Goal: Task Accomplishment & Management: Use online tool/utility

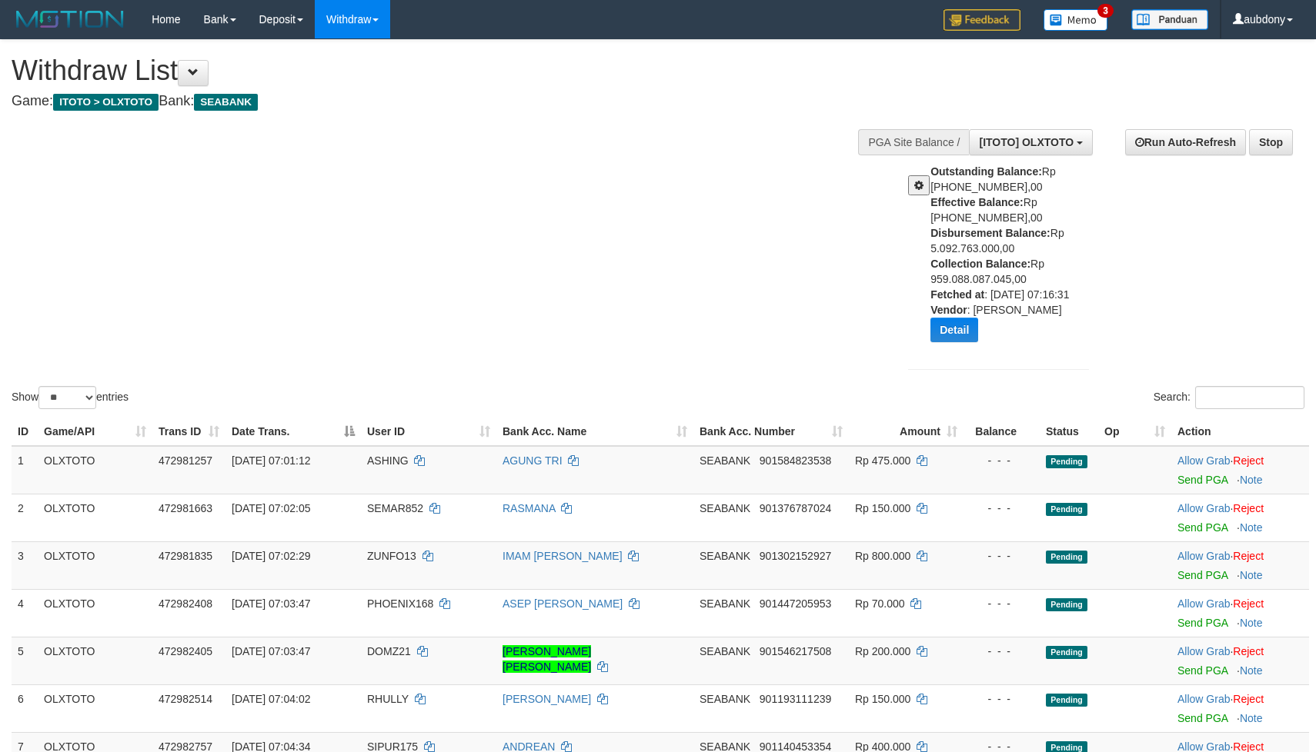
select select "**"
click at [744, 175] on div "Show ** ** ** *** entries Search:" at bounding box center [658, 226] width 1316 height 372
drag, startPoint x: 749, startPoint y: 173, endPoint x: 772, endPoint y: 190, distance: 28.6
click at [750, 173] on div "Show ** ** ** *** entries Search:" at bounding box center [658, 226] width 1316 height 372
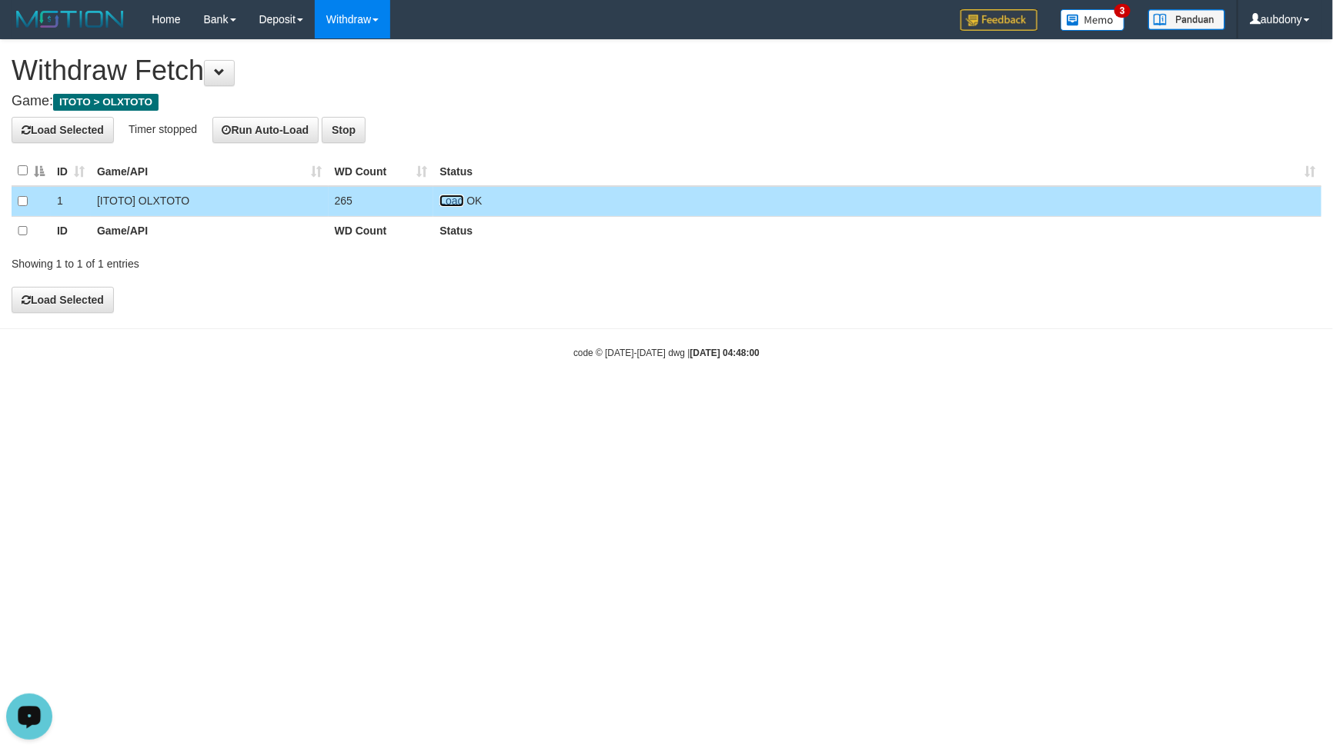
click at [459, 203] on link "Load" at bounding box center [451, 201] width 24 height 12
drag, startPoint x: 437, startPoint y: 194, endPoint x: 446, endPoint y: 197, distance: 9.7
click at [442, 196] on td "Load OK" at bounding box center [877, 201] width 888 height 30
click at [448, 197] on link "Load" at bounding box center [451, 201] width 24 height 12
click at [446, 201] on link "Load" at bounding box center [451, 201] width 24 height 12
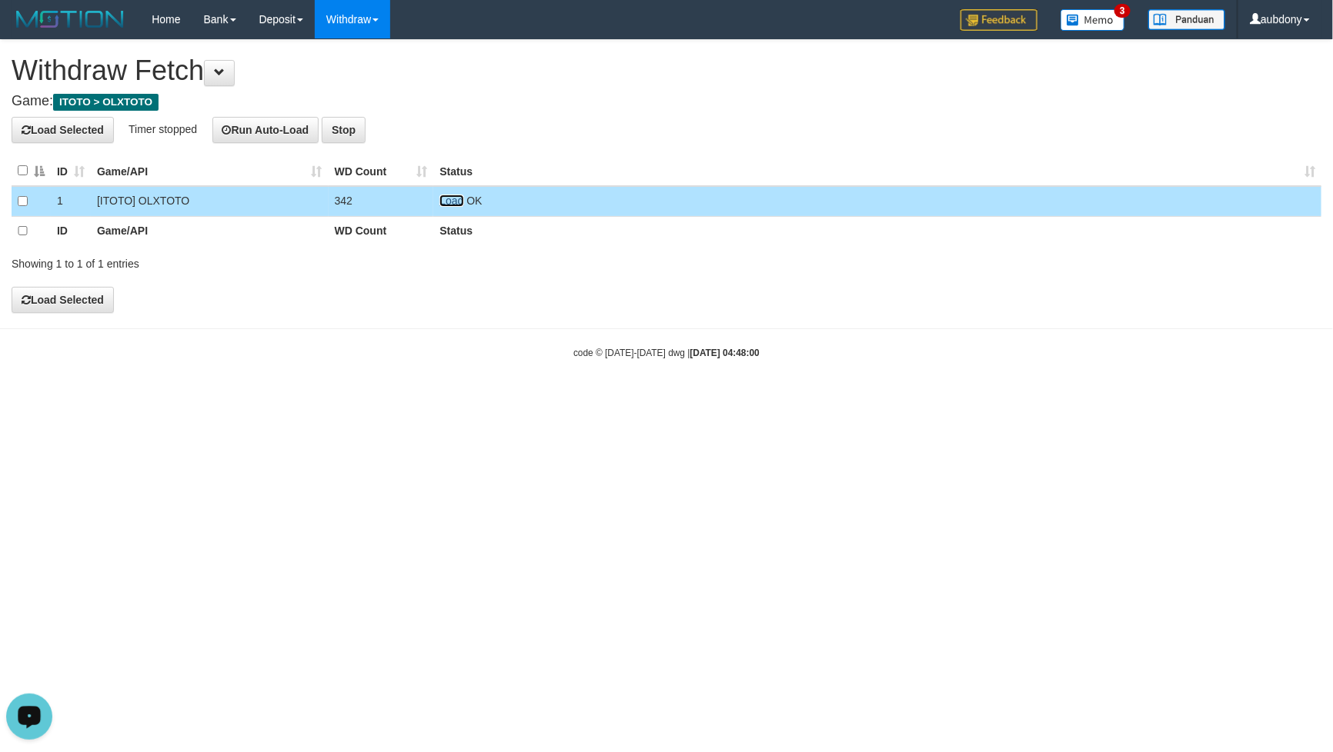
click at [455, 201] on link "Load" at bounding box center [451, 201] width 24 height 12
click at [446, 205] on link "Load" at bounding box center [451, 201] width 24 height 12
click at [450, 205] on link "Load" at bounding box center [451, 201] width 24 height 12
click at [449, 198] on link "Load" at bounding box center [451, 201] width 24 height 12
click at [457, 196] on link "Load" at bounding box center [451, 201] width 24 height 12
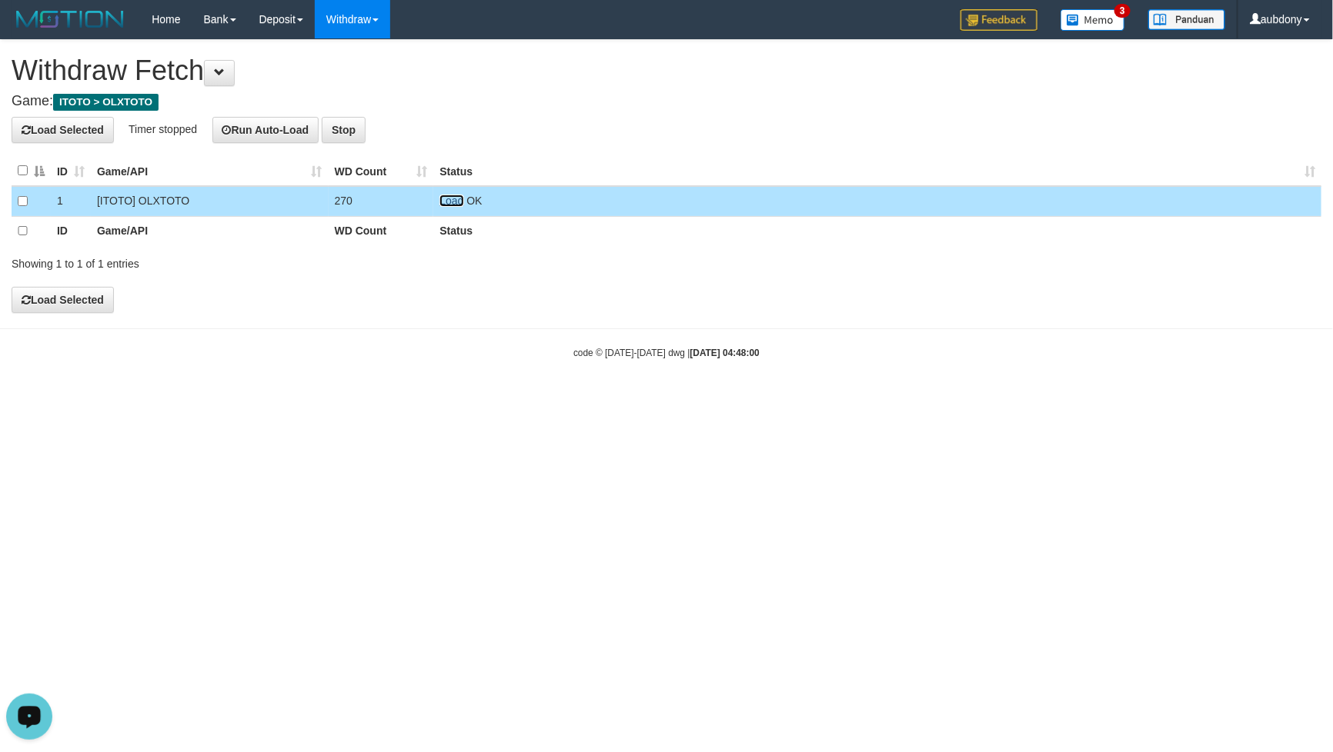
click at [452, 204] on link "Load" at bounding box center [451, 201] width 24 height 12
click at [462, 204] on link "Load" at bounding box center [451, 201] width 24 height 12
click at [451, 198] on td "Load OK" at bounding box center [877, 201] width 888 height 30
click at [451, 198] on link "Load" at bounding box center [451, 201] width 24 height 12
click at [451, 198] on span "Loading.." at bounding box center [461, 201] width 45 height 12
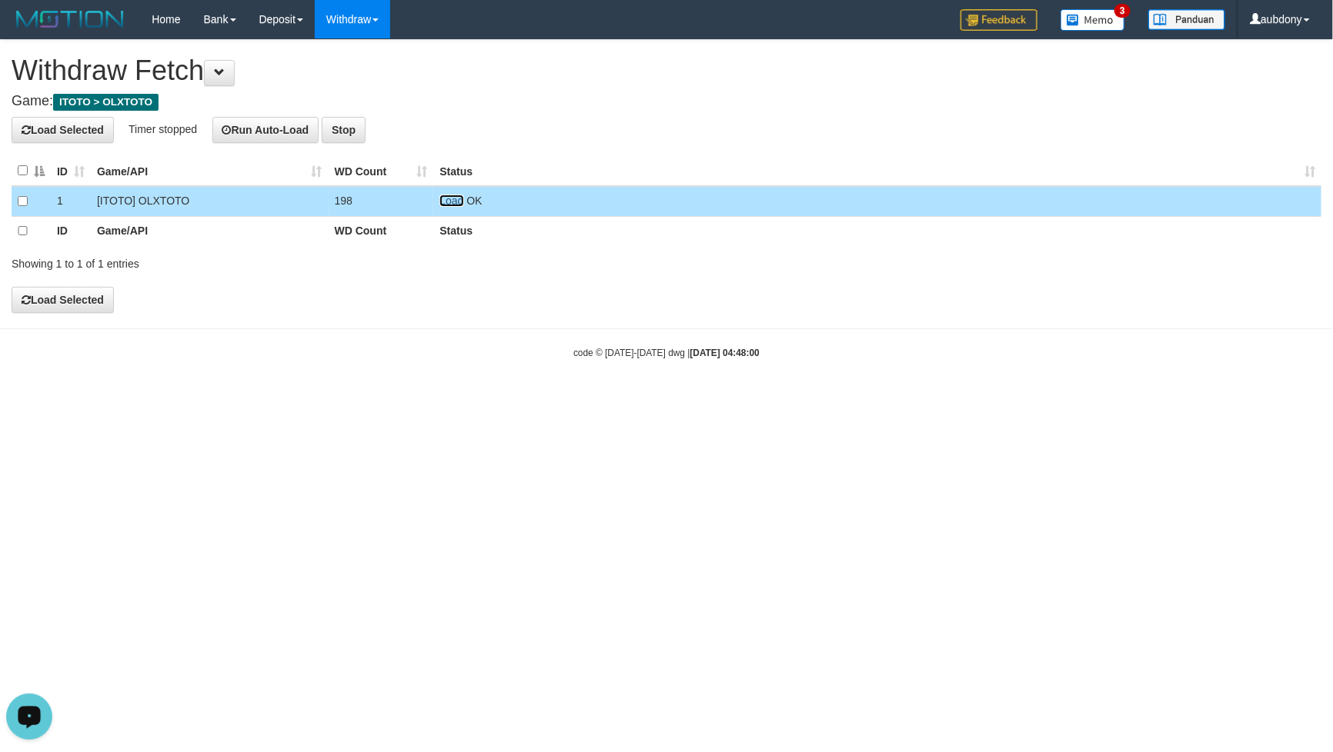
click at [443, 203] on link "Load" at bounding box center [451, 201] width 24 height 12
click at [445, 199] on link "Load" at bounding box center [451, 201] width 24 height 12
click at [466, 201] on span "OK" at bounding box center [473, 201] width 15 height 12
click at [462, 196] on link "Load" at bounding box center [451, 201] width 24 height 12
click at [453, 204] on link "Load" at bounding box center [451, 201] width 24 height 12
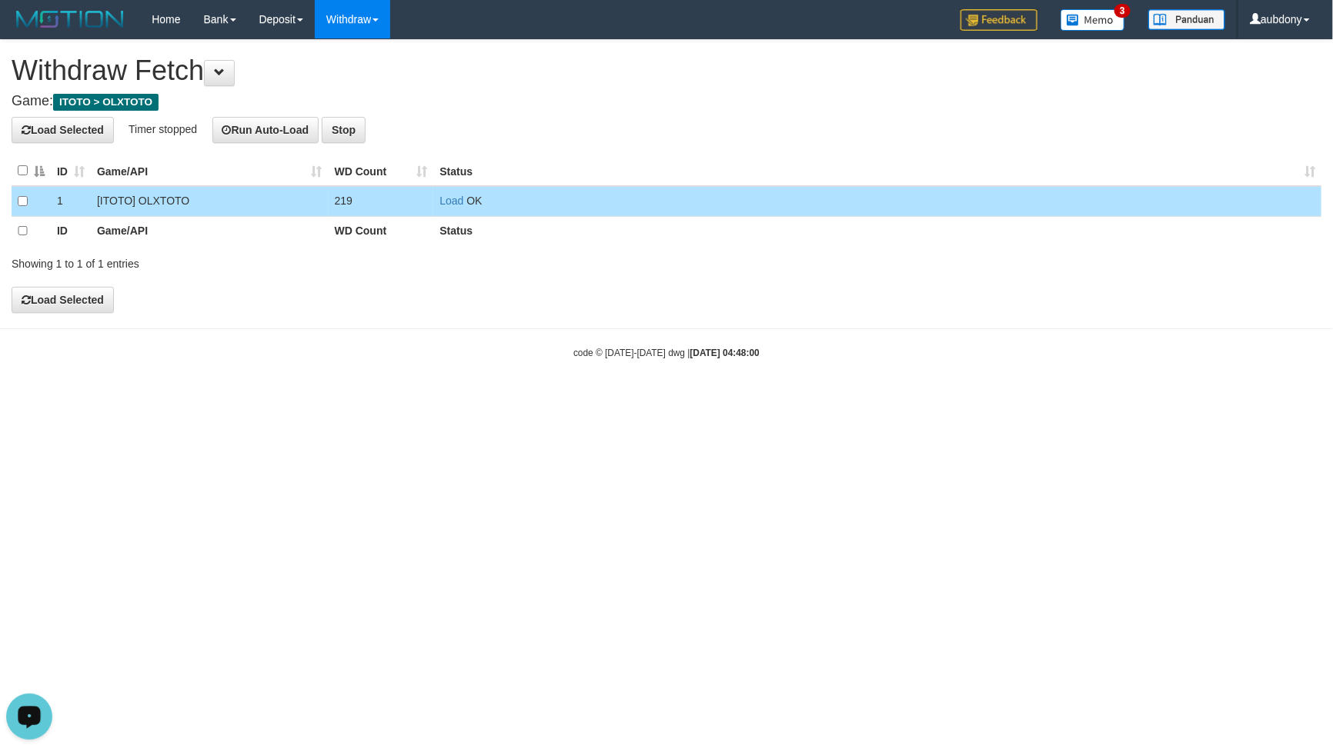
click at [457, 215] on td "Load OK" at bounding box center [877, 201] width 888 height 30
click at [451, 201] on link "Load" at bounding box center [451, 201] width 24 height 12
click at [458, 188] on td "Load OK" at bounding box center [877, 201] width 888 height 30
click at [455, 197] on link "Load" at bounding box center [451, 201] width 24 height 12
click at [449, 205] on link "Load" at bounding box center [451, 201] width 24 height 12
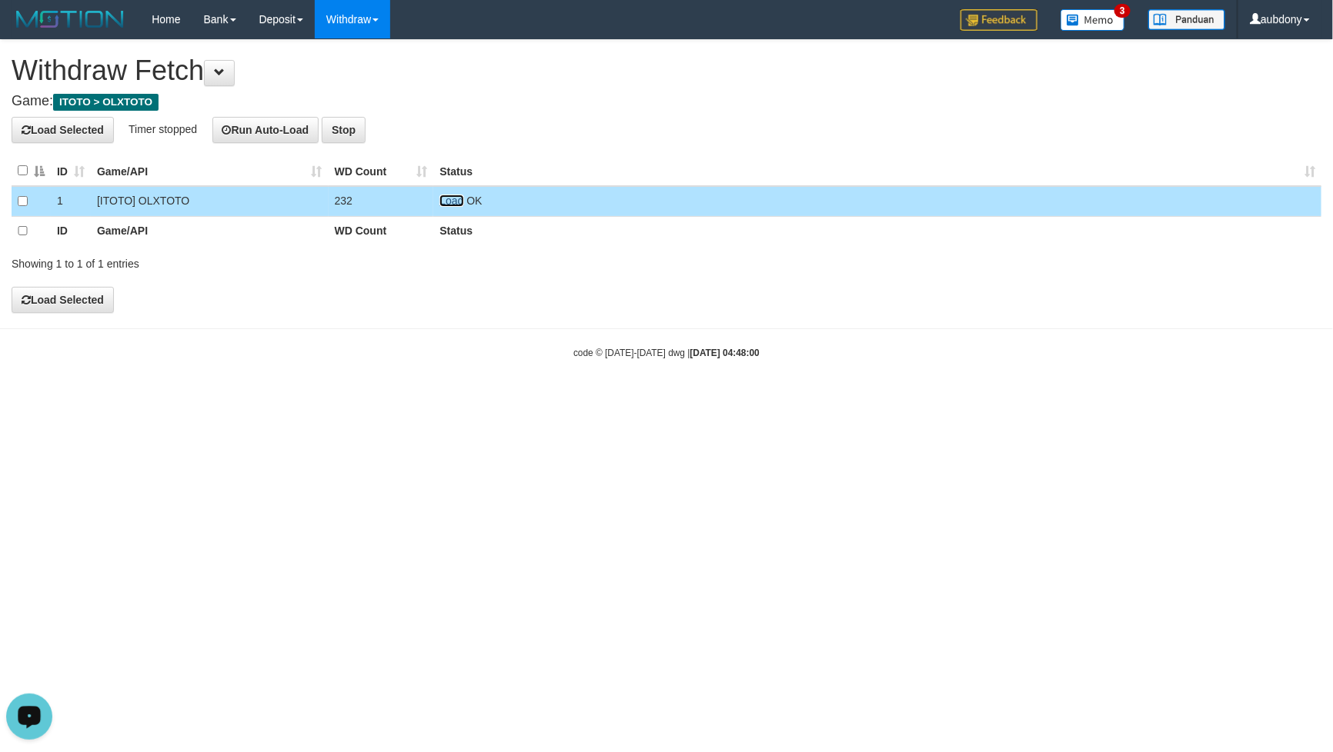
click at [443, 204] on link "Load" at bounding box center [451, 201] width 24 height 12
click at [464, 192] on td "Load OK" at bounding box center [877, 201] width 888 height 30
click at [452, 197] on link "Load" at bounding box center [451, 201] width 24 height 12
click at [458, 198] on link "Load" at bounding box center [451, 201] width 24 height 12
drag, startPoint x: 912, startPoint y: 566, endPoint x: 806, endPoint y: 646, distance: 132.3
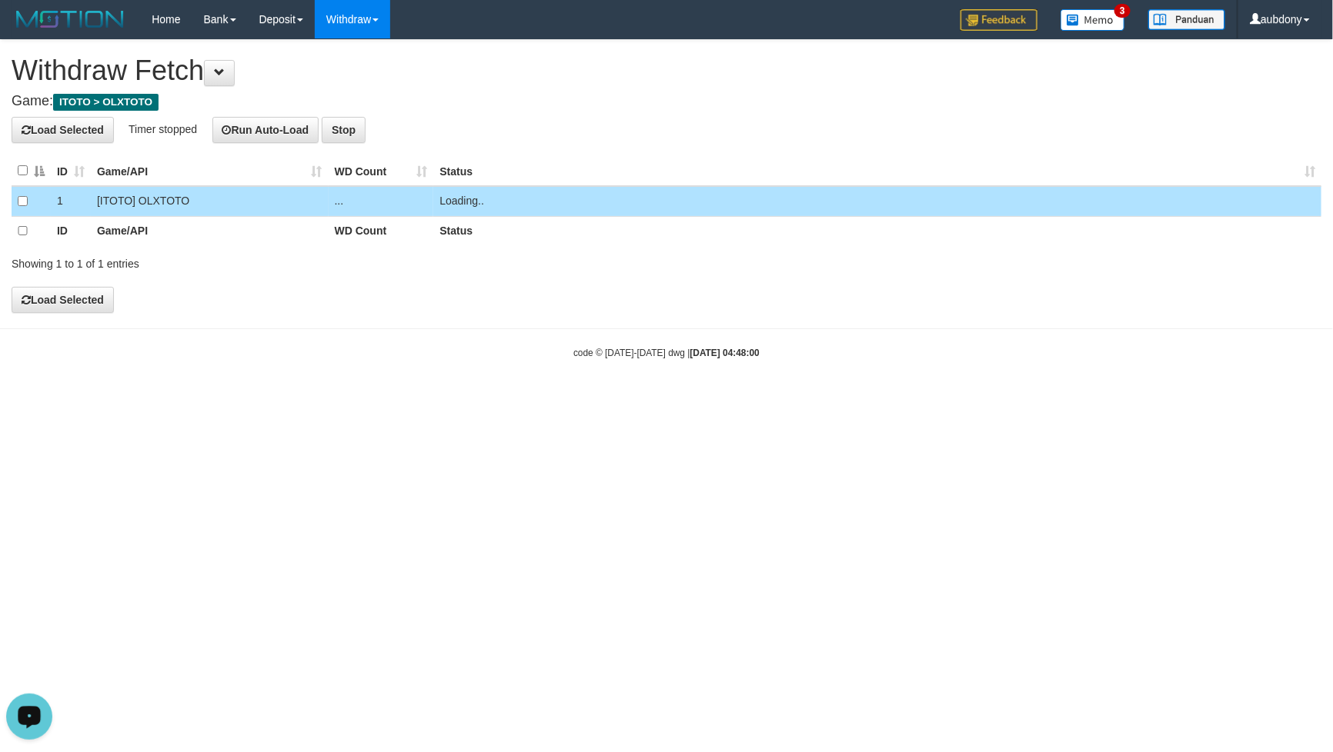
click at [908, 399] on html "Toggle navigation Home Bank Account List Load By Website Group [ITOTO] OLXTOTO …" at bounding box center [666, 199] width 1333 height 399
click at [464, 205] on td "Load OK" at bounding box center [877, 201] width 888 height 30
click at [462, 205] on link "Load" at bounding box center [451, 201] width 24 height 12
click at [459, 205] on span "Loading.." at bounding box center [461, 201] width 45 height 12
click at [446, 201] on link "Load" at bounding box center [451, 201] width 24 height 12
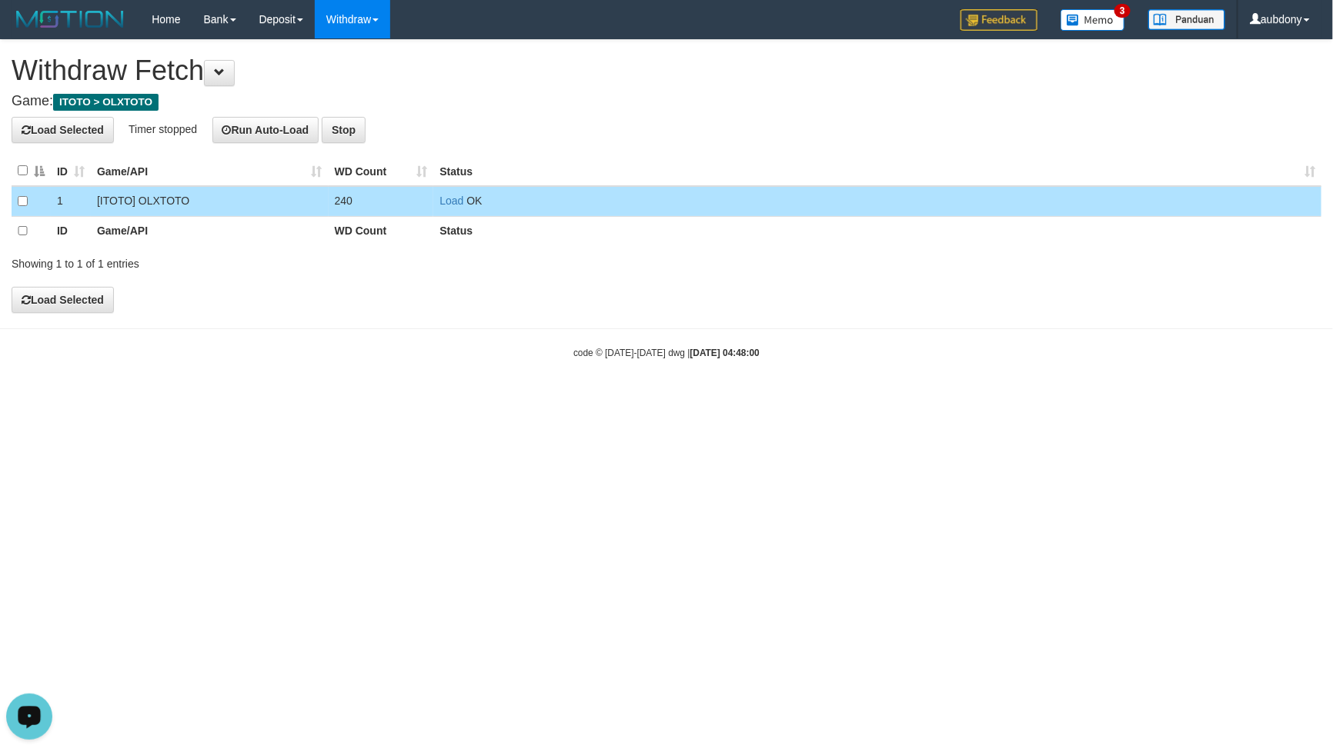
click at [437, 204] on td "Load OK" at bounding box center [877, 201] width 888 height 30
click at [444, 203] on link "Load" at bounding box center [451, 201] width 24 height 12
click at [458, 202] on link "Load" at bounding box center [451, 201] width 24 height 12
click at [455, 201] on link "Load" at bounding box center [451, 201] width 24 height 12
click at [450, 204] on link "Load" at bounding box center [451, 201] width 24 height 12
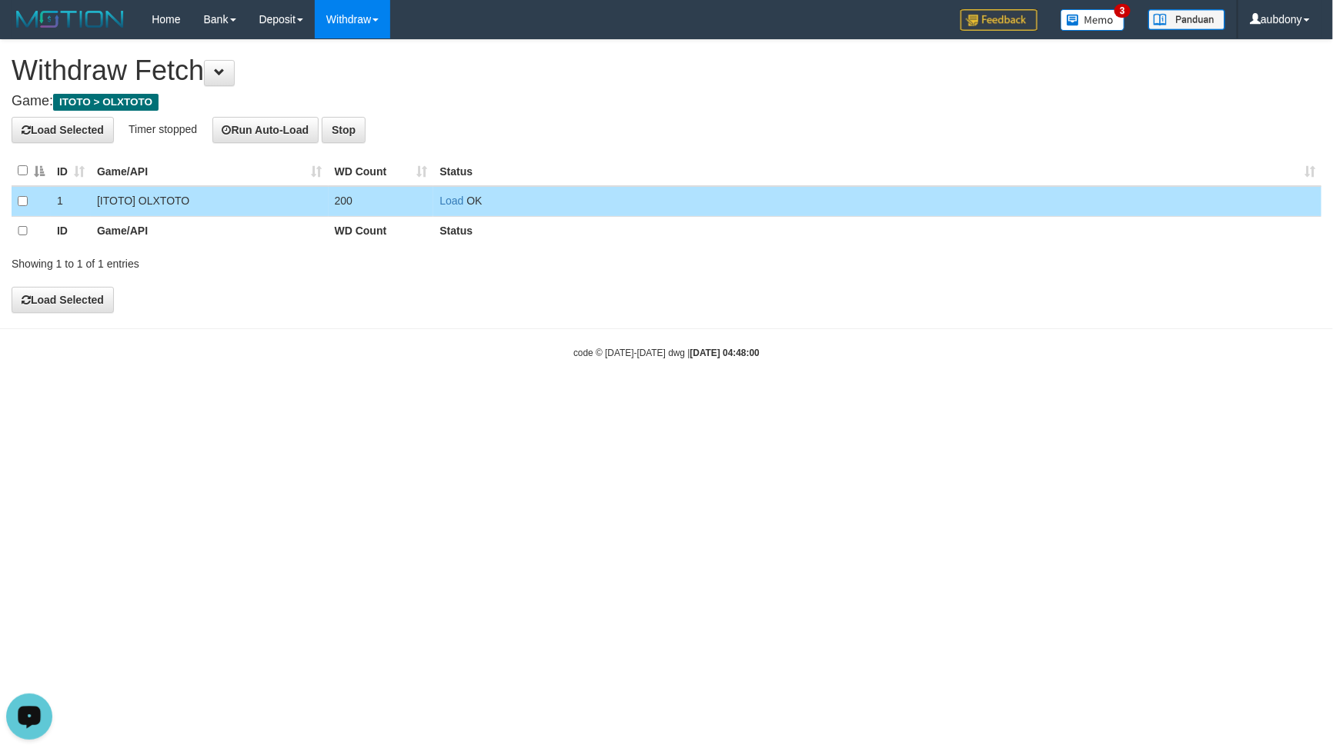
drag, startPoint x: 466, startPoint y: 198, endPoint x: 464, endPoint y: 210, distance: 11.8
click at [466, 201] on span "OK" at bounding box center [473, 201] width 15 height 12
click at [462, 211] on td "Load OK" at bounding box center [877, 201] width 888 height 30
click at [451, 205] on link "Load" at bounding box center [451, 201] width 24 height 12
click at [450, 192] on td "Load OK" at bounding box center [877, 201] width 888 height 30
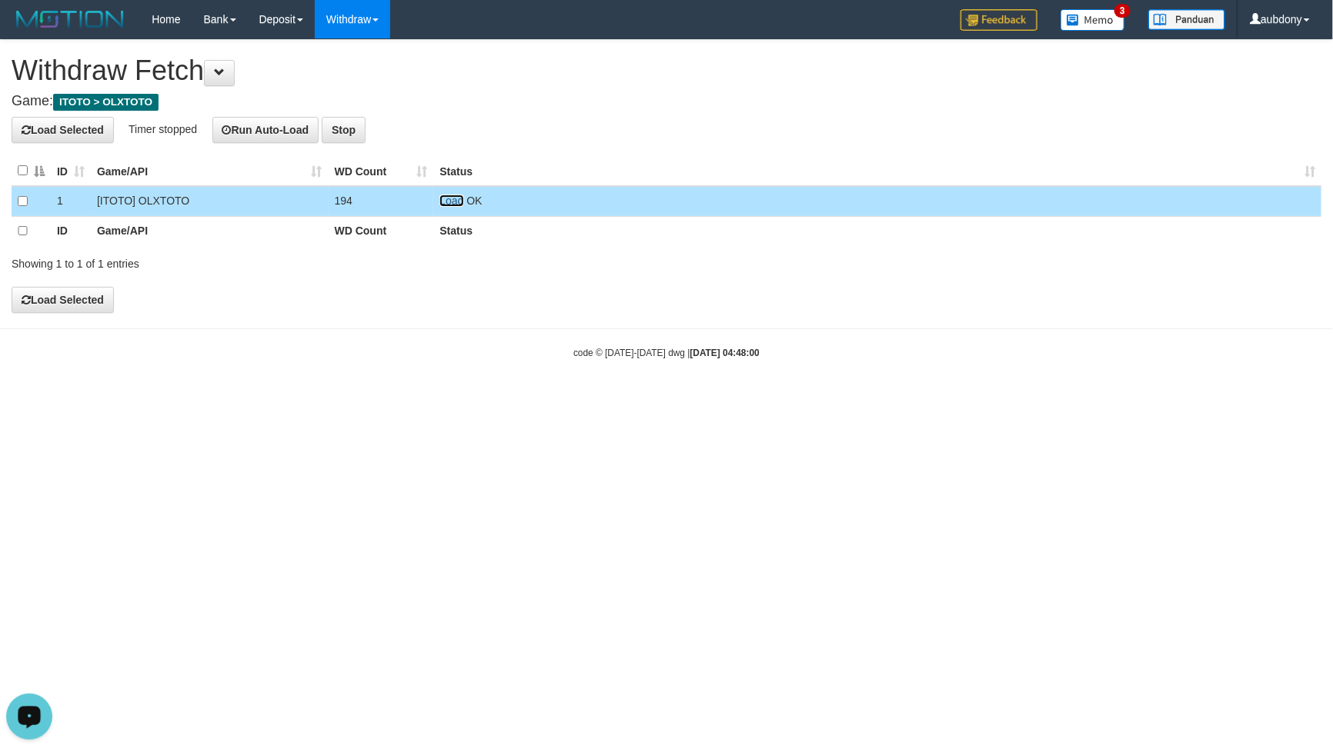
click at [452, 202] on link "Load" at bounding box center [451, 201] width 24 height 12
click at [437, 199] on td "Load OK" at bounding box center [877, 201] width 888 height 30
click at [442, 199] on link "Load" at bounding box center [451, 201] width 24 height 12
click at [472, 205] on span "OK (1 repush, 0 success, 1 failed)" at bounding box center [547, 201] width 162 height 12
click at [443, 201] on link "Load" at bounding box center [451, 201] width 24 height 12
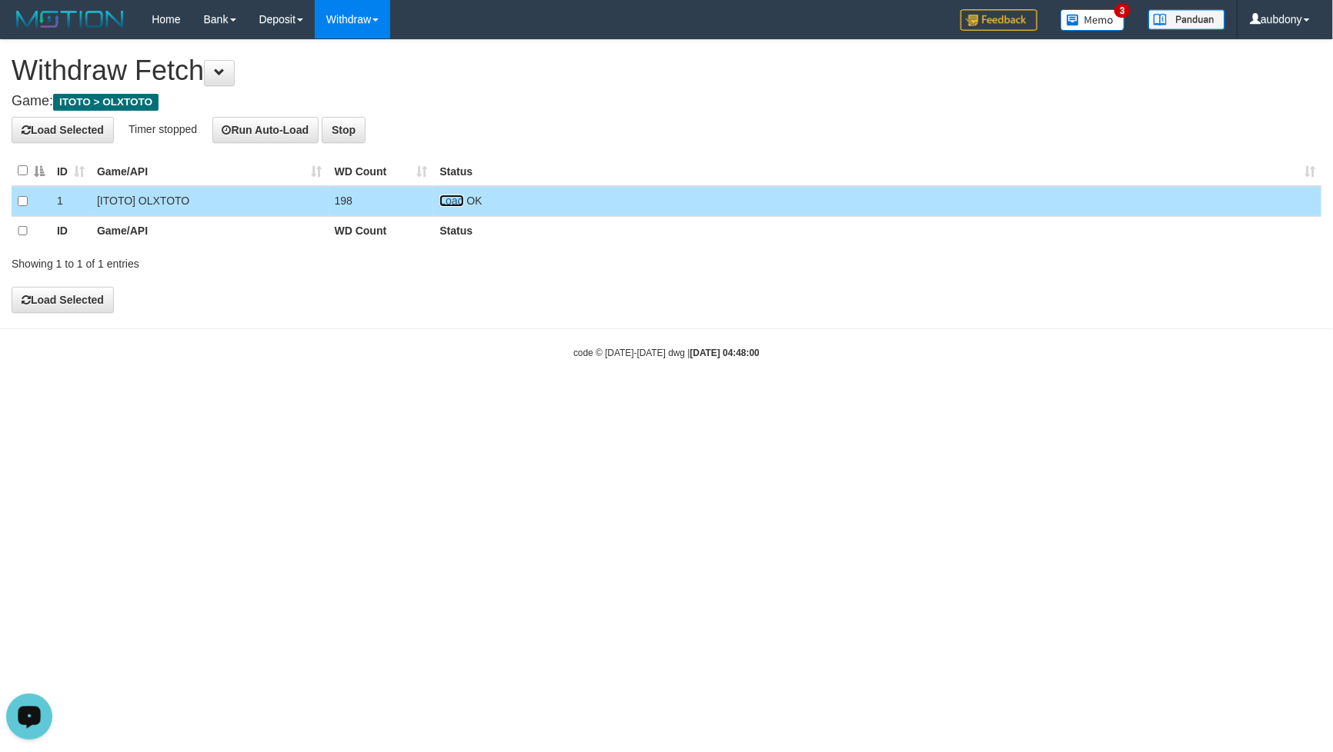
click at [445, 204] on link "Load" at bounding box center [451, 201] width 24 height 12
click at [452, 205] on link "Load" at bounding box center [451, 201] width 24 height 12
click at [453, 204] on link "Load" at bounding box center [451, 201] width 24 height 12
click at [452, 208] on td "Load OK" at bounding box center [877, 201] width 888 height 30
click at [452, 205] on link "Load" at bounding box center [451, 201] width 24 height 12
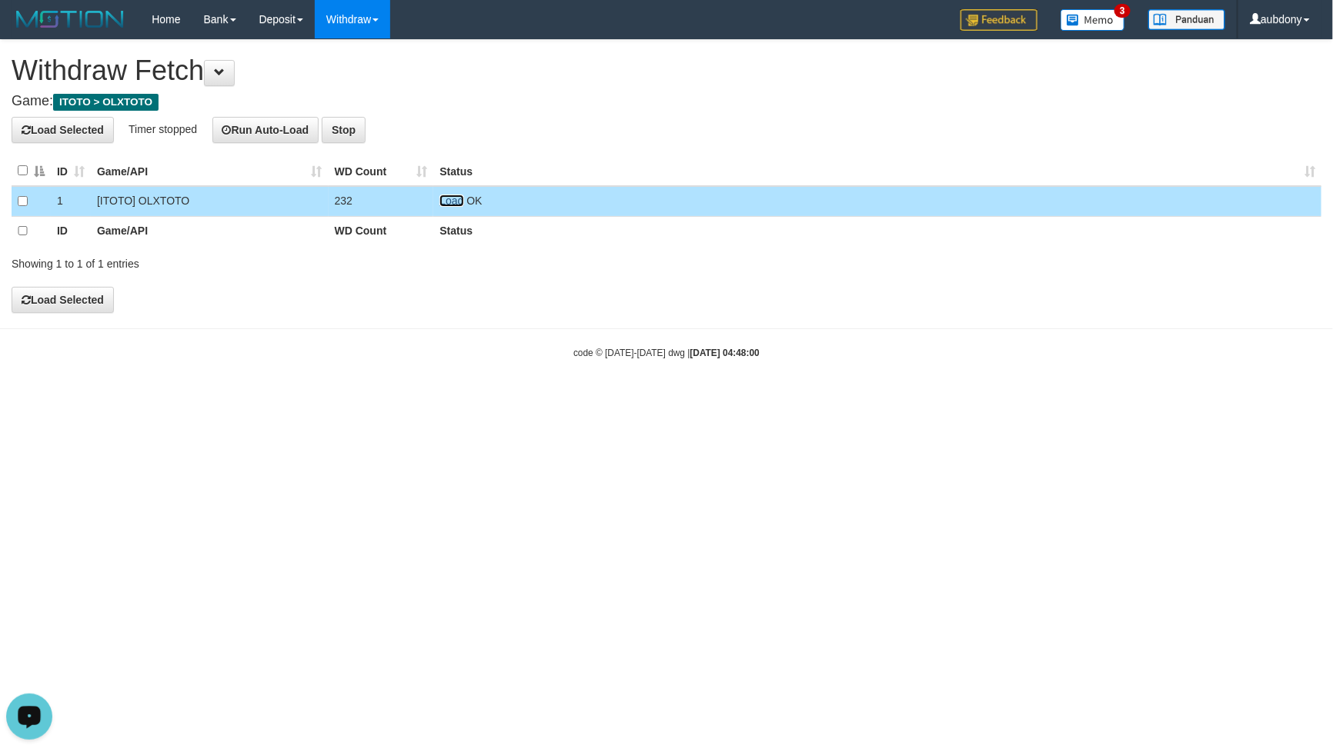
click at [455, 204] on link "Load" at bounding box center [451, 201] width 24 height 12
drag, startPoint x: 472, startPoint y: 204, endPoint x: 451, endPoint y: 211, distance: 21.9
click at [459, 211] on td "Load OK" at bounding box center [877, 201] width 888 height 30
click at [450, 210] on td "Load OK" at bounding box center [877, 201] width 888 height 30
click at [449, 208] on td "Load OK" at bounding box center [877, 201] width 888 height 30
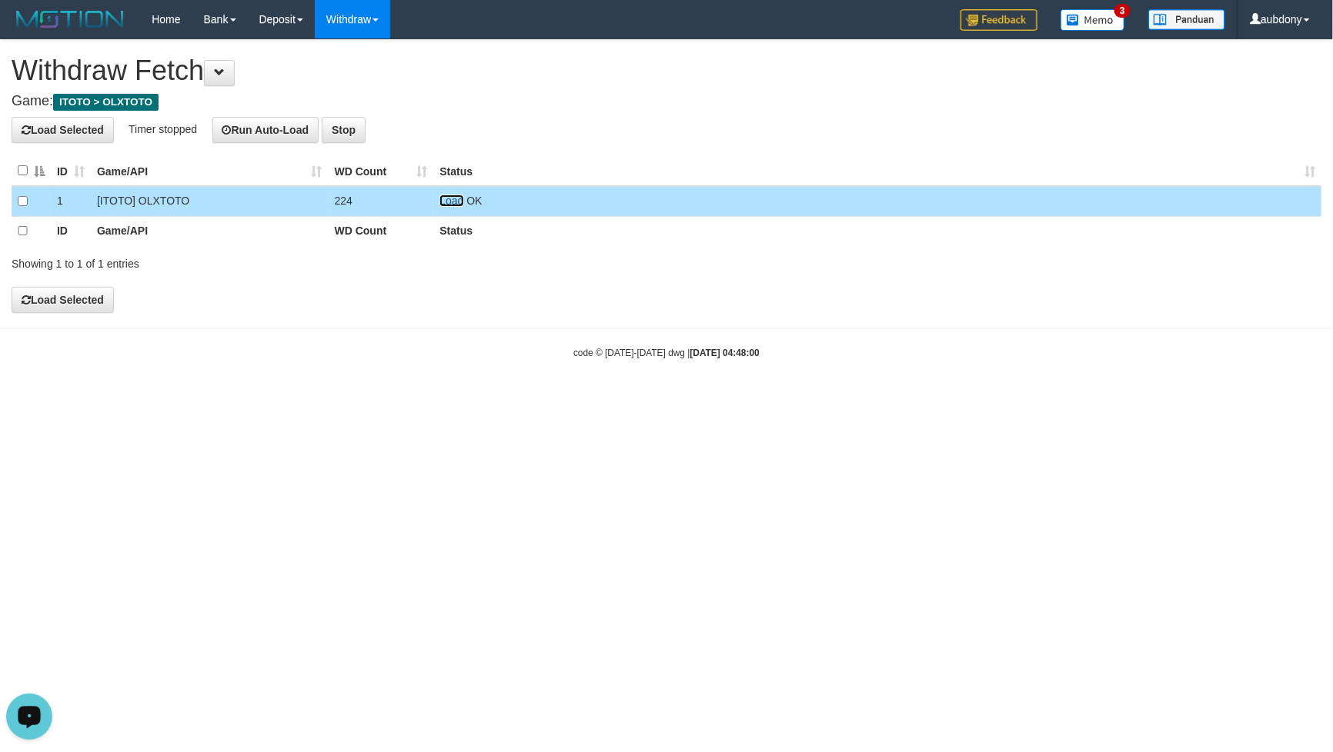
click at [449, 205] on link "Load" at bounding box center [451, 201] width 24 height 12
click at [464, 206] on td "Load OK (1 repush, 0 success, 1 failed)" at bounding box center [877, 201] width 888 height 30
click at [455, 204] on link "Load" at bounding box center [451, 201] width 24 height 12
click at [449, 204] on link "Load" at bounding box center [451, 201] width 24 height 12
click at [459, 201] on link "Load" at bounding box center [451, 201] width 24 height 12
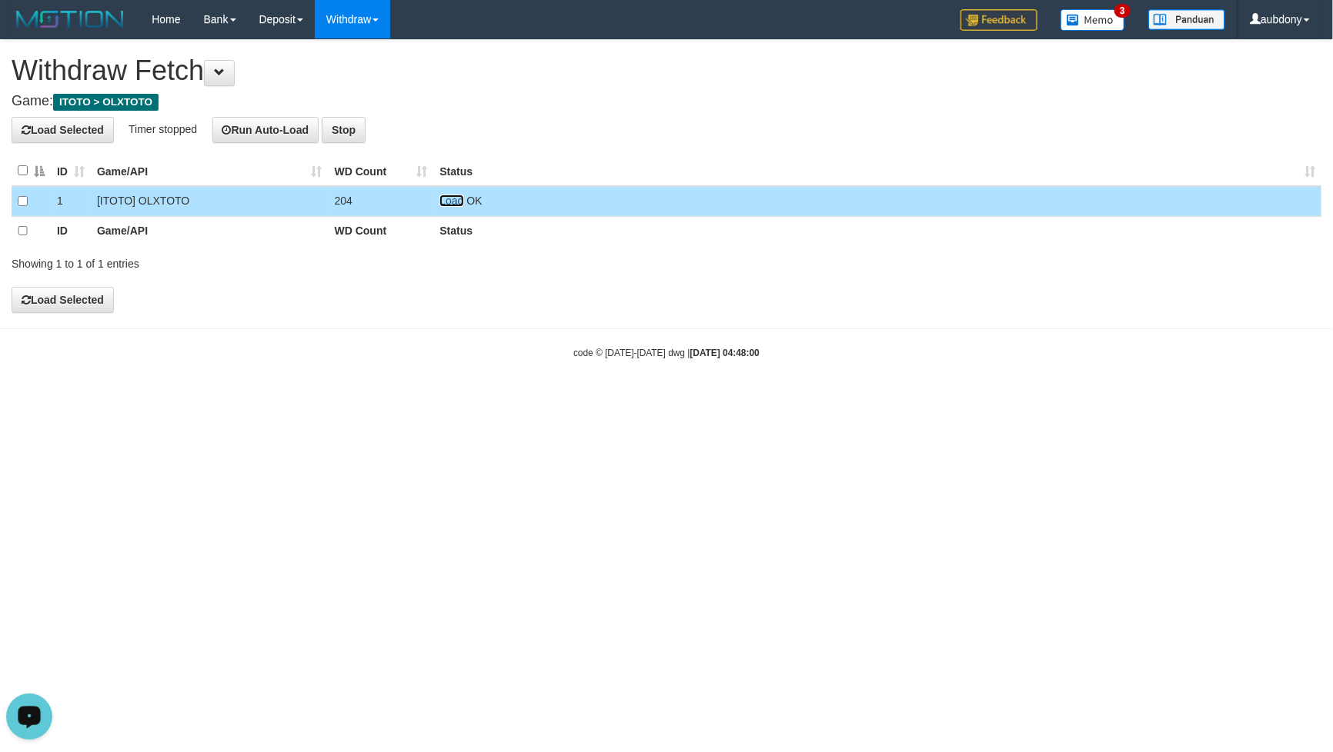
click at [448, 199] on link "Load" at bounding box center [451, 201] width 24 height 12
click at [453, 201] on span "Loading.." at bounding box center [461, 201] width 45 height 12
drag, startPoint x: 460, startPoint y: 202, endPoint x: 465, endPoint y: 122, distance: 79.4
click at [459, 199] on span "Loading.." at bounding box center [461, 201] width 45 height 12
click at [452, 203] on link "Load" at bounding box center [451, 201] width 24 height 12
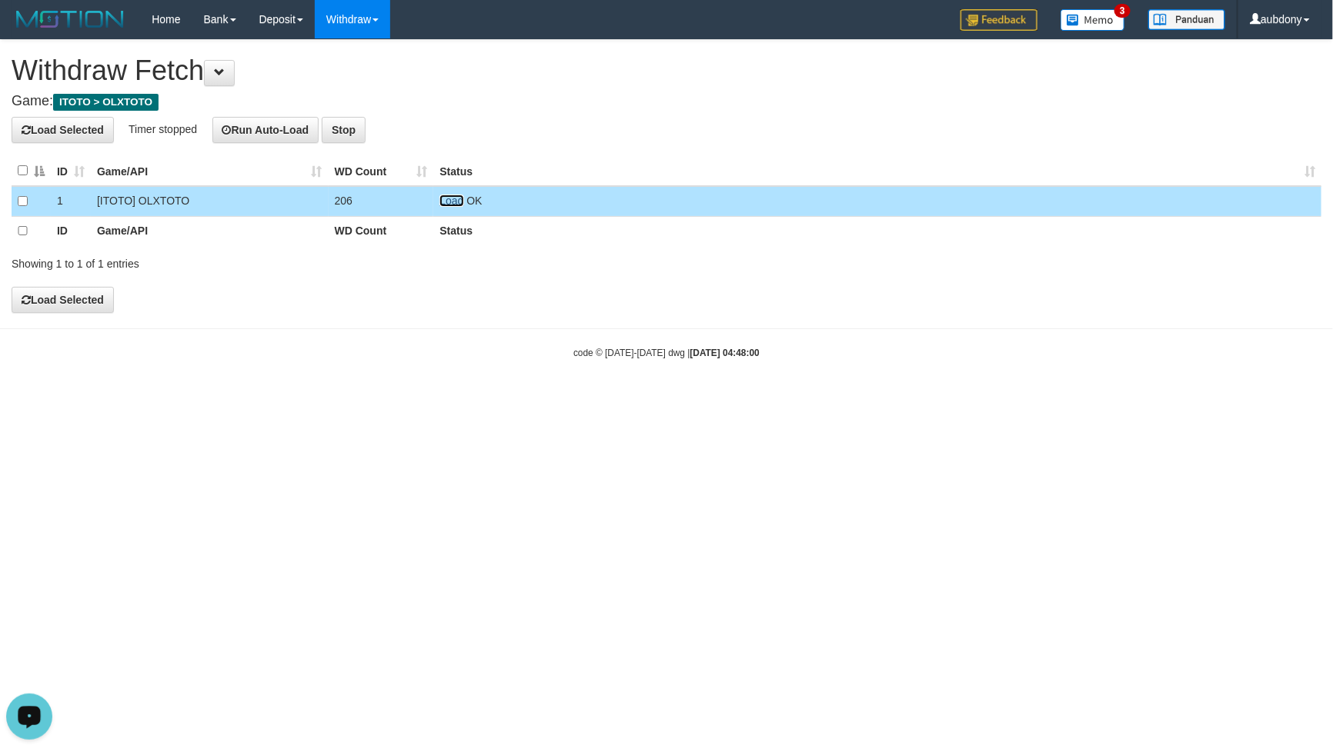
click at [444, 202] on link "Load" at bounding box center [451, 201] width 24 height 12
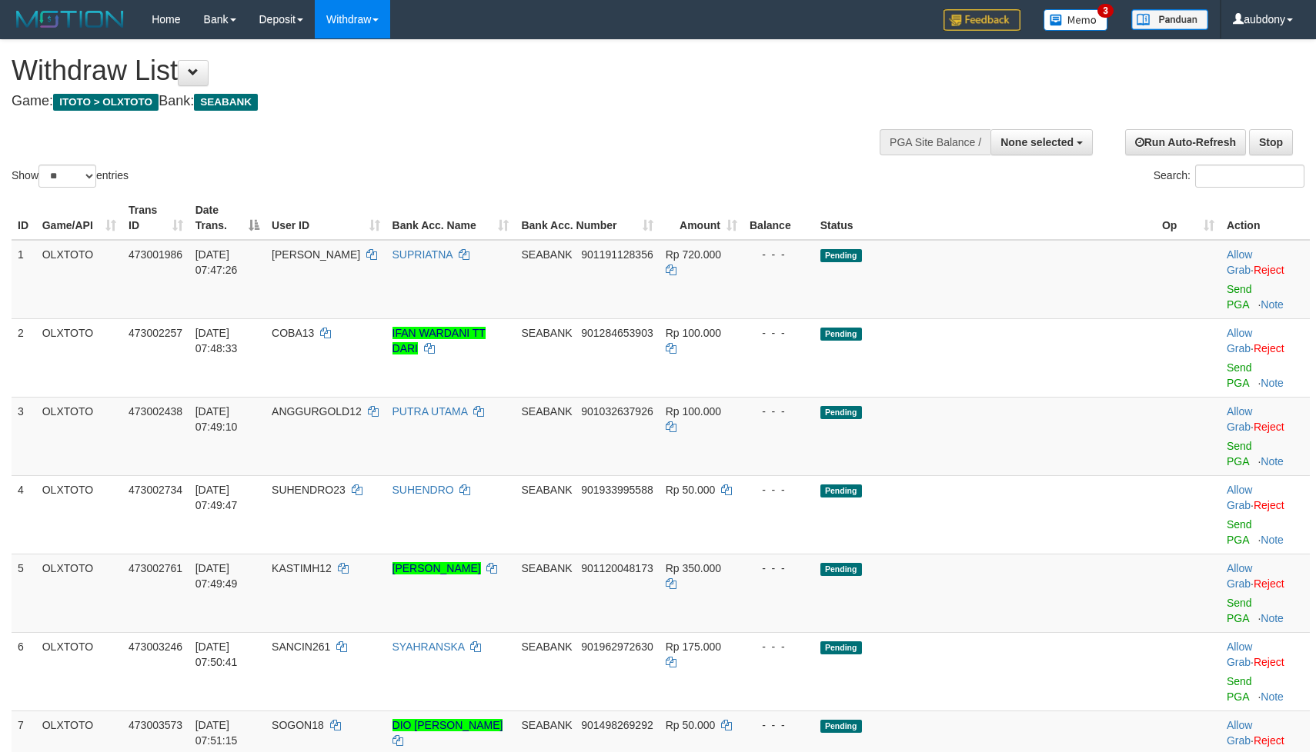
select select
select select "**"
click at [1032, 129] on button "None selected" at bounding box center [1041, 142] width 102 height 26
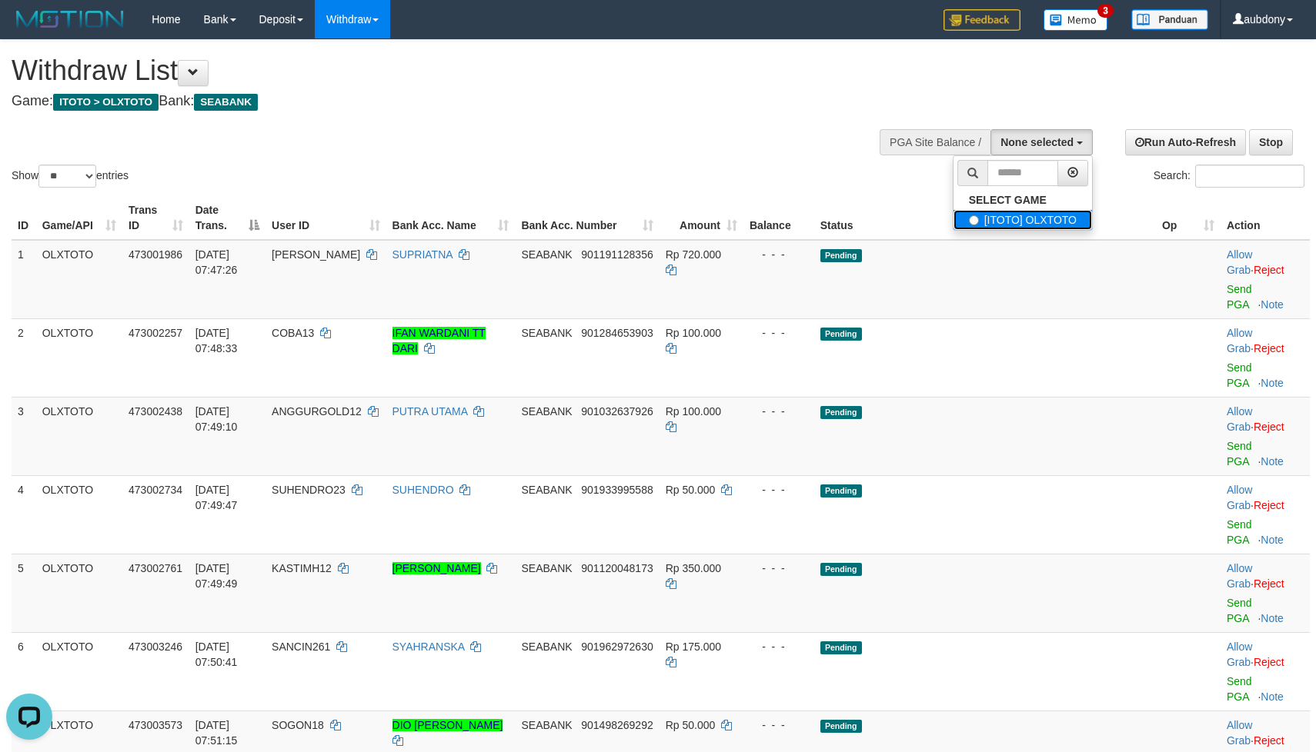
click at [989, 215] on label "[ITOTO] OLXTOTO" at bounding box center [1022, 220] width 138 height 20
select select "***"
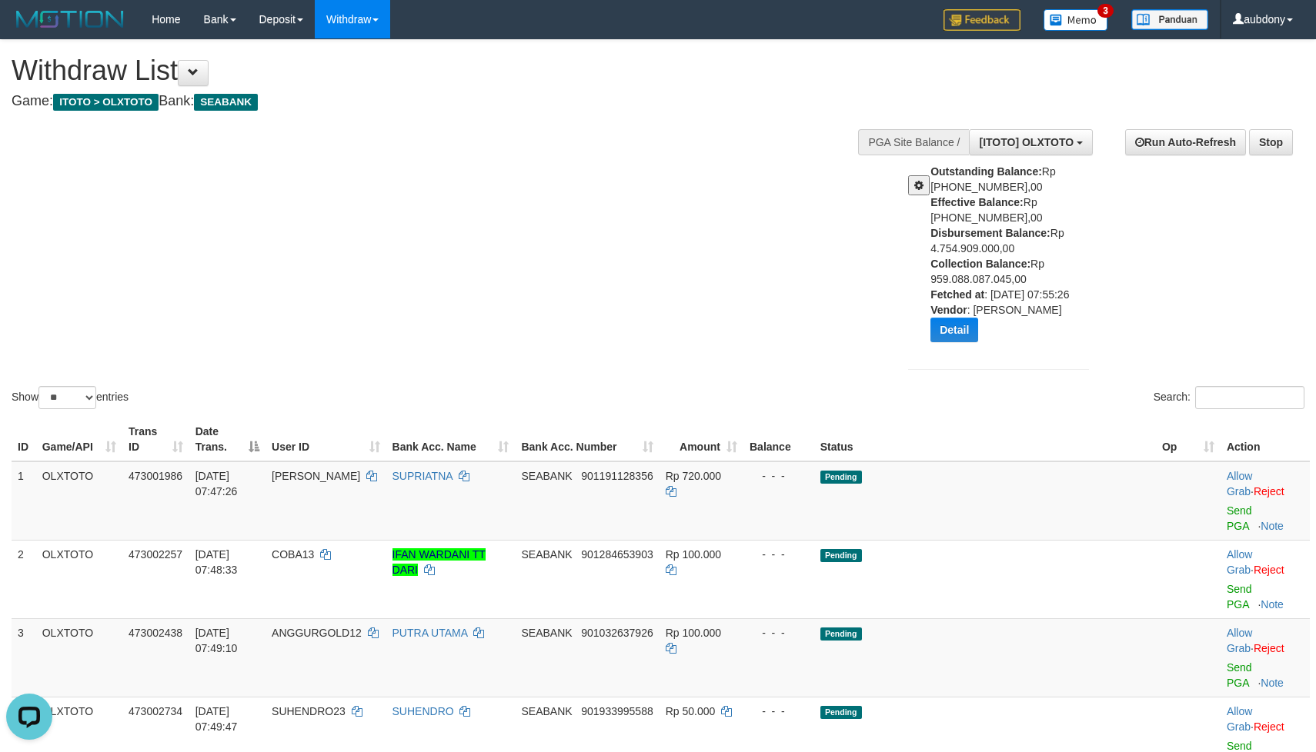
click at [573, 235] on div "Show ** ** ** *** entries Search:" at bounding box center [658, 226] width 1316 height 372
drag, startPoint x: 573, startPoint y: 235, endPoint x: 392, endPoint y: 88, distance: 233.0
click at [565, 232] on div "Show ** ** ** *** entries Search:" at bounding box center [658, 226] width 1316 height 372
click at [619, 249] on div "Show ** ** ** *** entries Search:" at bounding box center [658, 226] width 1316 height 372
click at [619, 248] on div "Show ** ** ** *** entries Search:" at bounding box center [658, 226] width 1316 height 372
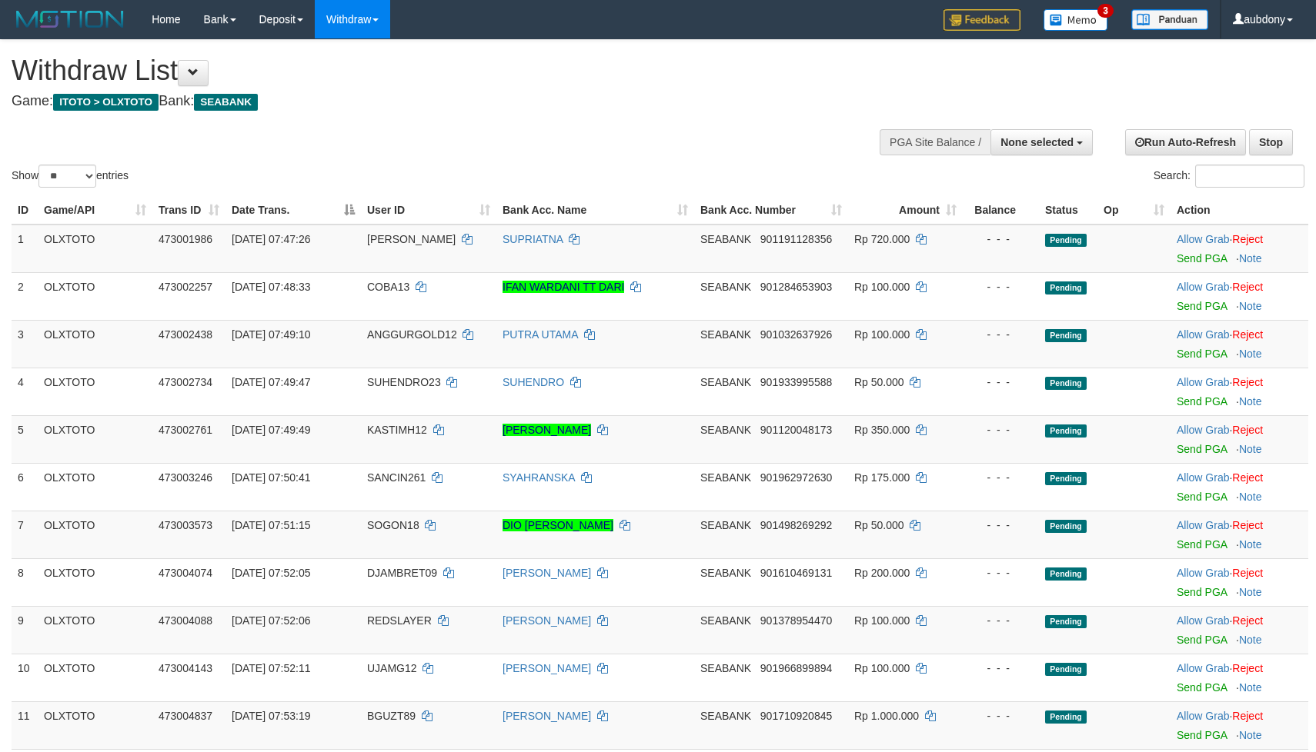
select select
click at [519, 118] on div "Show ** ** ** *** entries Search:" at bounding box center [658, 115] width 1316 height 151
drag, startPoint x: 519, startPoint y: 118, endPoint x: 255, endPoint y: 198, distance: 276.5
click at [485, 125] on div "Show ** ** ** *** entries Search:" at bounding box center [658, 115] width 1316 height 151
click at [95, 185] on select "** ** ** ***" at bounding box center [67, 176] width 58 height 23
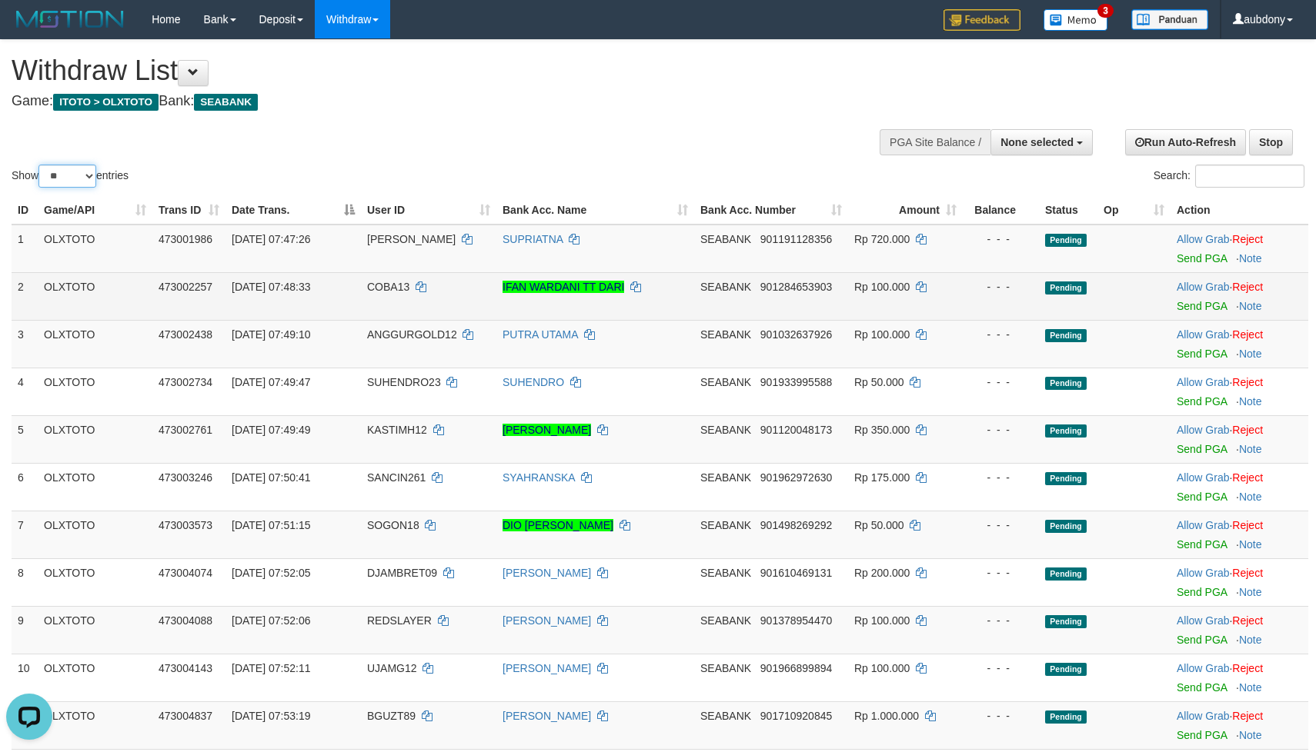
select select "***"
click at [41, 184] on select "** ** ** ***" at bounding box center [67, 176] width 58 height 23
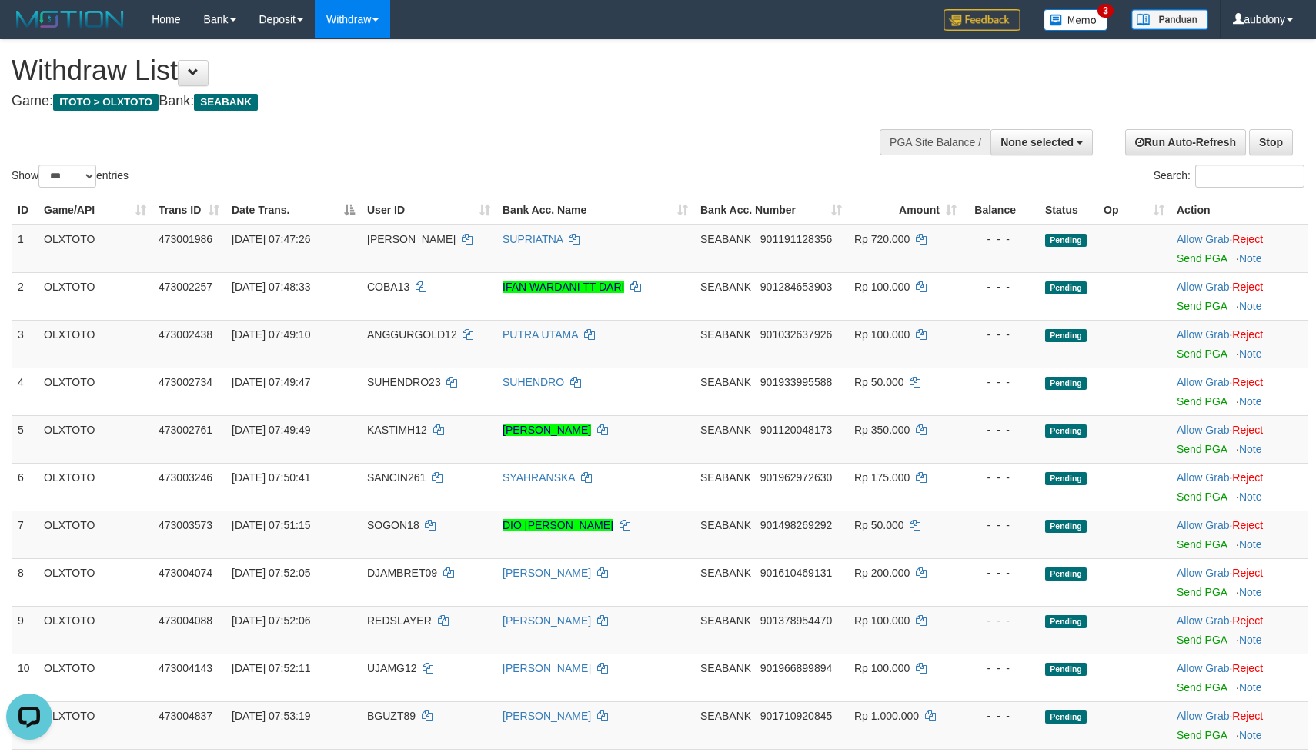
click at [612, 138] on div "Show ** ** ** *** entries Search:" at bounding box center [658, 115] width 1316 height 151
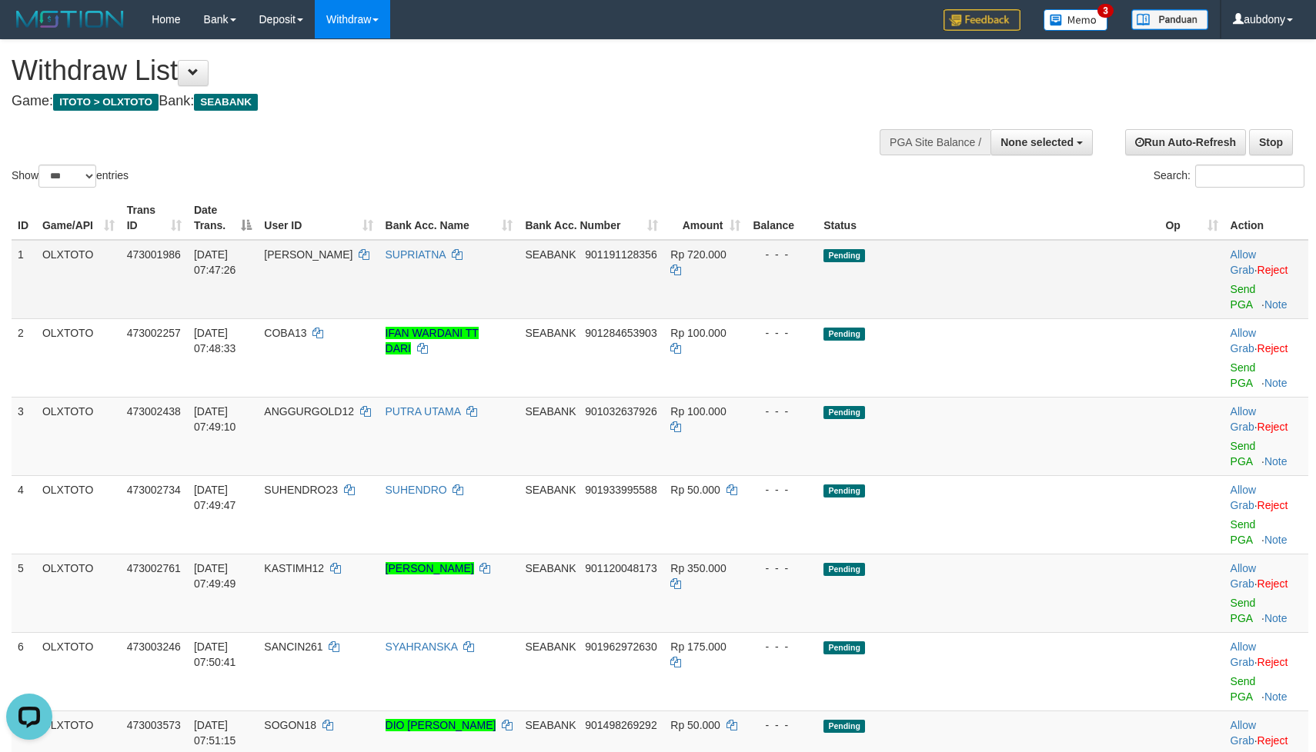
drag, startPoint x: 1041, startPoint y: 301, endPoint x: 1053, endPoint y: 295, distance: 13.4
click at [1044, 298] on td "Pending" at bounding box center [988, 279] width 342 height 79
click at [1053, 295] on td "Pending" at bounding box center [988, 279] width 342 height 79
click at [1056, 295] on td "Pending" at bounding box center [988, 279] width 342 height 79
drag, startPoint x: 1064, startPoint y: 294, endPoint x: 1191, endPoint y: 299, distance: 127.0
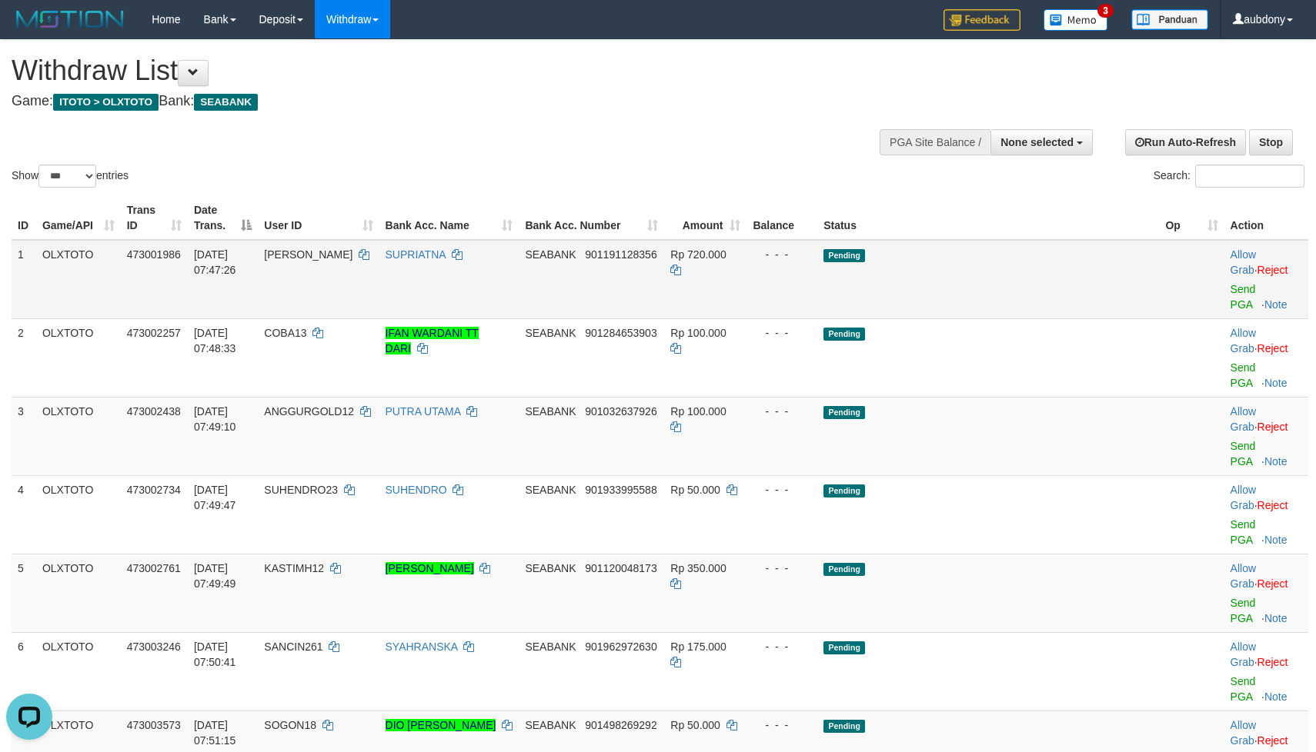
click at [1082, 294] on td "Pending" at bounding box center [988, 279] width 342 height 79
click at [1230, 309] on link "Send PGA" at bounding box center [1242, 297] width 25 height 28
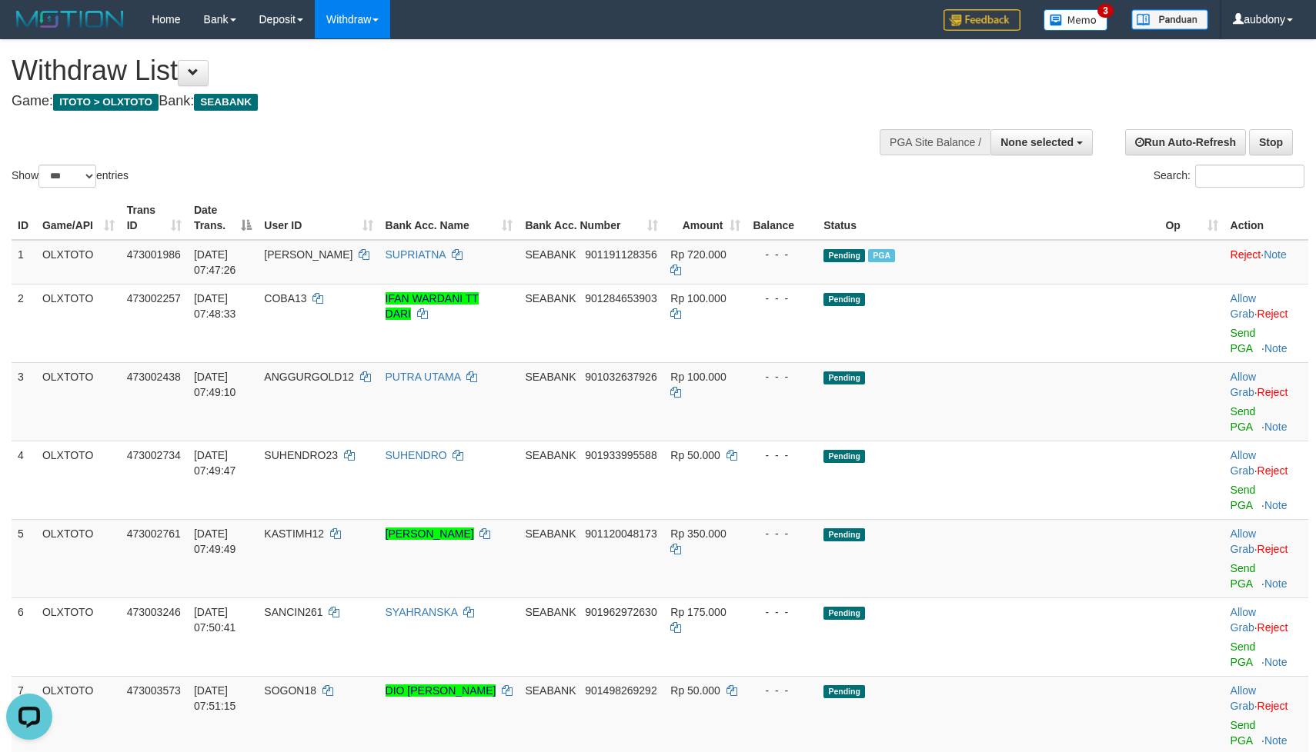
click at [729, 180] on div "Show ** ** ** *** entries Search:" at bounding box center [658, 115] width 1316 height 151
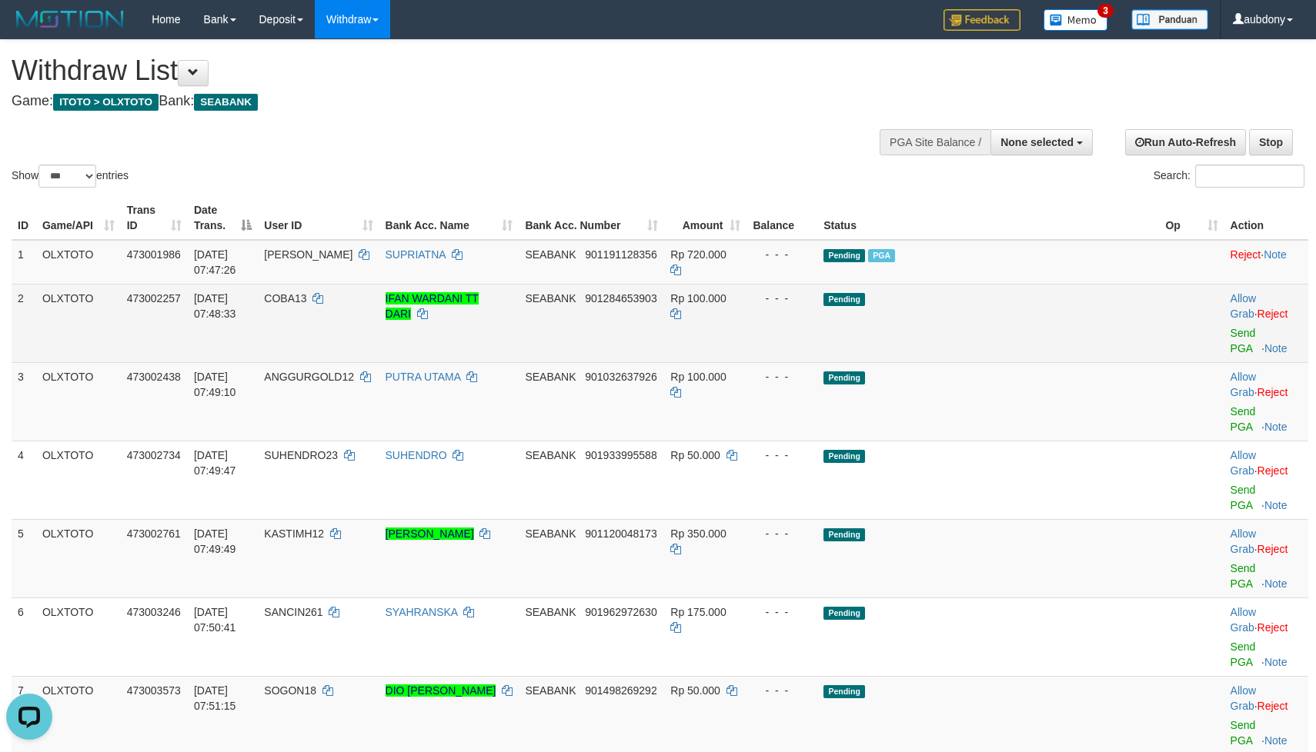
drag, startPoint x: 916, startPoint y: 358, endPoint x: 999, endPoint y: 340, distance: 85.0
click at [933, 352] on td "Pending" at bounding box center [988, 323] width 342 height 78
drag, startPoint x: 1002, startPoint y: 340, endPoint x: 1059, endPoint y: 337, distance: 57.8
click at [1018, 337] on td "Pending" at bounding box center [988, 323] width 342 height 78
click at [1230, 349] on link "Send PGA" at bounding box center [1242, 341] width 25 height 28
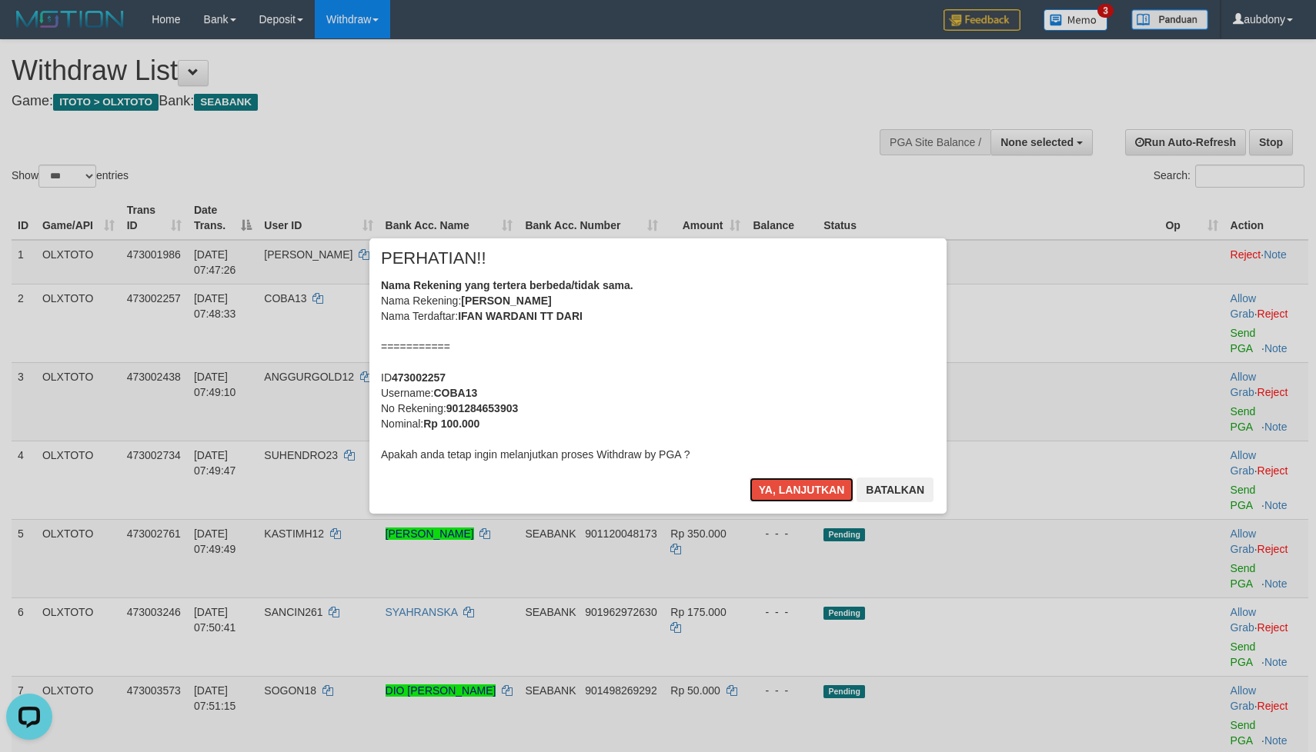
drag, startPoint x: 802, startPoint y: 489, endPoint x: 796, endPoint y: 466, distance: 23.7
click at [802, 489] on button "Ya, lanjutkan" at bounding box center [801, 490] width 105 height 25
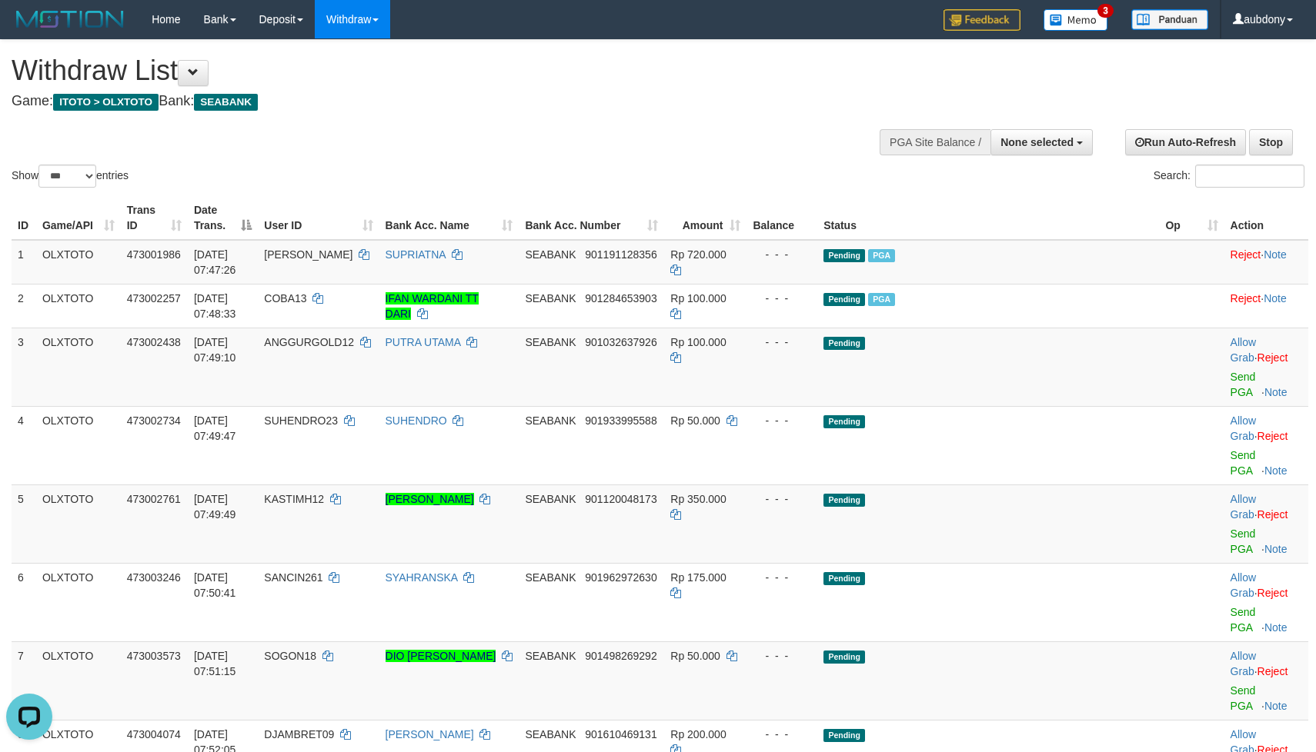
click at [598, 155] on div "Show ** ** ** *** entries Search:" at bounding box center [658, 115] width 1316 height 151
click at [1032, 385] on td "Pending" at bounding box center [988, 367] width 342 height 78
drag, startPoint x: 1036, startPoint y: 385, endPoint x: 1097, endPoint y: 386, distance: 60.8
click at [1039, 385] on td "Pending" at bounding box center [988, 367] width 342 height 78
click at [1230, 397] on link "Send PGA" at bounding box center [1242, 385] width 25 height 28
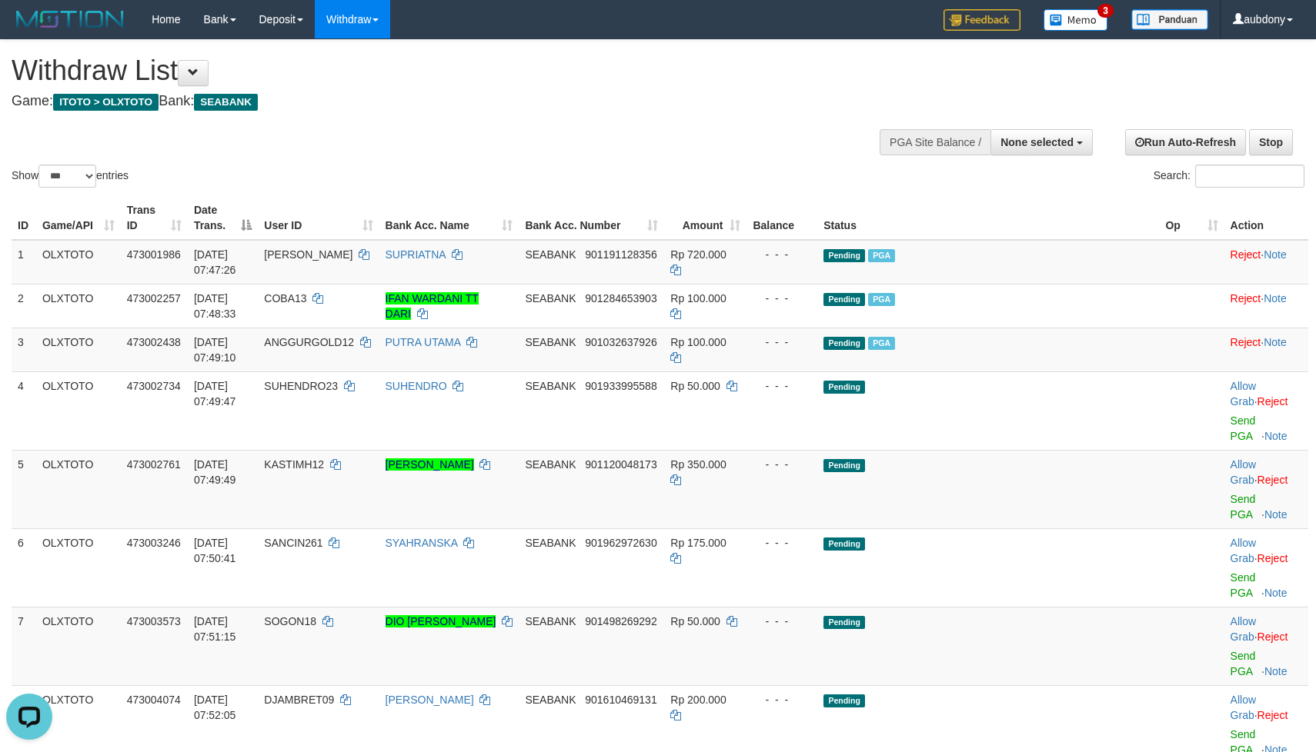
drag, startPoint x: 585, startPoint y: 139, endPoint x: 716, endPoint y: 259, distance: 177.0
click at [586, 139] on div "Show ** ** ** *** entries Search:" at bounding box center [658, 115] width 1316 height 151
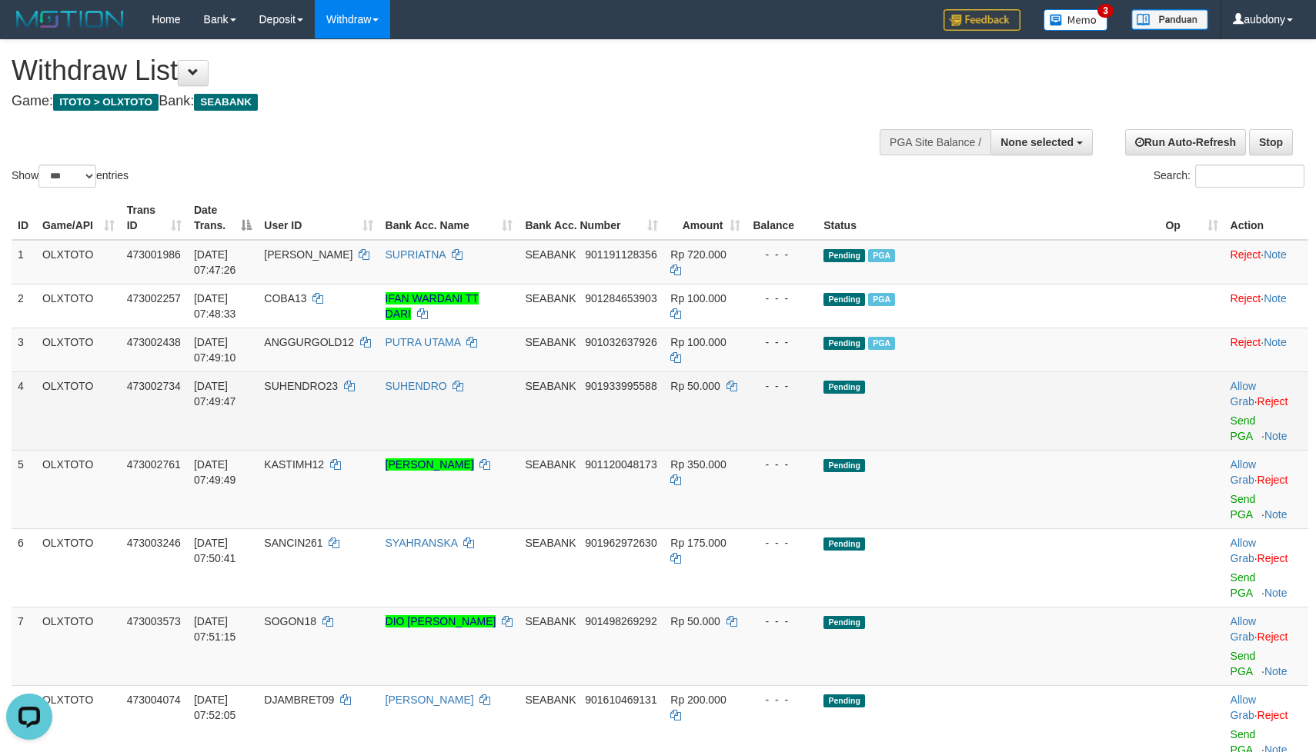
drag, startPoint x: 919, startPoint y: 418, endPoint x: 990, endPoint y: 427, distance: 71.4
click at [940, 425] on td "Pending" at bounding box center [988, 411] width 342 height 78
click at [1019, 428] on td "Pending" at bounding box center [988, 411] width 342 height 78
click at [1230, 439] on link "Send PGA" at bounding box center [1242, 429] width 25 height 28
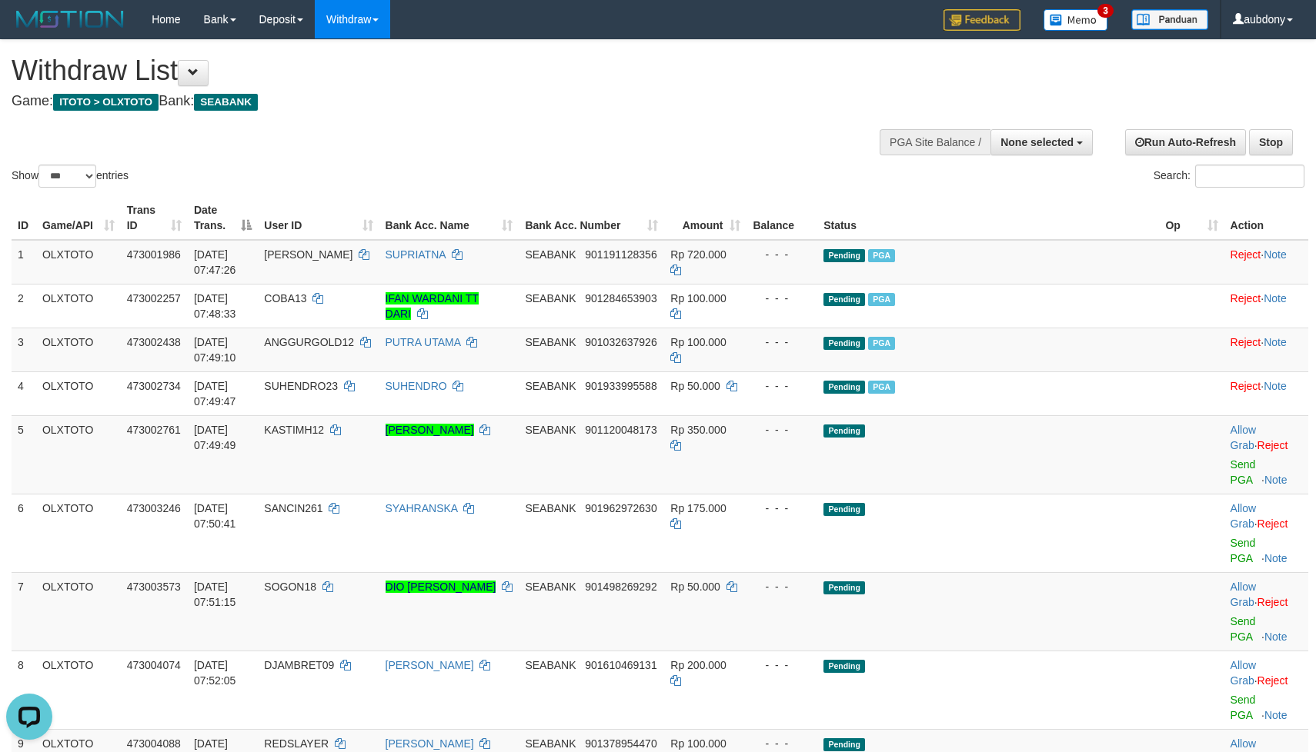
drag, startPoint x: 568, startPoint y: 160, endPoint x: 593, endPoint y: 162, distance: 25.5
click at [571, 160] on div "Show ** ** ** *** entries Search:" at bounding box center [658, 115] width 1316 height 151
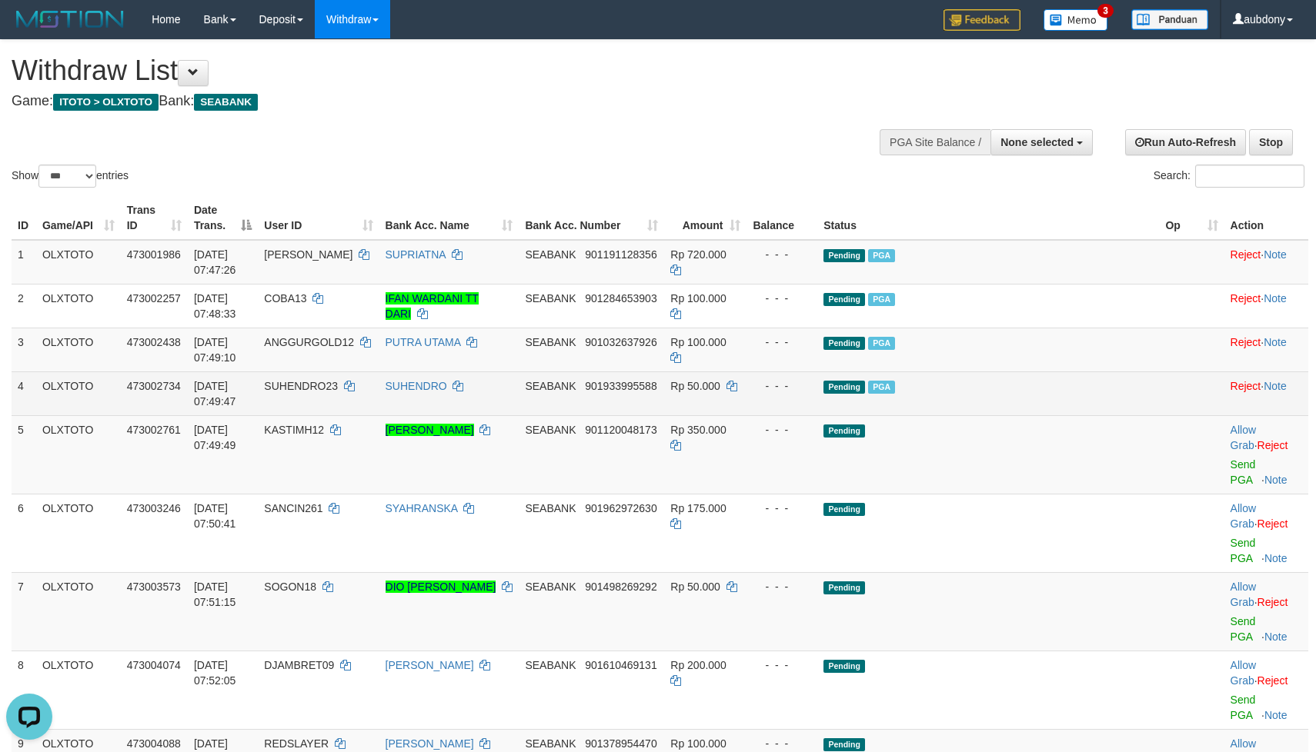
drag, startPoint x: 804, startPoint y: 359, endPoint x: 937, endPoint y: 425, distance: 148.6
click at [746, 372] on td "Rp 100.000" at bounding box center [705, 350] width 82 height 44
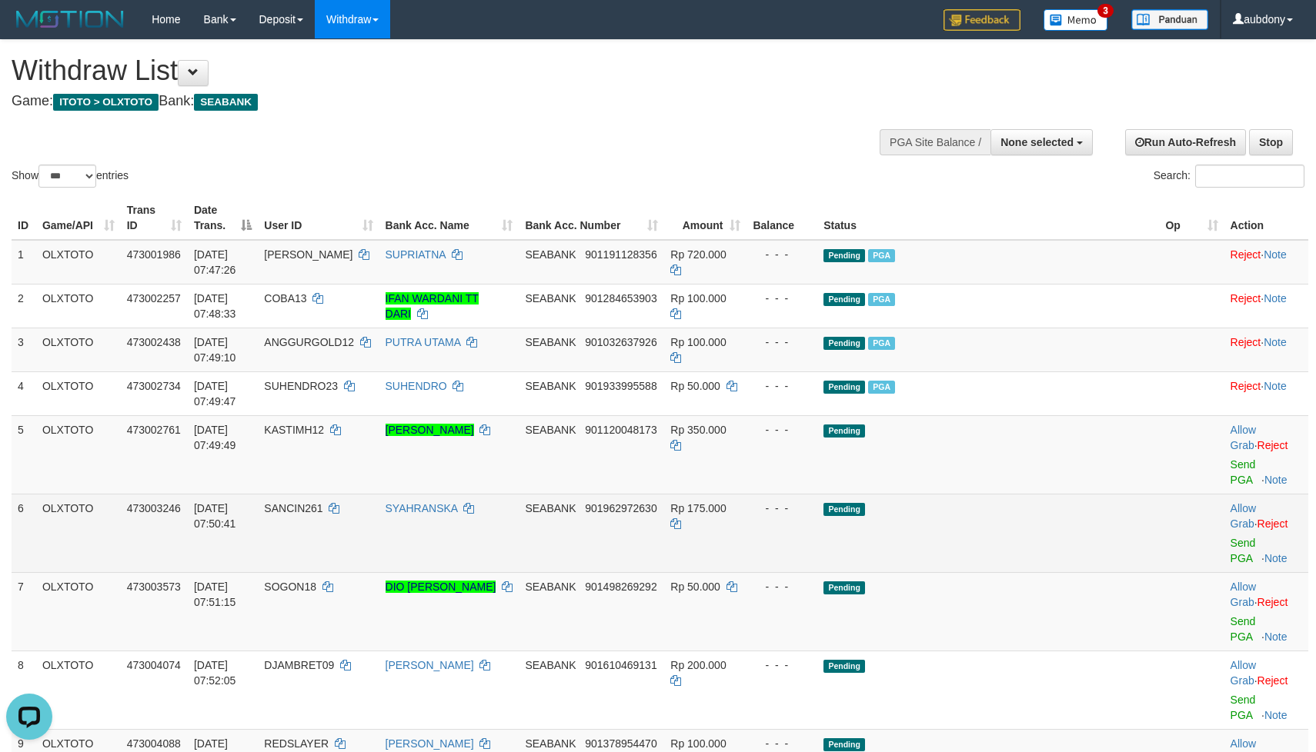
drag, startPoint x: 1039, startPoint y: 464, endPoint x: 1092, endPoint y: 511, distance: 70.3
click at [1052, 467] on td "Pending" at bounding box center [988, 454] width 342 height 78
click at [1025, 513] on td "Pending" at bounding box center [988, 533] width 342 height 78
click at [1056, 522] on td "Pending" at bounding box center [988, 533] width 342 height 78
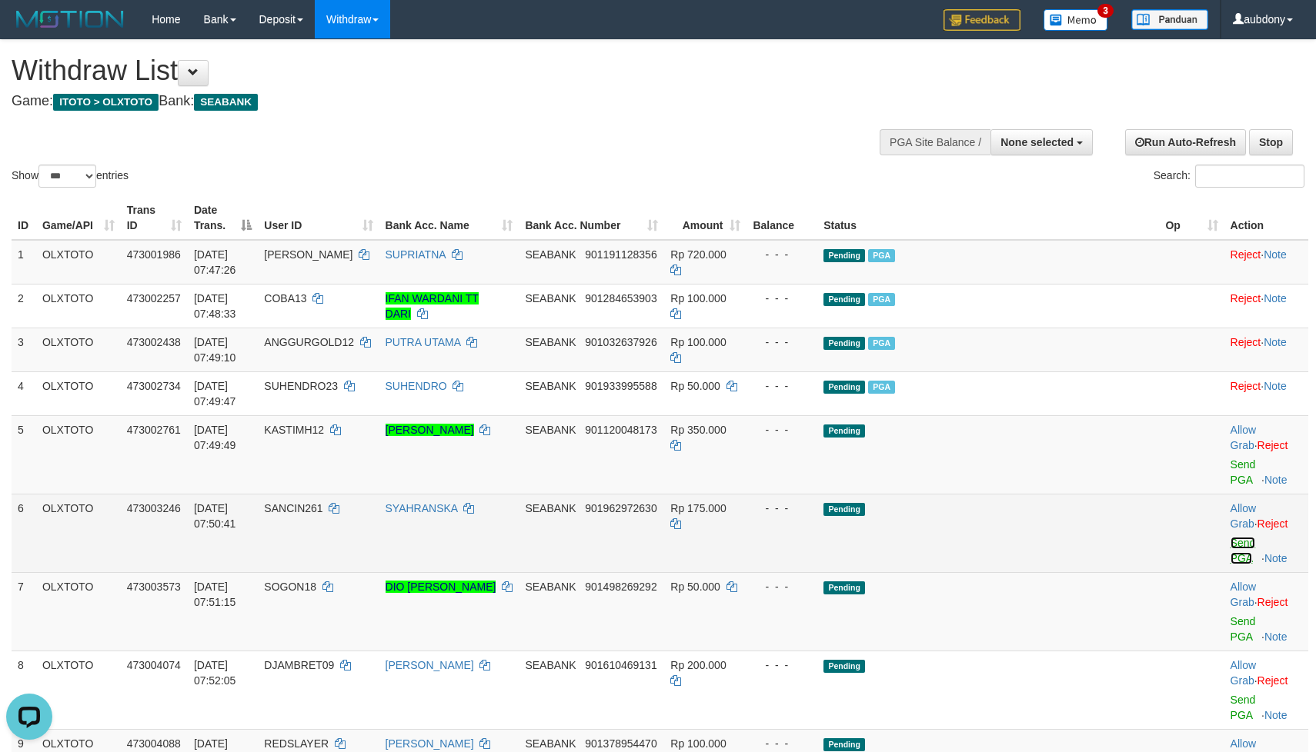
click at [1230, 548] on link "Send PGA" at bounding box center [1242, 551] width 25 height 28
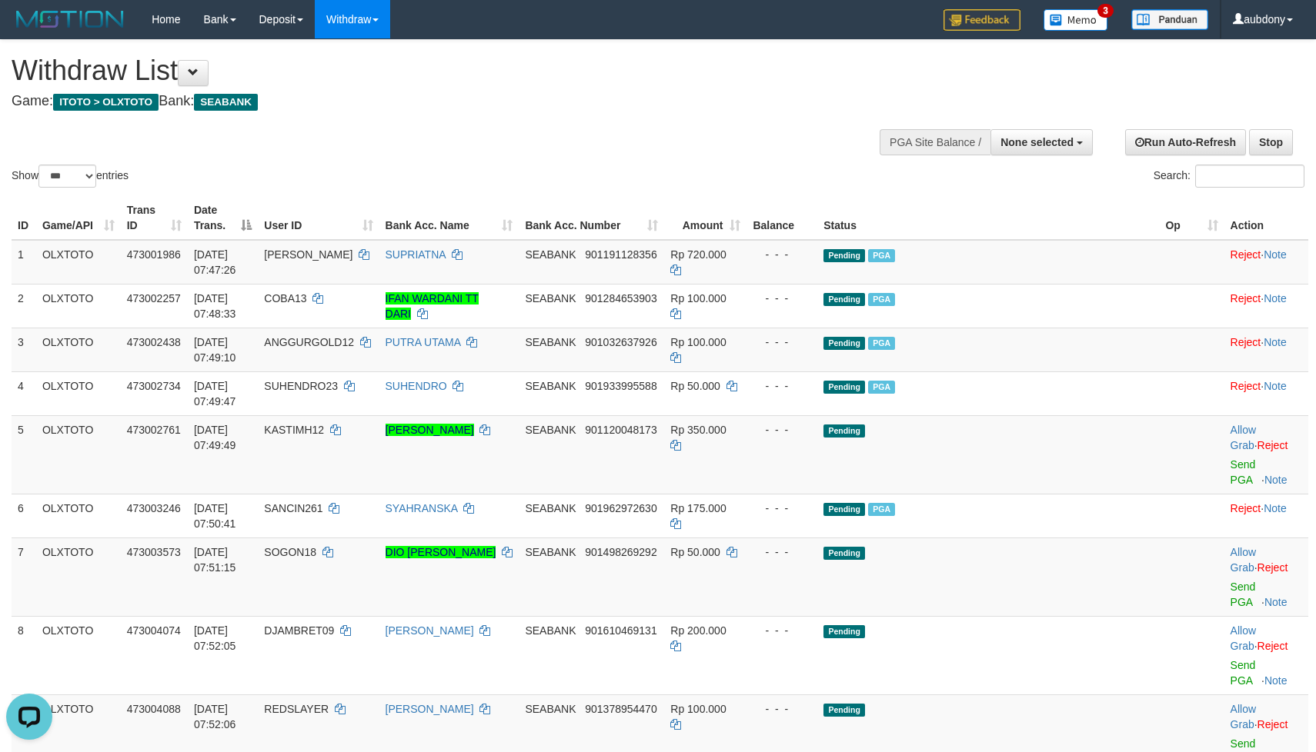
click at [547, 171] on div "Show ** ** ** *** entries Search:" at bounding box center [658, 115] width 1316 height 151
drag, startPoint x: 1011, startPoint y: 473, endPoint x: 1025, endPoint y: 466, distance: 15.5
click at [1016, 469] on td "Pending" at bounding box center [988, 454] width 342 height 78
drag, startPoint x: 1025, startPoint y: 466, endPoint x: 1196, endPoint y: 494, distance: 173.0
click at [1053, 469] on td "Pending" at bounding box center [988, 454] width 342 height 78
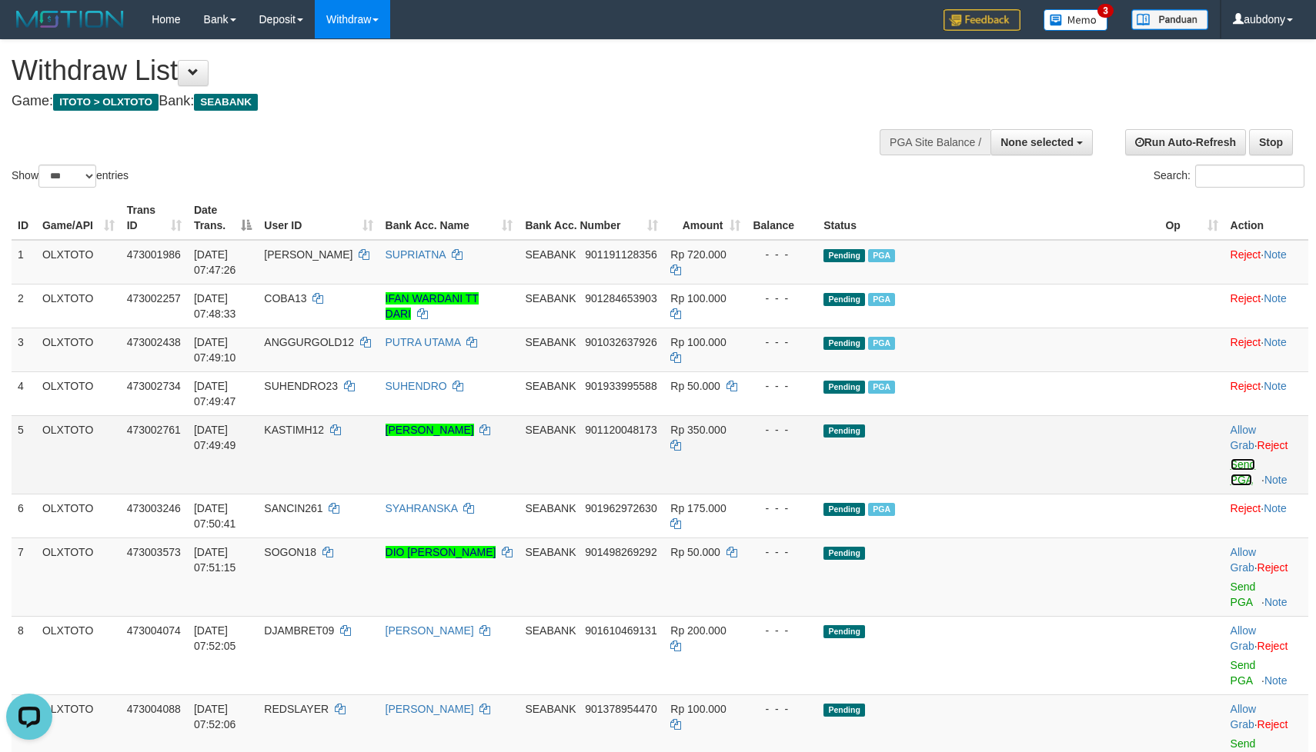
click at [1230, 485] on link "Send PGA" at bounding box center [1242, 473] width 25 height 28
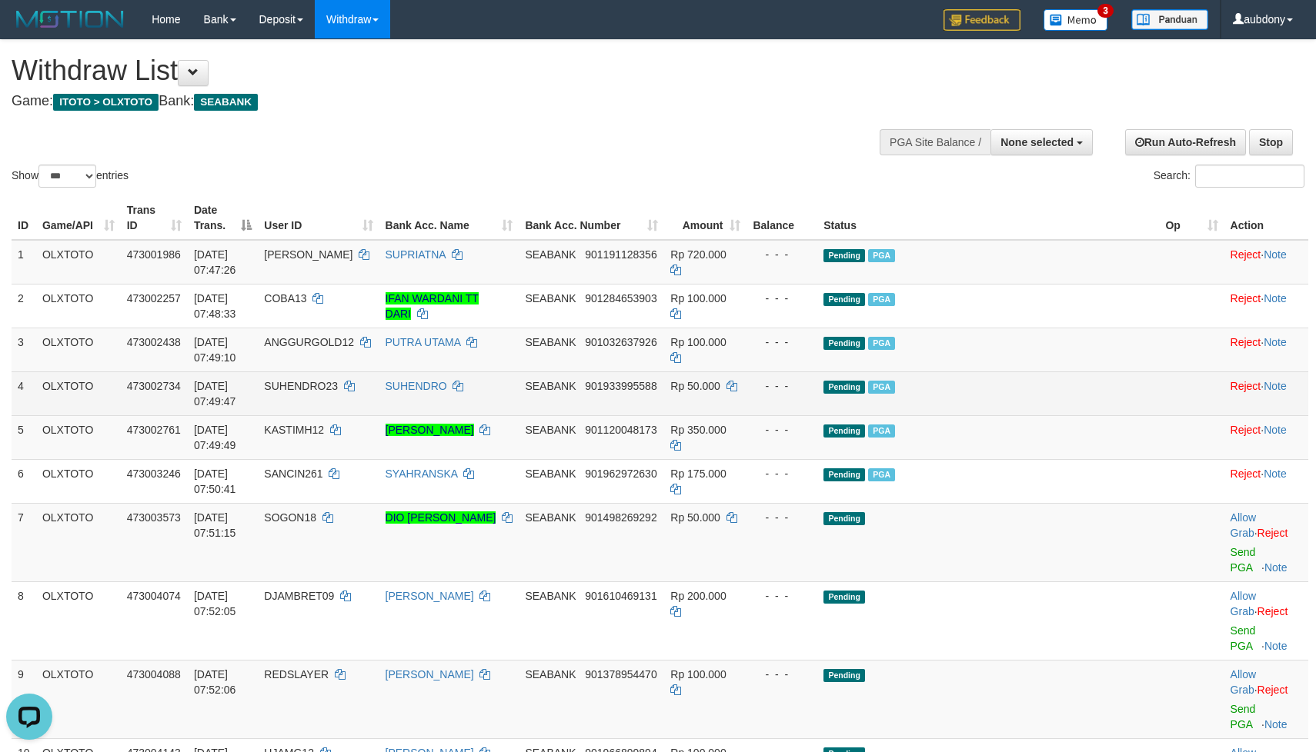
click at [338, 392] on span "SUHENDRO23" at bounding box center [301, 386] width 74 height 12
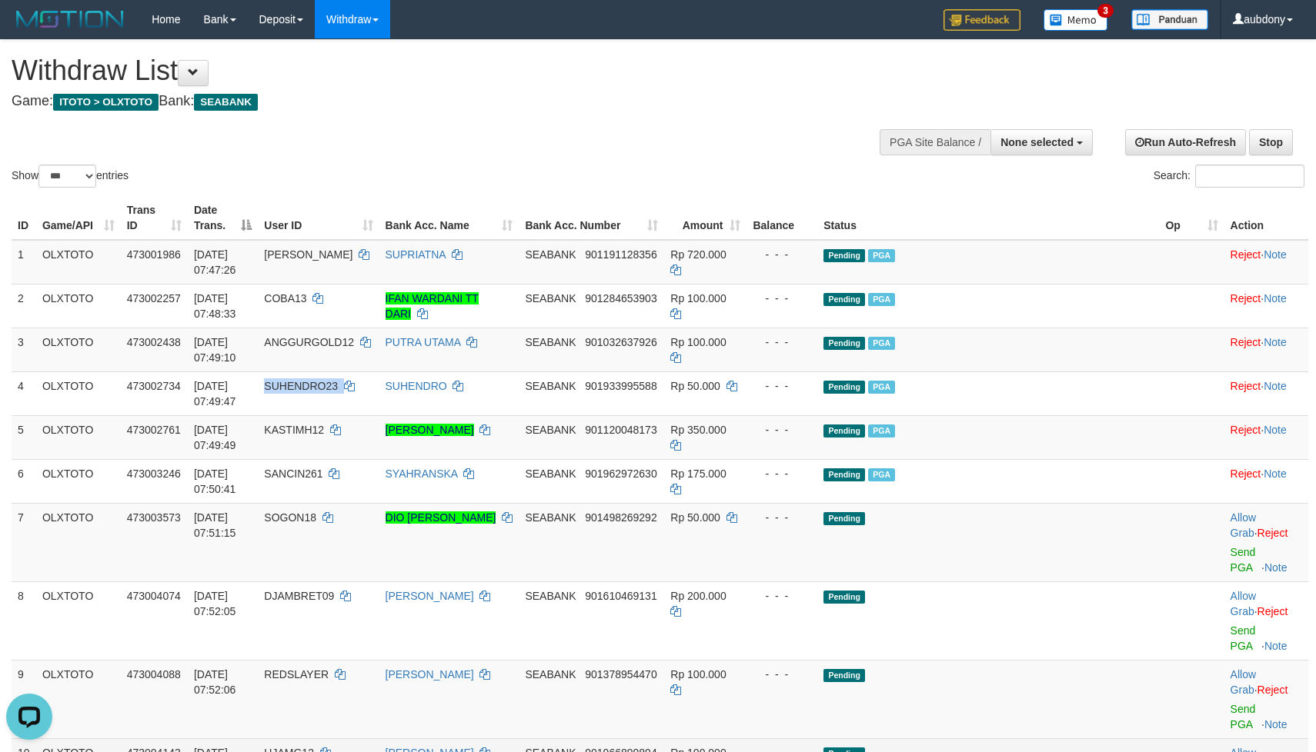
copy td "SUHENDRO23"
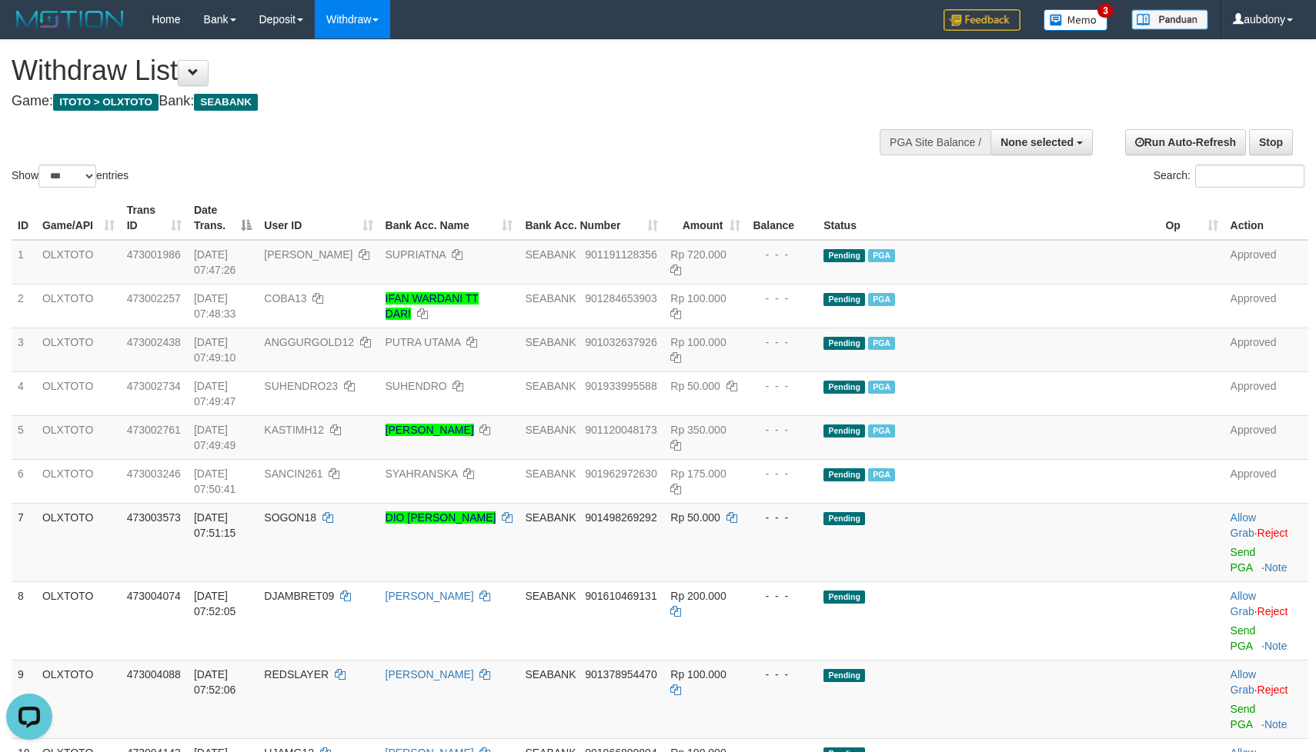
click at [602, 129] on div "Show ** ** ** *** entries Search:" at bounding box center [658, 115] width 1316 height 151
click at [602, 128] on div "Show ** ** ** *** entries Search:" at bounding box center [658, 115] width 1316 height 151
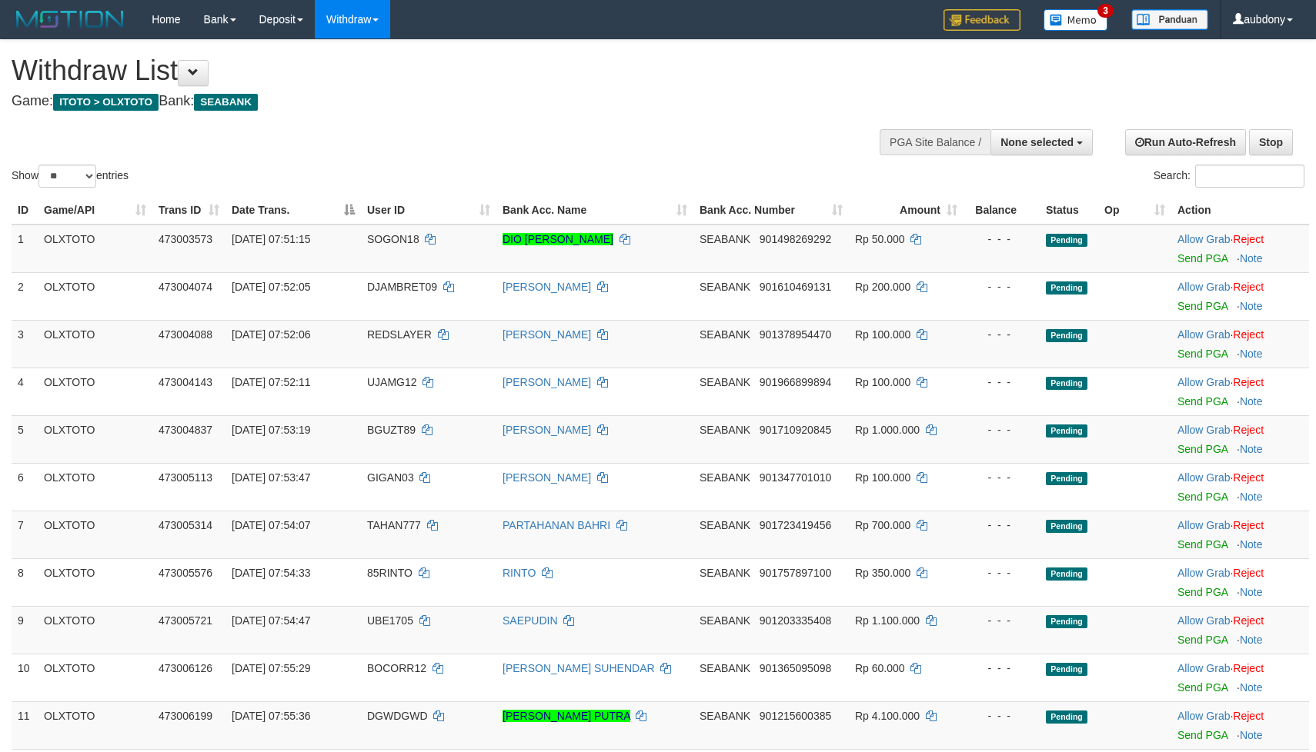
select select
drag, startPoint x: 72, startPoint y: 192, endPoint x: 107, endPoint y: 255, distance: 72.0
click at [82, 188] on select "** ** ** ***" at bounding box center [67, 176] width 58 height 23
select select "***"
click at [41, 184] on select "** ** ** ***" at bounding box center [67, 176] width 58 height 23
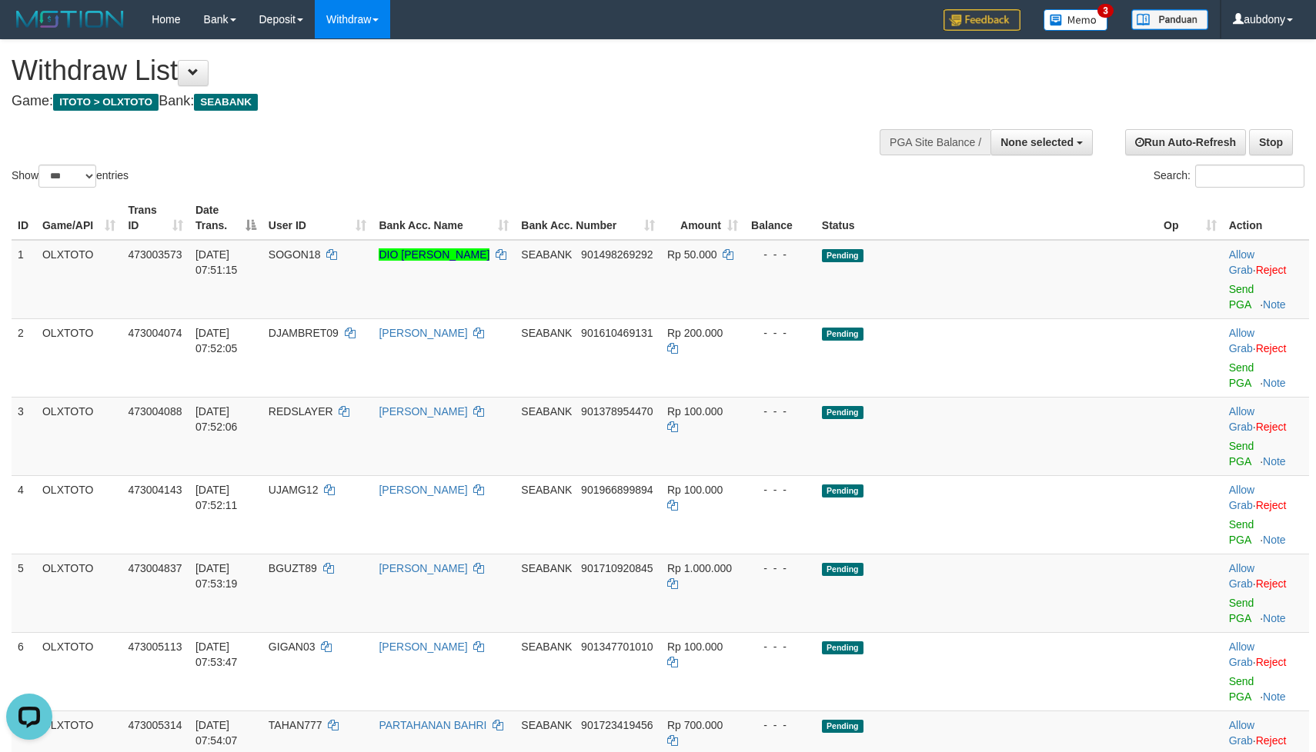
click at [603, 118] on div "Show ** ** ** *** entries Search:" at bounding box center [658, 115] width 1316 height 151
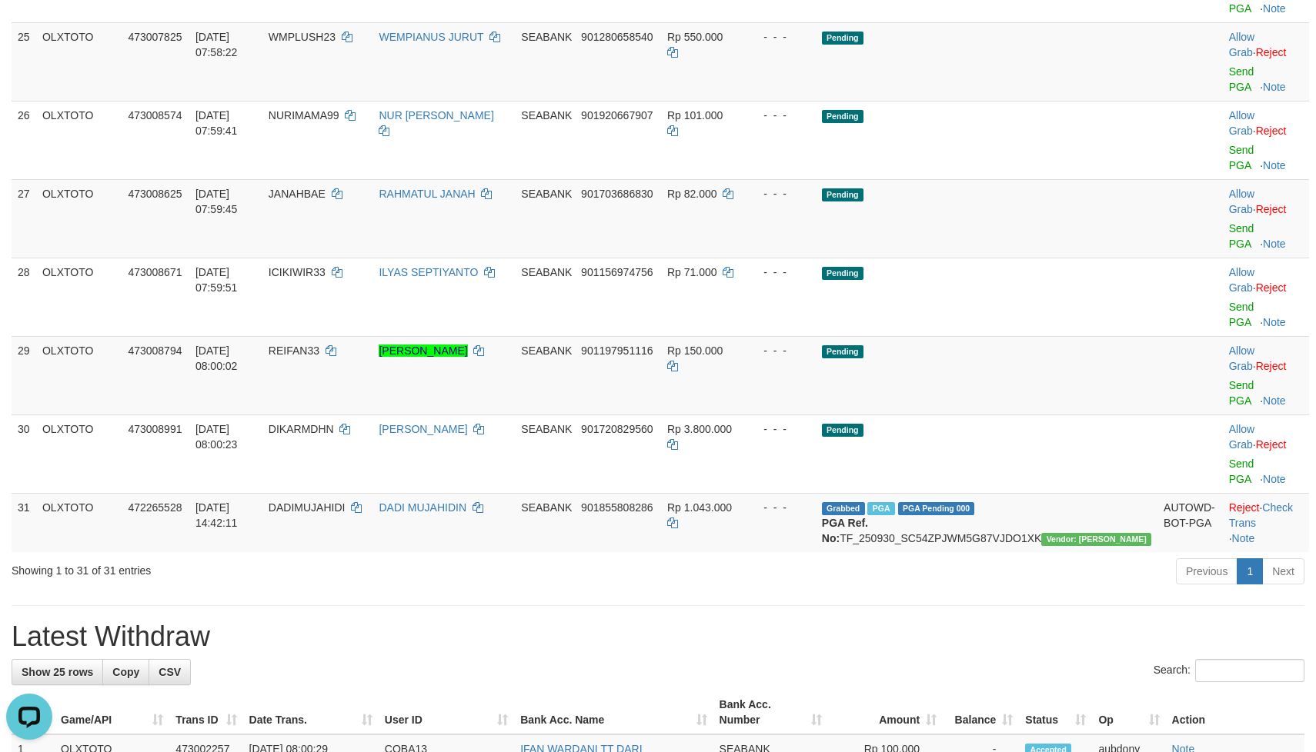
click at [545, 622] on h1 "Latest Withdraw" at bounding box center [658, 637] width 1293 height 31
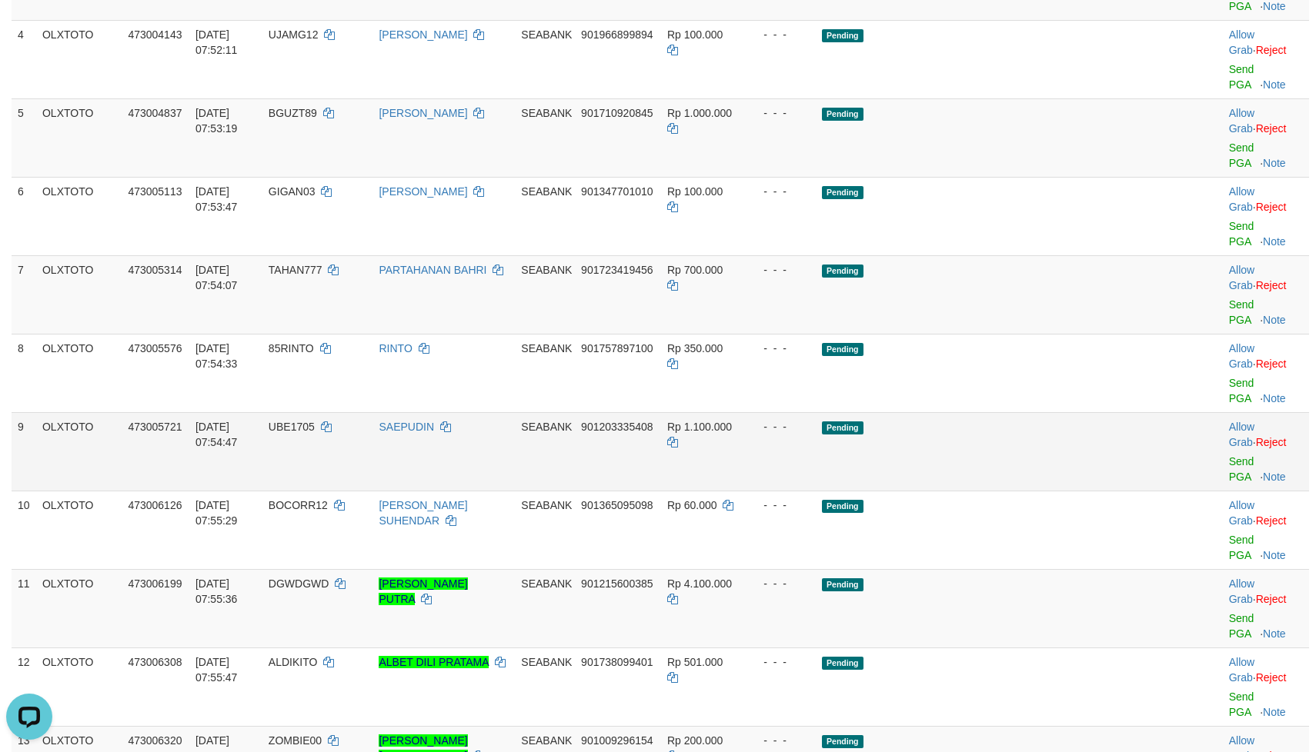
scroll to position [485, 0]
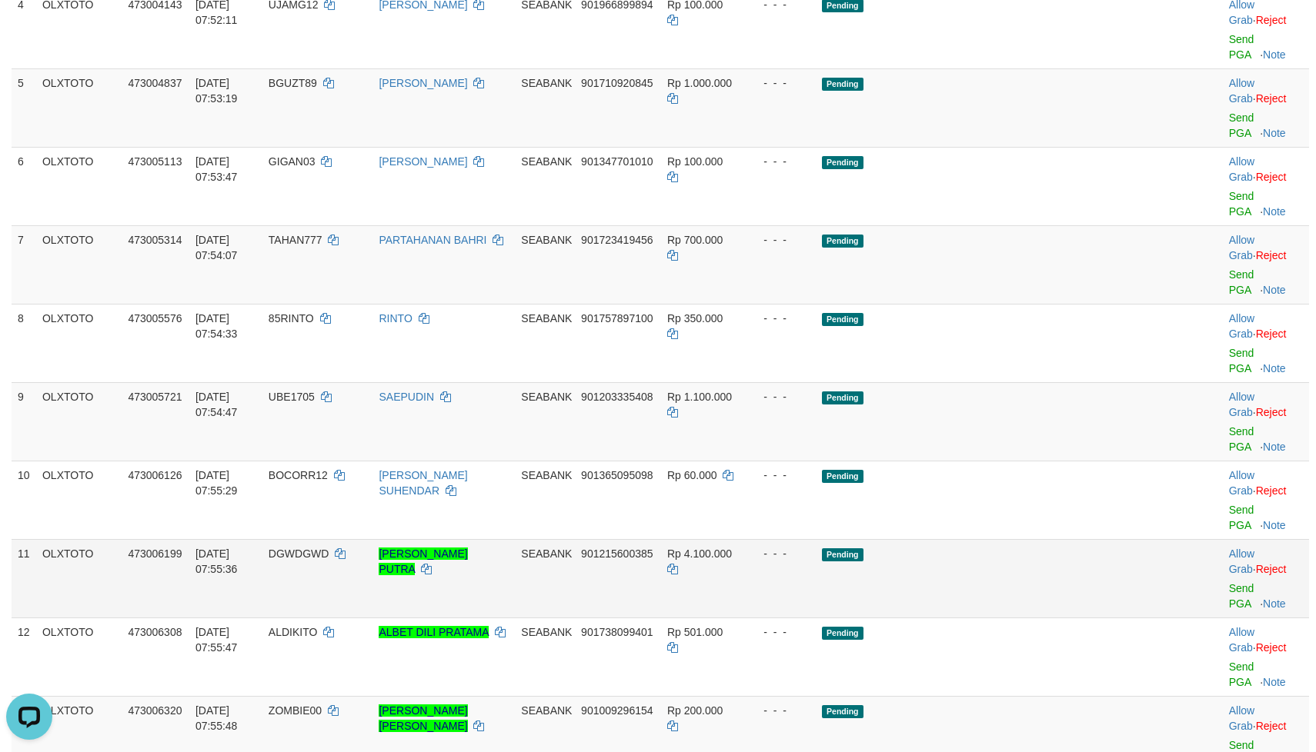
click at [951, 539] on td "Pending" at bounding box center [987, 578] width 342 height 78
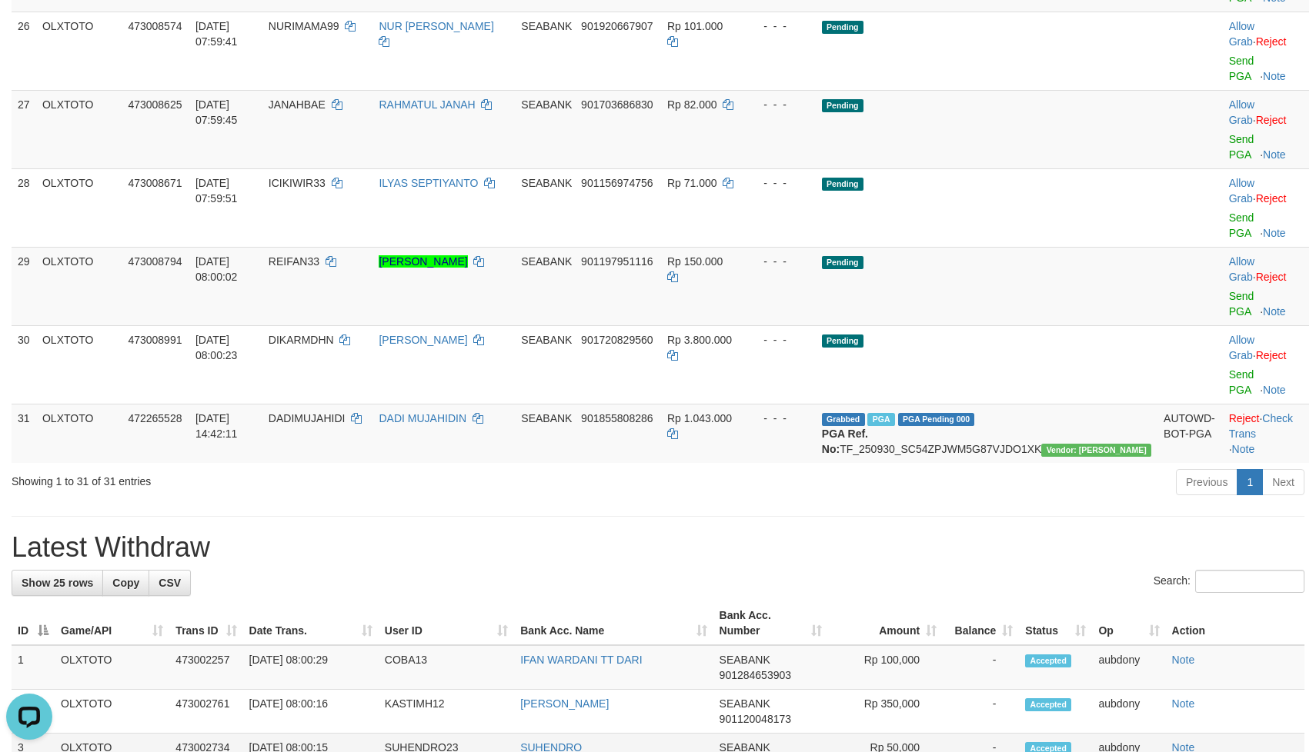
click at [732, 752] on span "901933995588" at bounding box center [755, 763] width 72 height 12
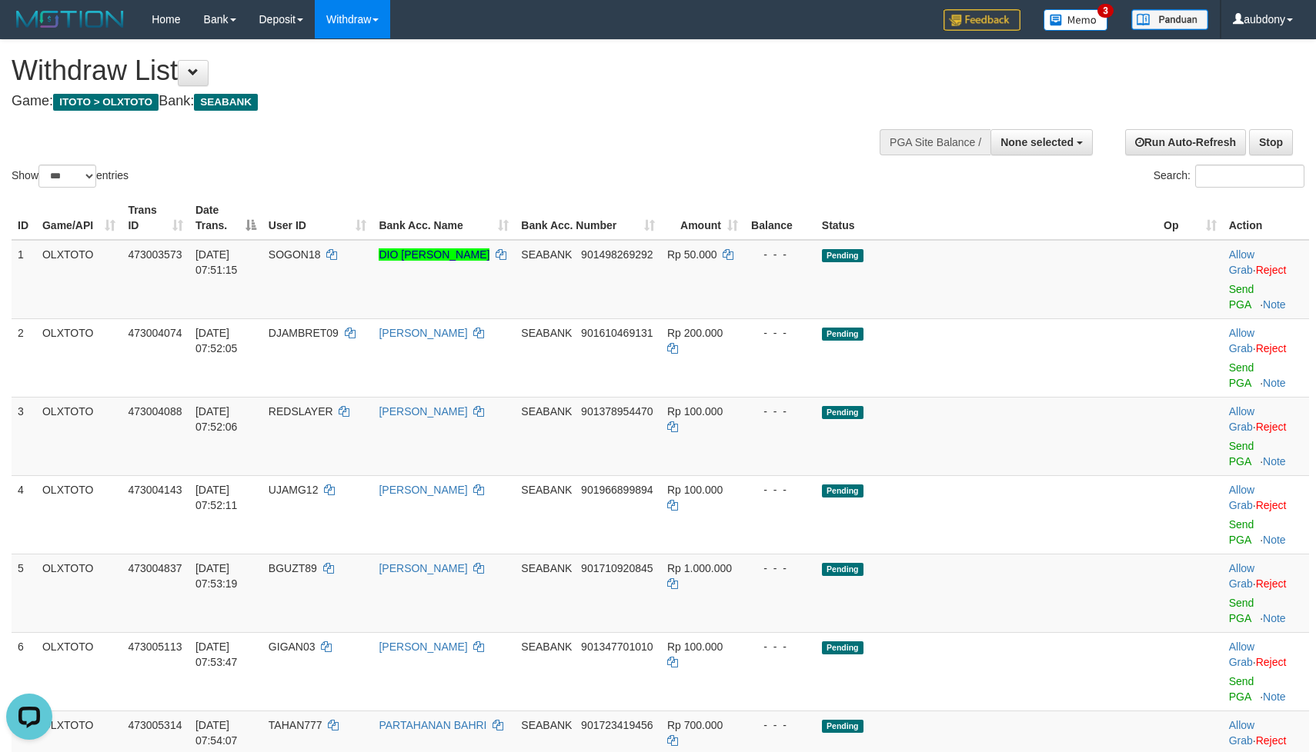
click at [742, 169] on div "Show ** ** ** *** entries Search:" at bounding box center [658, 115] width 1316 height 151
click at [1029, 397] on td "Pending" at bounding box center [987, 436] width 342 height 78
click at [1034, 397] on td "Pending" at bounding box center [987, 436] width 342 height 78
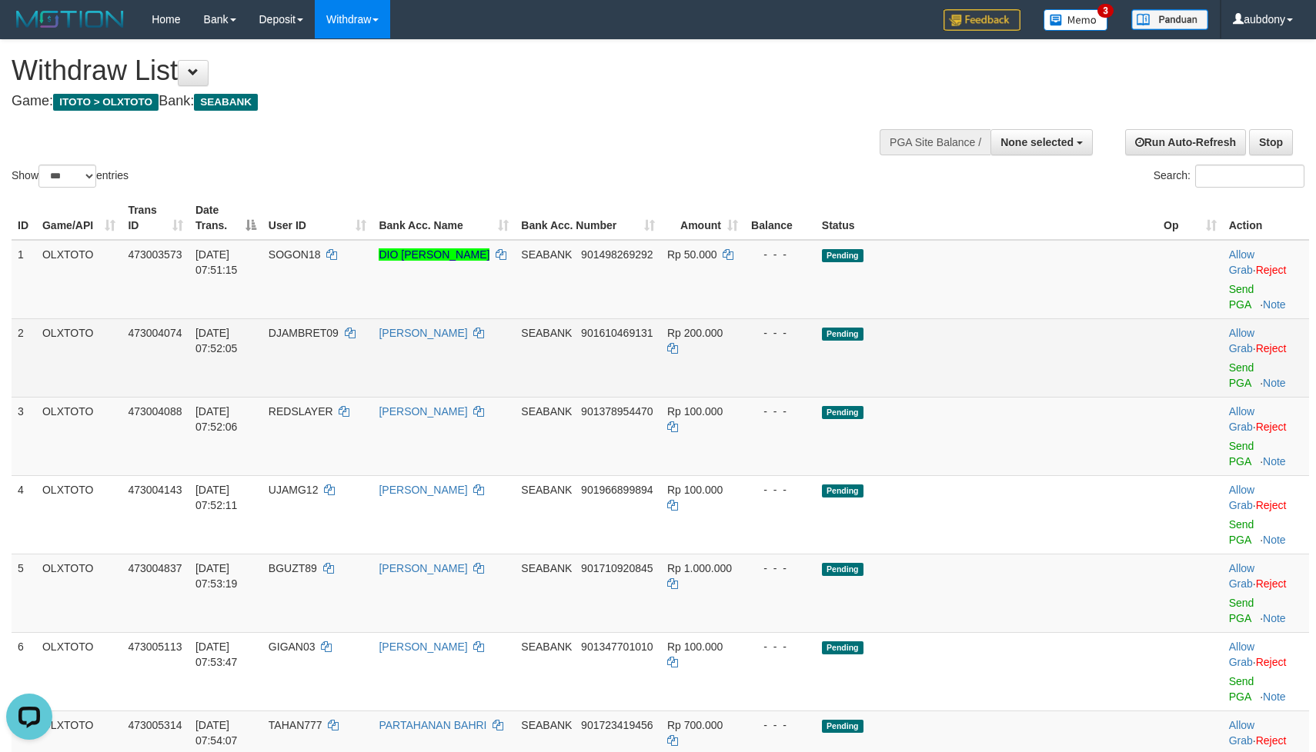
click at [1050, 368] on td "Pending" at bounding box center [987, 358] width 342 height 78
click at [1052, 360] on td "Pending" at bounding box center [987, 358] width 342 height 78
click at [1060, 356] on td "Pending" at bounding box center [987, 358] width 342 height 78
click at [1062, 356] on td "Pending" at bounding box center [987, 358] width 342 height 78
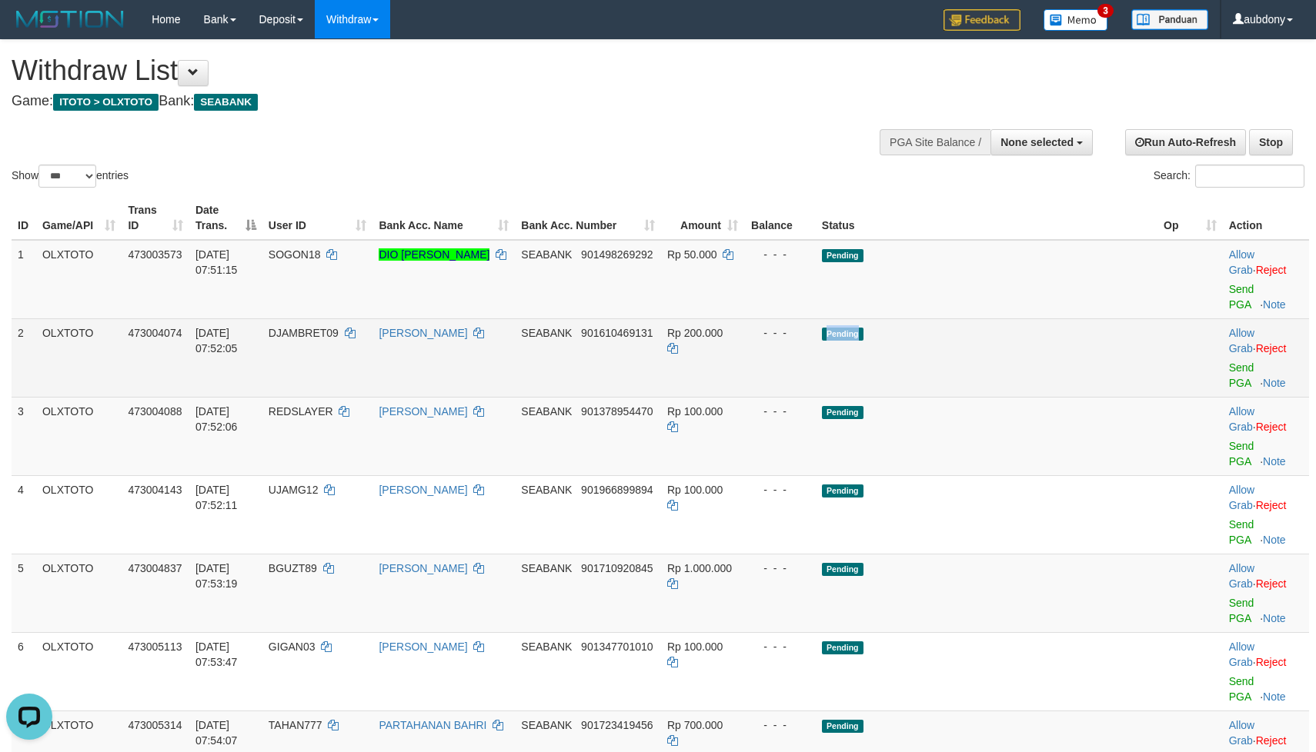
click at [1062, 356] on td "Pending" at bounding box center [987, 358] width 342 height 78
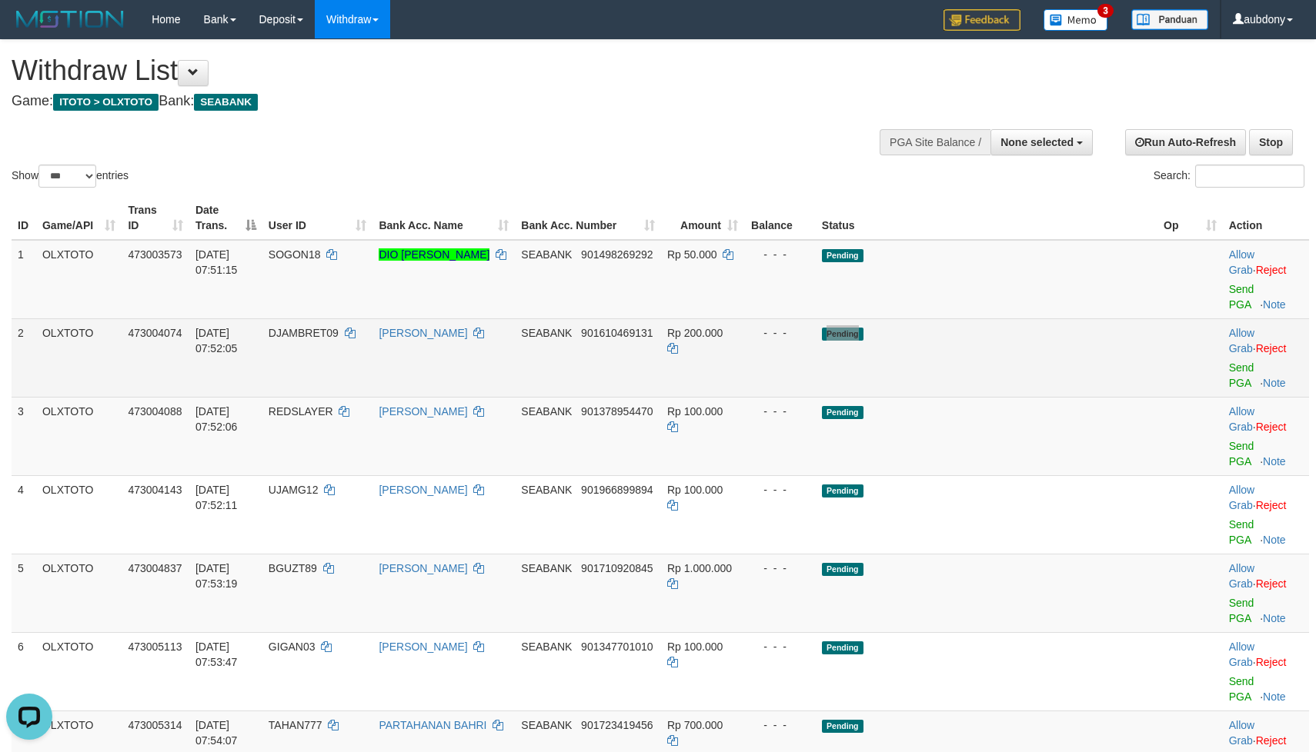
click at [1062, 356] on td "Pending" at bounding box center [987, 358] width 342 height 78
click at [1223, 372] on td "Allow Grab · Reject Send PGA · Note" at bounding box center [1266, 358] width 86 height 78
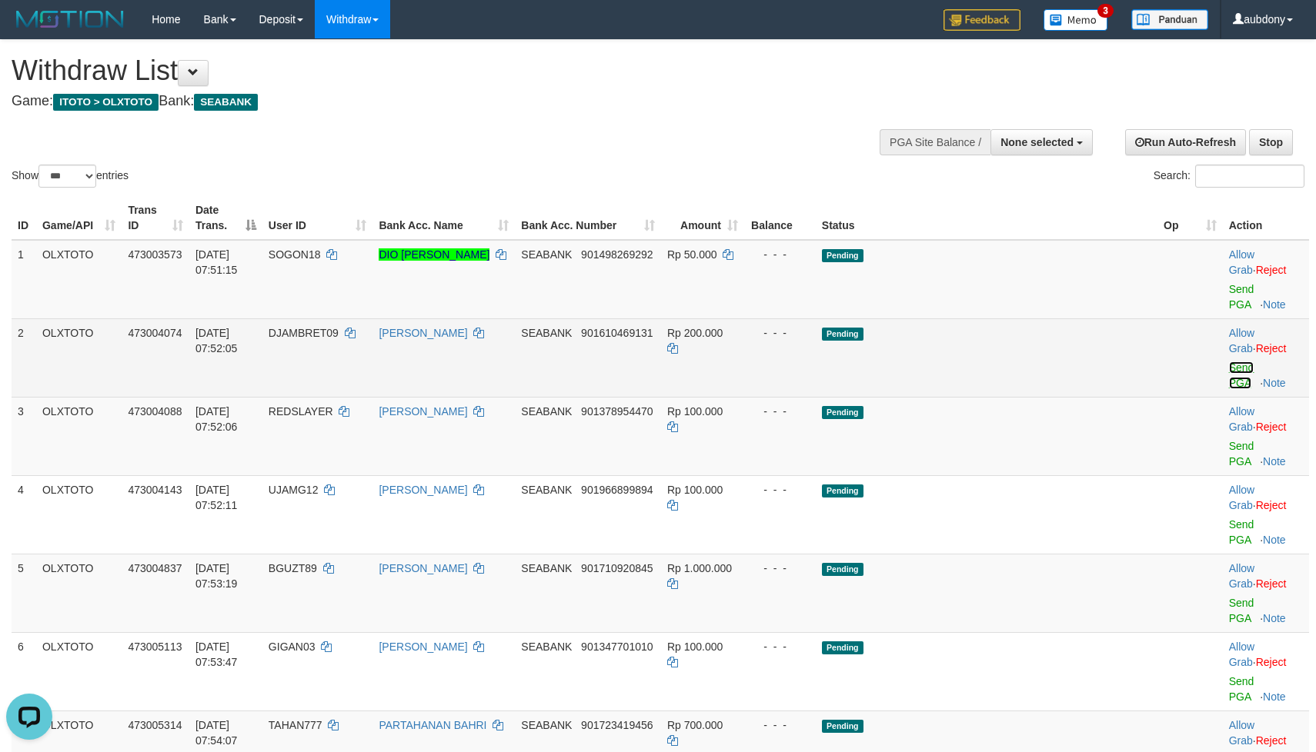
click at [1229, 370] on link "Send PGA" at bounding box center [1241, 376] width 25 height 28
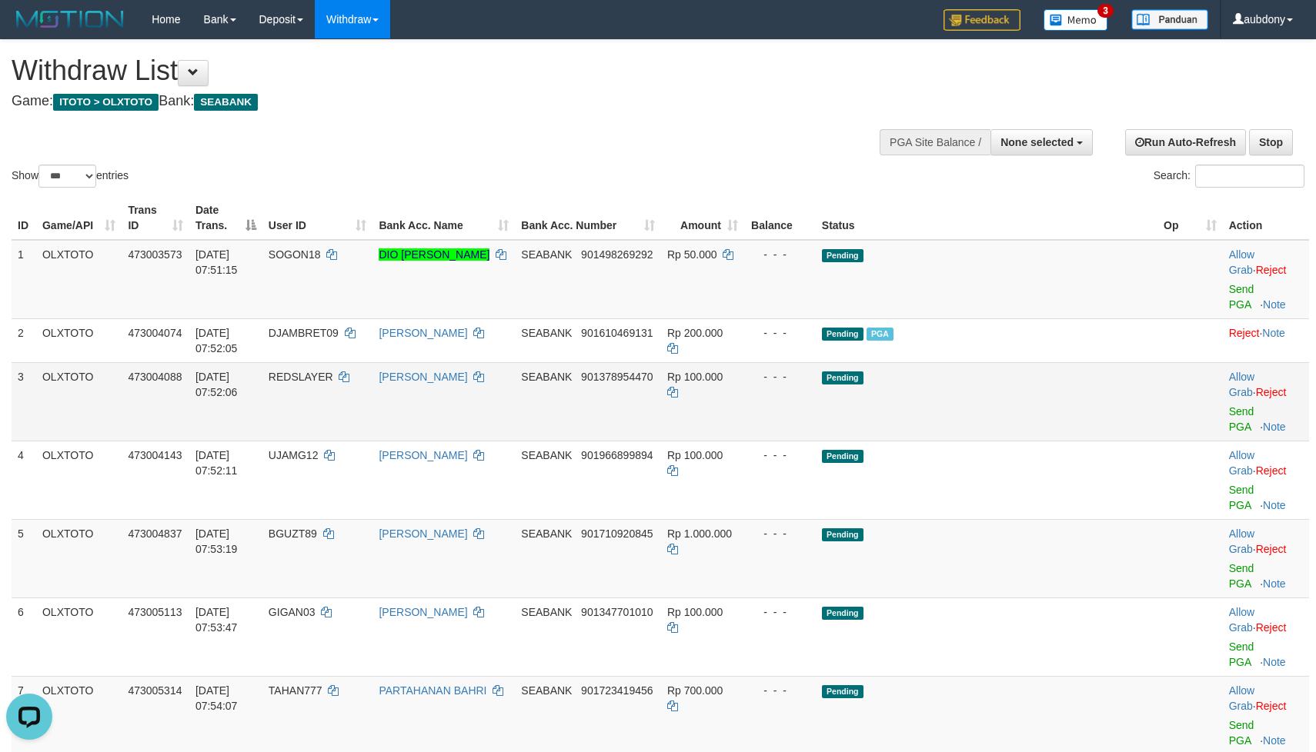
click at [1057, 382] on td "Pending" at bounding box center [987, 401] width 342 height 78
click at [1046, 415] on td "Pending" at bounding box center [987, 401] width 342 height 78
drag, startPoint x: 1053, startPoint y: 414, endPoint x: 1076, endPoint y: 411, distance: 23.3
click at [1058, 413] on td "Pending" at bounding box center [987, 401] width 342 height 78
click at [1229, 420] on link "Send PGA" at bounding box center [1241, 419] width 25 height 28
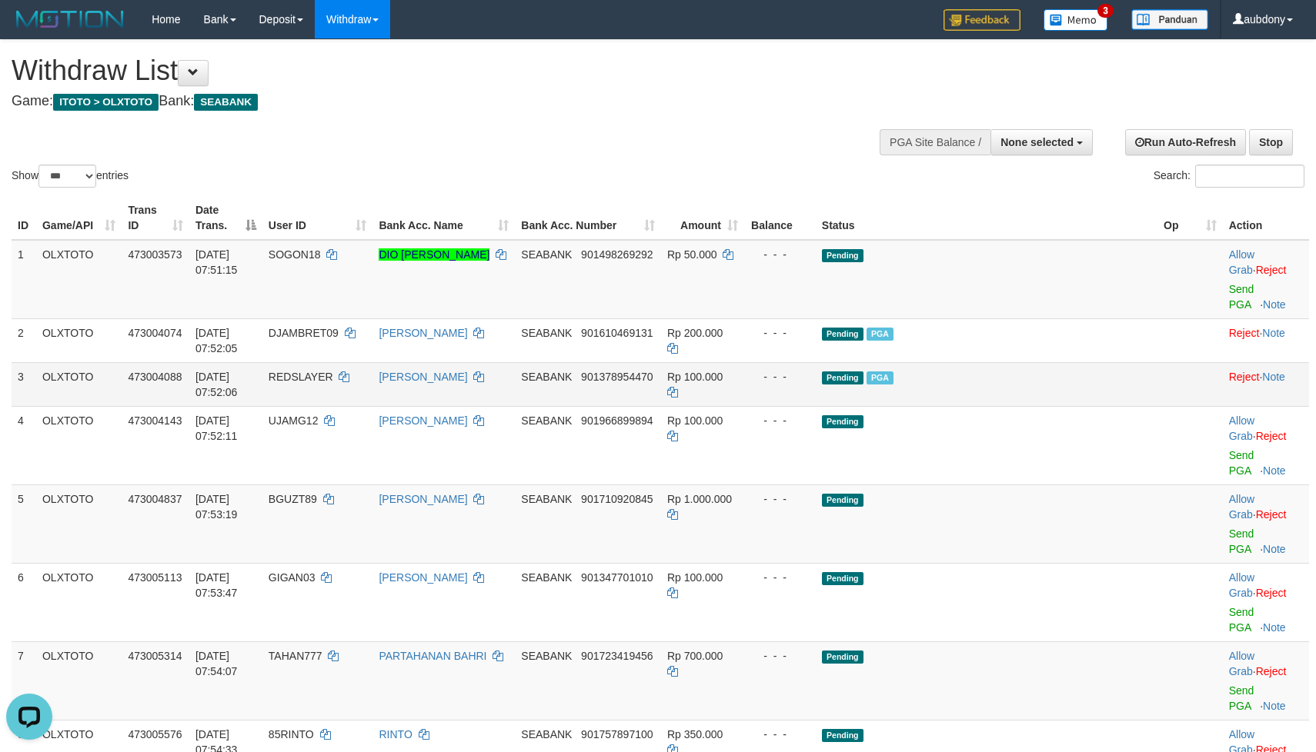
click at [893, 385] on span "PGA" at bounding box center [879, 378] width 27 height 13
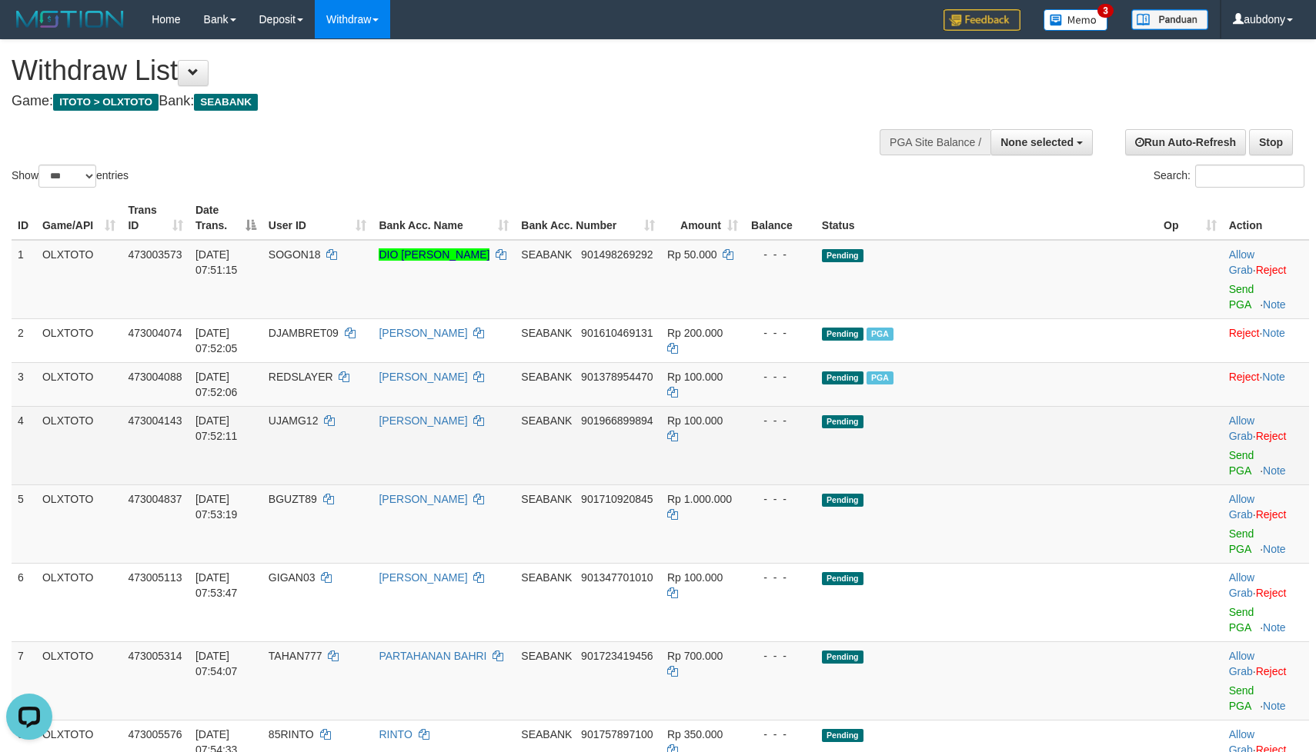
click at [1020, 464] on td "Pending" at bounding box center [987, 445] width 342 height 78
click at [1229, 455] on link "Send PGA" at bounding box center [1241, 463] width 25 height 28
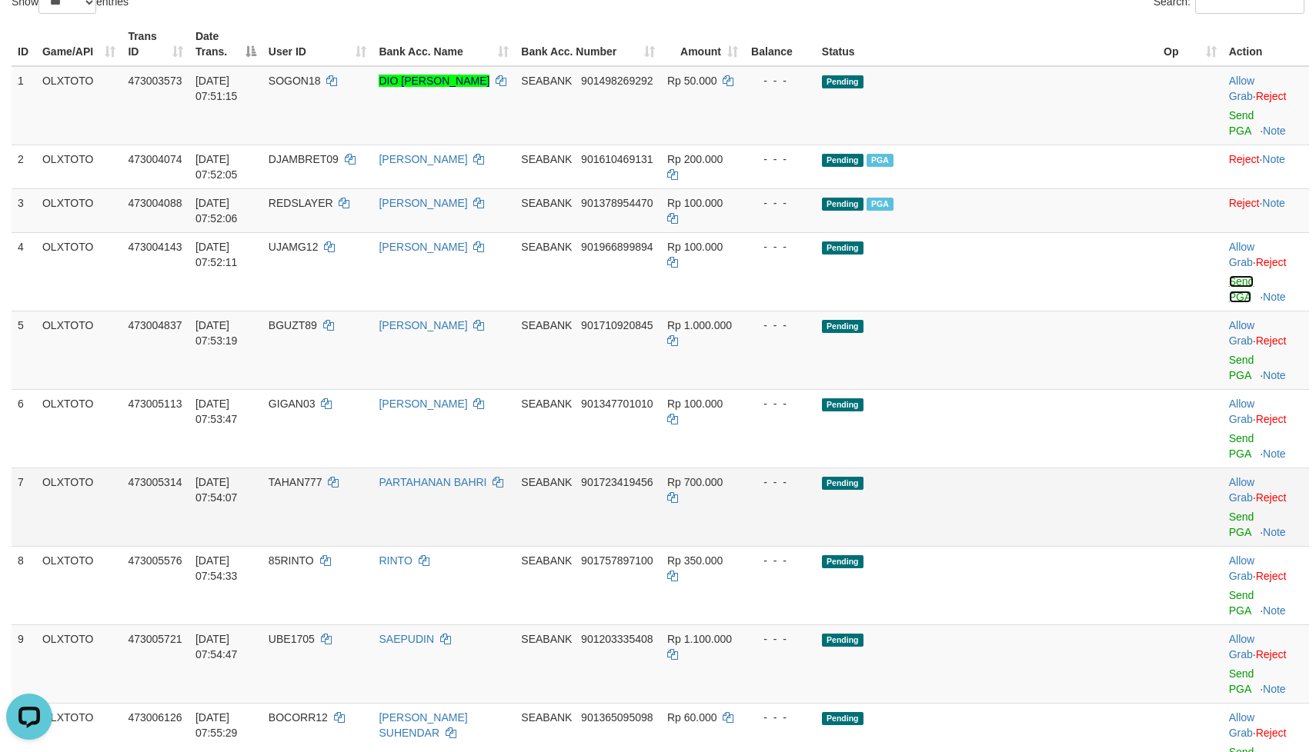
scroll to position [231, 0]
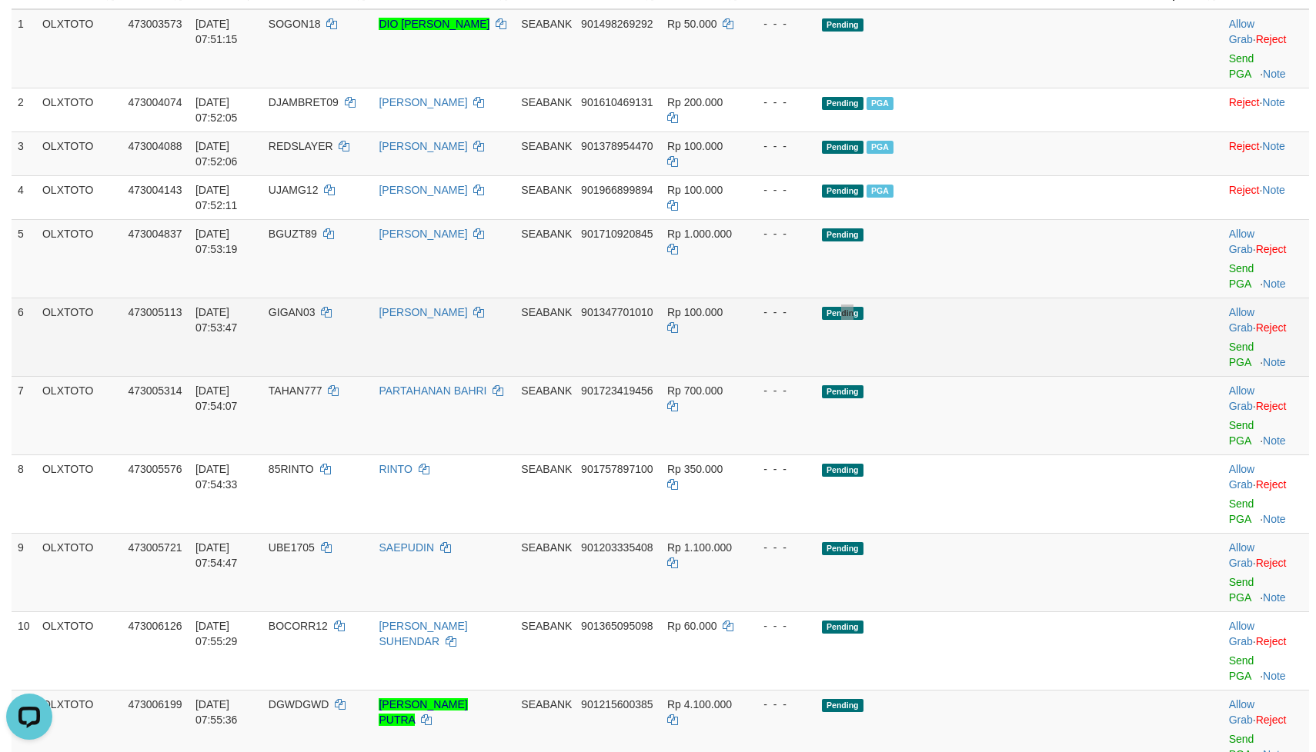
drag, startPoint x: 951, startPoint y: 328, endPoint x: 962, endPoint y: 326, distance: 11.6
click at [953, 326] on td "Pending" at bounding box center [987, 337] width 342 height 78
click at [990, 317] on td "Pending" at bounding box center [987, 337] width 342 height 78
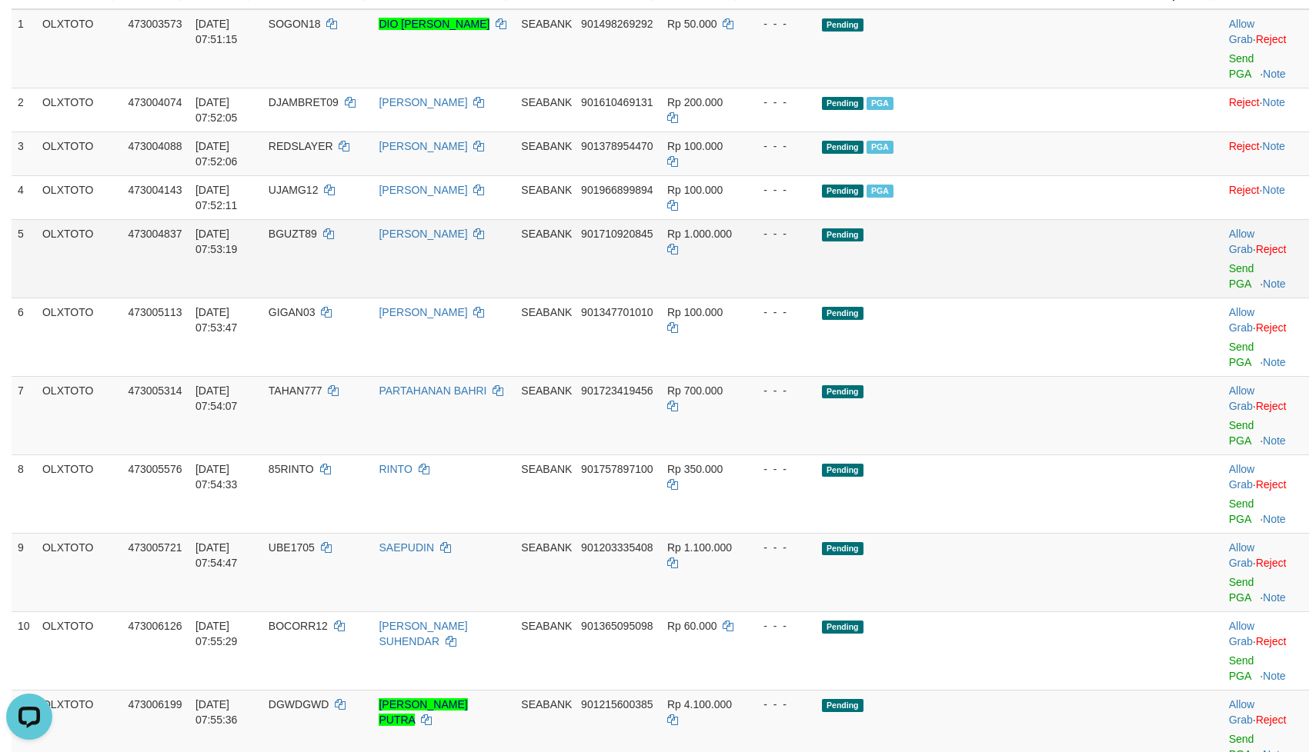
drag, startPoint x: 1034, startPoint y: 287, endPoint x: 1046, endPoint y: 282, distance: 13.4
click at [1120, 275] on td "Pending" at bounding box center [987, 258] width 342 height 78
click at [1229, 275] on link "Send PGA" at bounding box center [1241, 276] width 25 height 28
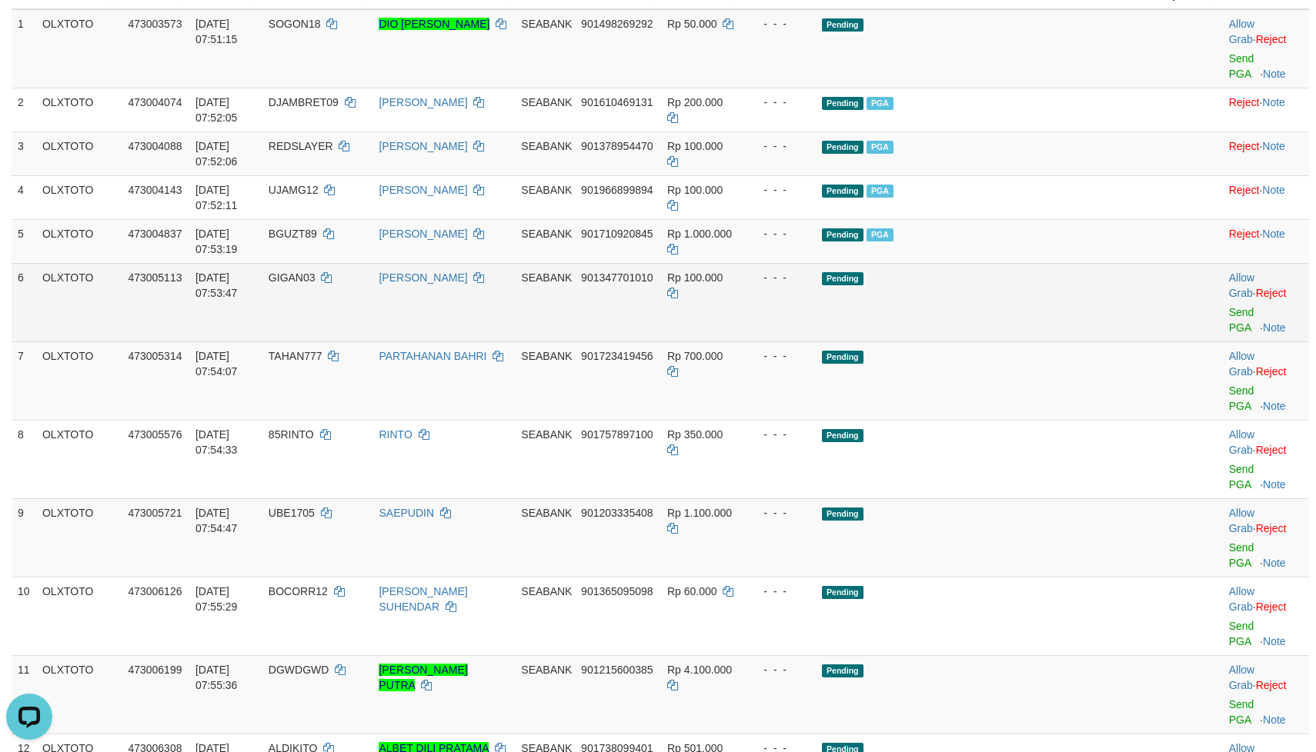
click at [722, 279] on span "Rp 100.000" at bounding box center [694, 278] width 55 height 12
click at [816, 300] on td "- - -" at bounding box center [780, 302] width 72 height 78
drag, startPoint x: 961, startPoint y: 305, endPoint x: 993, endPoint y: 303, distance: 32.4
click at [963, 305] on td "Pending" at bounding box center [987, 302] width 342 height 78
drag, startPoint x: 993, startPoint y: 303, endPoint x: 1163, endPoint y: 308, distance: 170.1
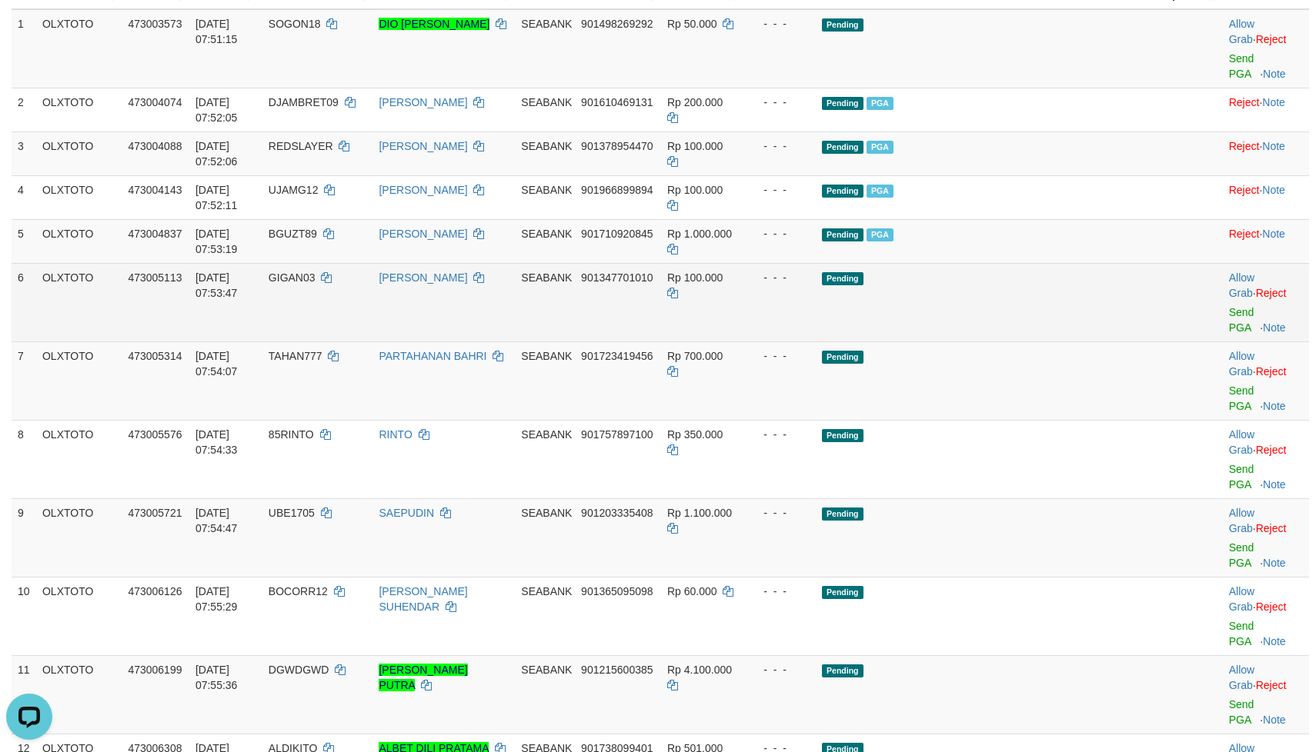
click at [1016, 303] on td "Pending" at bounding box center [987, 302] width 342 height 78
click at [1230, 315] on link "Send PGA" at bounding box center [1241, 320] width 25 height 28
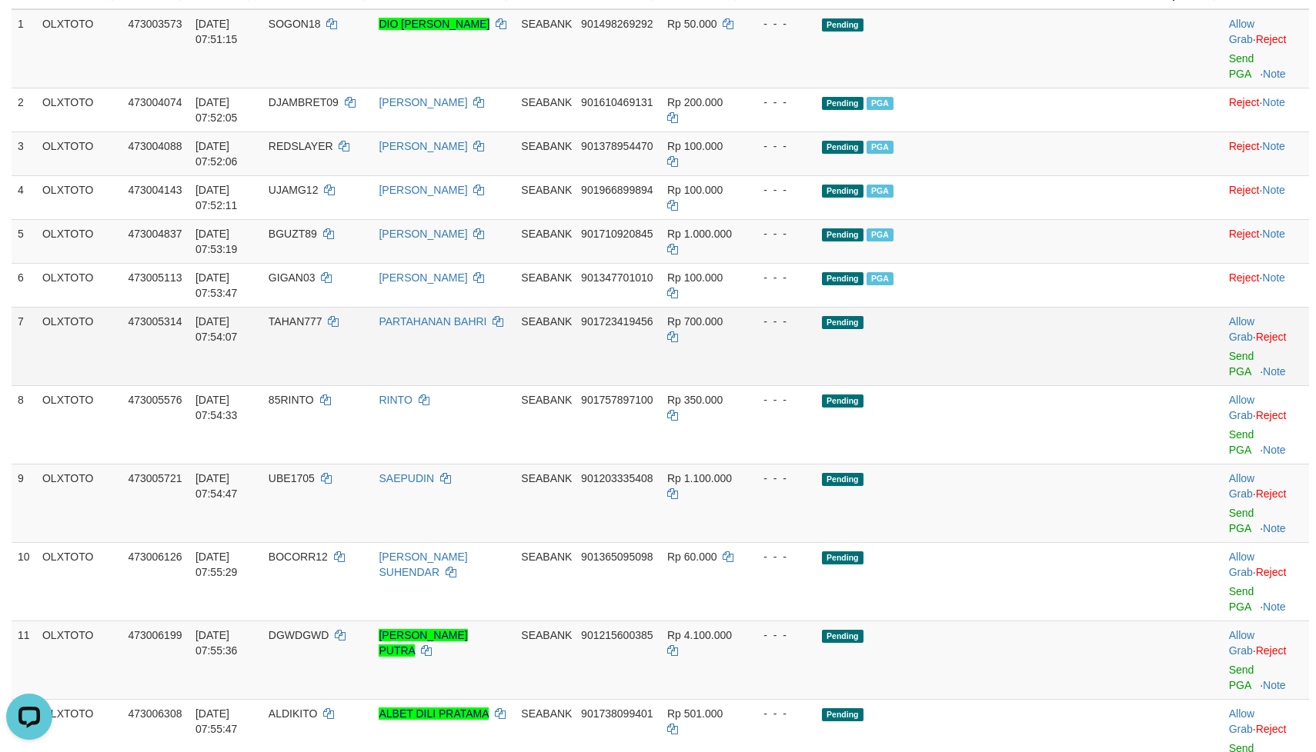
click at [1019, 319] on td "Pending" at bounding box center [987, 346] width 342 height 78
drag, startPoint x: 1050, startPoint y: 359, endPoint x: 1087, endPoint y: 354, distance: 37.2
click at [1052, 358] on td "Pending" at bounding box center [987, 346] width 342 height 78
click at [1087, 354] on td "Pending" at bounding box center [987, 346] width 342 height 78
click at [1229, 363] on link "Send PGA" at bounding box center [1241, 364] width 25 height 28
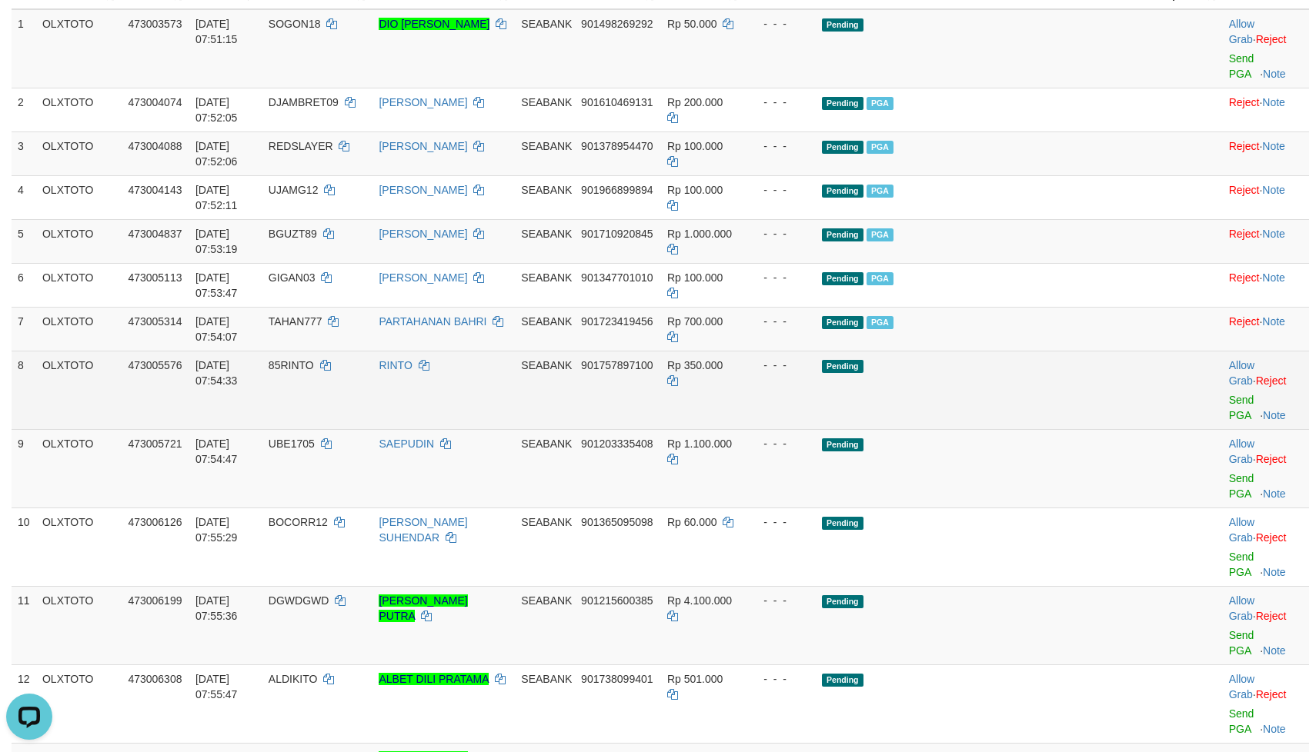
click at [962, 363] on td "Pending" at bounding box center [987, 390] width 342 height 78
click at [1026, 392] on td "Pending" at bounding box center [987, 390] width 342 height 78
click at [1030, 390] on td "Pending" at bounding box center [987, 390] width 342 height 78
click at [1229, 406] on link "Send PGA" at bounding box center [1241, 408] width 25 height 28
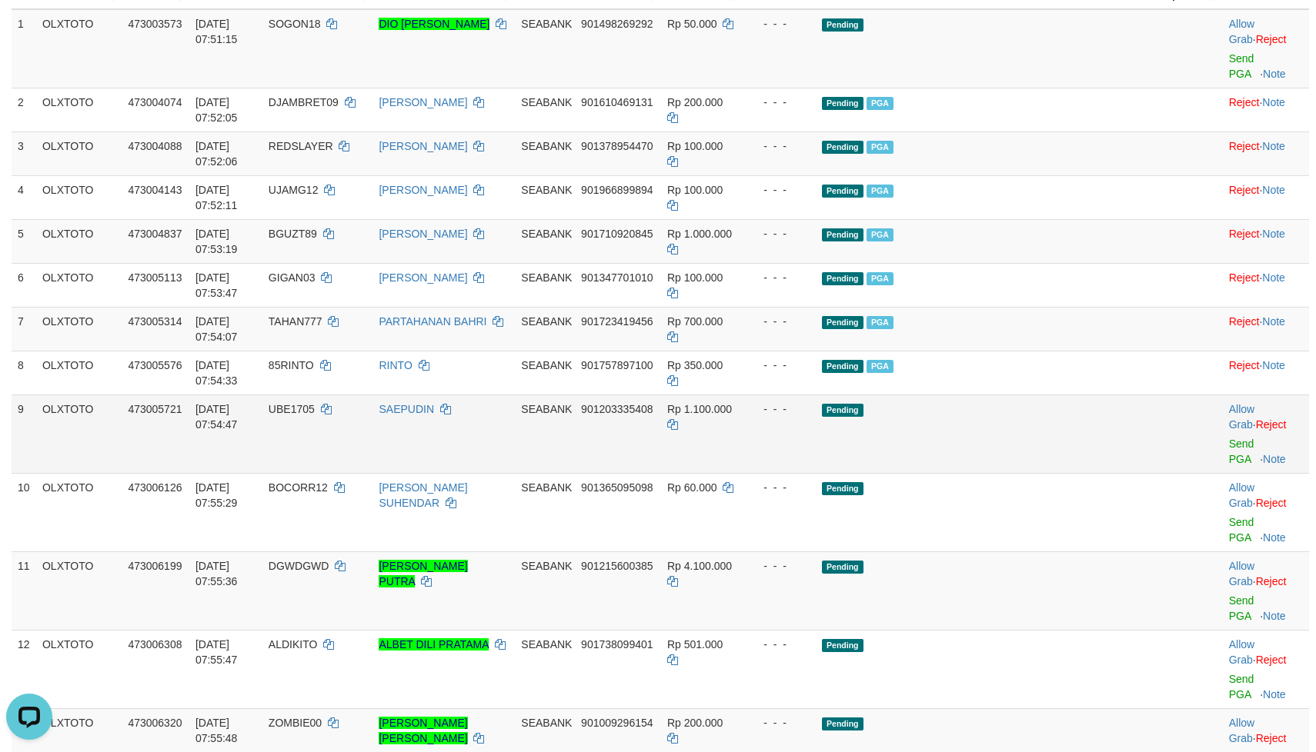
drag, startPoint x: 926, startPoint y: 450, endPoint x: 953, endPoint y: 449, distance: 27.7
click at [936, 450] on td "Pending" at bounding box center [987, 434] width 342 height 78
click at [1046, 442] on td "Pending" at bounding box center [987, 434] width 342 height 78
drag, startPoint x: 1046, startPoint y: 442, endPoint x: 1126, endPoint y: 441, distance: 80.0
click at [1069, 441] on td "Pending" at bounding box center [987, 434] width 342 height 78
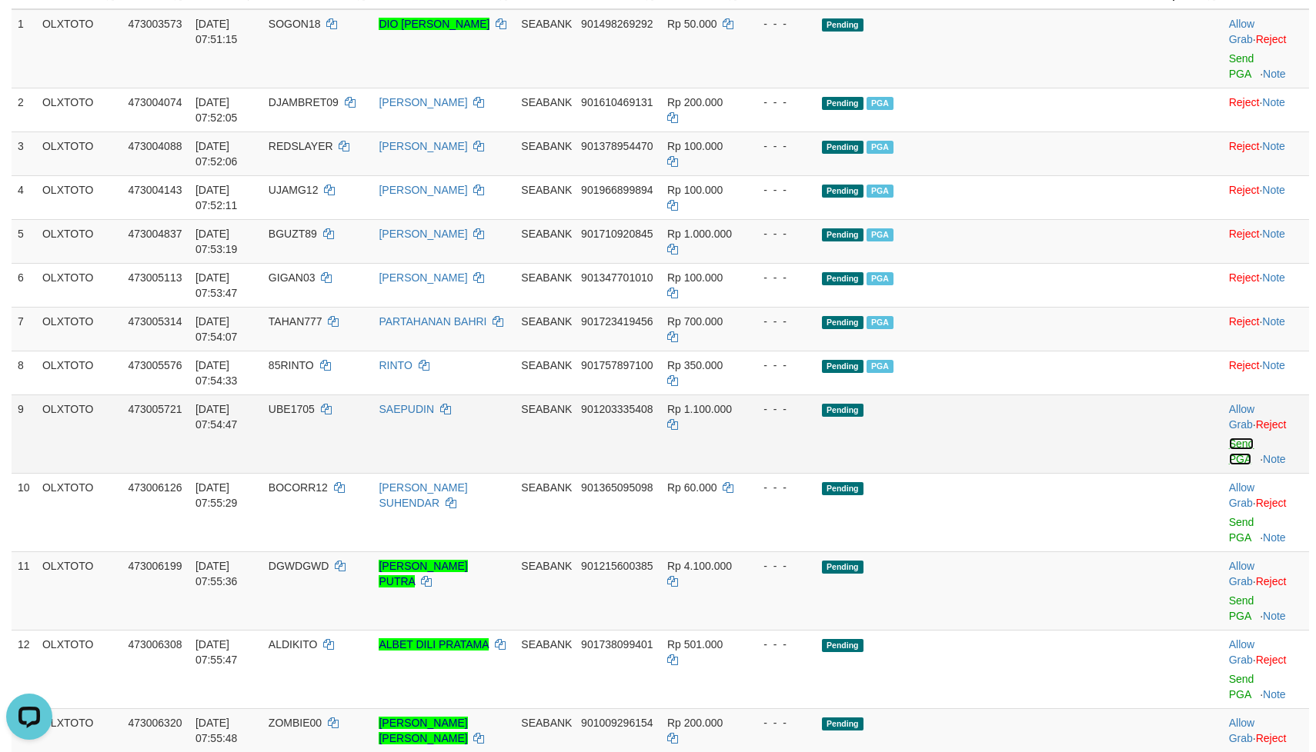
click at [1229, 445] on link "Send PGA" at bounding box center [1241, 452] width 25 height 28
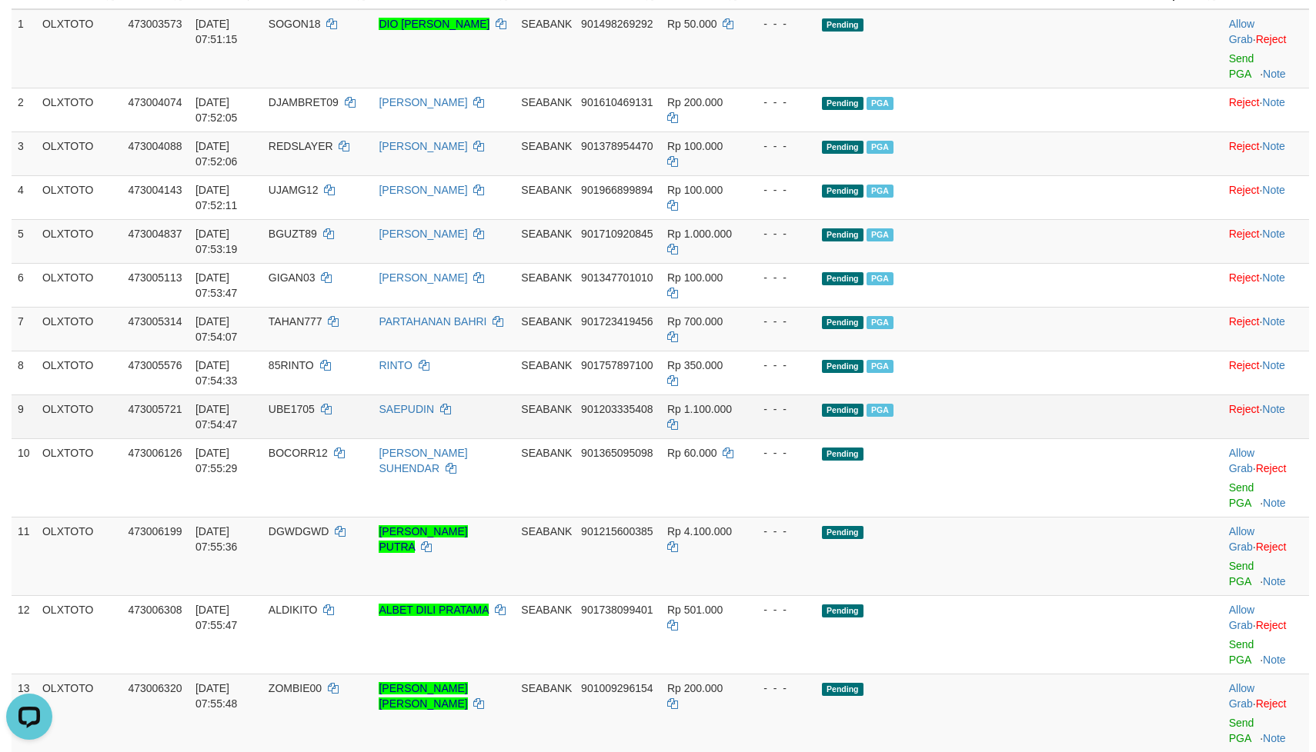
click at [1046, 439] on td "Pending PGA" at bounding box center [987, 417] width 342 height 44
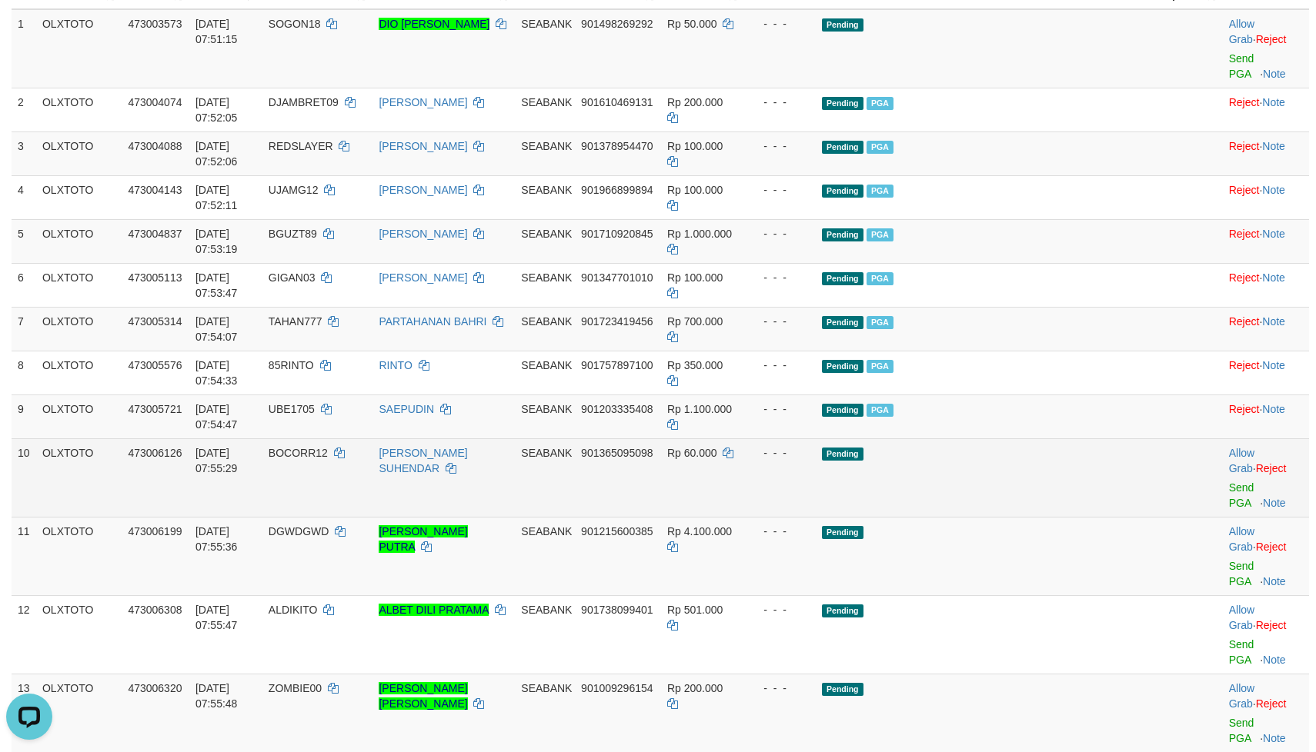
click at [1044, 490] on td "Pending" at bounding box center [987, 478] width 342 height 78
click at [1052, 478] on td "Pending" at bounding box center [987, 478] width 342 height 78
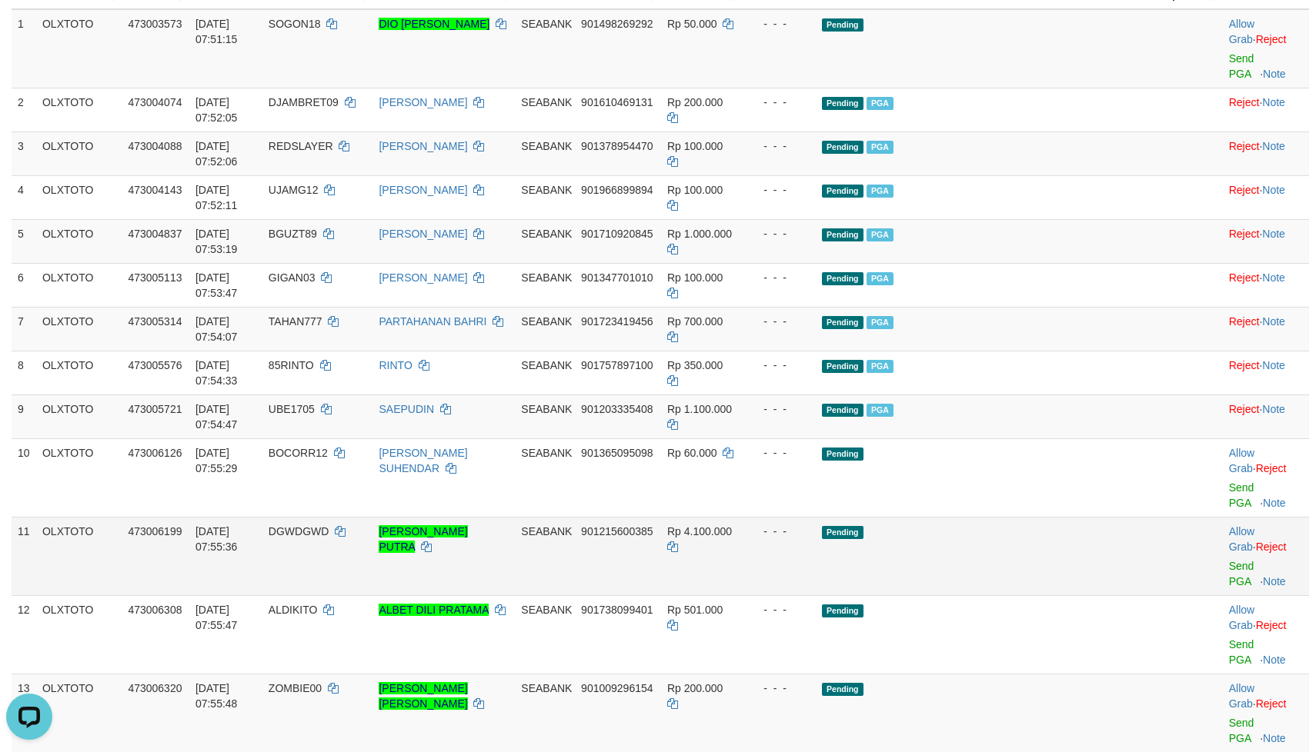
drag, startPoint x: 1014, startPoint y: 535, endPoint x: 1055, endPoint y: 548, distance: 42.6
click at [1018, 538] on td "Pending" at bounding box center [987, 556] width 342 height 78
click at [1055, 548] on td "Pending" at bounding box center [987, 556] width 342 height 78
click at [1056, 548] on td "Pending" at bounding box center [987, 556] width 342 height 78
click at [1229, 560] on link "Send PGA" at bounding box center [1241, 574] width 25 height 28
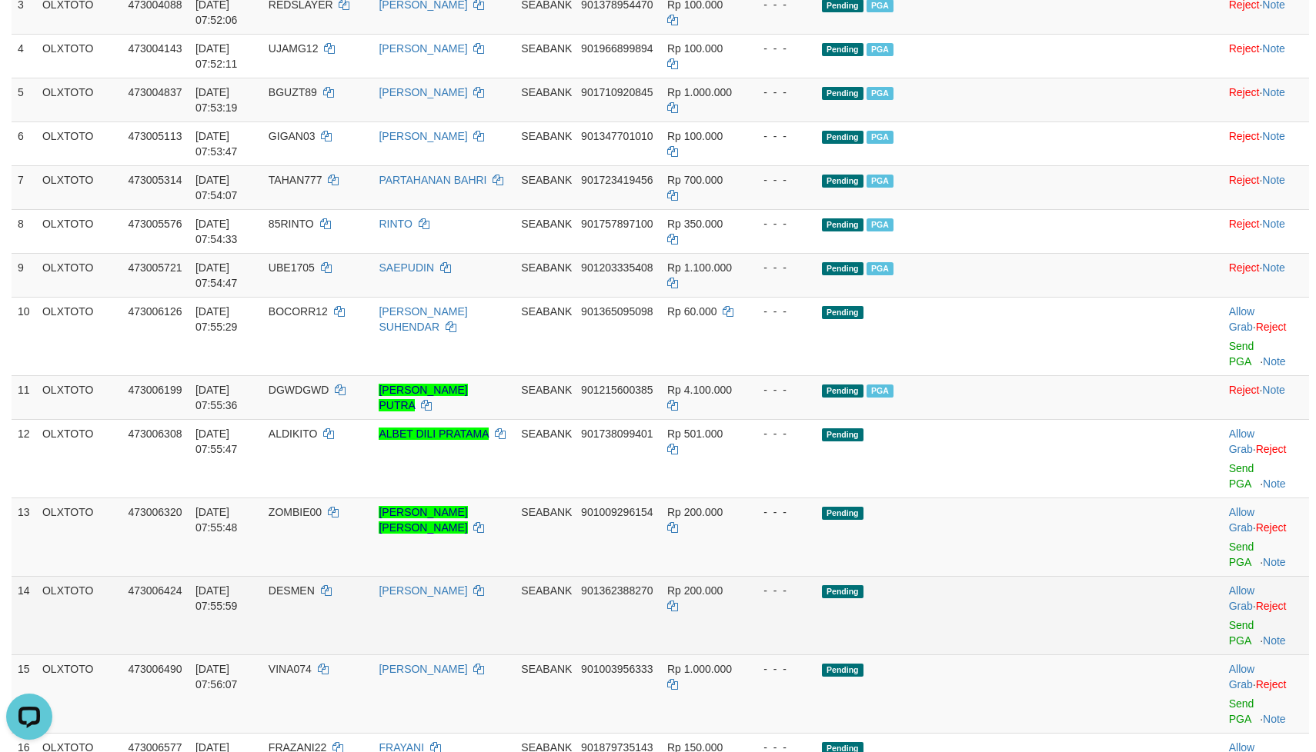
scroll to position [462, 0]
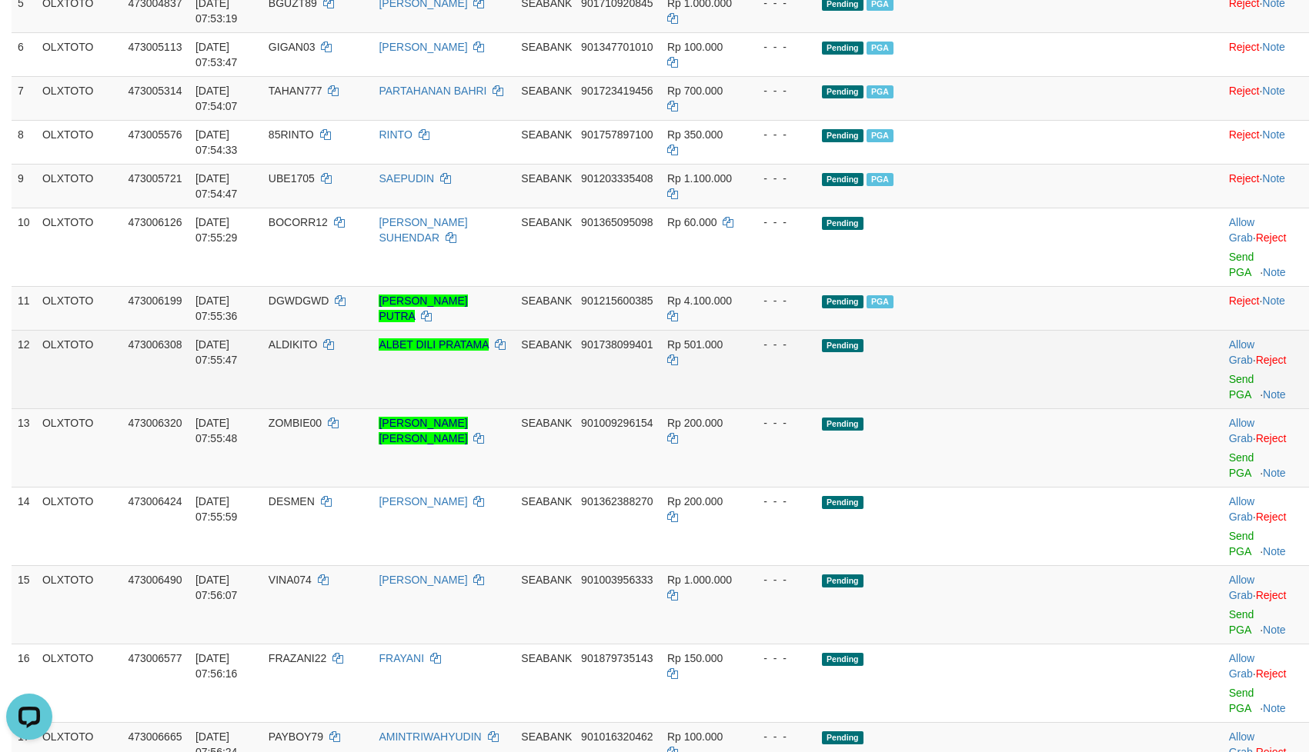
drag, startPoint x: 962, startPoint y: 354, endPoint x: 983, endPoint y: 355, distance: 20.8
click at [977, 354] on td "Pending" at bounding box center [987, 369] width 342 height 78
click at [1016, 359] on td "Pending" at bounding box center [987, 369] width 342 height 78
drag, startPoint x: 1021, startPoint y: 356, endPoint x: 1102, endPoint y: 359, distance: 80.8
click at [1029, 356] on td "Pending" at bounding box center [987, 369] width 342 height 78
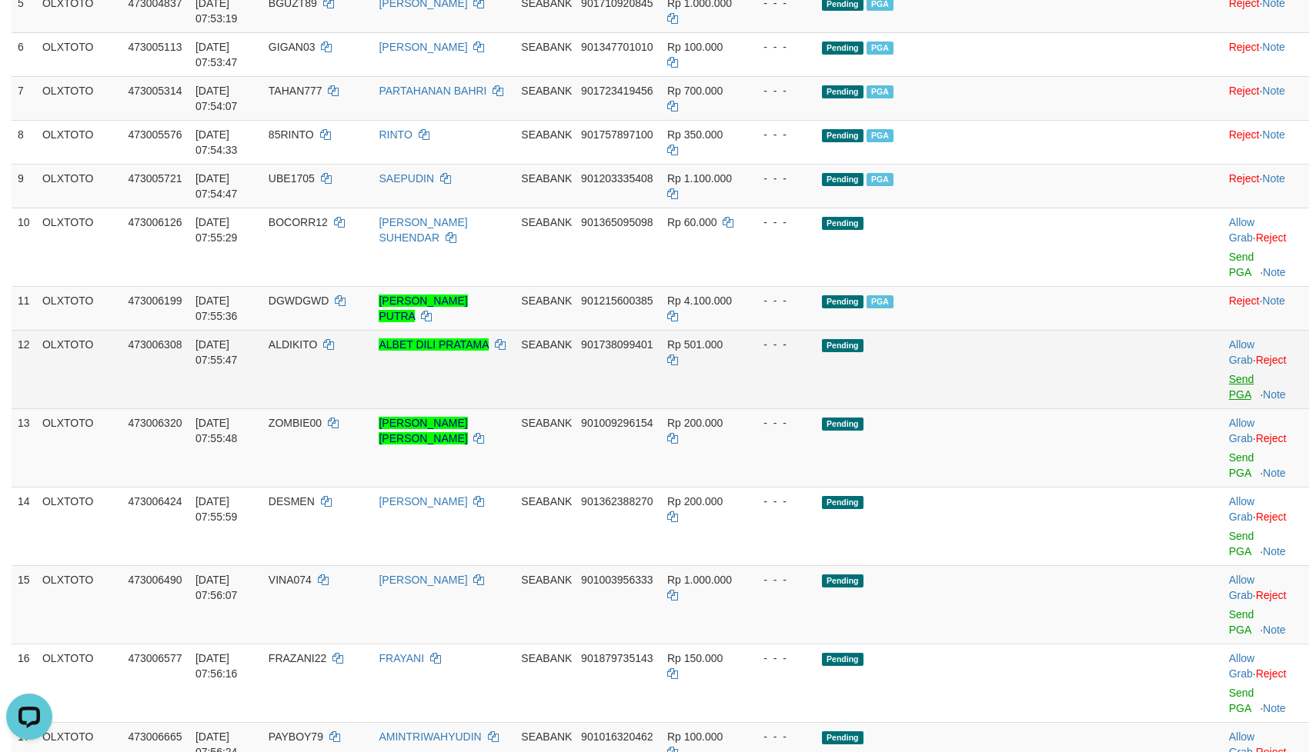
click at [1223, 363] on td "Allow Grab · Reject Send PGA · Note" at bounding box center [1266, 369] width 86 height 78
click at [1229, 373] on link "Send PGA" at bounding box center [1241, 387] width 25 height 28
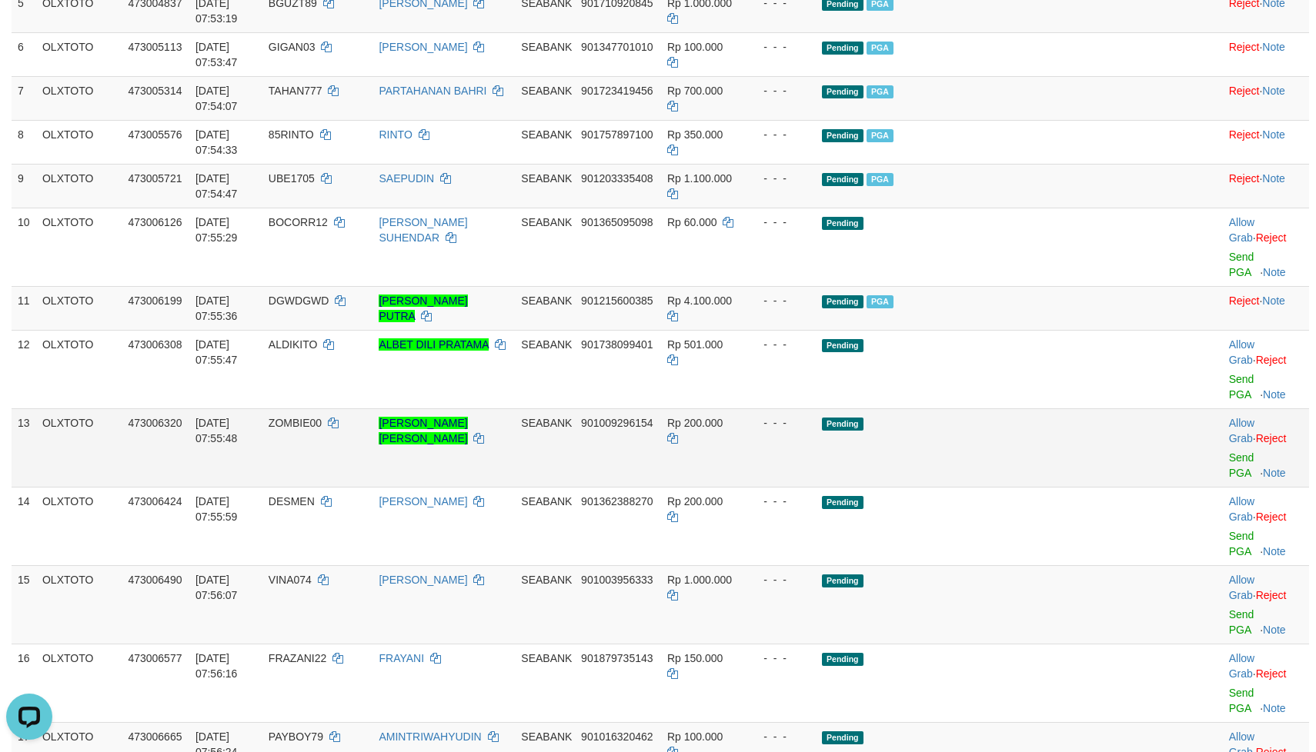
click at [998, 409] on td "Pending" at bounding box center [987, 448] width 342 height 78
click at [1041, 429] on td "Pending" at bounding box center [987, 448] width 342 height 78
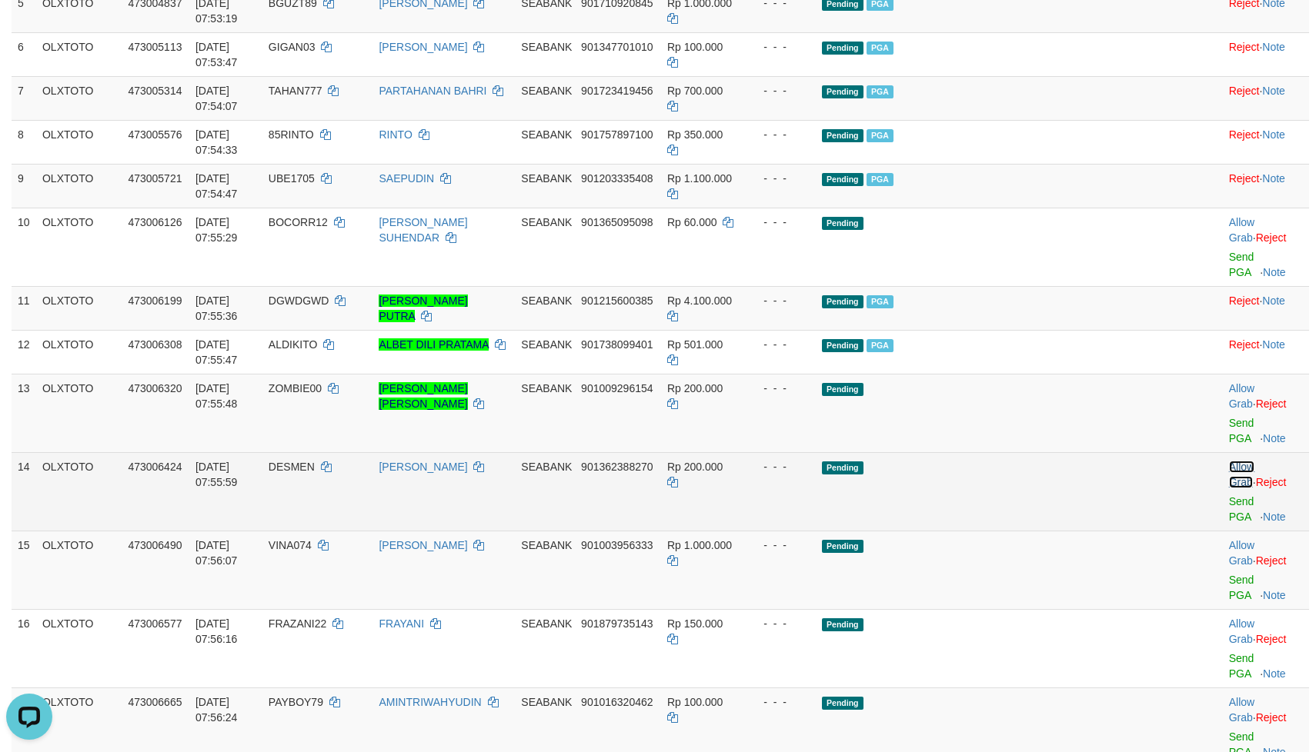
click at [1229, 461] on link "Allow Grab" at bounding box center [1241, 475] width 25 height 28
click at [1059, 471] on td "Pending" at bounding box center [987, 491] width 342 height 78
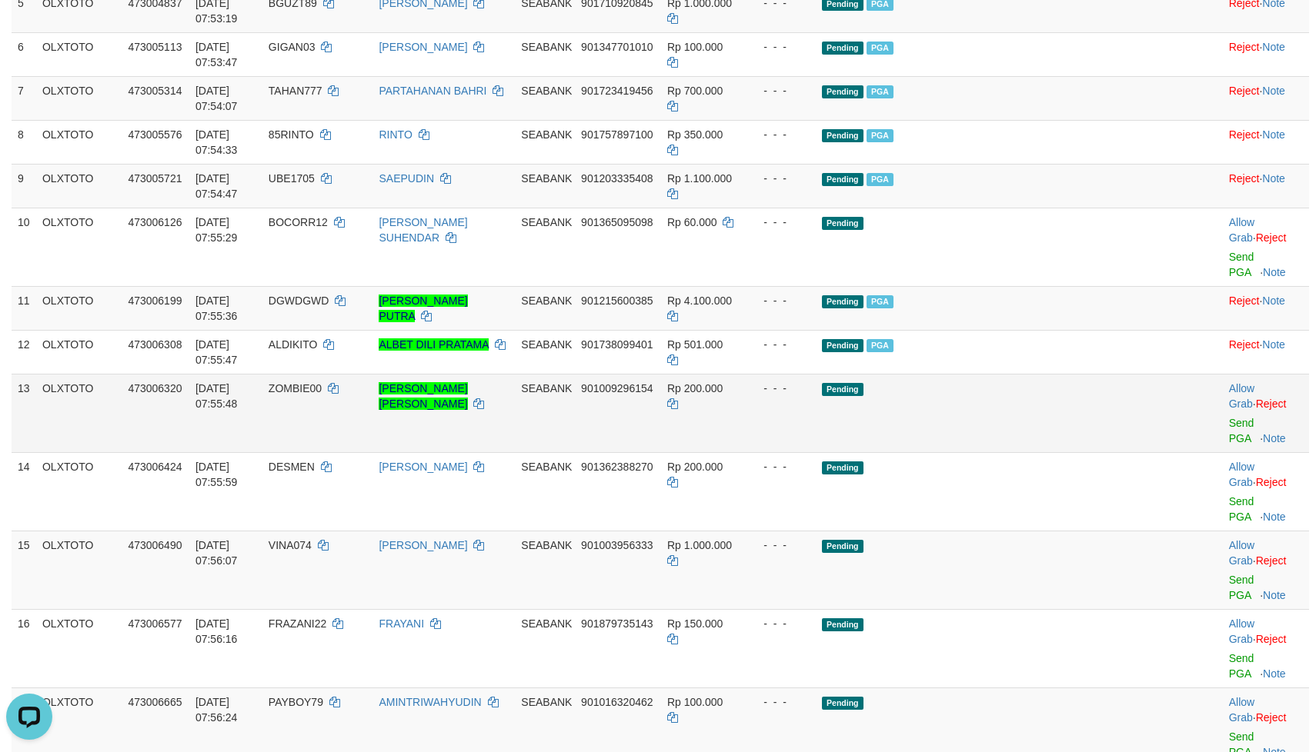
click at [1041, 418] on td "Pending" at bounding box center [987, 413] width 342 height 78
click at [1044, 406] on td "Pending" at bounding box center [987, 413] width 342 height 78
click at [1097, 404] on td "Pending" at bounding box center [987, 413] width 342 height 78
click at [1229, 417] on link "Send PGA" at bounding box center [1241, 431] width 25 height 28
drag, startPoint x: 956, startPoint y: 423, endPoint x: 1000, endPoint y: 428, distance: 44.1
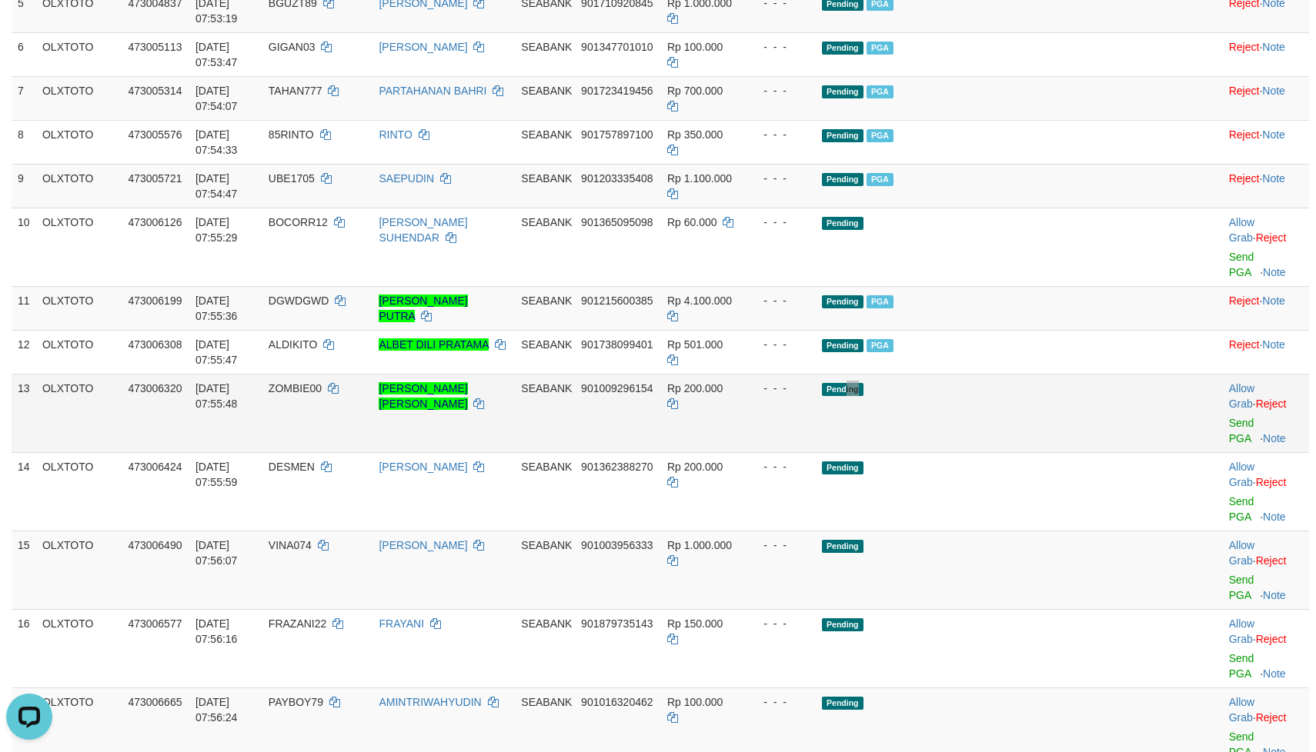
click at [963, 423] on td "Pending" at bounding box center [987, 413] width 342 height 78
click at [1009, 428] on td "Pending" at bounding box center [987, 413] width 342 height 78
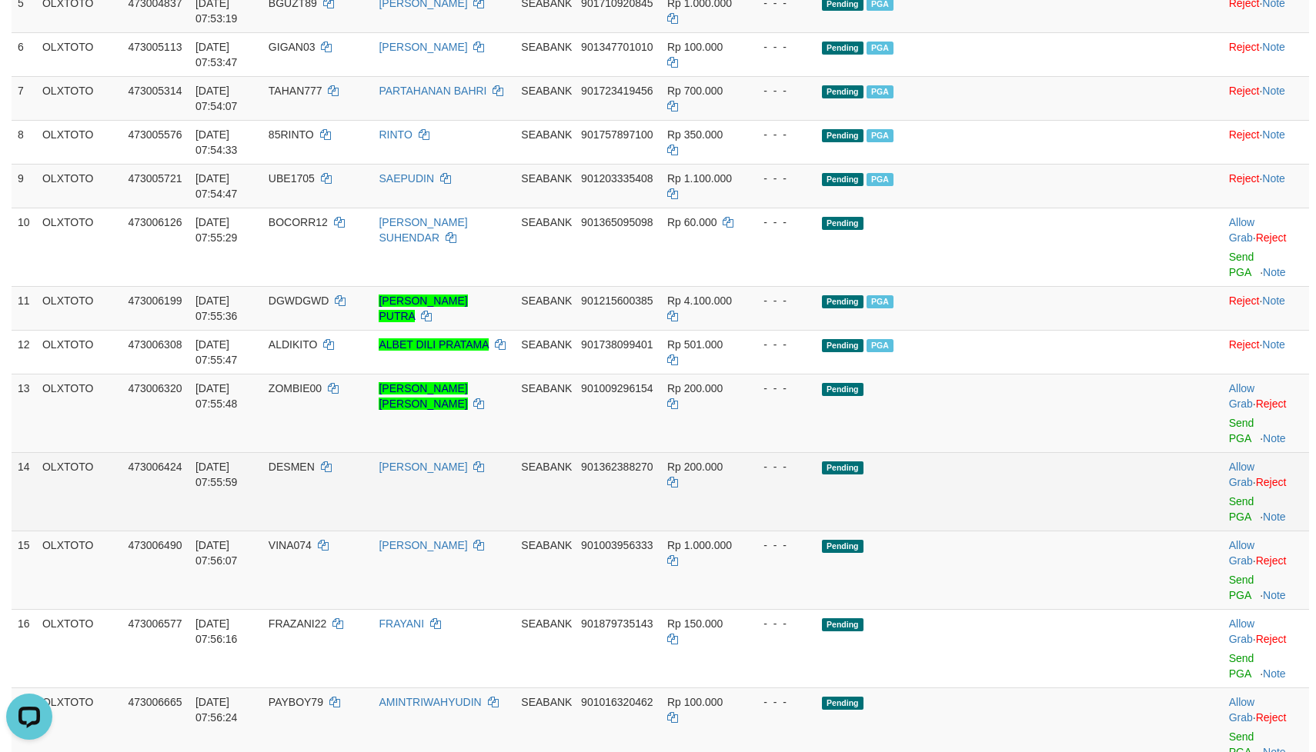
drag, startPoint x: 1016, startPoint y: 427, endPoint x: 1046, endPoint y: 483, distance: 63.7
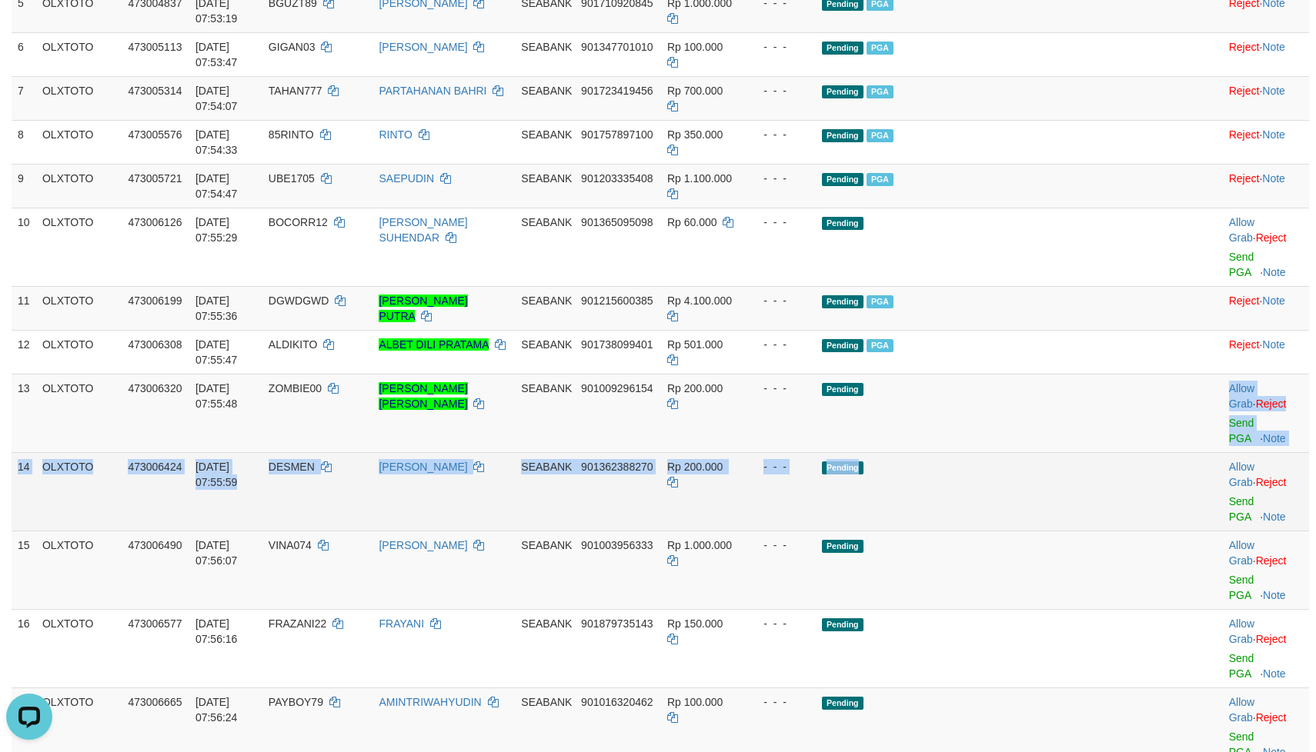
click at [1046, 483] on td "Pending" at bounding box center [987, 491] width 342 height 78
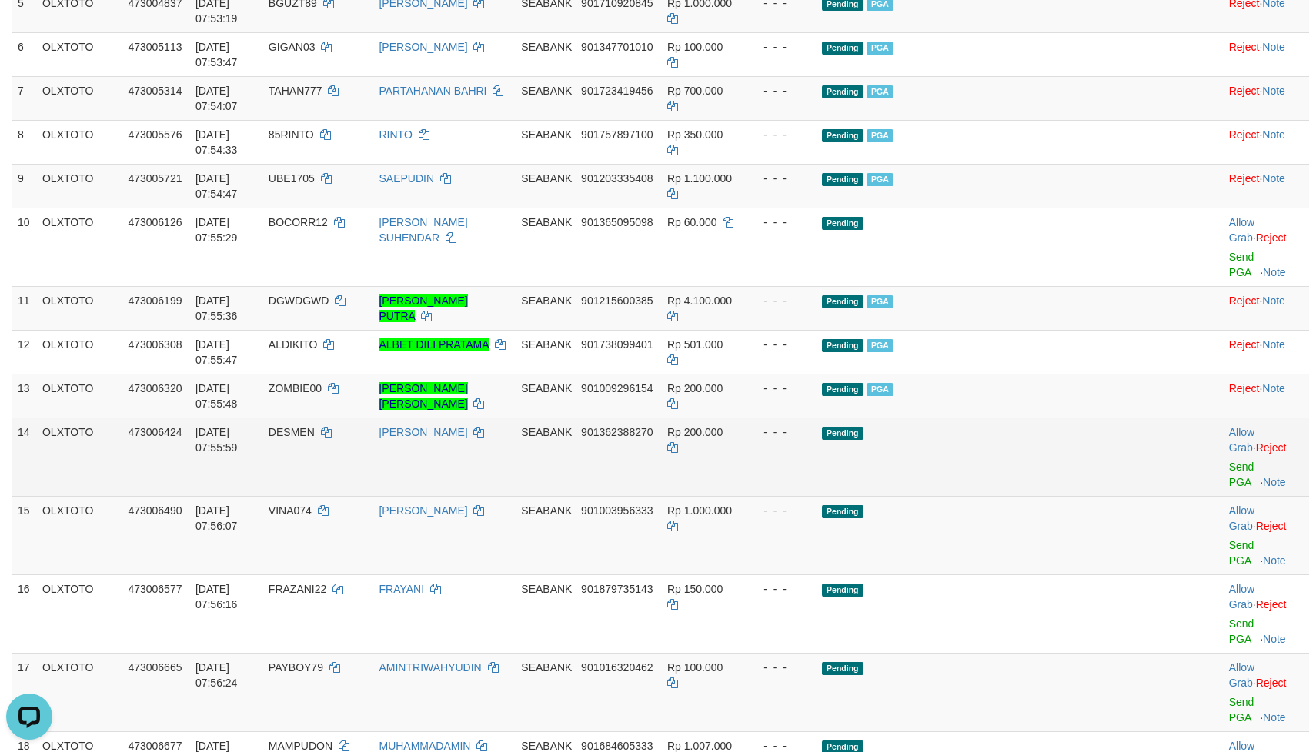
scroll to position [442, 0]
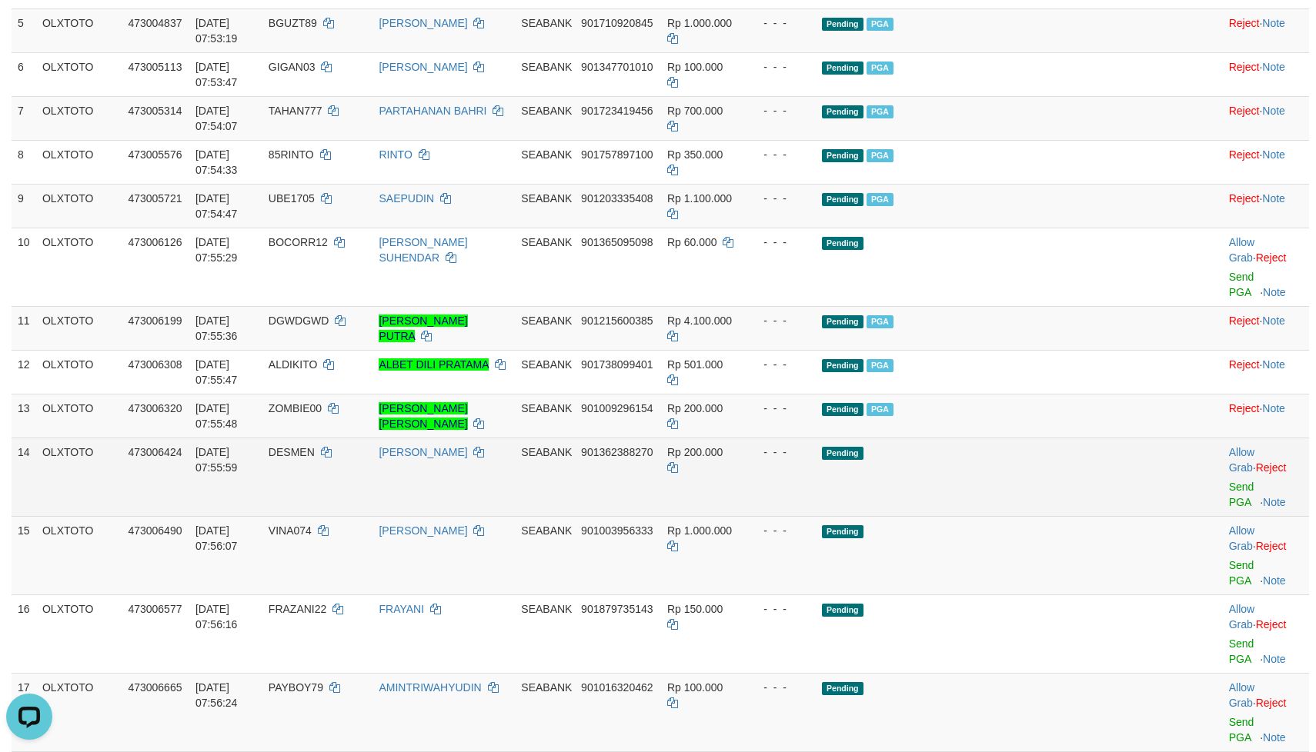
click at [1064, 478] on td "Pending" at bounding box center [987, 477] width 342 height 78
click at [1066, 478] on td "Pending" at bounding box center [987, 477] width 342 height 78
click at [1229, 481] on link "Send PGA" at bounding box center [1241, 495] width 25 height 28
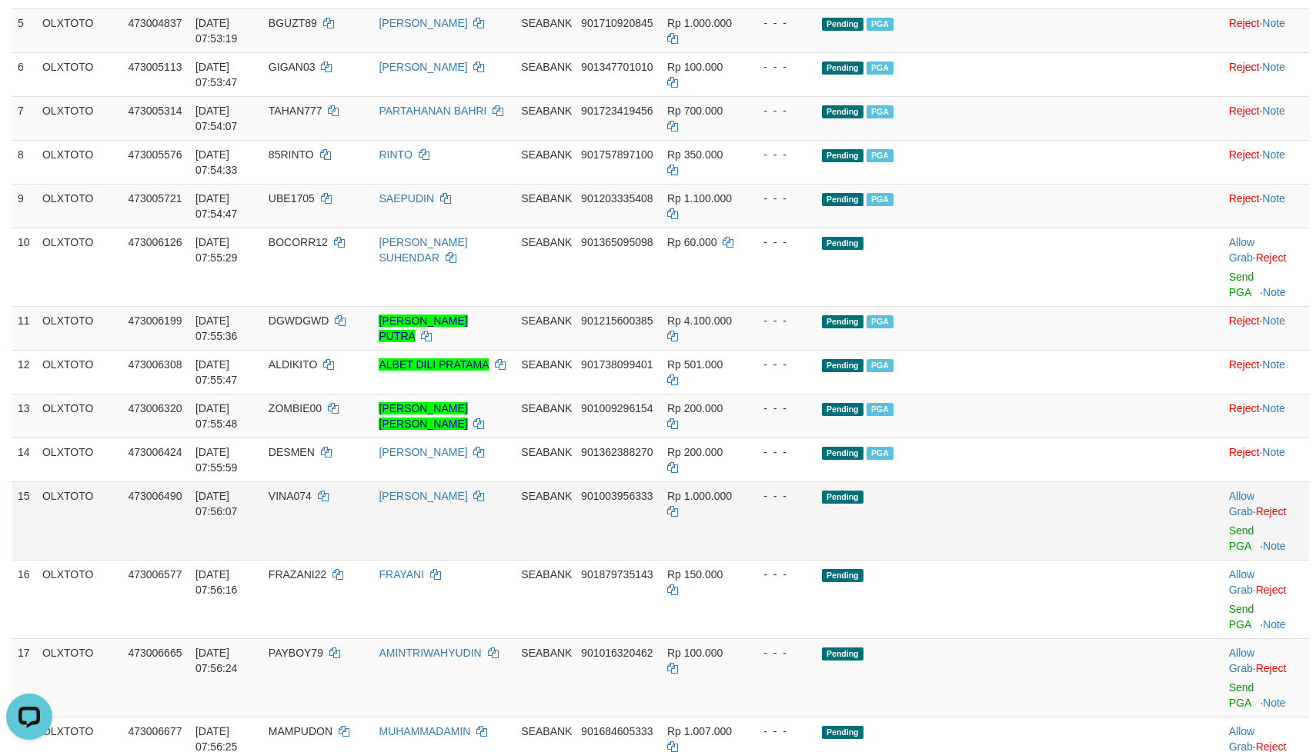
drag, startPoint x: 1069, startPoint y: 534, endPoint x: 1013, endPoint y: 515, distance: 59.1
click at [1056, 529] on td "Pending" at bounding box center [987, 521] width 342 height 78
drag, startPoint x: 1007, startPoint y: 510, endPoint x: 1028, endPoint y: 501, distance: 22.7
click at [1013, 508] on td "Pending" at bounding box center [987, 521] width 342 height 78
click at [1028, 501] on td "Pending" at bounding box center [987, 521] width 342 height 78
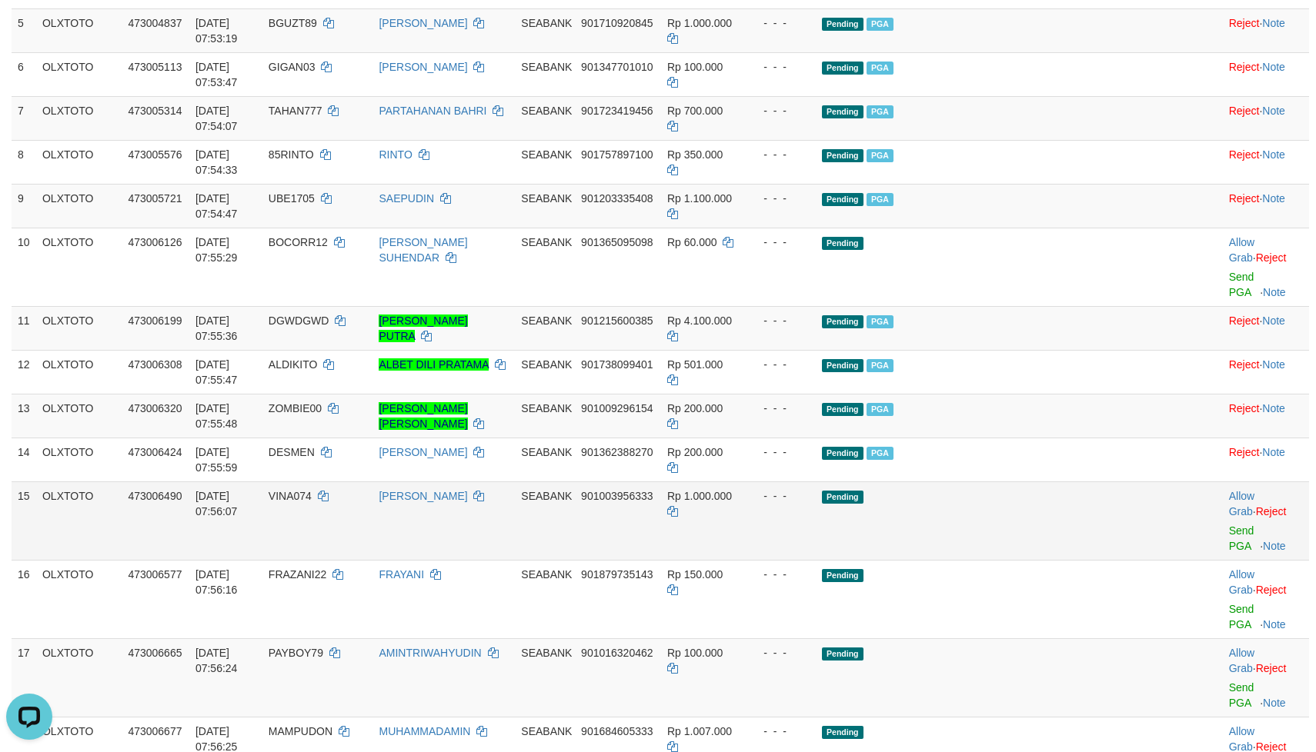
drag, startPoint x: 1030, startPoint y: 499, endPoint x: 1183, endPoint y: 519, distance: 153.6
click at [1044, 503] on td "Pending" at bounding box center [987, 521] width 342 height 78
click at [1223, 515] on td "Allow Grab · Reject Send PGA · Note" at bounding box center [1266, 521] width 86 height 78
click at [1229, 525] on link "Send PGA" at bounding box center [1241, 539] width 25 height 28
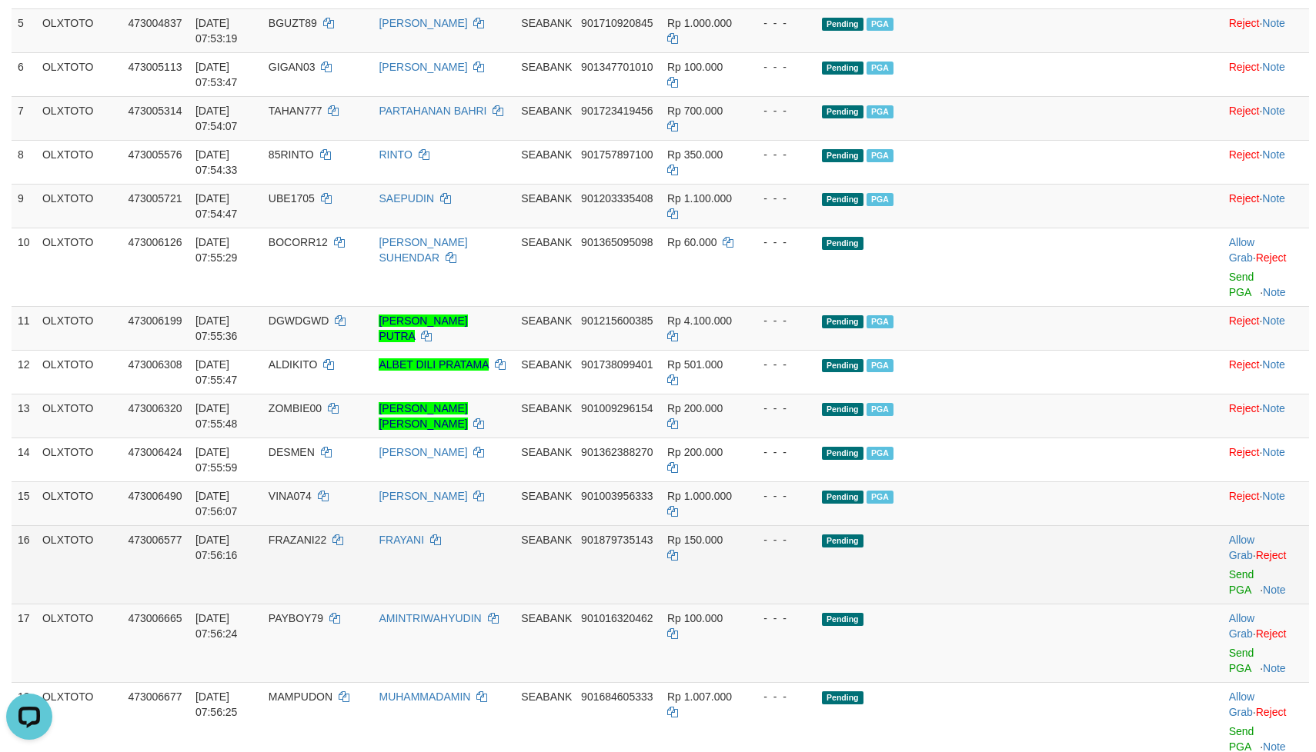
click at [1050, 539] on td "Pending" at bounding box center [987, 564] width 342 height 78
click at [1041, 563] on td "Pending" at bounding box center [987, 564] width 342 height 78
click at [1229, 569] on link "Send PGA" at bounding box center [1241, 583] width 25 height 28
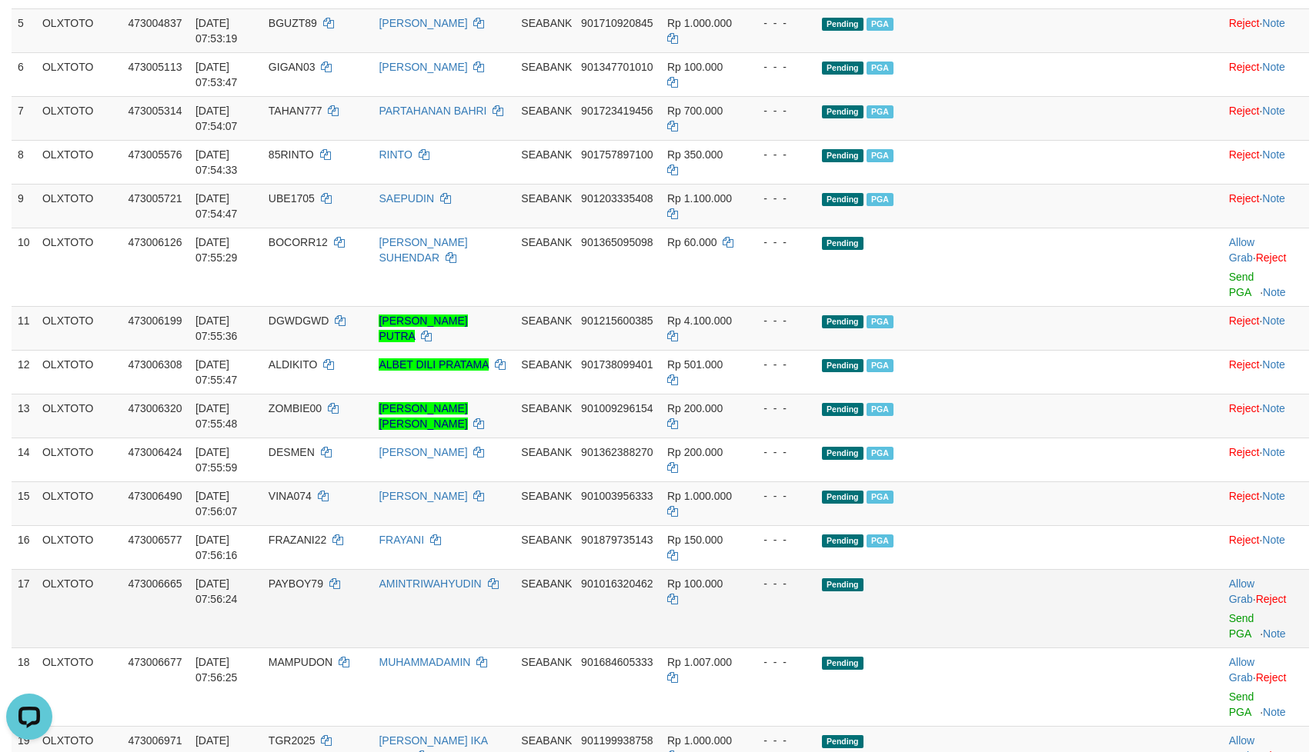
click at [981, 596] on td "Pending" at bounding box center [987, 608] width 342 height 78
click at [1014, 593] on td "Pending" at bounding box center [987, 608] width 342 height 78
drag, startPoint x: 1016, startPoint y: 593, endPoint x: 1123, endPoint y: 605, distance: 107.6
click at [1018, 593] on td "Pending" at bounding box center [987, 608] width 342 height 78
click at [1229, 612] on link "Send PGA" at bounding box center [1241, 626] width 25 height 28
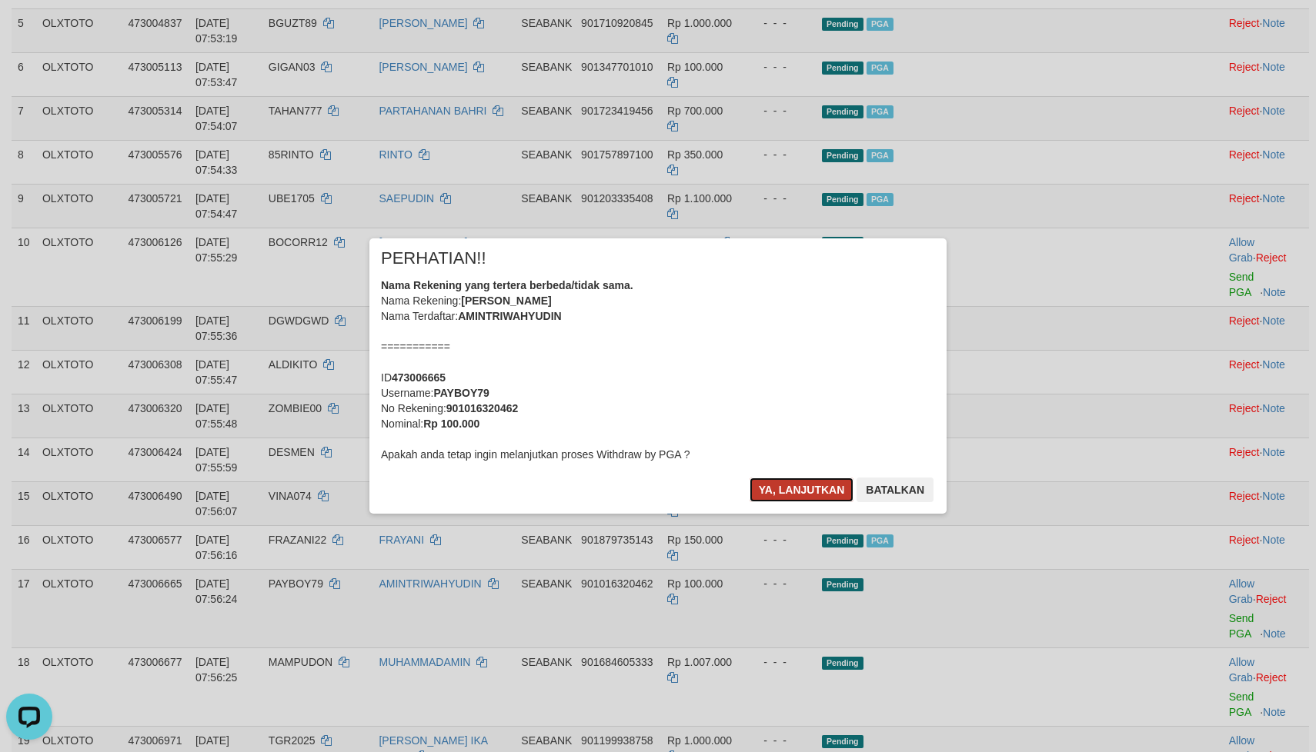
click at [790, 485] on button "Ya, lanjutkan" at bounding box center [801, 490] width 105 height 25
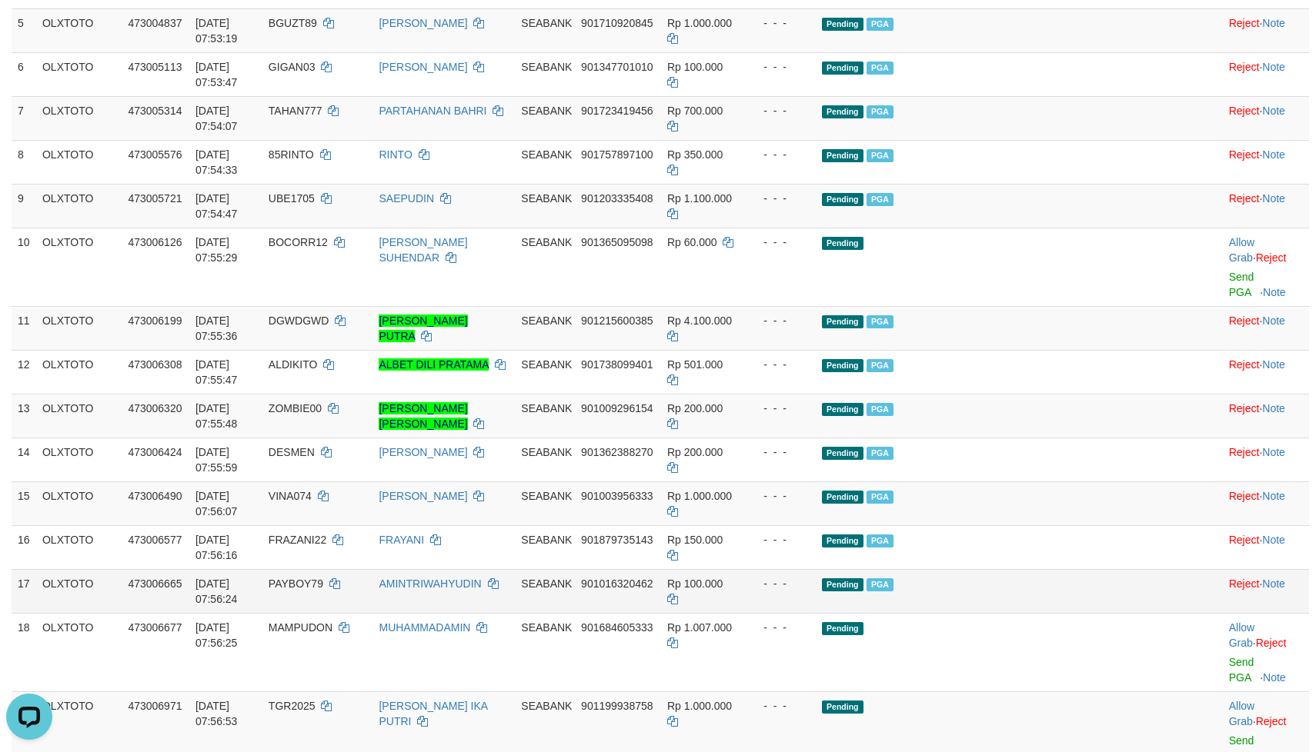
click at [1029, 599] on td "Pending PGA" at bounding box center [987, 591] width 342 height 44
click at [1030, 592] on td "Pending PGA" at bounding box center [987, 591] width 342 height 44
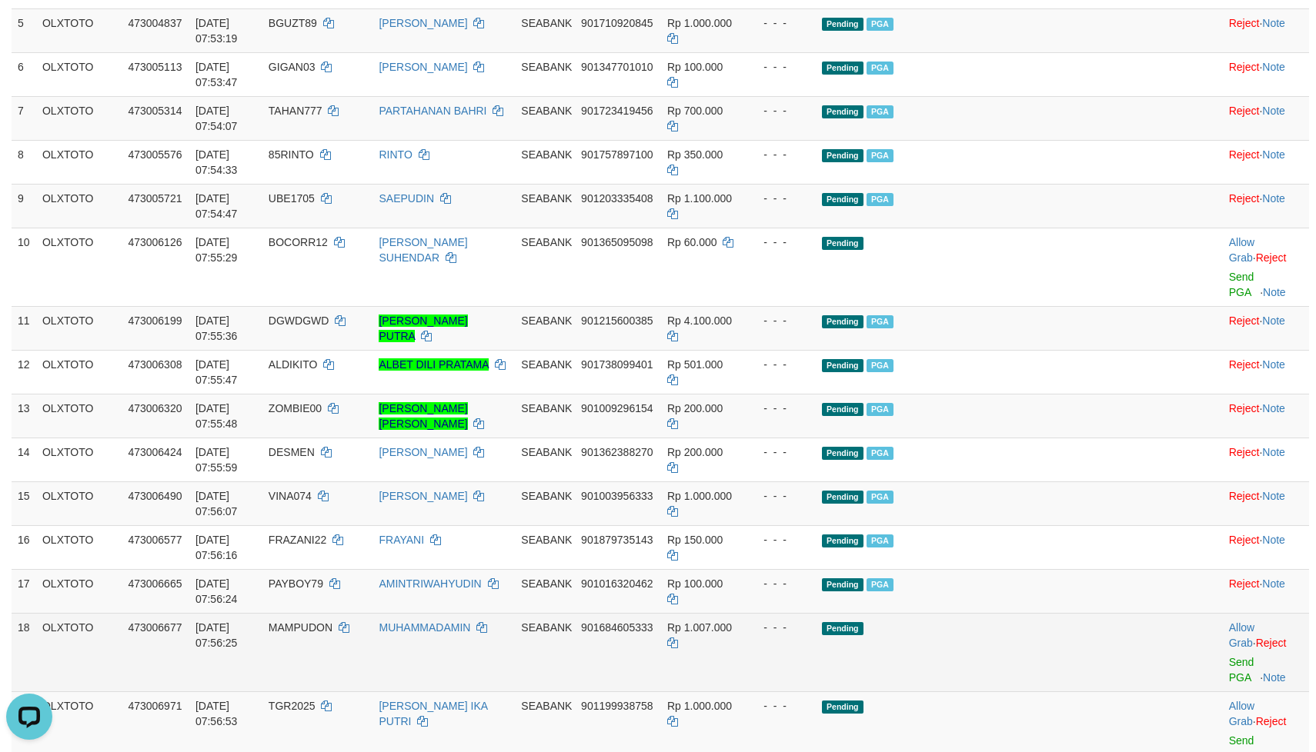
click at [1049, 626] on td "Pending" at bounding box center [987, 652] width 342 height 78
drag, startPoint x: 1049, startPoint y: 626, endPoint x: 1159, endPoint y: 639, distance: 110.8
click at [1055, 626] on td "Pending" at bounding box center [987, 652] width 342 height 78
click at [1229, 656] on link "Send PGA" at bounding box center [1241, 670] width 25 height 28
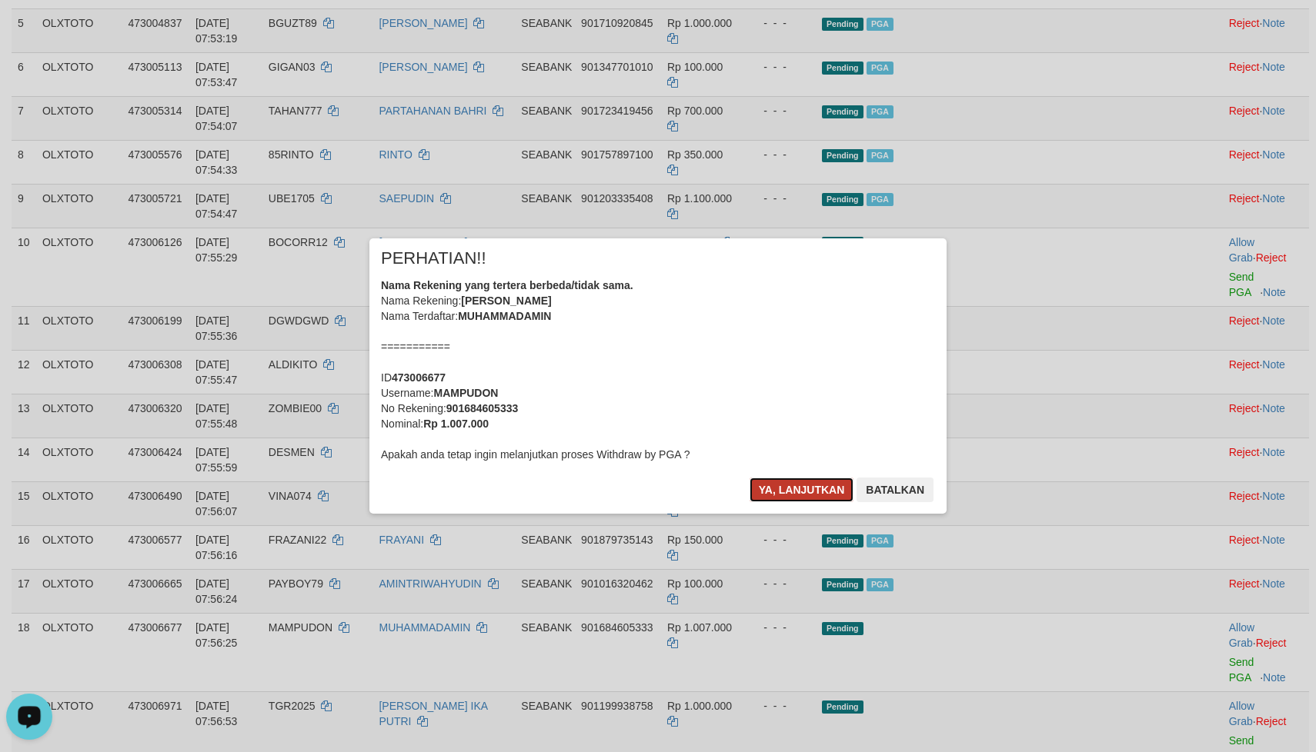
click at [776, 483] on button "Ya, lanjutkan" at bounding box center [801, 490] width 105 height 25
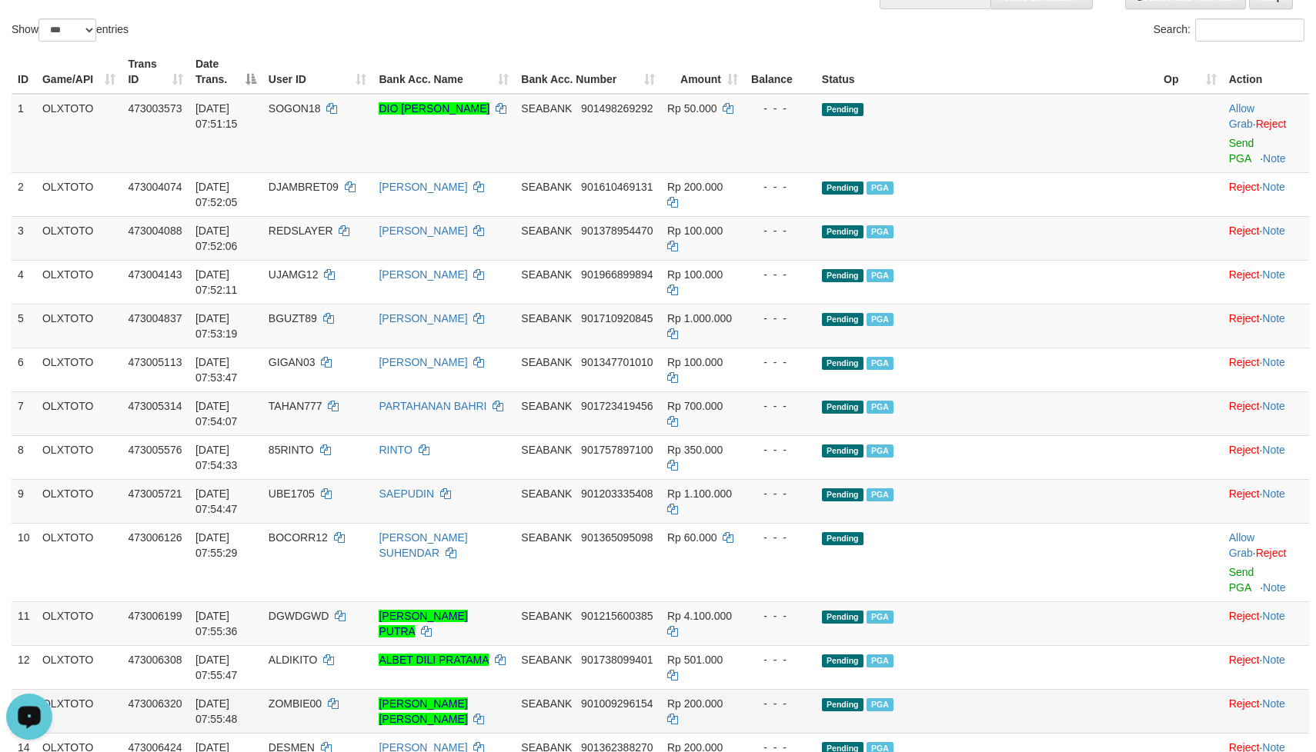
scroll to position [0, 0]
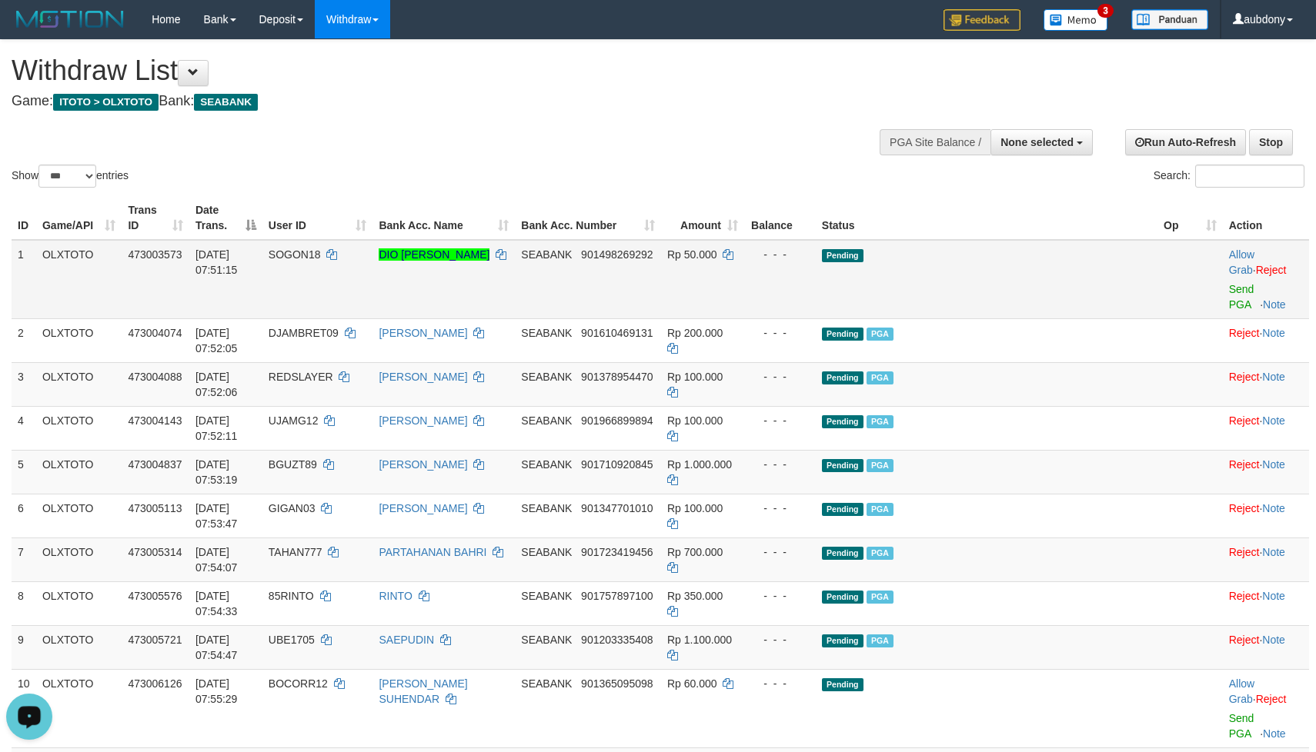
click at [321, 261] on span "SOGON18" at bounding box center [295, 255] width 52 height 12
copy td "SOGON18"
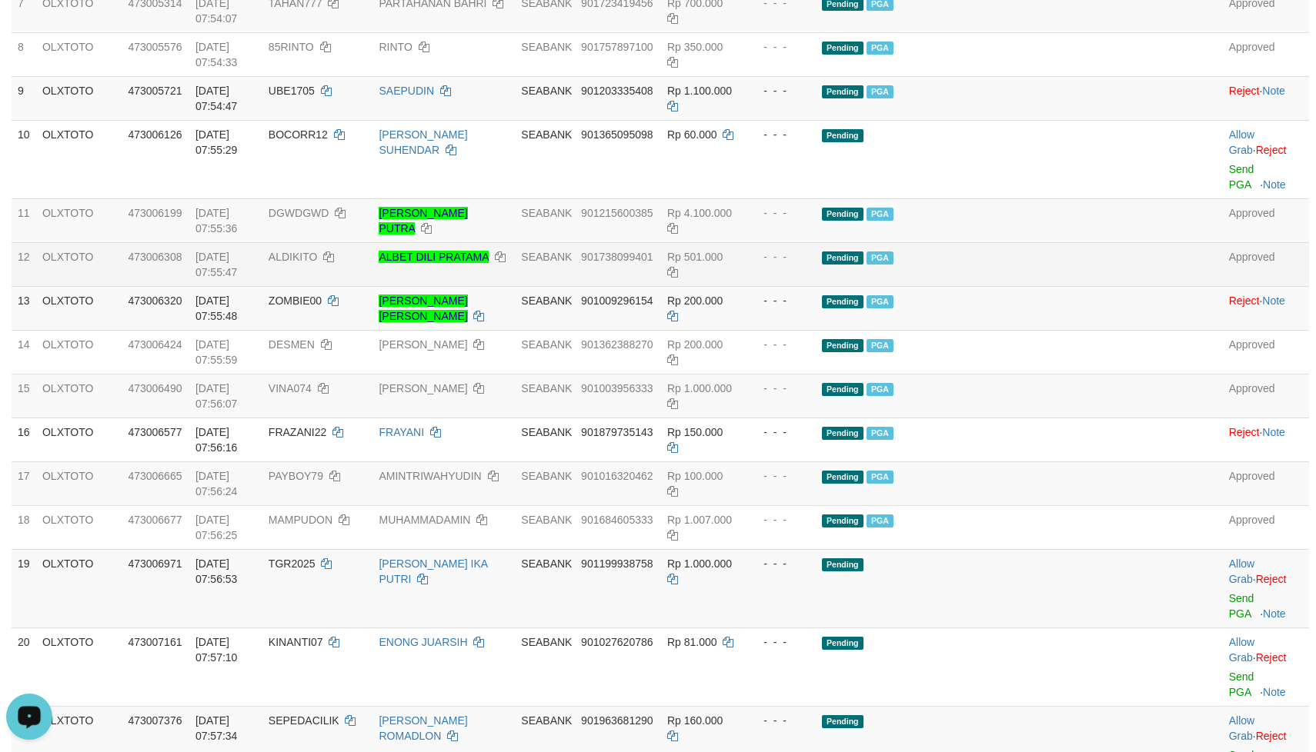
scroll to position [462, 0]
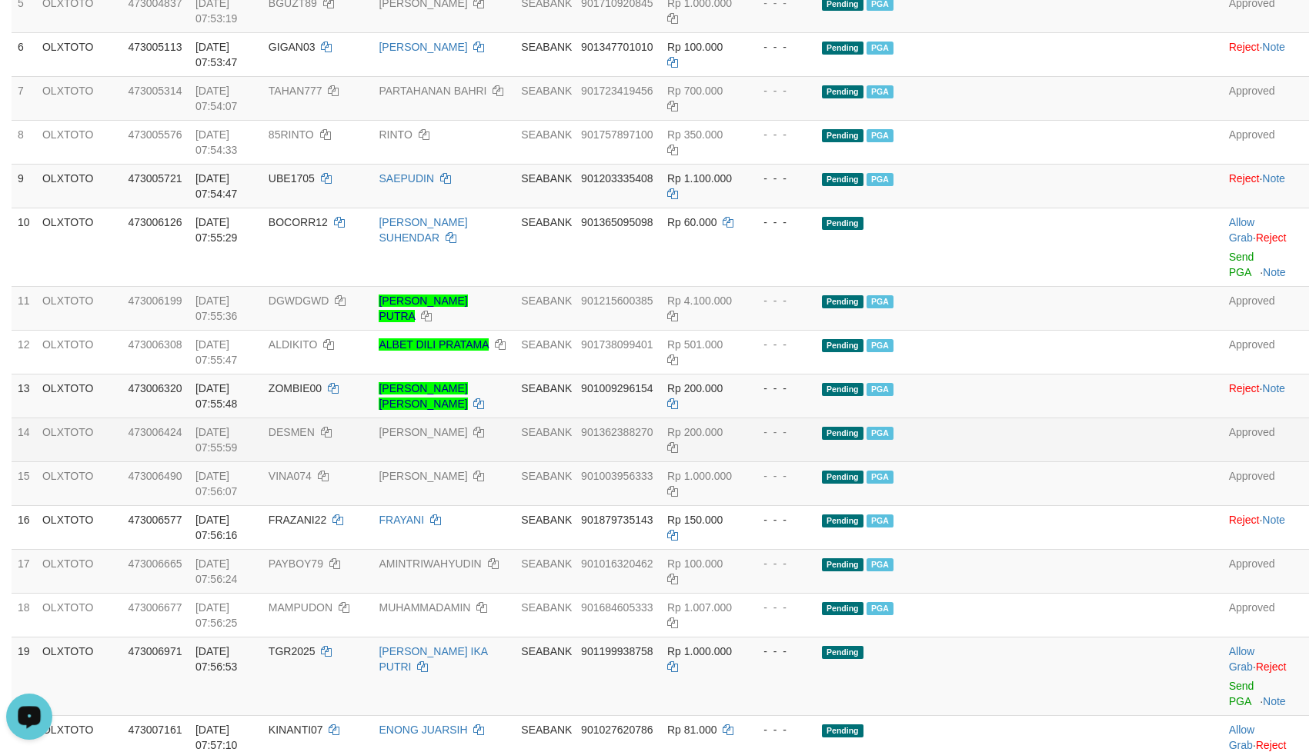
click at [1048, 434] on td "Pending PGA" at bounding box center [987, 440] width 342 height 44
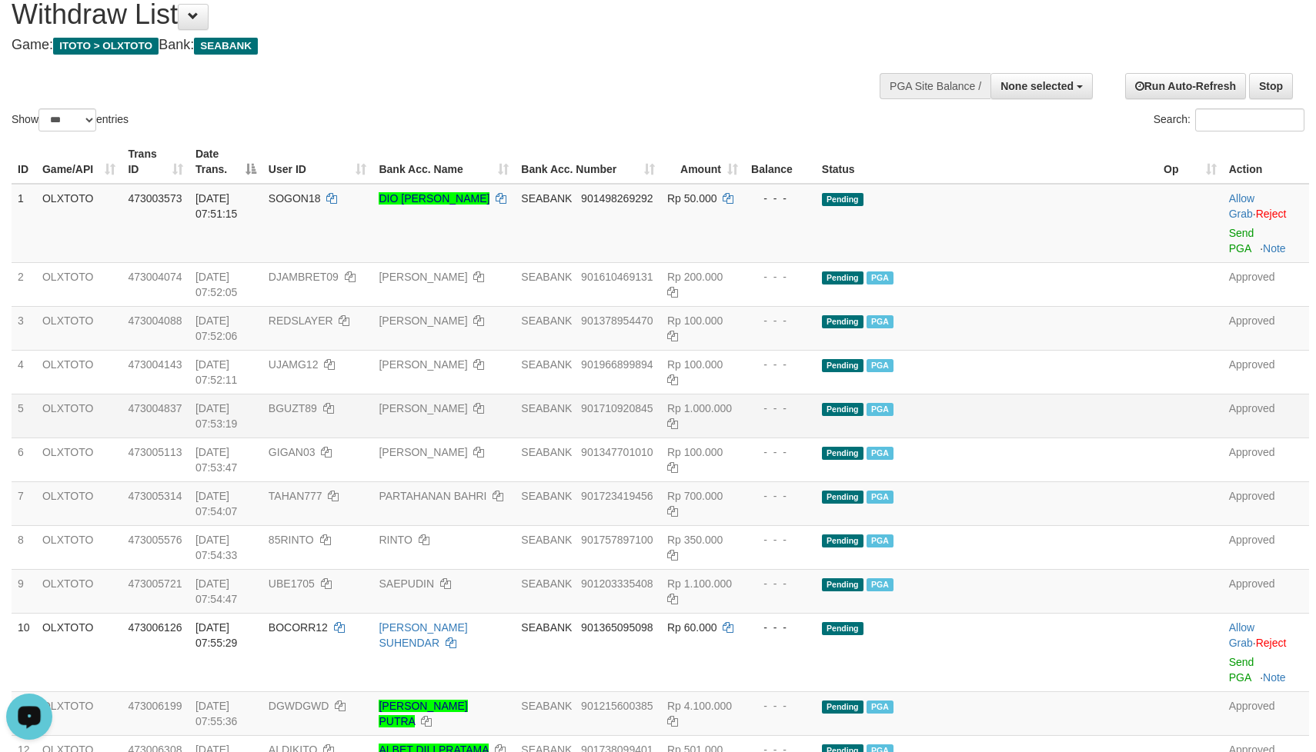
scroll to position [0, 0]
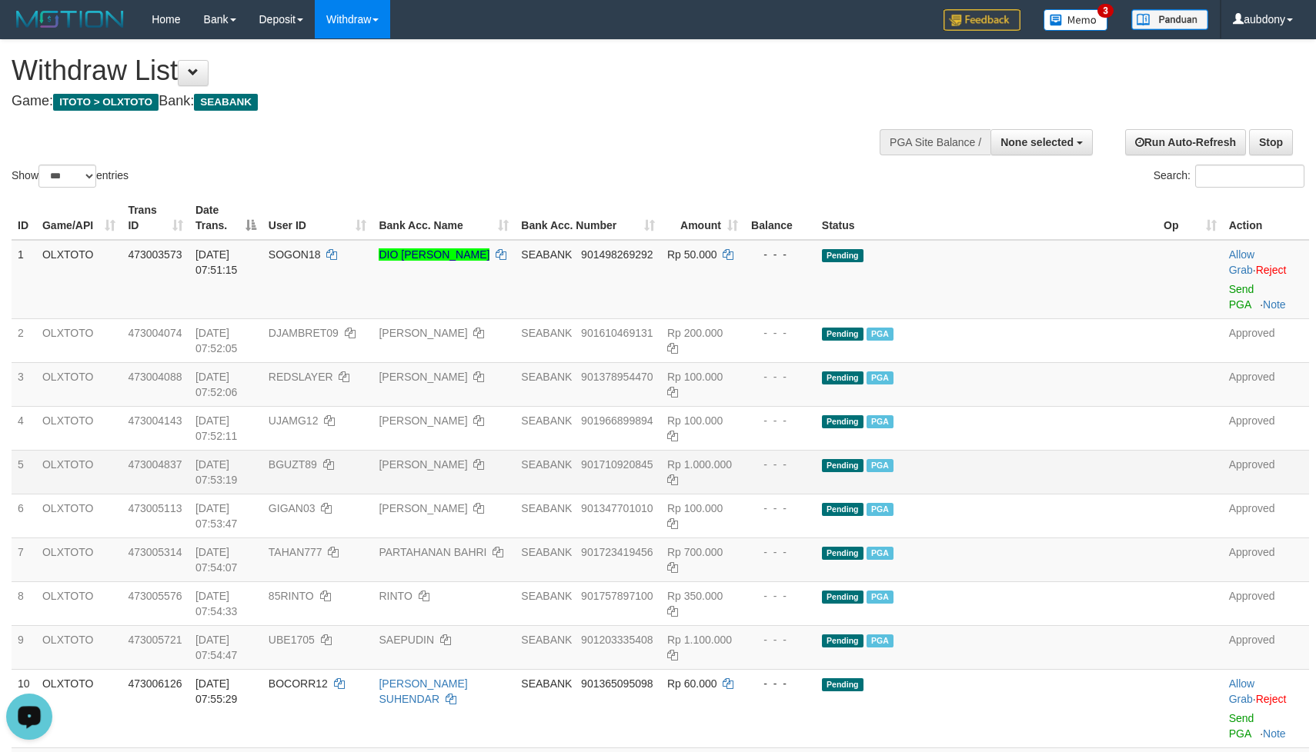
click at [1026, 459] on td "Pending PGA" at bounding box center [987, 472] width 342 height 44
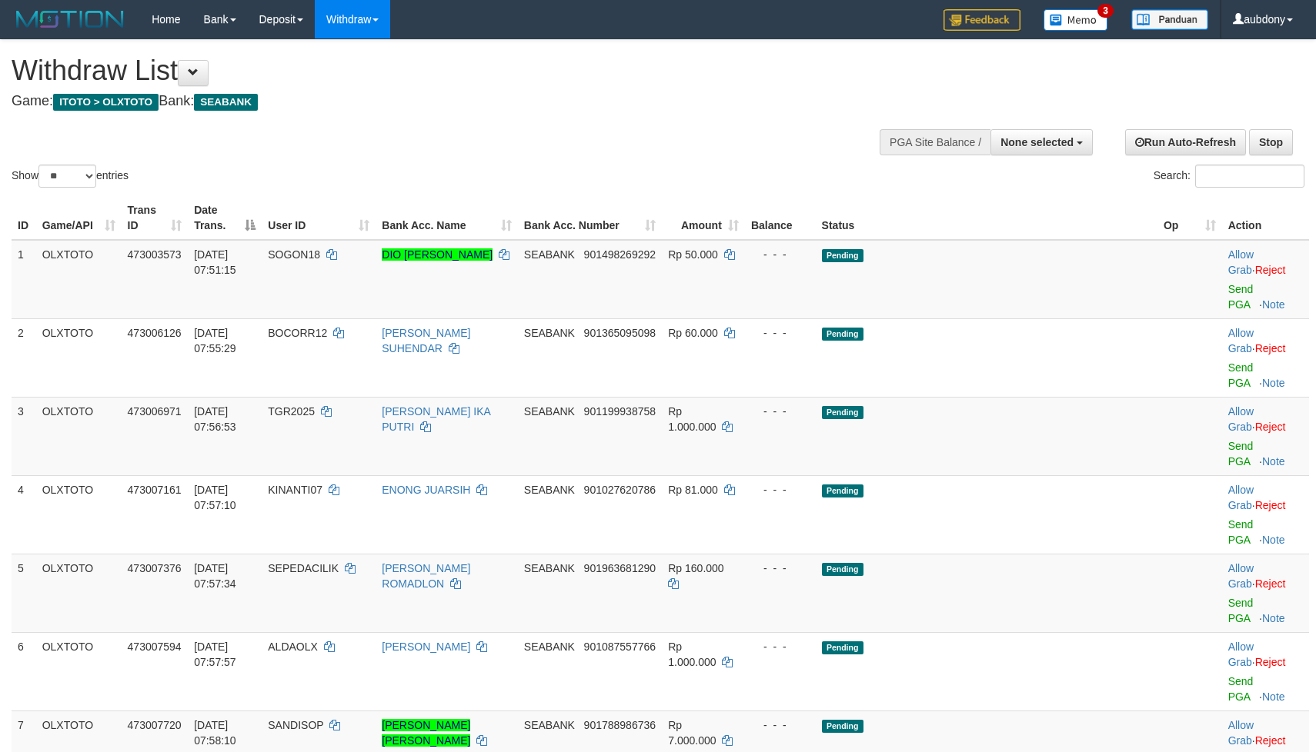
select select
select select "**"
click at [545, 141] on div "Show ** ** ** *** entries Search:" at bounding box center [658, 115] width 1316 height 151
click at [564, 109] on div "**********" at bounding box center [443, 78] width 862 height 76
click at [566, 109] on div "**********" at bounding box center [443, 78] width 862 height 76
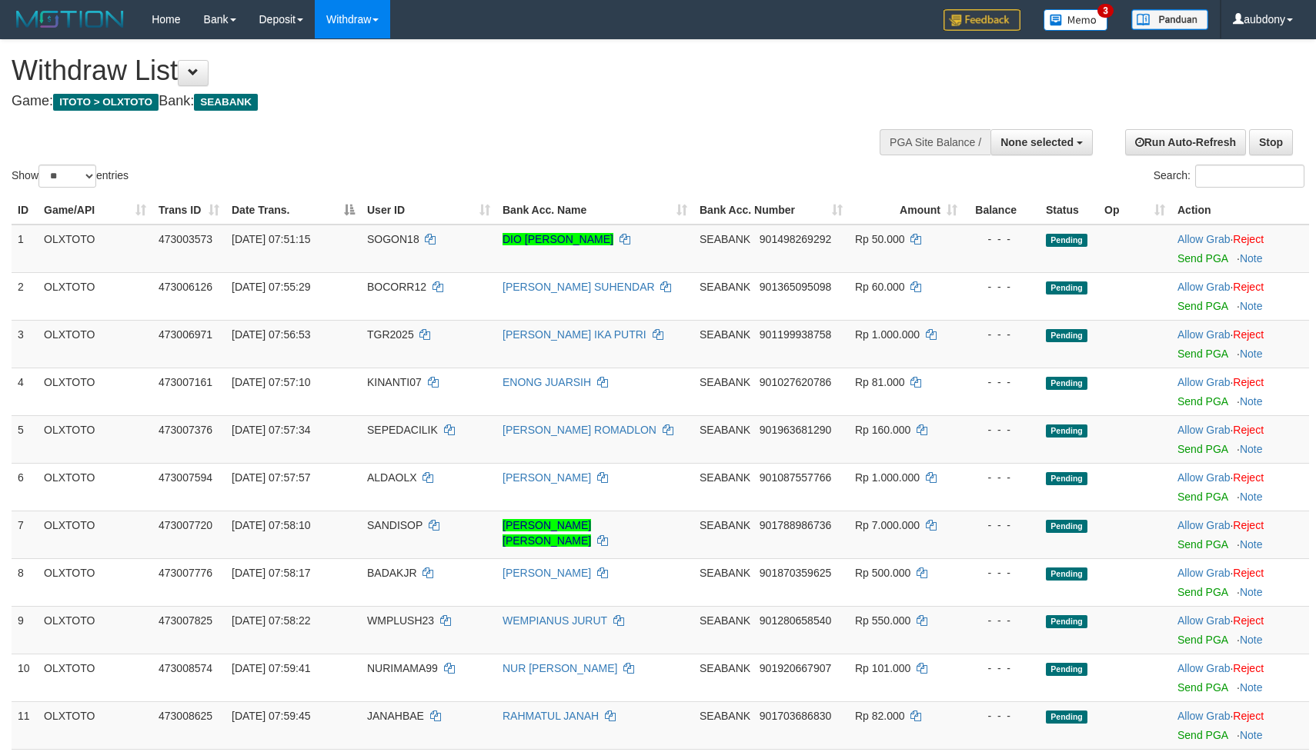
select select
select select "**"
click at [561, 146] on div "Show ** ** ** *** entries Search:" at bounding box center [658, 115] width 1316 height 151
click at [564, 143] on div "Show ** ** ** *** entries Search:" at bounding box center [658, 115] width 1316 height 151
select select
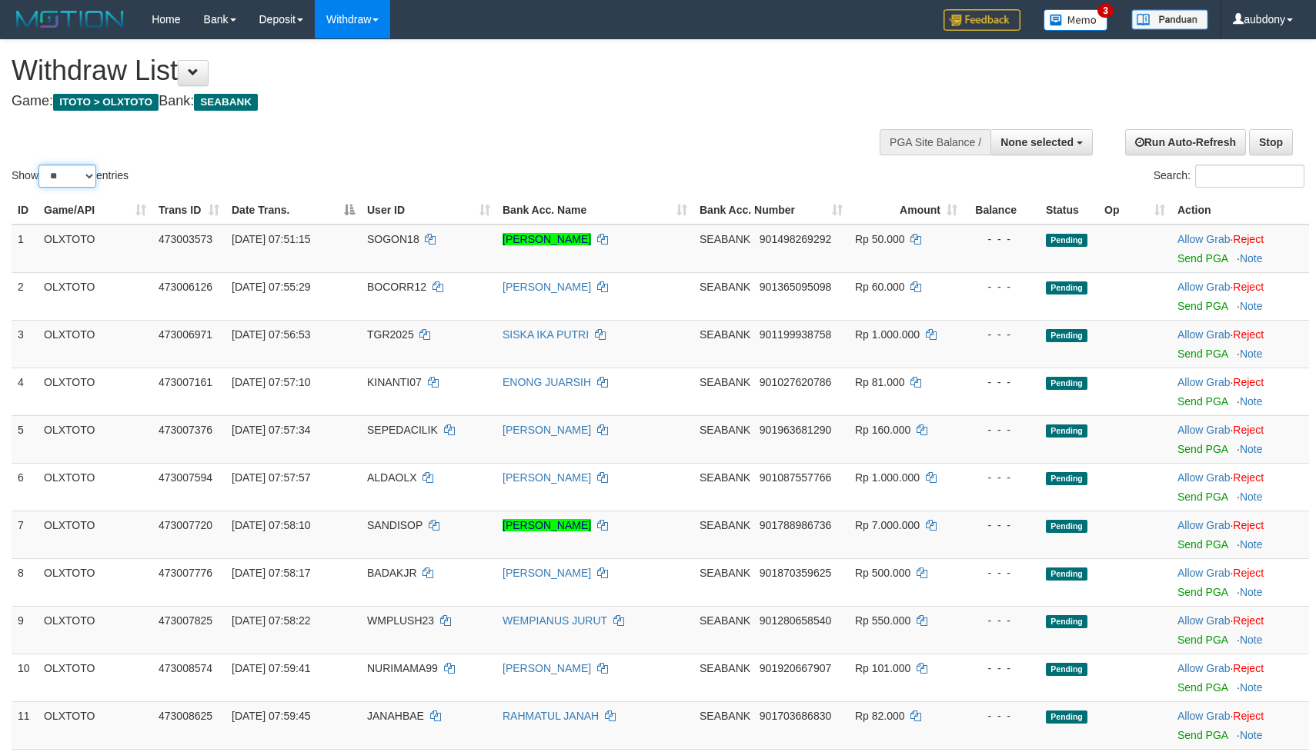
drag, startPoint x: 88, startPoint y: 190, endPoint x: 113, endPoint y: 236, distance: 52.7
click at [86, 188] on select "** ** ** ***" at bounding box center [67, 176] width 58 height 23
select select "***"
click at [41, 184] on select "** ** ** ***" at bounding box center [67, 176] width 58 height 23
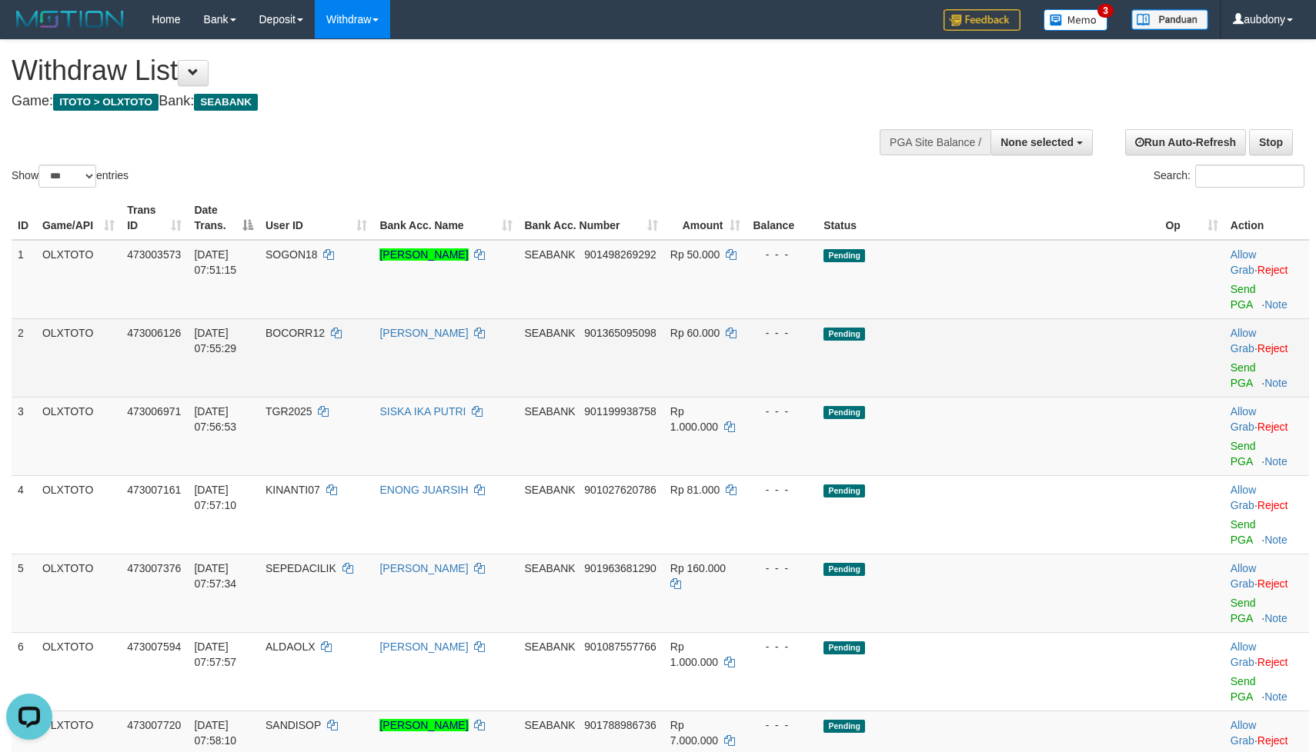
click at [818, 367] on td "- - -" at bounding box center [782, 358] width 72 height 78
drag, startPoint x: 939, startPoint y: 333, endPoint x: 974, endPoint y: 352, distance: 39.2
click at [865, 333] on span "Pending" at bounding box center [844, 334] width 42 height 13
click at [975, 352] on td "Pending" at bounding box center [988, 358] width 342 height 78
click at [976, 352] on td "Pending" at bounding box center [988, 358] width 342 height 78
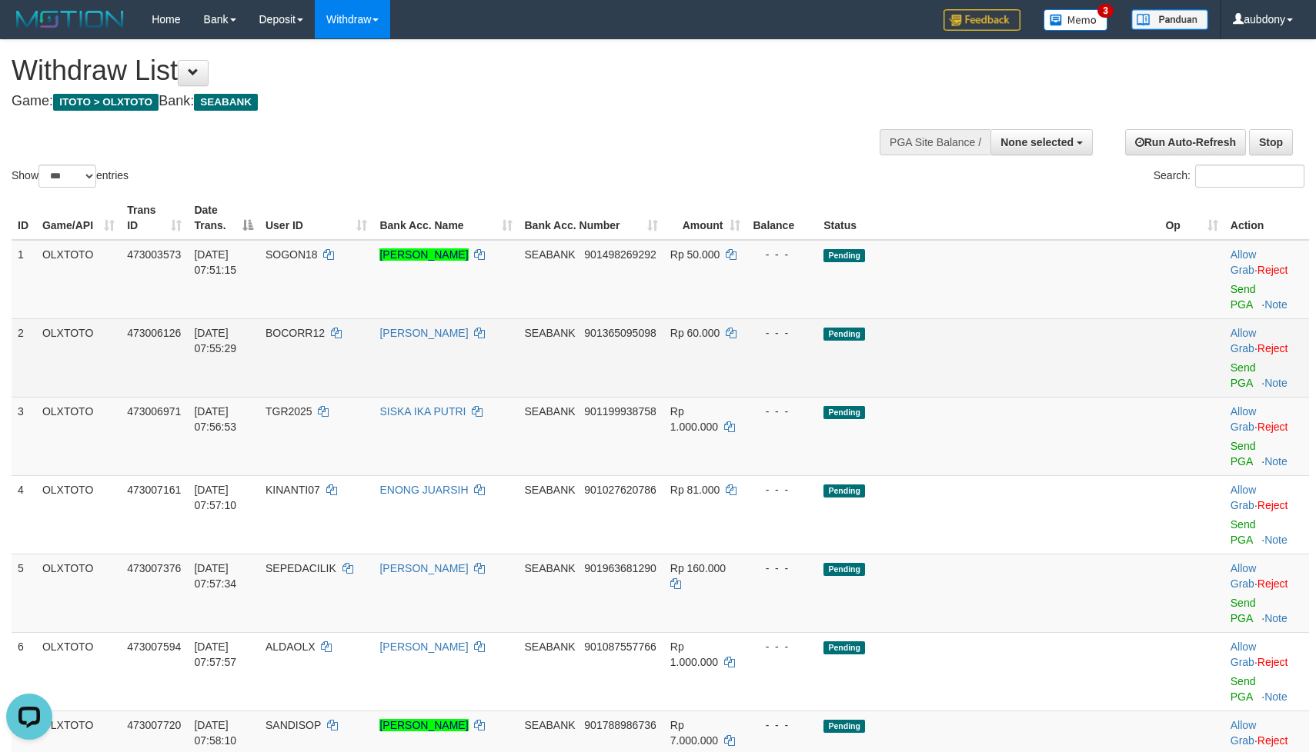
click at [984, 379] on td "Pending" at bounding box center [988, 358] width 342 height 78
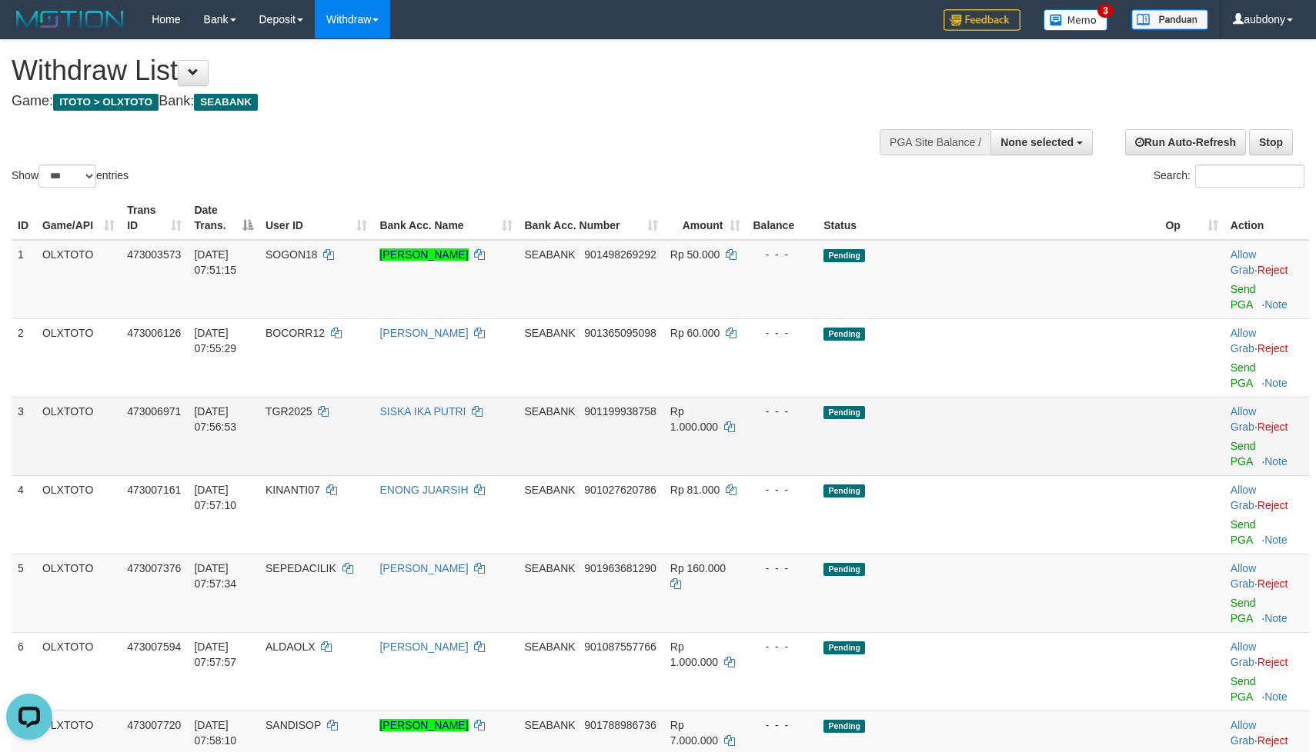
drag, startPoint x: 981, startPoint y: 406, endPoint x: 992, endPoint y: 415, distance: 14.8
click at [981, 405] on td "Pending" at bounding box center [988, 436] width 342 height 78
click at [993, 415] on td "Pending" at bounding box center [988, 436] width 342 height 78
click at [998, 413] on td "Pending" at bounding box center [988, 436] width 342 height 78
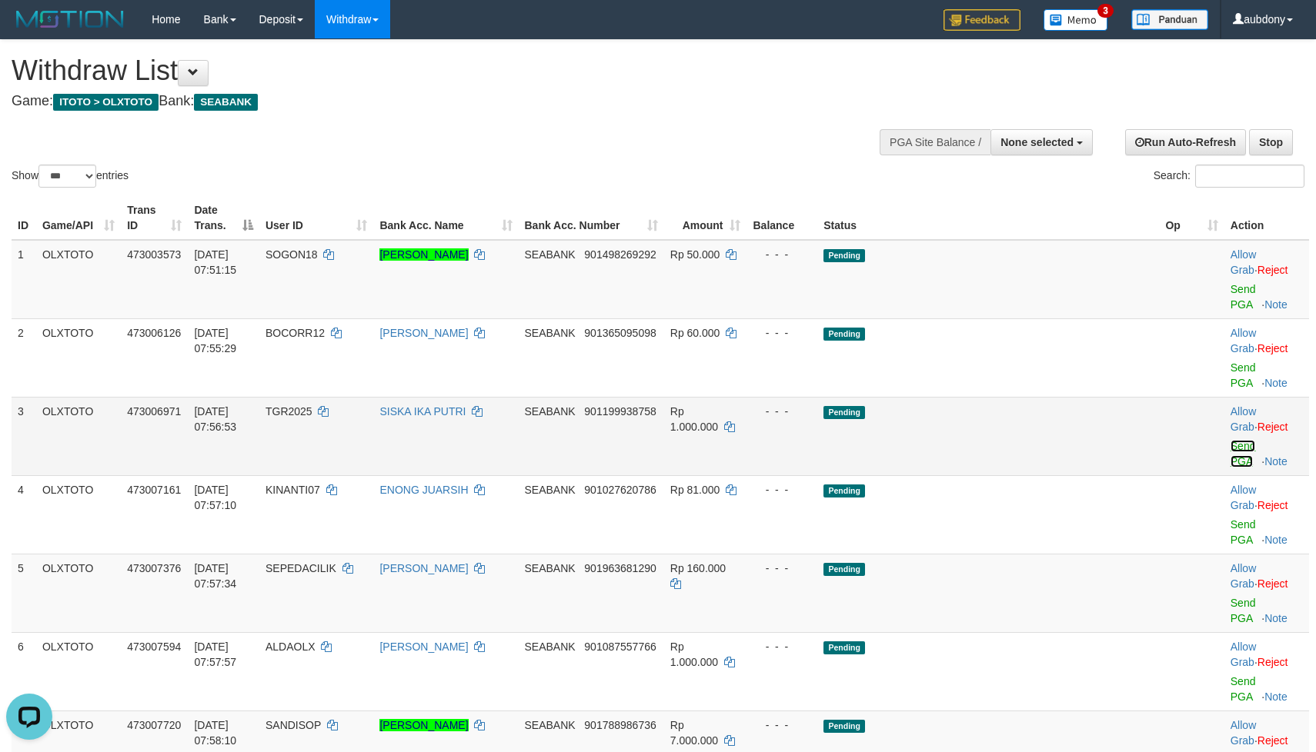
click at [1230, 440] on link "Send PGA" at bounding box center [1242, 454] width 25 height 28
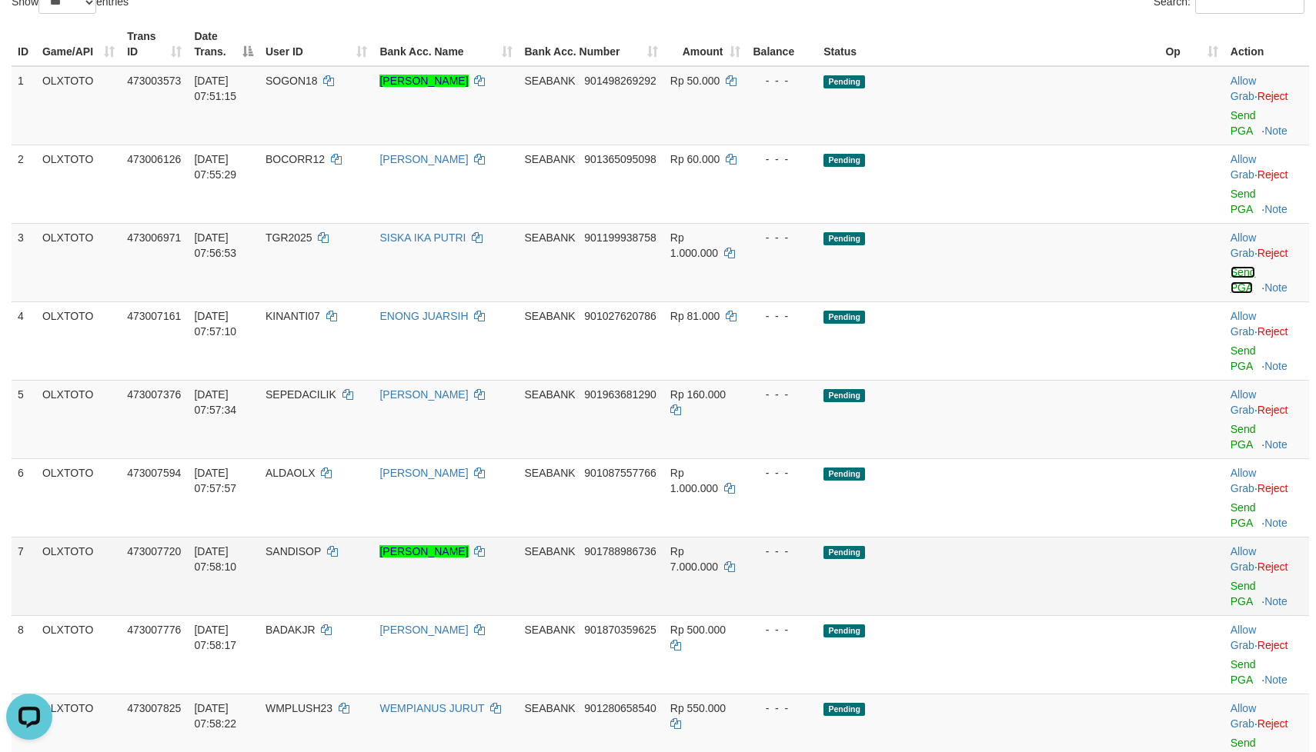
scroll to position [231, 0]
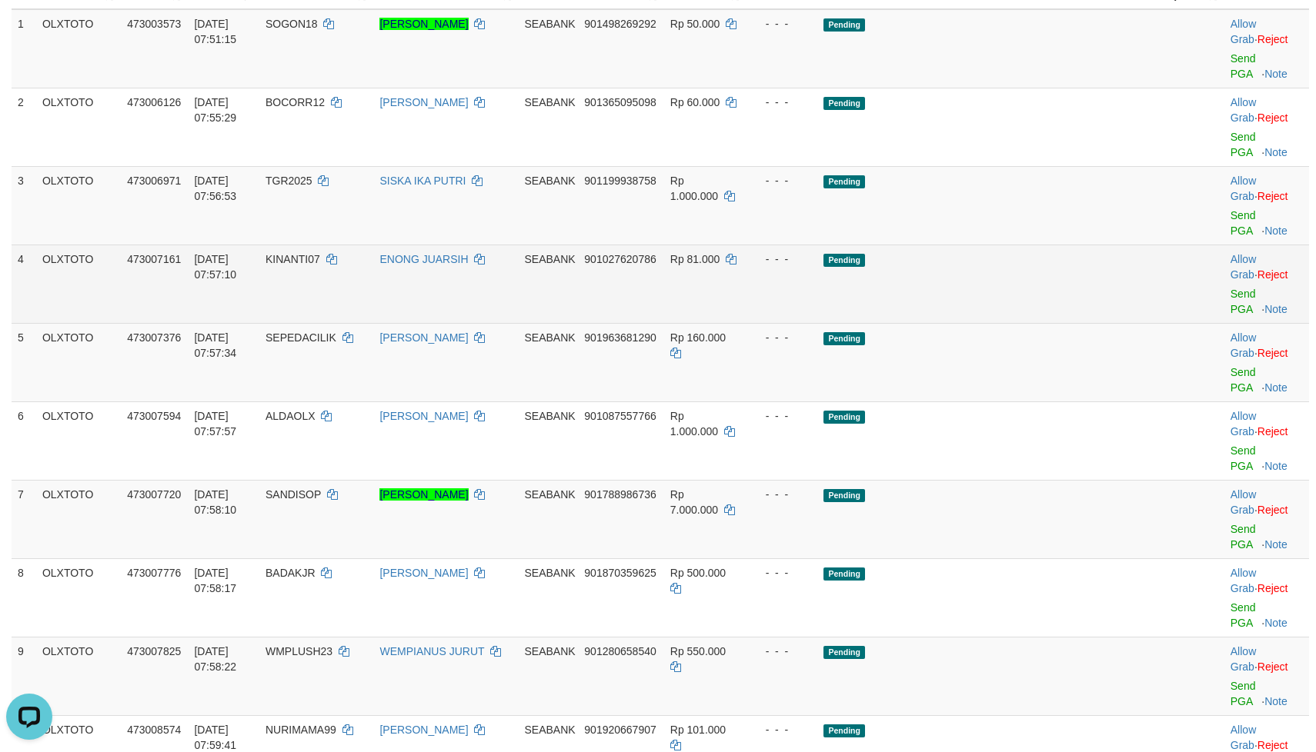
click at [1064, 245] on td "Pending" at bounding box center [988, 284] width 342 height 78
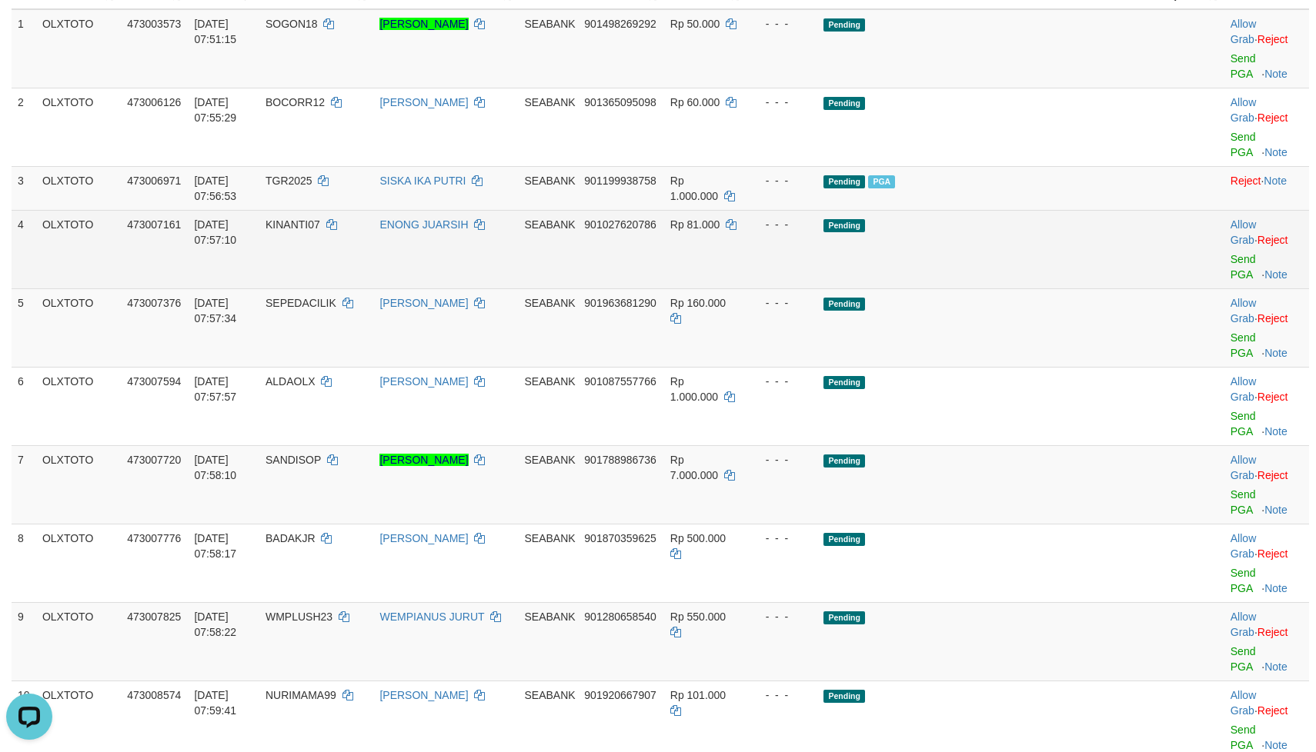
drag, startPoint x: 1046, startPoint y: 243, endPoint x: 1053, endPoint y: 242, distance: 7.7
click at [1048, 243] on td "Pending" at bounding box center [988, 249] width 342 height 78
click at [1053, 242] on td "Pending" at bounding box center [988, 249] width 342 height 78
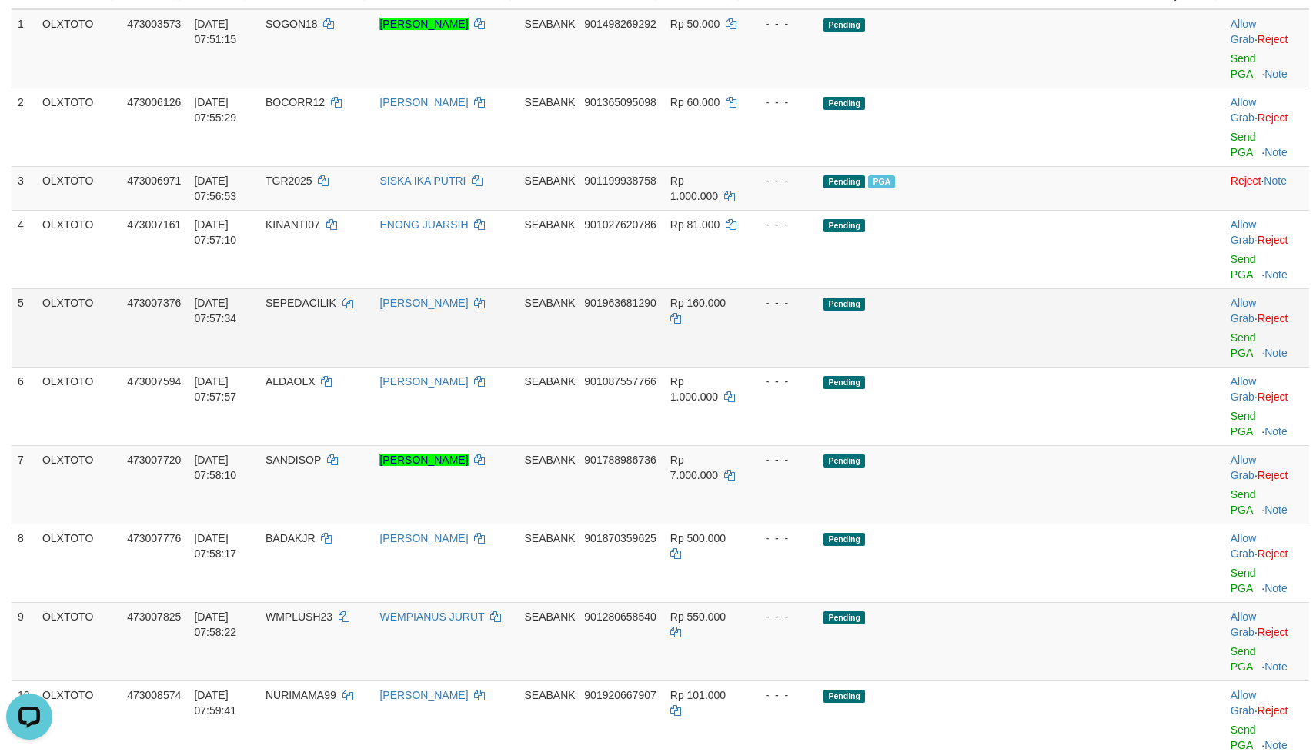
click at [1021, 321] on td "Pending" at bounding box center [988, 328] width 342 height 78
click at [1043, 300] on td "Pending" at bounding box center [988, 328] width 342 height 78
drag, startPoint x: 1043, startPoint y: 300, endPoint x: 1069, endPoint y: 302, distance: 26.3
click at [1043, 300] on td "Pending" at bounding box center [988, 328] width 342 height 78
click at [1230, 332] on link "Send PGA" at bounding box center [1242, 346] width 25 height 28
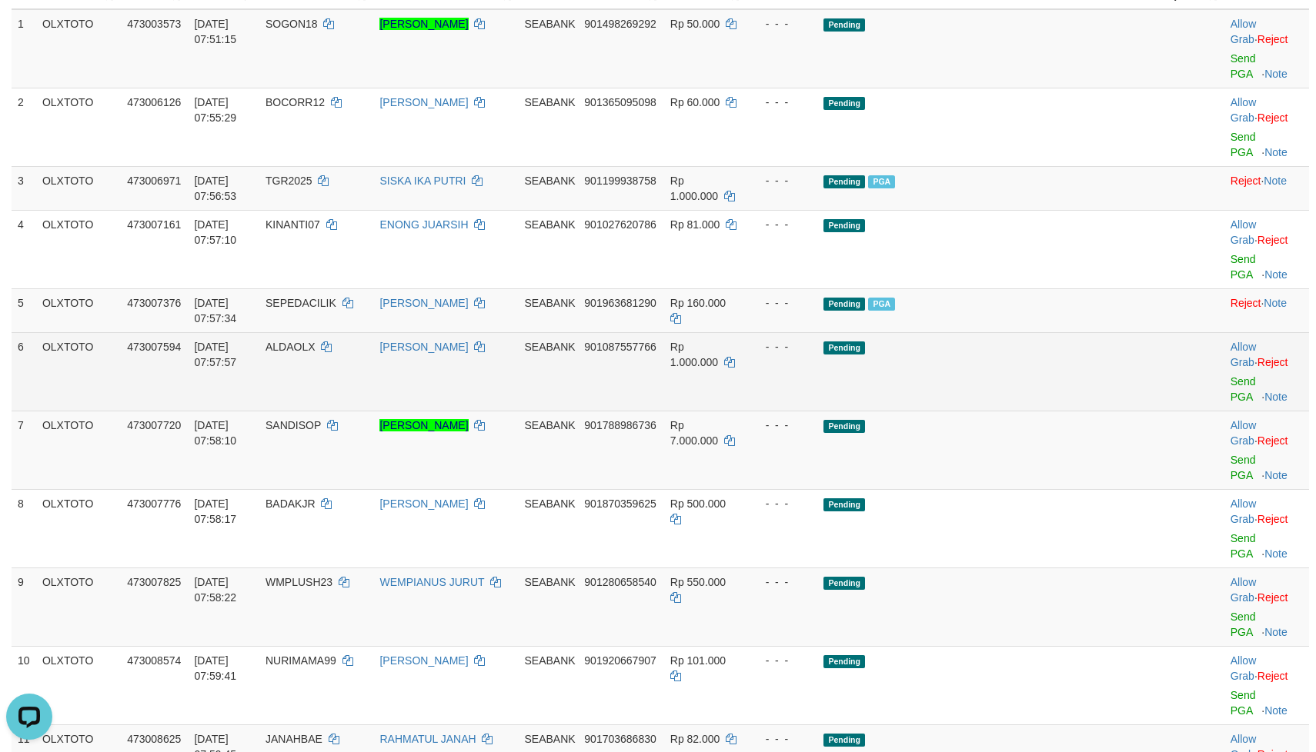
drag, startPoint x: 963, startPoint y: 333, endPoint x: 974, endPoint y: 333, distance: 10.8
click at [969, 333] on td "Pending" at bounding box center [988, 371] width 342 height 78
click at [1019, 352] on td "Pending" at bounding box center [988, 371] width 342 height 78
drag, startPoint x: 1019, startPoint y: 352, endPoint x: 1069, endPoint y: 352, distance: 50.0
click at [1039, 352] on td "Pending" at bounding box center [988, 371] width 342 height 78
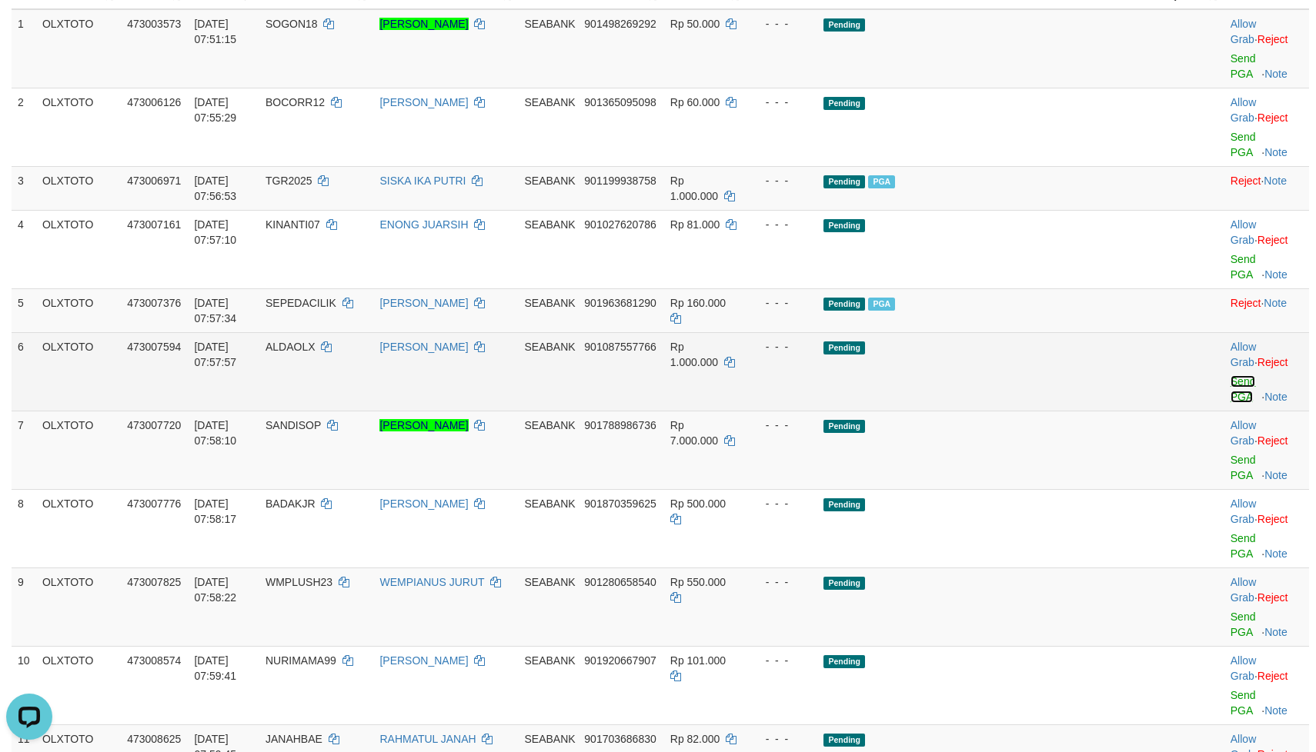
click at [1230, 375] on link "Send PGA" at bounding box center [1242, 389] width 25 height 28
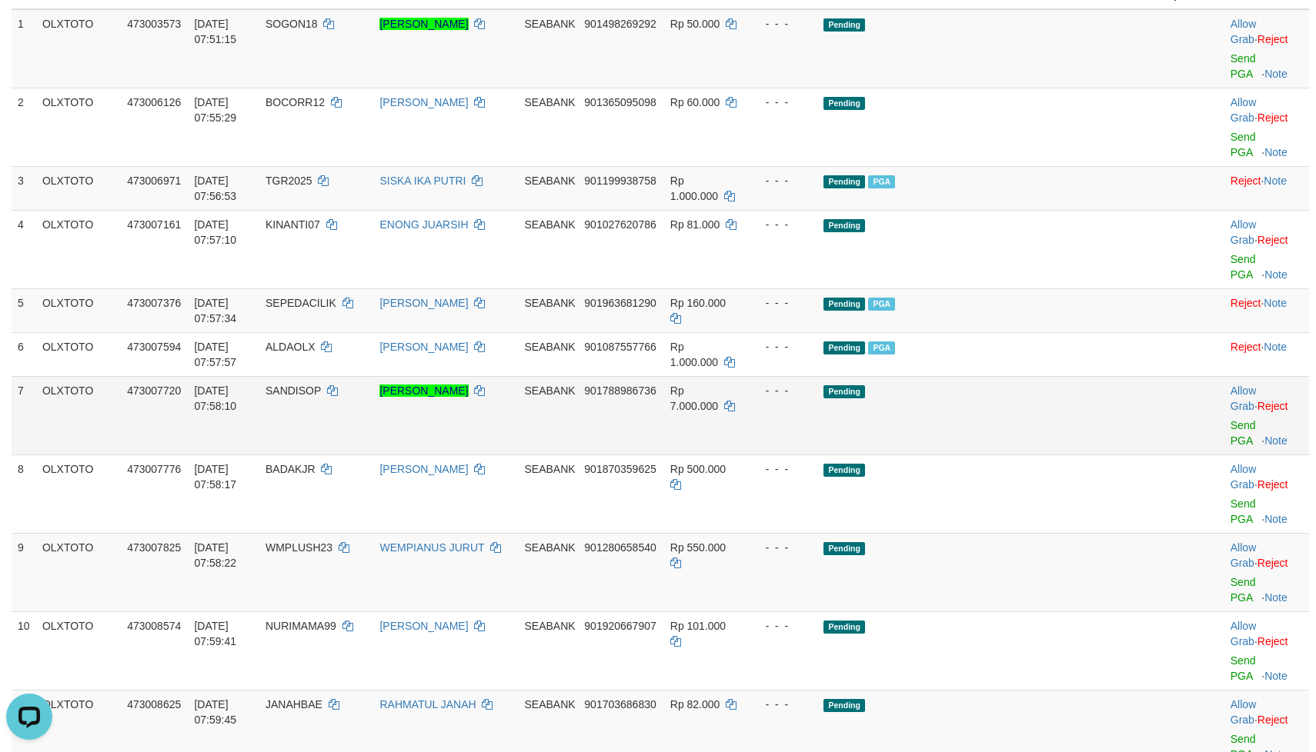
click at [1039, 383] on td "Pending" at bounding box center [988, 415] width 342 height 78
click at [1041, 393] on td "Pending" at bounding box center [988, 415] width 342 height 78
drag, startPoint x: 1050, startPoint y: 393, endPoint x: 1129, endPoint y: 395, distance: 78.5
click at [1057, 395] on td "Pending" at bounding box center [988, 415] width 342 height 78
click at [1224, 406] on td "Allow Grab · Reject Send PGA · Note" at bounding box center [1266, 415] width 85 height 78
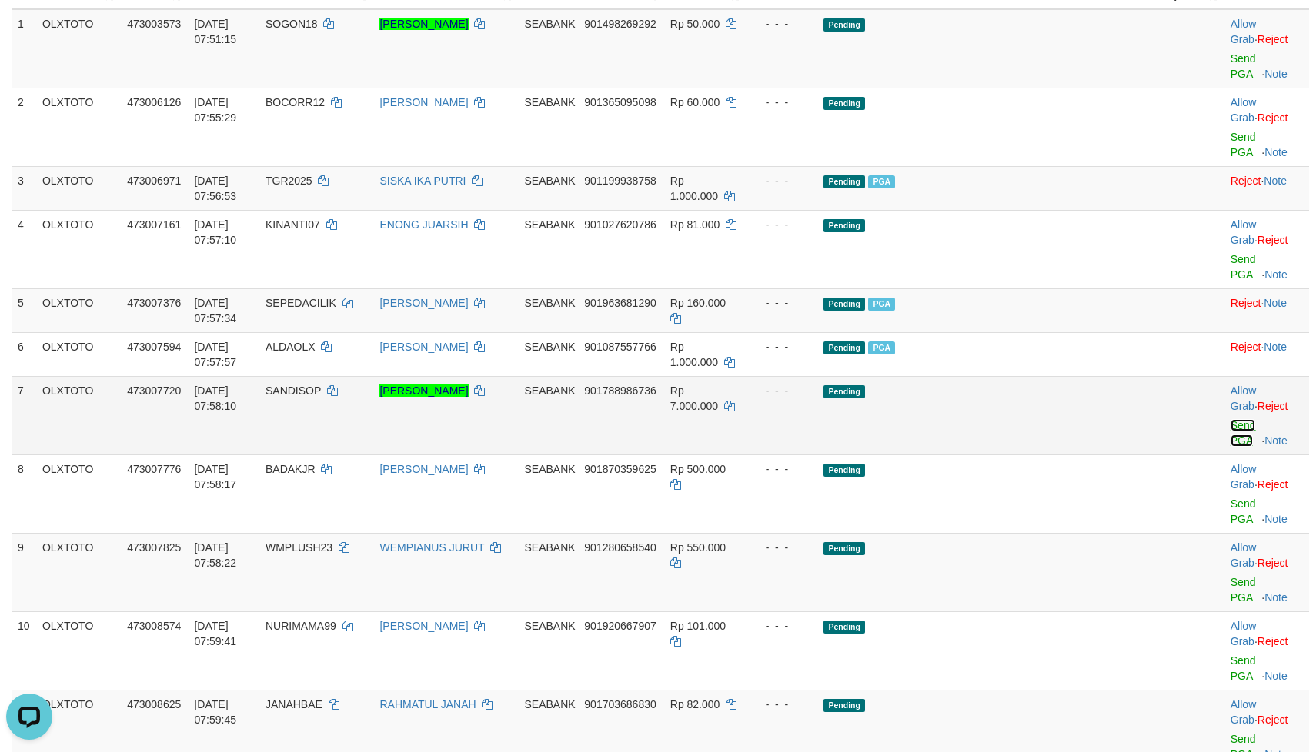
click at [1230, 419] on link "Send PGA" at bounding box center [1242, 433] width 25 height 28
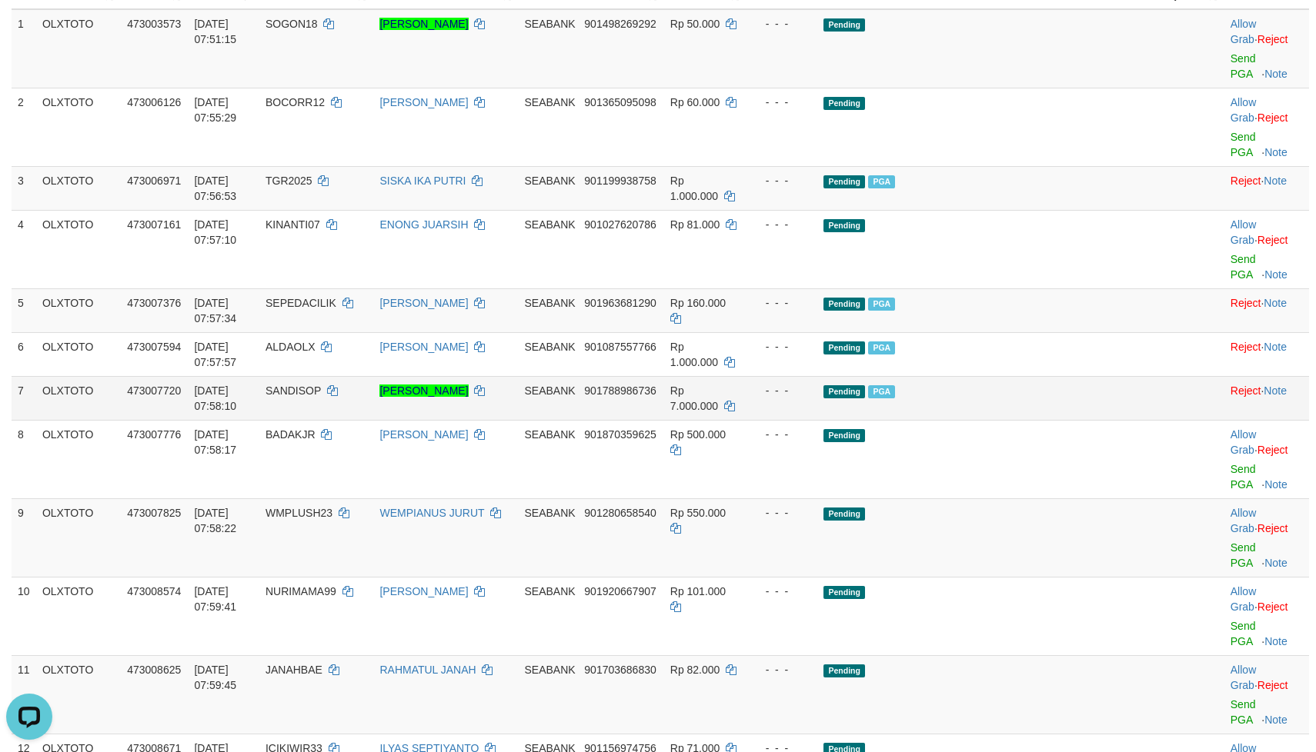
click at [1027, 381] on td "Pending PGA" at bounding box center [988, 398] width 342 height 44
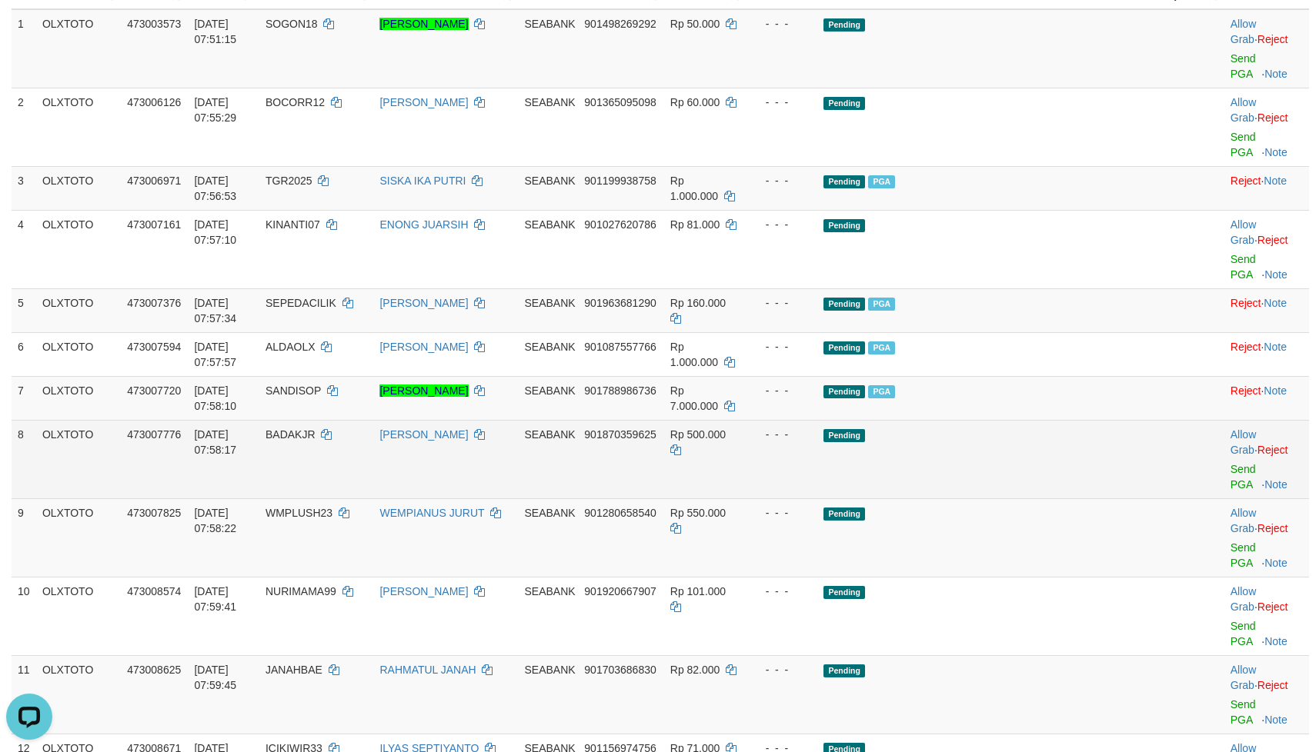
click at [1019, 422] on td "Pending" at bounding box center [988, 459] width 342 height 78
click at [1035, 437] on td "Pending" at bounding box center [988, 459] width 342 height 78
click at [1043, 439] on td "Pending" at bounding box center [988, 459] width 342 height 78
click at [1230, 463] on link "Send PGA" at bounding box center [1242, 477] width 25 height 28
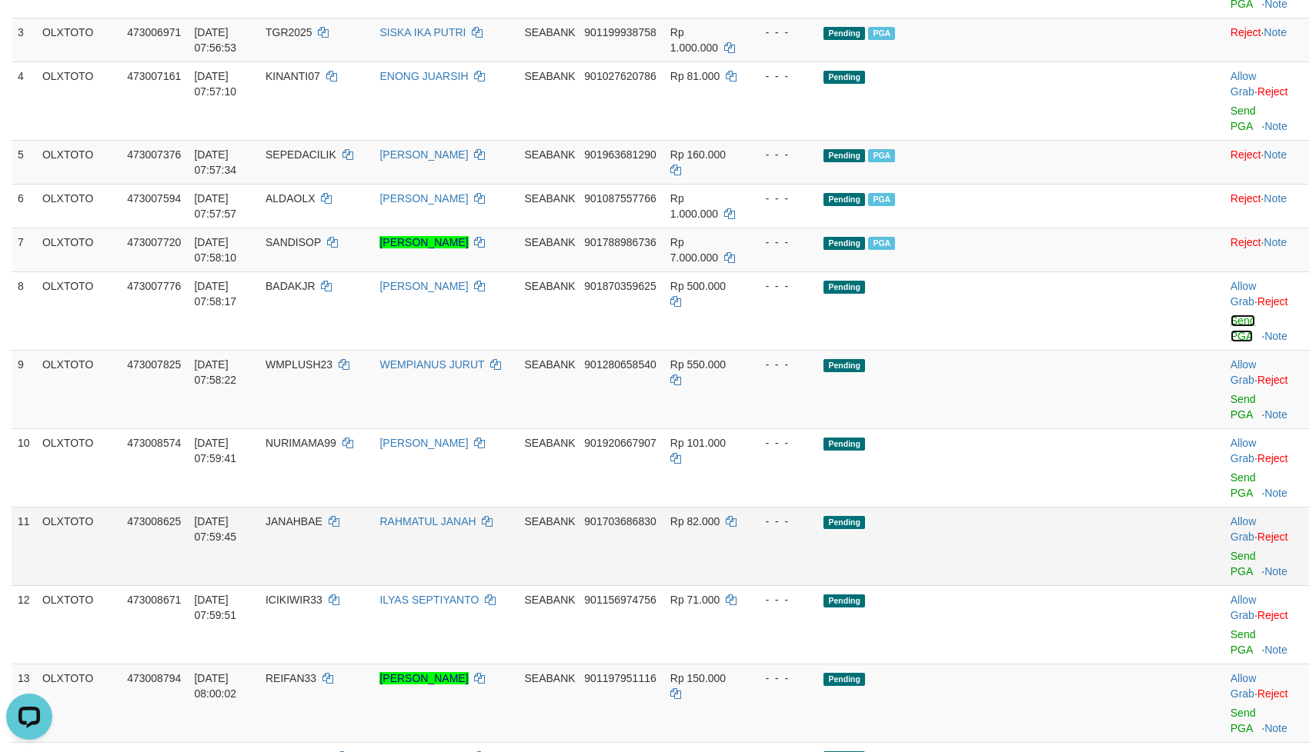
scroll to position [462, 0]
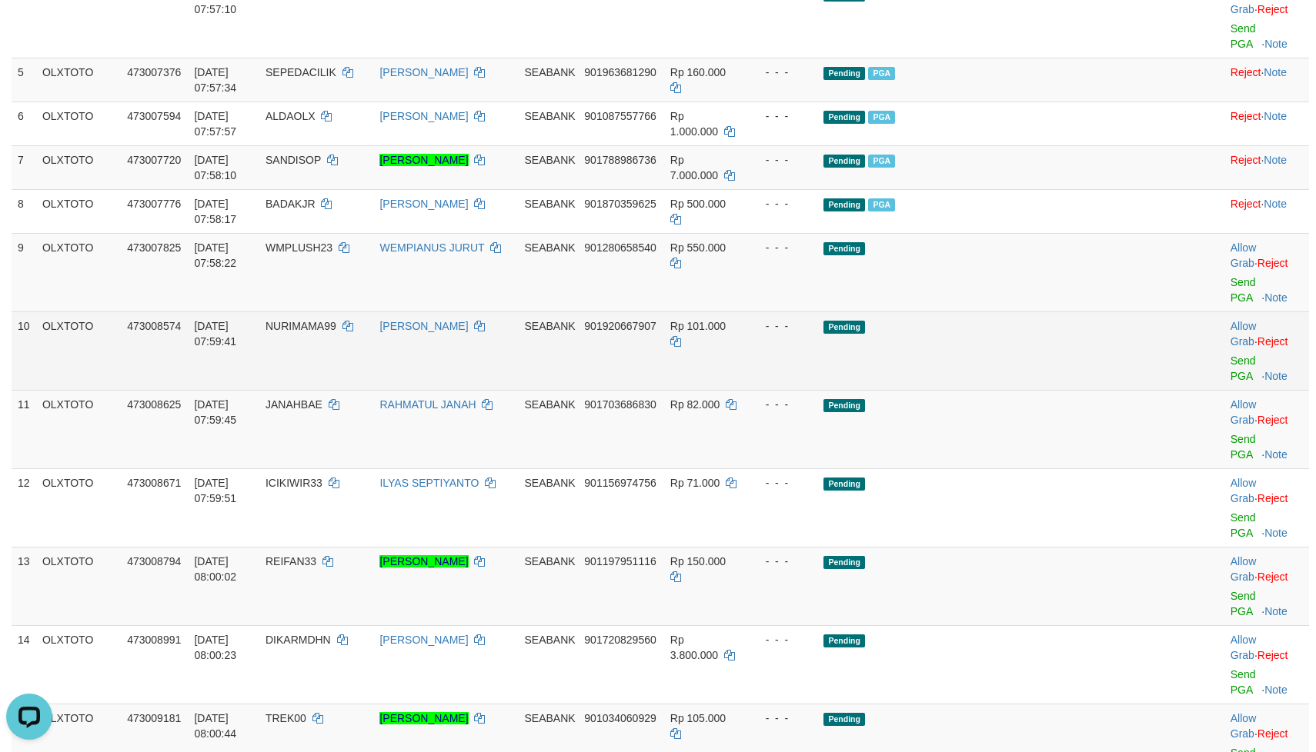
click at [981, 312] on td "Pending" at bounding box center [988, 351] width 342 height 78
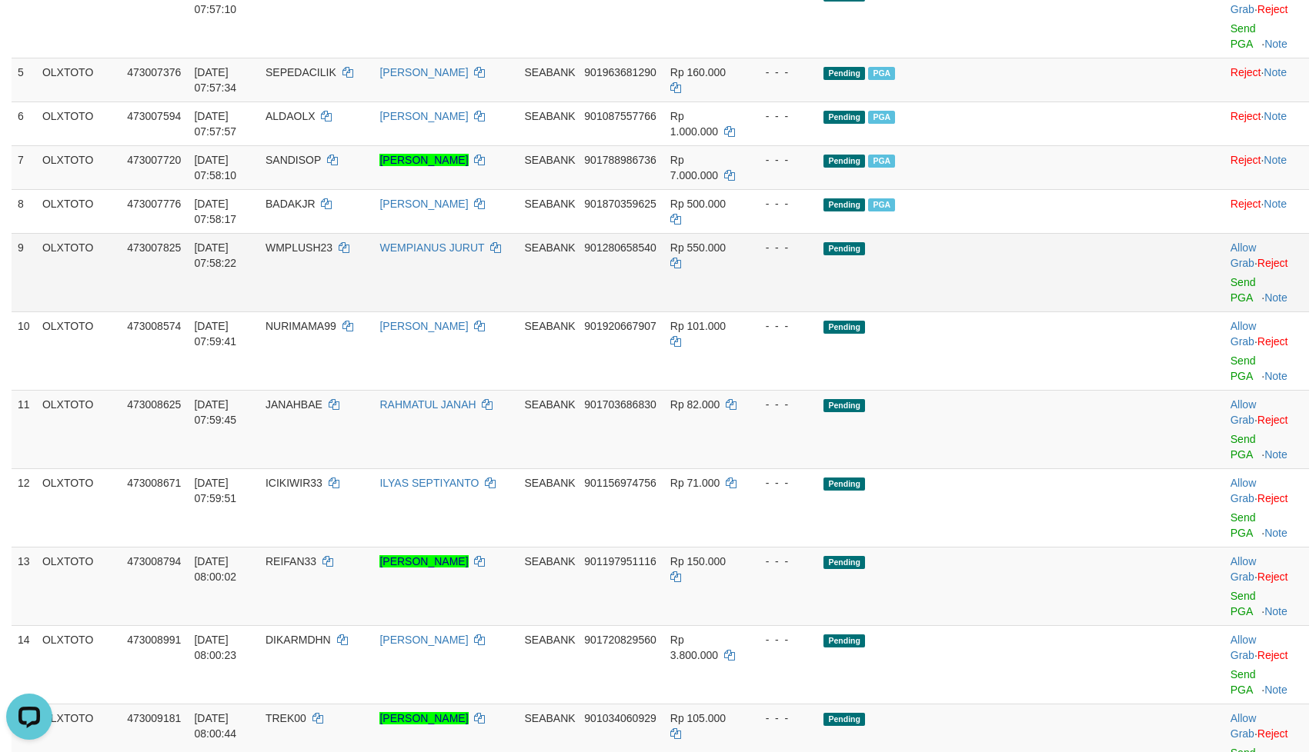
drag, startPoint x: 1057, startPoint y: 295, endPoint x: 1050, endPoint y: 270, distance: 26.3
click at [1053, 312] on td "Pending" at bounding box center [988, 351] width 342 height 78
click at [1050, 270] on td "Pending" at bounding box center [988, 272] width 342 height 78
drag, startPoint x: 1073, startPoint y: 261, endPoint x: 1182, endPoint y: 261, distance: 108.5
click at [1078, 261] on td "Pending" at bounding box center [988, 272] width 342 height 78
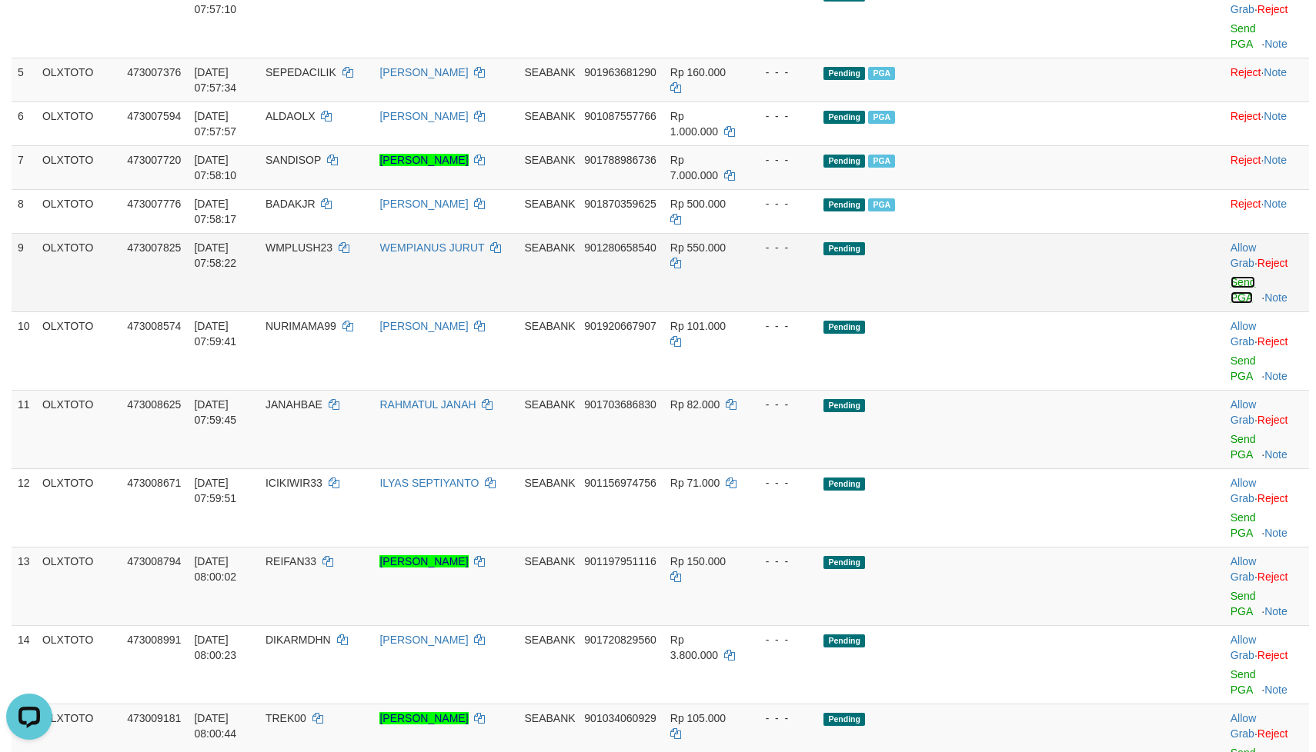
click at [1230, 276] on link "Send PGA" at bounding box center [1242, 290] width 25 height 28
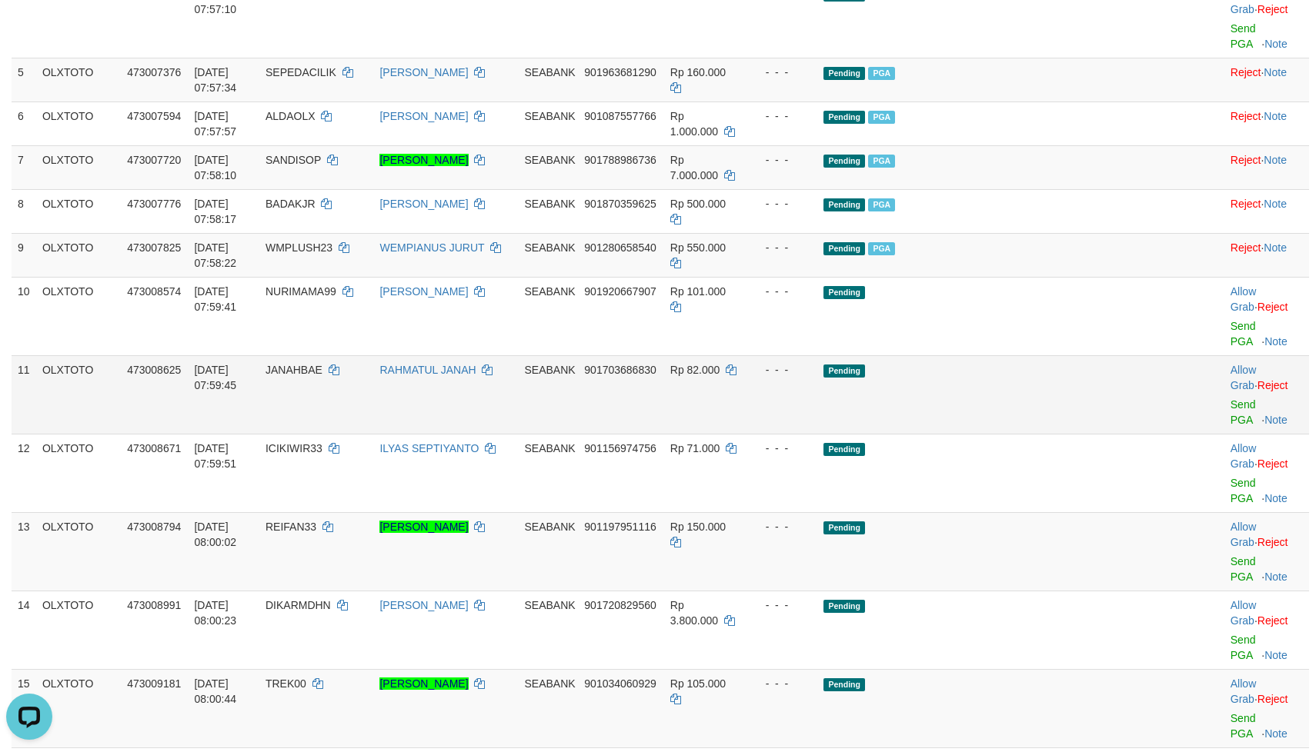
click at [1046, 355] on td "Pending" at bounding box center [988, 394] width 342 height 78
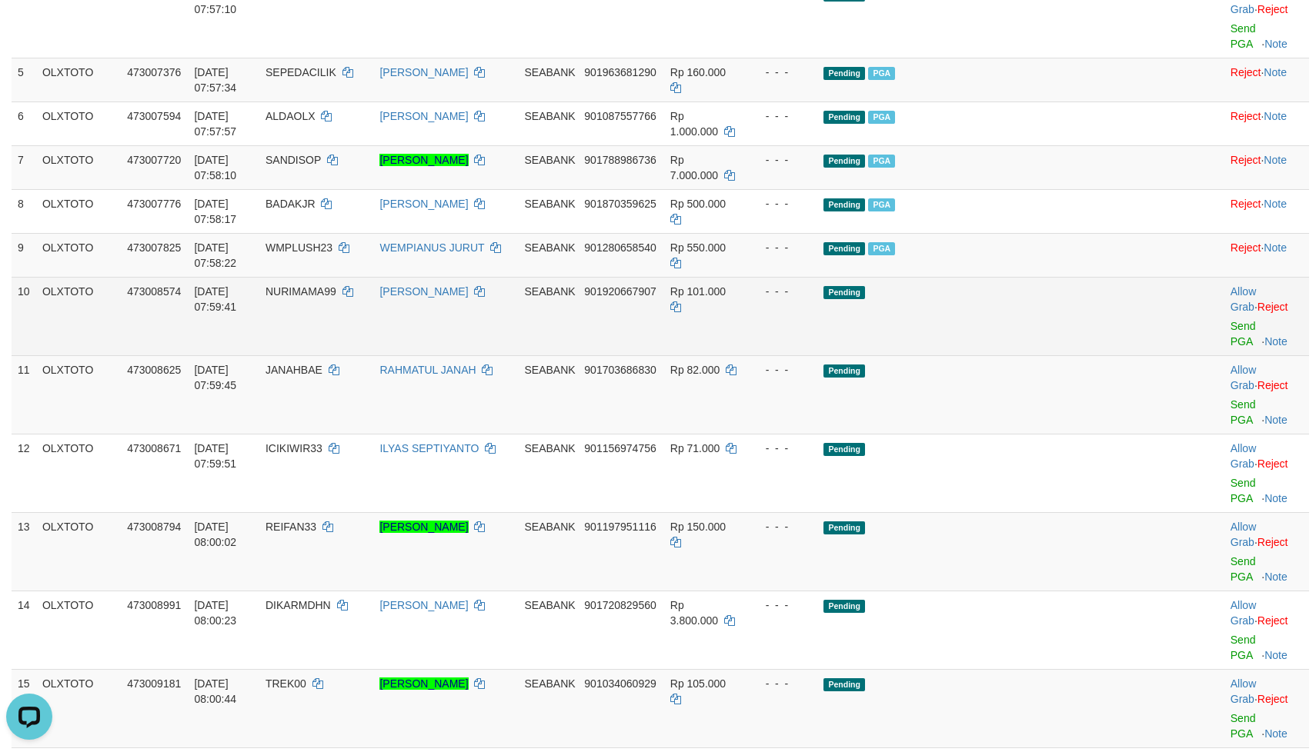
drag, startPoint x: 1029, startPoint y: 289, endPoint x: 1039, endPoint y: 284, distance: 11.0
click at [1029, 287] on td "Pending" at bounding box center [988, 316] width 342 height 78
drag, startPoint x: 1039, startPoint y: 284, endPoint x: 1076, endPoint y: 284, distance: 36.2
click at [1053, 284] on td "Pending" at bounding box center [988, 316] width 342 height 78
click at [1230, 320] on link "Send PGA" at bounding box center [1242, 334] width 25 height 28
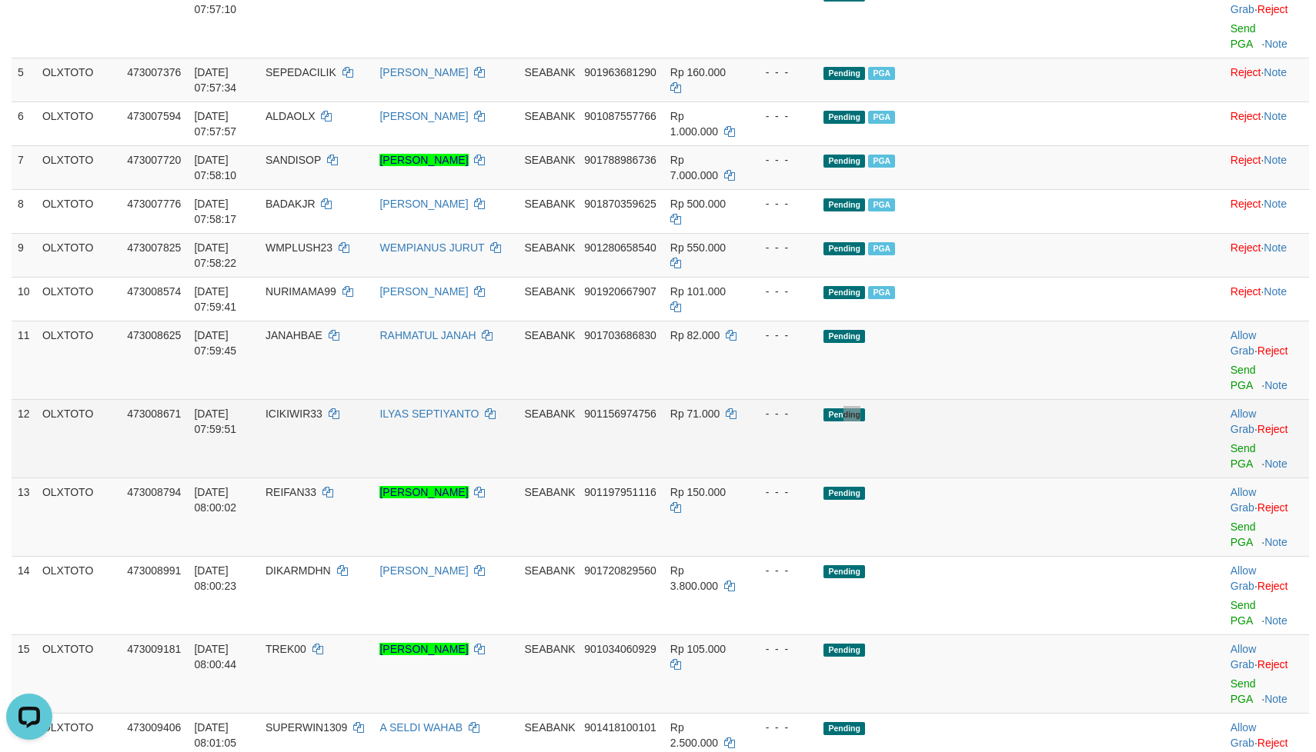
drag, startPoint x: 939, startPoint y: 411, endPoint x: 968, endPoint y: 397, distance: 31.7
click at [962, 399] on td "Pending" at bounding box center [988, 438] width 342 height 78
drag, startPoint x: 1006, startPoint y: 392, endPoint x: 1021, endPoint y: 385, distance: 16.2
click at [1007, 399] on td "Pending" at bounding box center [988, 438] width 342 height 78
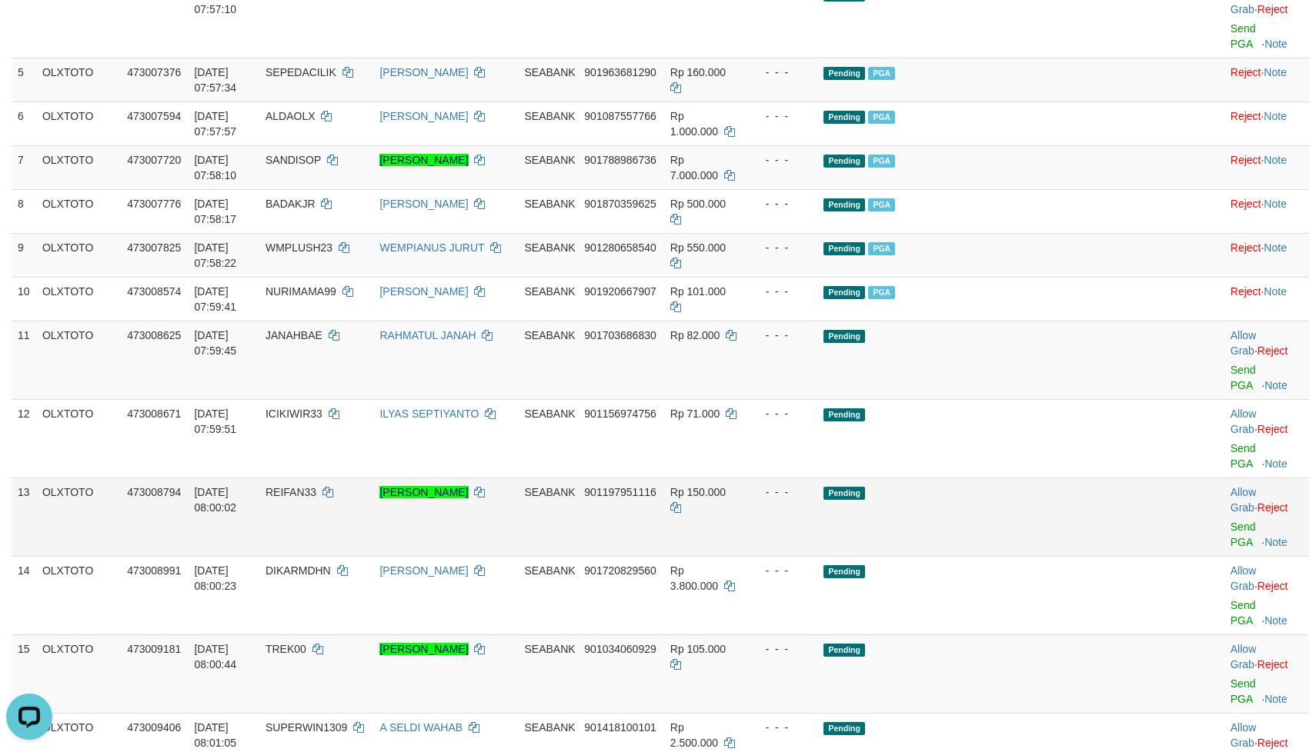
click at [1039, 478] on td "Pending" at bounding box center [988, 517] width 342 height 78
click at [1049, 478] on td "Pending" at bounding box center [988, 517] width 342 height 78
click at [1230, 521] on link "Send PGA" at bounding box center [1242, 535] width 25 height 28
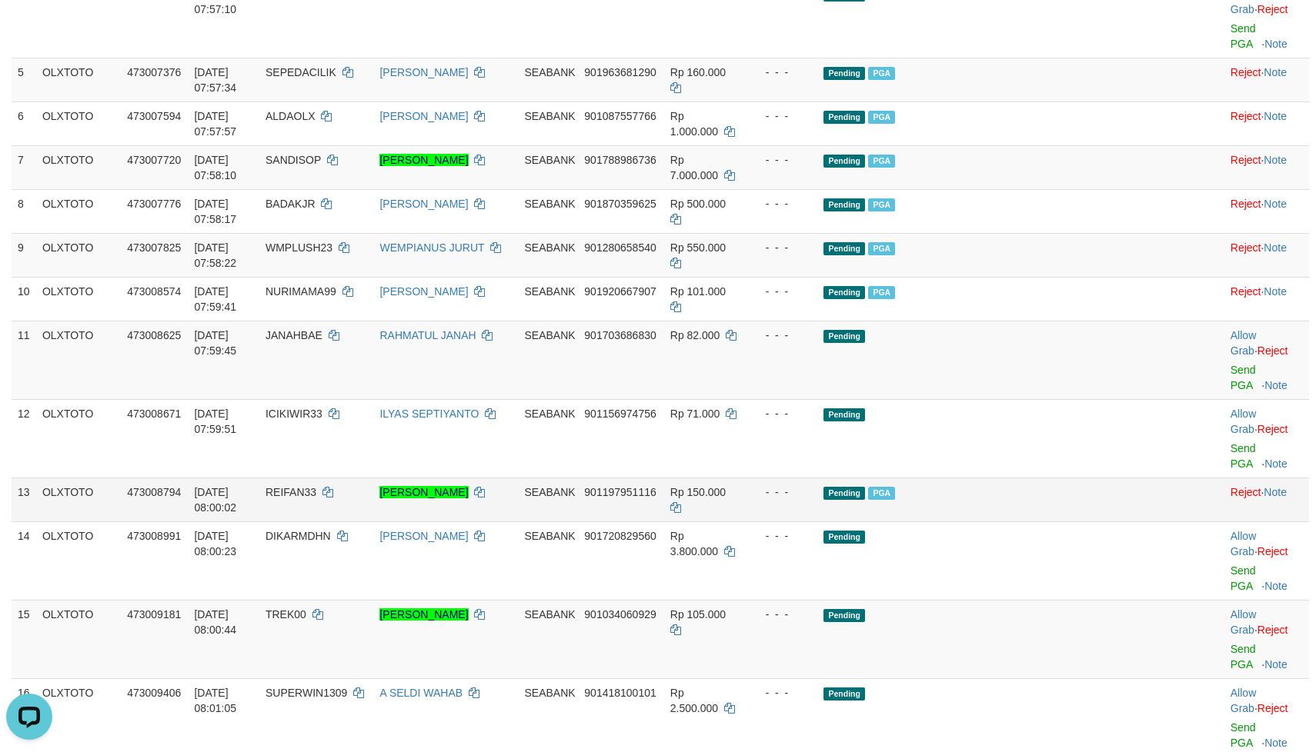
click at [1120, 478] on td "Pending PGA" at bounding box center [988, 500] width 342 height 44
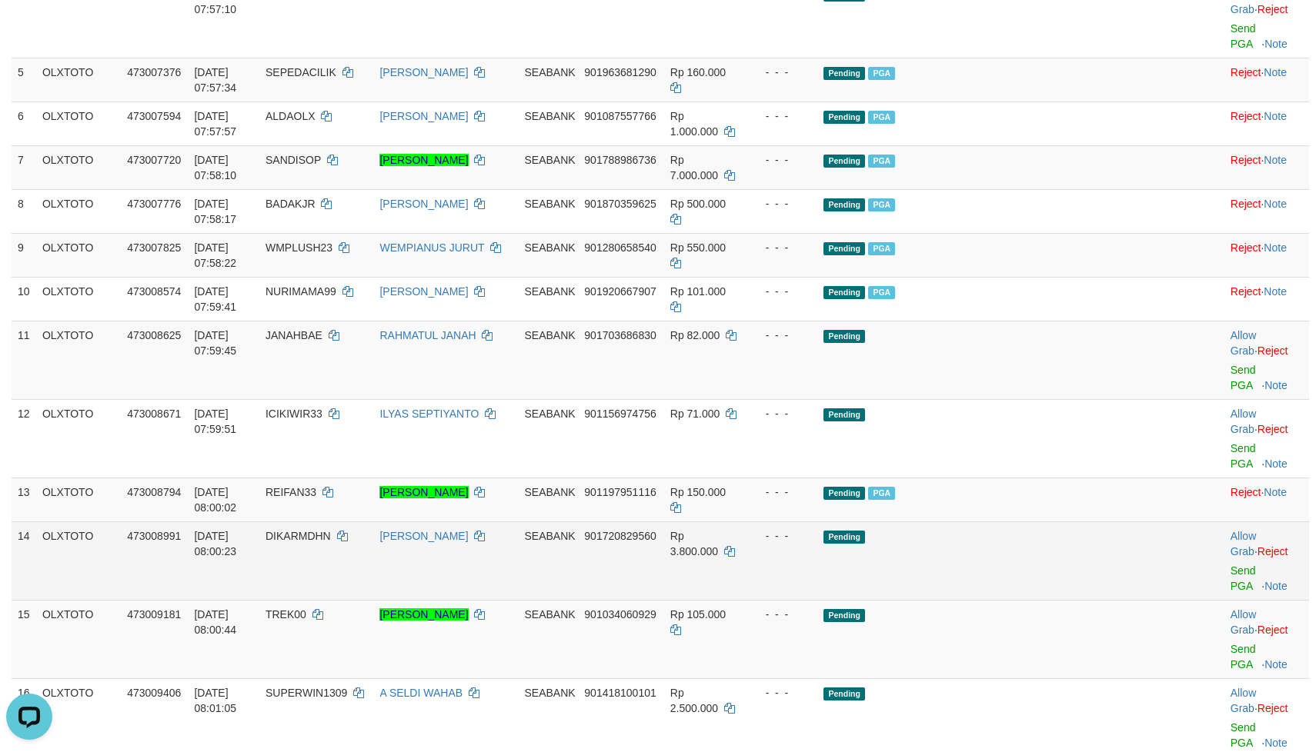
click at [1066, 522] on td "Pending" at bounding box center [988, 561] width 342 height 78
drag, startPoint x: 1064, startPoint y: 487, endPoint x: 1154, endPoint y: 487, distance: 90.0
click at [1069, 522] on td "Pending" at bounding box center [988, 561] width 342 height 78
click at [1230, 565] on link "Send PGA" at bounding box center [1242, 579] width 25 height 28
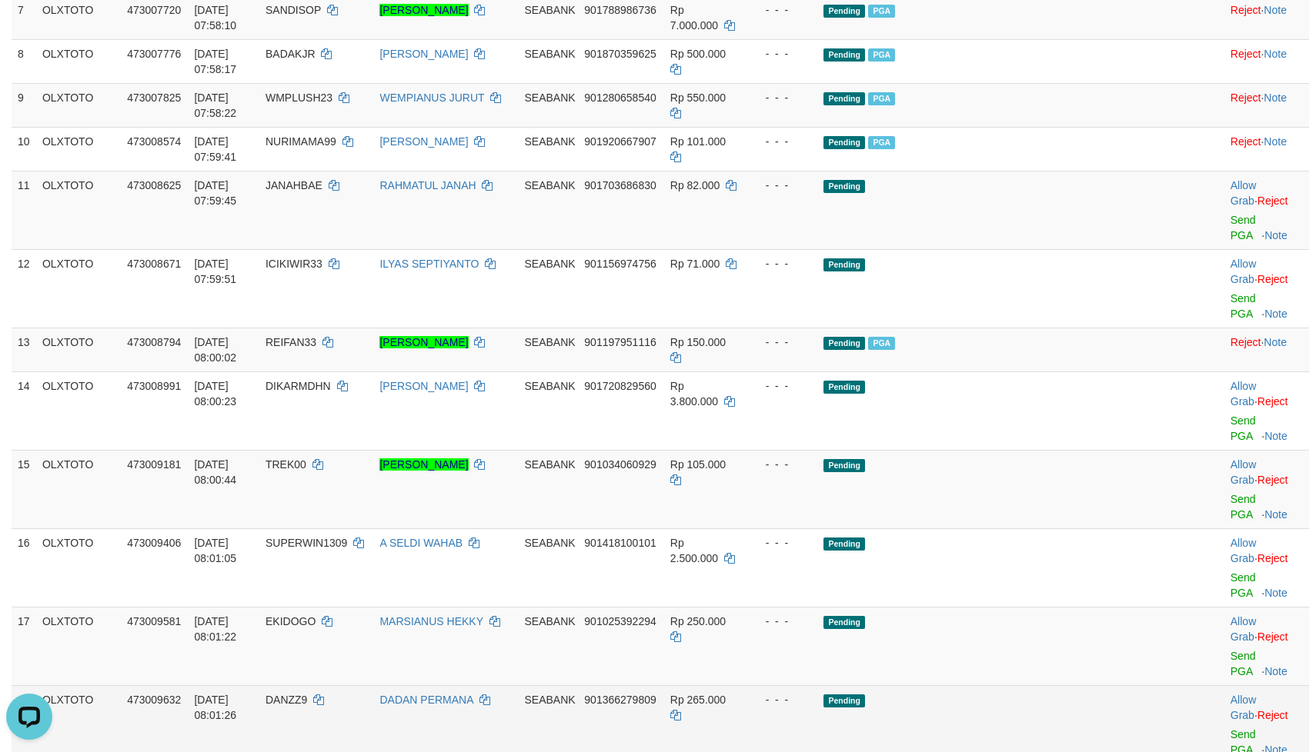
scroll to position [692, 0]
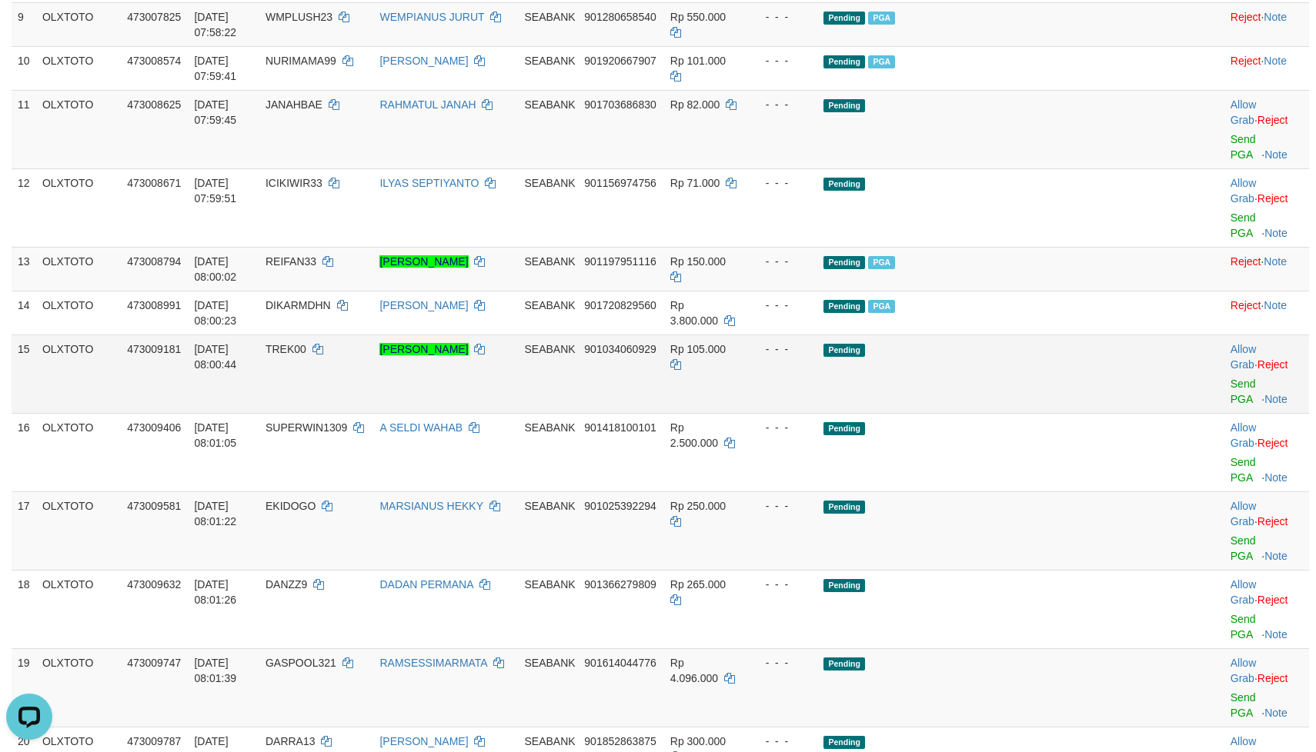
drag, startPoint x: 989, startPoint y: 323, endPoint x: 1007, endPoint y: 335, distance: 22.2
click at [991, 335] on td "Pending" at bounding box center [988, 374] width 342 height 78
click at [1030, 335] on td "Pending" at bounding box center [988, 374] width 342 height 78
click at [1230, 378] on link "Send PGA" at bounding box center [1242, 392] width 25 height 28
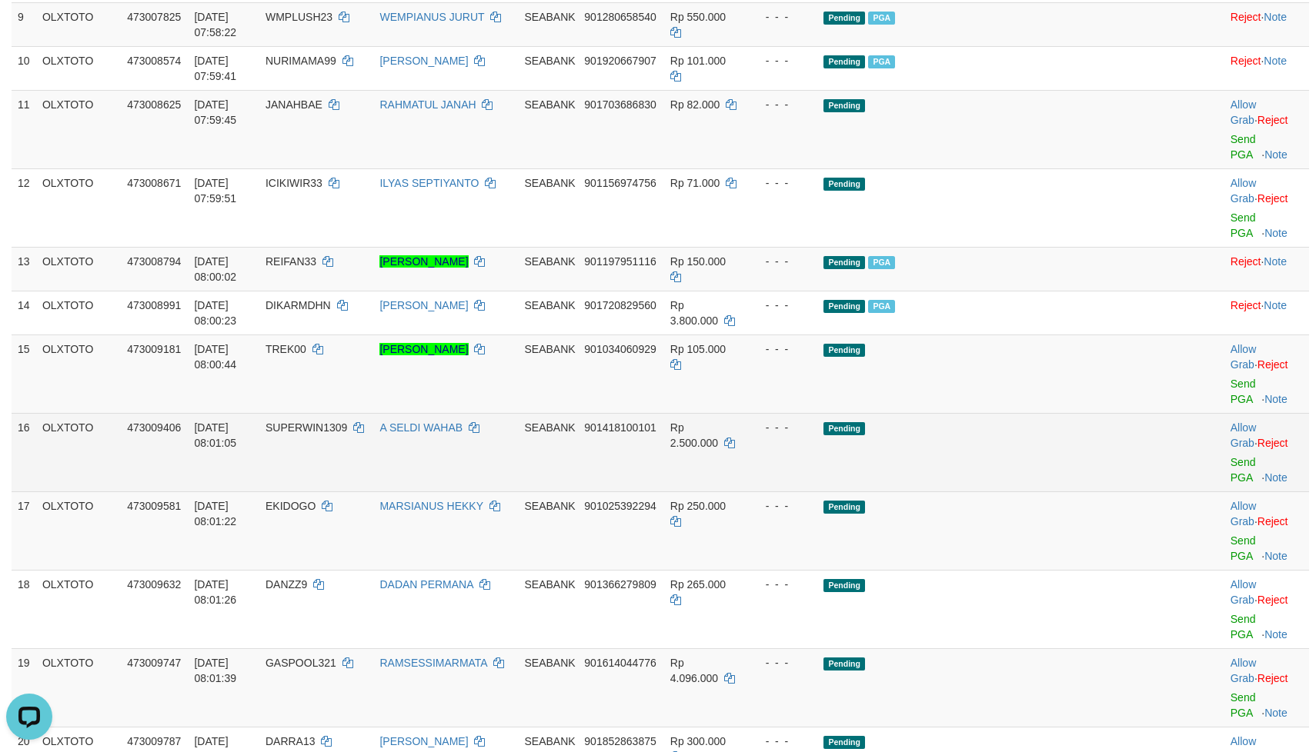
click at [1018, 413] on td "Pending" at bounding box center [988, 452] width 342 height 78
click at [1034, 413] on td "Pending" at bounding box center [988, 452] width 342 height 78
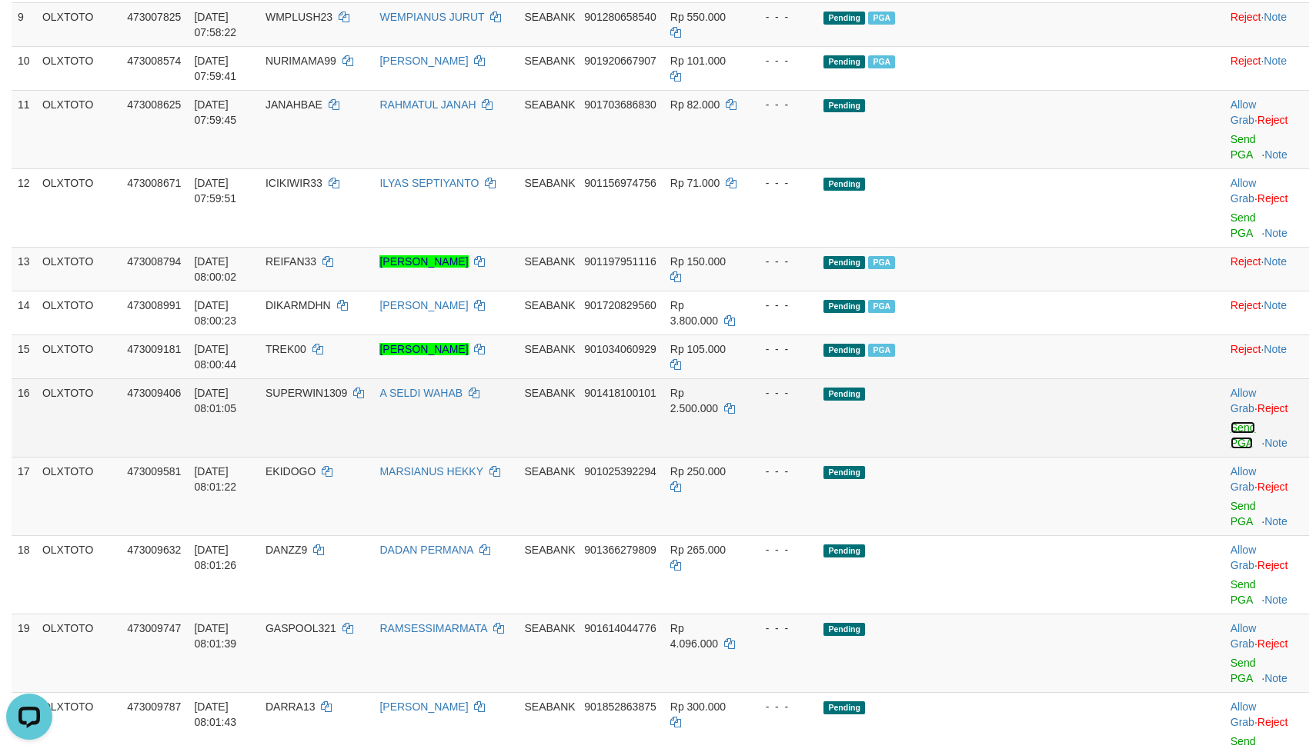
click at [1230, 422] on link "Send PGA" at bounding box center [1242, 436] width 25 height 28
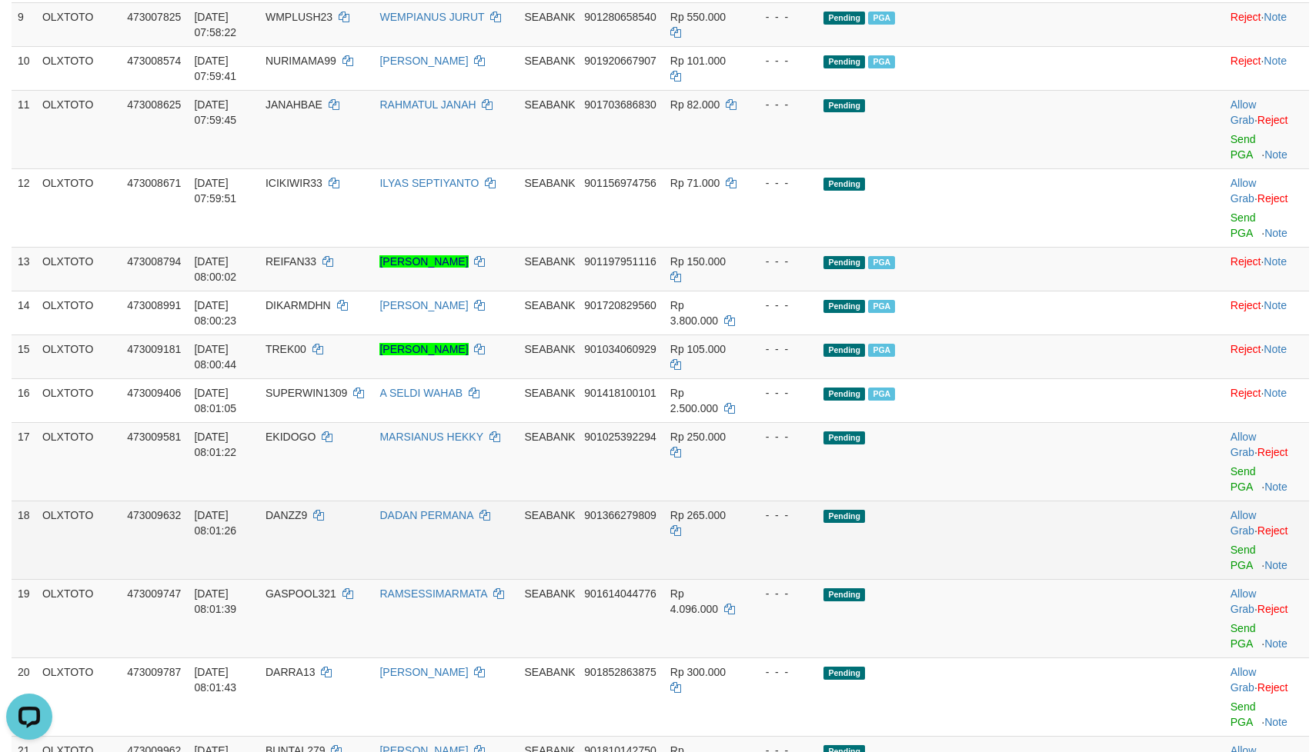
click at [1027, 501] on td "Pending" at bounding box center [988, 540] width 342 height 78
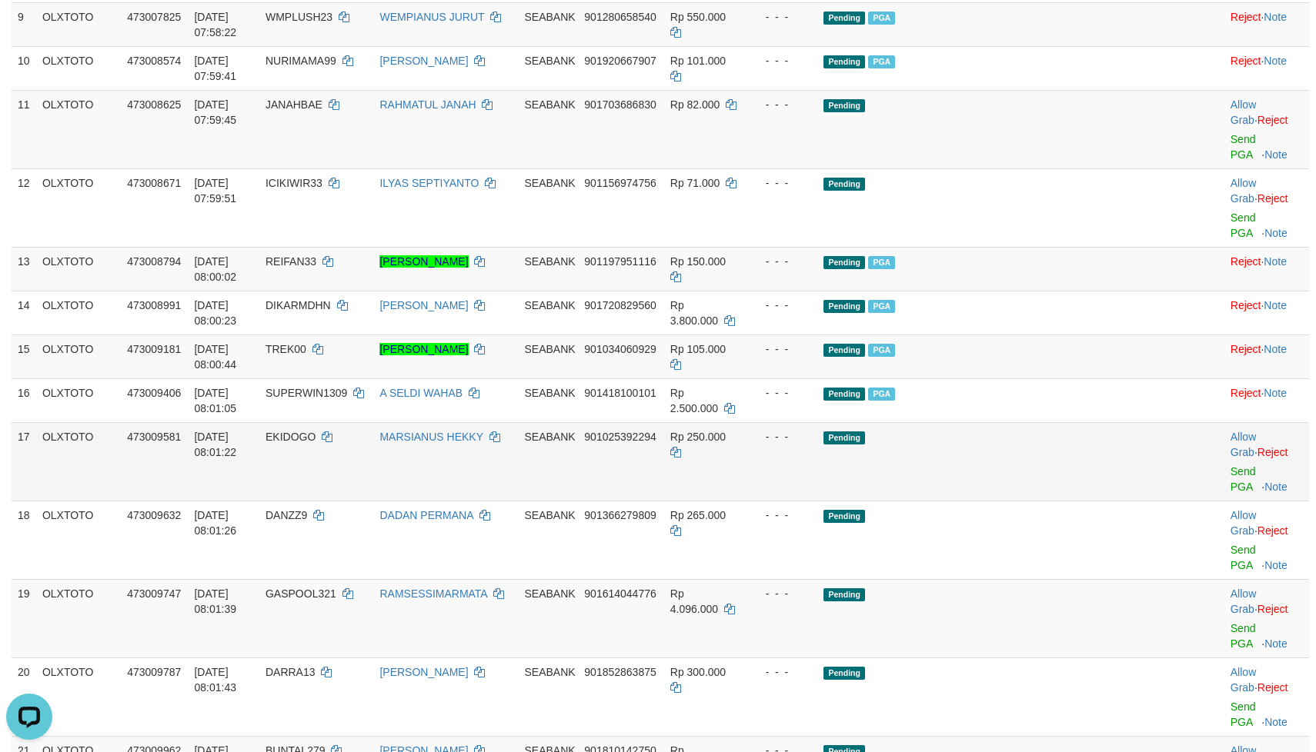
click at [1027, 422] on td "Pending" at bounding box center [988, 461] width 342 height 78
click at [1230, 465] on link "Send PGA" at bounding box center [1242, 479] width 25 height 28
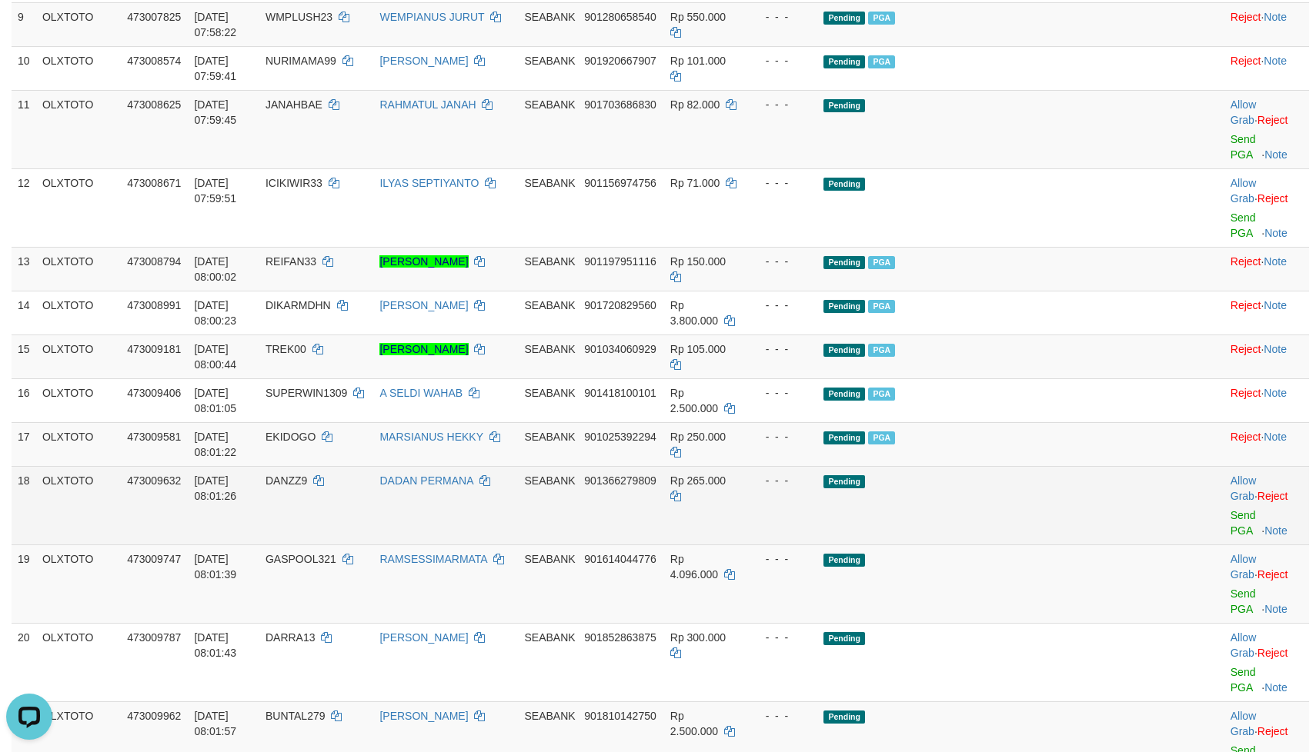
drag, startPoint x: 988, startPoint y: 435, endPoint x: 1018, endPoint y: 443, distance: 31.2
click at [991, 466] on td "Pending" at bounding box center [988, 505] width 342 height 78
click at [1034, 466] on td "Pending" at bounding box center [988, 505] width 342 height 78
click at [1230, 509] on link "Send PGA" at bounding box center [1242, 523] width 25 height 28
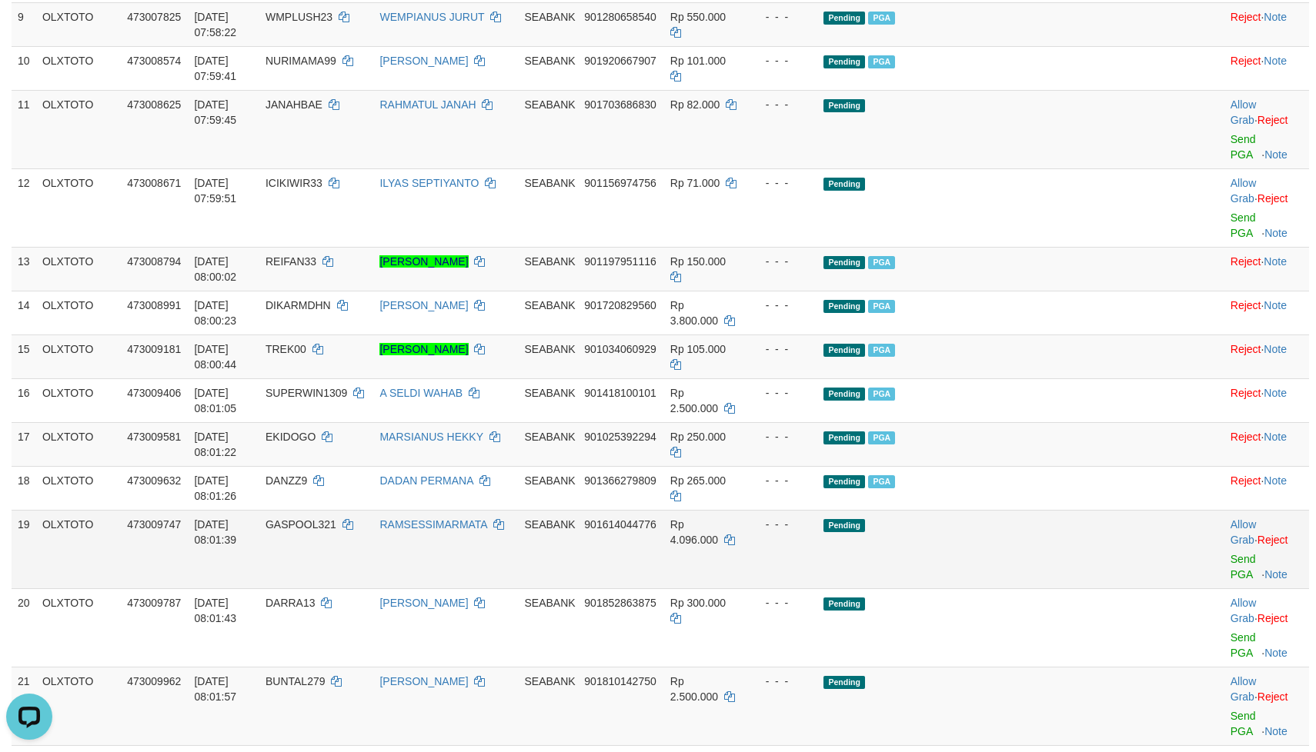
drag, startPoint x: 984, startPoint y: 485, endPoint x: 1034, endPoint y: 502, distance: 52.8
click at [1002, 510] on td "Pending" at bounding box center [988, 549] width 342 height 78
click at [1034, 510] on td "Pending" at bounding box center [988, 549] width 342 height 78
click at [1230, 553] on link "Send PGA" at bounding box center [1242, 567] width 25 height 28
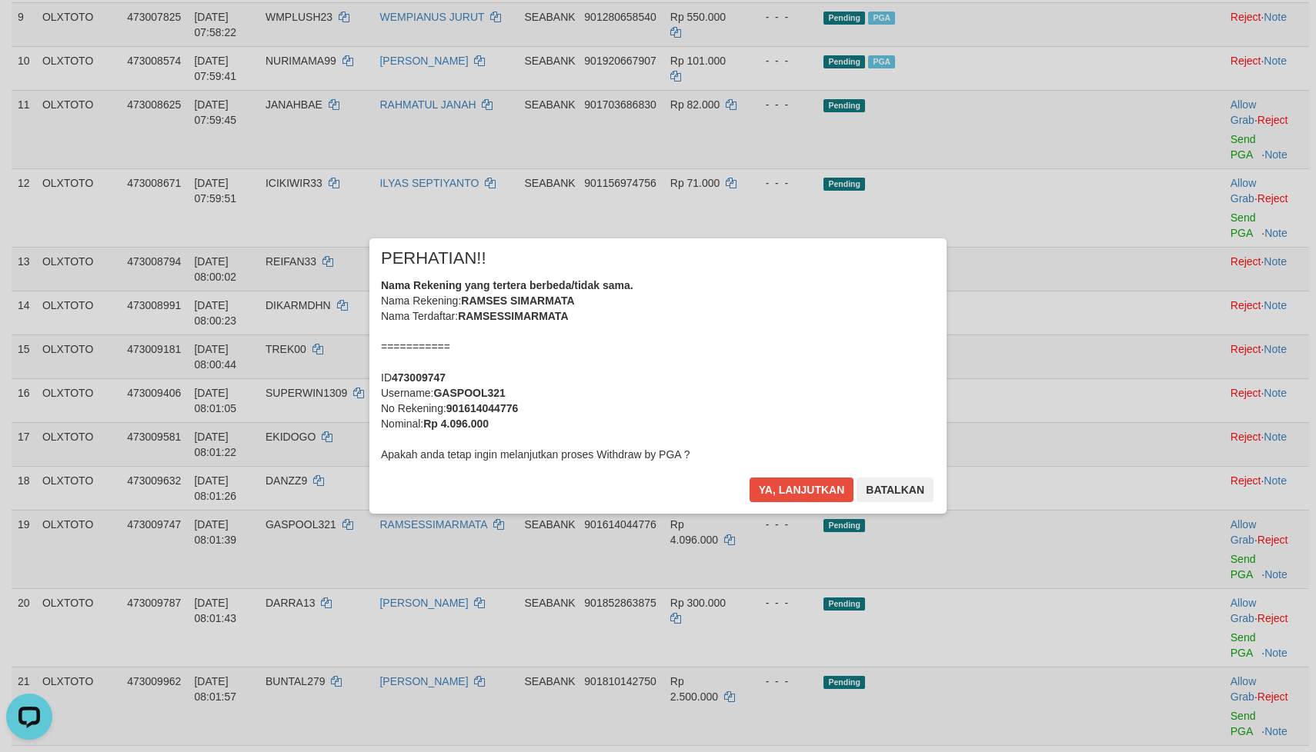
drag, startPoint x: 769, startPoint y: 476, endPoint x: 782, endPoint y: 475, distance: 13.1
click at [772, 475] on div "× PERHATIAN!! Nama Rekening yang tertera berbeda/tidak sama. Nama Rekening: [PE…" at bounding box center [657, 376] width 577 height 275
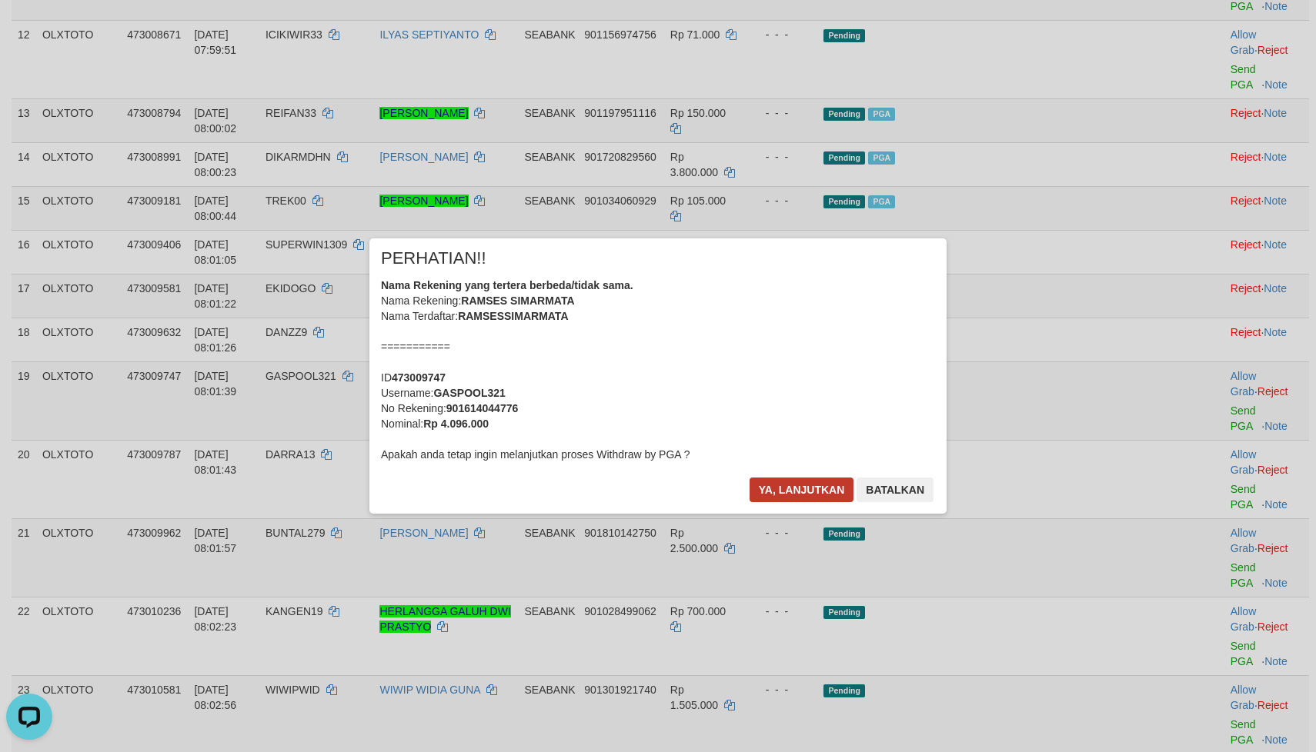
scroll to position [923, 0]
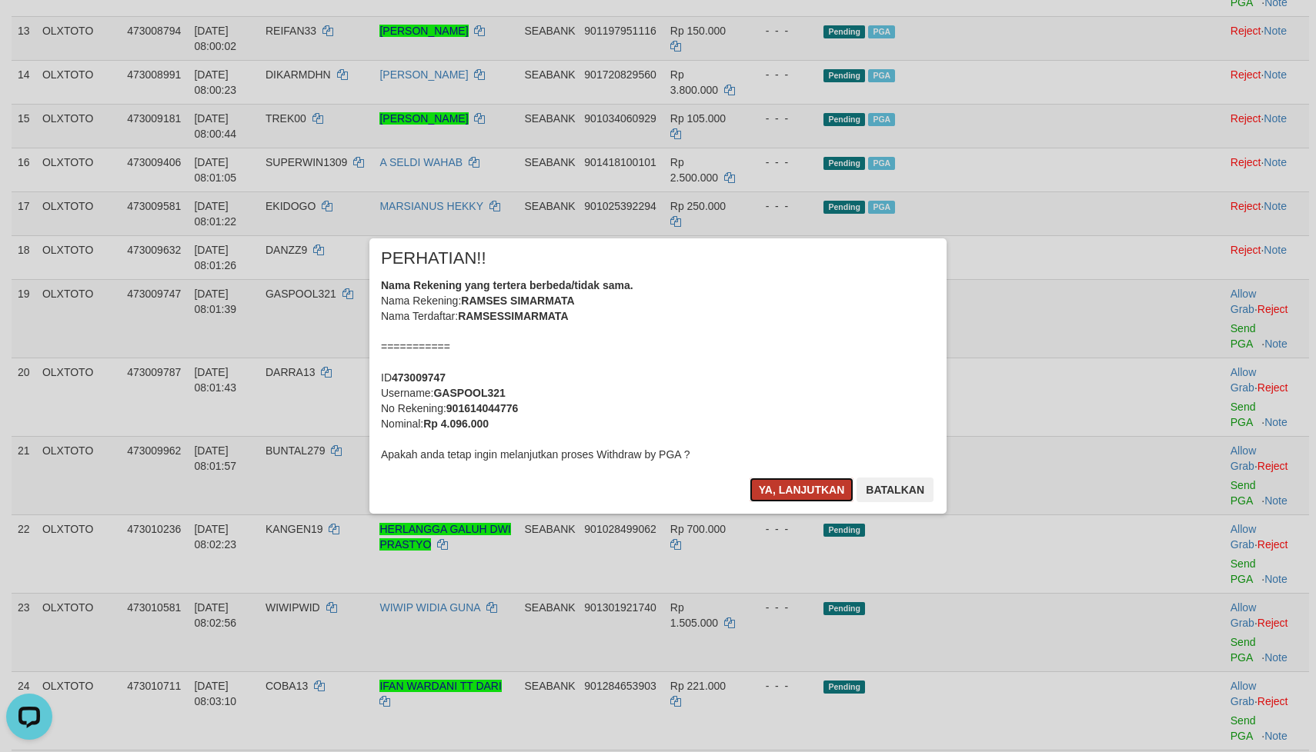
click at [804, 479] on button "Ya, lanjutkan" at bounding box center [801, 490] width 105 height 25
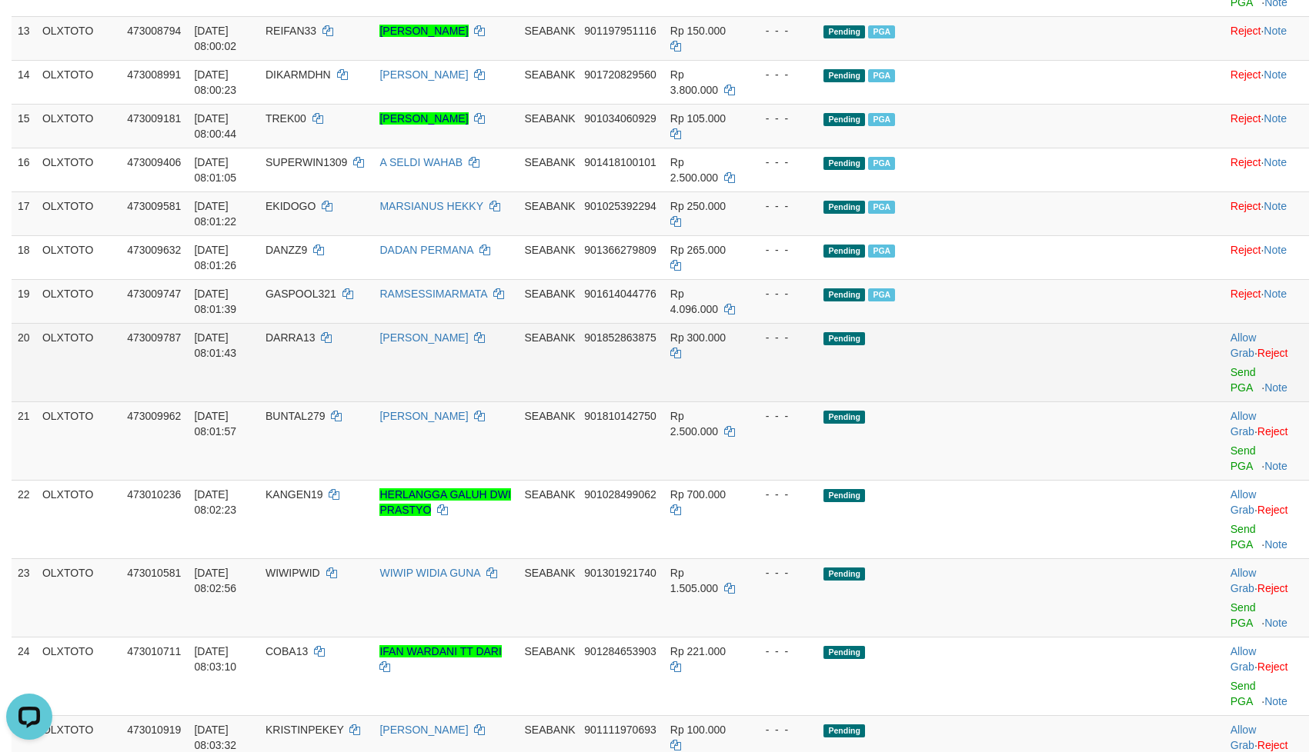
drag, startPoint x: 1053, startPoint y: 305, endPoint x: 1067, endPoint y: 322, distance: 21.3
click at [1057, 323] on td "Pending" at bounding box center [988, 362] width 342 height 78
click at [1080, 323] on td "Pending" at bounding box center [988, 362] width 342 height 78
click at [1081, 323] on td "Pending" at bounding box center [988, 362] width 342 height 78
click at [1230, 366] on link "Send PGA" at bounding box center [1242, 380] width 25 height 28
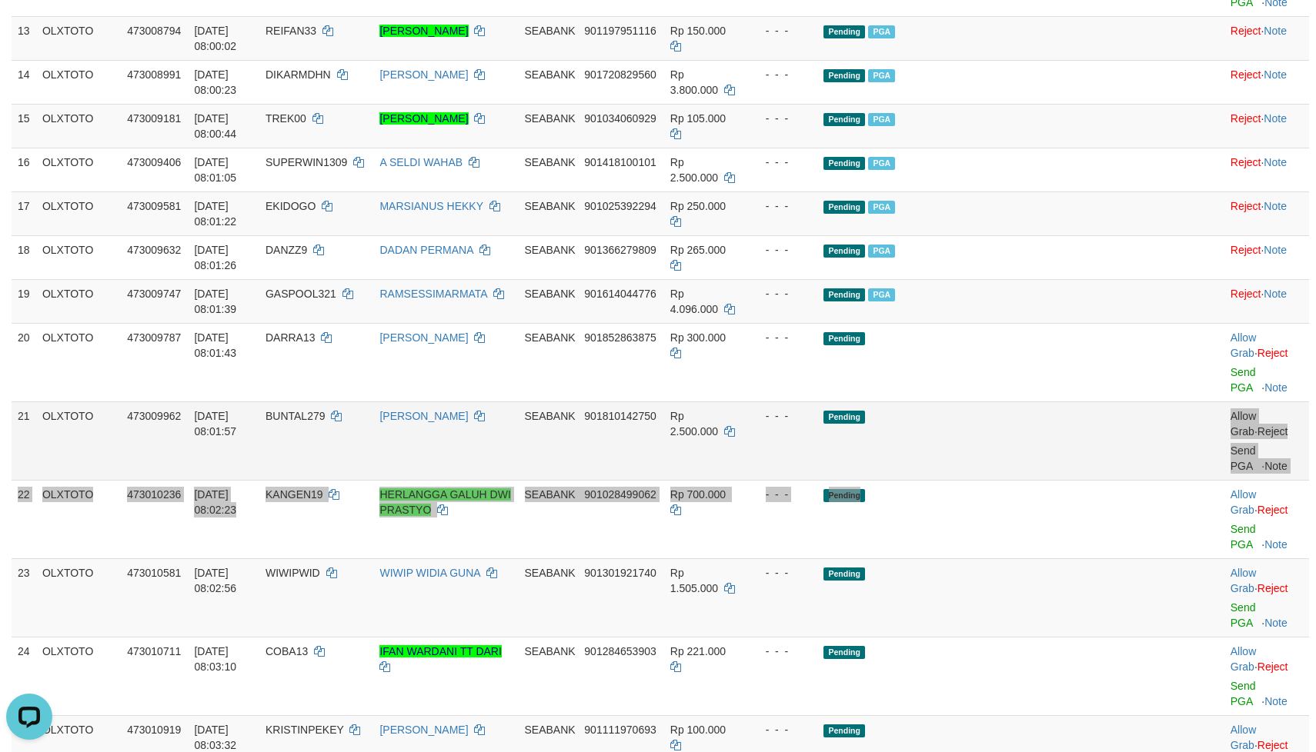
drag, startPoint x: 1002, startPoint y: 397, endPoint x: 1009, endPoint y: 391, distance: 9.3
click at [1007, 391] on tbody "1 OLXTOTO 473003573 [DATE] 07:51:15 SOGON18 DIO [PERSON_NAME] SEABANK 901498269…" at bounding box center [660, 124] width 1297 height 1615
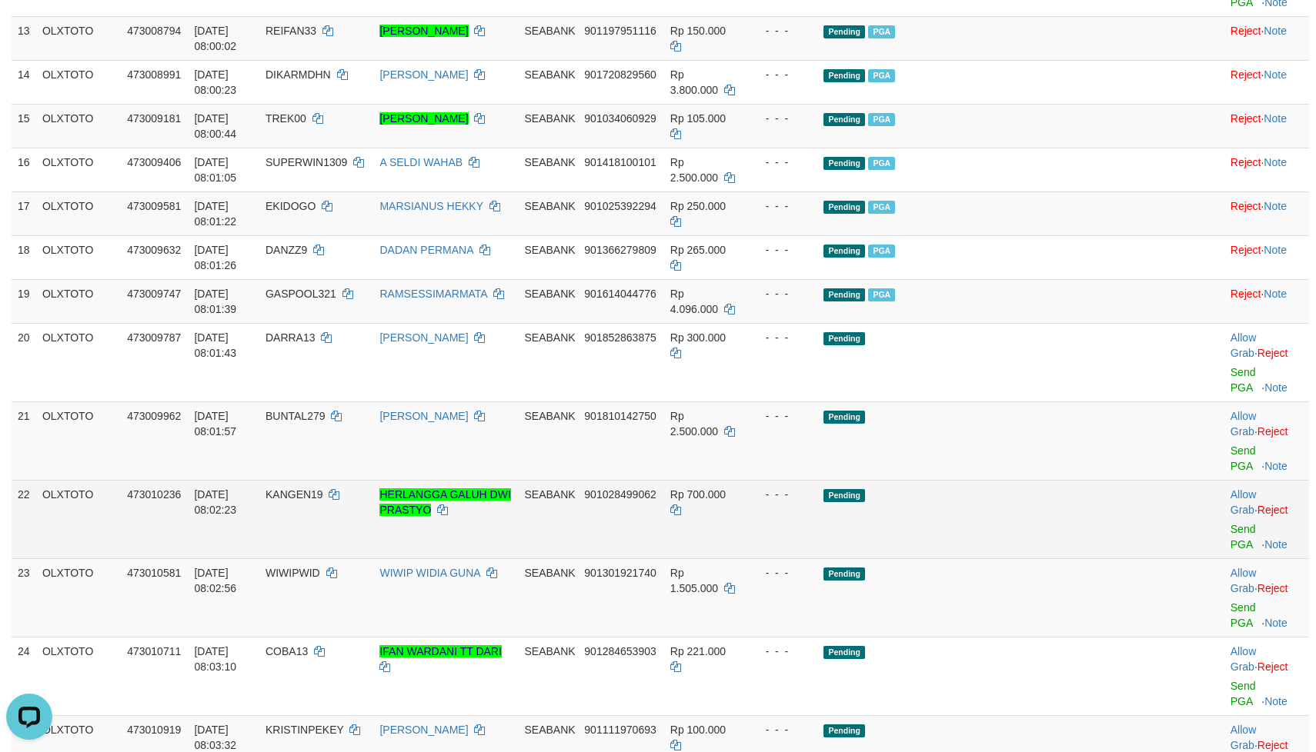
drag, startPoint x: 1002, startPoint y: 381, endPoint x: 1064, endPoint y: 379, distance: 61.6
click at [1005, 379] on tbody "1 OLXTOTO 473003573 [DATE] 07:51:15 SOGON18 DIO [PERSON_NAME] SEABANK 901498269…" at bounding box center [660, 124] width 1297 height 1615
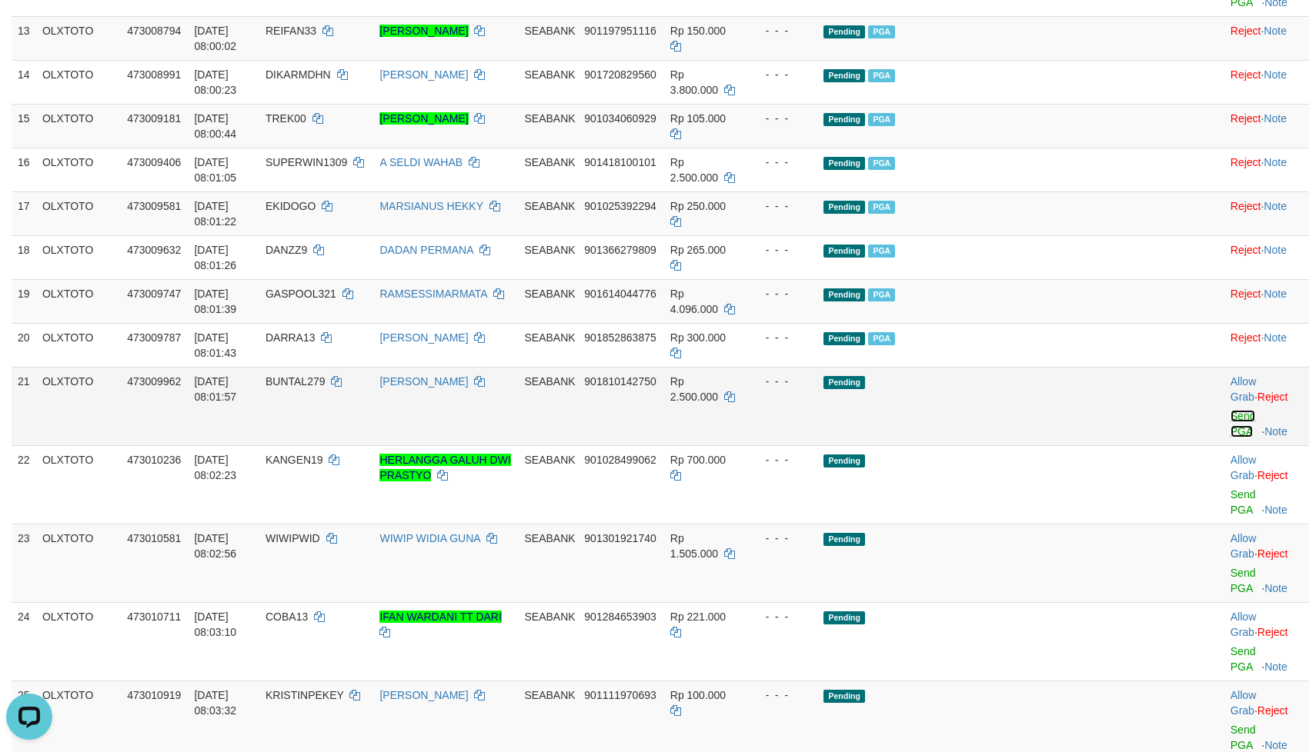
click at [1230, 410] on link "Send PGA" at bounding box center [1242, 424] width 25 height 28
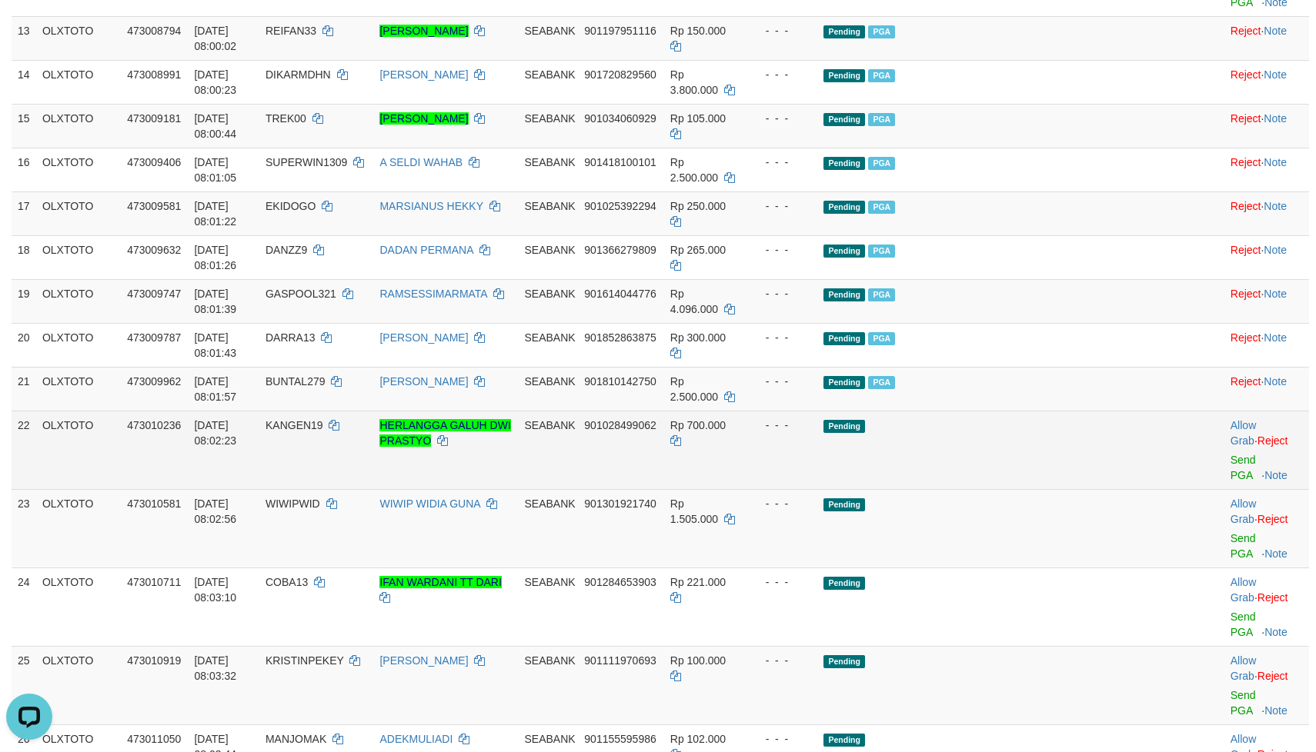
drag, startPoint x: 979, startPoint y: 409, endPoint x: 1032, endPoint y: 395, distance: 55.6
click at [983, 411] on td "Pending" at bounding box center [988, 450] width 342 height 78
click at [1034, 411] on td "Pending" at bounding box center [988, 450] width 342 height 78
drag, startPoint x: 1034, startPoint y: 393, endPoint x: 1162, endPoint y: 404, distance: 128.2
click at [1036, 411] on td "Pending" at bounding box center [988, 450] width 342 height 78
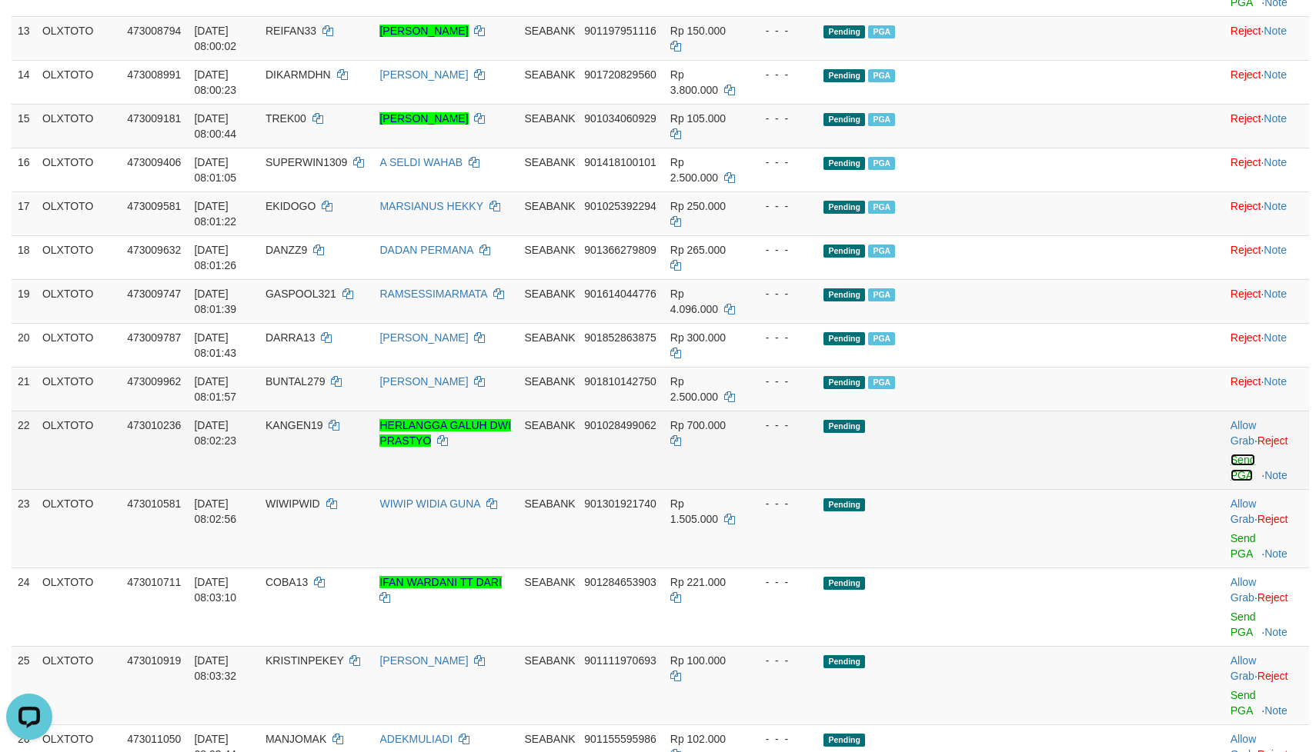
click at [1230, 454] on link "Send PGA" at bounding box center [1242, 468] width 25 height 28
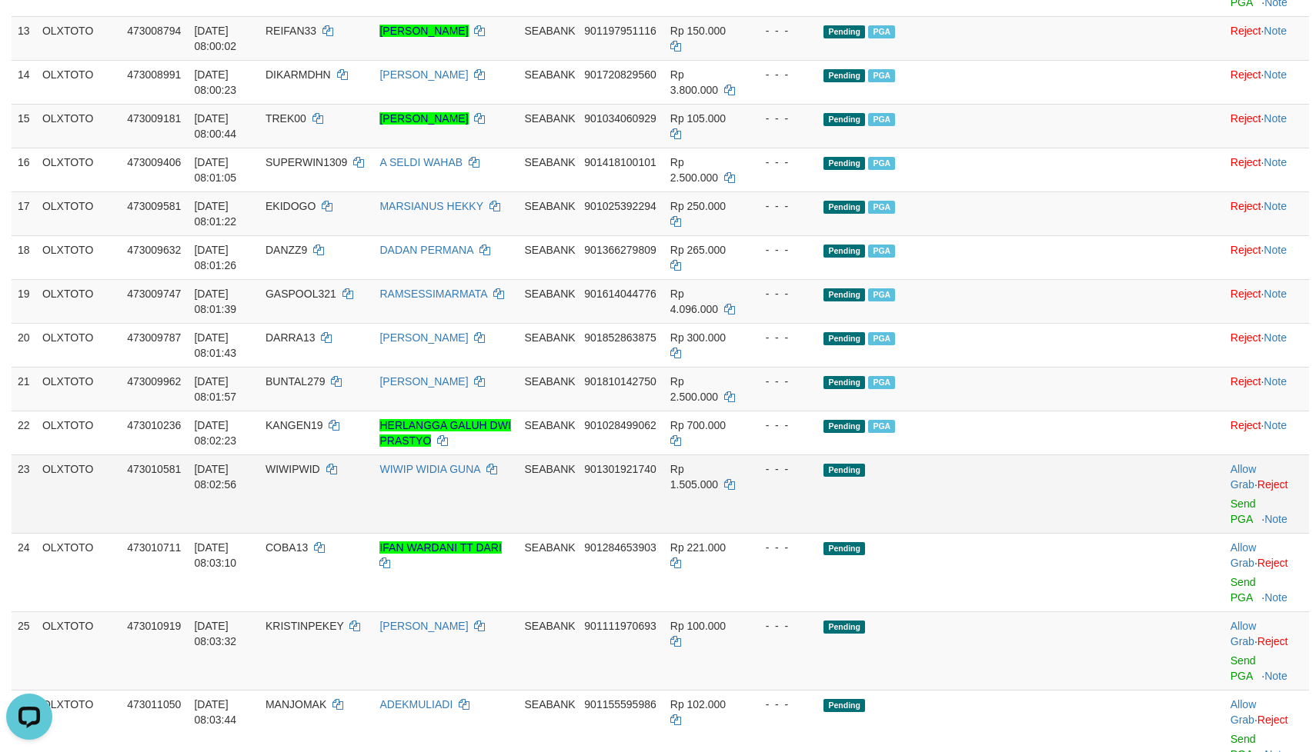
click at [1014, 455] on td "Pending" at bounding box center [988, 494] width 342 height 78
click at [1027, 455] on td "Pending" at bounding box center [988, 494] width 342 height 78
click at [1230, 498] on link "Send PGA" at bounding box center [1242, 512] width 25 height 28
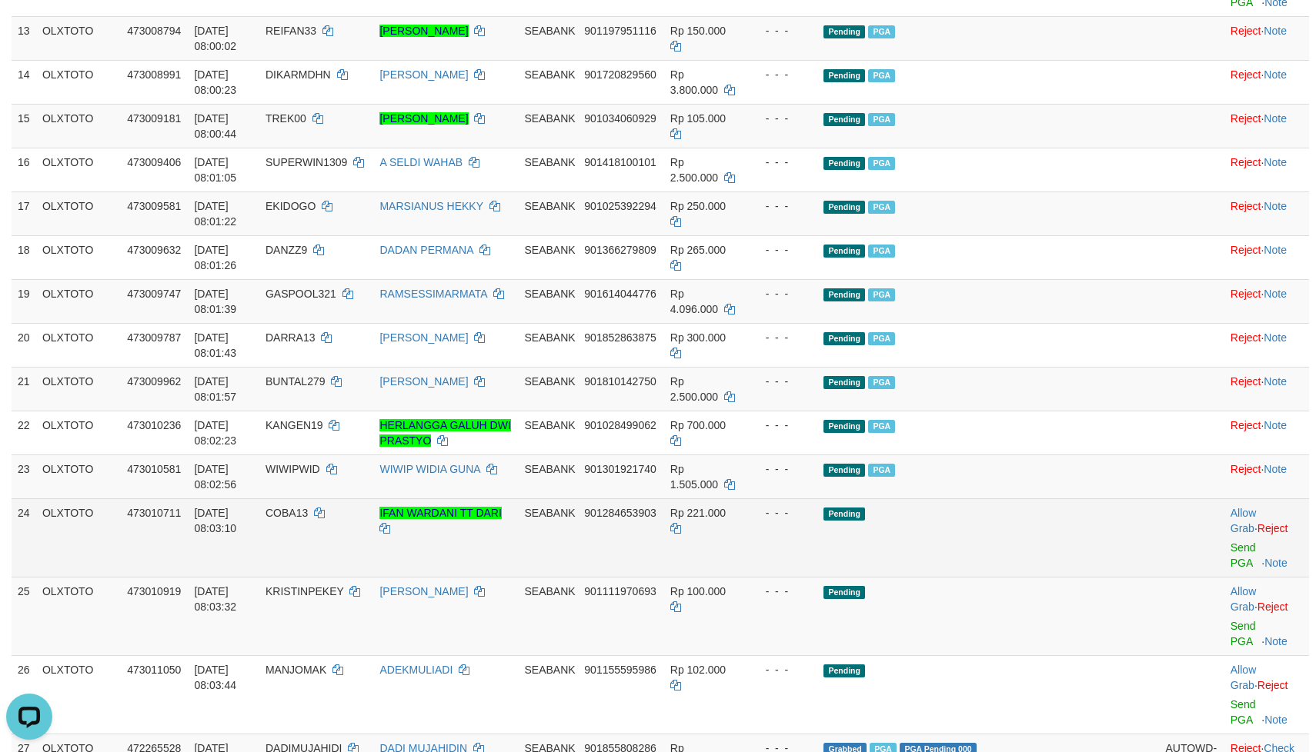
click at [1023, 499] on td "Pending" at bounding box center [988, 538] width 342 height 78
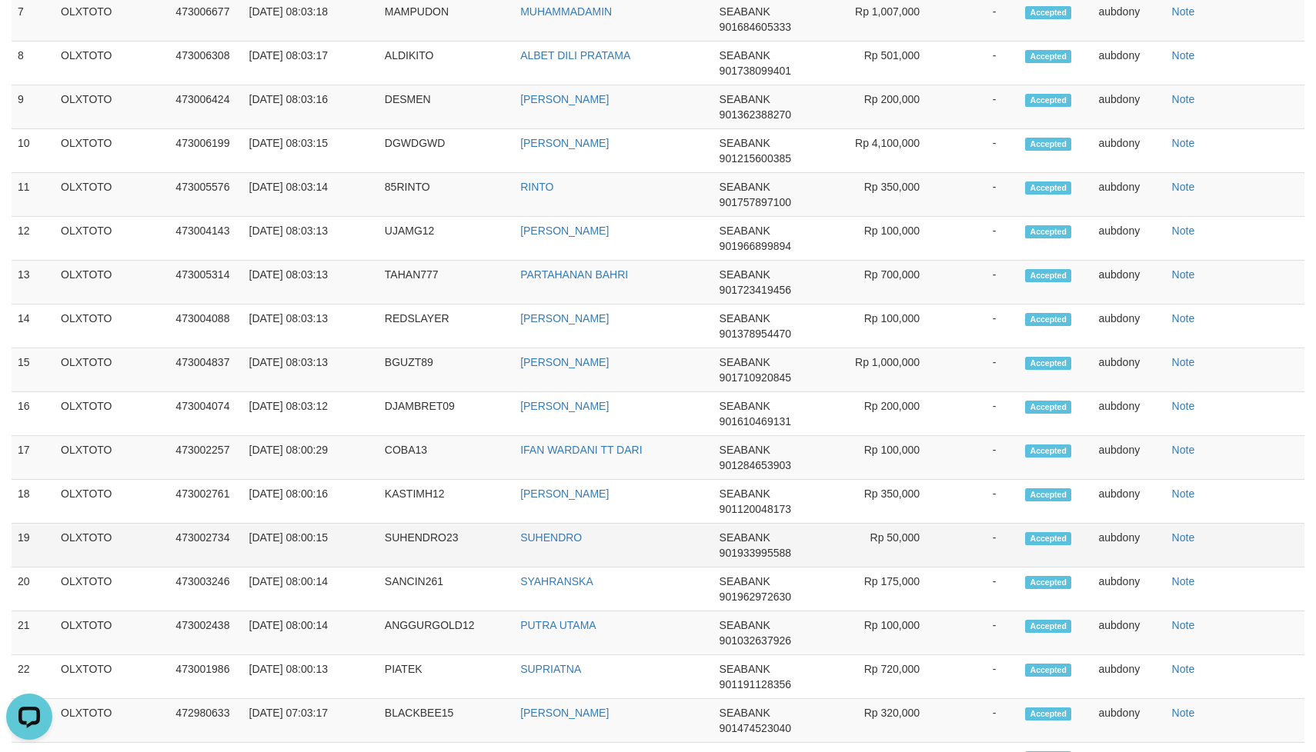
click at [1043, 524] on td "Accepted" at bounding box center [1055, 546] width 73 height 44
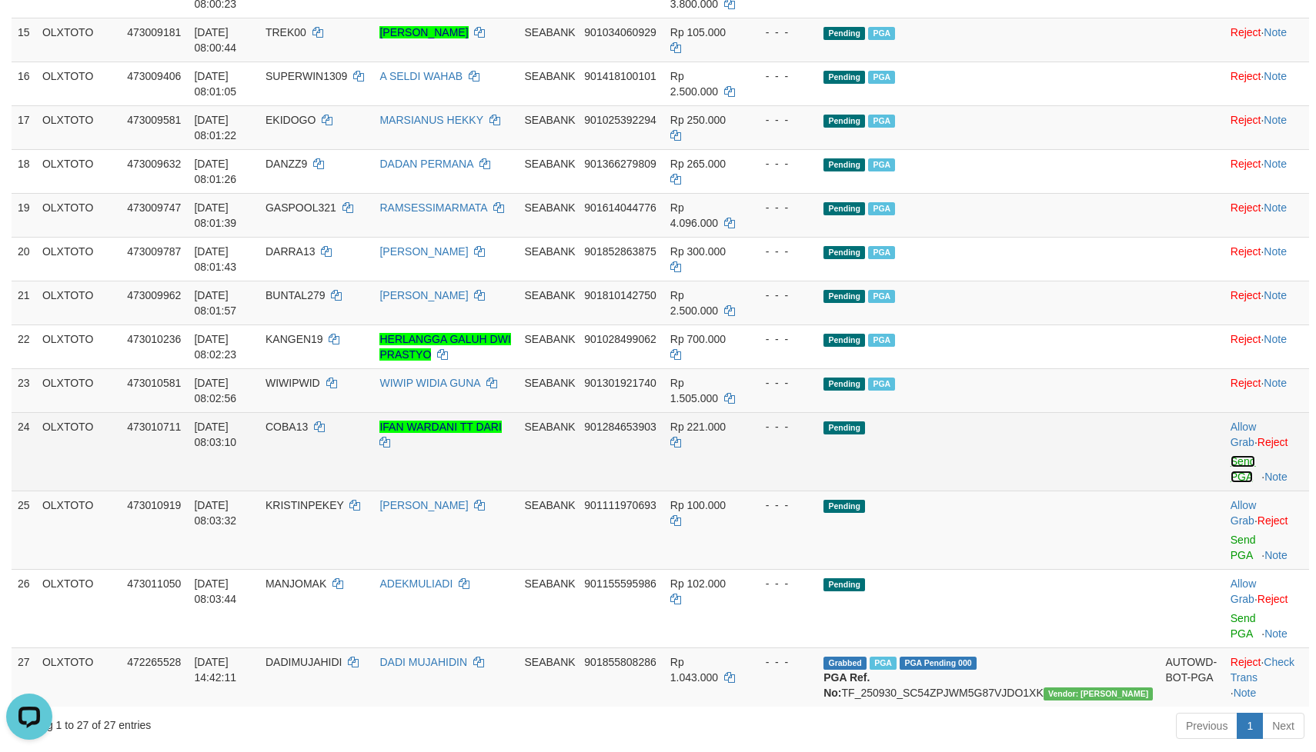
click at [1230, 455] on link "Send PGA" at bounding box center [1242, 469] width 25 height 28
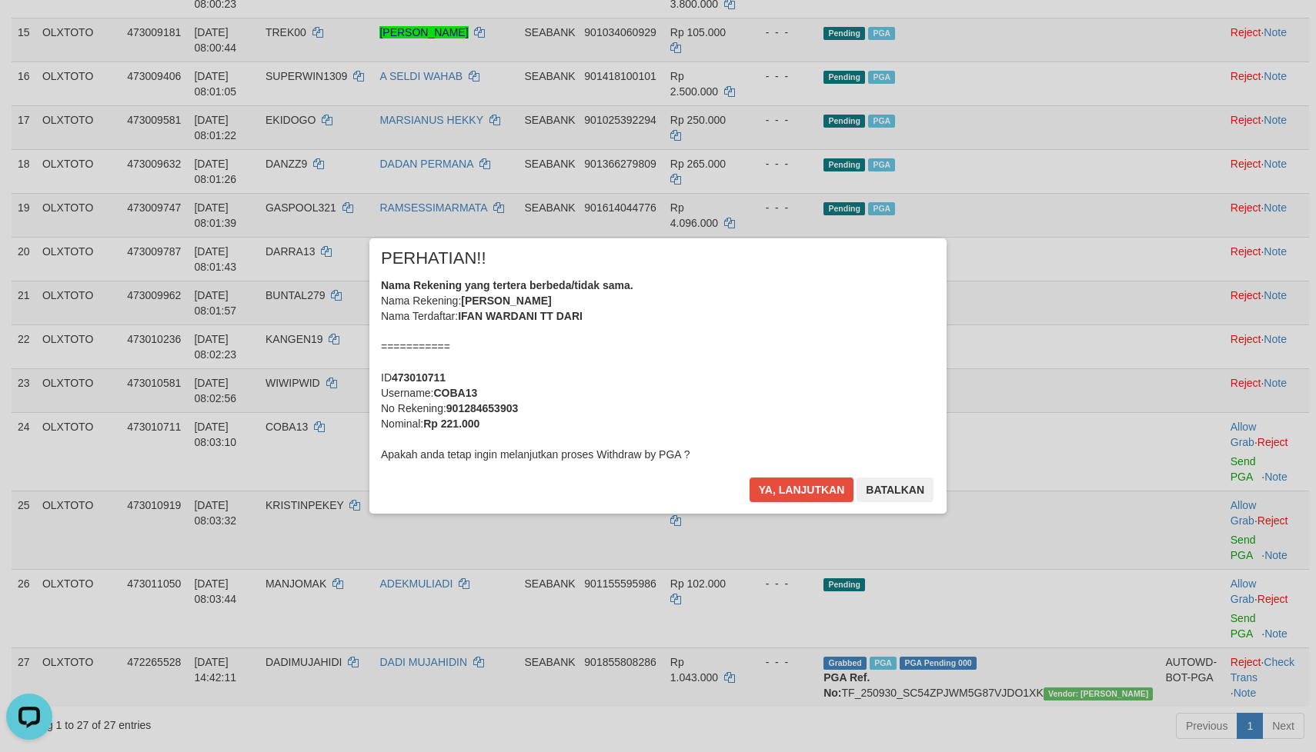
click at [792, 475] on div "× PERHATIAN!! Nama Rekening yang tertera berbeda/tidak sama. Nama Rekening: [PE…" at bounding box center [657, 376] width 577 height 275
click at [792, 487] on button "Ya, lanjutkan" at bounding box center [801, 490] width 105 height 25
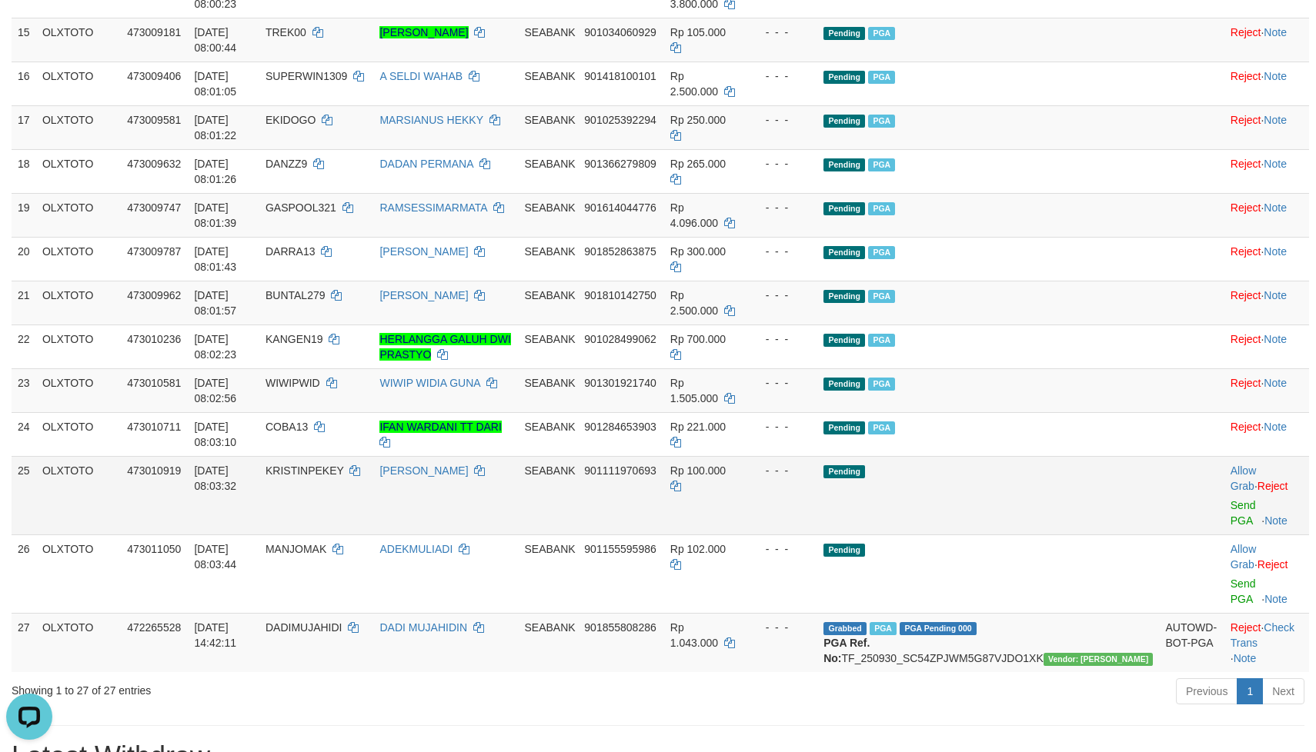
click at [1043, 456] on td "Pending" at bounding box center [988, 495] width 342 height 78
click at [1230, 499] on link "Send PGA" at bounding box center [1242, 513] width 25 height 28
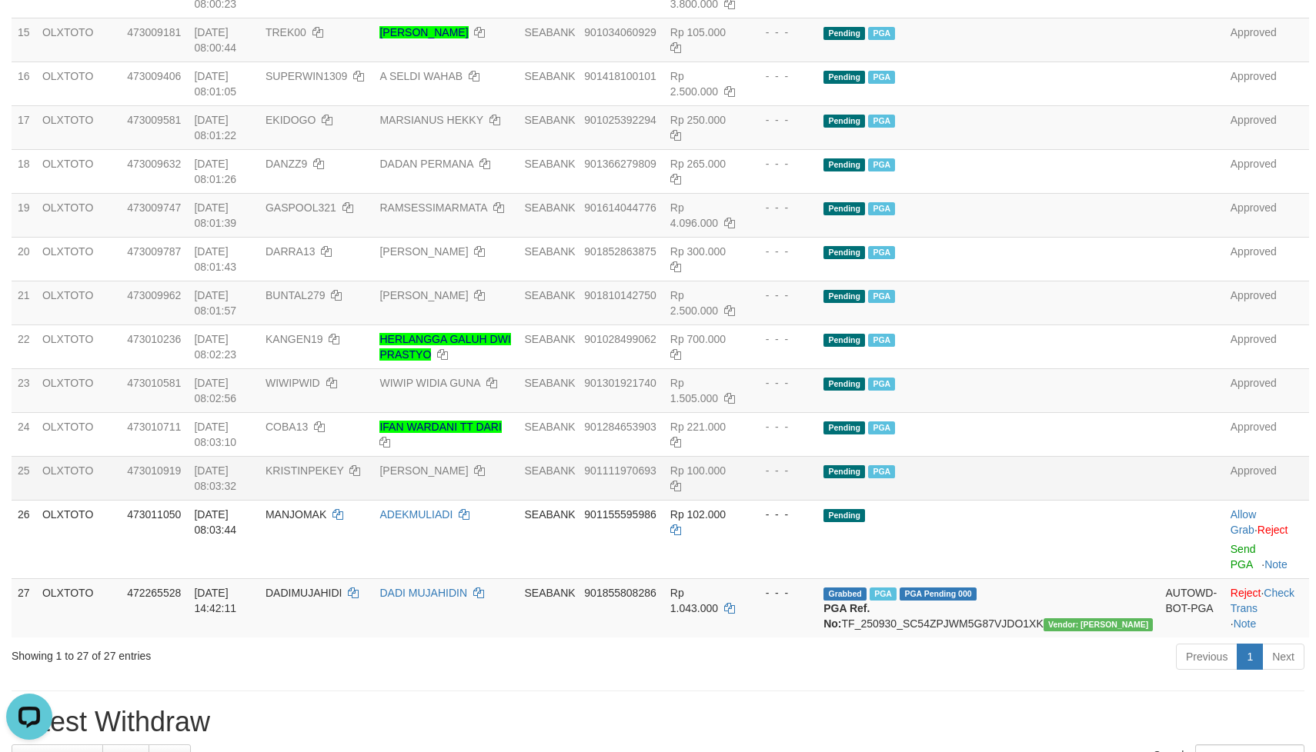
click at [649, 642] on div "Previous 1 Next" at bounding box center [932, 658] width 745 height 33
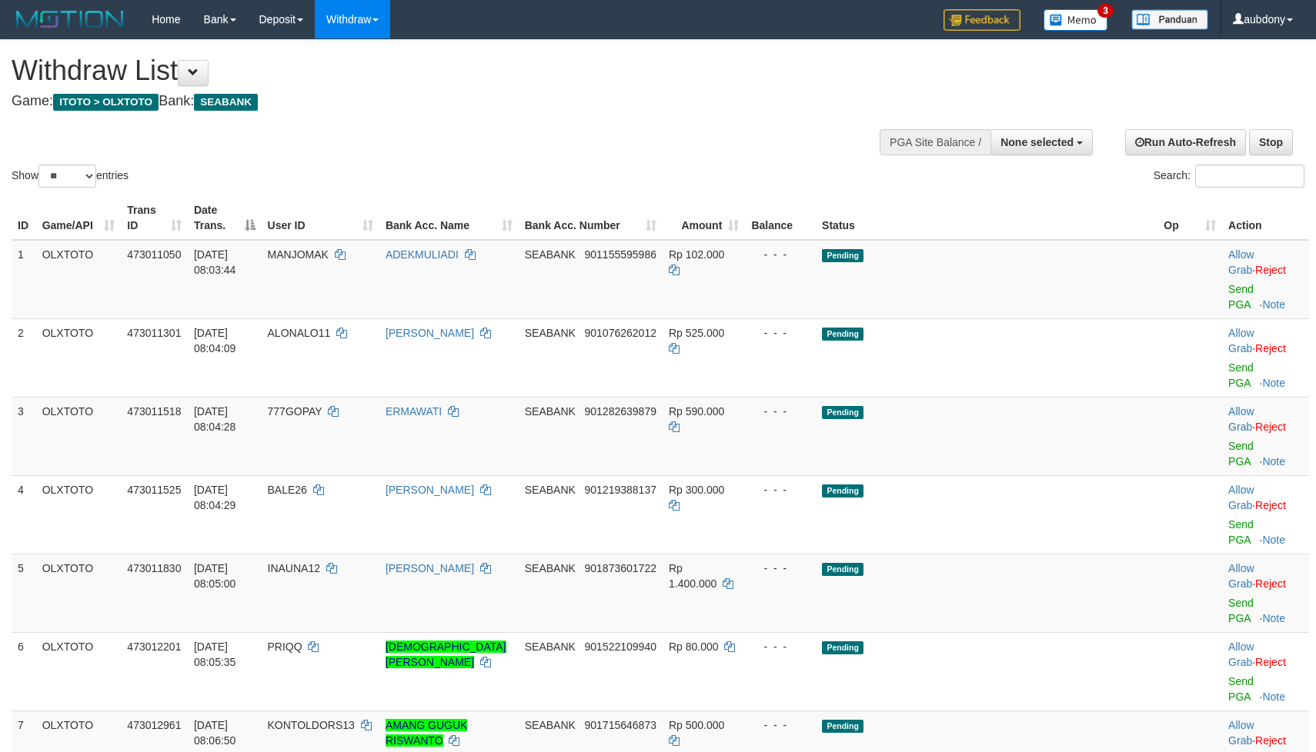
select select
select select "**"
click at [569, 111] on div "**********" at bounding box center [443, 78] width 862 height 76
drag, startPoint x: 569, startPoint y: 111, endPoint x: 397, endPoint y: 1, distance: 203.8
click at [524, 75] on div "**********" at bounding box center [443, 78] width 862 height 76
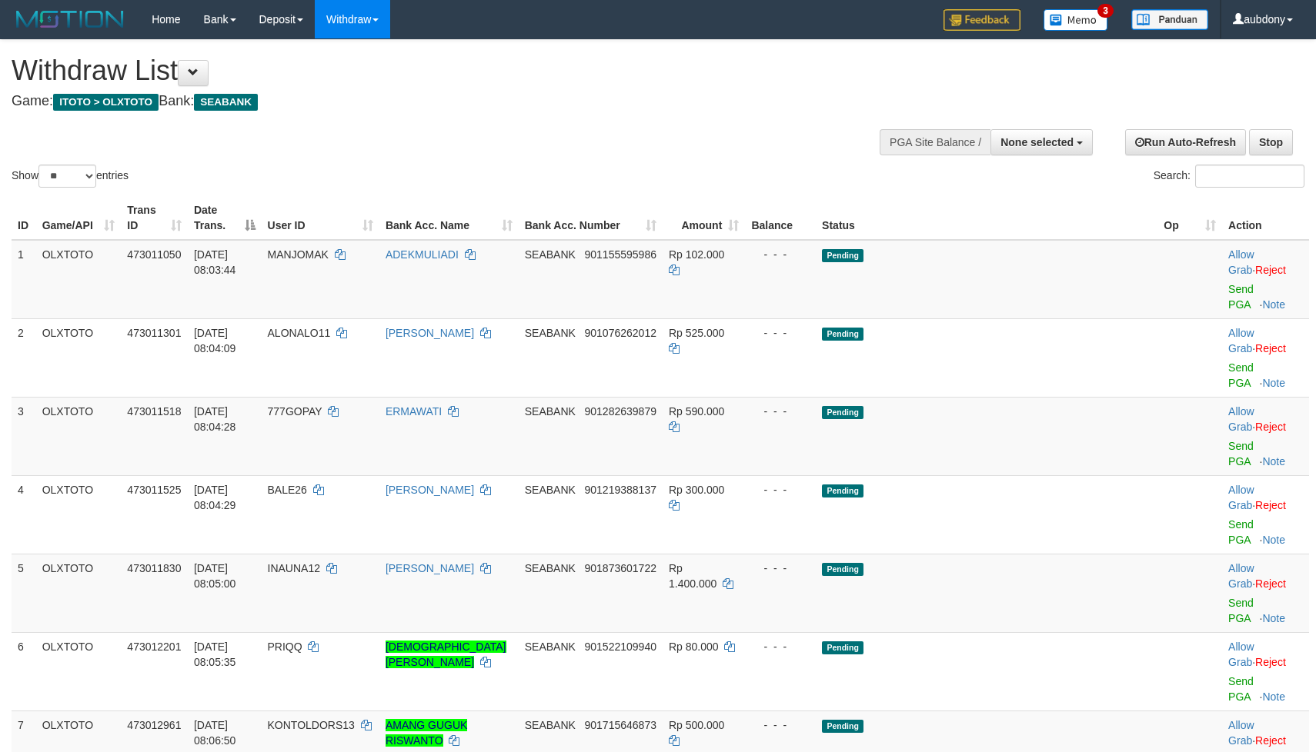
select select
select select "**"
click at [572, 95] on h4 "Game: ITOTO > OLXTOTO Bank: SEABANK" at bounding box center [437, 101] width 850 height 15
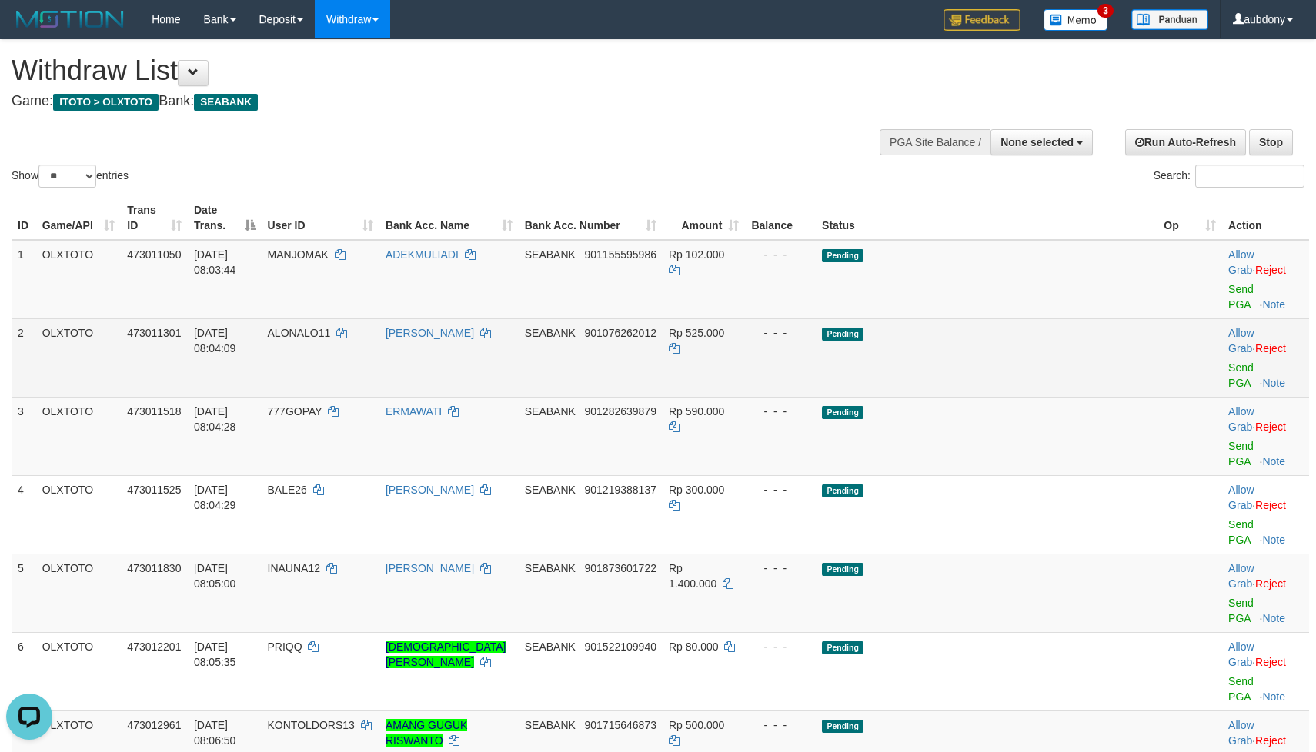
click at [1057, 323] on td "Pending" at bounding box center [987, 358] width 342 height 78
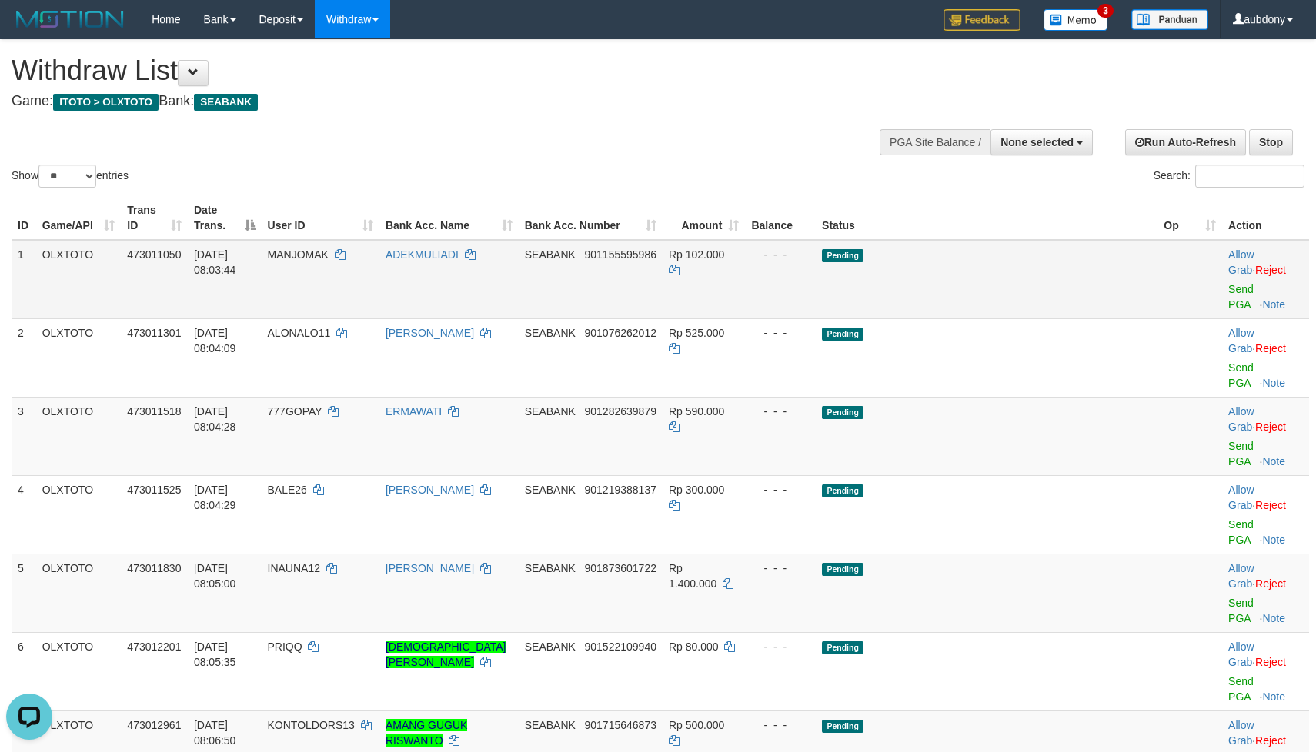
drag, startPoint x: 1062, startPoint y: 305, endPoint x: 1062, endPoint y: 293, distance: 11.5
click at [1062, 300] on tbody "1 OLXTOTO 473011050 01/10/2025 08:03:44 MANJOMAK ADEKMULIADI SEABANK 9011555959…" at bounding box center [660, 740] width 1297 height 1001
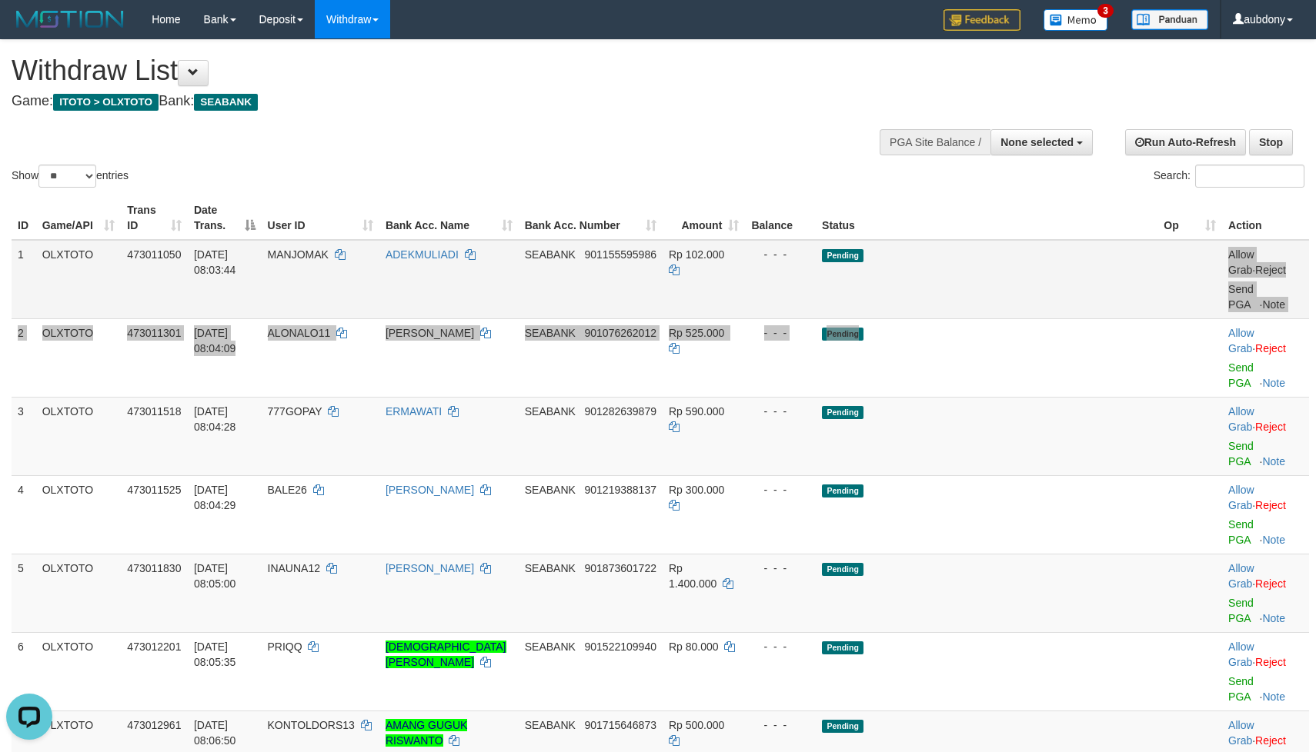
click at [1062, 293] on td "Pending" at bounding box center [987, 279] width 342 height 79
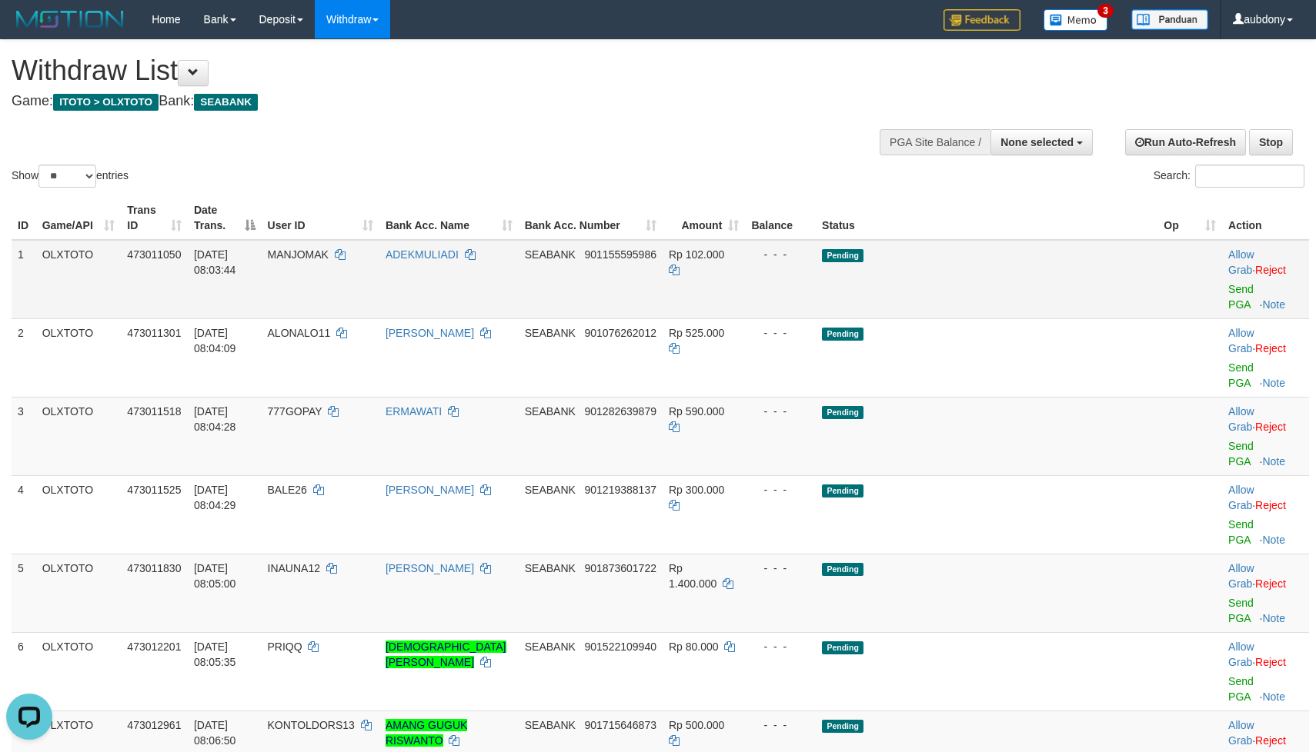
click at [1062, 293] on td "Pending" at bounding box center [987, 279] width 342 height 79
click at [1228, 295] on link "Send PGA" at bounding box center [1240, 297] width 25 height 28
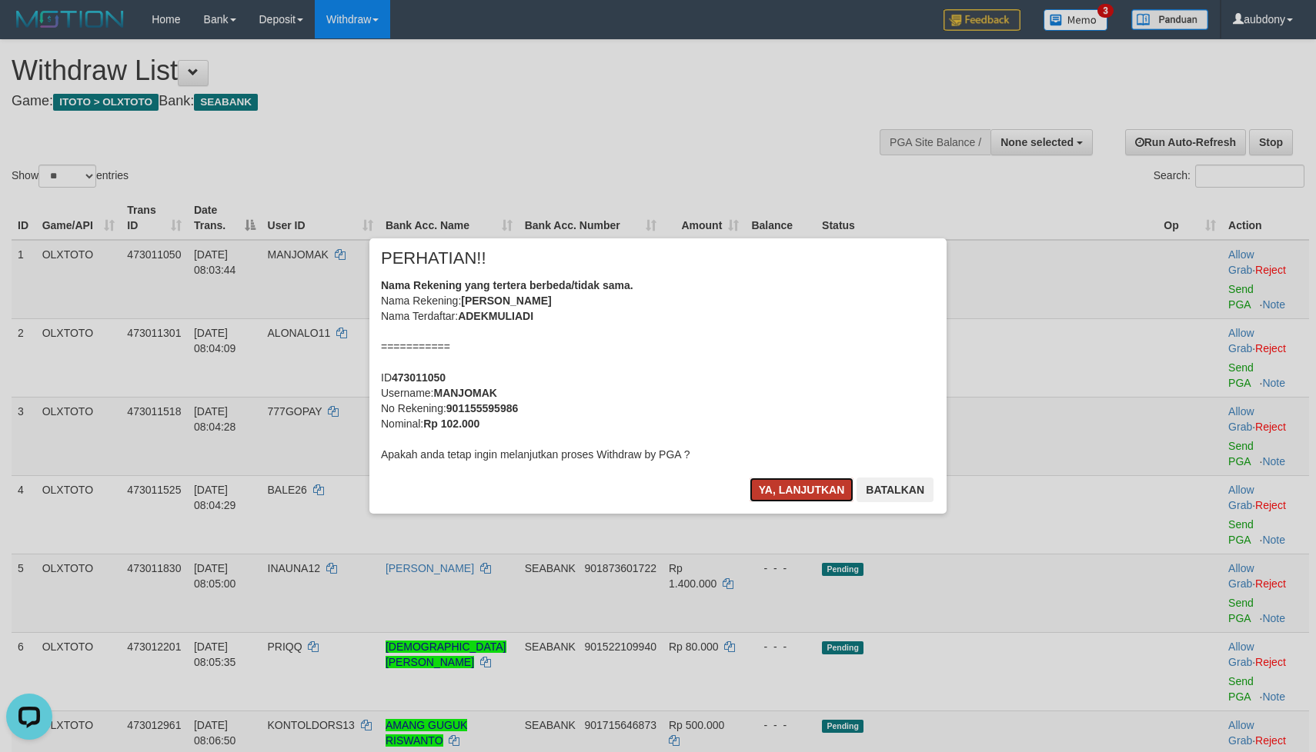
drag, startPoint x: 773, startPoint y: 485, endPoint x: 774, endPoint y: 478, distance: 7.7
click at [776, 485] on button "Ya, lanjutkan" at bounding box center [801, 490] width 105 height 25
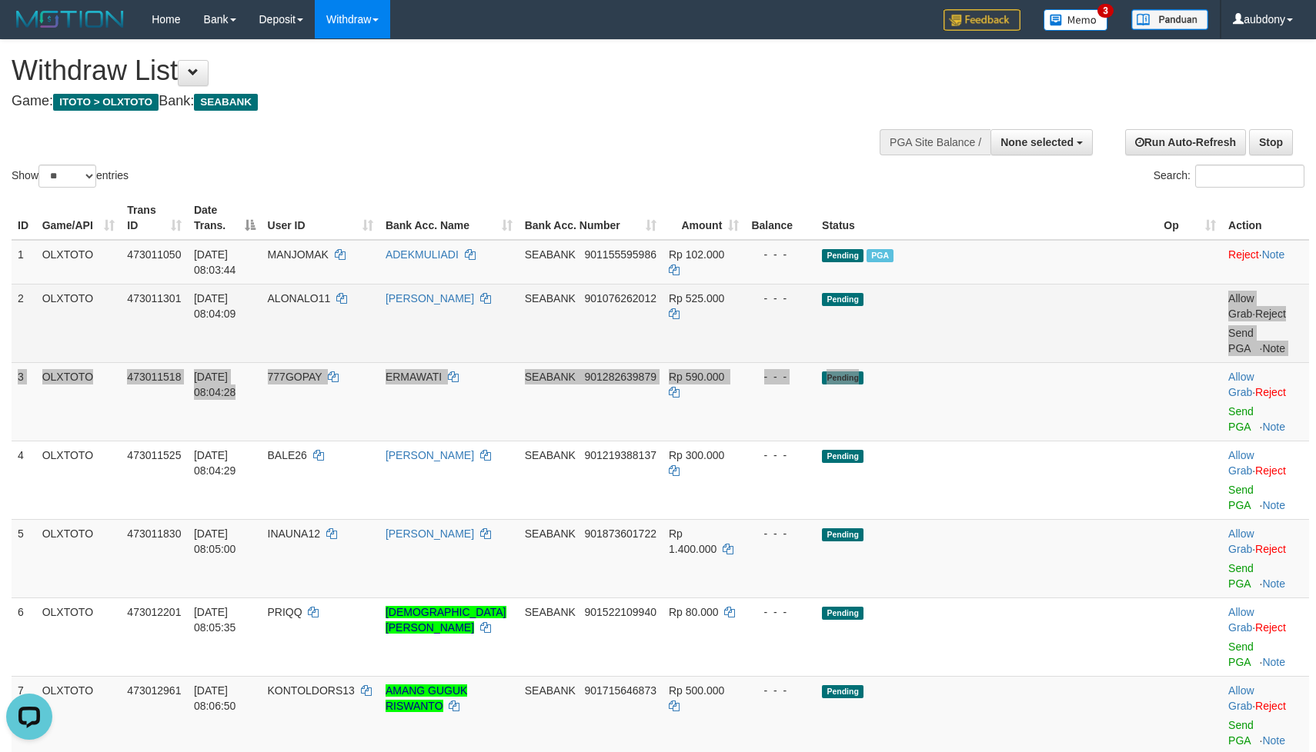
click at [1041, 349] on tbody "1 OLXTOTO 473011050 01/10/2025 08:03:44 MANJOMAK ADEKMULIADI SEABANK 9011555959…" at bounding box center [660, 723] width 1297 height 966
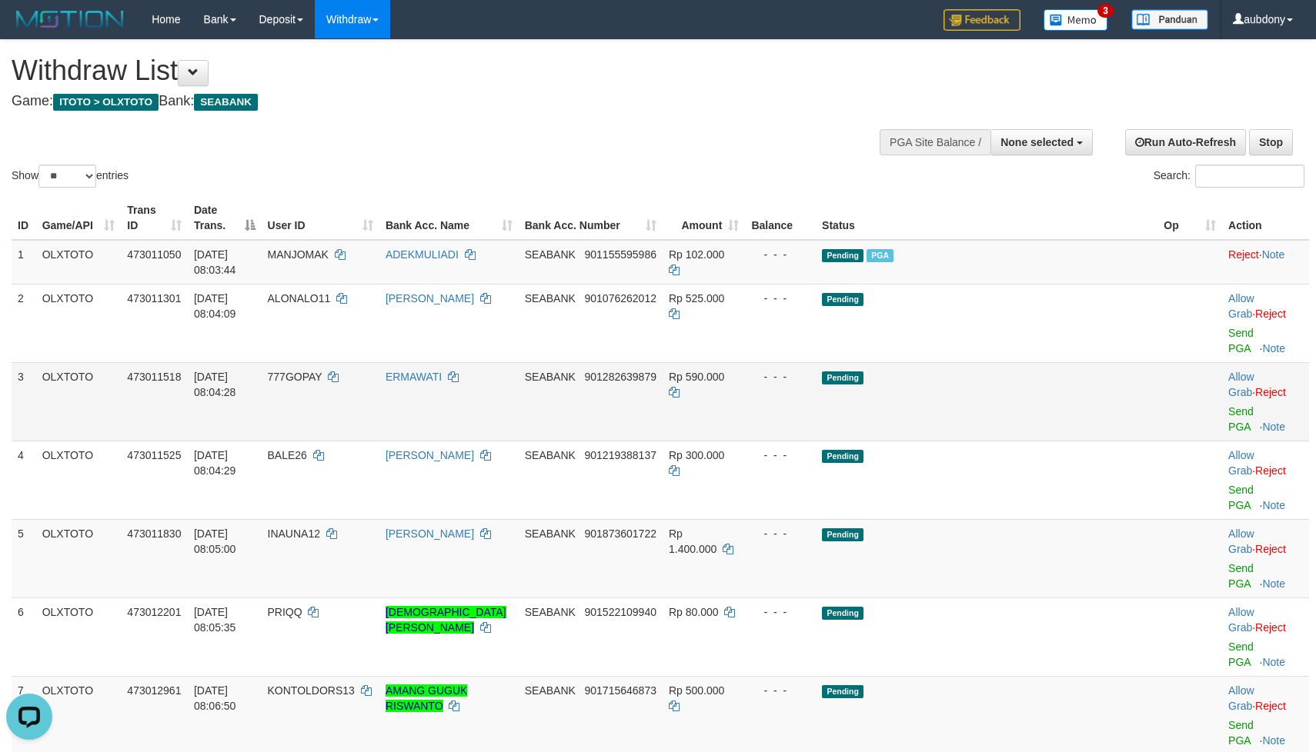
drag, startPoint x: 1051, startPoint y: 369, endPoint x: 1066, endPoint y: 354, distance: 21.8
click at [1052, 368] on td "Pending" at bounding box center [987, 401] width 342 height 78
click at [1066, 362] on td "Pending" at bounding box center [987, 401] width 342 height 78
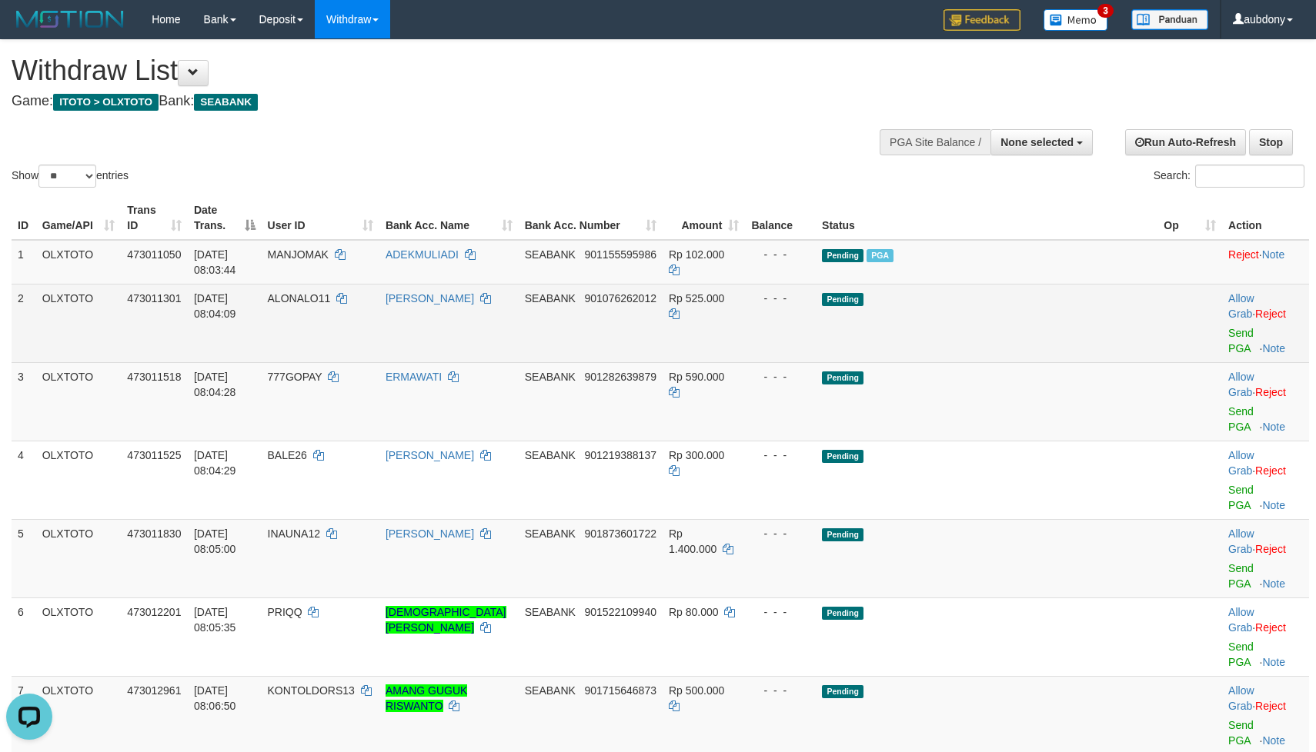
click at [1064, 335] on td "Pending" at bounding box center [987, 323] width 342 height 78
click at [1062, 332] on td "Pending" at bounding box center [987, 323] width 342 height 78
click at [1228, 337] on link "Send PGA" at bounding box center [1240, 341] width 25 height 28
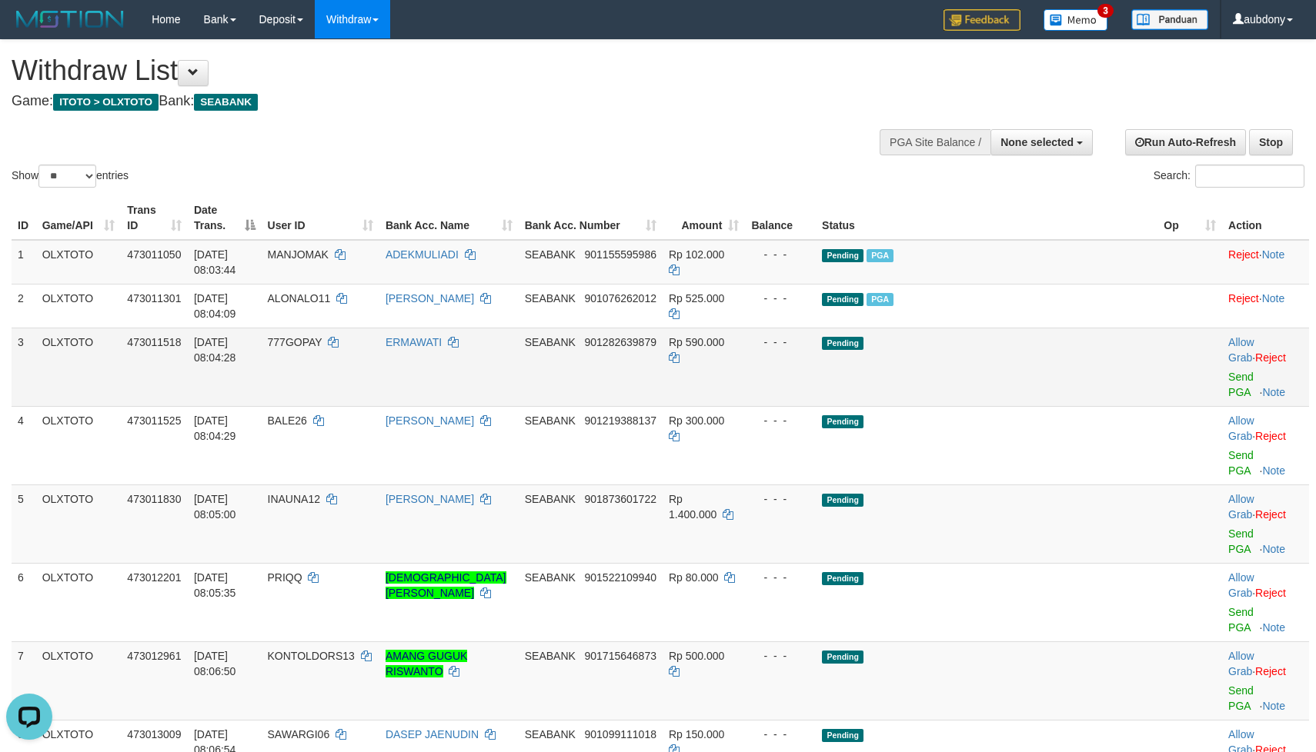
click at [1022, 375] on td "Pending" at bounding box center [987, 367] width 342 height 78
click at [1028, 382] on td "Pending" at bounding box center [987, 367] width 342 height 78
drag, startPoint x: 1032, startPoint y: 379, endPoint x: 1104, endPoint y: 385, distance: 72.7
click at [1034, 379] on td "Pending" at bounding box center [987, 367] width 342 height 78
click at [1228, 382] on link "Send PGA" at bounding box center [1240, 385] width 25 height 28
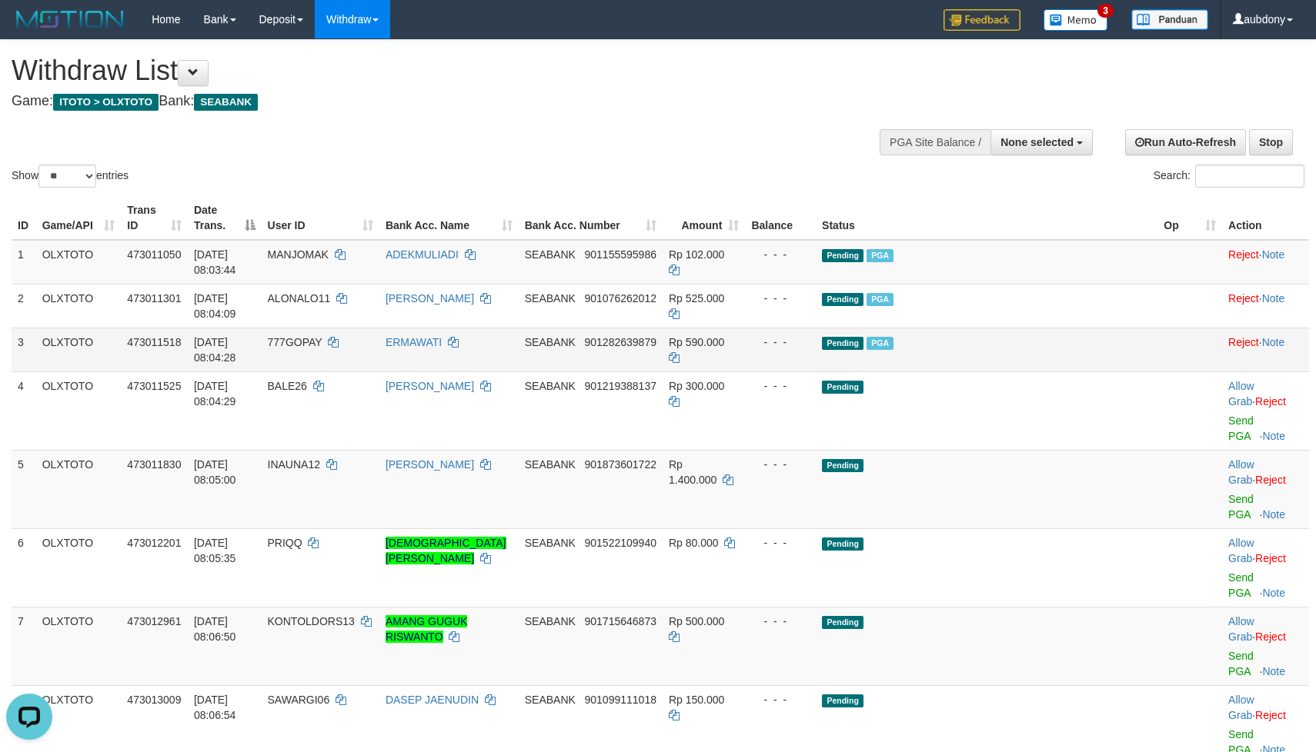
click at [1051, 372] on td "Pending PGA" at bounding box center [987, 350] width 342 height 44
click at [1048, 450] on td "Pending" at bounding box center [987, 489] width 342 height 78
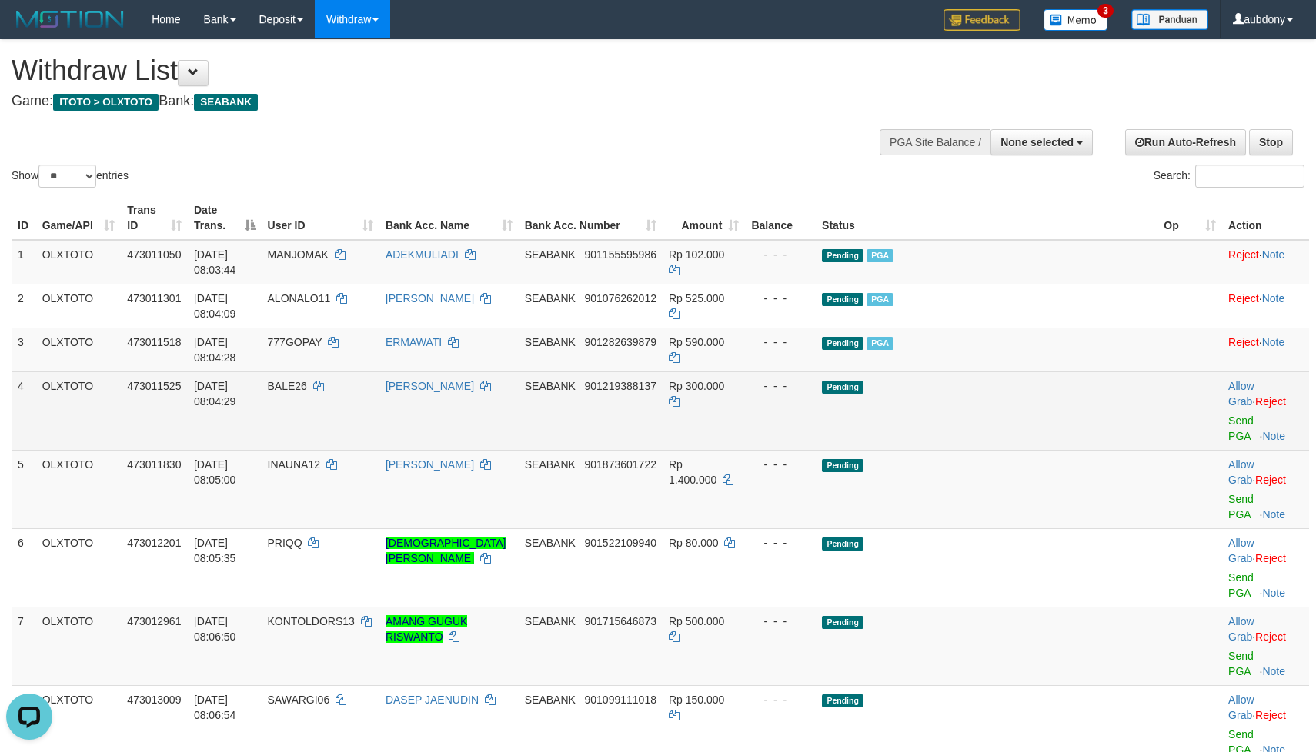
click at [1059, 435] on td "Pending" at bounding box center [987, 411] width 342 height 78
click at [1228, 429] on link "Send PGA" at bounding box center [1240, 429] width 25 height 28
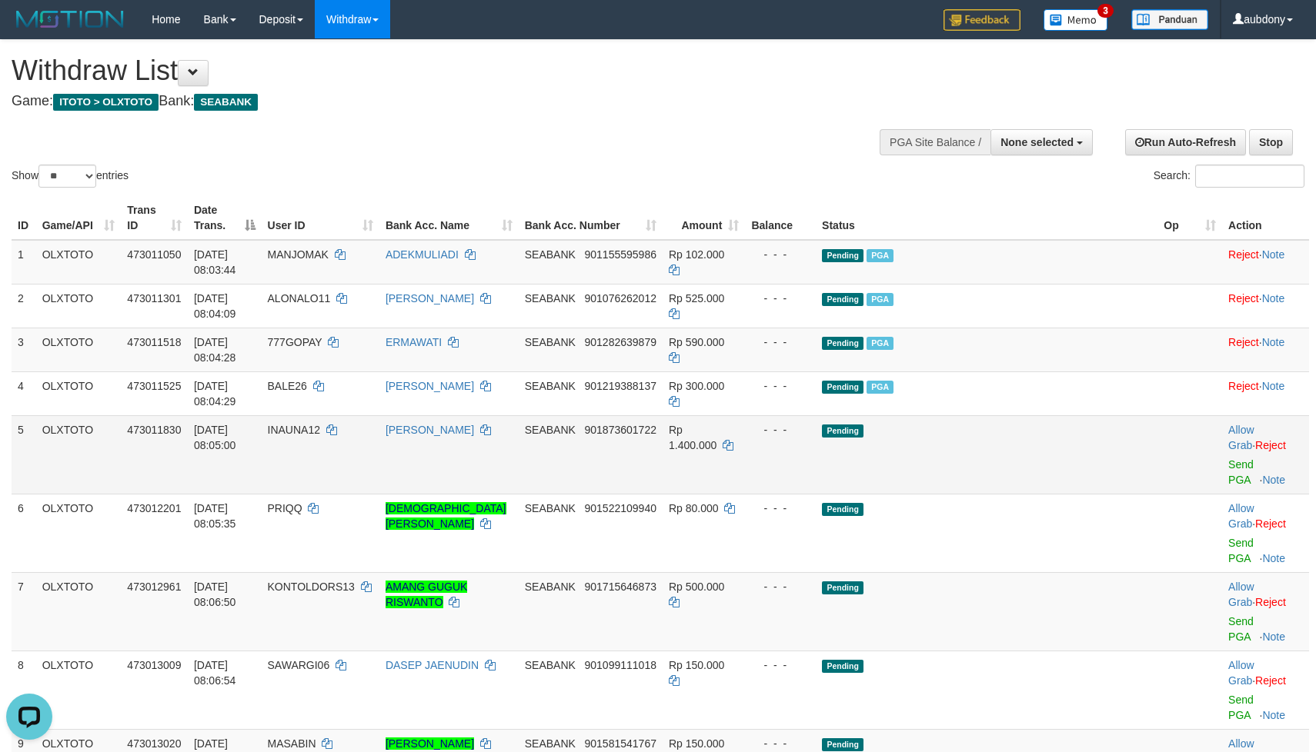
drag, startPoint x: 996, startPoint y: 448, endPoint x: 1009, endPoint y: 453, distance: 14.1
click at [999, 449] on td "Pending" at bounding box center [987, 454] width 342 height 78
click at [1030, 459] on td "Pending" at bounding box center [987, 454] width 342 height 78
drag, startPoint x: 1030, startPoint y: 459, endPoint x: 1053, endPoint y: 462, distance: 23.3
click at [1046, 462] on td "Pending" at bounding box center [987, 454] width 342 height 78
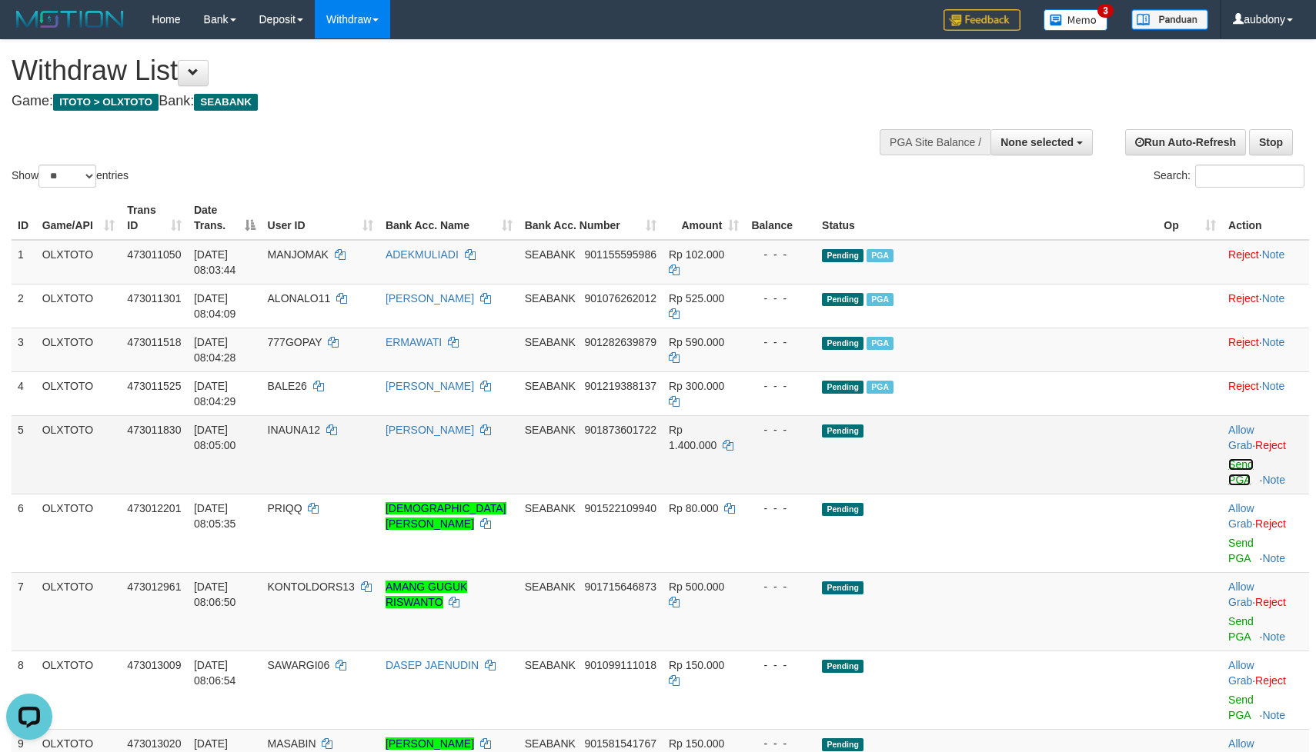
click at [1228, 469] on link "Send PGA" at bounding box center [1240, 473] width 25 height 28
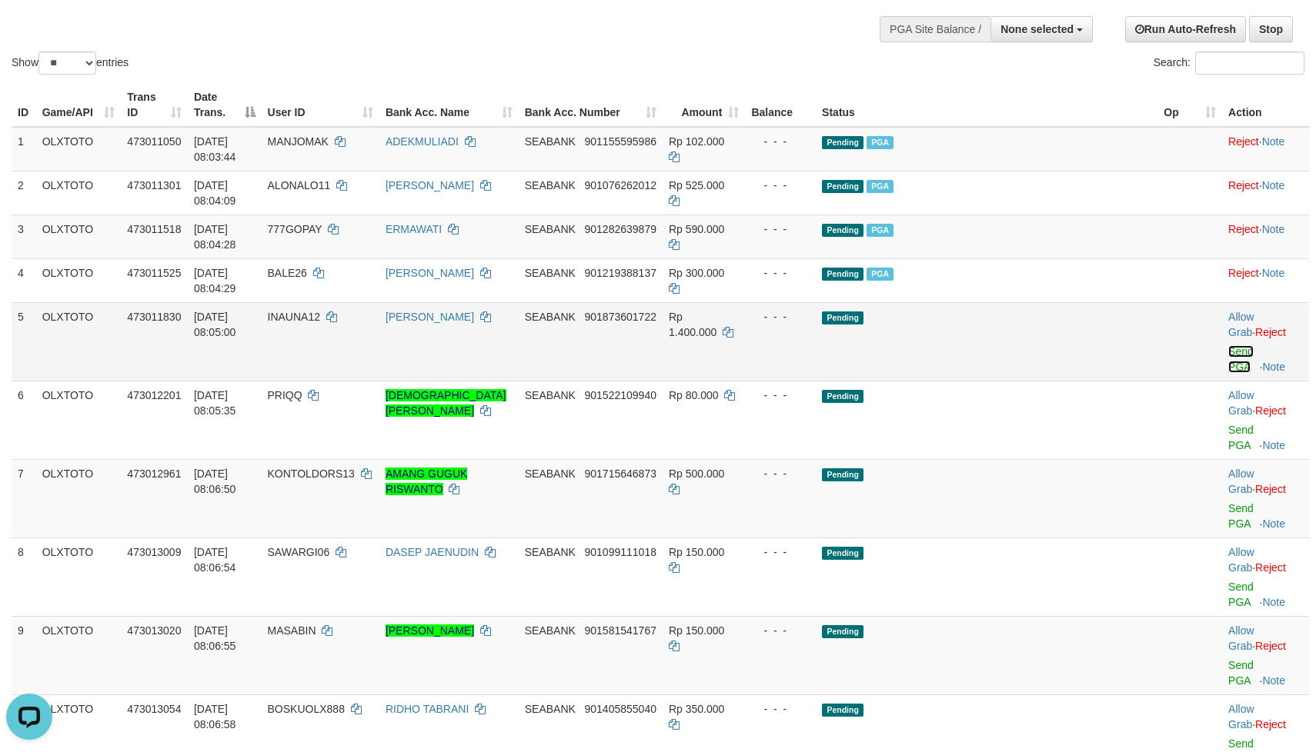
scroll to position [231, 0]
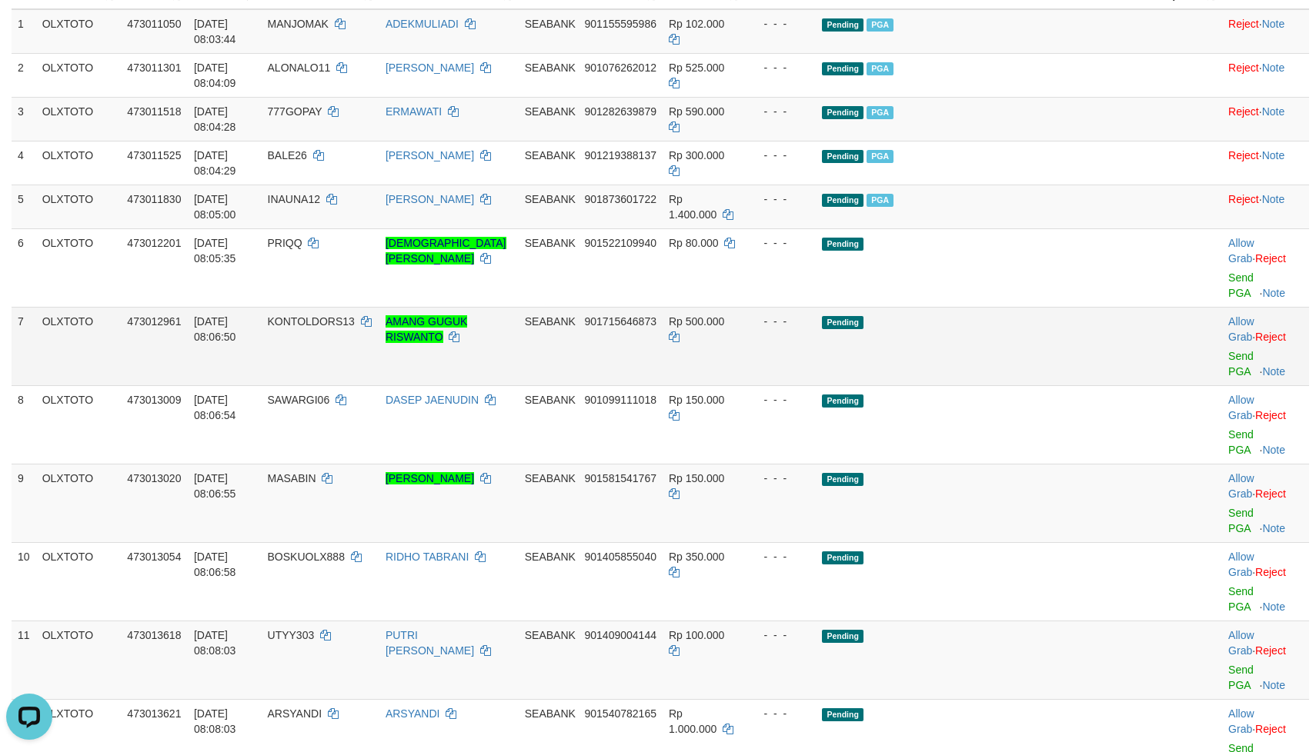
click at [1025, 316] on td "Pending" at bounding box center [987, 346] width 342 height 78
click at [1019, 307] on td "Pending" at bounding box center [987, 346] width 342 height 78
click at [1032, 317] on td "Pending" at bounding box center [987, 346] width 342 height 78
drag, startPoint x: 1027, startPoint y: 319, endPoint x: 1042, endPoint y: 317, distance: 14.7
click at [1042, 317] on td "Pending" at bounding box center [987, 346] width 342 height 78
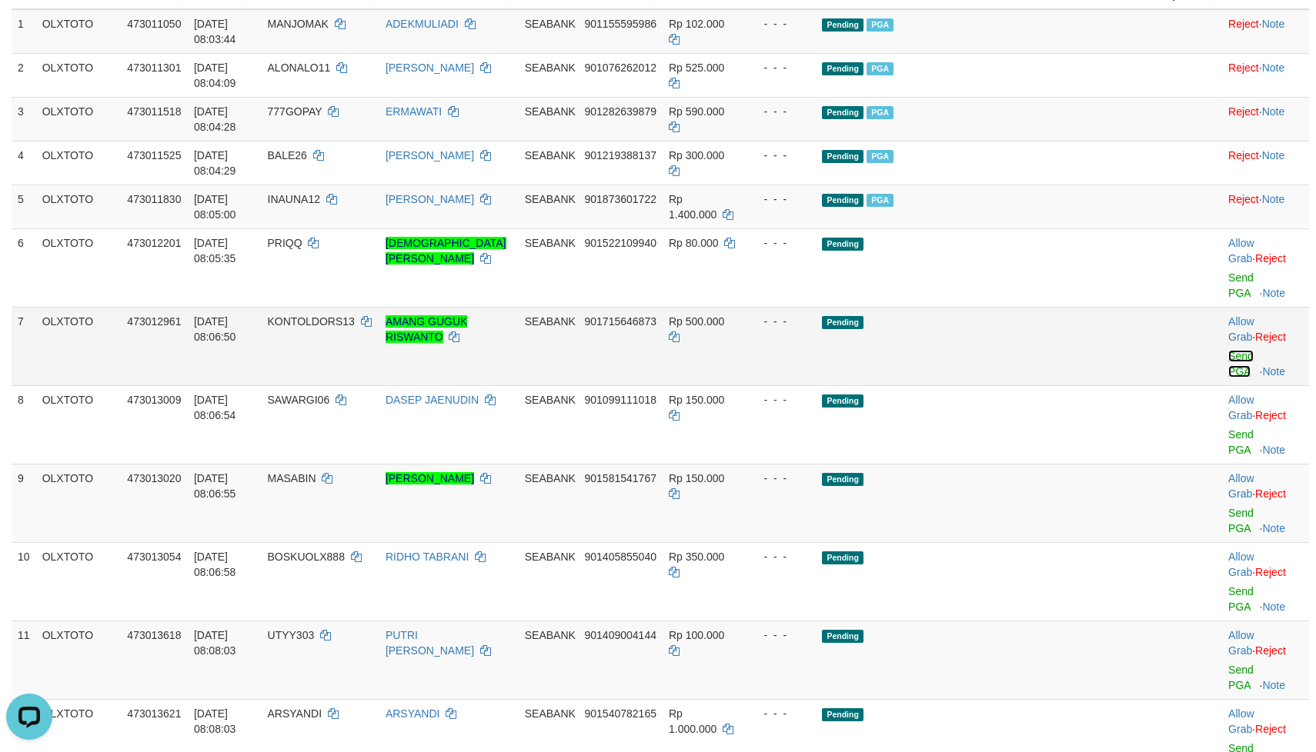
click at [1228, 350] on link "Send PGA" at bounding box center [1240, 364] width 25 height 28
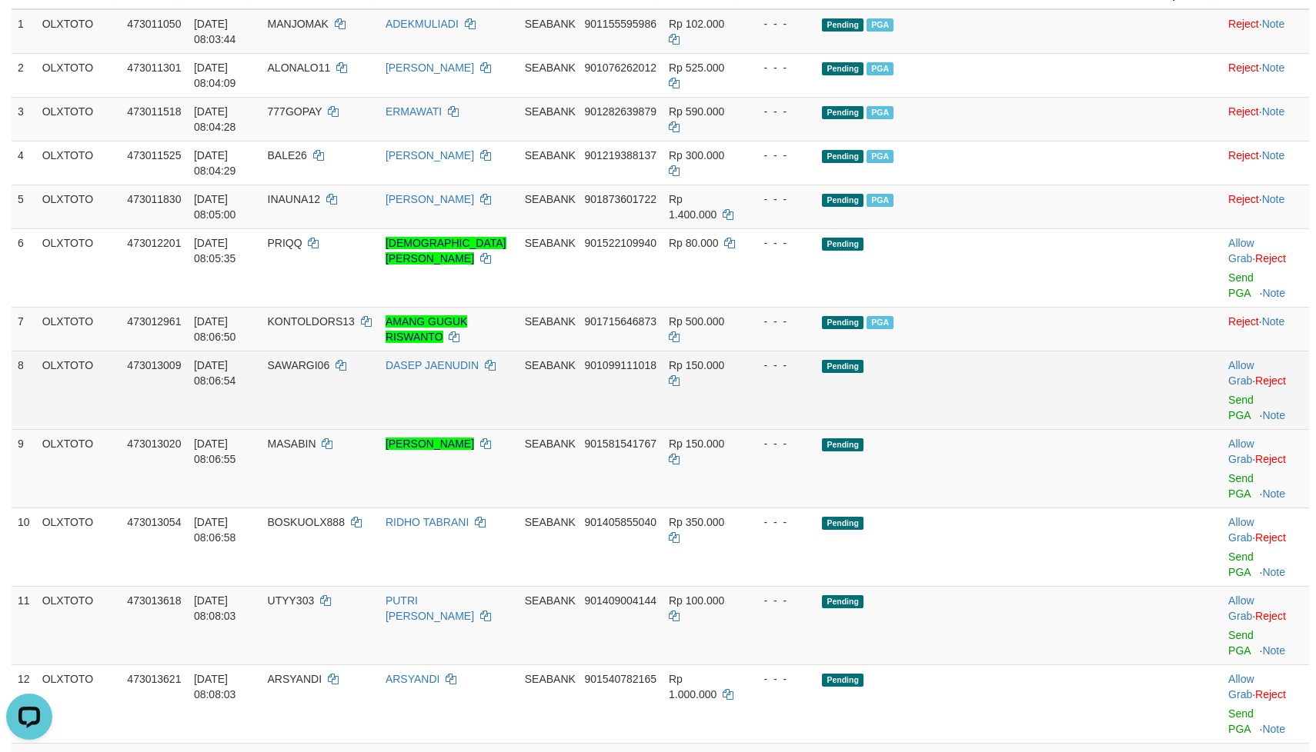
drag, startPoint x: 1013, startPoint y: 385, endPoint x: 1022, endPoint y: 384, distance: 9.4
click at [1016, 384] on td "Pending" at bounding box center [987, 390] width 342 height 78
drag, startPoint x: 1016, startPoint y: 379, endPoint x: 1089, endPoint y: 375, distance: 74.0
click at [1019, 377] on td "Pending" at bounding box center [987, 390] width 342 height 78
click at [1228, 394] on link "Send PGA" at bounding box center [1240, 408] width 25 height 28
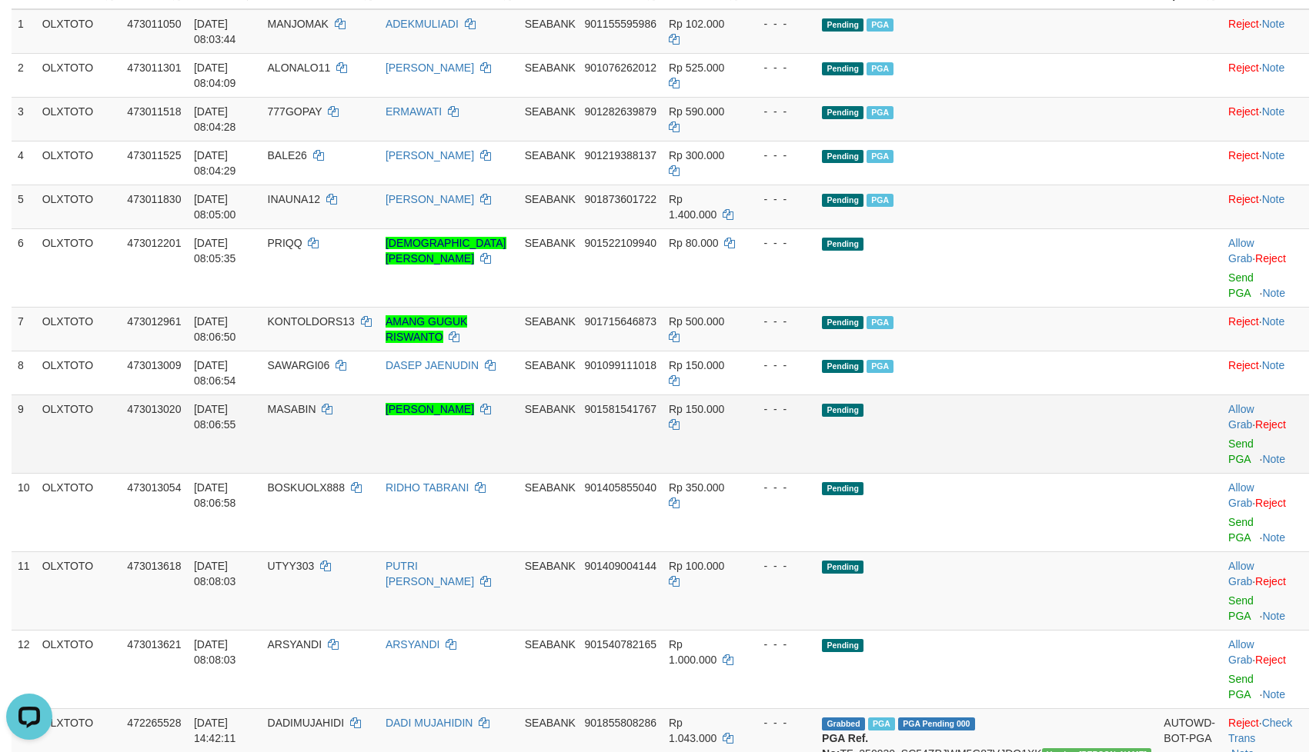
click at [1023, 404] on td "Pending" at bounding box center [987, 434] width 342 height 78
click at [1049, 425] on td "Pending" at bounding box center [987, 434] width 342 height 78
drag, startPoint x: 1053, startPoint y: 425, endPoint x: 1201, endPoint y: 425, distance: 147.7
click at [1056, 425] on td "Pending" at bounding box center [987, 434] width 342 height 78
click at [1228, 438] on link "Send PGA" at bounding box center [1240, 452] width 25 height 28
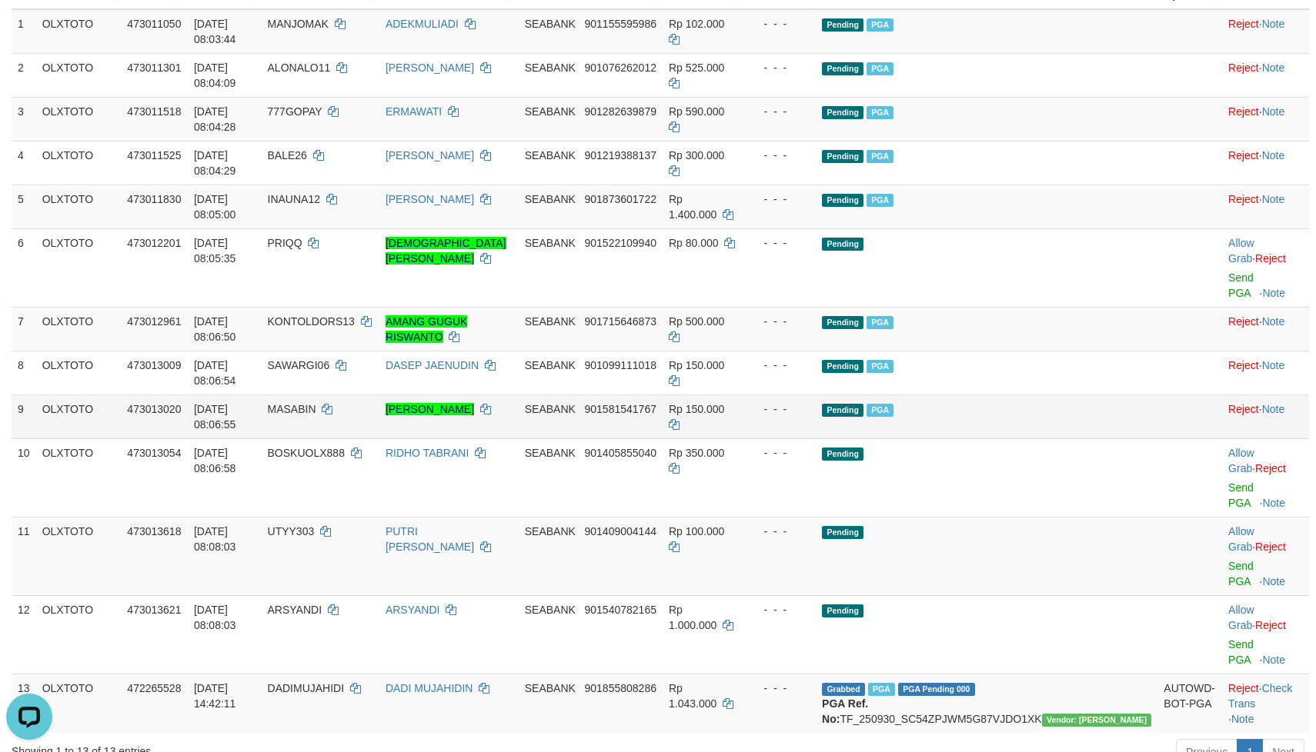
click at [1002, 409] on td "Pending PGA" at bounding box center [987, 417] width 342 height 44
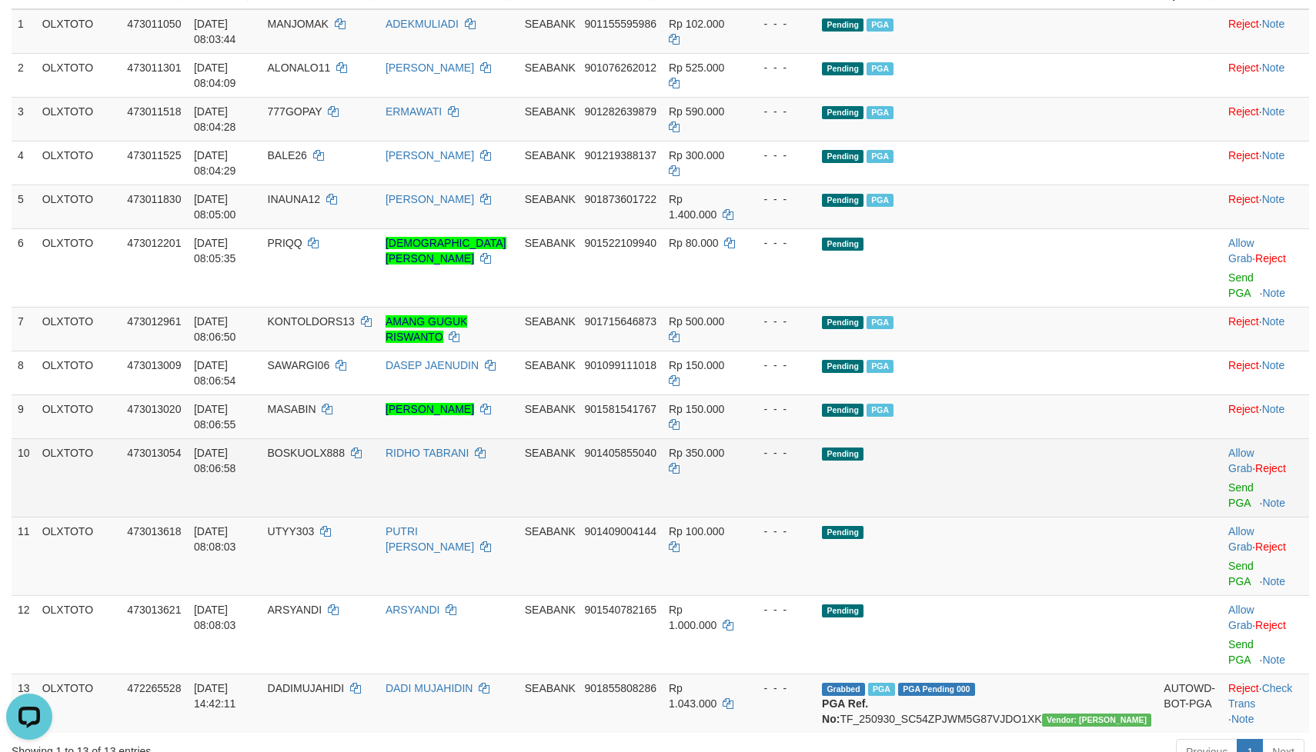
click at [1048, 446] on td "Pending" at bounding box center [987, 478] width 342 height 78
drag, startPoint x: 1050, startPoint y: 446, endPoint x: 1113, endPoint y: 446, distance: 63.1
click at [1057, 446] on td "Pending" at bounding box center [987, 478] width 342 height 78
click at [1228, 482] on link "Send PGA" at bounding box center [1240, 496] width 25 height 28
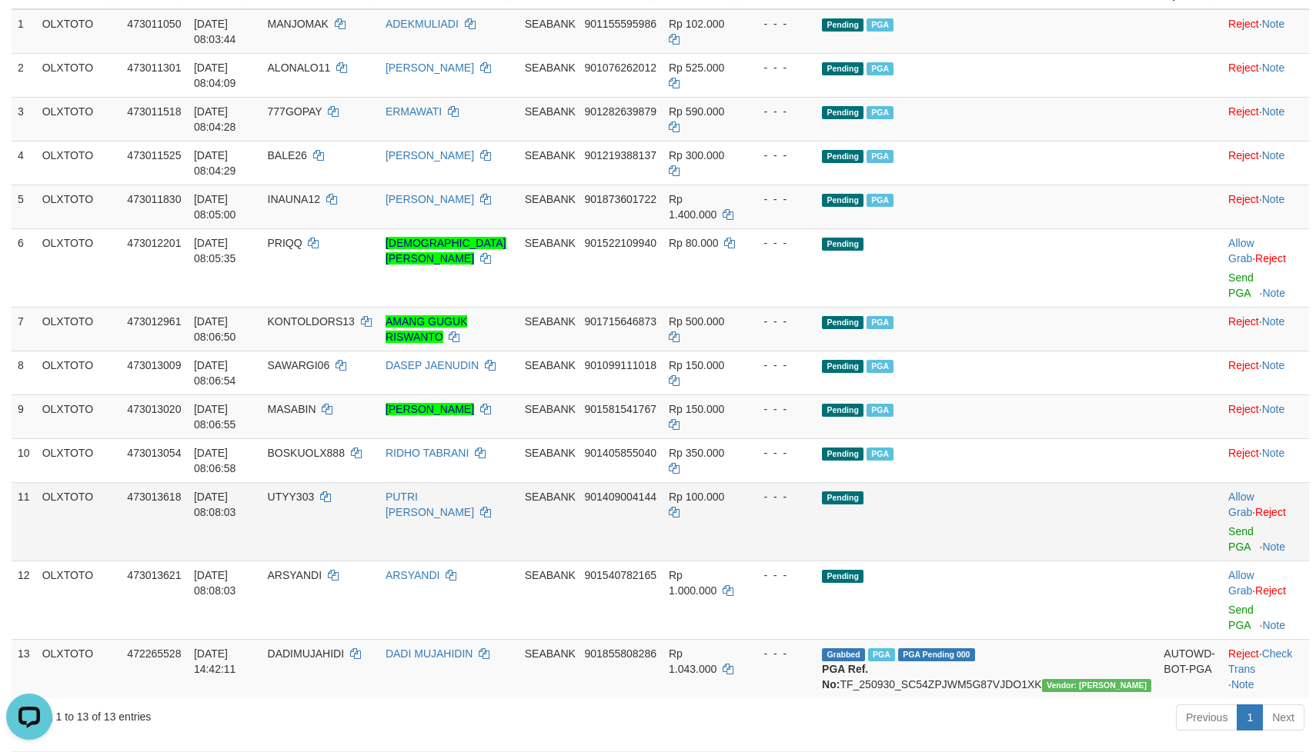
click at [986, 482] on td "Pending" at bounding box center [987, 521] width 342 height 78
click at [1053, 509] on td "Pending" at bounding box center [987, 521] width 342 height 78
click at [1228, 525] on link "Send PGA" at bounding box center [1240, 539] width 25 height 28
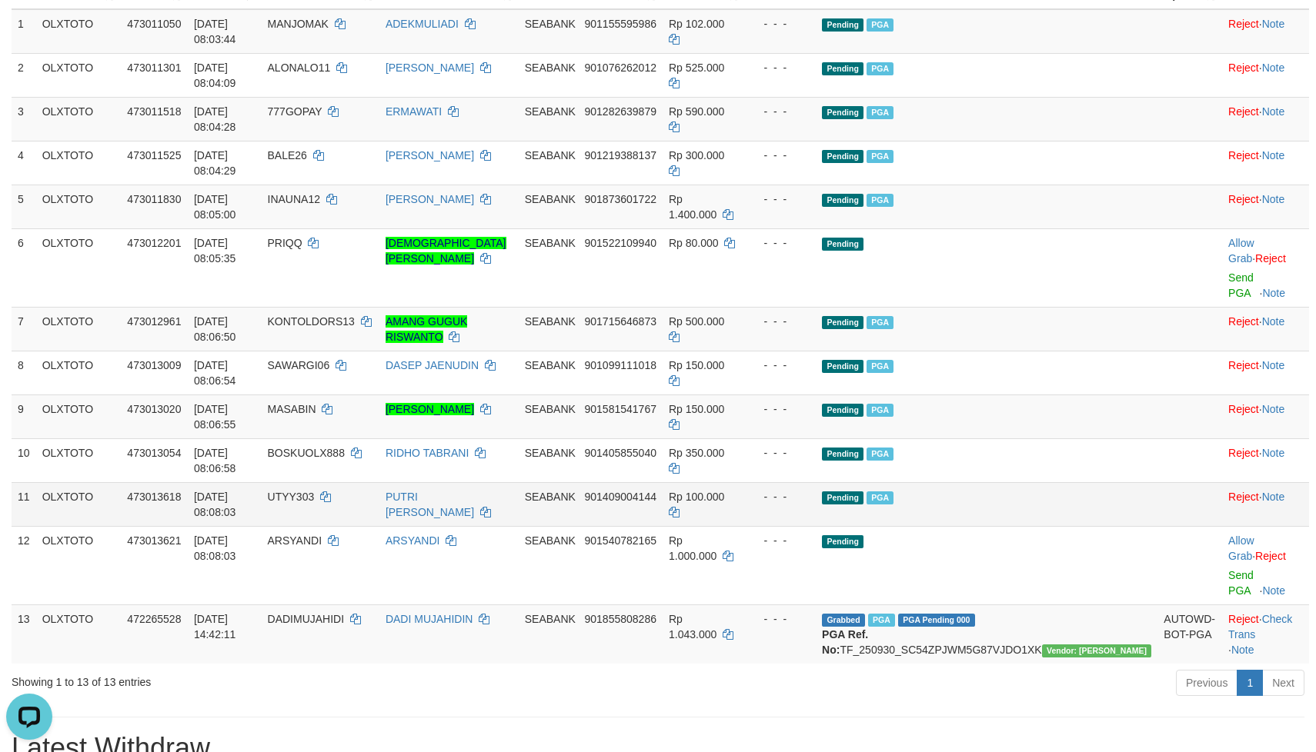
click at [1039, 489] on td "Pending PGA" at bounding box center [987, 504] width 342 height 44
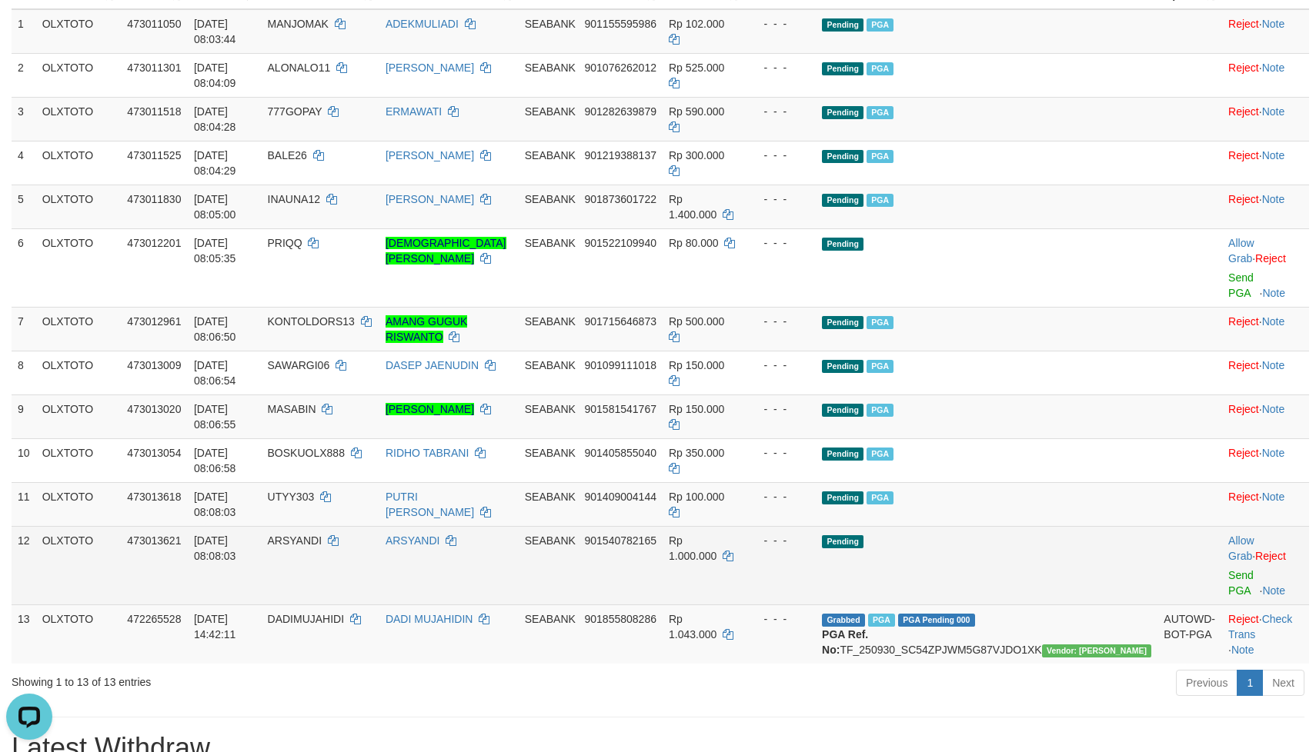
drag, startPoint x: 1049, startPoint y: 522, endPoint x: 1052, endPoint y: 531, distance: 9.3
click at [1050, 526] on td "Pending" at bounding box center [987, 565] width 342 height 78
click at [1052, 531] on td "Pending" at bounding box center [987, 565] width 342 height 78
click at [1046, 536] on td "Pending" at bounding box center [987, 565] width 342 height 78
click at [1044, 538] on td "Pending" at bounding box center [987, 565] width 342 height 78
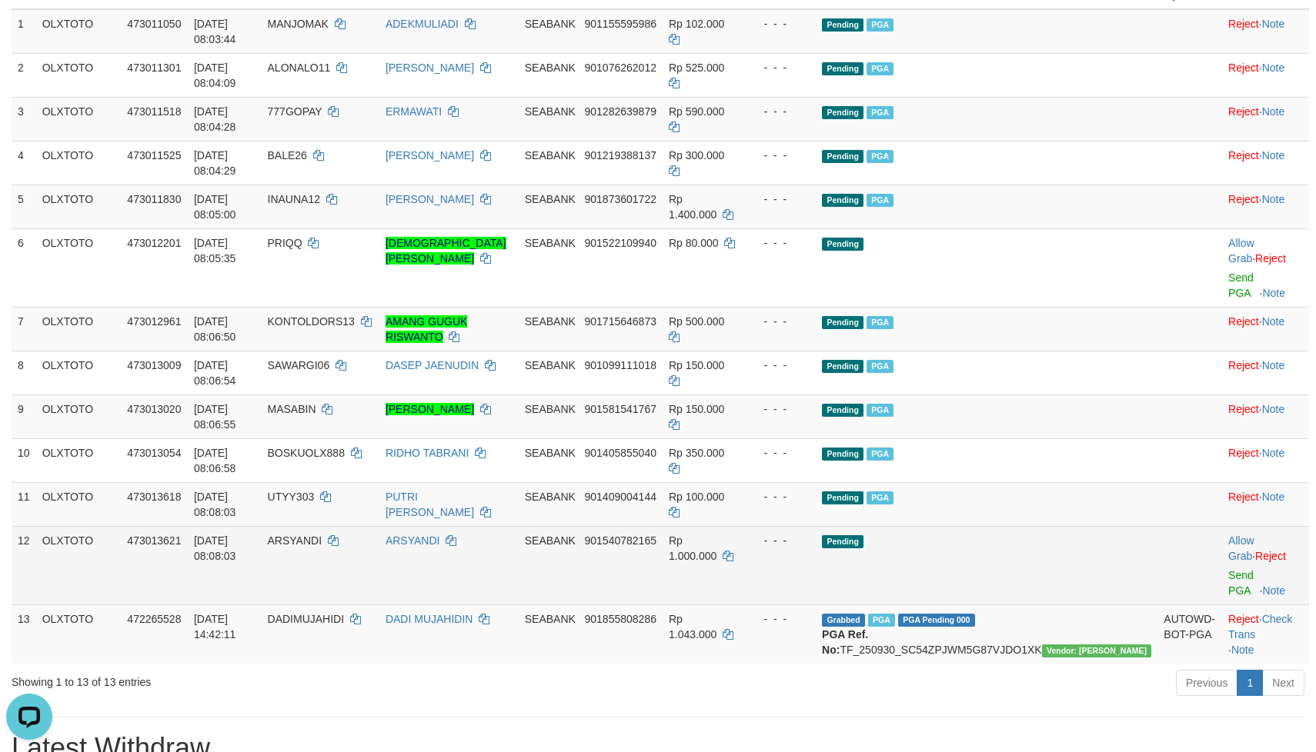
click at [1027, 543] on td "Pending" at bounding box center [987, 565] width 342 height 78
click at [1027, 542] on td "Pending" at bounding box center [987, 565] width 342 height 78
click at [1228, 569] on link "Send PGA" at bounding box center [1240, 583] width 25 height 28
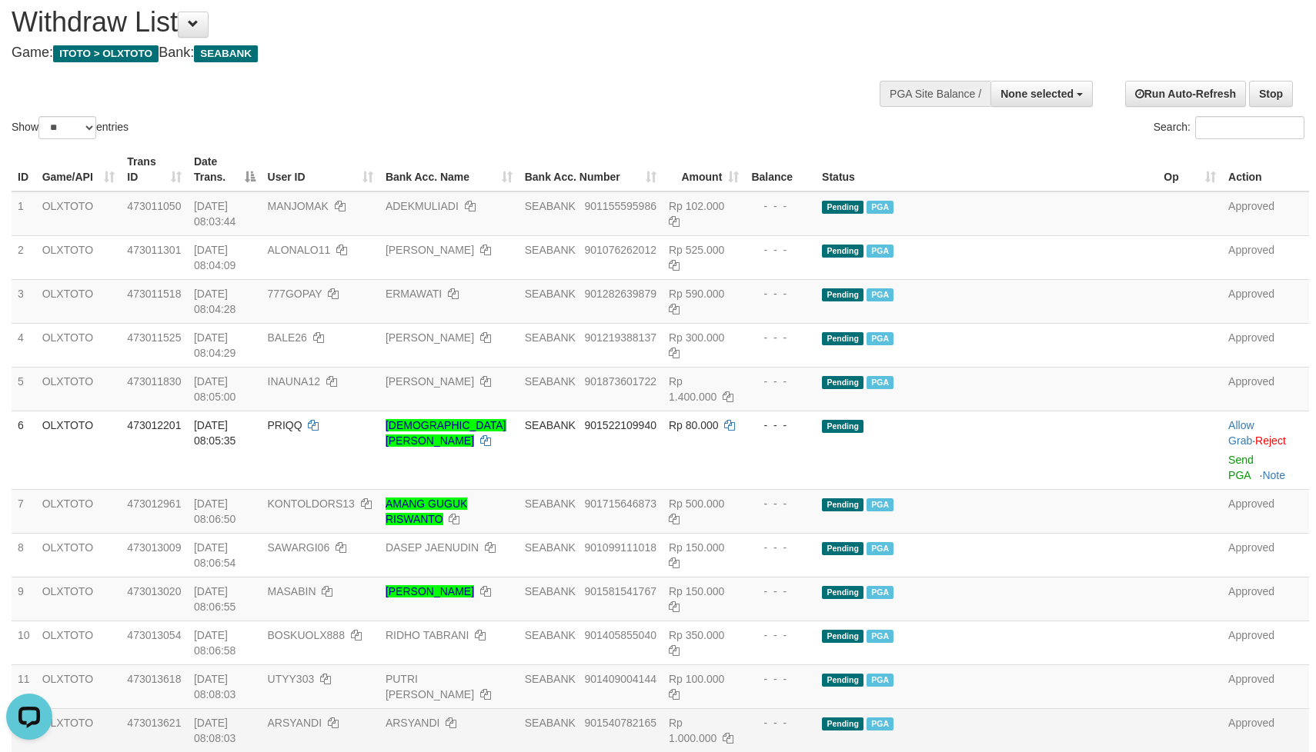
scroll to position [0, 0]
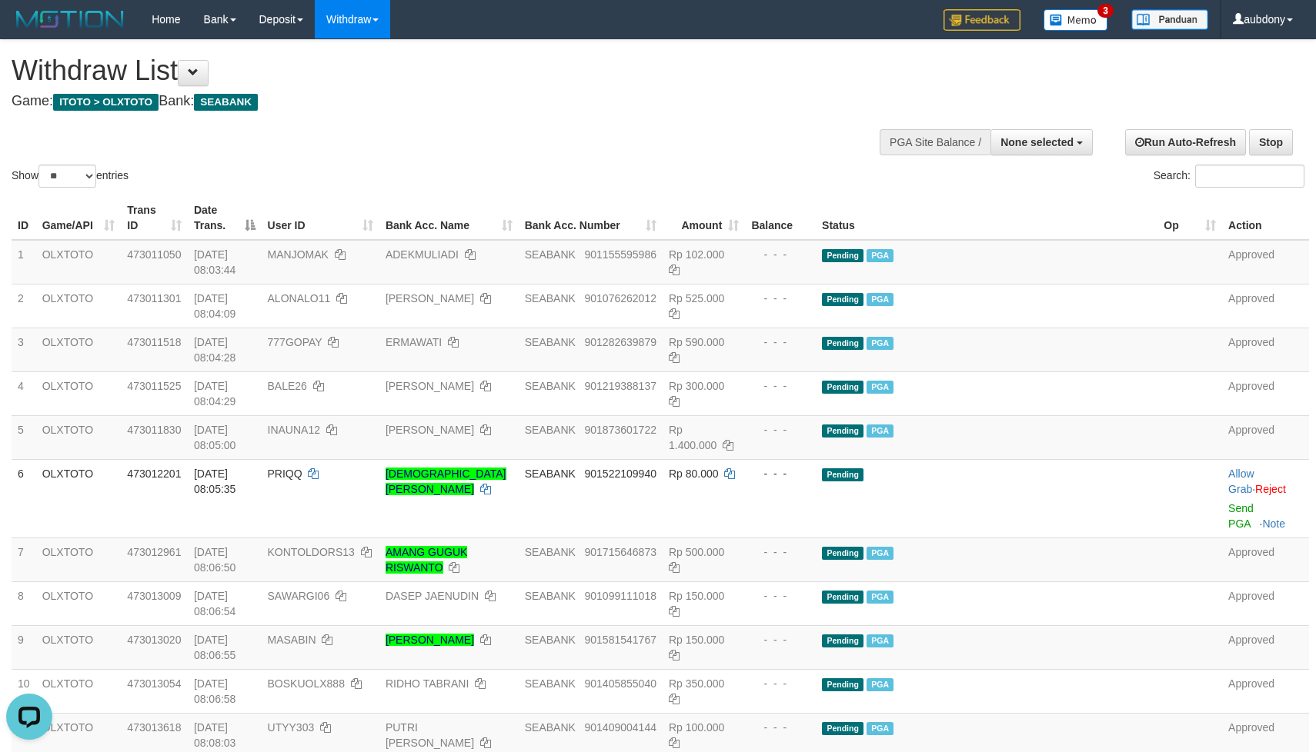
click at [619, 146] on div "Show ** ** ** *** entries Search:" at bounding box center [658, 115] width 1316 height 151
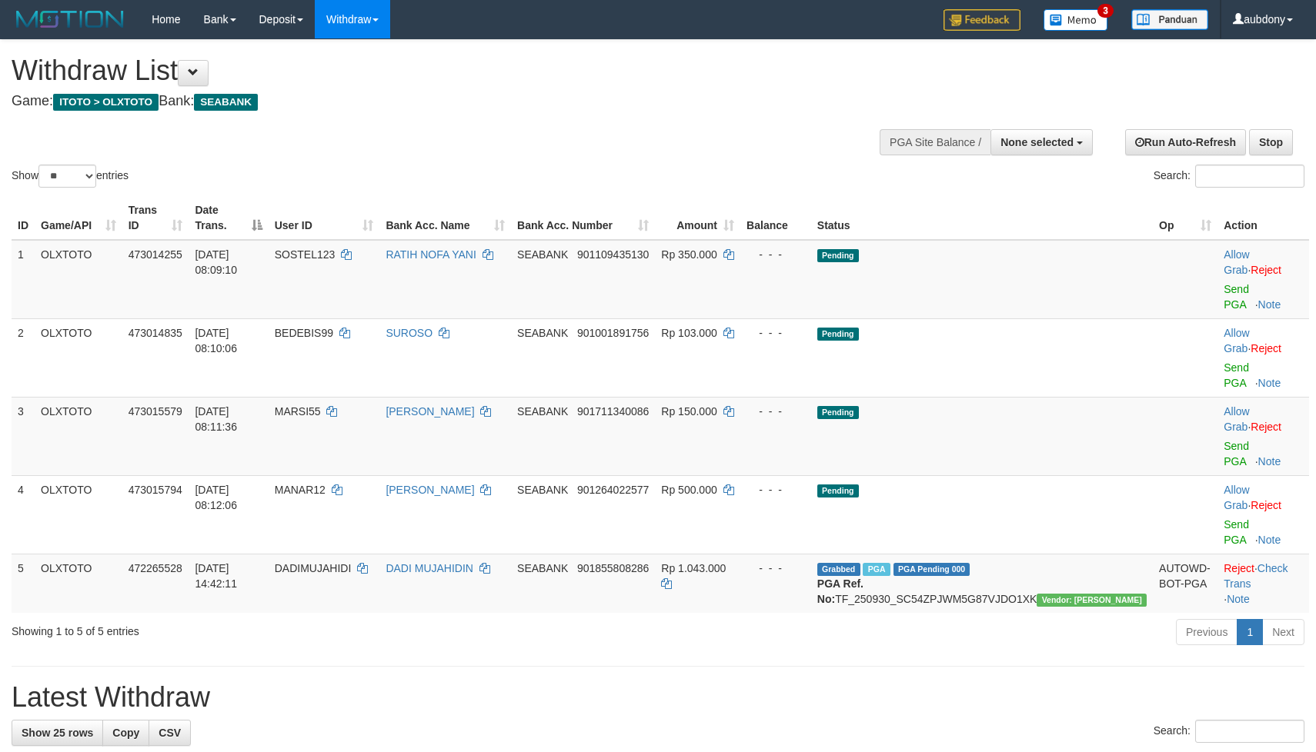
select select
click at [58, 188] on select "** ** ** ***" at bounding box center [67, 176] width 58 height 23
select select "***"
click at [41, 184] on select "** ** ** ***" at bounding box center [67, 176] width 58 height 23
drag, startPoint x: 469, startPoint y: 178, endPoint x: 492, endPoint y: 175, distance: 23.3
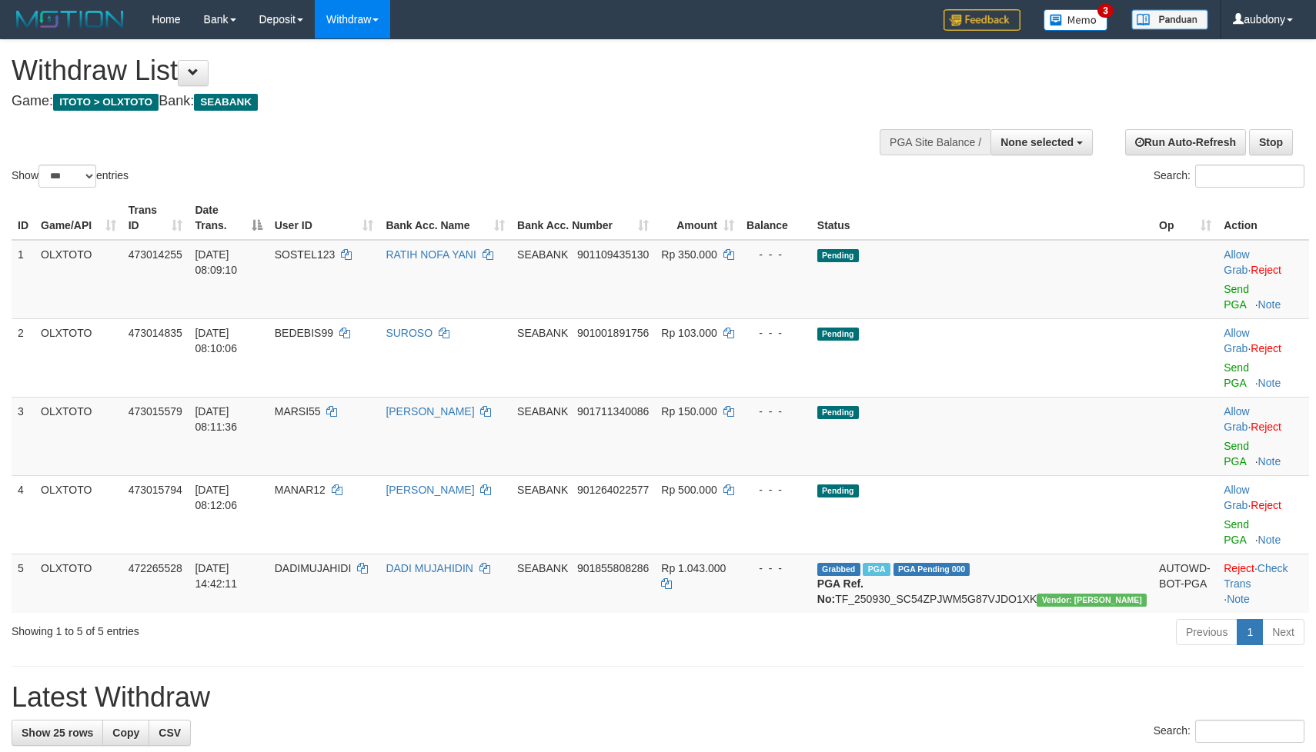
click at [482, 176] on div "Show ** ** ** *** entries Search:" at bounding box center [658, 115] width 1316 height 151
click at [1023, 279] on td "Pending" at bounding box center [982, 279] width 342 height 79
click at [1029, 279] on td "Pending" at bounding box center [982, 279] width 342 height 79
click at [1032, 279] on td "Pending" at bounding box center [982, 279] width 342 height 79
click at [1037, 279] on td "Pending" at bounding box center [982, 279] width 342 height 79
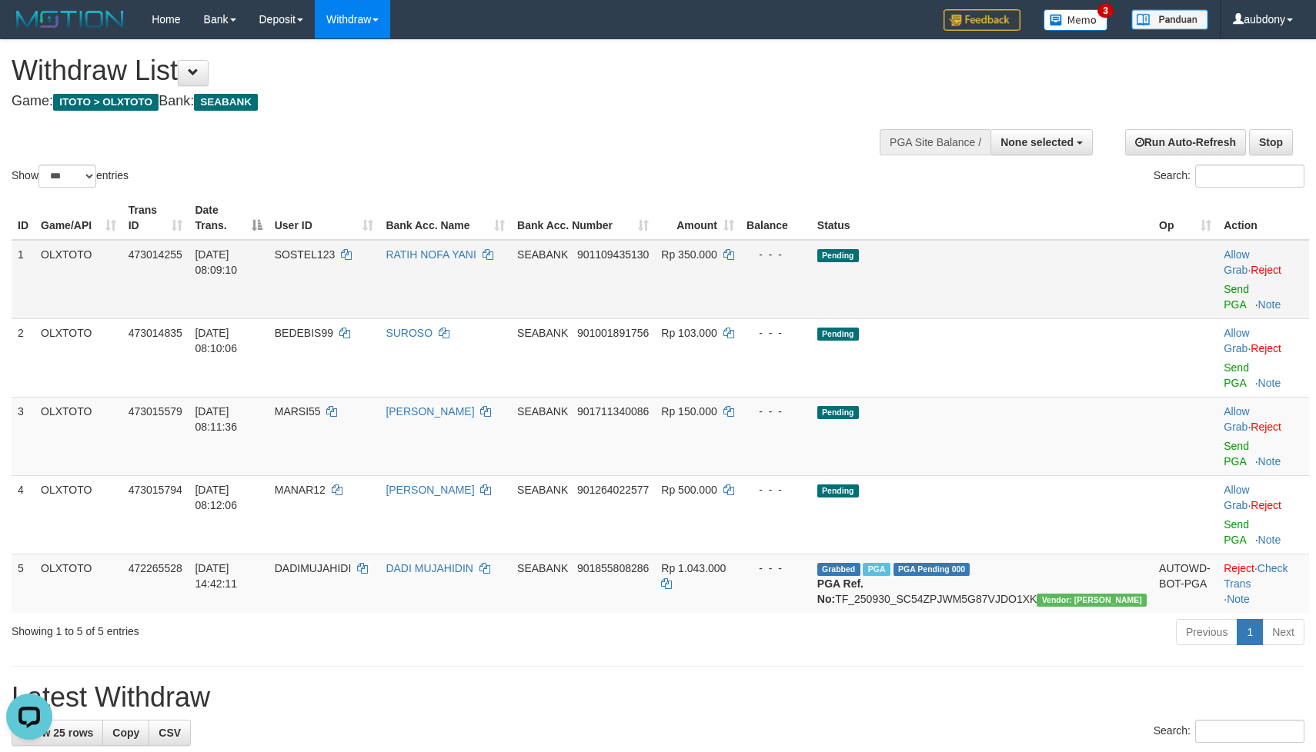
click at [1037, 279] on td "Pending" at bounding box center [982, 279] width 342 height 79
click at [1223, 289] on link "Send PGA" at bounding box center [1235, 297] width 25 height 28
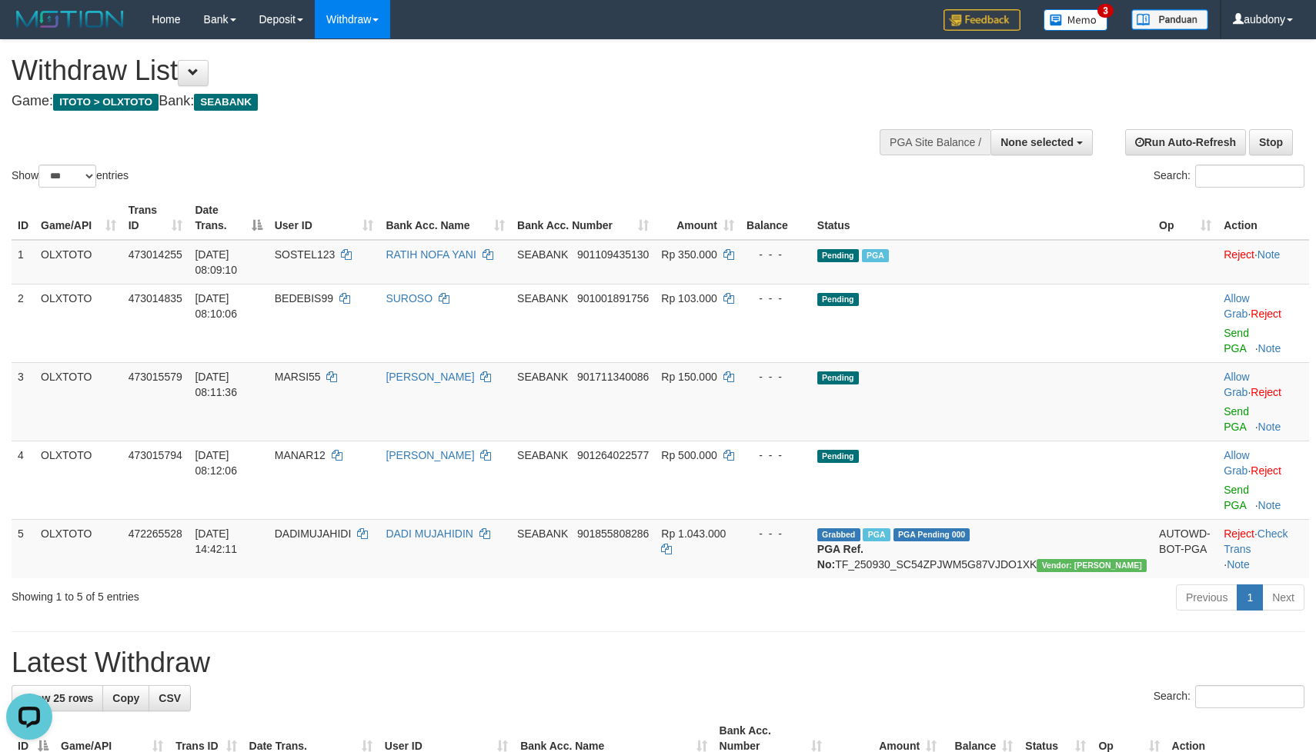
drag, startPoint x: 595, startPoint y: 188, endPoint x: 605, endPoint y: 187, distance: 9.3
click at [602, 187] on div "Show ** ** ** *** entries" at bounding box center [329, 178] width 635 height 27
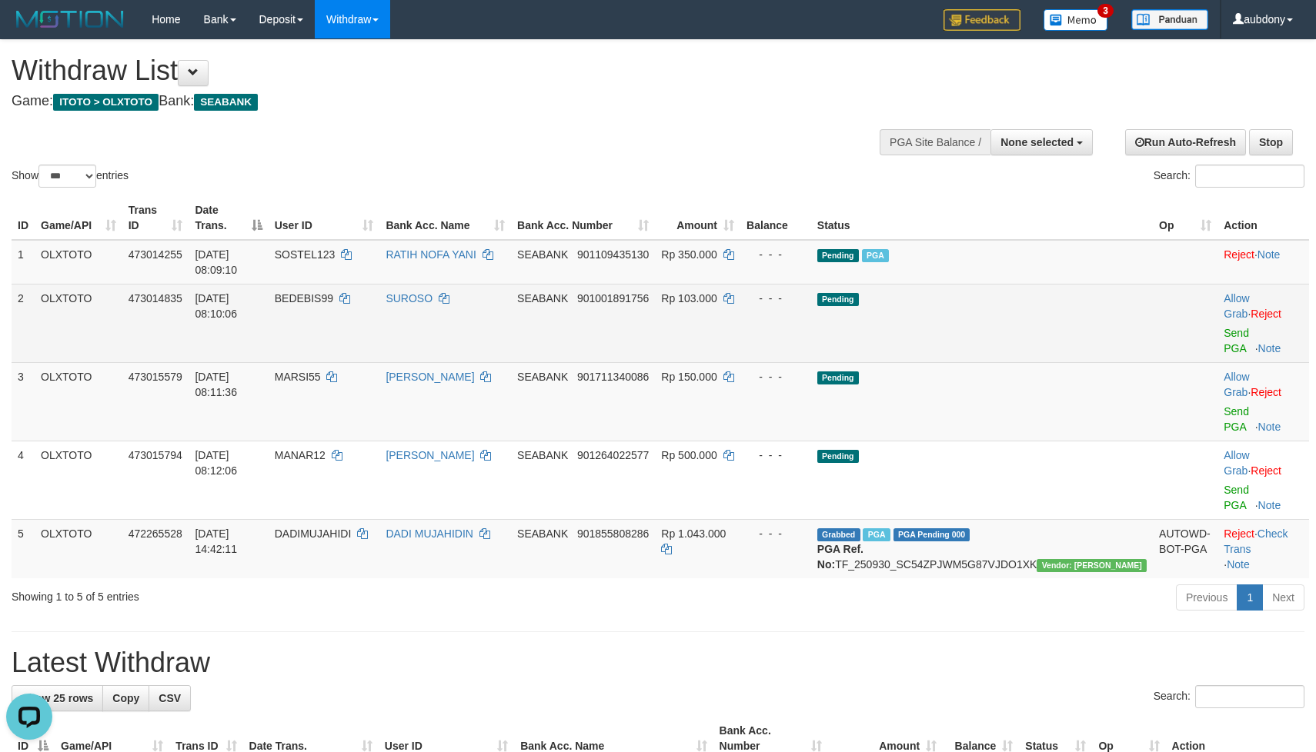
drag, startPoint x: 976, startPoint y: 314, endPoint x: 1049, endPoint y: 319, distance: 72.5
click at [982, 314] on td "Pending" at bounding box center [982, 323] width 342 height 78
click at [1223, 327] on link "Send PGA" at bounding box center [1235, 341] width 25 height 28
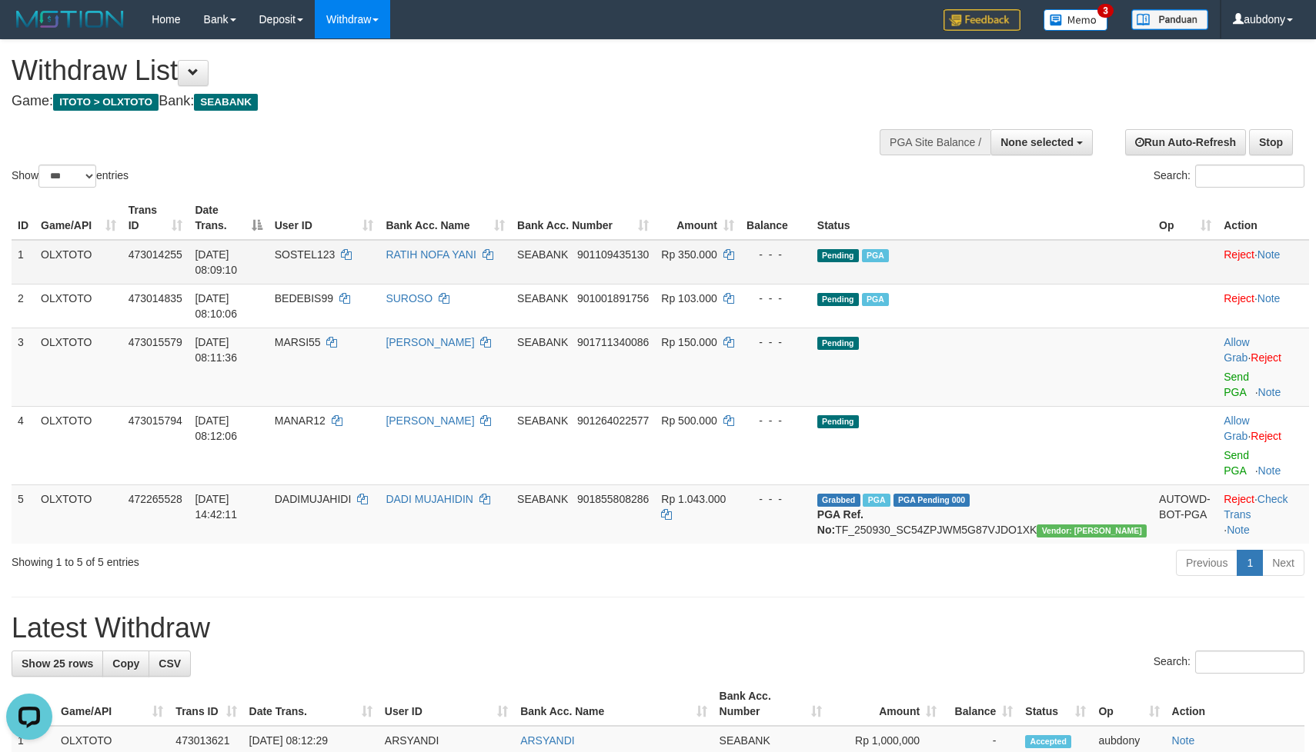
drag, startPoint x: 517, startPoint y: 125, endPoint x: 831, endPoint y: 277, distance: 348.9
click at [538, 130] on div "Show ** ** ** *** entries Search:" at bounding box center [658, 115] width 1316 height 151
click at [1223, 371] on link "Send PGA" at bounding box center [1235, 385] width 25 height 28
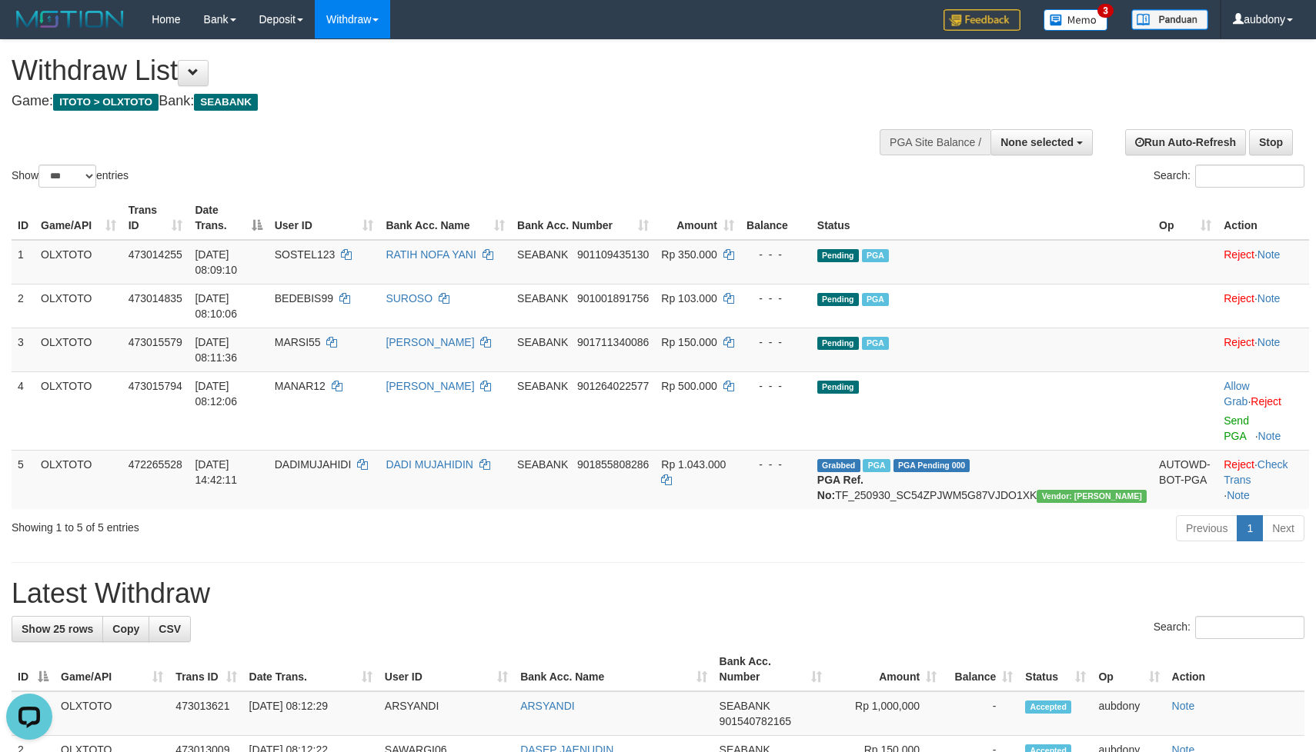
click at [564, 167] on div "Show ** ** ** *** entries Search:" at bounding box center [658, 115] width 1316 height 151
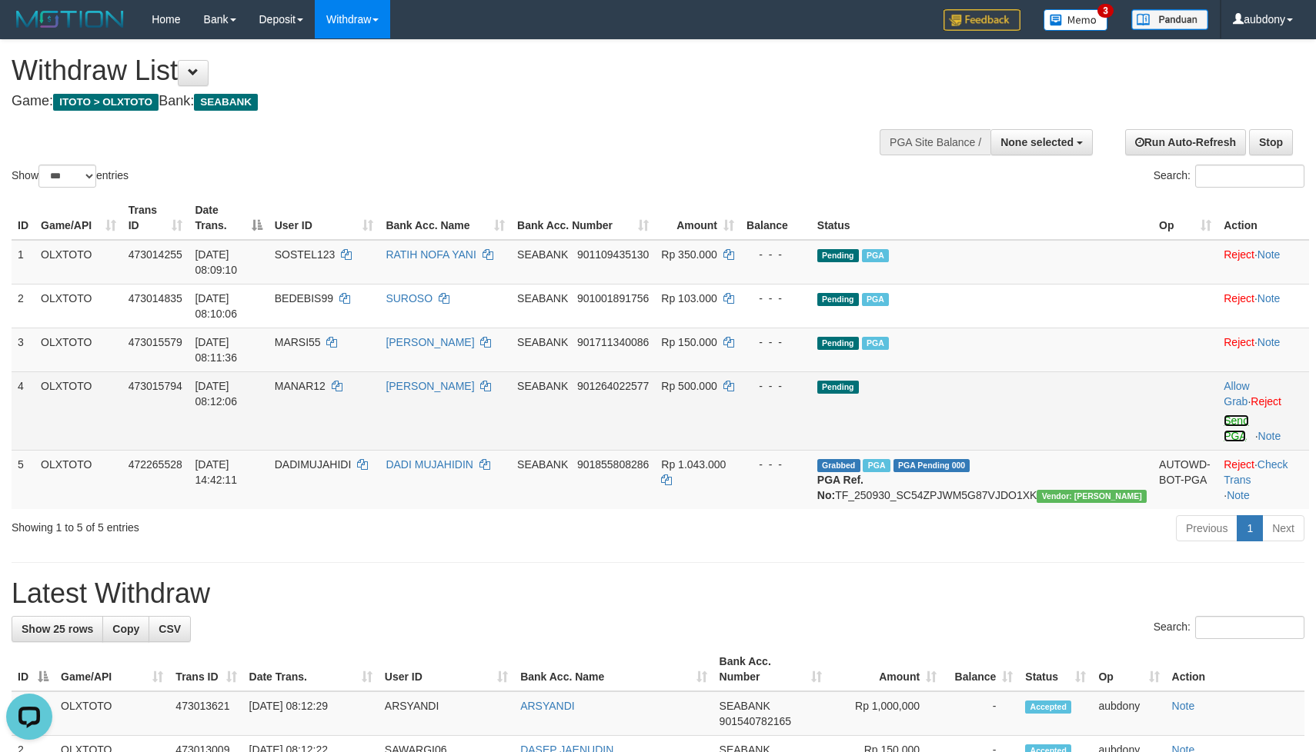
click at [1223, 415] on link "Send PGA" at bounding box center [1235, 429] width 25 height 28
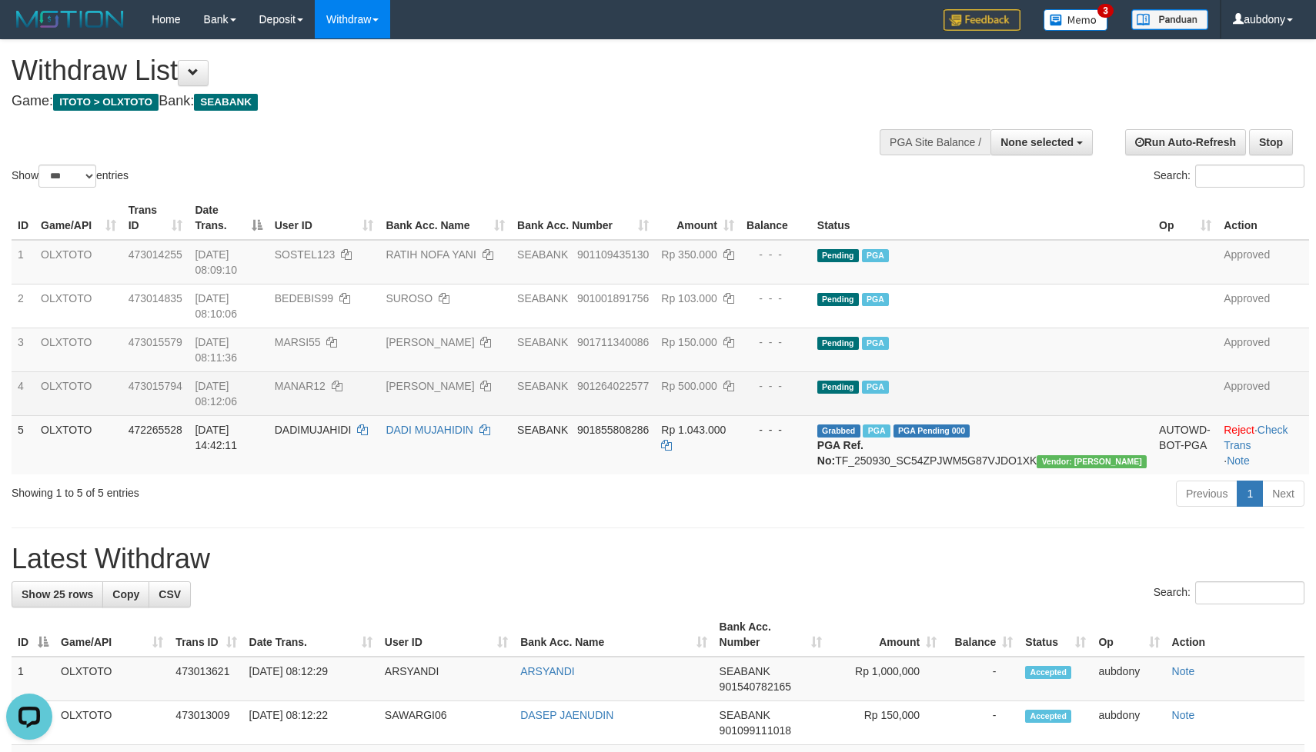
click at [594, 136] on div "Show ** ** ** *** entries Search:" at bounding box center [658, 115] width 1316 height 151
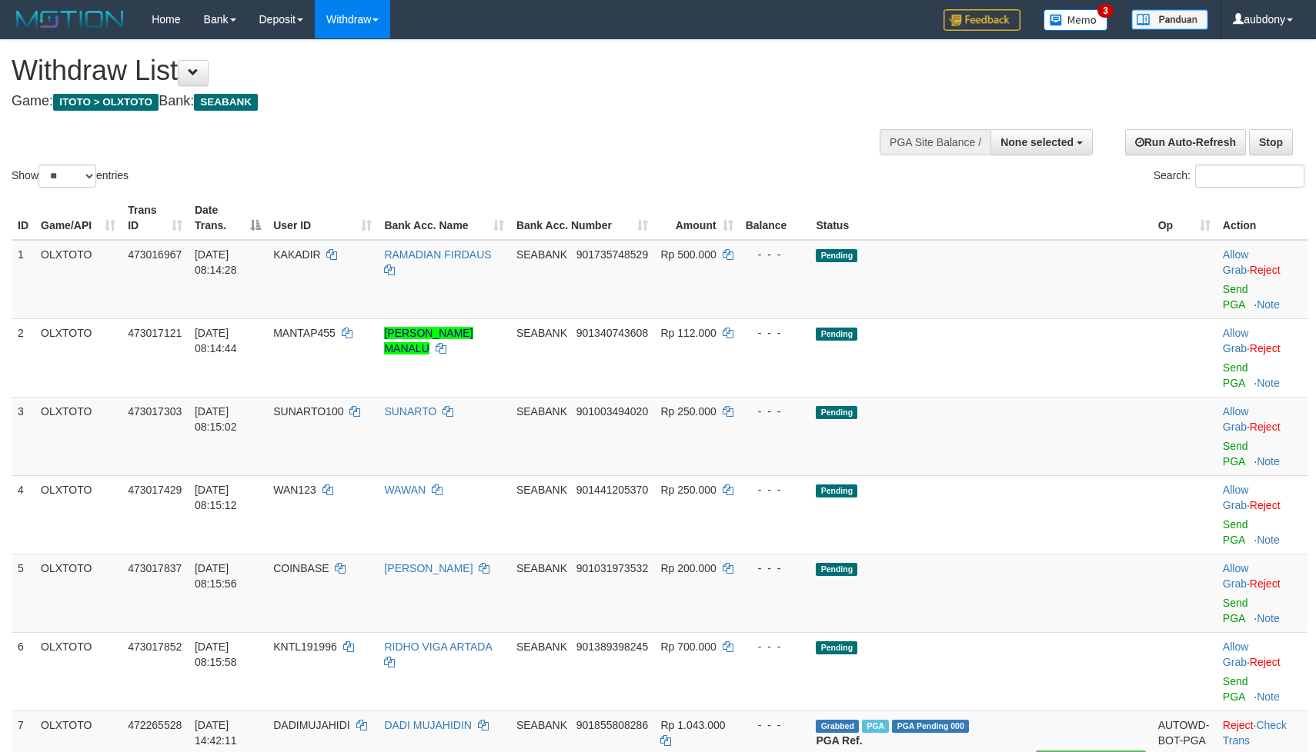
select select
select select "**"
drag, startPoint x: 534, startPoint y: 150, endPoint x: 539, endPoint y: 143, distance: 8.3
click at [539, 143] on div "Show ** ** ** *** entries Search:" at bounding box center [658, 115] width 1316 height 151
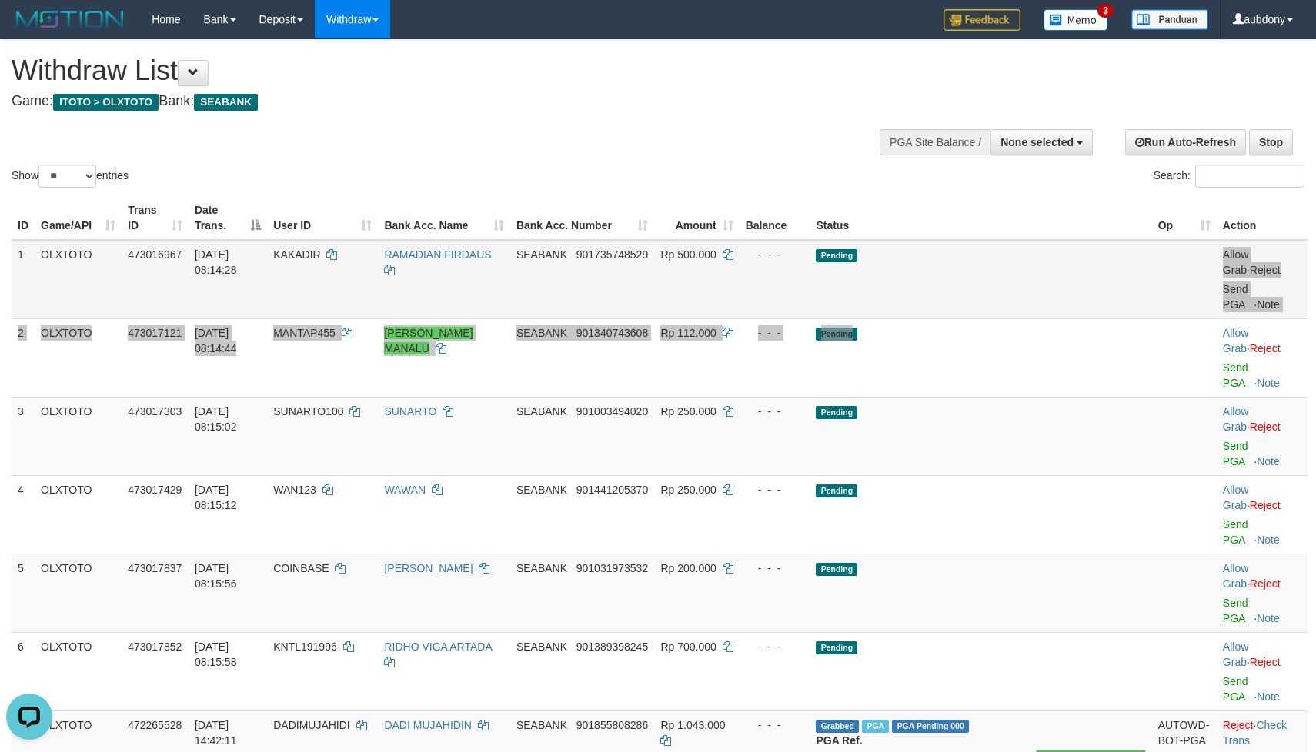
click at [1048, 296] on tbody "1 OLXTOTO 473016967 [DATE] 08:14:28 KAKADIR RAMADIAN FIRDAUS SEABANK 9017357485…" at bounding box center [660, 505] width 1296 height 530
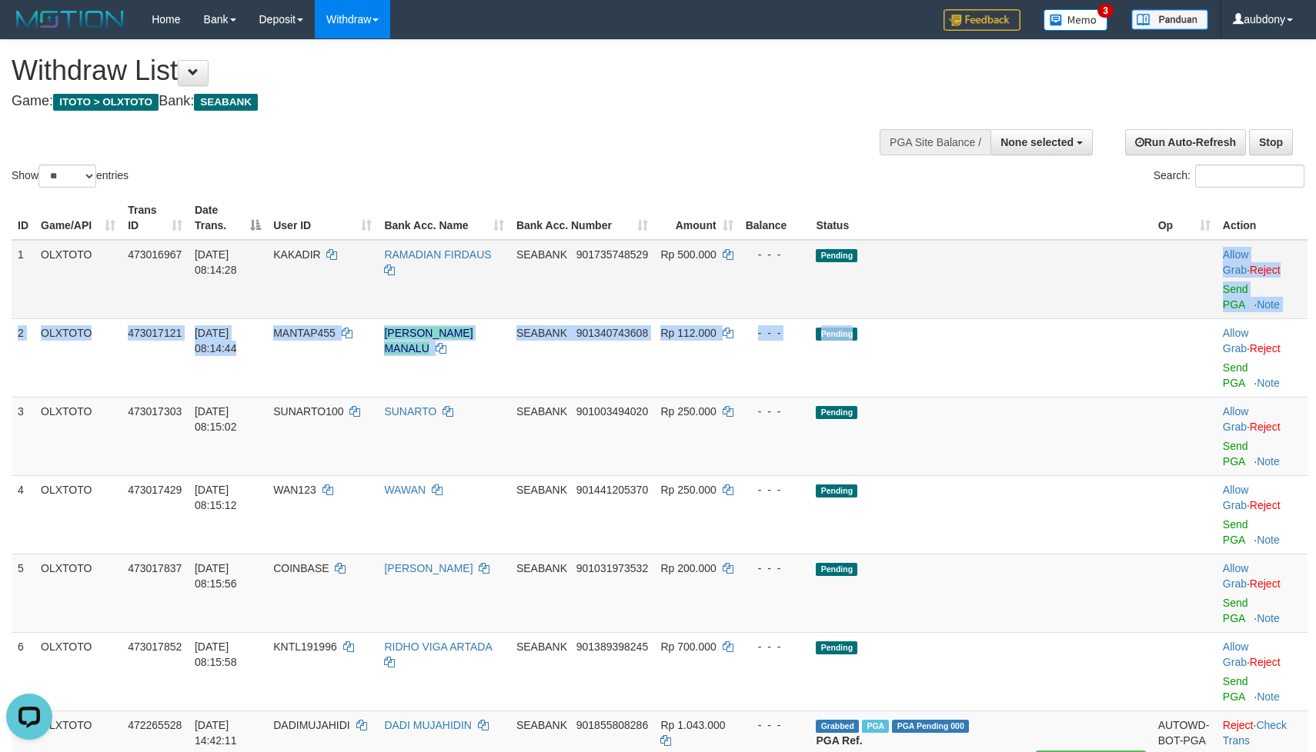
drag, startPoint x: 1048, startPoint y: 294, endPoint x: 1062, endPoint y: 289, distance: 15.6
click at [1050, 293] on td "Pending" at bounding box center [980, 279] width 342 height 79
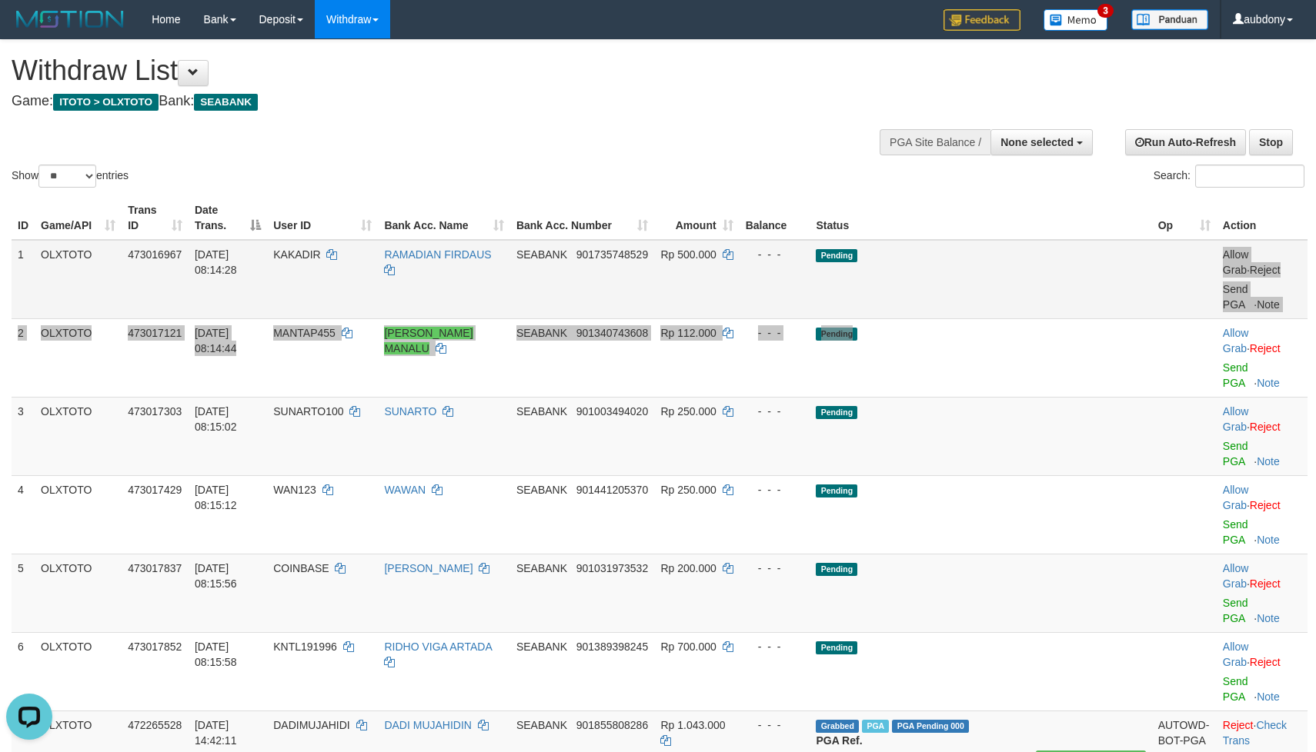
click at [1062, 289] on td "Pending" at bounding box center [980, 279] width 342 height 79
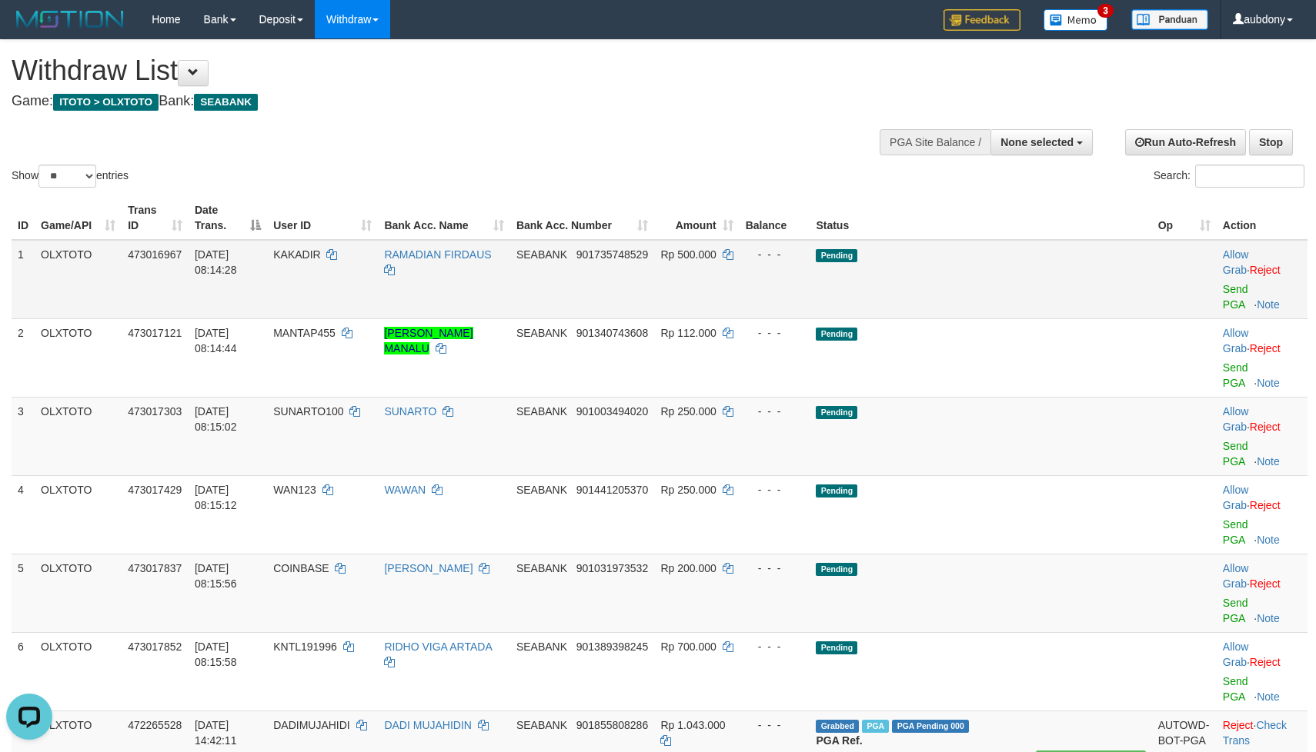
click at [1062, 289] on td "Pending" at bounding box center [980, 279] width 342 height 79
click at [1064, 289] on td "Pending" at bounding box center [980, 279] width 342 height 79
click at [529, 158] on div "Show ** ** ** *** entries Search:" at bounding box center [658, 115] width 1316 height 151
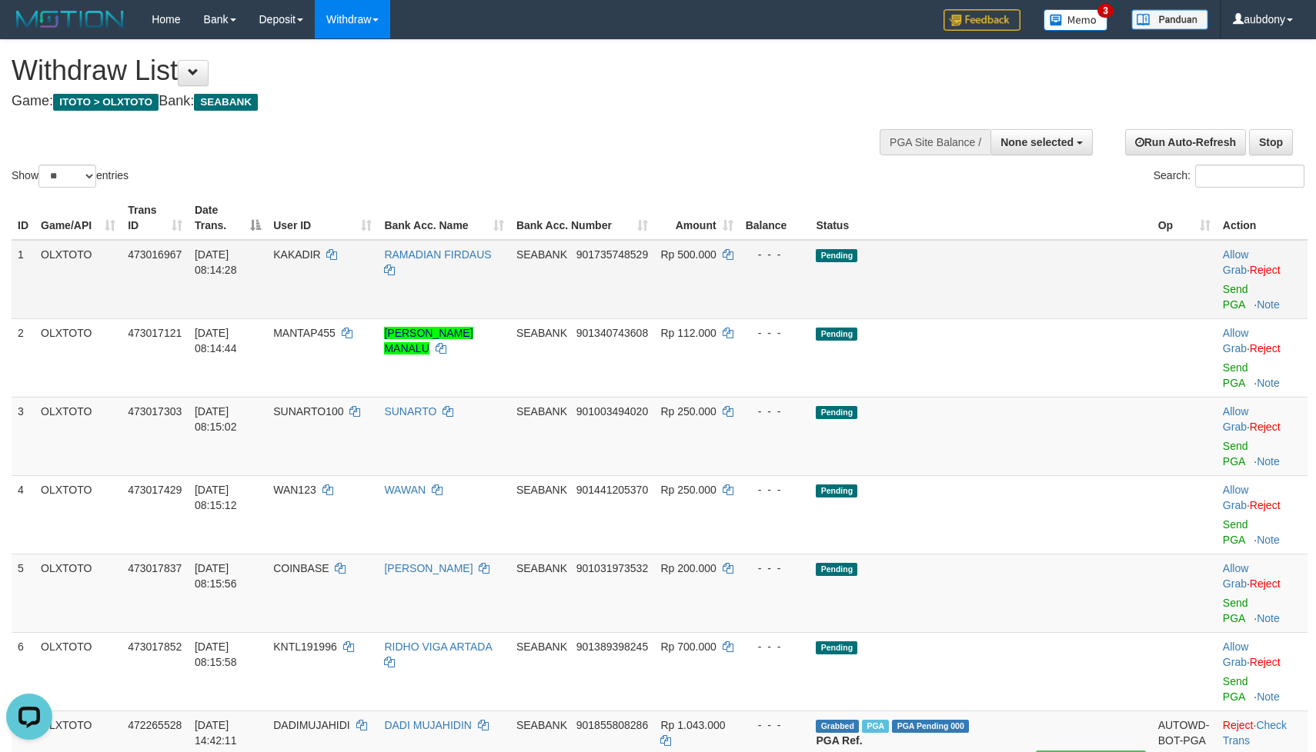
click at [1055, 280] on td "Pending" at bounding box center [980, 279] width 342 height 79
click at [1036, 303] on td "Pending" at bounding box center [980, 279] width 342 height 79
click at [1223, 291] on link "Send PGA" at bounding box center [1235, 297] width 25 height 28
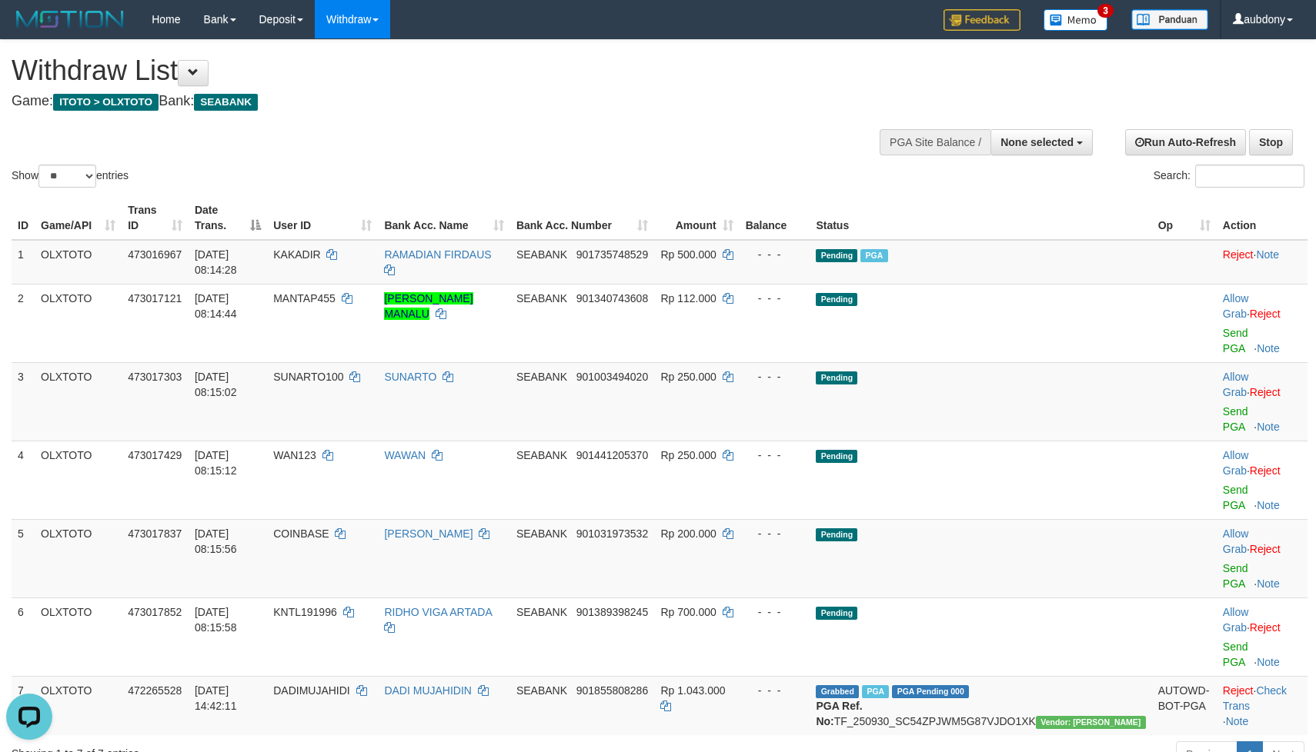
click at [582, 175] on div "Show ** ** ** *** entries Search:" at bounding box center [658, 115] width 1316 height 151
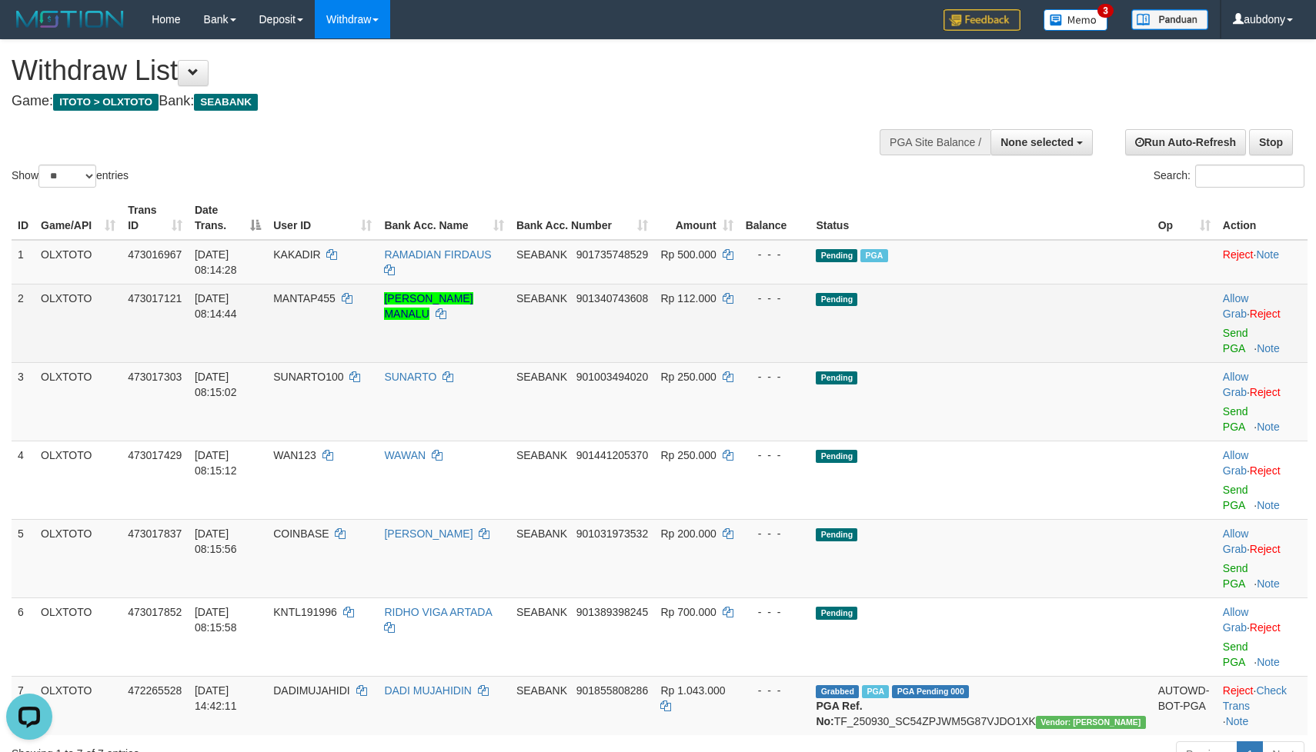
drag, startPoint x: 1007, startPoint y: 305, endPoint x: 1029, endPoint y: 307, distance: 22.4
click at [1009, 305] on td "Pending" at bounding box center [980, 323] width 342 height 78
drag, startPoint x: 1029, startPoint y: 307, endPoint x: 1138, endPoint y: 329, distance: 110.6
click at [1041, 309] on td "Pending" at bounding box center [980, 323] width 342 height 78
click at [1223, 327] on link "Send PGA" at bounding box center [1235, 341] width 25 height 28
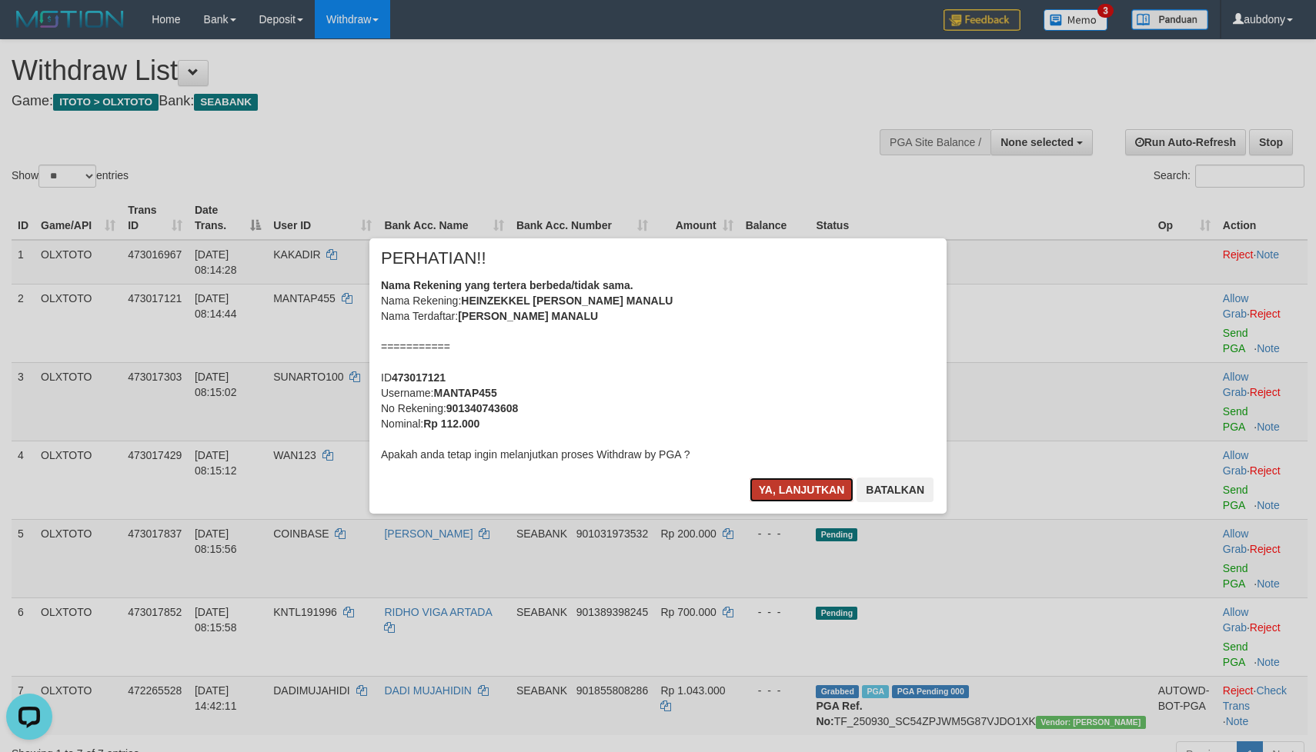
drag, startPoint x: 766, startPoint y: 495, endPoint x: 781, endPoint y: 495, distance: 14.6
click at [766, 495] on button "Ya, lanjutkan" at bounding box center [801, 490] width 105 height 25
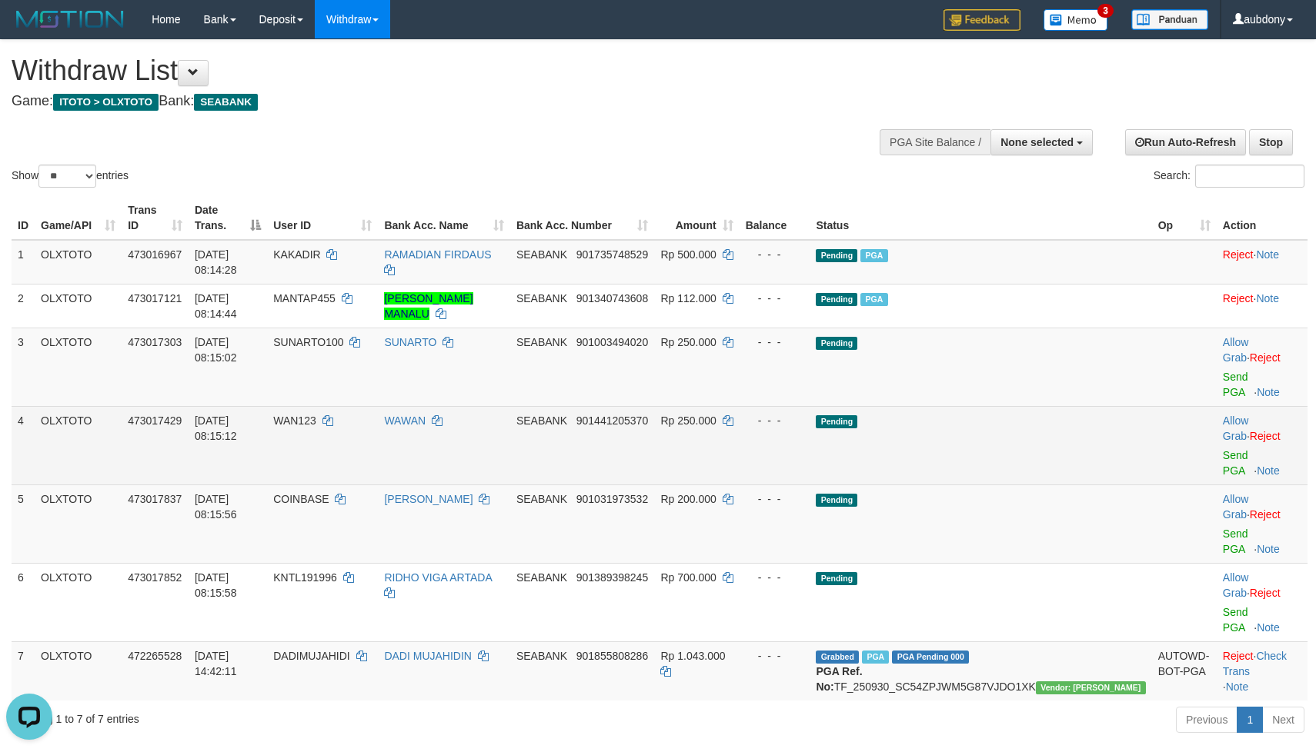
click at [999, 406] on td "Pending" at bounding box center [980, 445] width 342 height 78
drag, startPoint x: 1026, startPoint y: 391, endPoint x: 1039, endPoint y: 383, distance: 15.8
click at [1029, 406] on td "Pending" at bounding box center [980, 445] width 342 height 78
click at [1039, 406] on td "Pending" at bounding box center [980, 445] width 342 height 78
drag, startPoint x: 1044, startPoint y: 382, endPoint x: 1168, endPoint y: 382, distance: 123.9
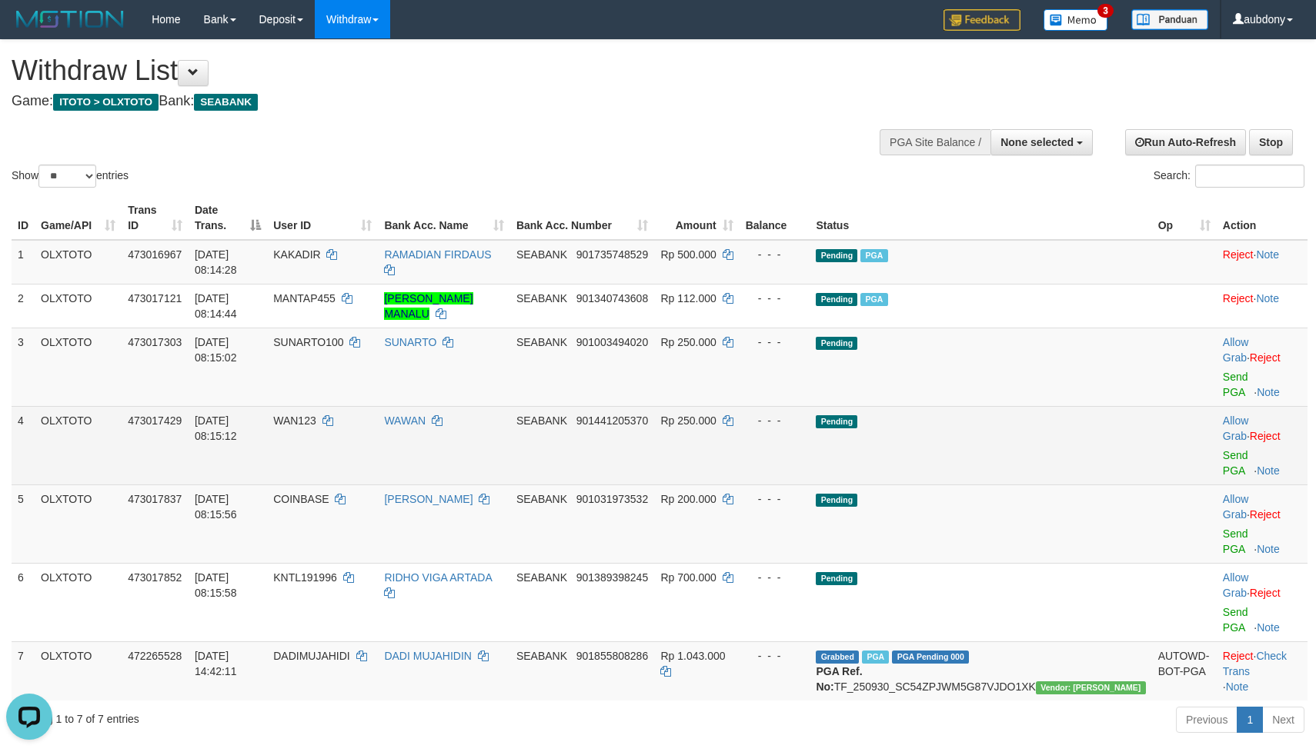
click at [1055, 406] on td "Pending" at bounding box center [980, 445] width 342 height 78
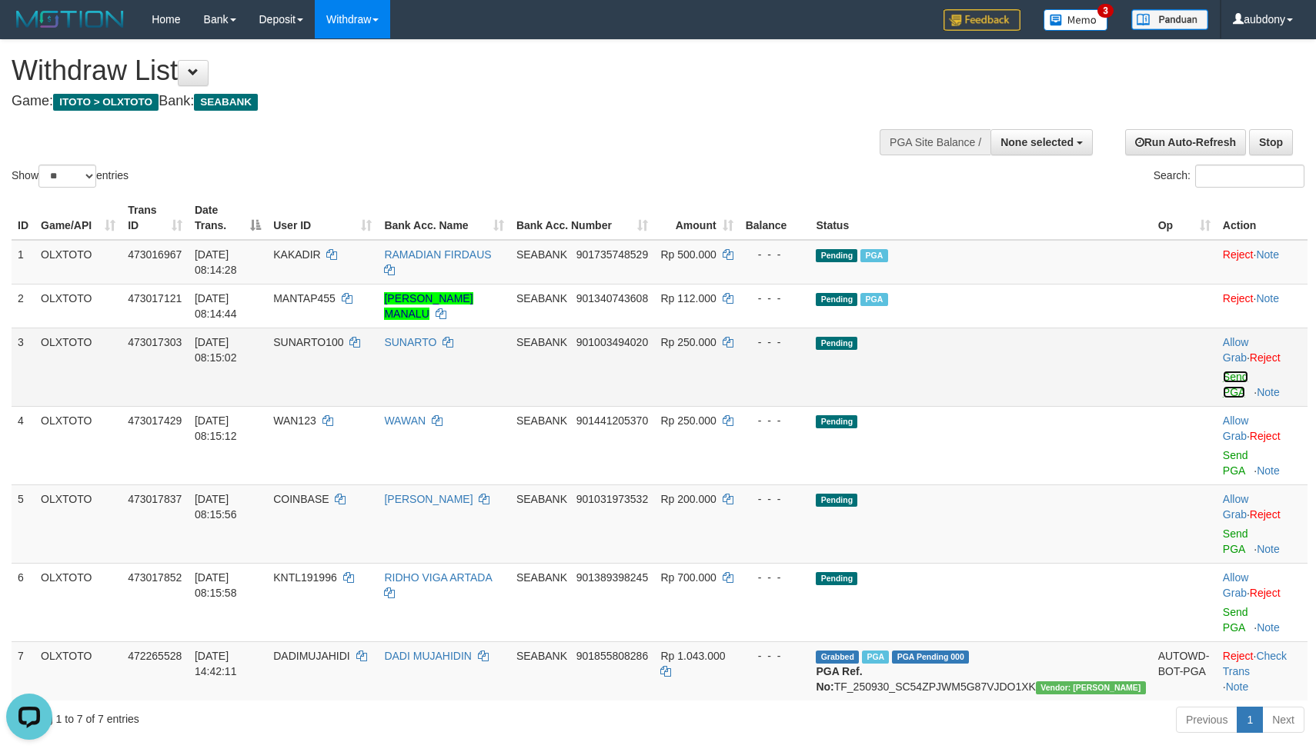
click at [1223, 371] on link "Send PGA" at bounding box center [1235, 385] width 25 height 28
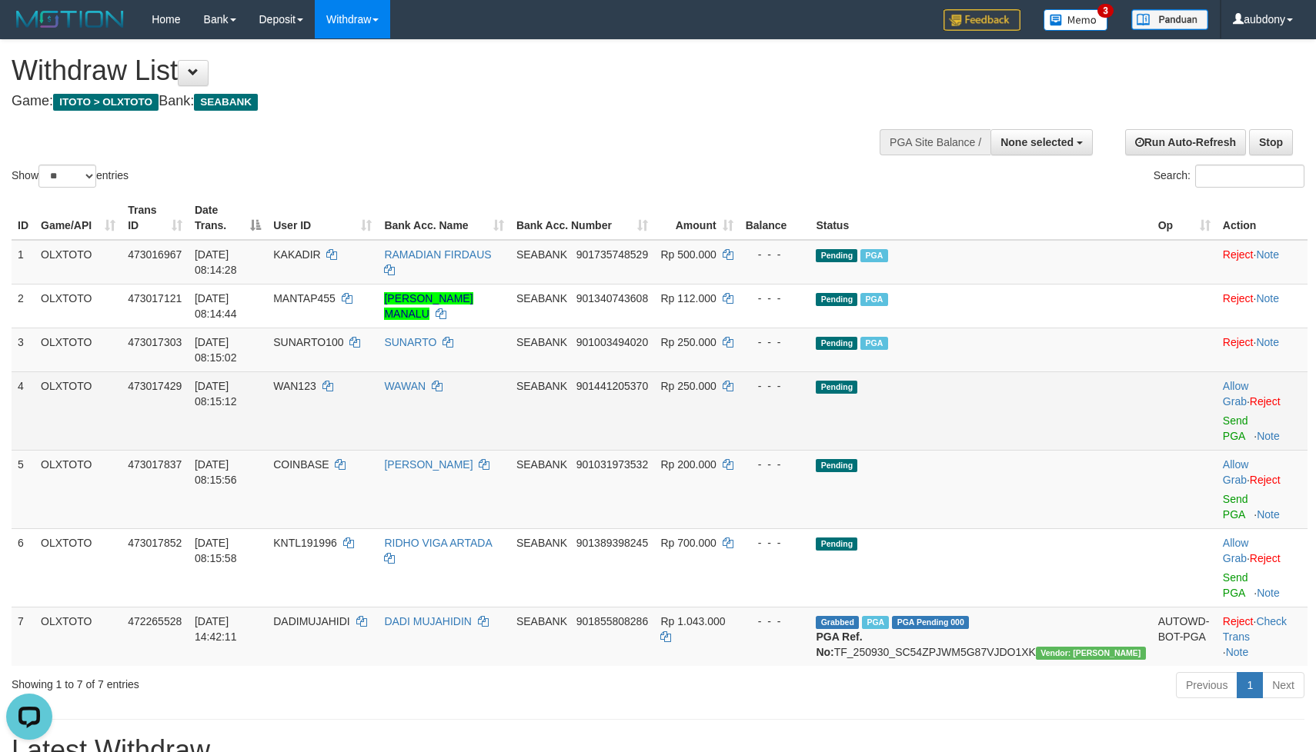
click at [1065, 389] on td "Pending" at bounding box center [980, 411] width 342 height 78
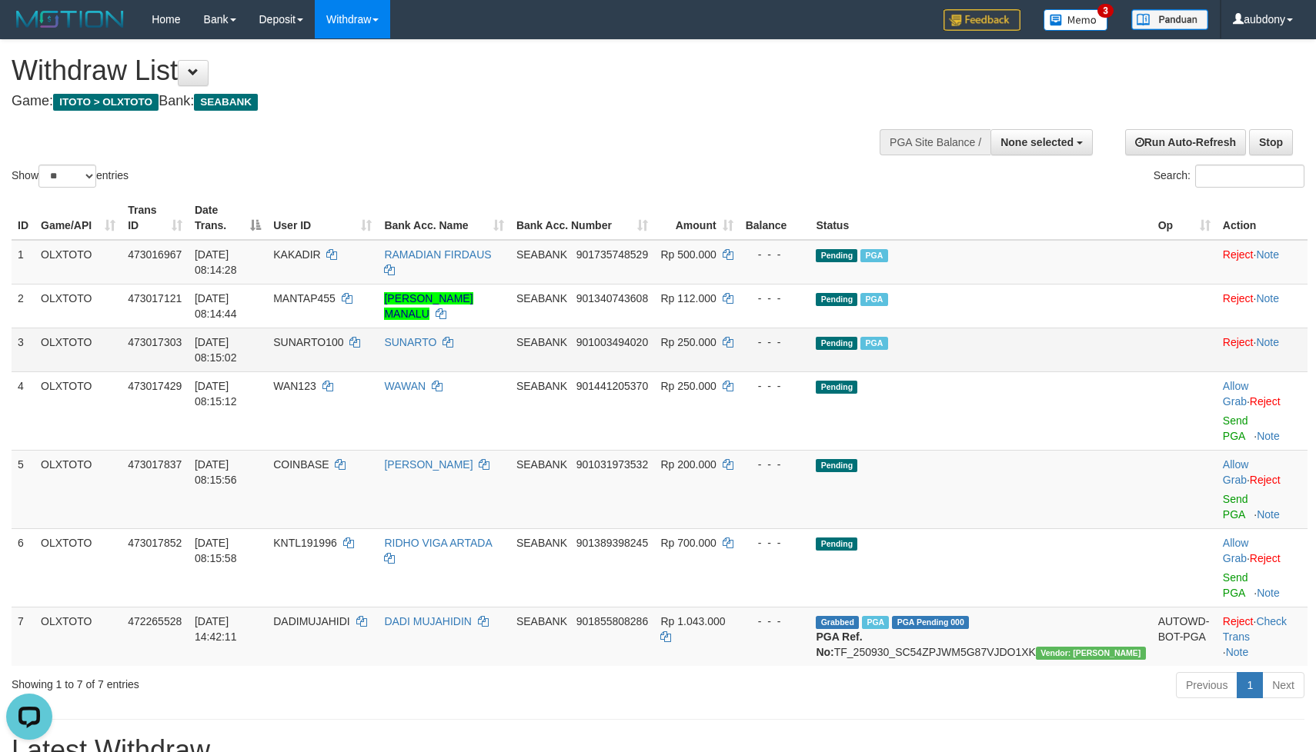
click at [1080, 359] on td "Pending PGA" at bounding box center [980, 350] width 342 height 44
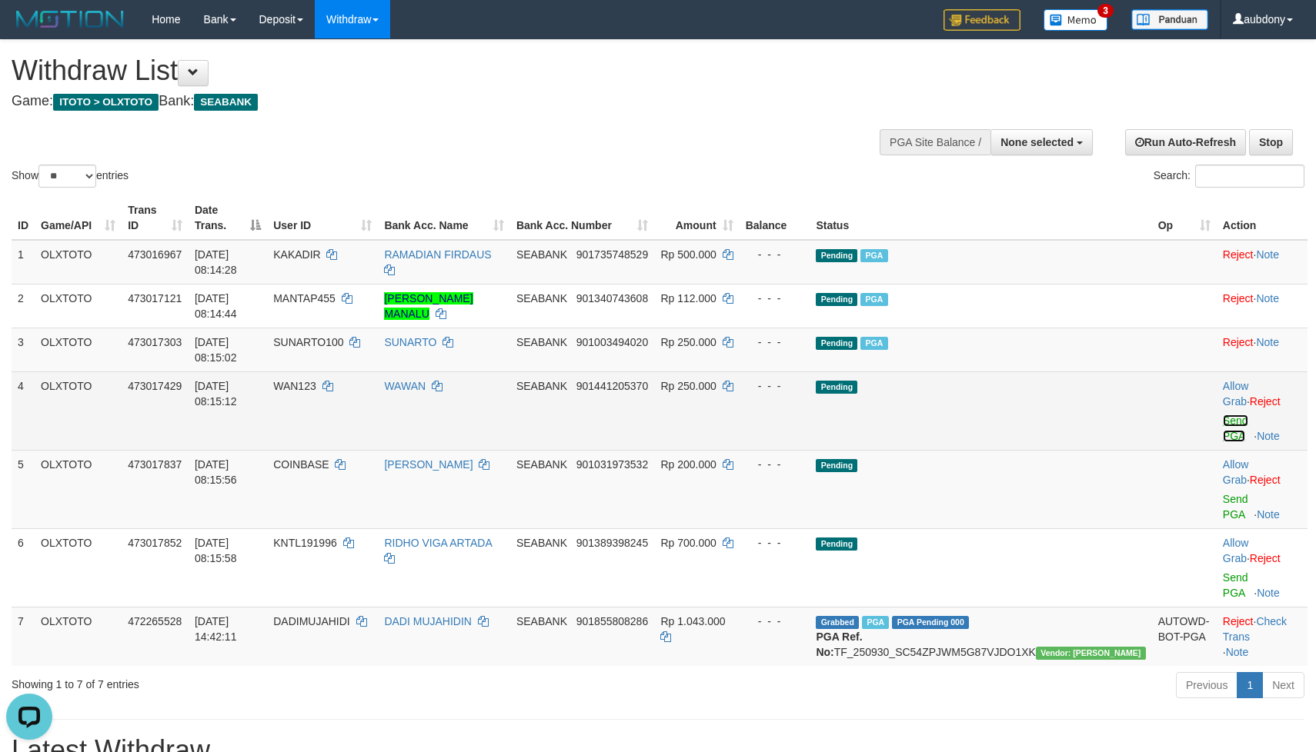
click at [1223, 415] on link "Send PGA" at bounding box center [1235, 429] width 25 height 28
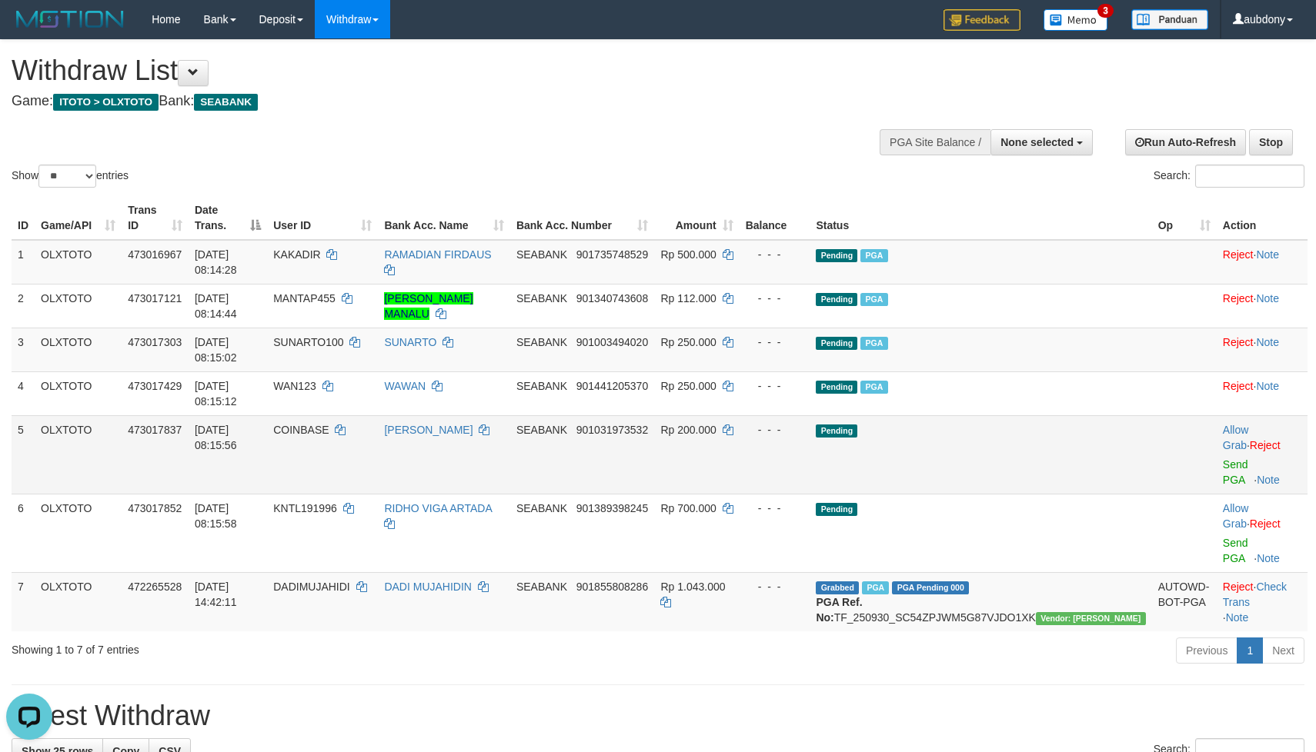
click at [1057, 415] on td "Pending" at bounding box center [980, 454] width 342 height 78
click at [1074, 425] on td "Pending" at bounding box center [980, 454] width 342 height 78
click at [1223, 459] on link "Send PGA" at bounding box center [1235, 473] width 25 height 28
click at [1078, 415] on td "Pending" at bounding box center [980, 454] width 342 height 78
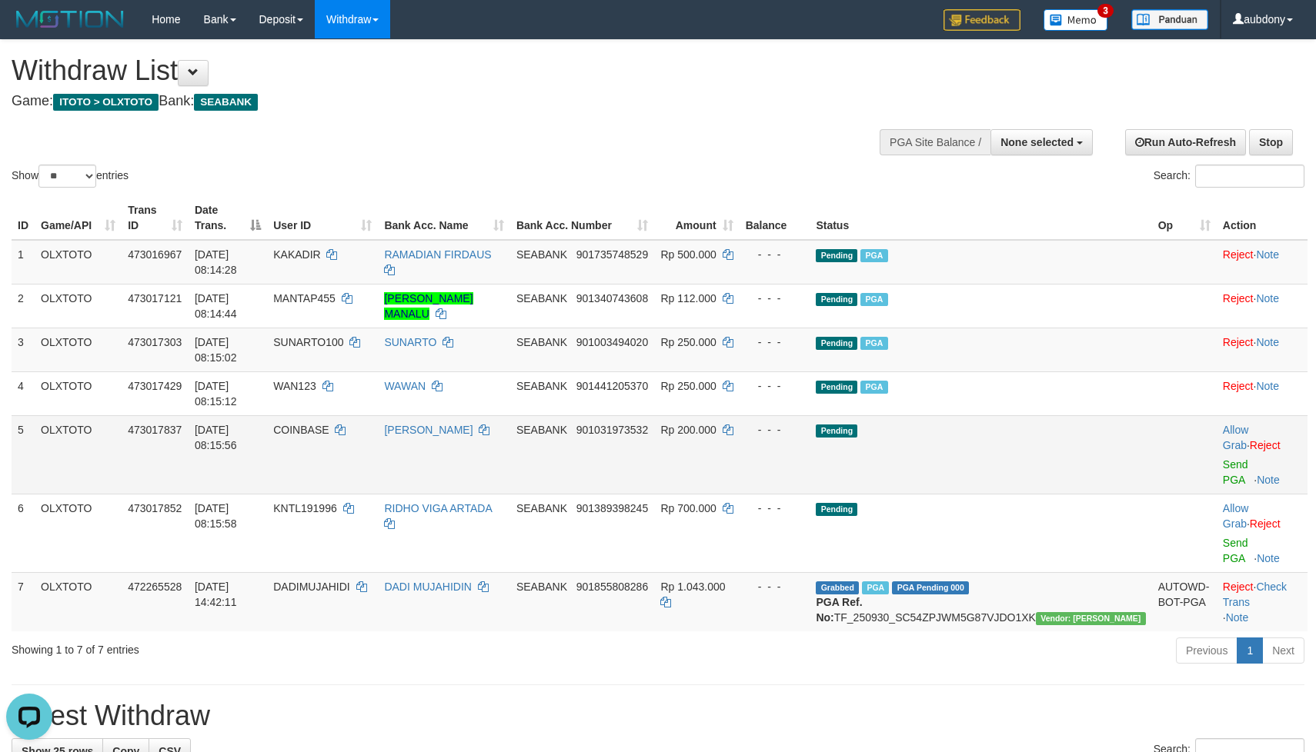
click at [1076, 415] on td "Pending" at bounding box center [980, 454] width 342 height 78
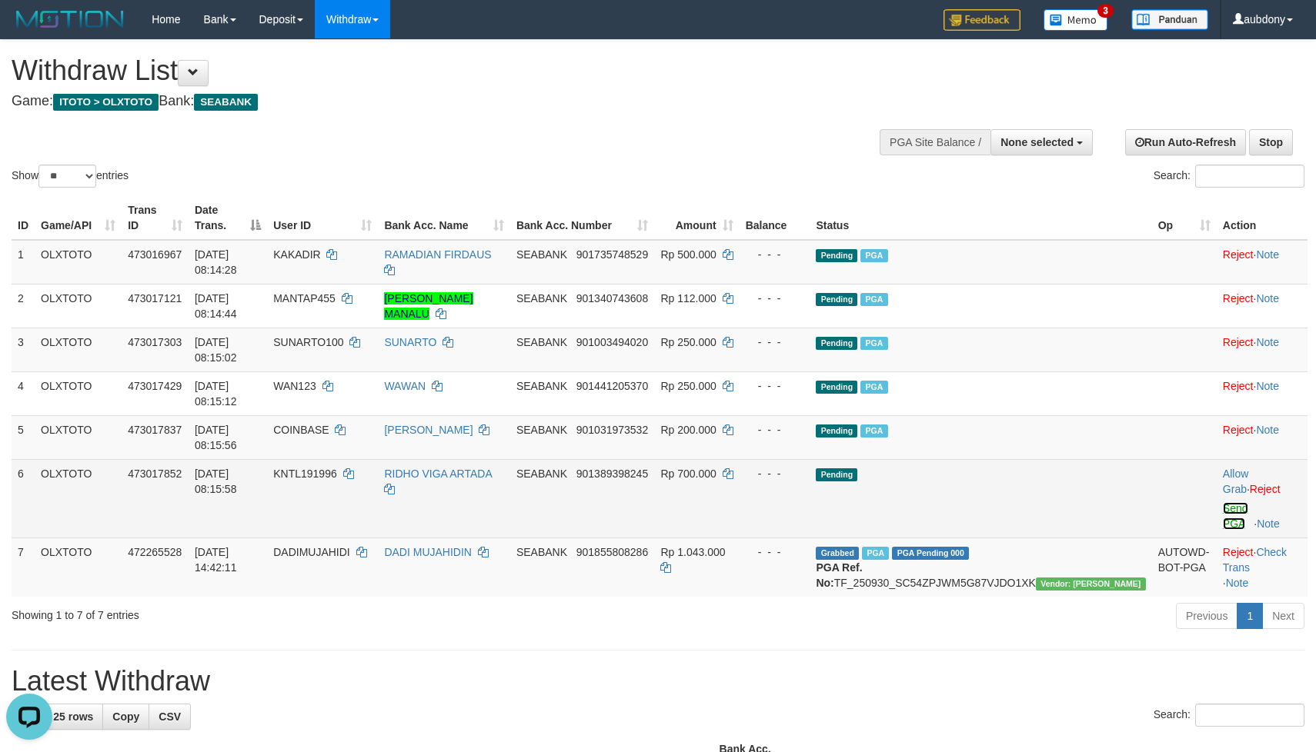
click at [1223, 502] on link "Send PGA" at bounding box center [1235, 516] width 25 height 28
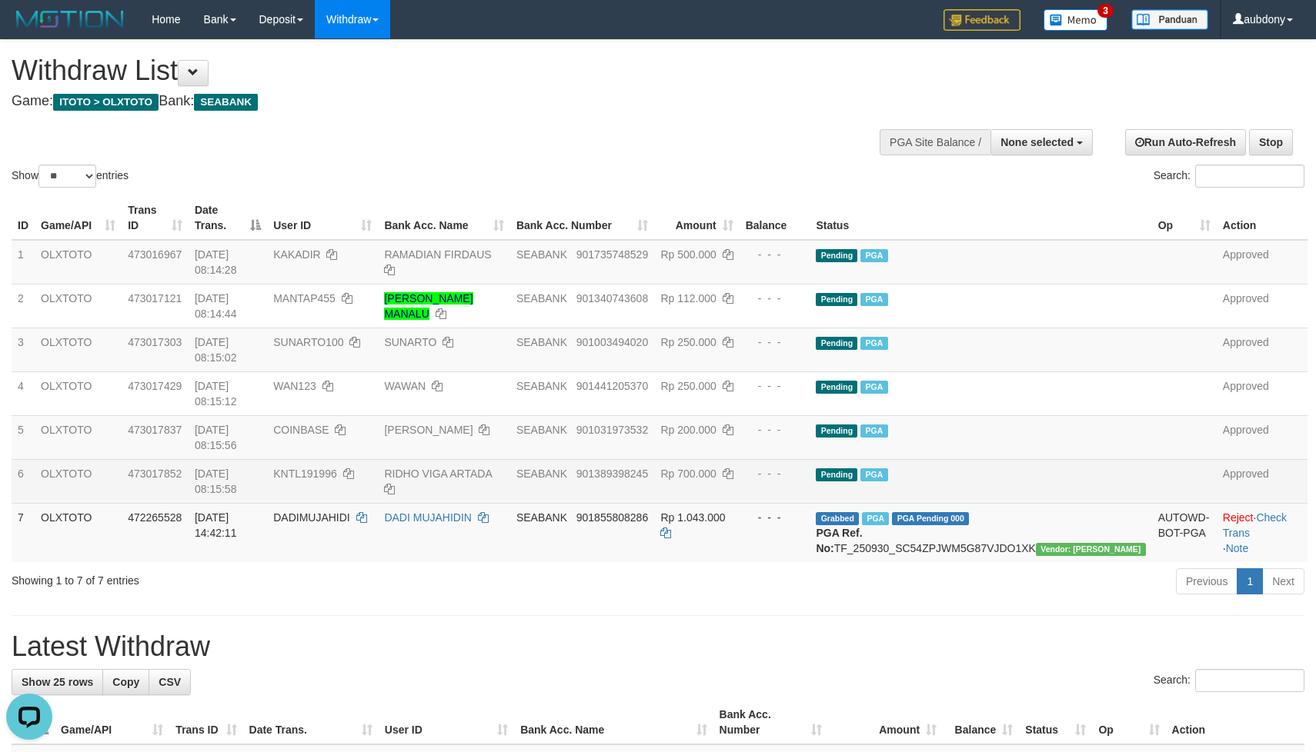
click at [624, 132] on div "Show ** ** ** *** entries Search:" at bounding box center [658, 115] width 1316 height 151
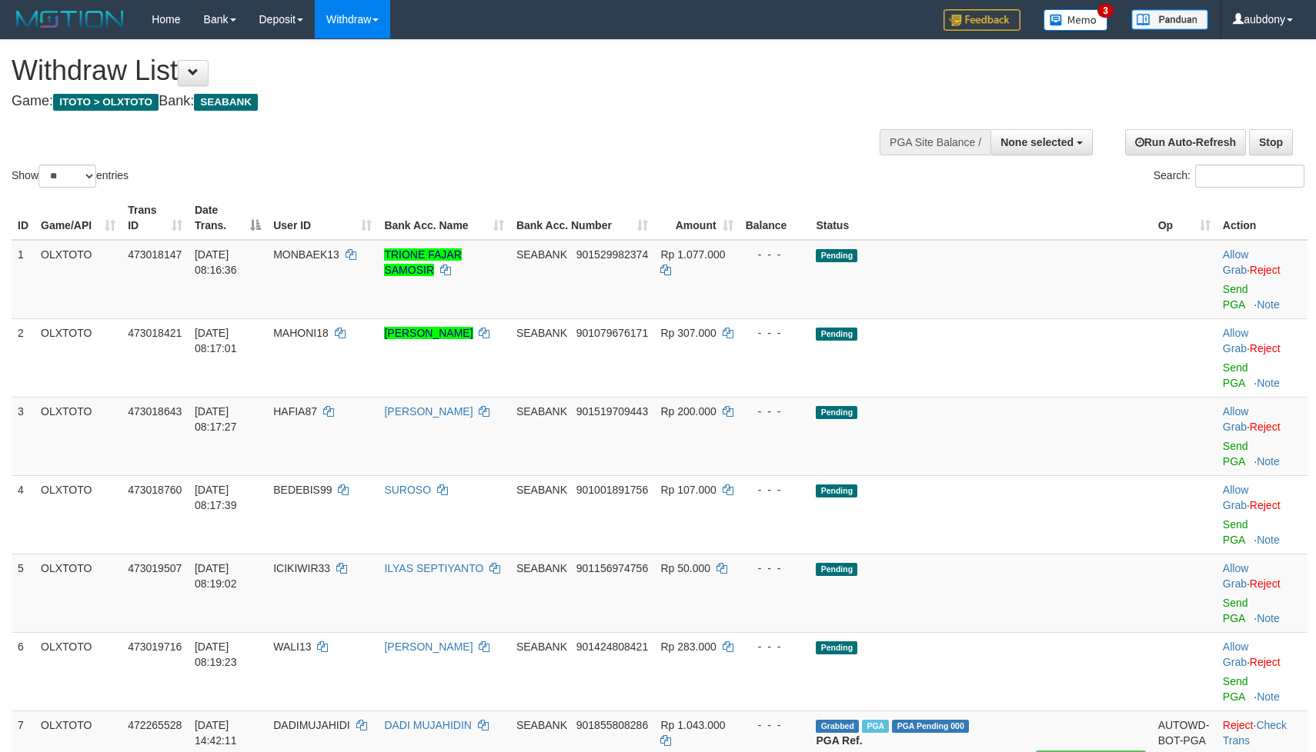
select select
click at [86, 188] on select "** ** ** ***" at bounding box center [67, 176] width 58 height 23
select select "**"
click at [41, 184] on select "** ** ** ***" at bounding box center [67, 176] width 58 height 23
drag, startPoint x: 421, startPoint y: 174, endPoint x: 446, endPoint y: 169, distance: 25.8
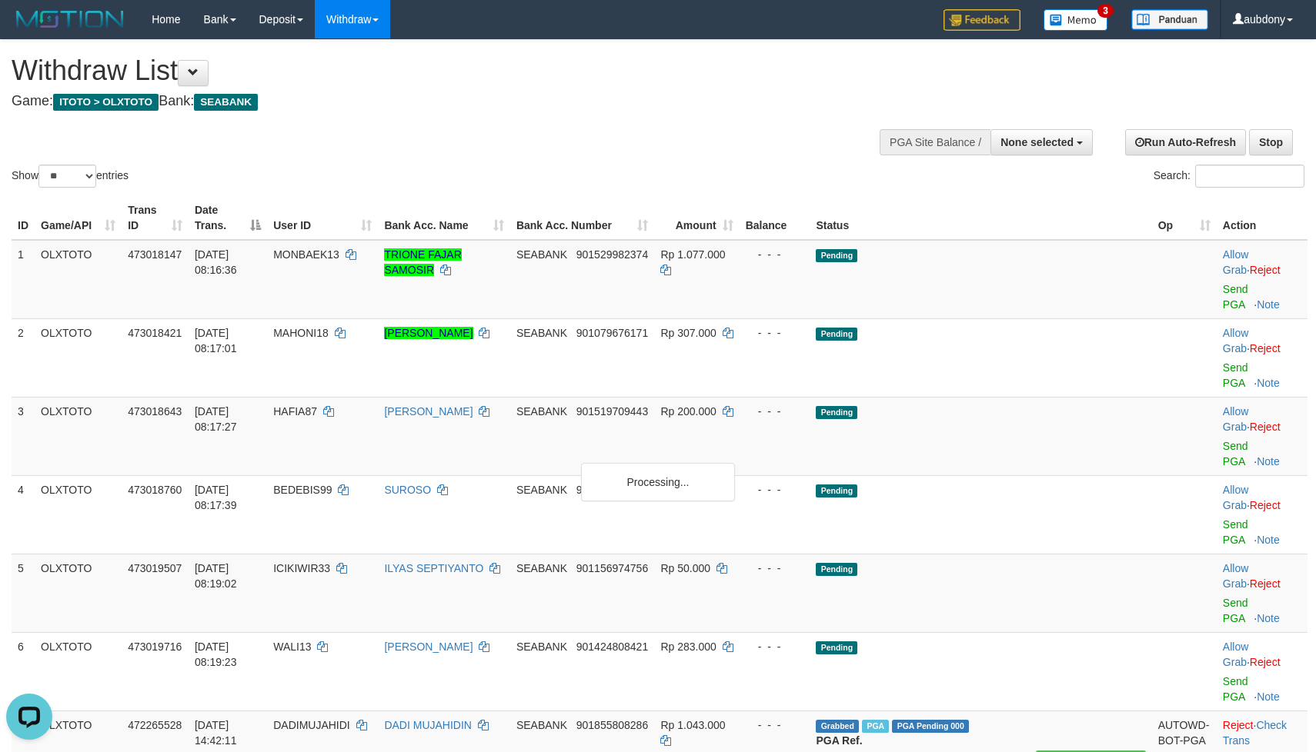
click at [439, 169] on div "Show ** ** ** *** entries Search:" at bounding box center [658, 115] width 1316 height 151
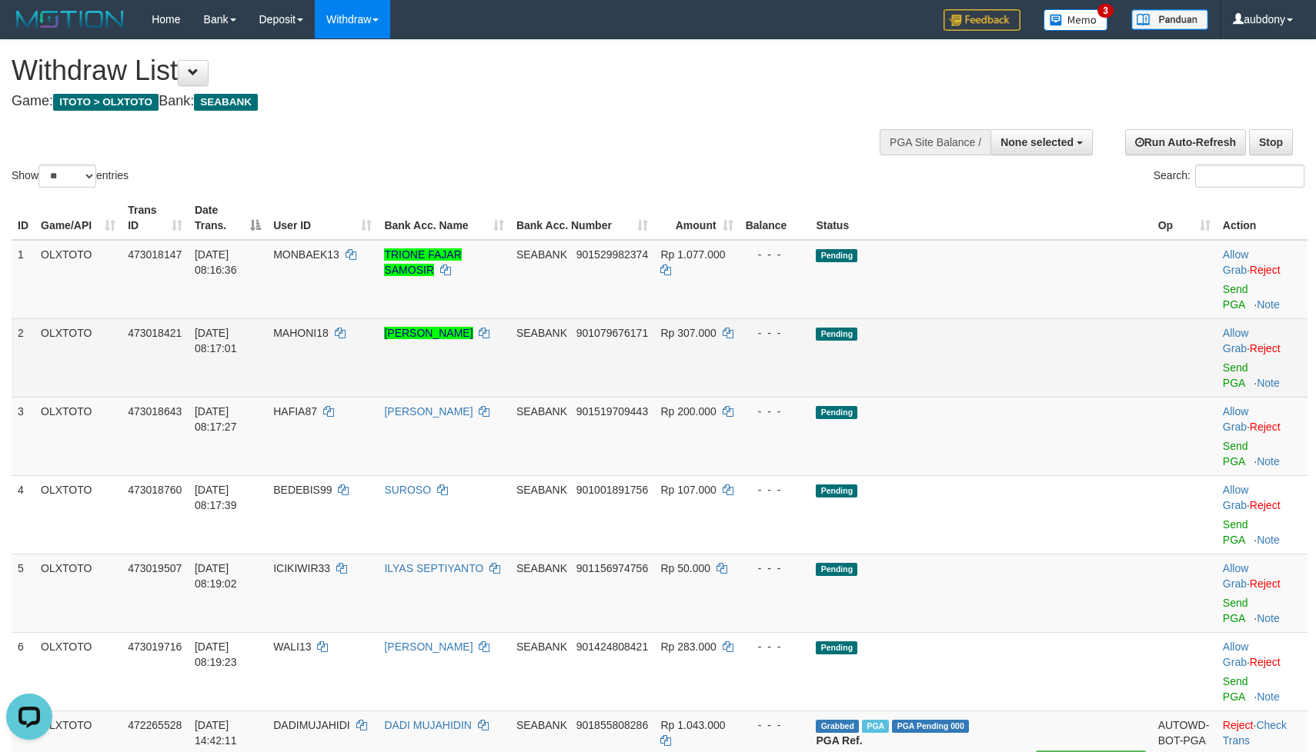
click at [1013, 319] on td "Pending" at bounding box center [980, 358] width 342 height 78
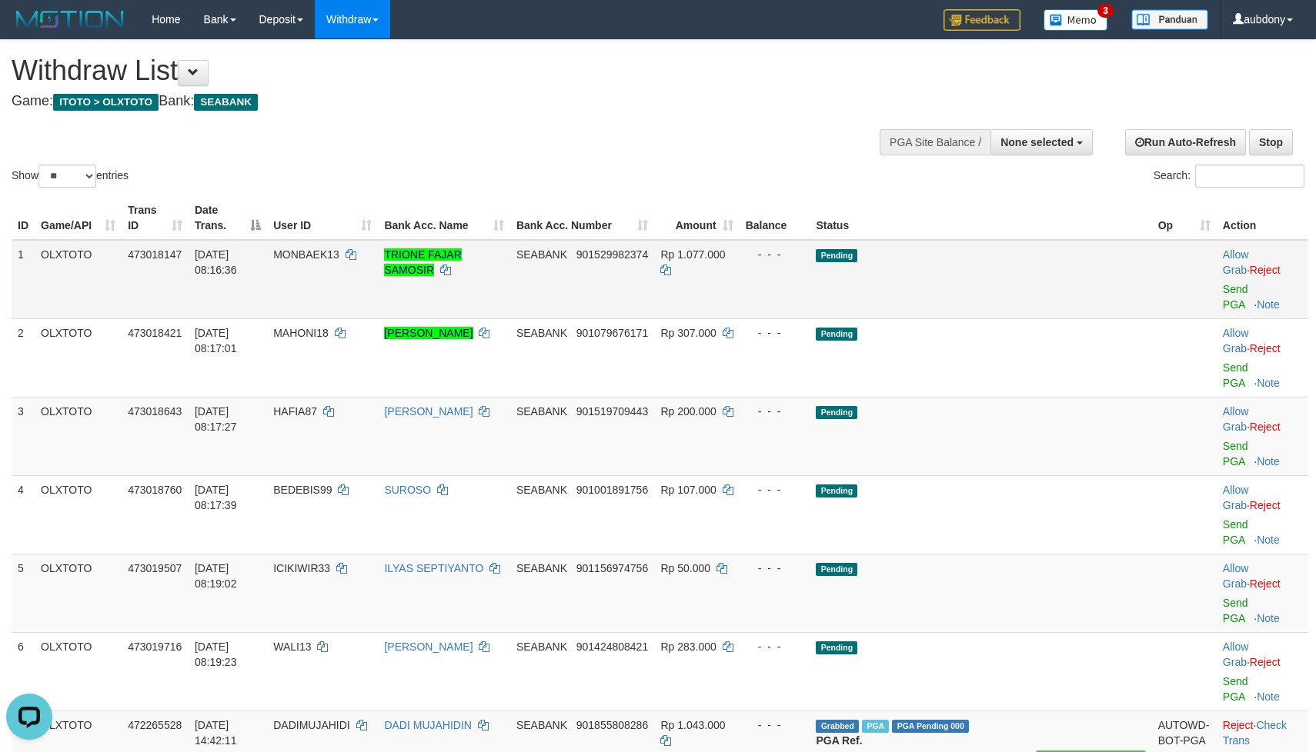
click at [1042, 295] on td "Pending" at bounding box center [980, 279] width 342 height 79
click at [1042, 294] on td "Pending" at bounding box center [980, 279] width 342 height 79
click at [1042, 291] on td "Pending" at bounding box center [980, 279] width 342 height 79
click at [1226, 292] on link "Send PGA" at bounding box center [1235, 297] width 25 height 28
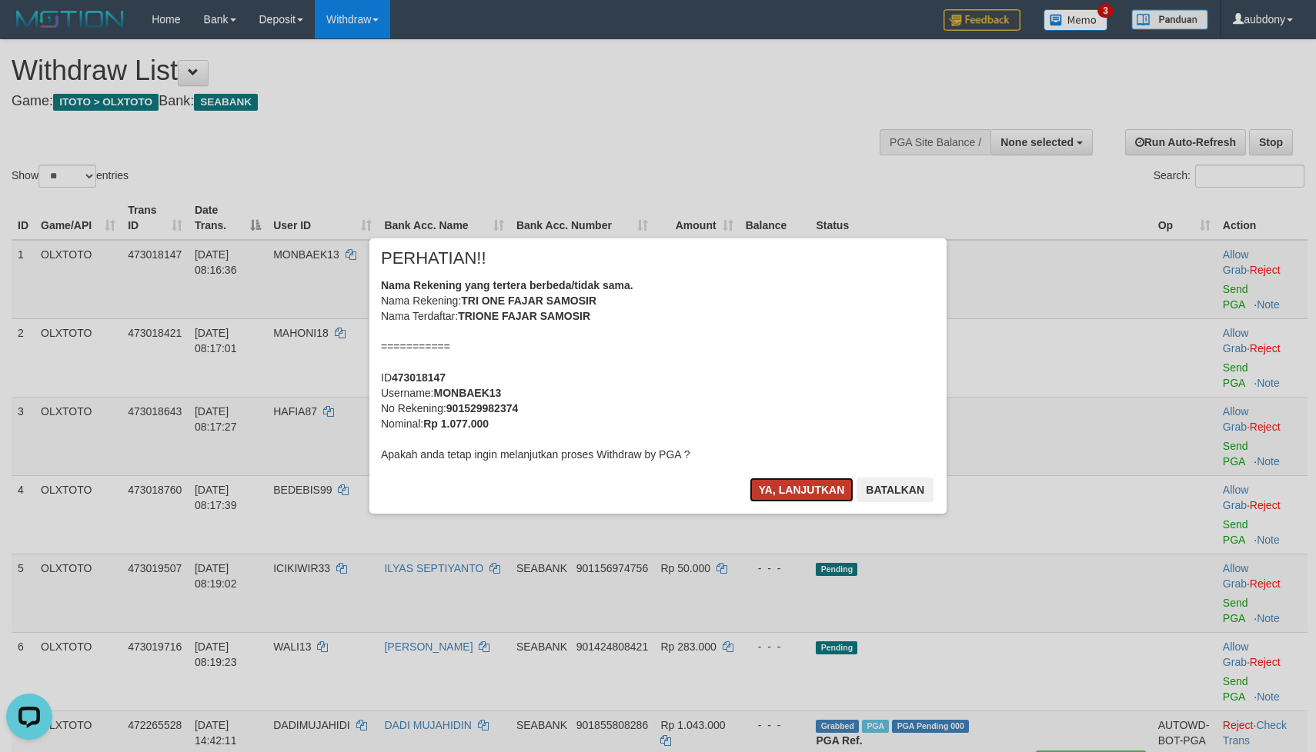
click at [803, 487] on button "Ya, lanjutkan" at bounding box center [801, 490] width 105 height 25
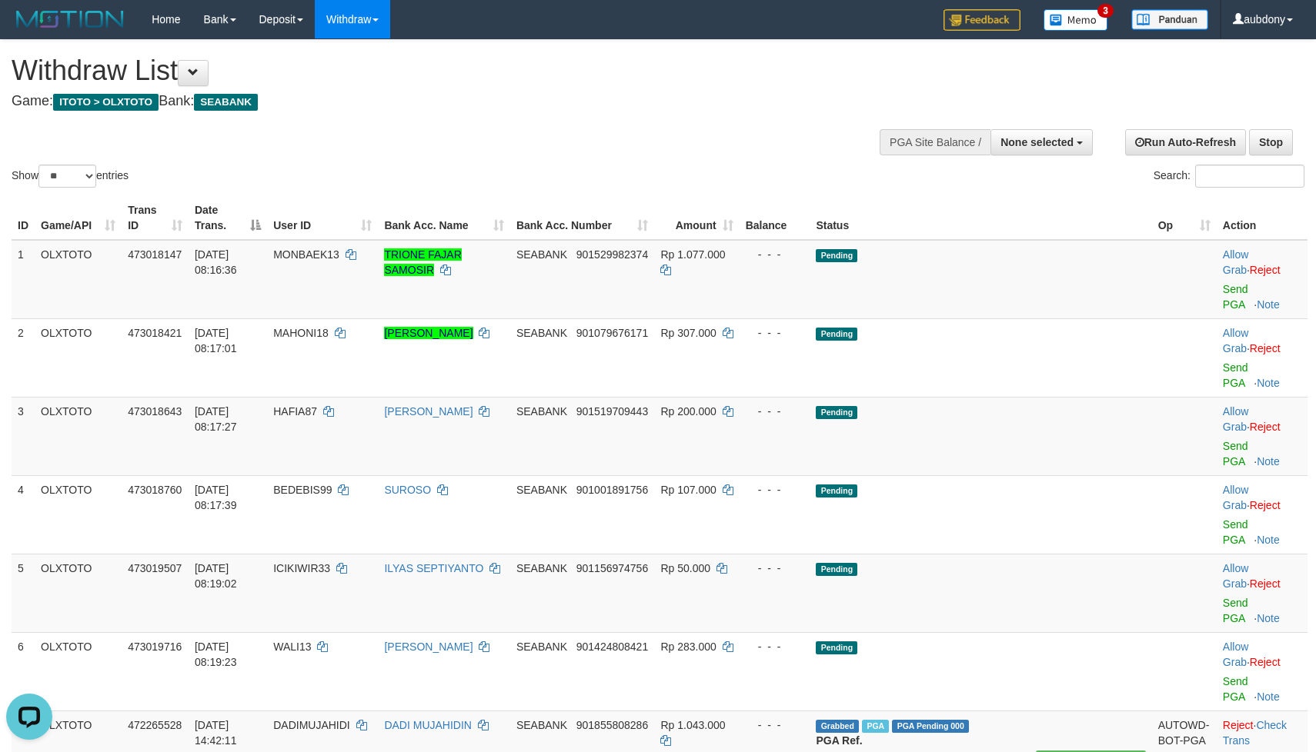
click at [656, 191] on div "Show ** ** ** *** entries Search:" at bounding box center [658, 115] width 1316 height 151
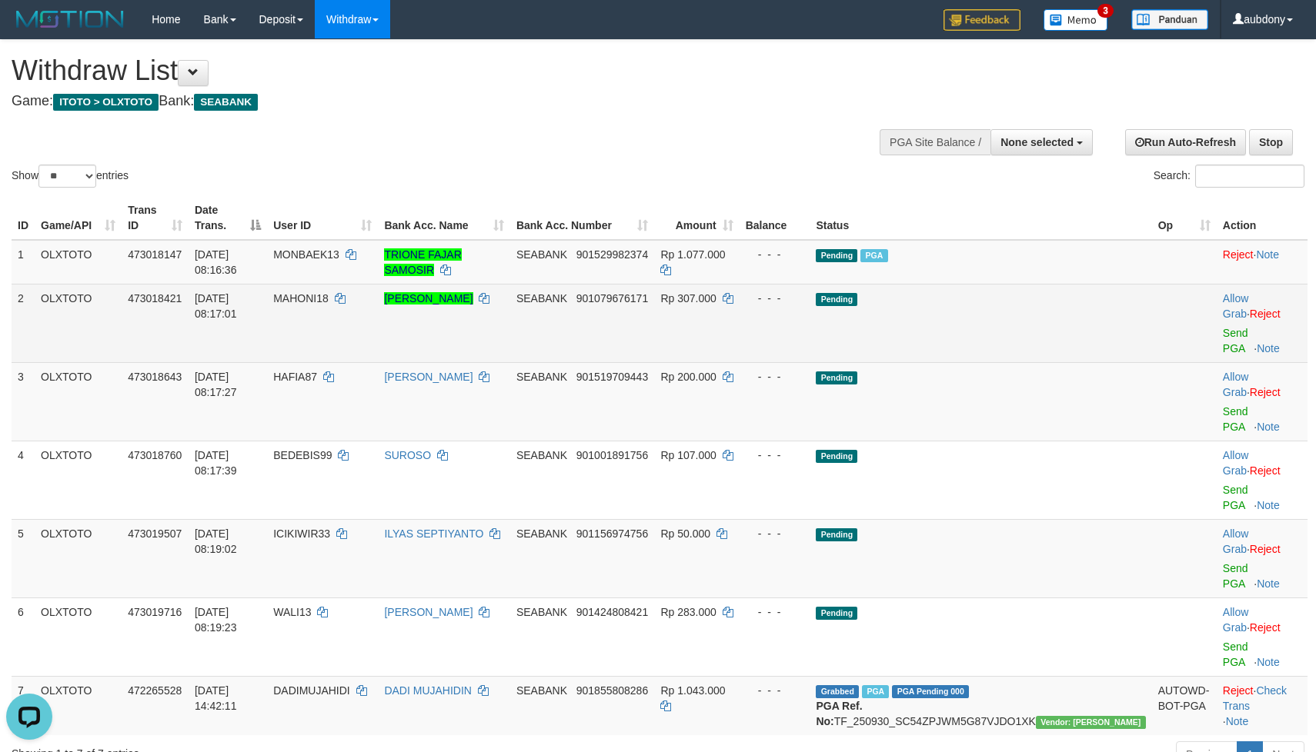
click at [989, 329] on td "Pending" at bounding box center [980, 323] width 342 height 78
drag, startPoint x: 1011, startPoint y: 328, endPoint x: 1023, endPoint y: 328, distance: 12.3
click at [1012, 328] on td "Pending" at bounding box center [980, 323] width 342 height 78
drag, startPoint x: 1023, startPoint y: 328, endPoint x: 1183, endPoint y: 349, distance: 160.7
click at [1059, 333] on td "Pending" at bounding box center [980, 323] width 342 height 78
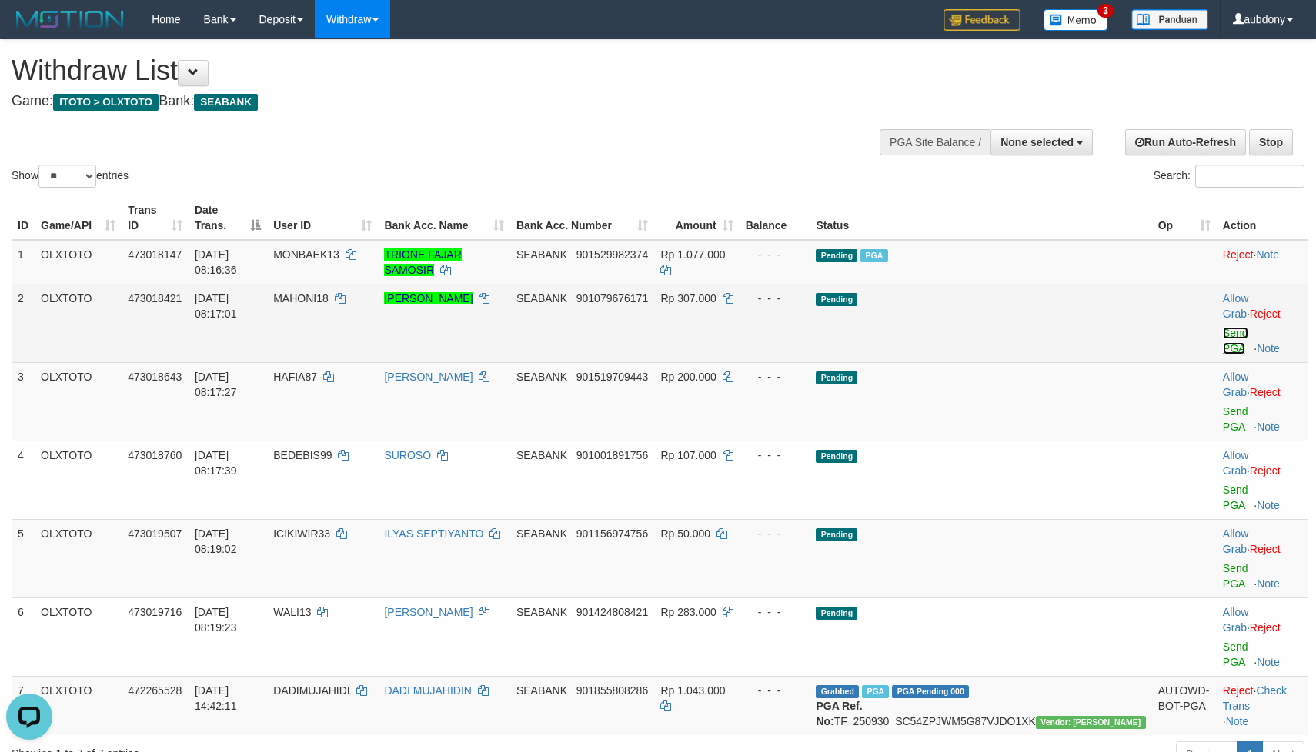
click at [1231, 335] on link "Send PGA" at bounding box center [1235, 341] width 25 height 28
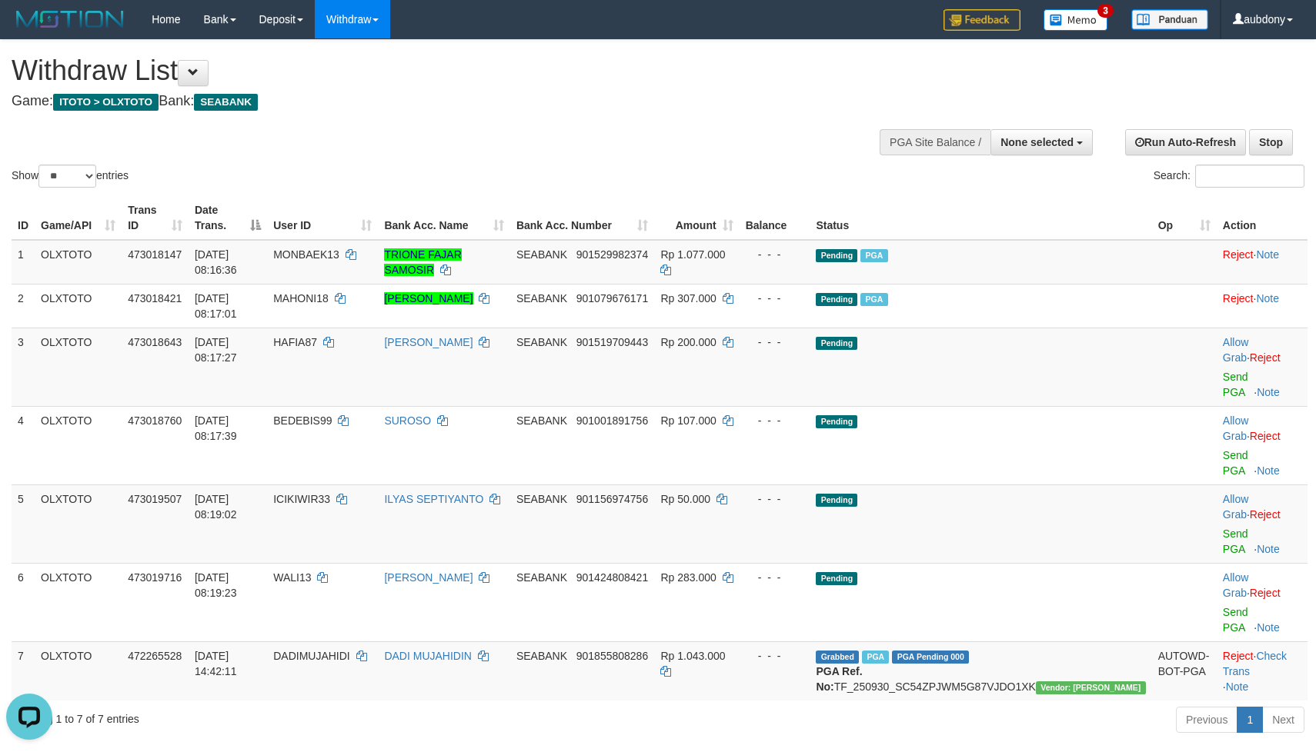
drag, startPoint x: 485, startPoint y: 162, endPoint x: 506, endPoint y: 162, distance: 21.5
click at [492, 162] on div "Show ** ** ** *** entries Search:" at bounding box center [658, 115] width 1316 height 151
drag, startPoint x: 970, startPoint y: 355, endPoint x: 1000, endPoint y: 355, distance: 30.0
click at [977, 355] on td "Pending" at bounding box center [980, 367] width 342 height 78
drag, startPoint x: 1000, startPoint y: 355, endPoint x: 1101, endPoint y: 362, distance: 101.0
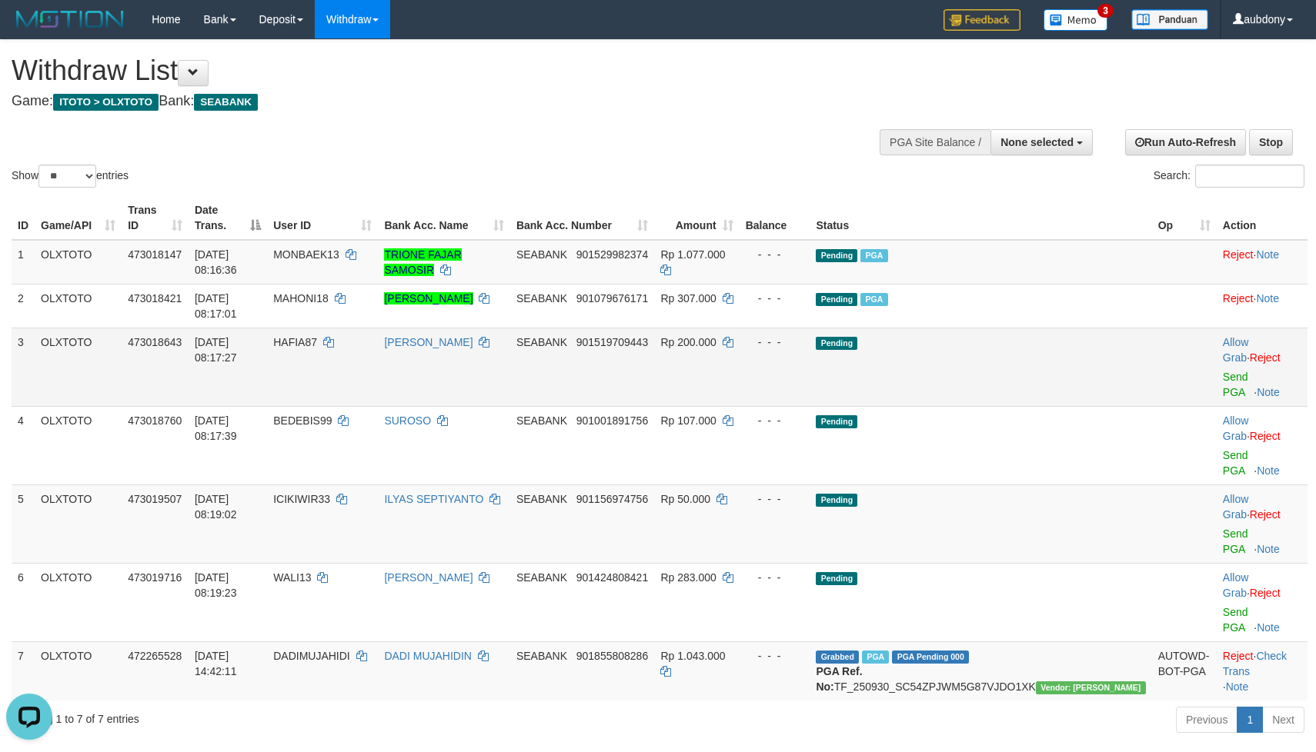
click at [1013, 355] on td "Pending" at bounding box center [980, 367] width 342 height 78
click at [1231, 371] on link "Send PGA" at bounding box center [1235, 385] width 25 height 28
drag, startPoint x: 563, startPoint y: 160, endPoint x: 619, endPoint y: 176, distance: 57.7
click at [575, 160] on div "Show ** ** ** *** entries Search:" at bounding box center [658, 115] width 1316 height 151
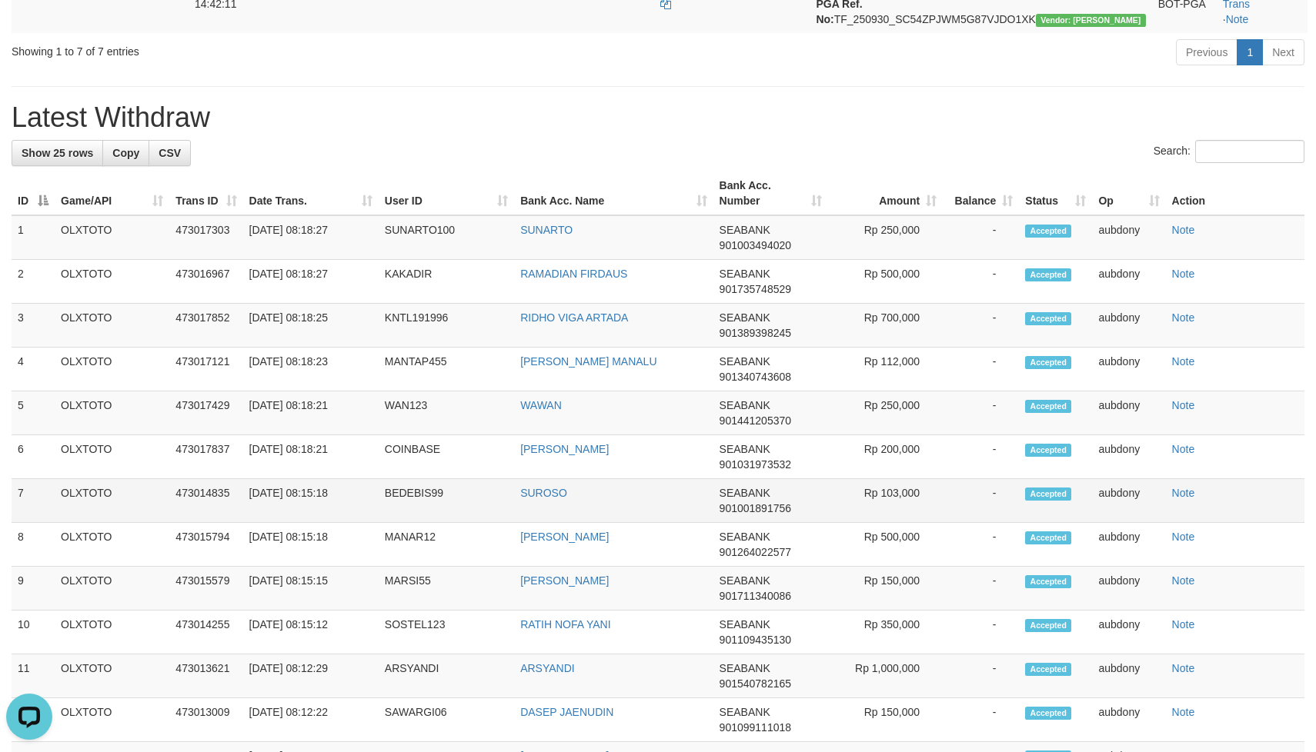
click at [1016, 479] on td "-" at bounding box center [980, 501] width 76 height 44
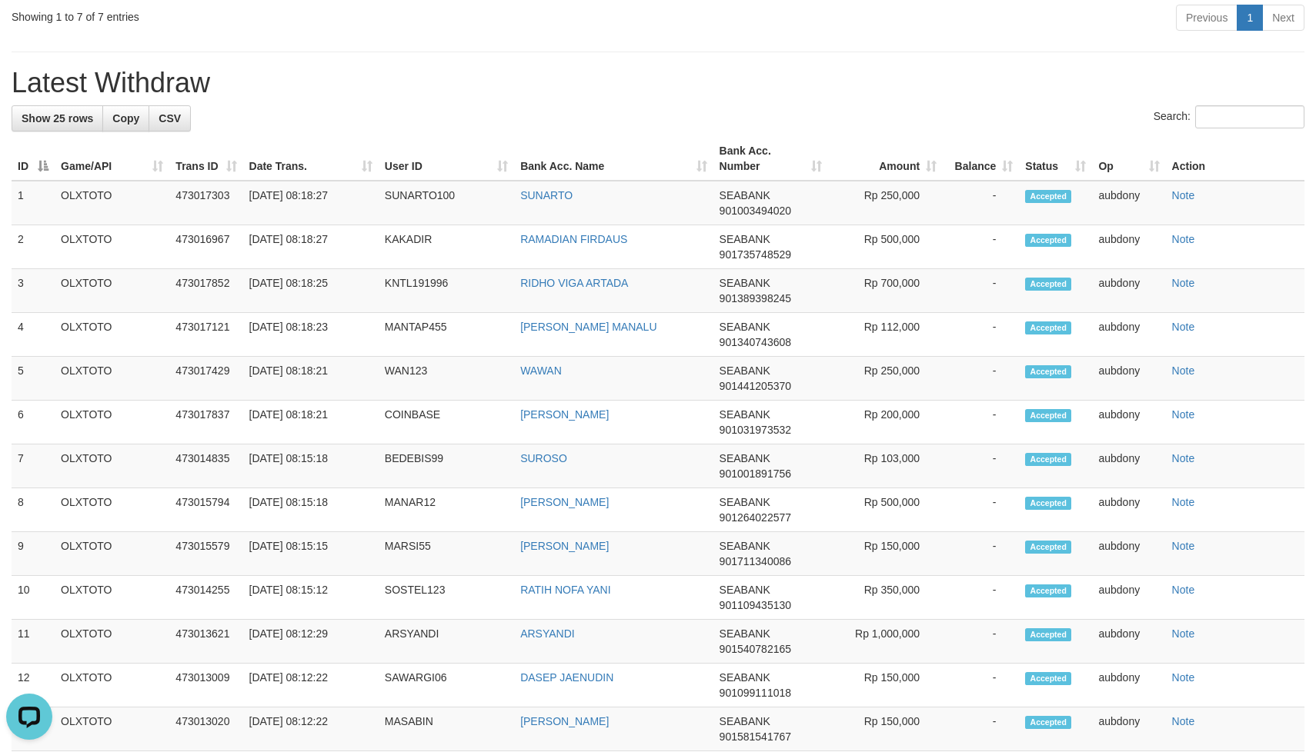
scroll to position [0, 0]
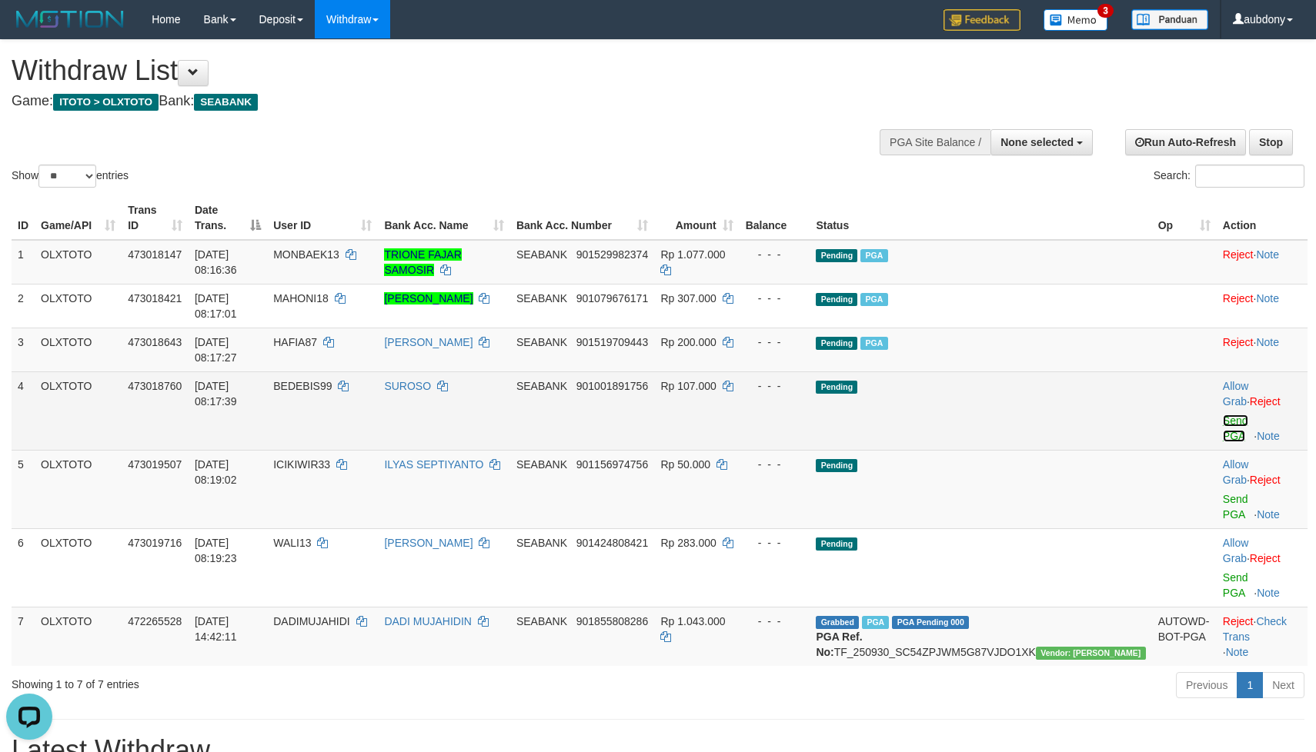
click at [1223, 415] on link "Send PGA" at bounding box center [1235, 429] width 25 height 28
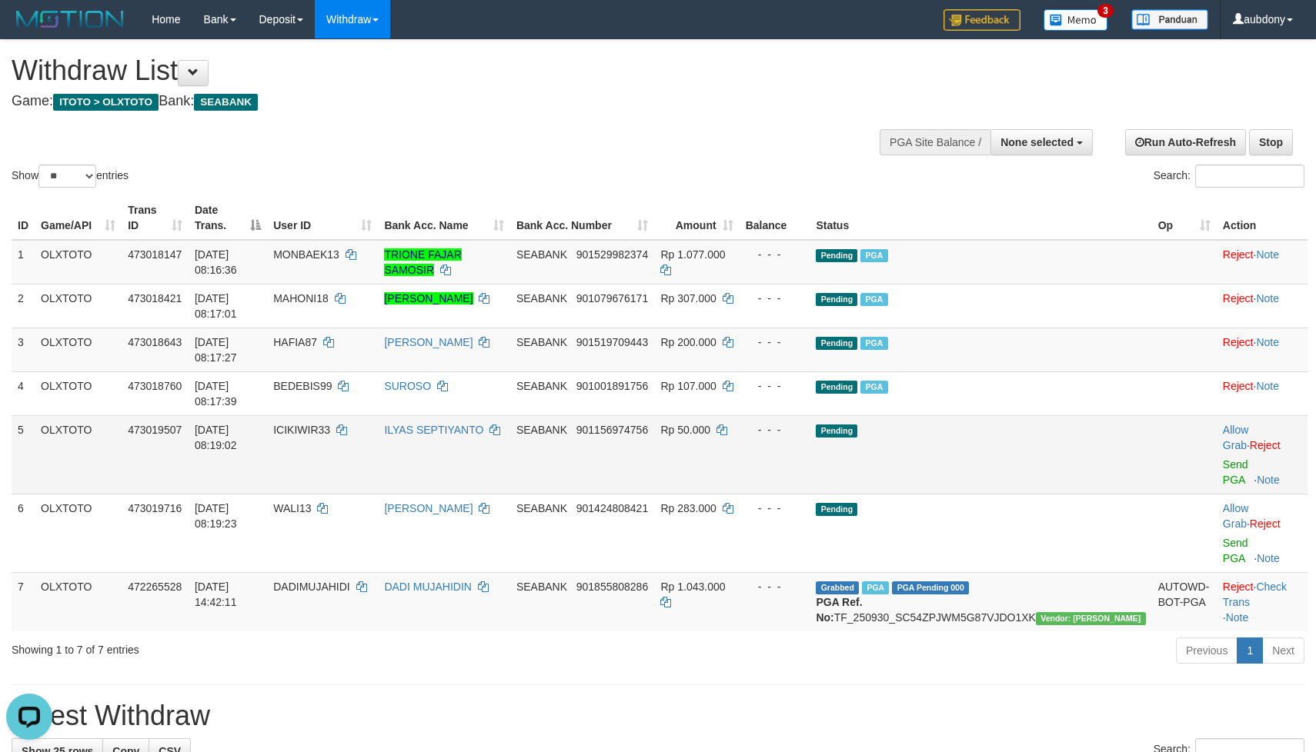
drag, startPoint x: 952, startPoint y: 399, endPoint x: 972, endPoint y: 398, distance: 20.8
click at [972, 415] on td "Pending" at bounding box center [980, 454] width 342 height 78
drag, startPoint x: 1052, startPoint y: 402, endPoint x: 1074, endPoint y: 409, distance: 22.6
click at [1056, 415] on td "Pending" at bounding box center [980, 454] width 342 height 78
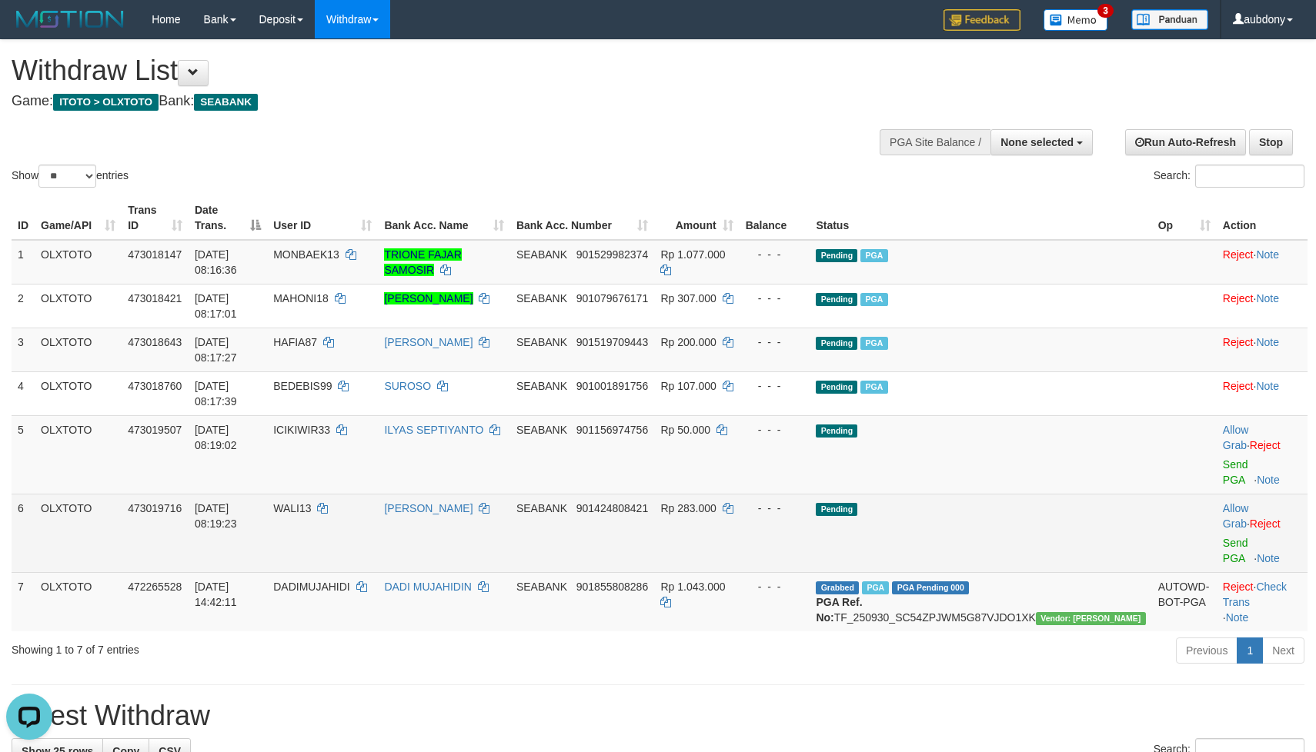
click at [1046, 494] on td "Pending" at bounding box center [980, 533] width 342 height 78
click at [1041, 494] on td "Pending" at bounding box center [980, 533] width 342 height 78
click at [1004, 494] on td "Pending" at bounding box center [980, 533] width 342 height 78
click at [1002, 494] on td "Pending" at bounding box center [980, 533] width 342 height 78
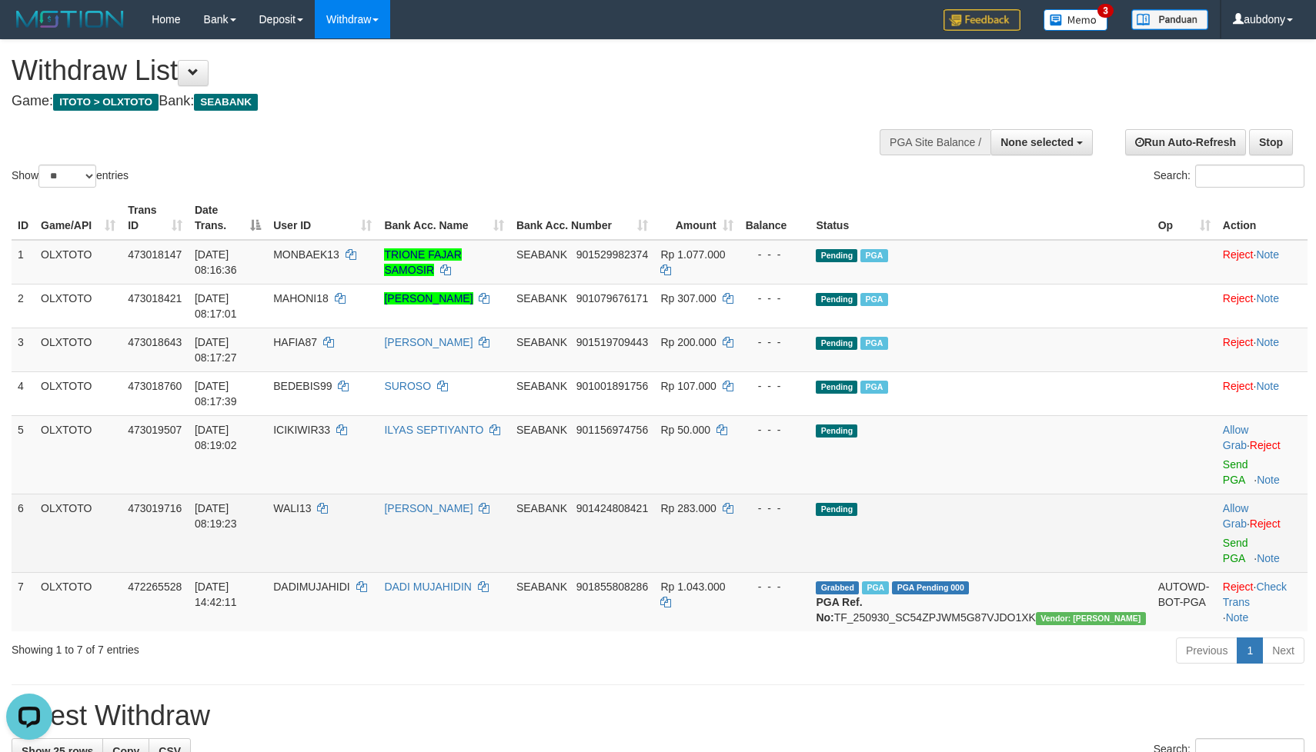
drag, startPoint x: 1013, startPoint y: 464, endPoint x: 1139, endPoint y: 464, distance: 125.4
click at [1030, 494] on td "Pending" at bounding box center [980, 533] width 342 height 78
click at [1223, 537] on link "Send PGA" at bounding box center [1235, 551] width 25 height 28
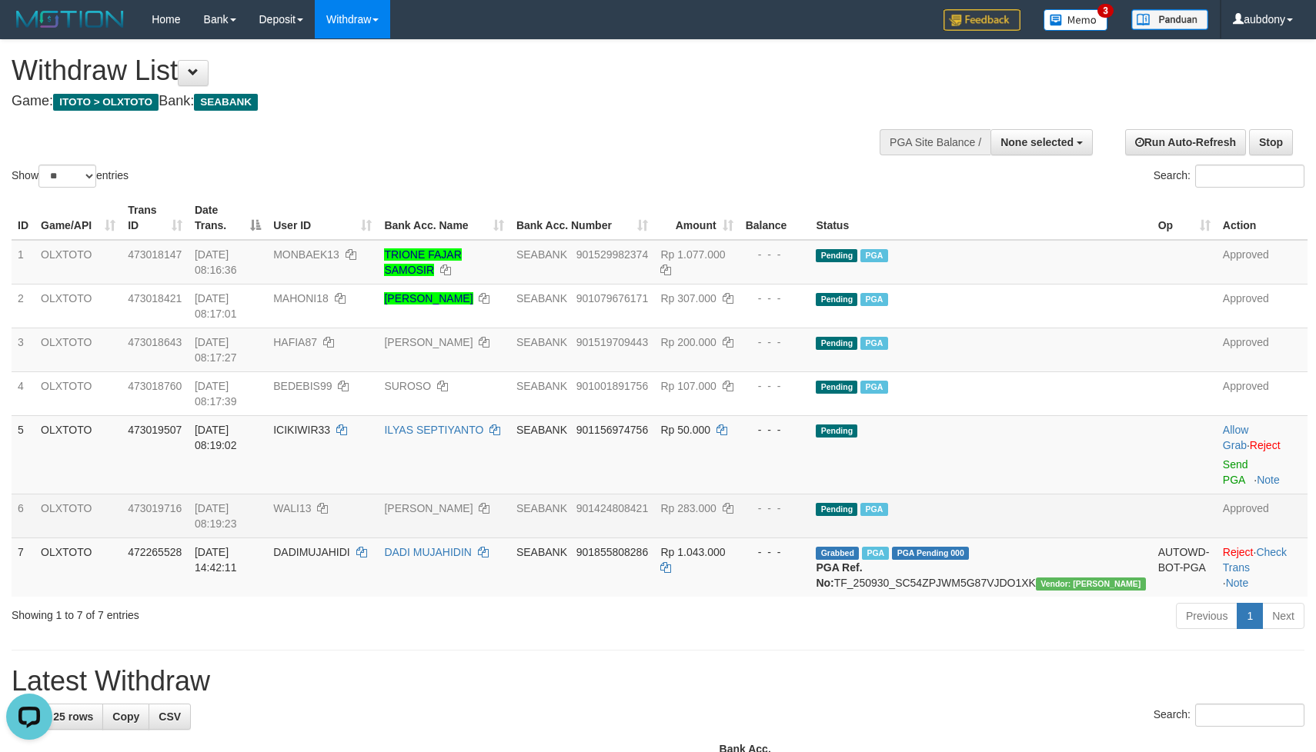
click at [716, 541] on div "ID Game/API Trans ID Date Trans. User ID Bank Acc. Name Bank Acc. Number Amount…" at bounding box center [658, 397] width 1316 height 410
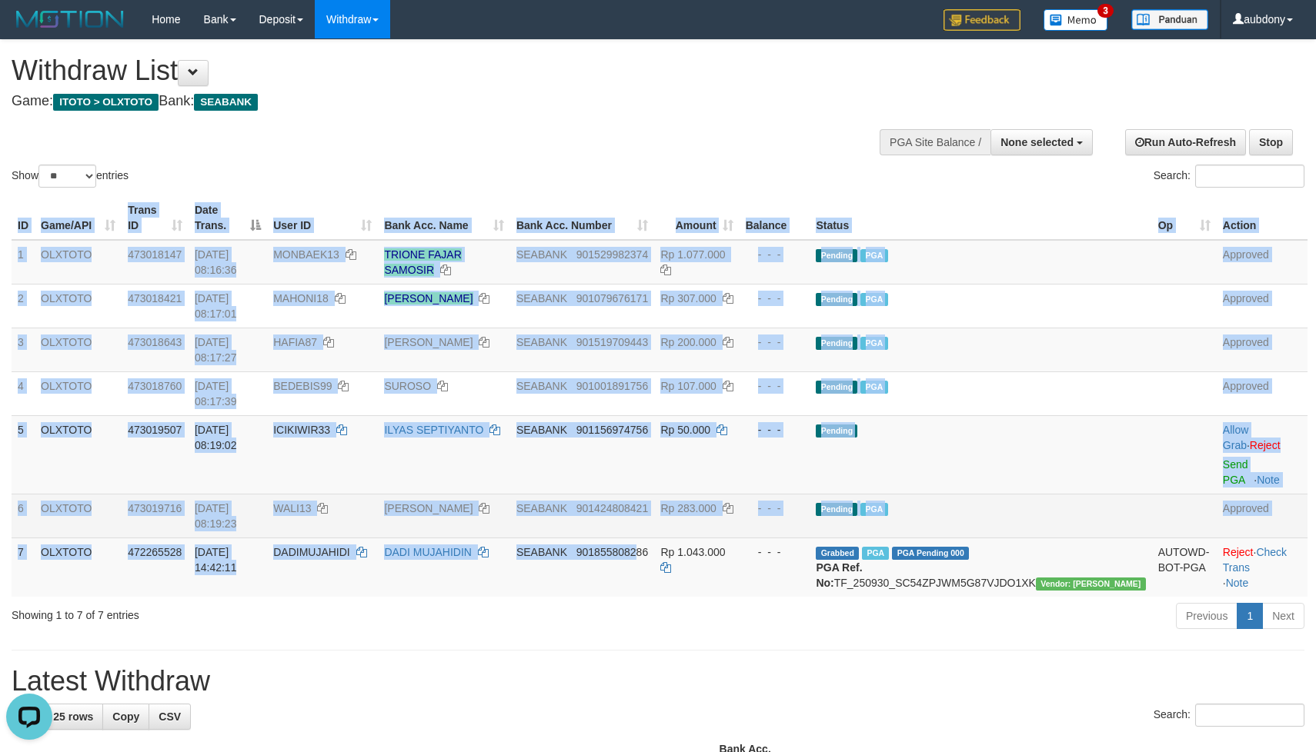
click at [714, 543] on div "ID Game/API Trans ID Date Trans. User ID Bank Acc. Name Bank Acc. Number Amount…" at bounding box center [658, 397] width 1316 height 410
click at [713, 543] on div "ID Game/API Trans ID Date Trans. User ID Bank Acc. Name Bank Acc. Number Amount…" at bounding box center [658, 397] width 1316 height 410
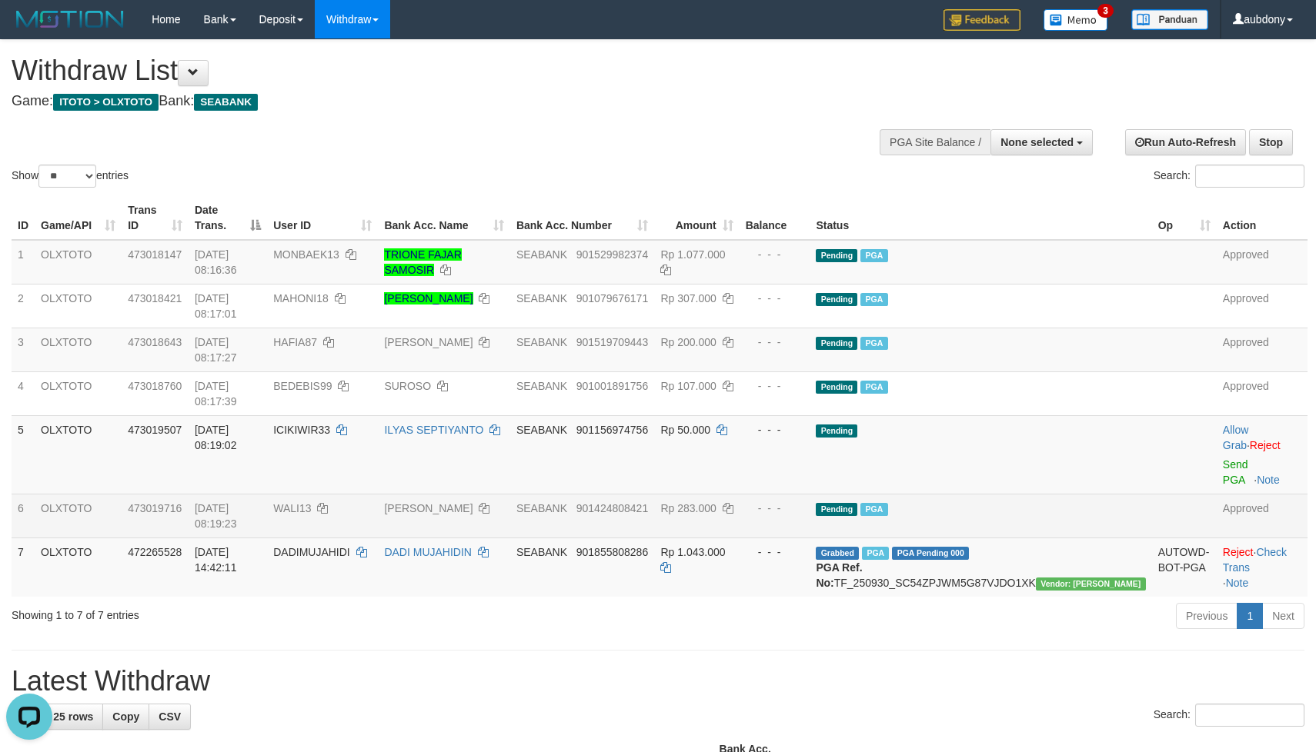
click at [713, 602] on div "Previous 1 Next" at bounding box center [932, 618] width 745 height 33
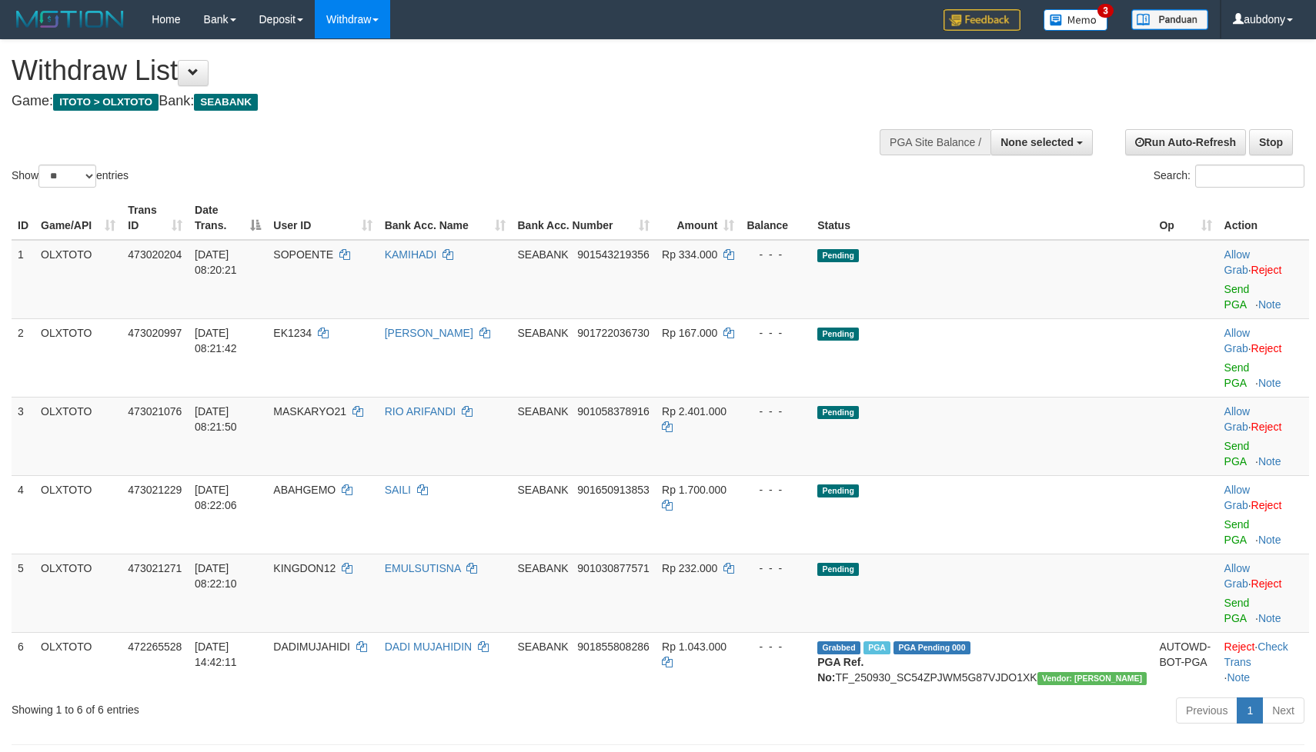
select select
select select "**"
click at [647, 125] on div "Show ** ** ** *** entries Search:" at bounding box center [658, 115] width 1316 height 151
select select
click at [68, 188] on select "** ** ** ***" at bounding box center [67, 176] width 58 height 23
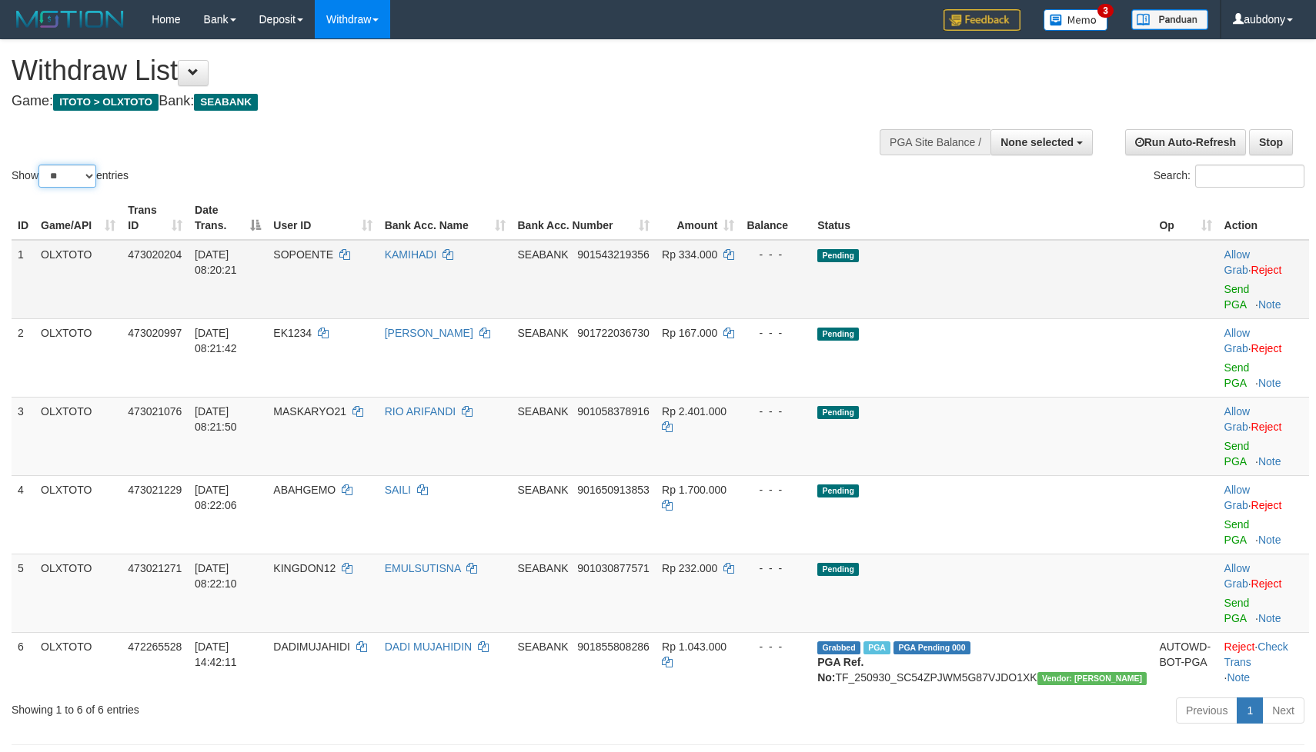
select select "***"
click at [41, 184] on select "** ** ** ***" at bounding box center [67, 176] width 58 height 23
click at [499, 185] on div "Show ** ** ** *** entries" at bounding box center [329, 178] width 635 height 27
click at [1067, 301] on td "Pending" at bounding box center [982, 279] width 342 height 79
click at [1083, 289] on td "Pending" at bounding box center [982, 279] width 342 height 79
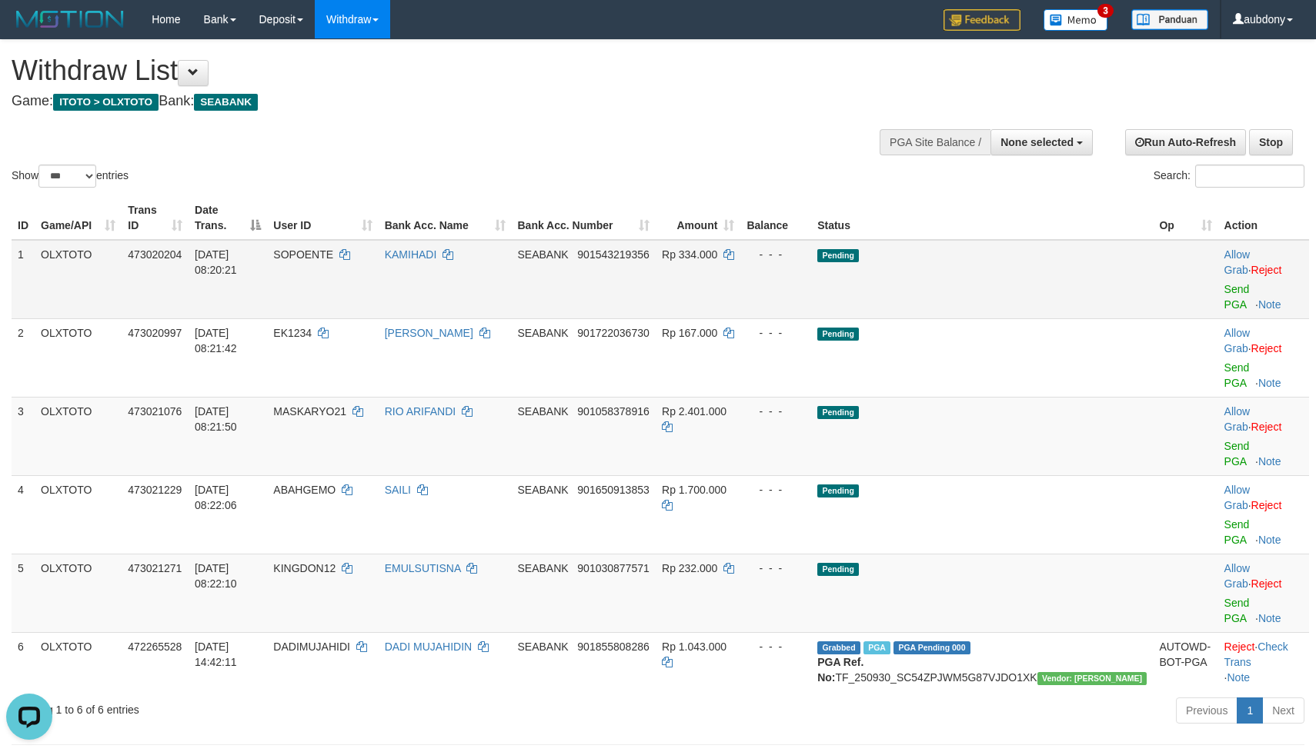
drag, startPoint x: 1089, startPoint y: 285, endPoint x: 1166, endPoint y: 292, distance: 77.2
click at [1090, 285] on td "Pending" at bounding box center [982, 279] width 342 height 79
click at [1224, 296] on link "Send PGA" at bounding box center [1236, 297] width 25 height 28
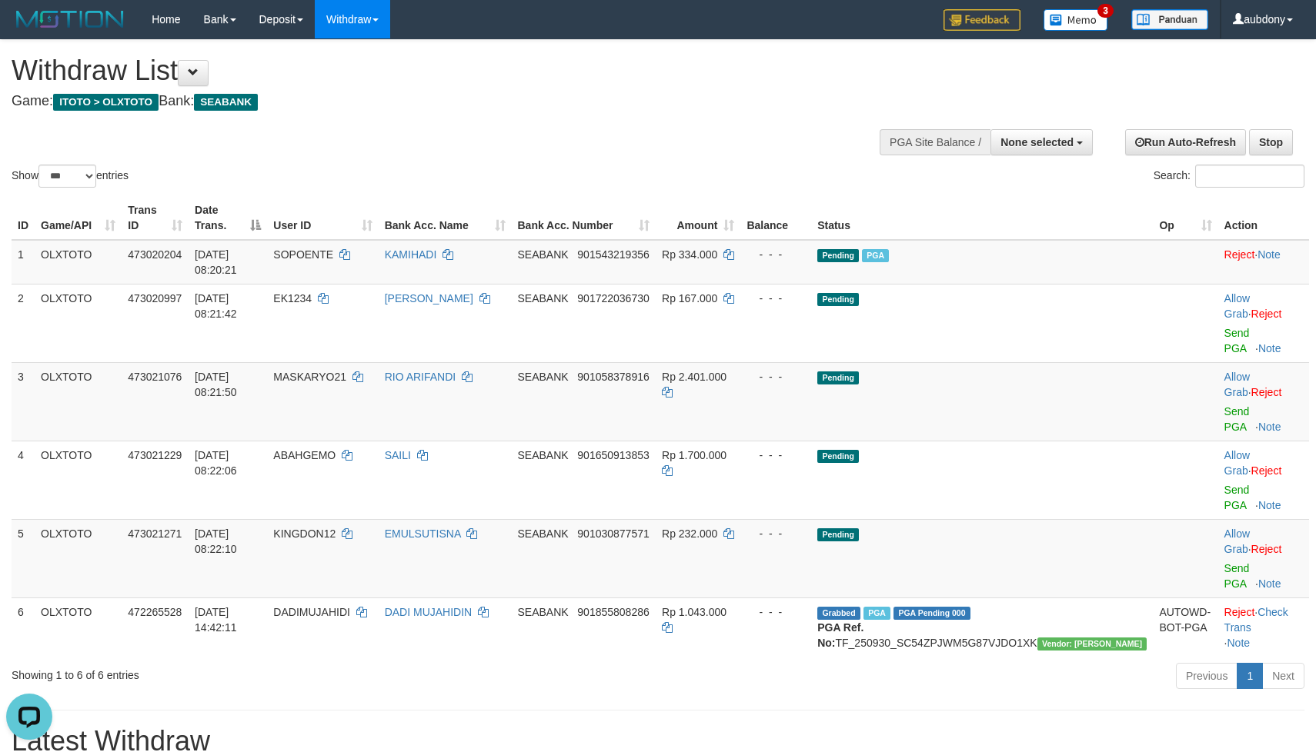
click at [615, 144] on div "Show ** ** ** *** entries Search:" at bounding box center [658, 115] width 1316 height 151
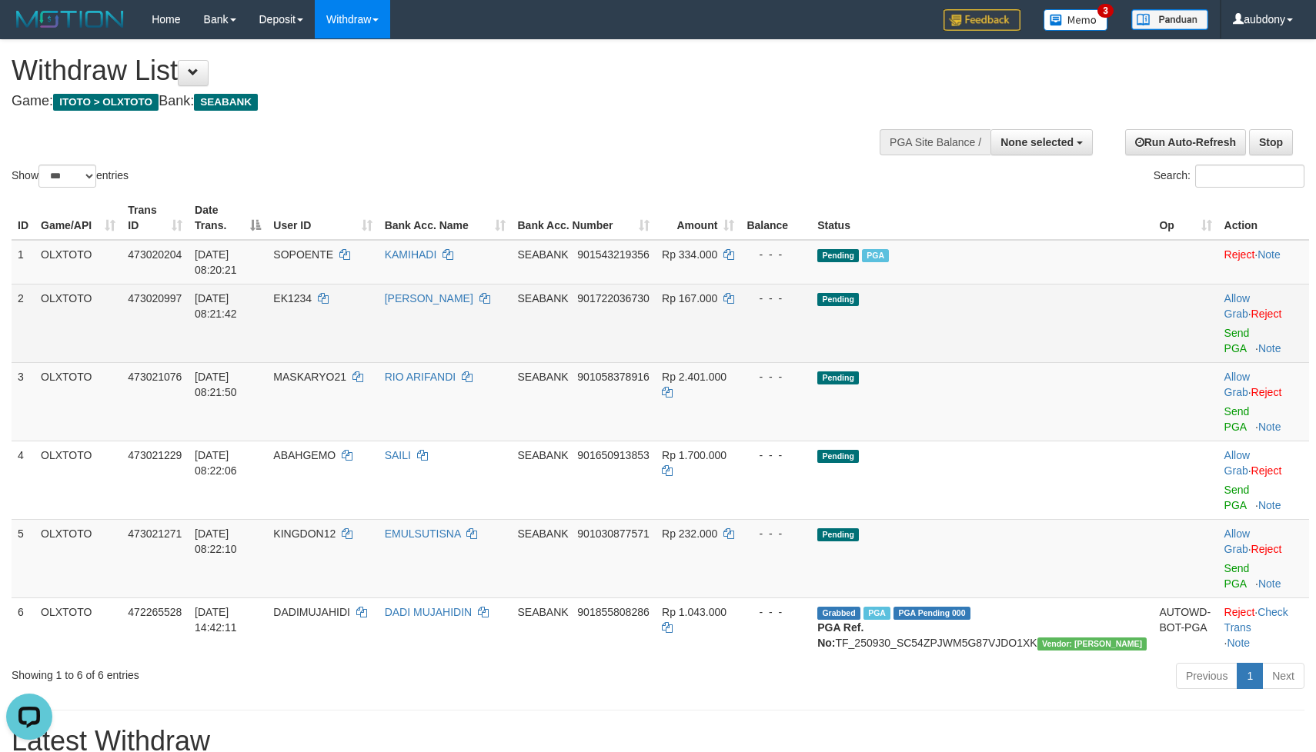
click at [1029, 333] on td "Pending" at bounding box center [982, 323] width 342 height 78
drag, startPoint x: 1042, startPoint y: 332, endPoint x: 1147, endPoint y: 332, distance: 105.4
click at [1050, 332] on td "Pending" at bounding box center [982, 323] width 342 height 78
click at [1228, 335] on link "Send PGA" at bounding box center [1236, 341] width 25 height 28
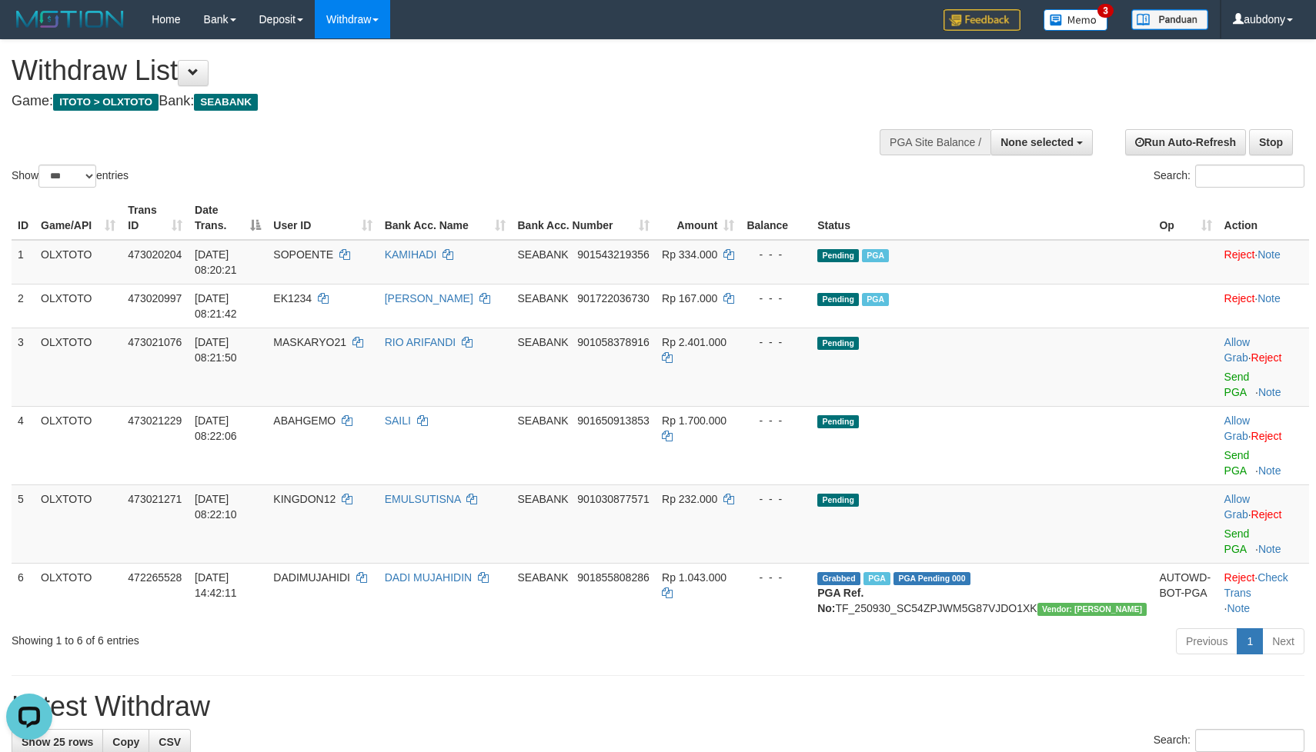
click at [589, 137] on div "Show ** ** ** *** entries Search:" at bounding box center [658, 115] width 1316 height 151
click at [1044, 384] on td "Pending" at bounding box center [982, 367] width 342 height 78
click at [1048, 383] on td "Pending" at bounding box center [982, 367] width 342 height 78
drag, startPoint x: 1050, startPoint y: 383, endPoint x: 1129, endPoint y: 384, distance: 79.2
click at [1052, 383] on td "Pending" at bounding box center [982, 367] width 342 height 78
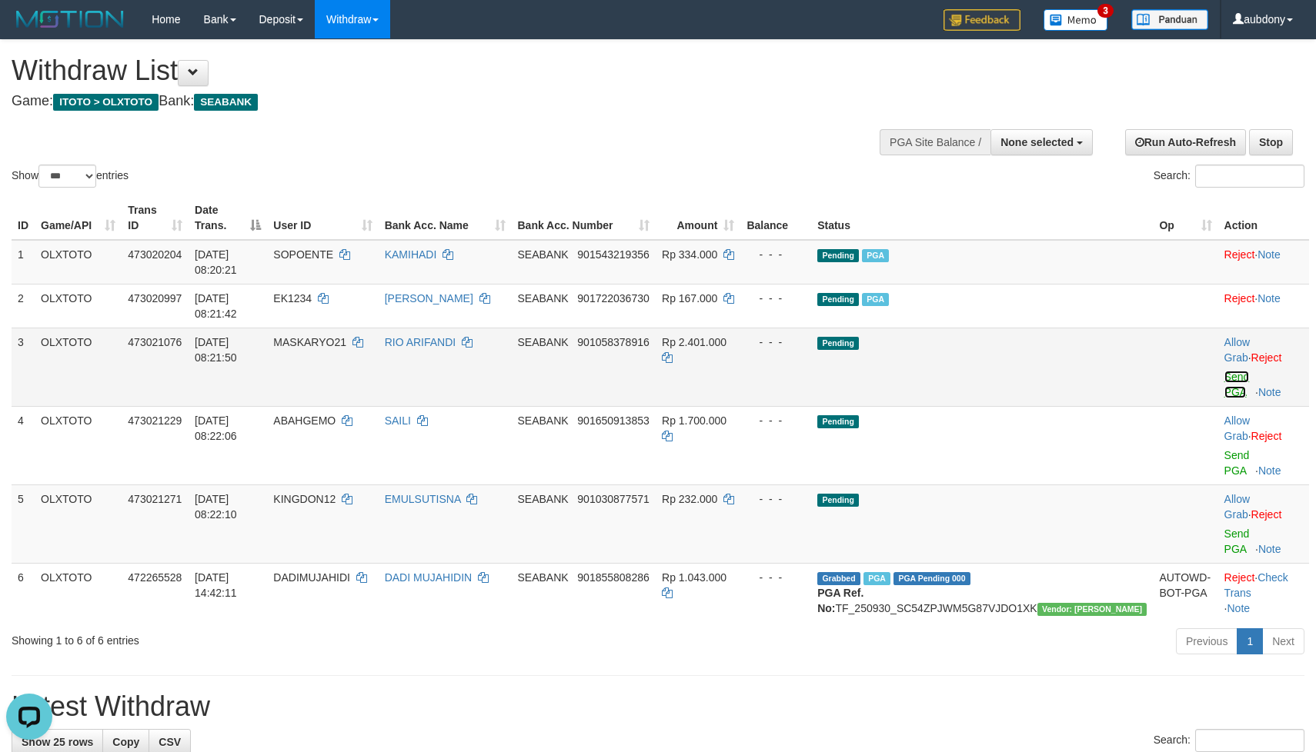
click at [1224, 382] on link "Send PGA" at bounding box center [1236, 385] width 25 height 28
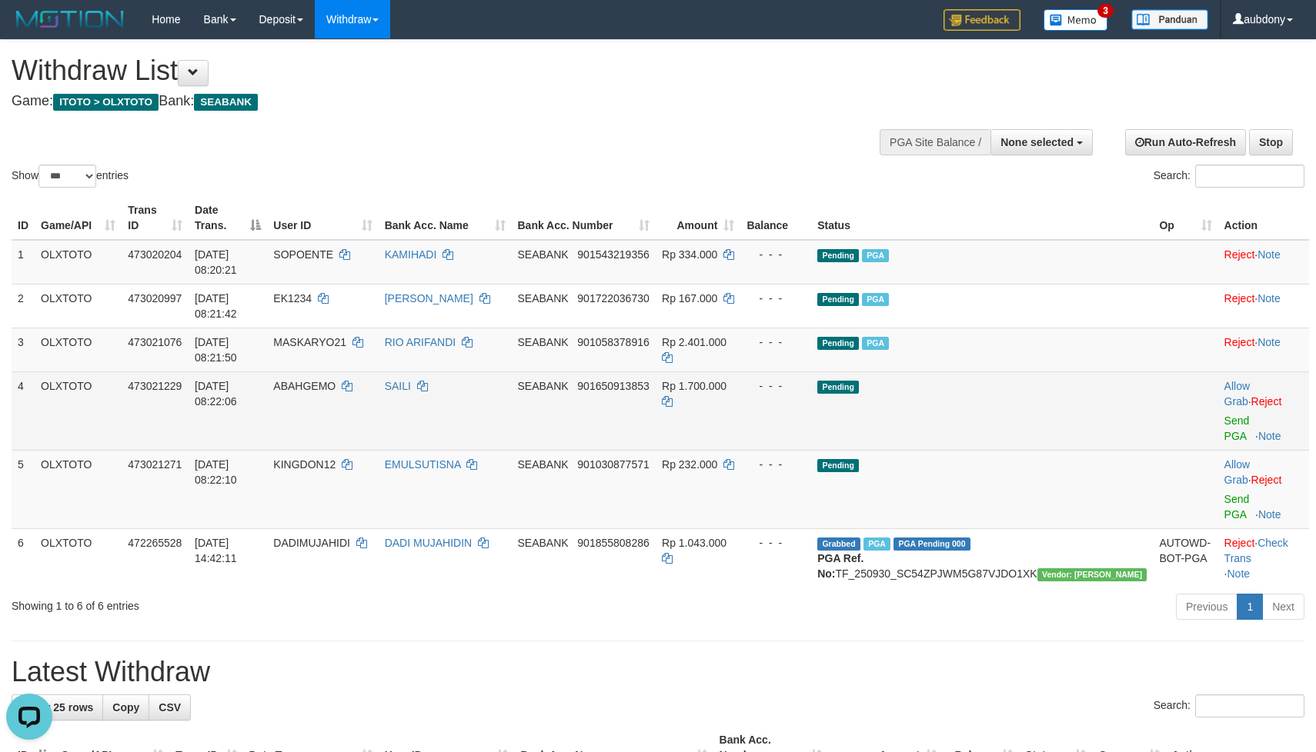
click at [995, 402] on td "Pending" at bounding box center [982, 411] width 342 height 78
click at [1014, 407] on td "Pending" at bounding box center [982, 411] width 342 height 78
drag, startPoint x: 1018, startPoint y: 407, endPoint x: 1116, endPoint y: 425, distance: 99.3
click at [1035, 412] on td "Pending" at bounding box center [982, 411] width 342 height 78
click at [1224, 425] on link "Send PGA" at bounding box center [1236, 429] width 25 height 28
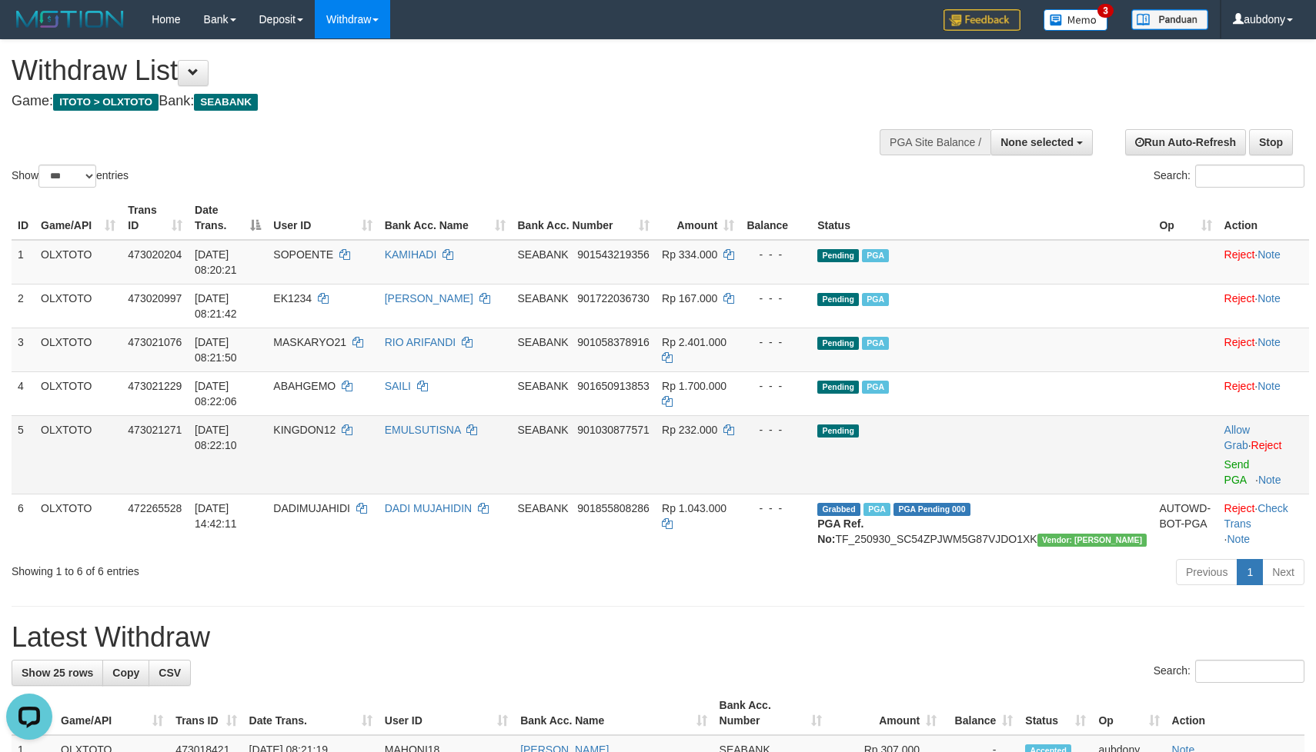
drag, startPoint x: 1027, startPoint y: 441, endPoint x: 1044, endPoint y: 441, distance: 16.9
click at [1032, 441] on td "Pending" at bounding box center [982, 454] width 342 height 78
drag, startPoint x: 1053, startPoint y: 441, endPoint x: 1072, endPoint y: 452, distance: 21.8
click at [1066, 451] on td "Pending" at bounding box center [982, 454] width 342 height 78
click at [1072, 452] on td "Pending" at bounding box center [982, 454] width 342 height 78
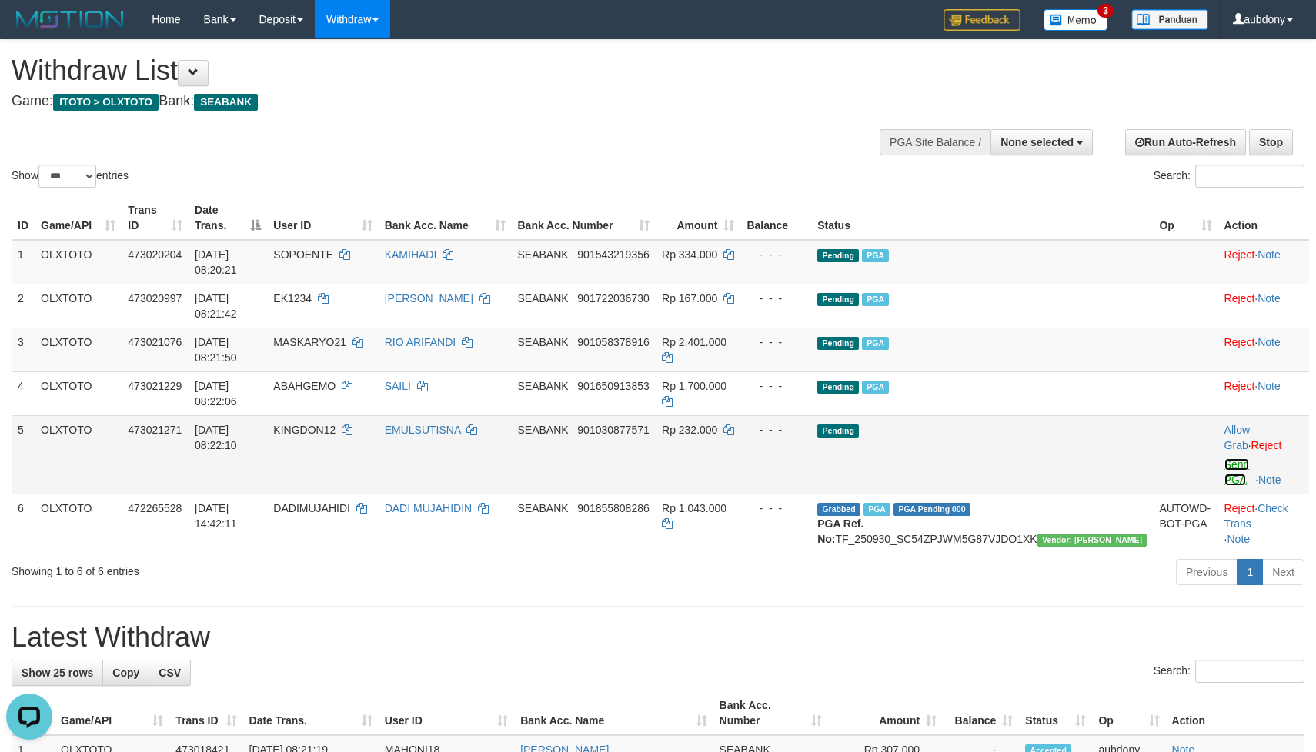
click at [1236, 471] on link "Send PGA" at bounding box center [1236, 473] width 25 height 28
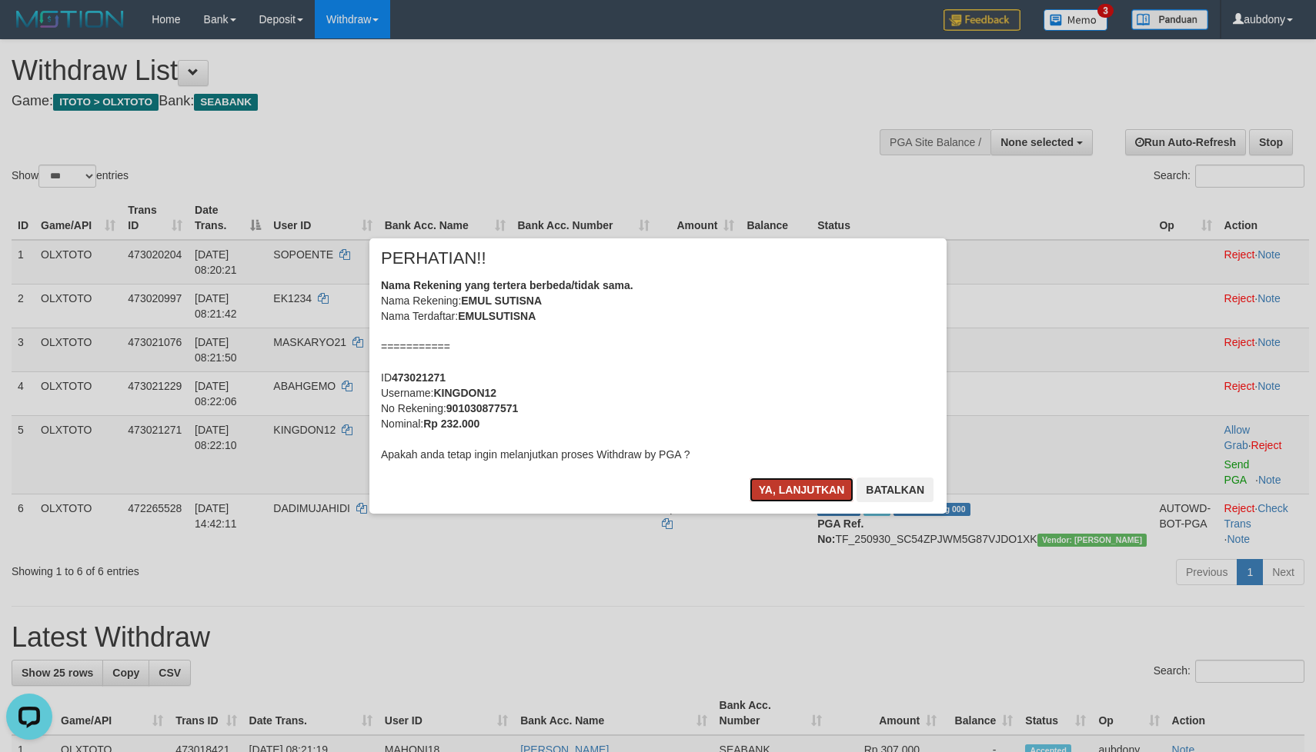
click at [783, 479] on button "Ya, lanjutkan" at bounding box center [801, 490] width 105 height 25
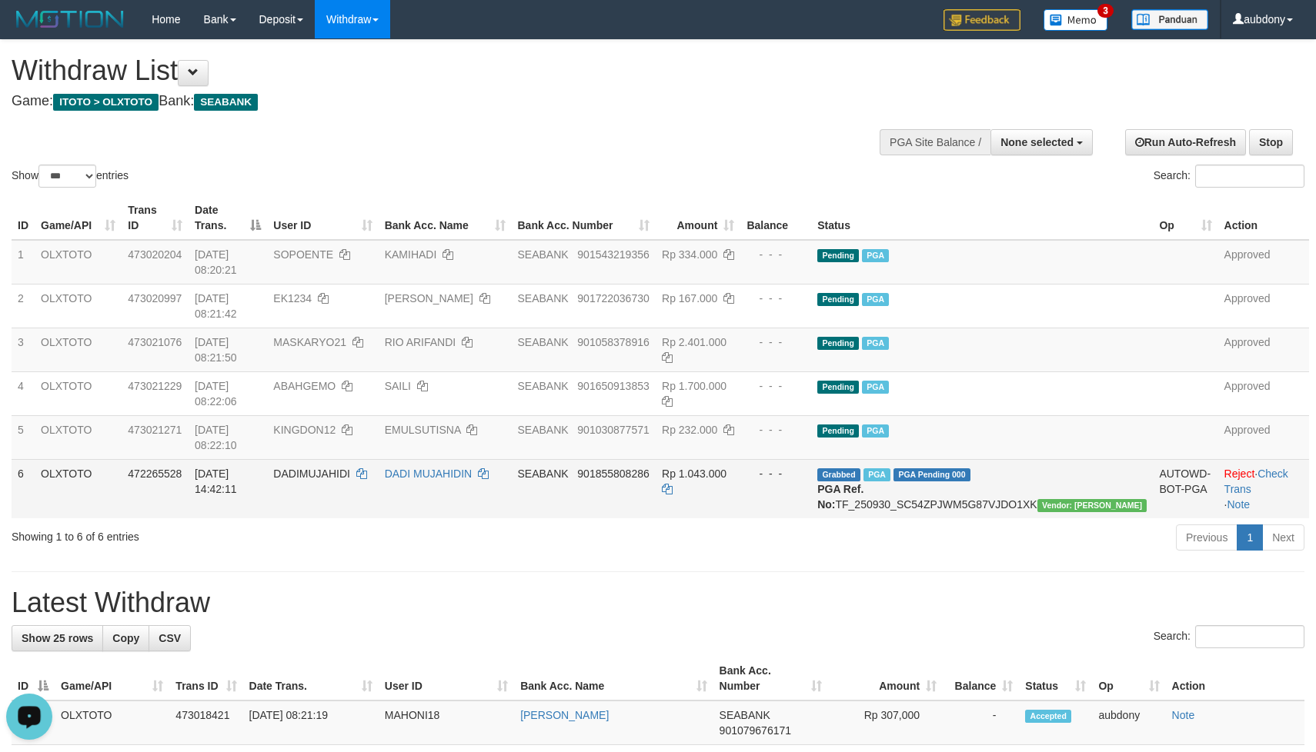
click at [740, 519] on td "Rp 1.043.000" at bounding box center [698, 488] width 85 height 59
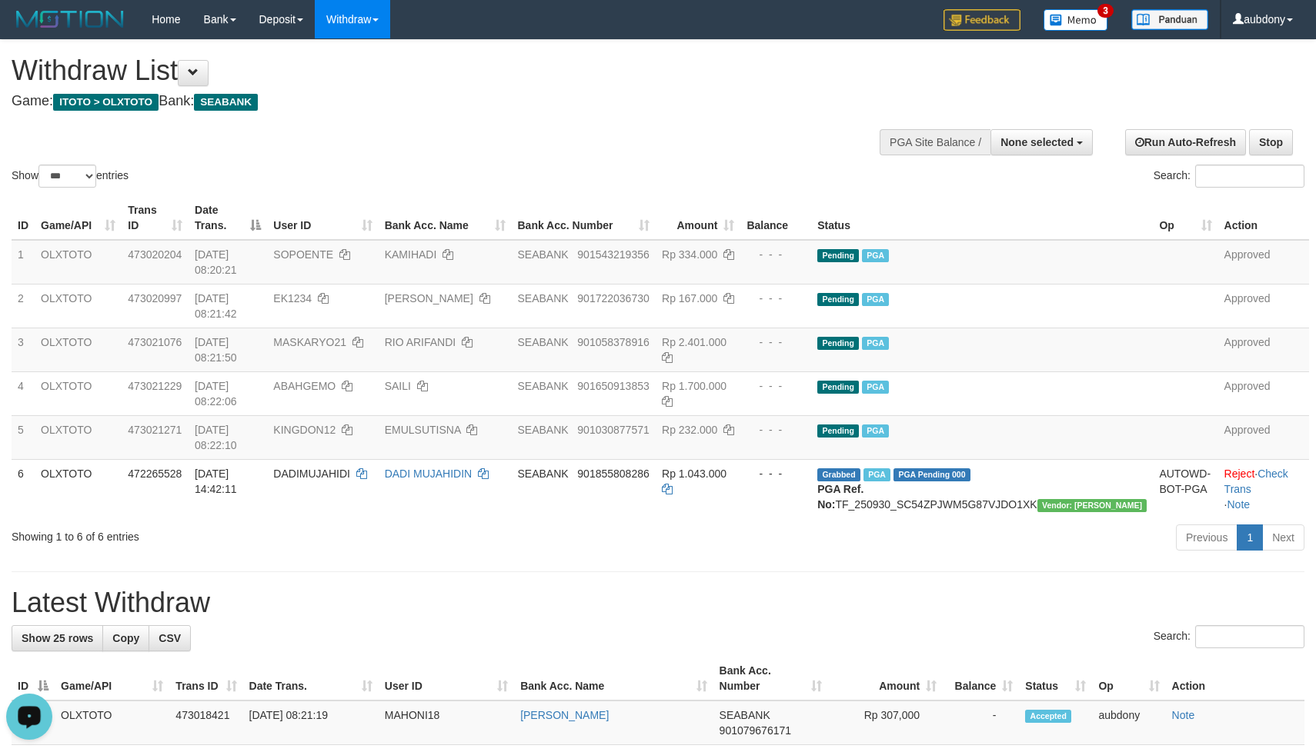
click at [737, 109] on div "**********" at bounding box center [443, 78] width 862 height 76
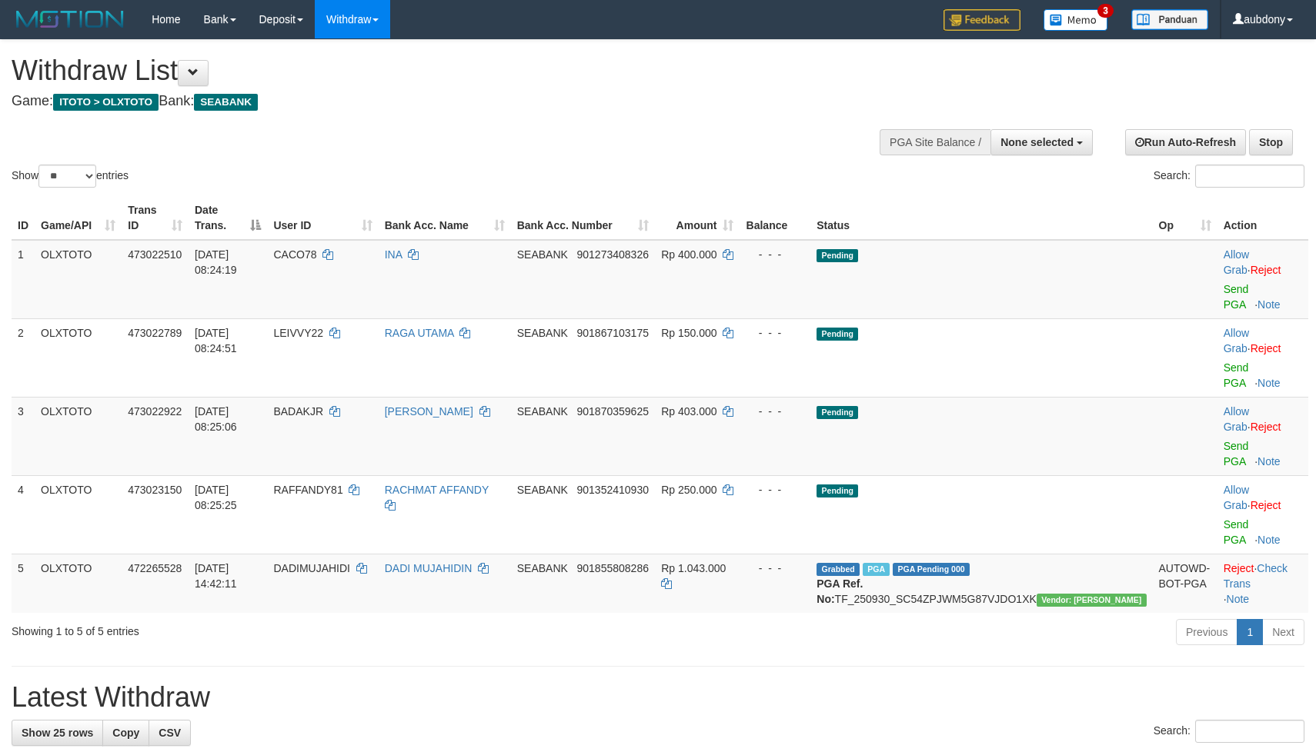
select select
select select "**"
click at [596, 148] on div "Show ** ** ** *** entries Search:" at bounding box center [658, 115] width 1316 height 151
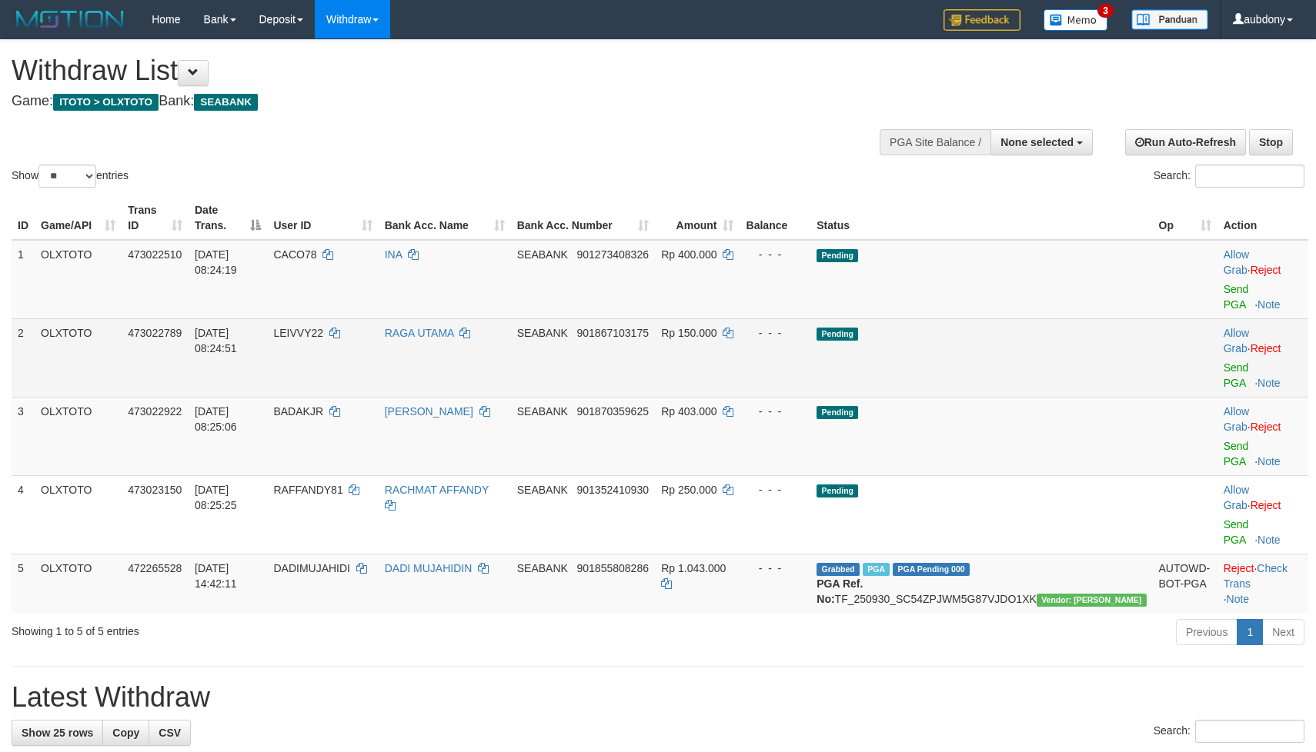
scroll to position [12, 0]
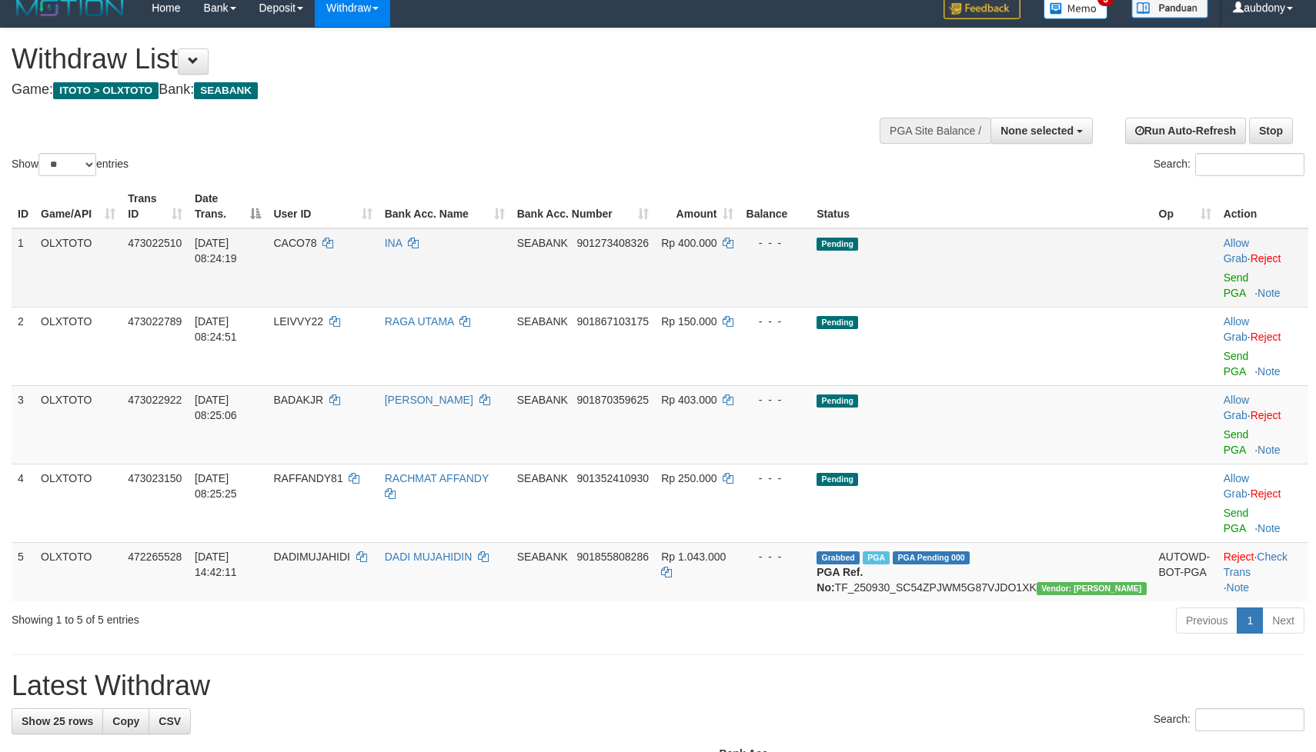
click at [1035, 278] on td "Pending" at bounding box center [981, 268] width 342 height 79
drag, startPoint x: 1035, startPoint y: 278, endPoint x: 1043, endPoint y: 277, distance: 8.5
click at [1036, 277] on td "Pending" at bounding box center [981, 268] width 342 height 79
click at [1043, 277] on td "Pending" at bounding box center [981, 268] width 342 height 79
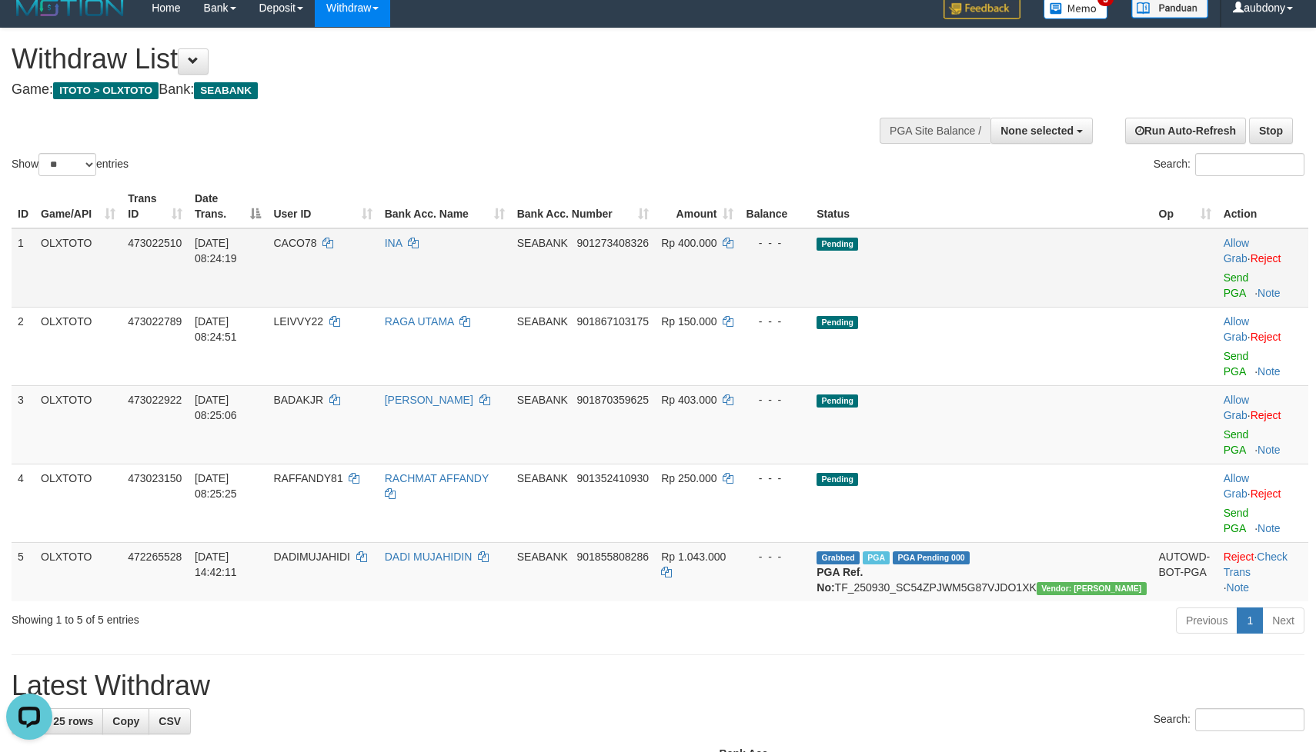
drag, startPoint x: 1043, startPoint y: 277, endPoint x: 1065, endPoint y: 277, distance: 21.5
click at [1055, 277] on td "Pending" at bounding box center [981, 268] width 342 height 79
click at [1223, 282] on link "Send PGA" at bounding box center [1235, 286] width 25 height 28
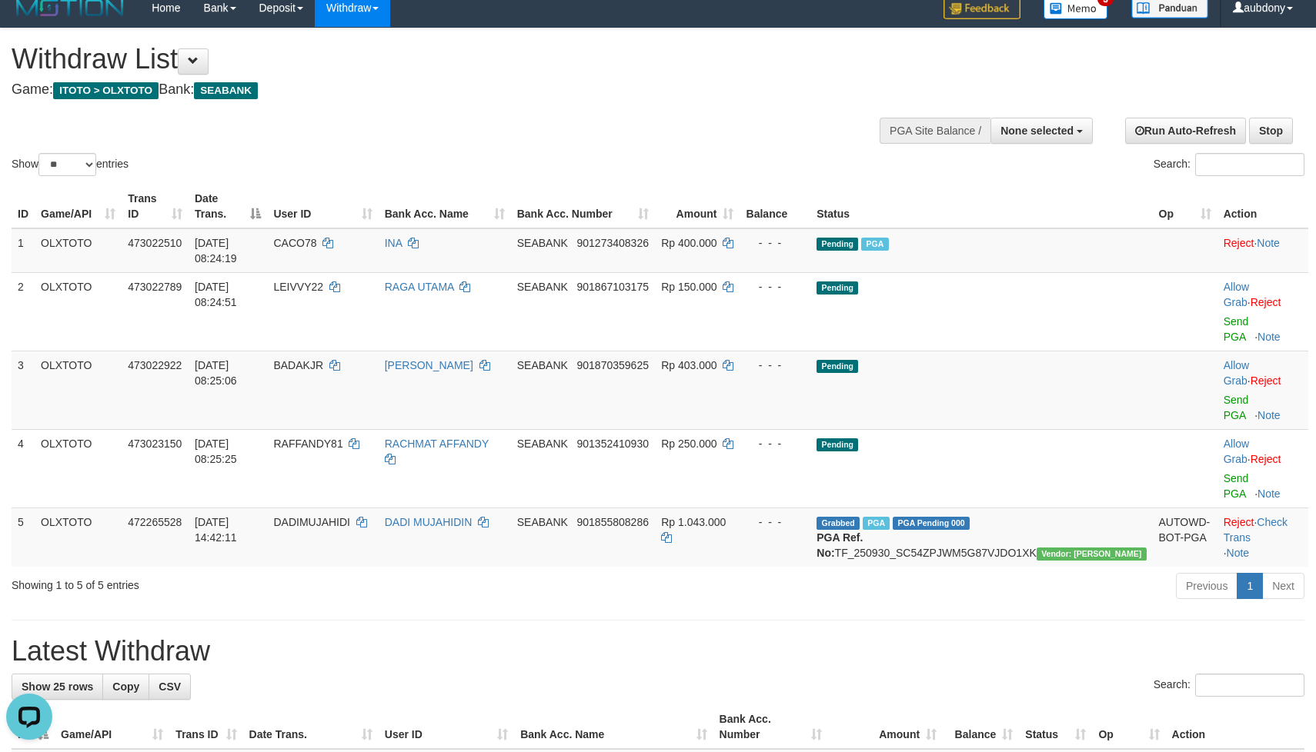
click at [619, 139] on div "Show ** ** ** *** entries Search:" at bounding box center [658, 103] width 1316 height 151
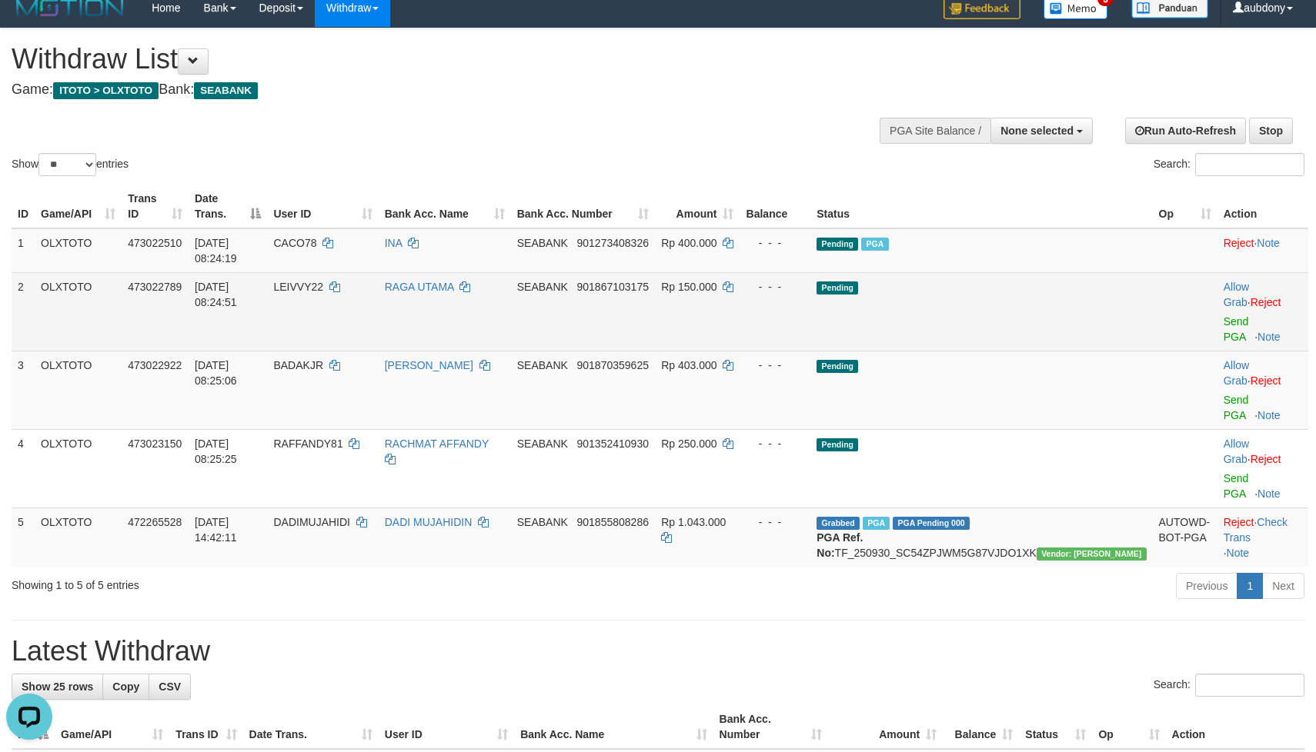
click at [992, 293] on td "Pending" at bounding box center [981, 311] width 342 height 78
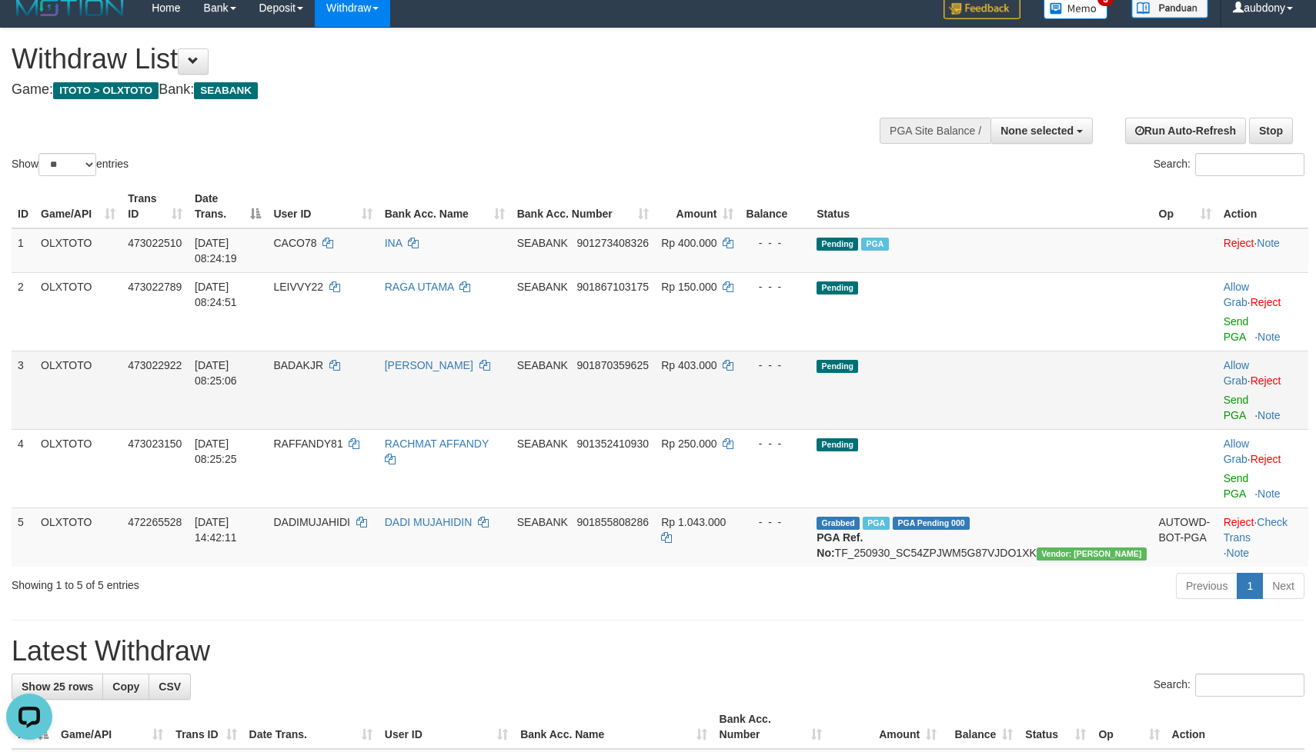
drag, startPoint x: 998, startPoint y: 293, endPoint x: 1249, endPoint y: 325, distance: 252.9
click at [1018, 293] on td "Pending" at bounding box center [981, 311] width 342 height 78
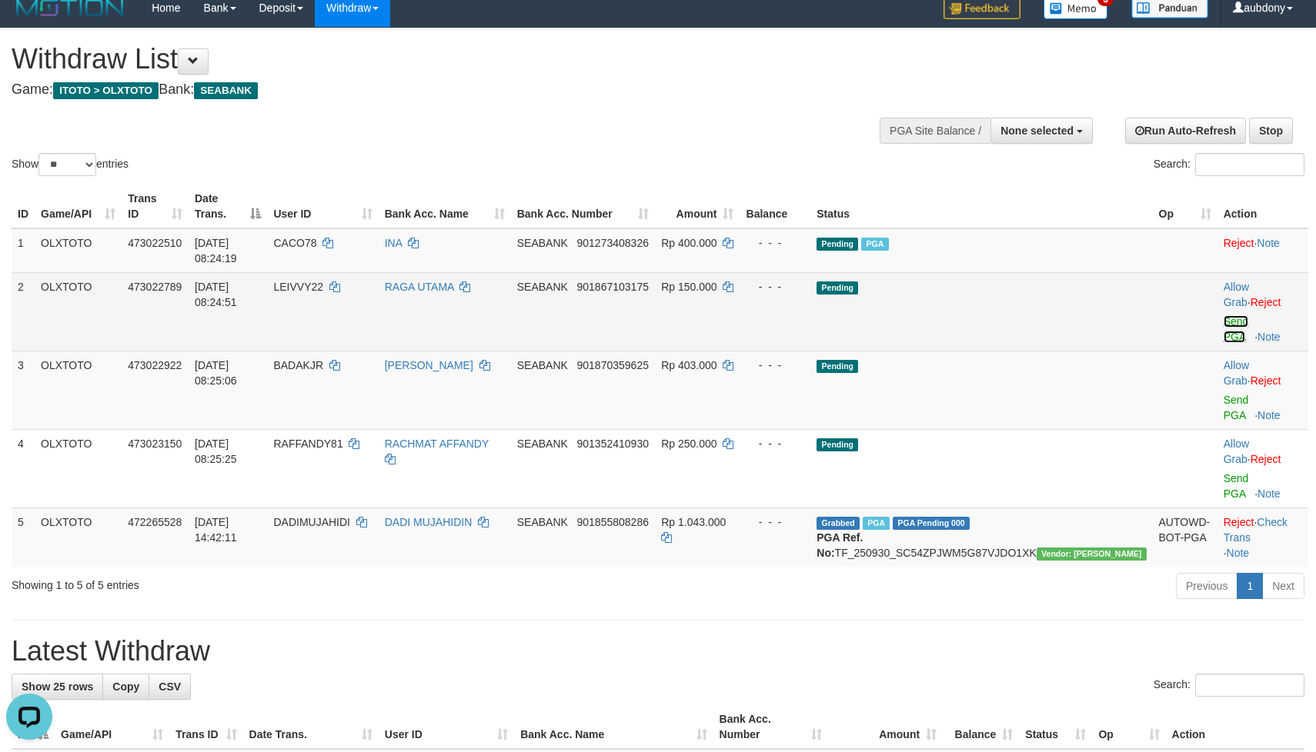
click at [1223, 315] on link "Send PGA" at bounding box center [1235, 329] width 25 height 28
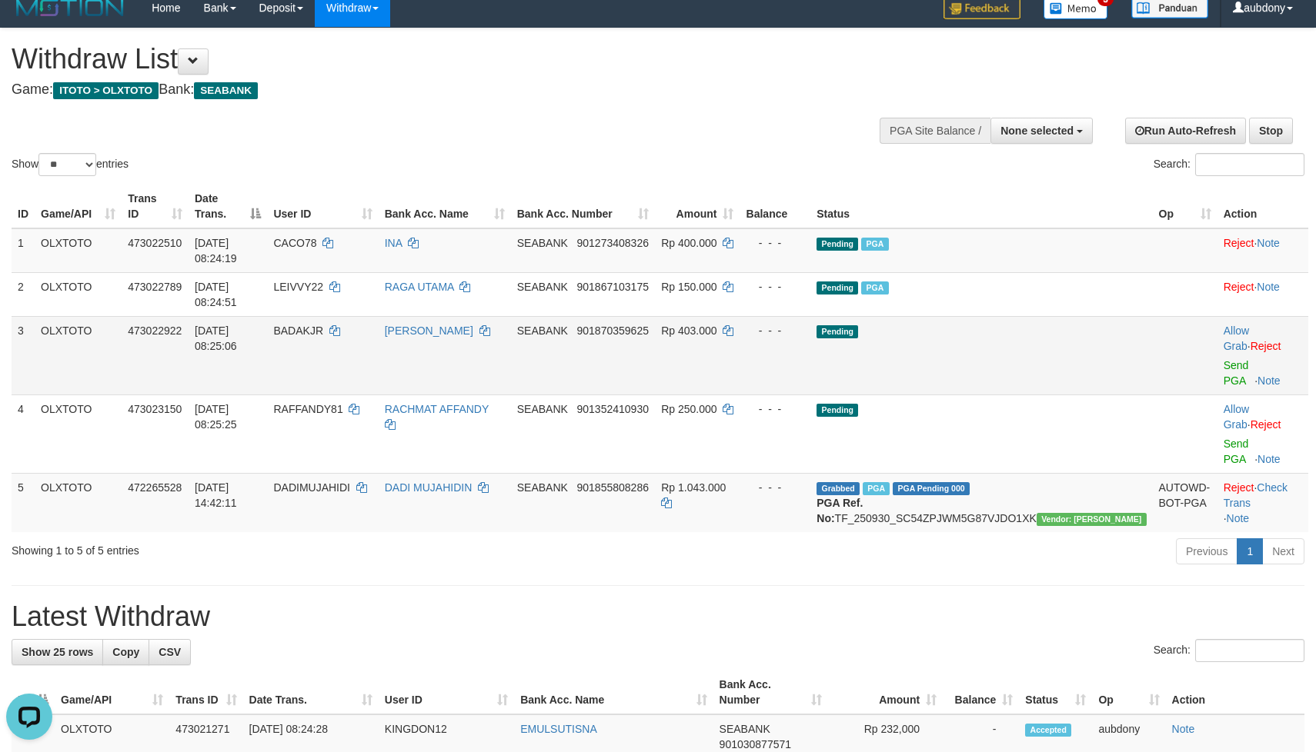
click at [1022, 316] on td "Pending" at bounding box center [981, 355] width 342 height 78
drag, startPoint x: 1018, startPoint y: 347, endPoint x: 1139, endPoint y: 347, distance: 120.8
click at [1026, 347] on td "Pending" at bounding box center [981, 355] width 342 height 78
click at [1223, 359] on link "Send PGA" at bounding box center [1235, 373] width 25 height 28
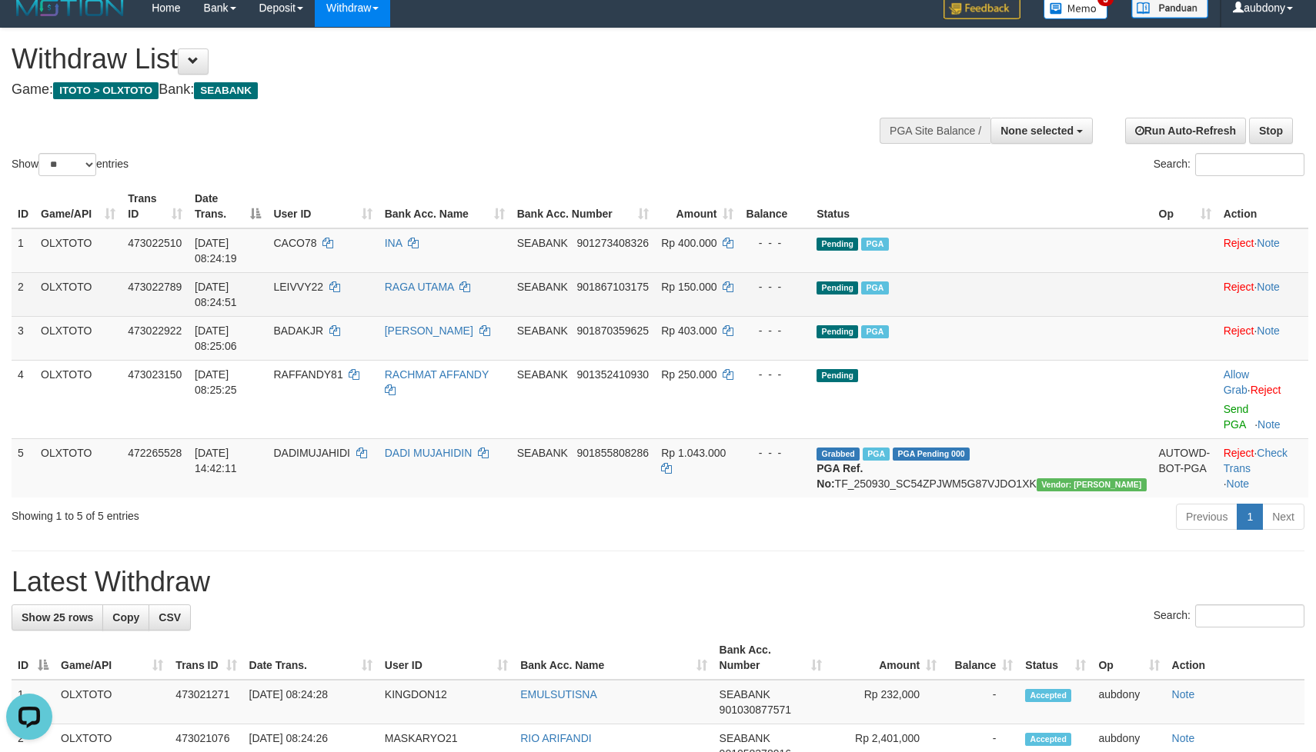
click at [1036, 280] on td "Pending PGA" at bounding box center [981, 294] width 342 height 44
drag, startPoint x: 1046, startPoint y: 302, endPoint x: 1055, endPoint y: 302, distance: 8.5
click at [1050, 302] on td "Pending PGA" at bounding box center [981, 294] width 342 height 44
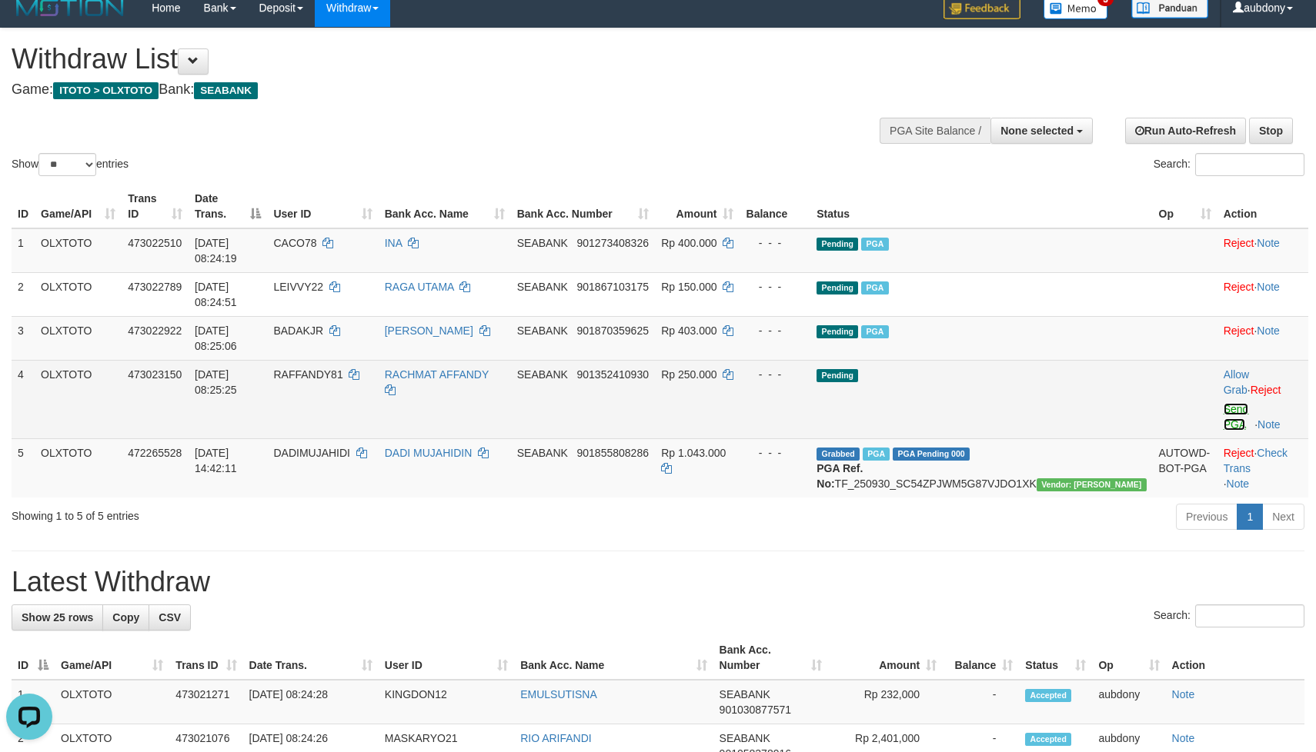
click at [1223, 403] on link "Send PGA" at bounding box center [1235, 417] width 25 height 28
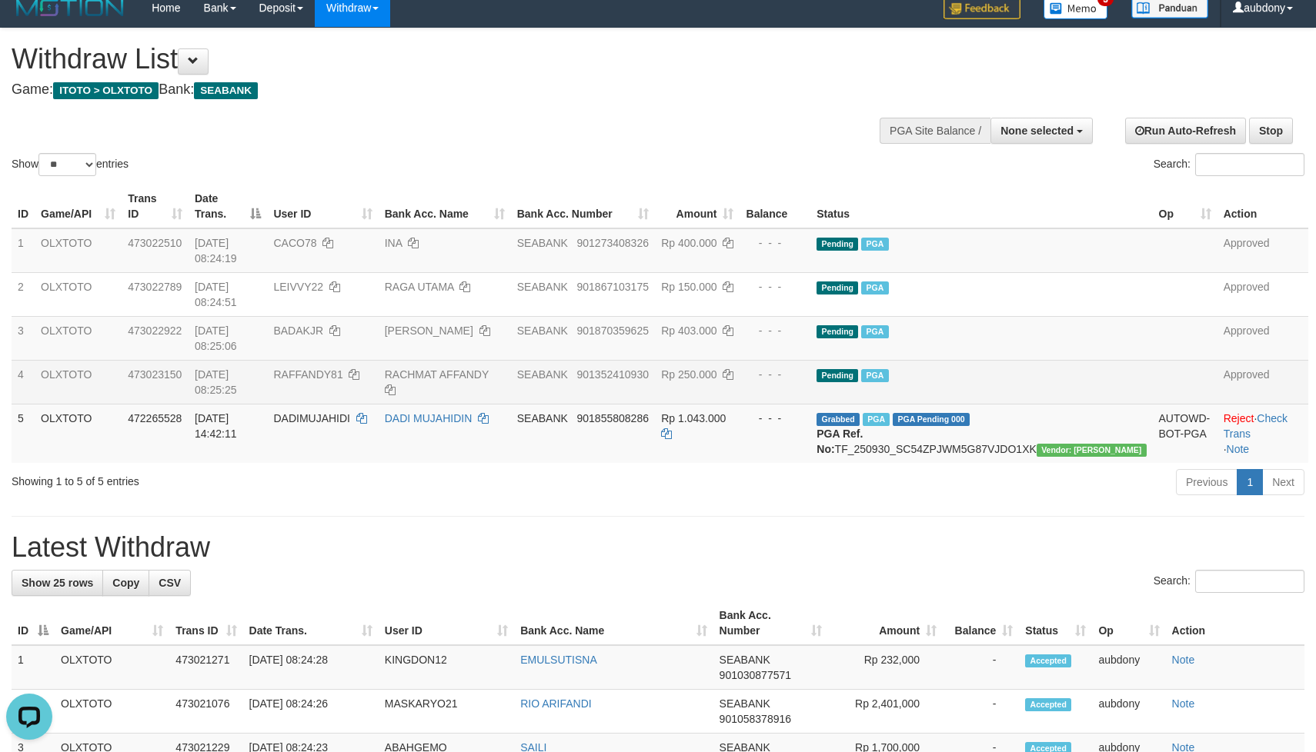
click at [642, 158] on div "Show ** ** ** *** entries Search:" at bounding box center [658, 103] width 1316 height 151
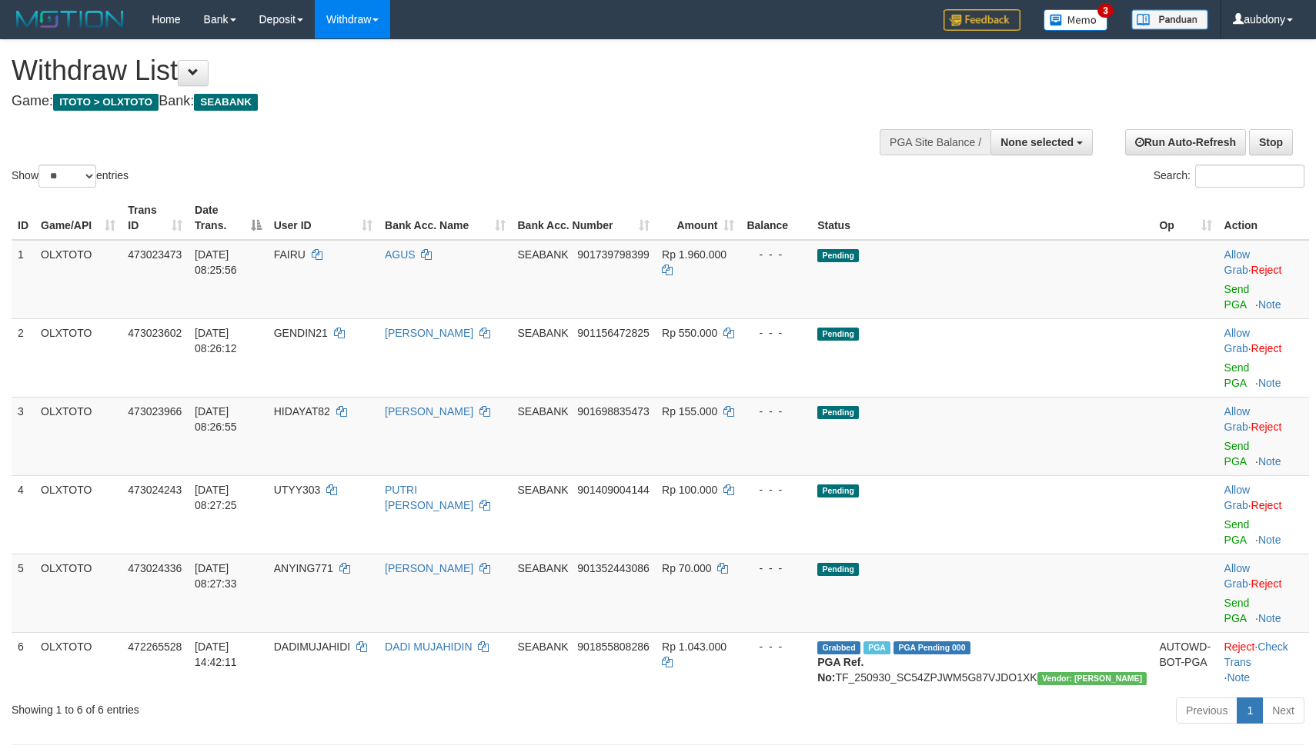
select select
select select "**"
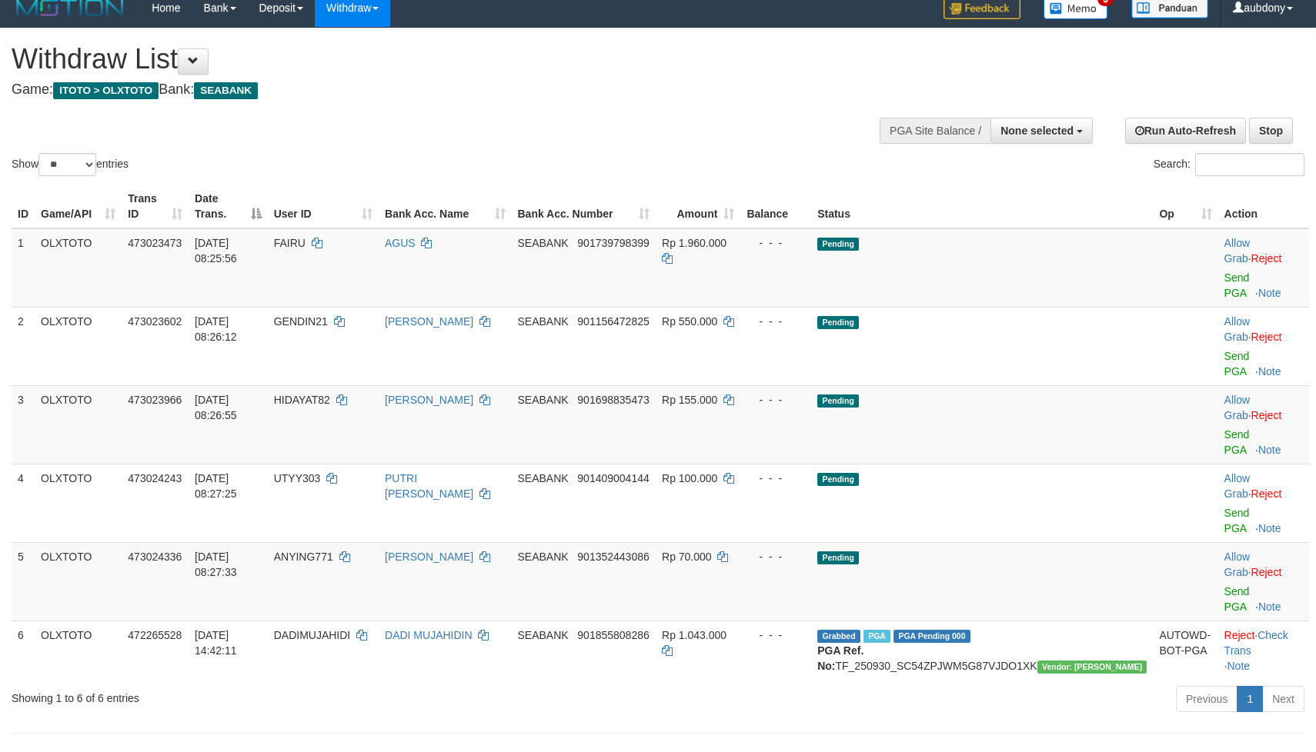
click at [609, 122] on div "Show ** ** ** *** entries Search:" at bounding box center [658, 103] width 1316 height 151
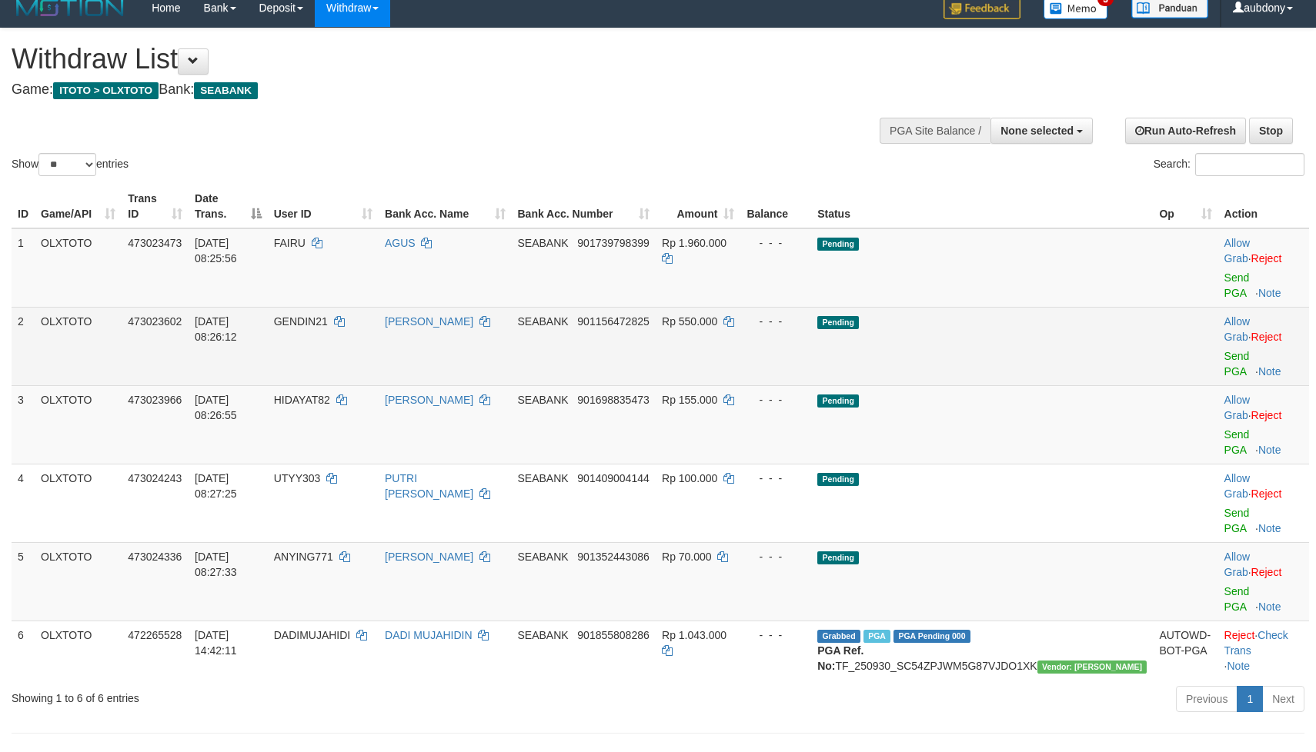
drag, startPoint x: 1032, startPoint y: 316, endPoint x: 1048, endPoint y: 316, distance: 16.2
click at [1035, 316] on td "Pending" at bounding box center [982, 346] width 342 height 78
drag, startPoint x: 1058, startPoint y: 309, endPoint x: 1069, endPoint y: 293, distance: 19.9
click at [1059, 307] on td "Pending" at bounding box center [982, 346] width 342 height 78
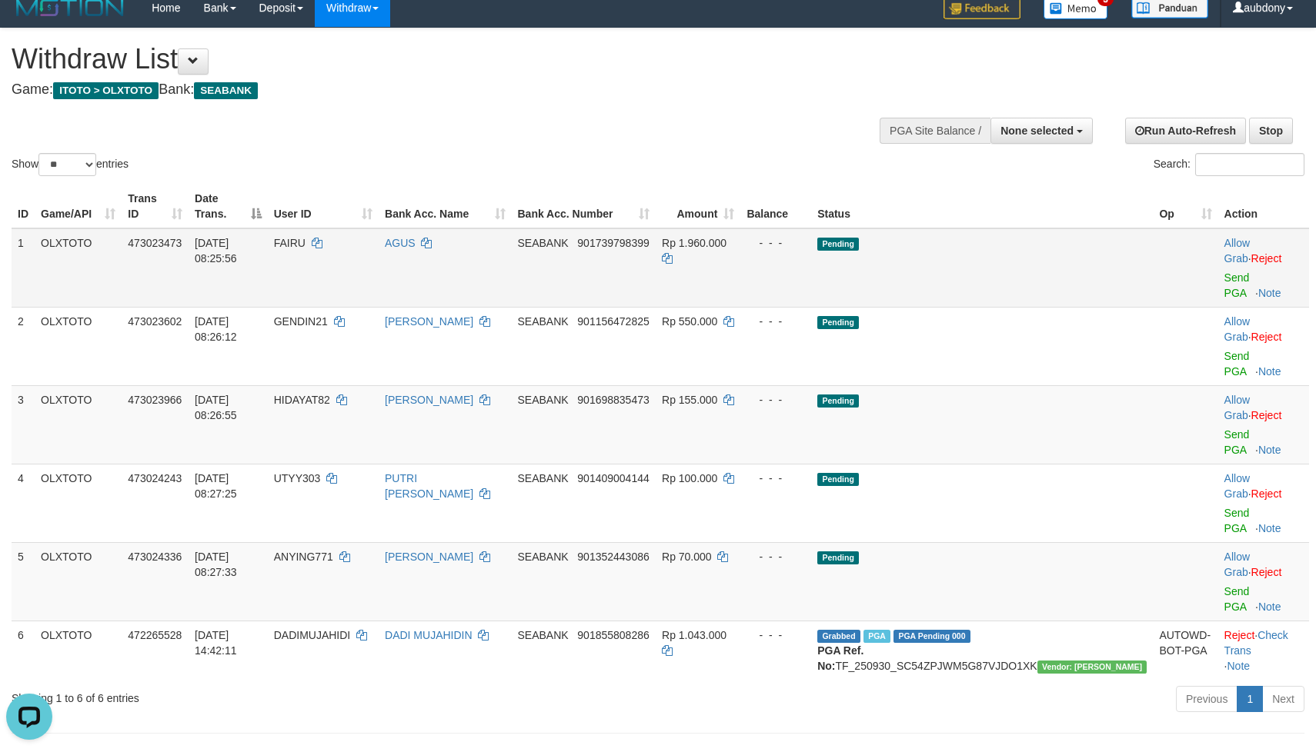
scroll to position [0, 0]
click at [1069, 293] on td "Pending" at bounding box center [982, 268] width 342 height 79
click at [1224, 279] on link "Send PGA" at bounding box center [1236, 286] width 25 height 28
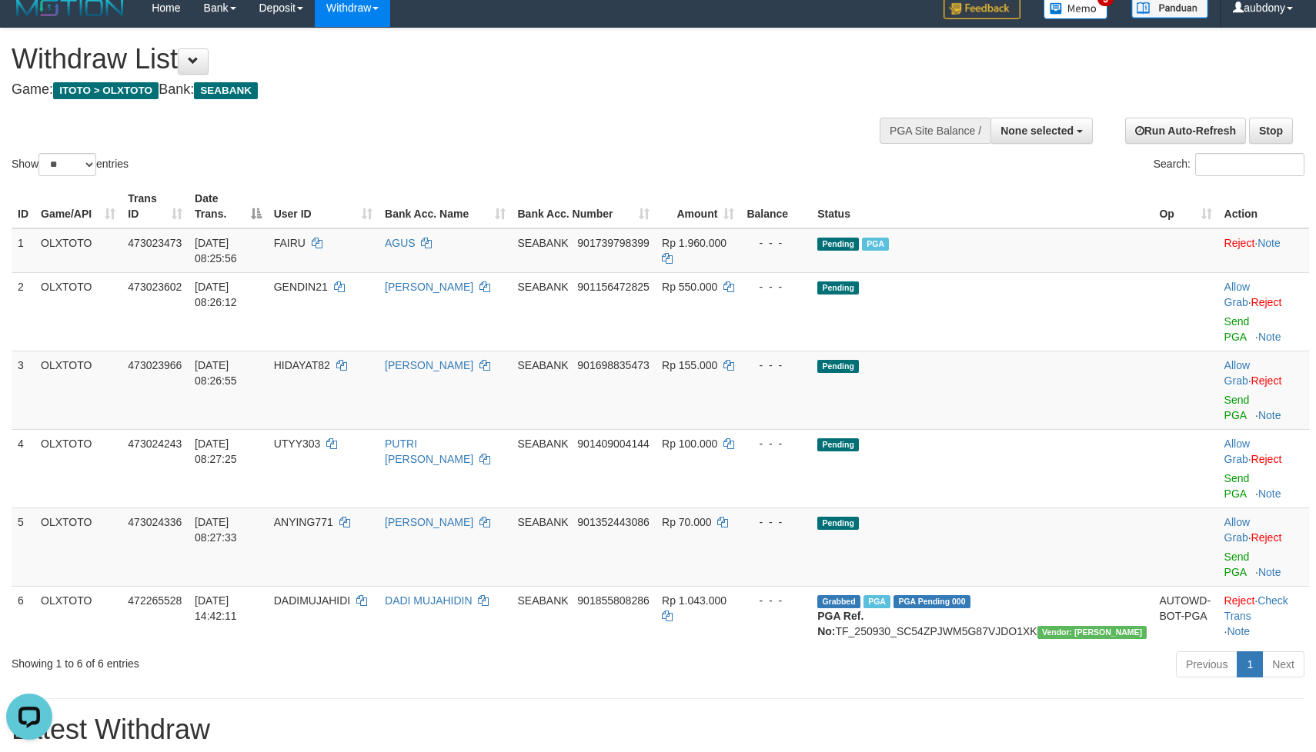
click at [660, 152] on div "Show ** ** ** *** entries Search:" at bounding box center [658, 103] width 1316 height 151
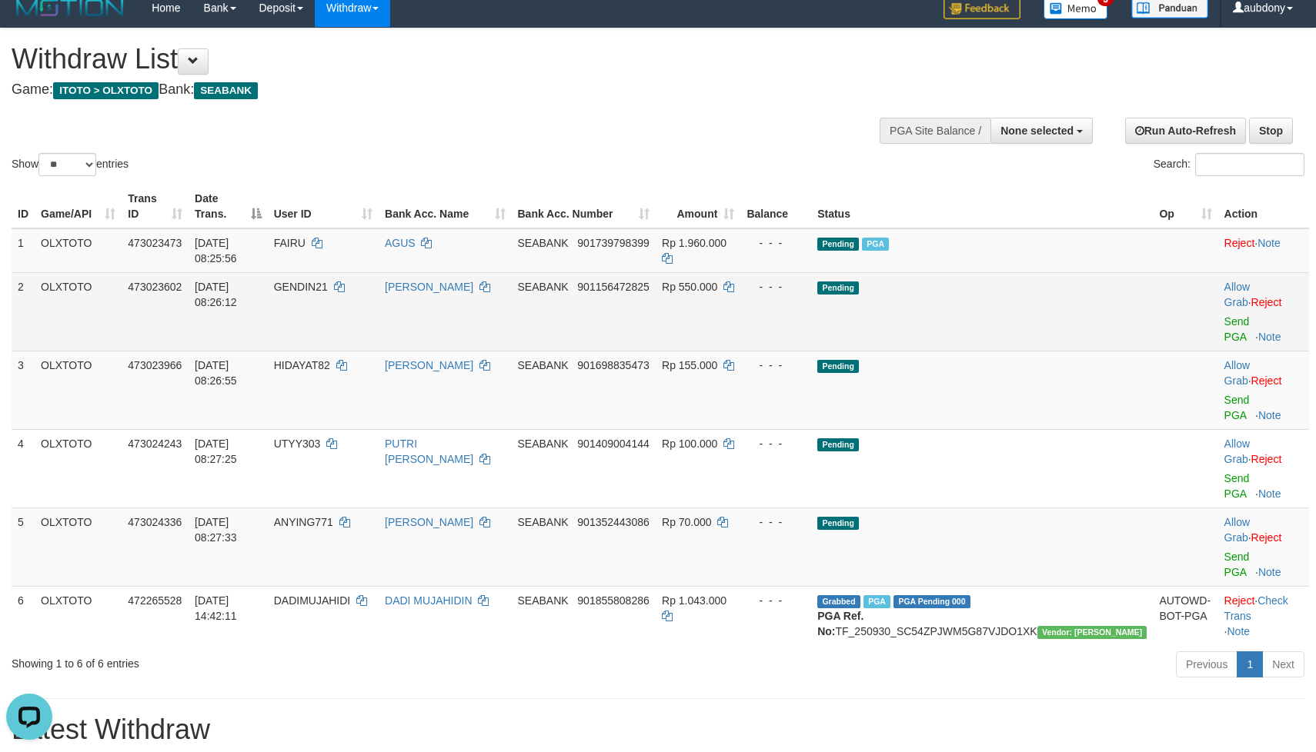
drag, startPoint x: 979, startPoint y: 300, endPoint x: 999, endPoint y: 300, distance: 20.0
click at [983, 300] on td "Pending" at bounding box center [982, 311] width 342 height 78
drag, startPoint x: 999, startPoint y: 300, endPoint x: 1149, endPoint y: 312, distance: 150.5
click at [1002, 301] on td "Pending" at bounding box center [982, 311] width 342 height 78
click at [1224, 315] on link "Send PGA" at bounding box center [1236, 329] width 25 height 28
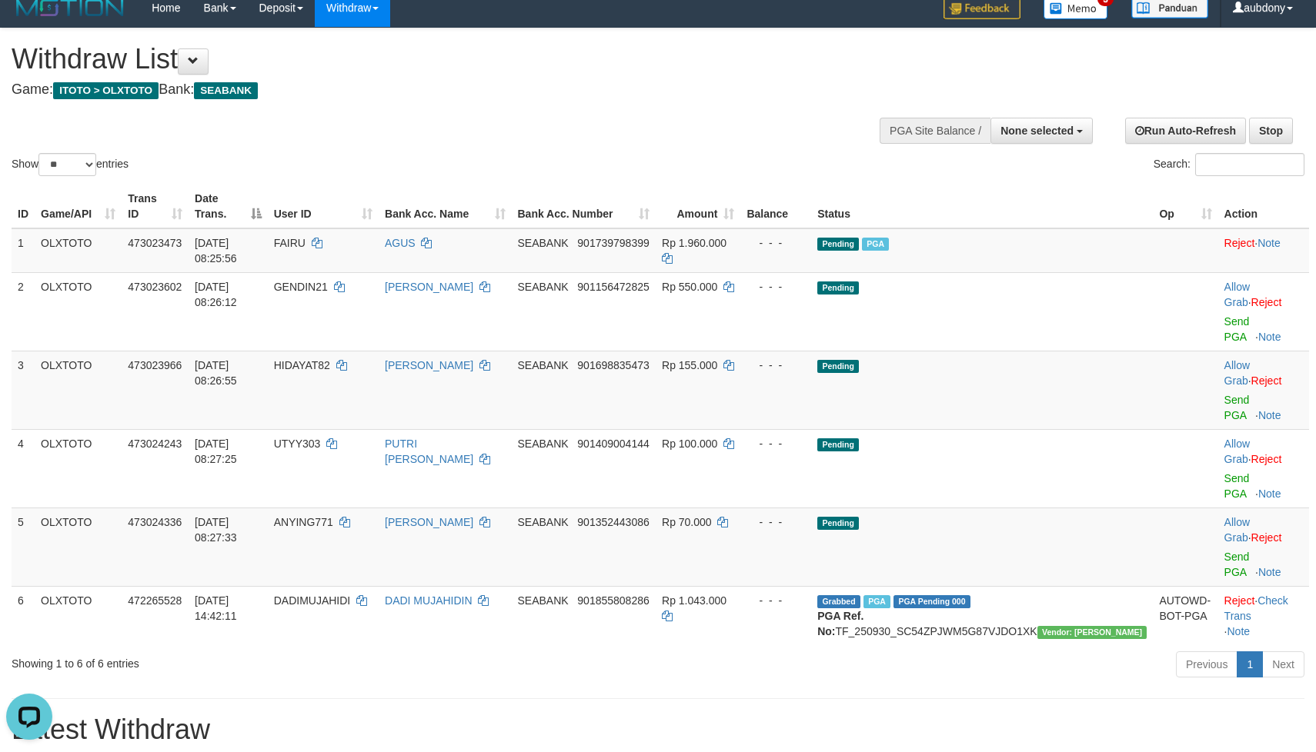
drag, startPoint x: 573, startPoint y: 112, endPoint x: 651, endPoint y: 160, distance: 91.6
click at [575, 112] on div "Show ** ** ** *** entries Search:" at bounding box center [658, 103] width 1316 height 151
drag, startPoint x: 662, startPoint y: 132, endPoint x: 776, endPoint y: 189, distance: 127.0
click at [668, 134] on div "Show ** ** ** *** entries Search:" at bounding box center [658, 103] width 1316 height 151
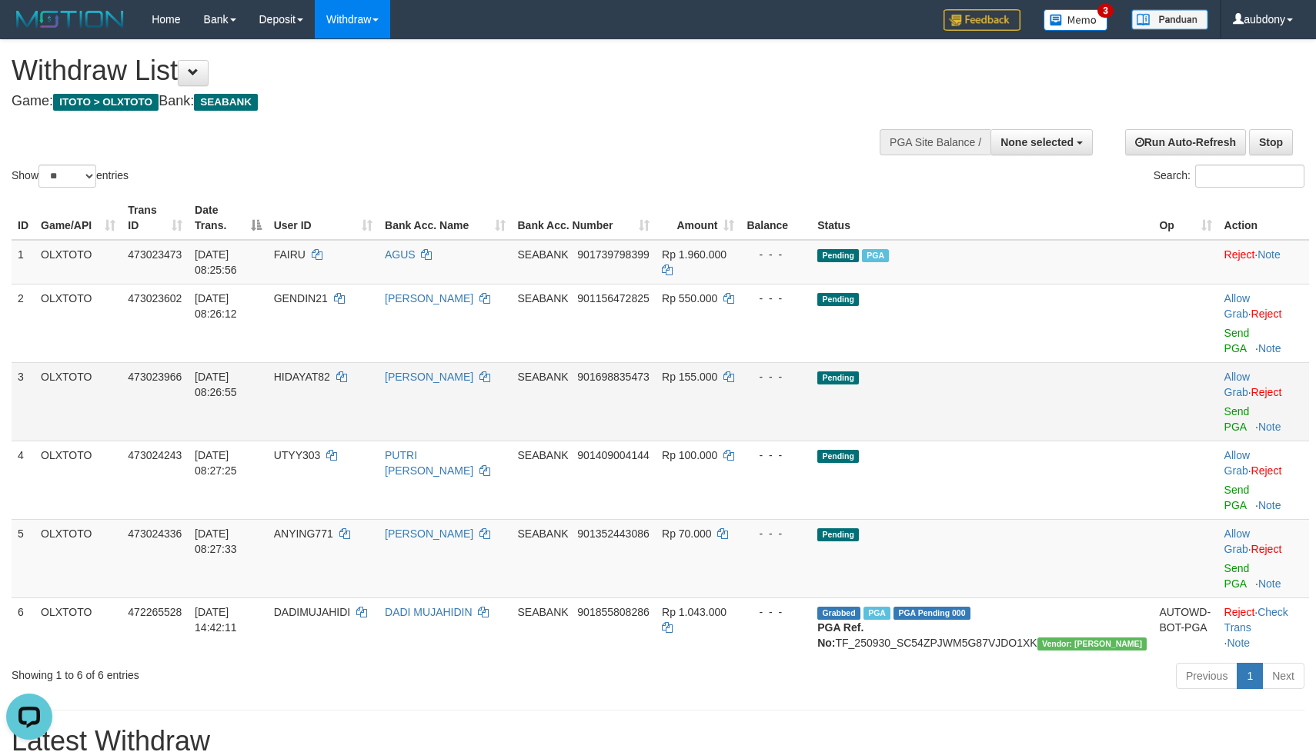
click at [1037, 362] on td "Pending" at bounding box center [982, 401] width 342 height 78
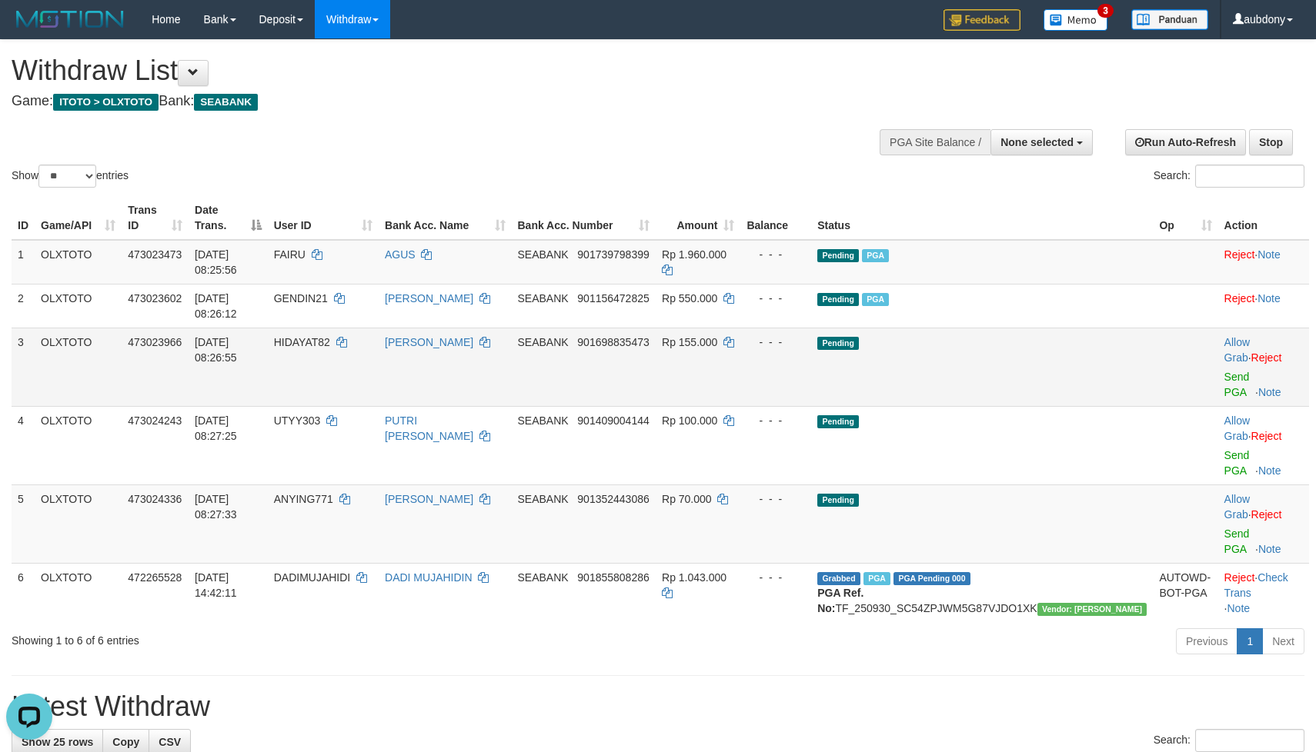
click at [1041, 339] on td "Pending" at bounding box center [982, 367] width 342 height 78
click at [1224, 371] on link "Send PGA" at bounding box center [1236, 385] width 25 height 28
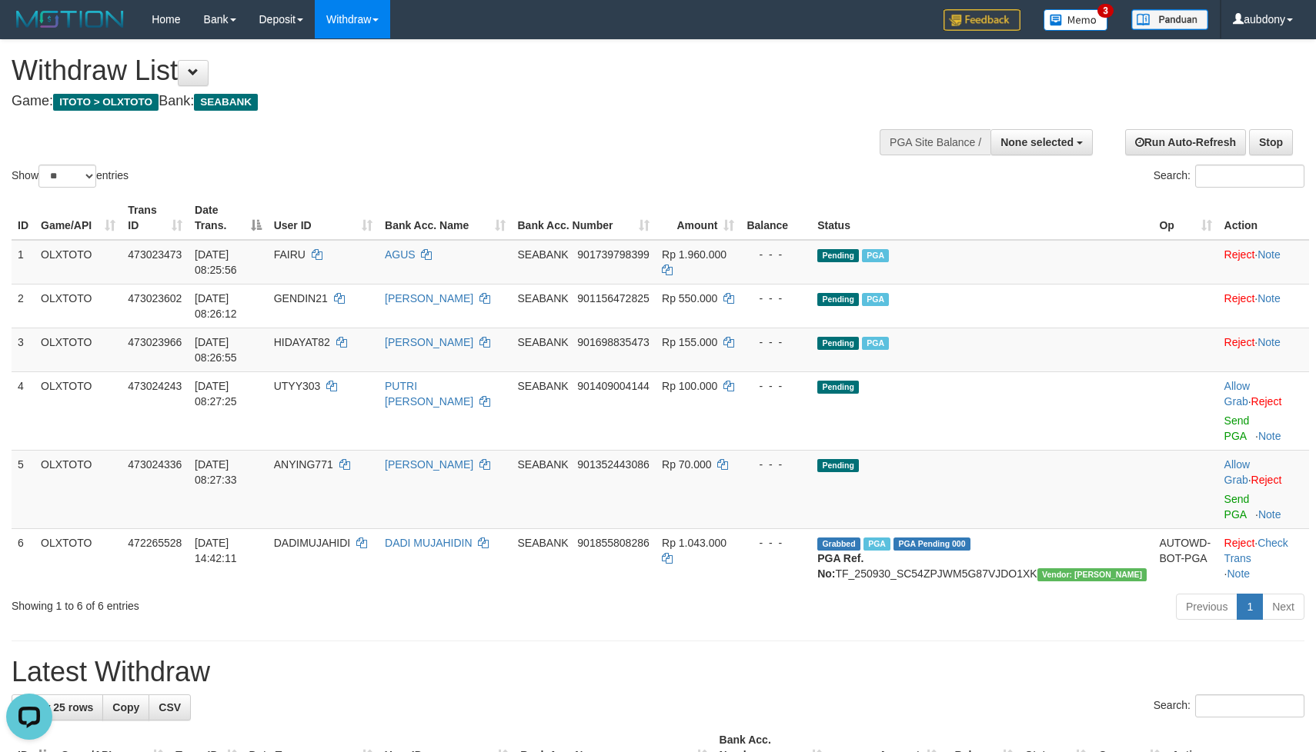
click at [580, 141] on div "Show ** ** ** *** entries Search:" at bounding box center [658, 115] width 1316 height 151
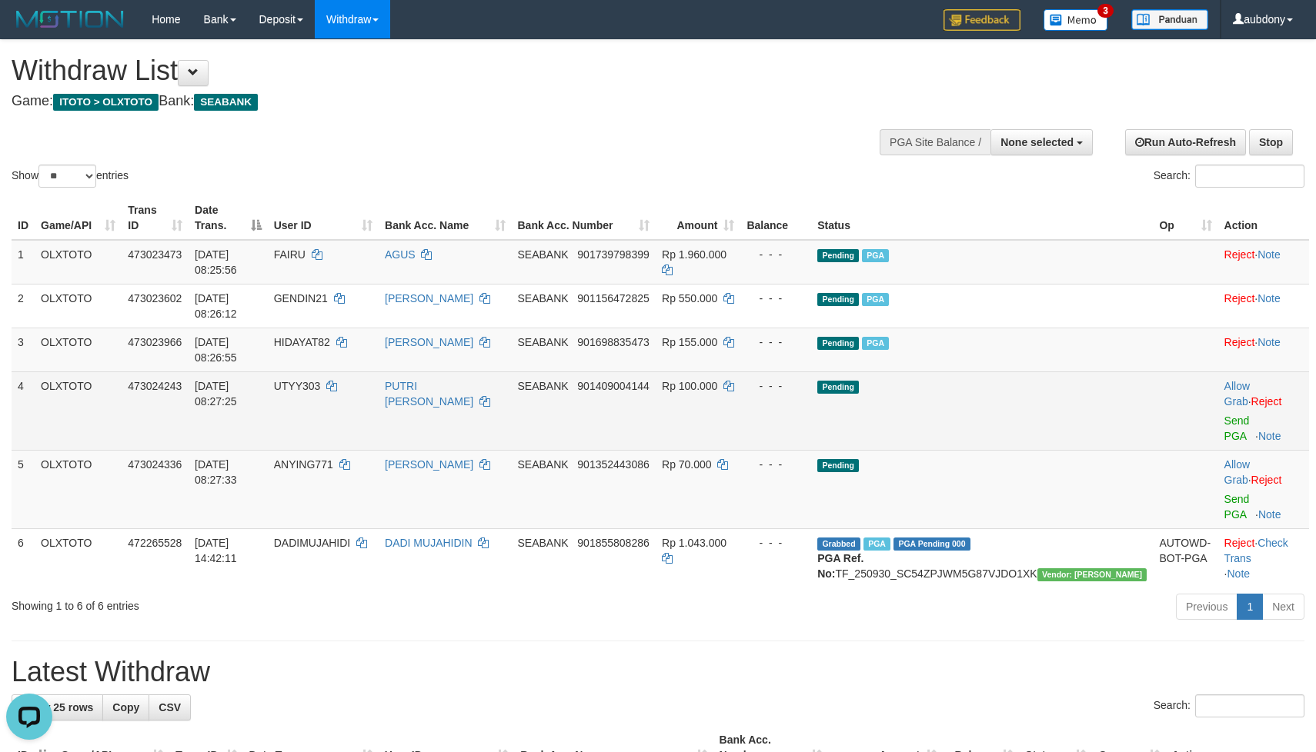
drag, startPoint x: 1025, startPoint y: 352, endPoint x: 1032, endPoint y: 355, distance: 7.9
click at [1028, 372] on td "Pending" at bounding box center [982, 411] width 342 height 78
click at [1032, 372] on td "Pending" at bounding box center [982, 411] width 342 height 78
drag, startPoint x: 1032, startPoint y: 355, endPoint x: 1060, endPoint y: 355, distance: 28.5
click at [1039, 372] on td "Pending" at bounding box center [982, 411] width 342 height 78
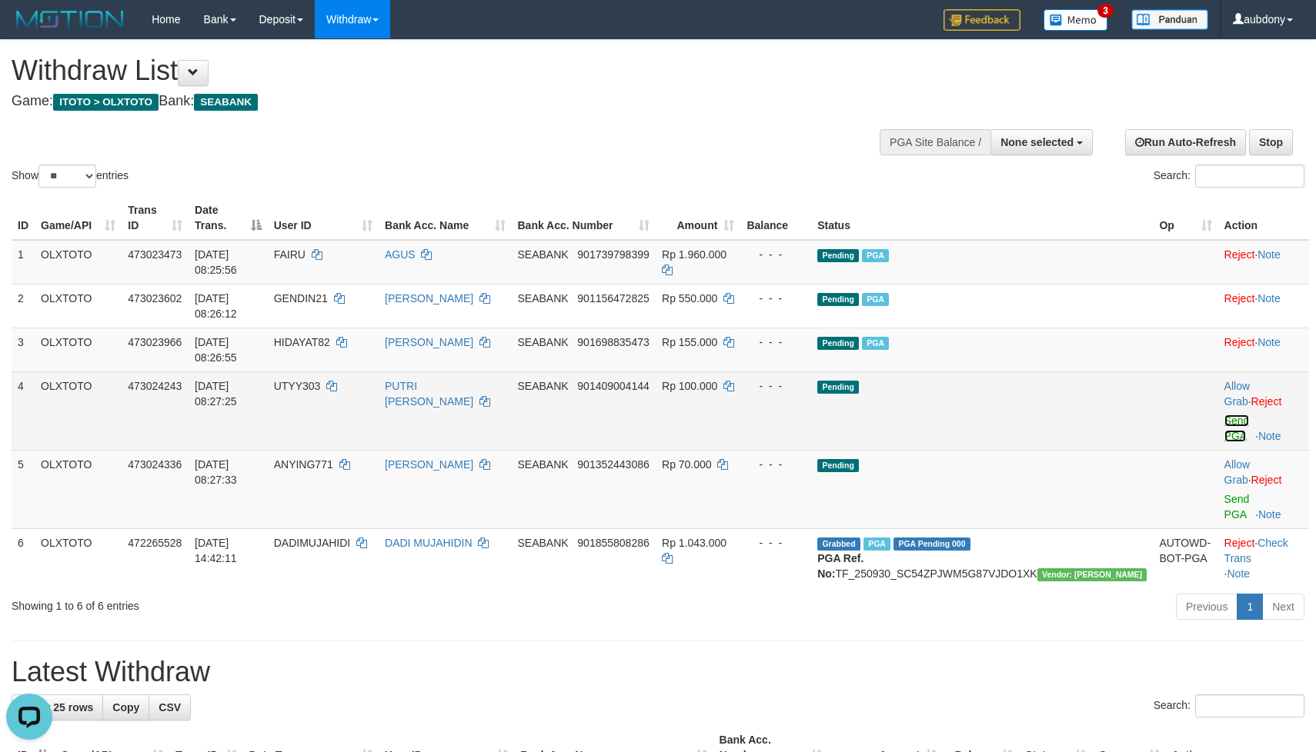
click at [1224, 415] on link "Send PGA" at bounding box center [1236, 429] width 25 height 28
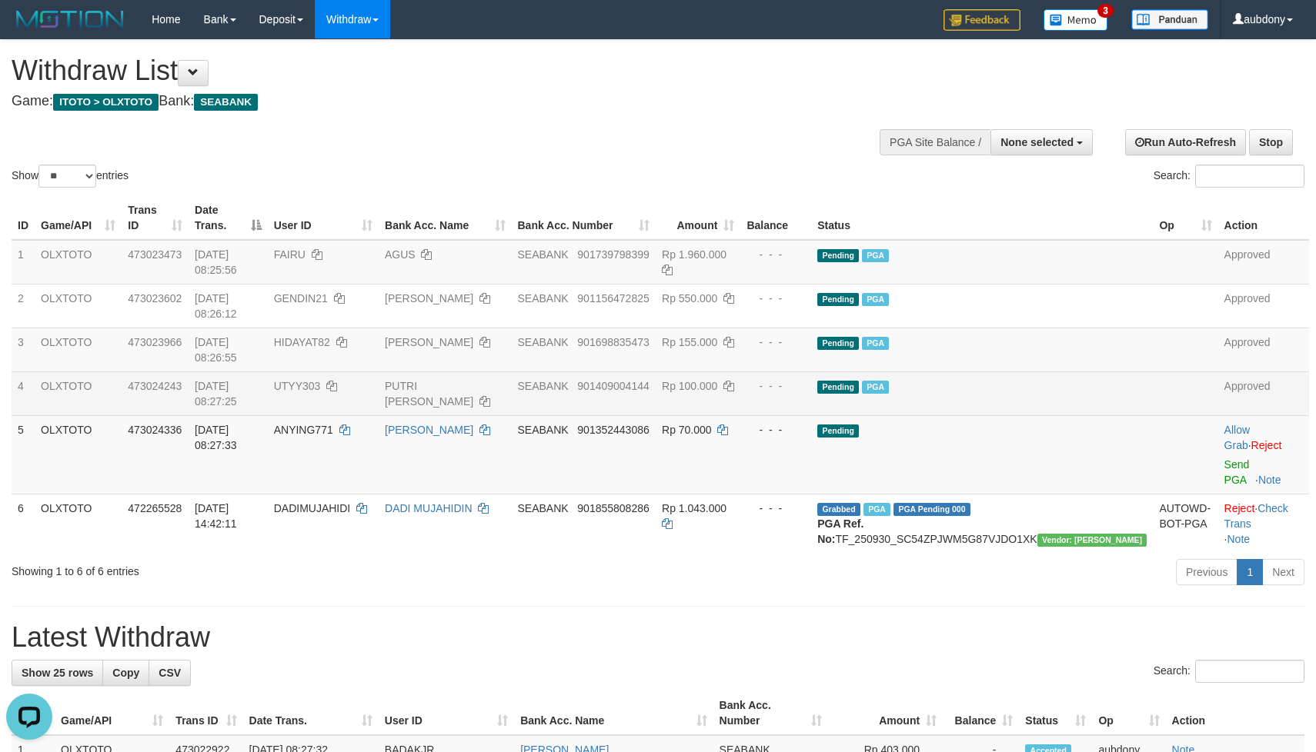
click at [672, 141] on div "Show ** ** ** *** entries Search:" at bounding box center [658, 115] width 1316 height 151
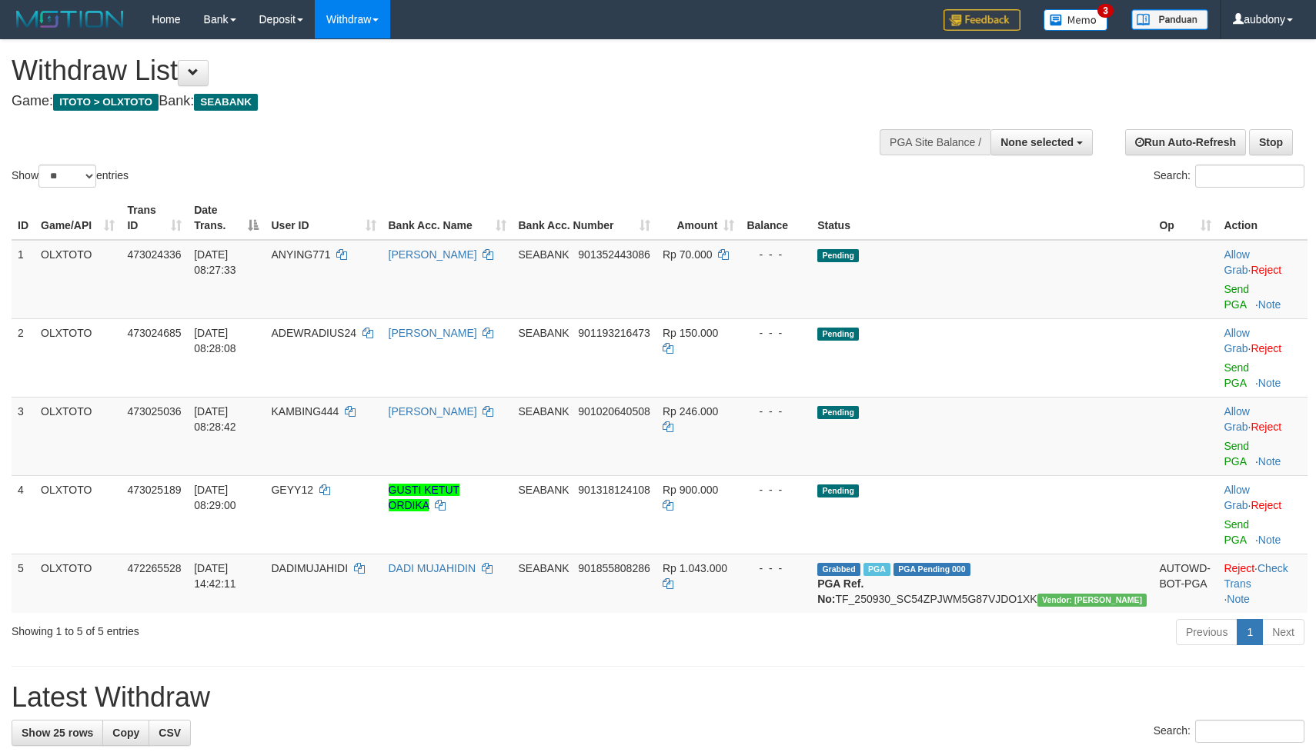
select select
select select "**"
click at [663, 142] on div "Show ** ** ** *** entries Search:" at bounding box center [658, 115] width 1316 height 151
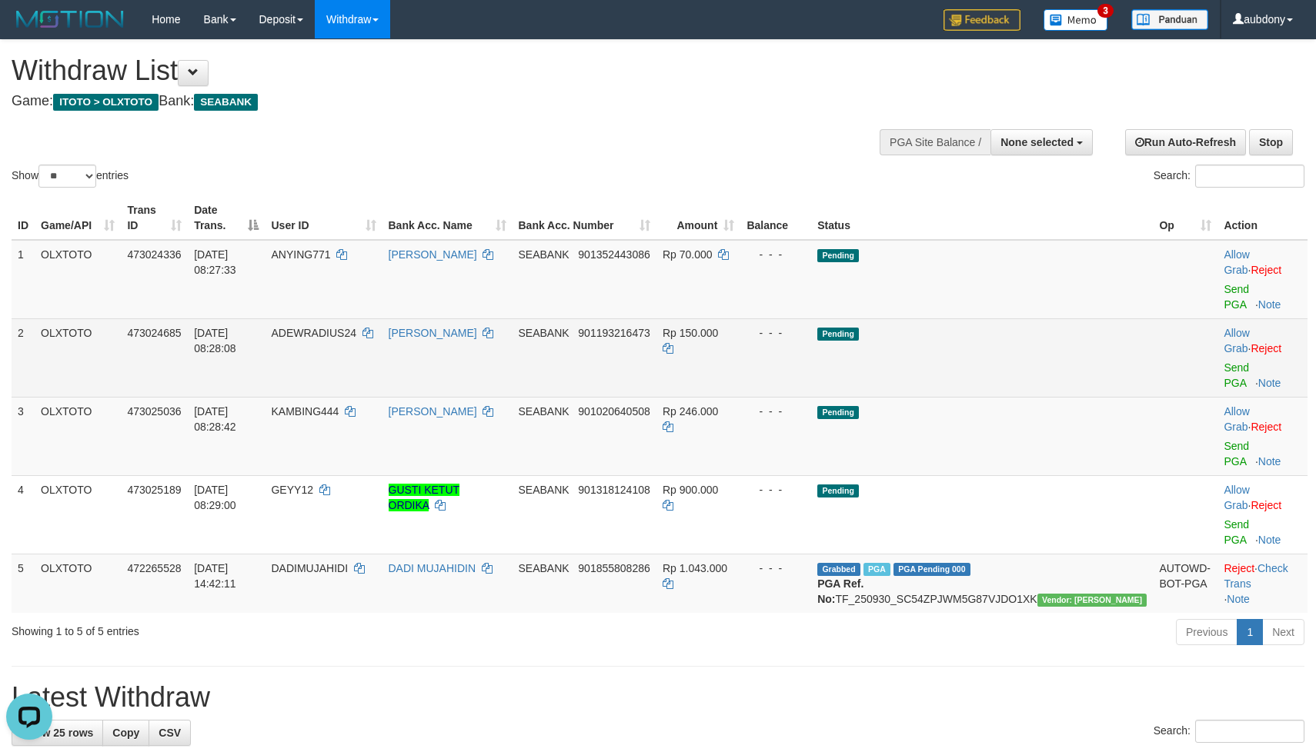
click at [1050, 329] on td "Pending" at bounding box center [982, 358] width 342 height 78
click at [1052, 330] on td "Pending" at bounding box center [982, 358] width 342 height 78
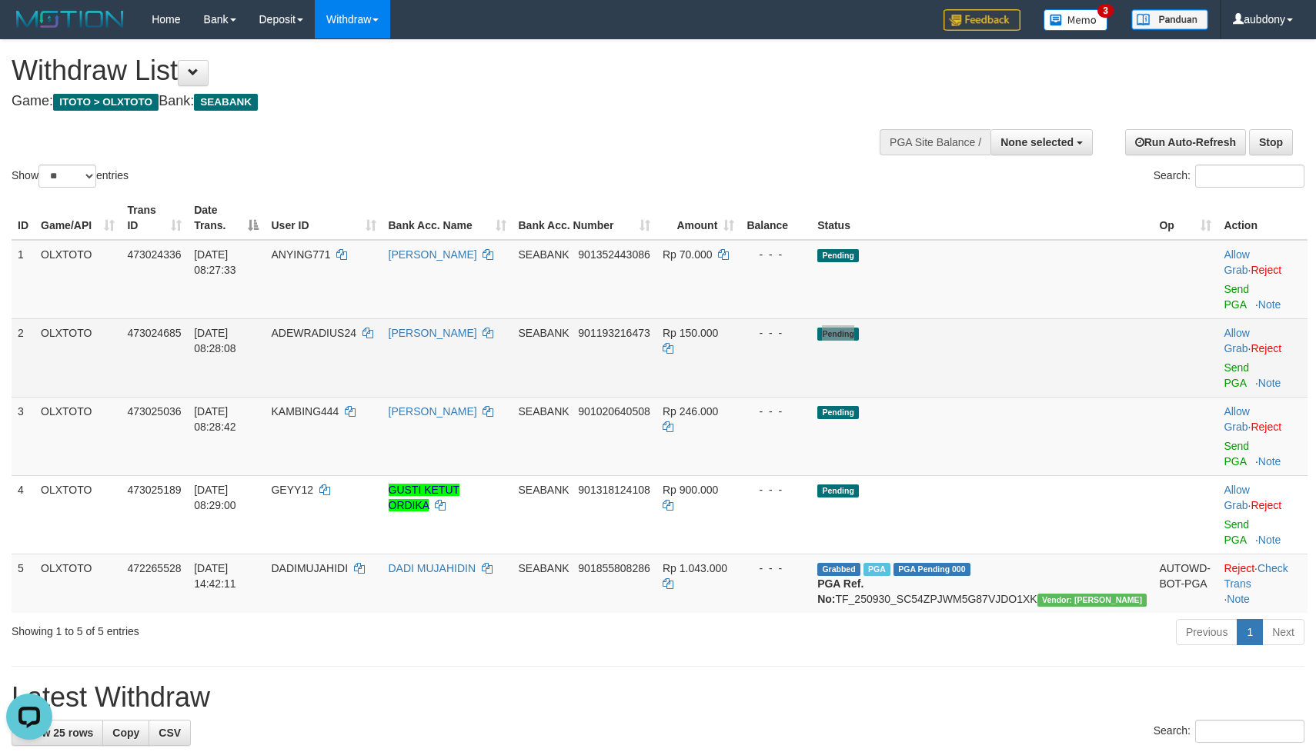
click at [1055, 331] on td "Pending" at bounding box center [982, 358] width 342 height 78
drag, startPoint x: 1056, startPoint y: 331, endPoint x: 1113, endPoint y: 331, distance: 57.7
click at [1059, 331] on td "Pending" at bounding box center [982, 358] width 342 height 78
click at [1223, 362] on link "Send PGA" at bounding box center [1235, 376] width 25 height 28
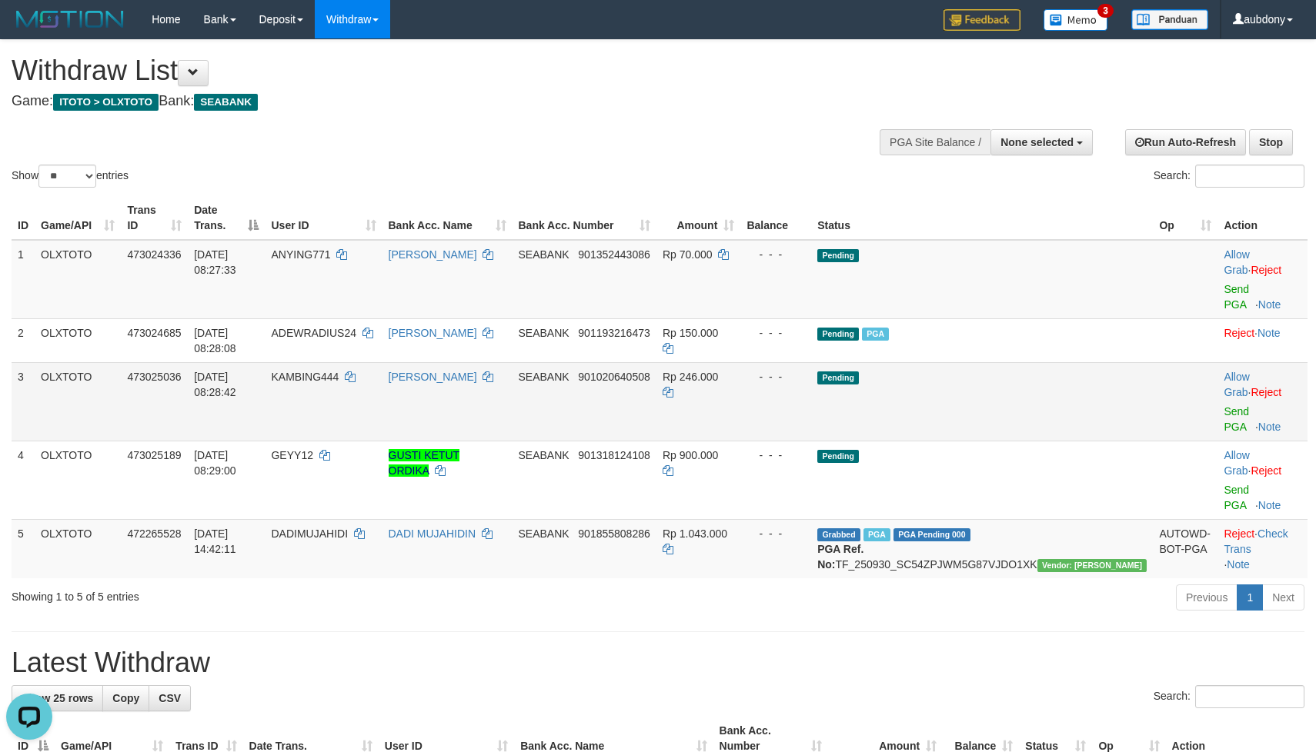
drag, startPoint x: 912, startPoint y: 363, endPoint x: 984, endPoint y: 361, distance: 72.4
click at [926, 362] on td "Pending" at bounding box center [982, 401] width 342 height 78
drag, startPoint x: 990, startPoint y: 359, endPoint x: 1002, endPoint y: 358, distance: 12.3
click at [992, 362] on td "Pending" at bounding box center [982, 401] width 342 height 78
click at [1004, 362] on td "Pending" at bounding box center [982, 401] width 342 height 78
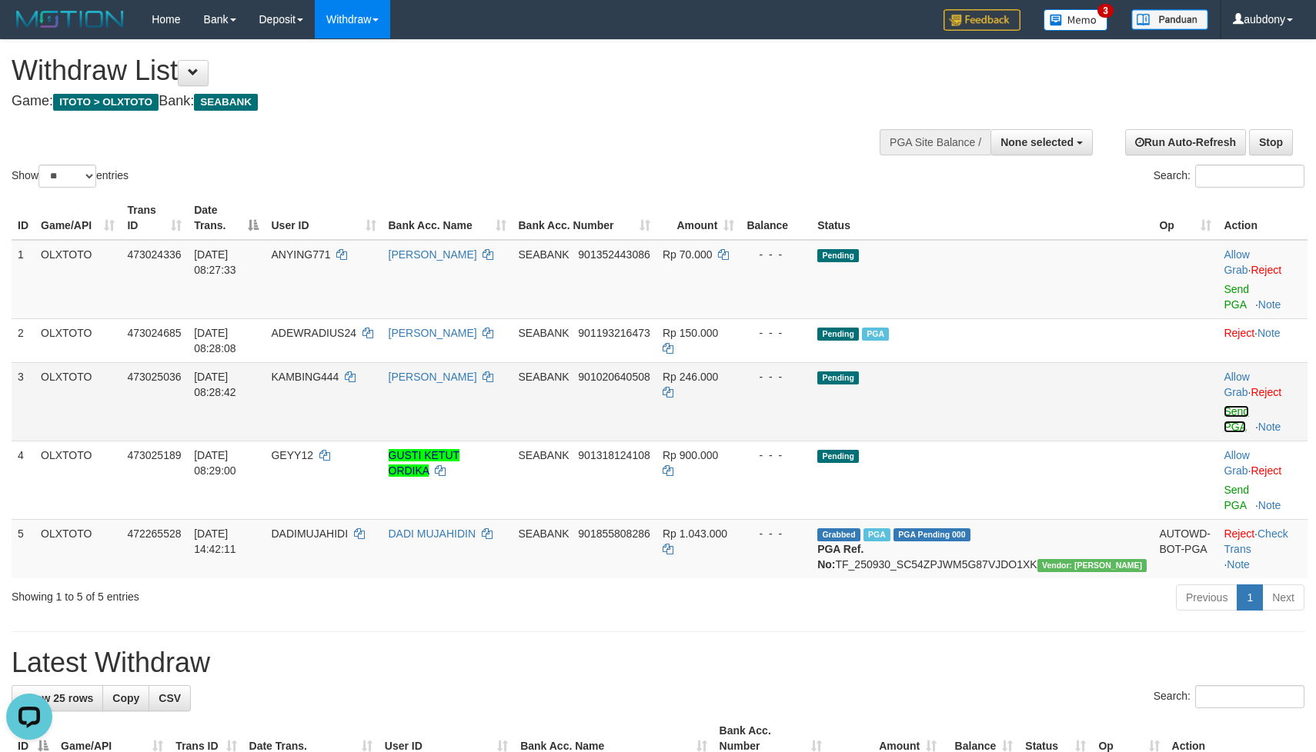
click at [1223, 405] on link "Send PGA" at bounding box center [1235, 419] width 25 height 28
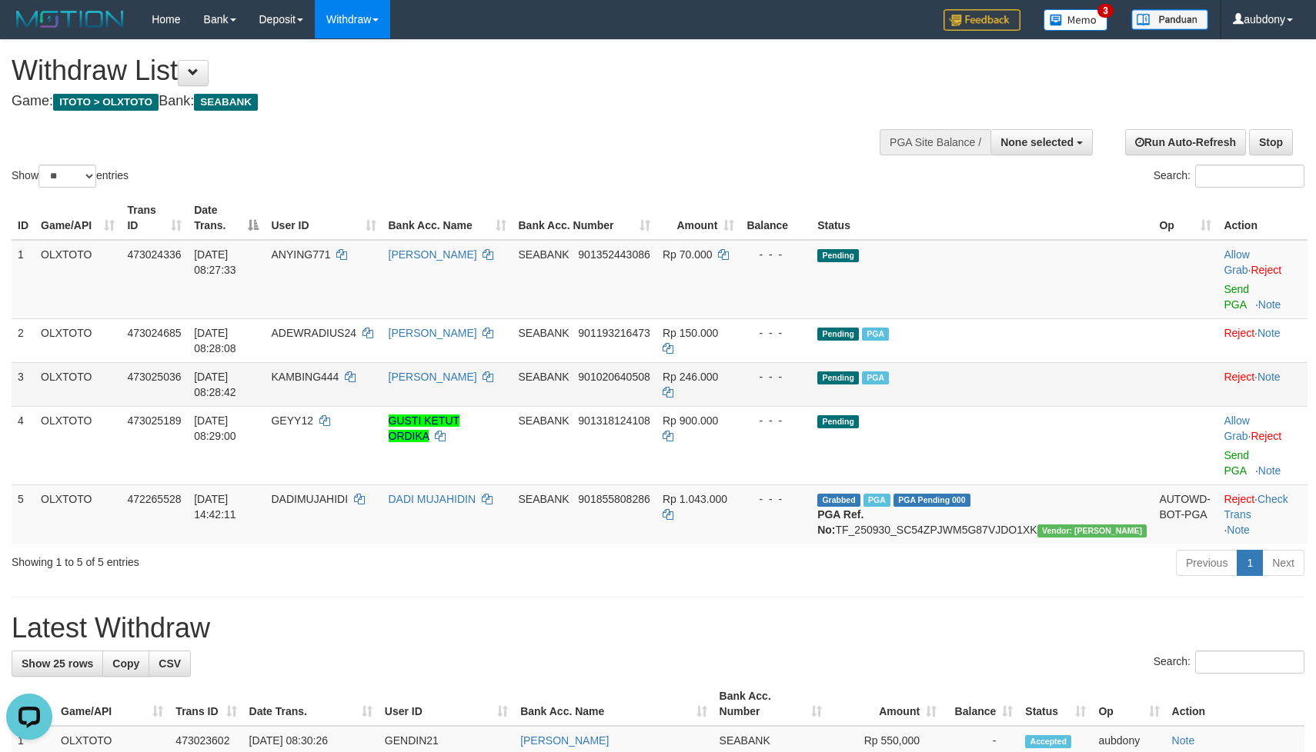
click at [996, 362] on td "Pending PGA" at bounding box center [982, 384] width 342 height 44
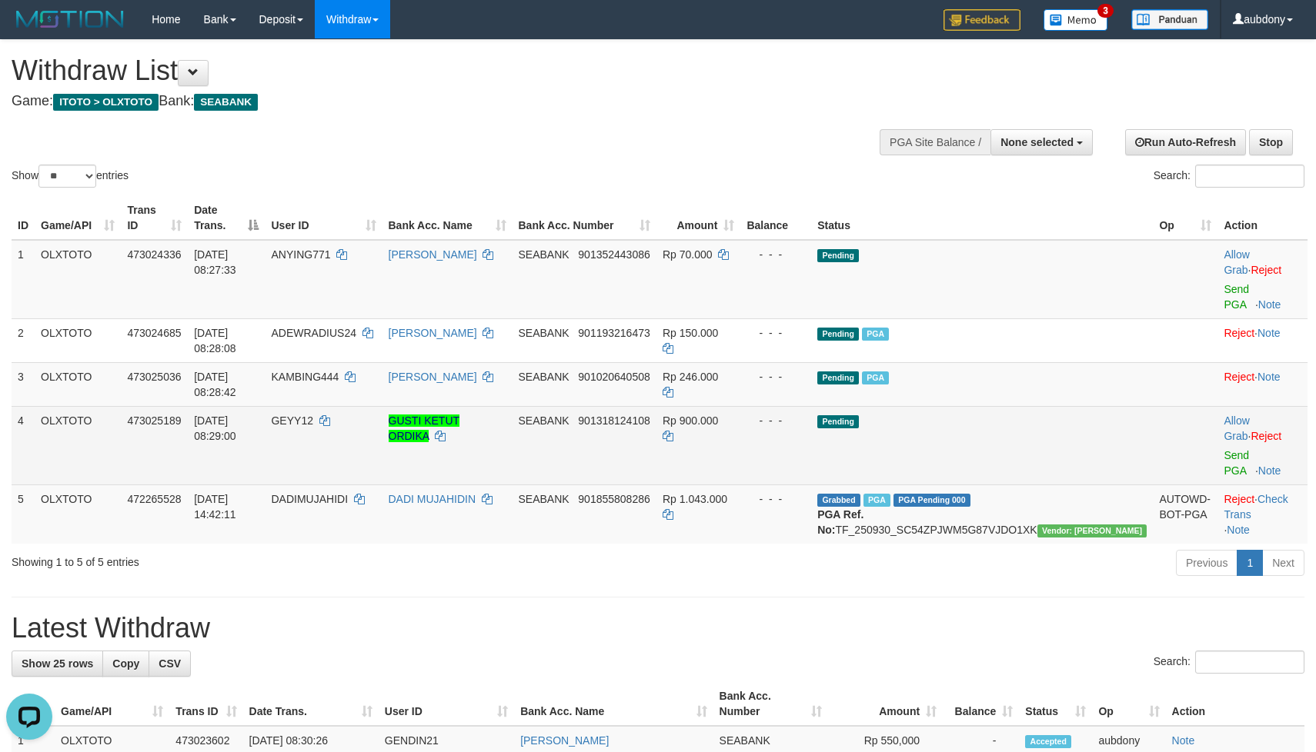
click at [1028, 406] on td "Pending" at bounding box center [982, 445] width 342 height 78
click at [1039, 406] on td "Pending" at bounding box center [982, 445] width 342 height 78
click at [1223, 449] on link "Send PGA" at bounding box center [1235, 463] width 25 height 28
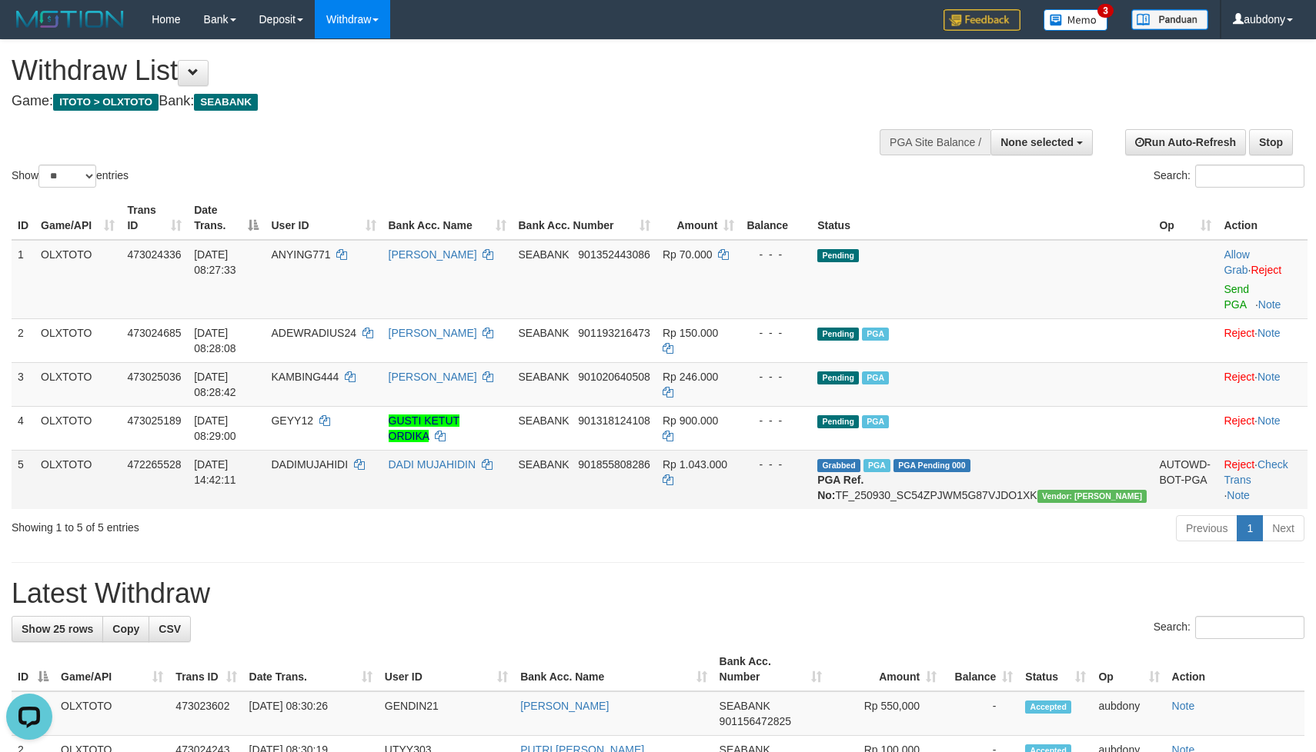
click at [656, 465] on td "SEABANK 901855808286" at bounding box center [584, 479] width 144 height 59
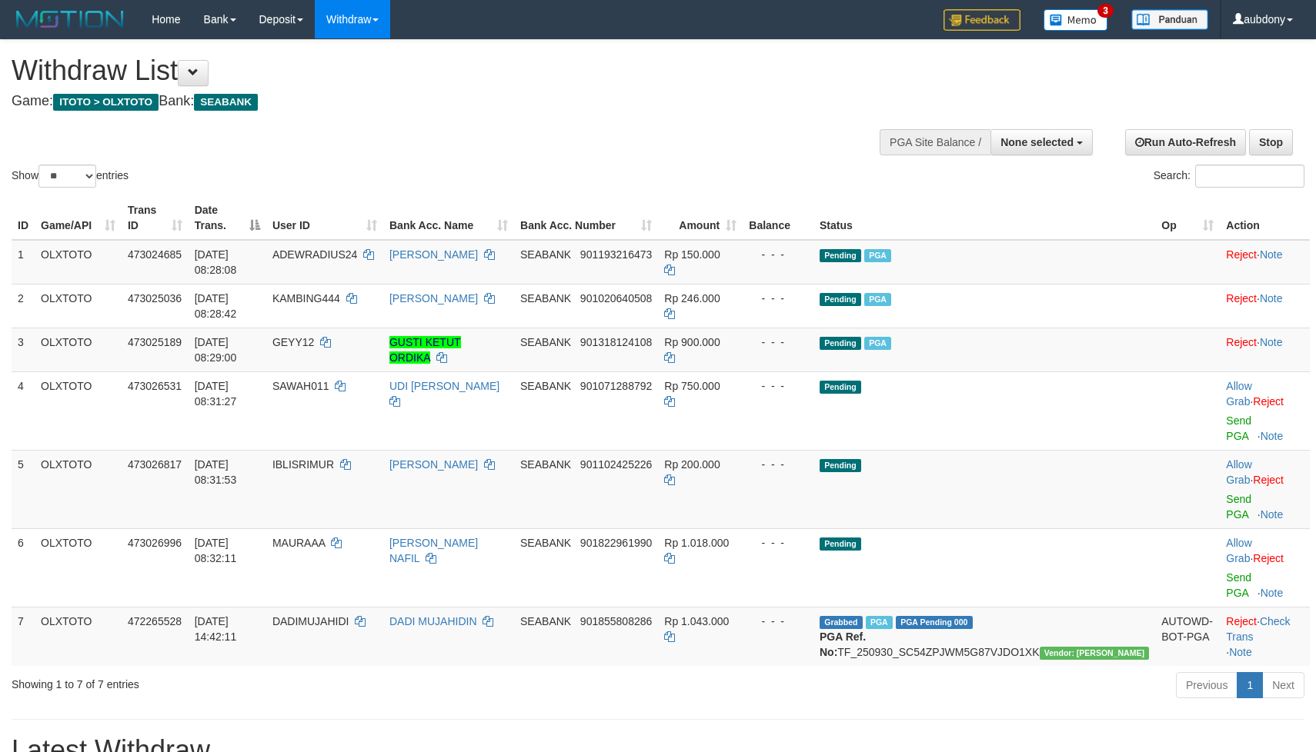
select select
select select "**"
click at [615, 144] on div "Show ** ** ** *** entries Search:" at bounding box center [658, 115] width 1316 height 151
click at [534, 134] on div "Show ** ** ** *** entries Search:" at bounding box center [658, 115] width 1316 height 151
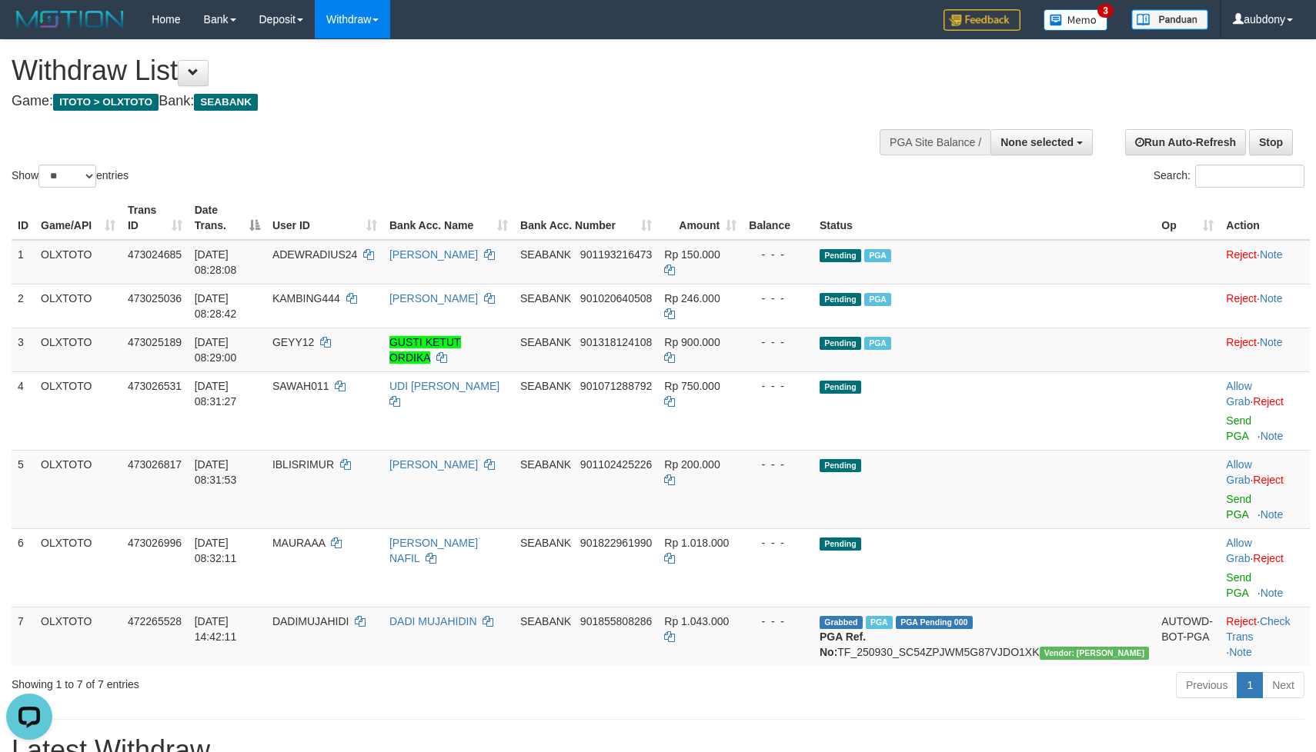
click at [534, 134] on div "Show ** ** ** *** entries Search:" at bounding box center [658, 115] width 1316 height 151
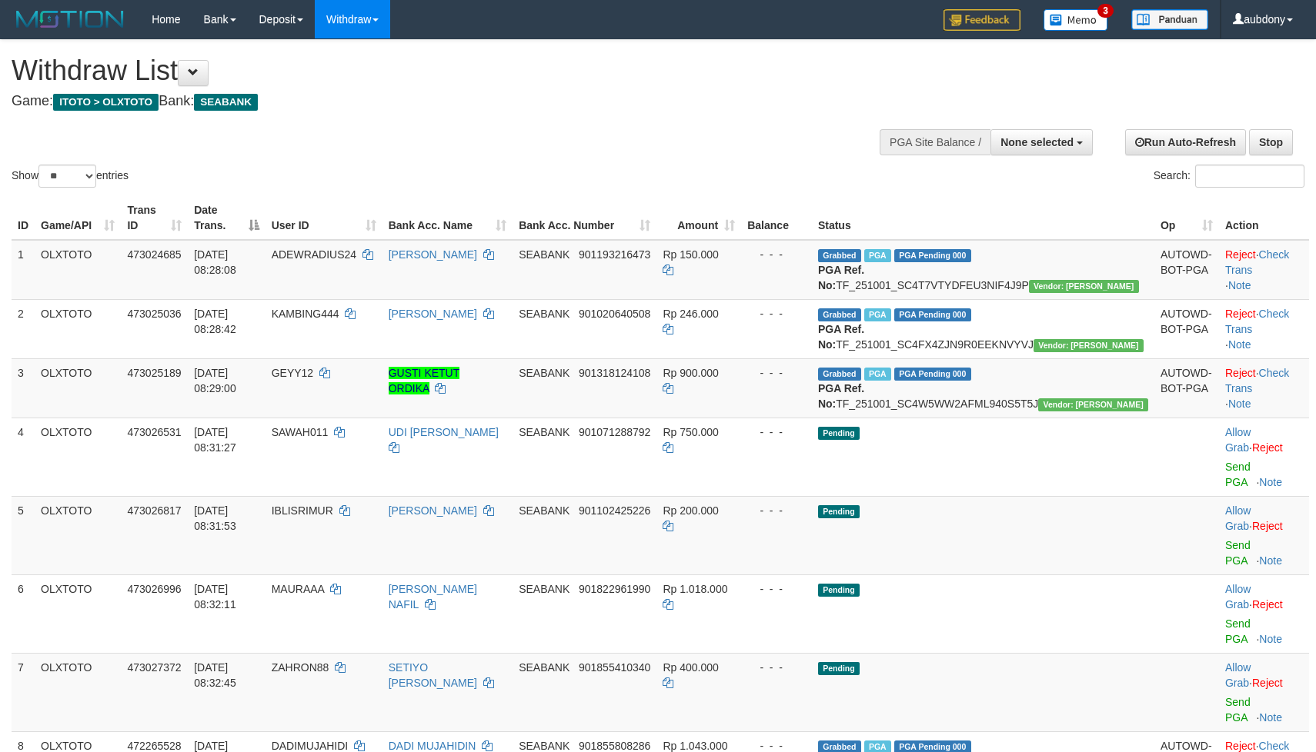
select select
select select "**"
click at [1269, 395] on link "Check Trans" at bounding box center [1257, 381] width 64 height 28
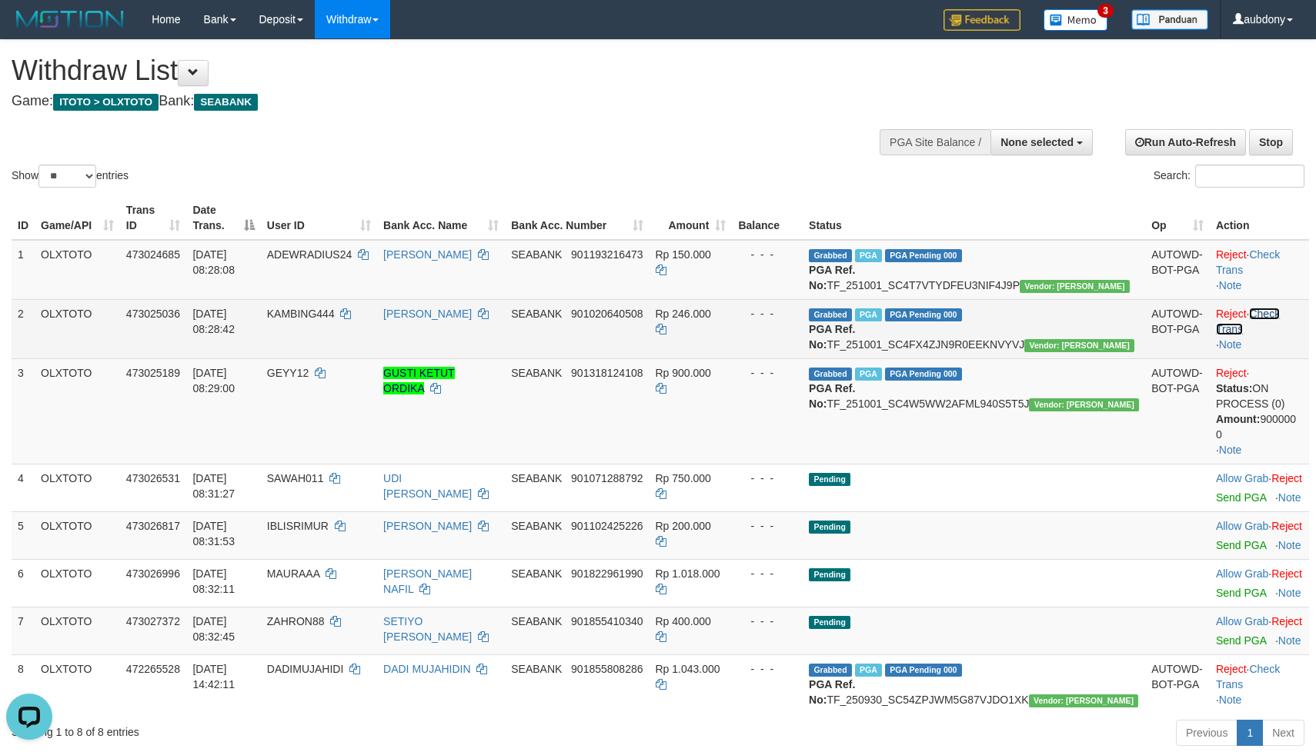
click at [1274, 335] on link "Check Trans" at bounding box center [1248, 322] width 64 height 28
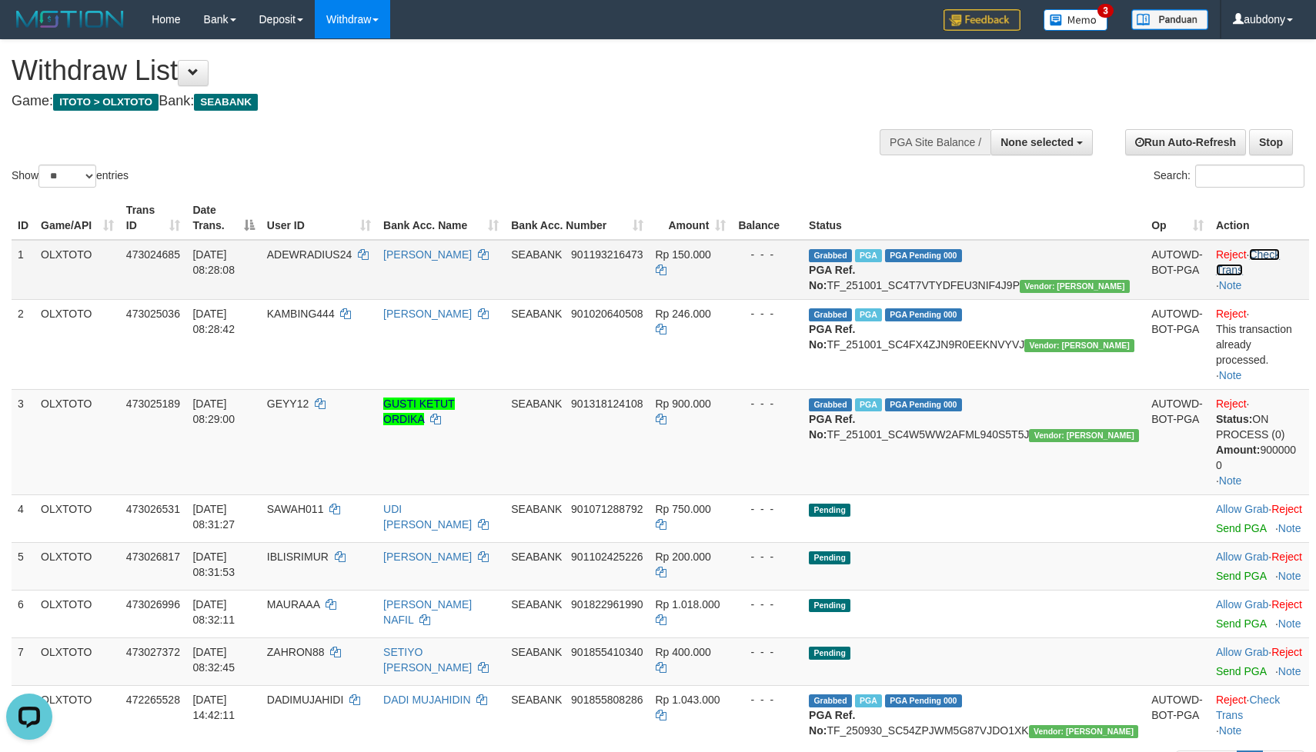
click at [1268, 276] on link "Check Trans" at bounding box center [1248, 263] width 64 height 28
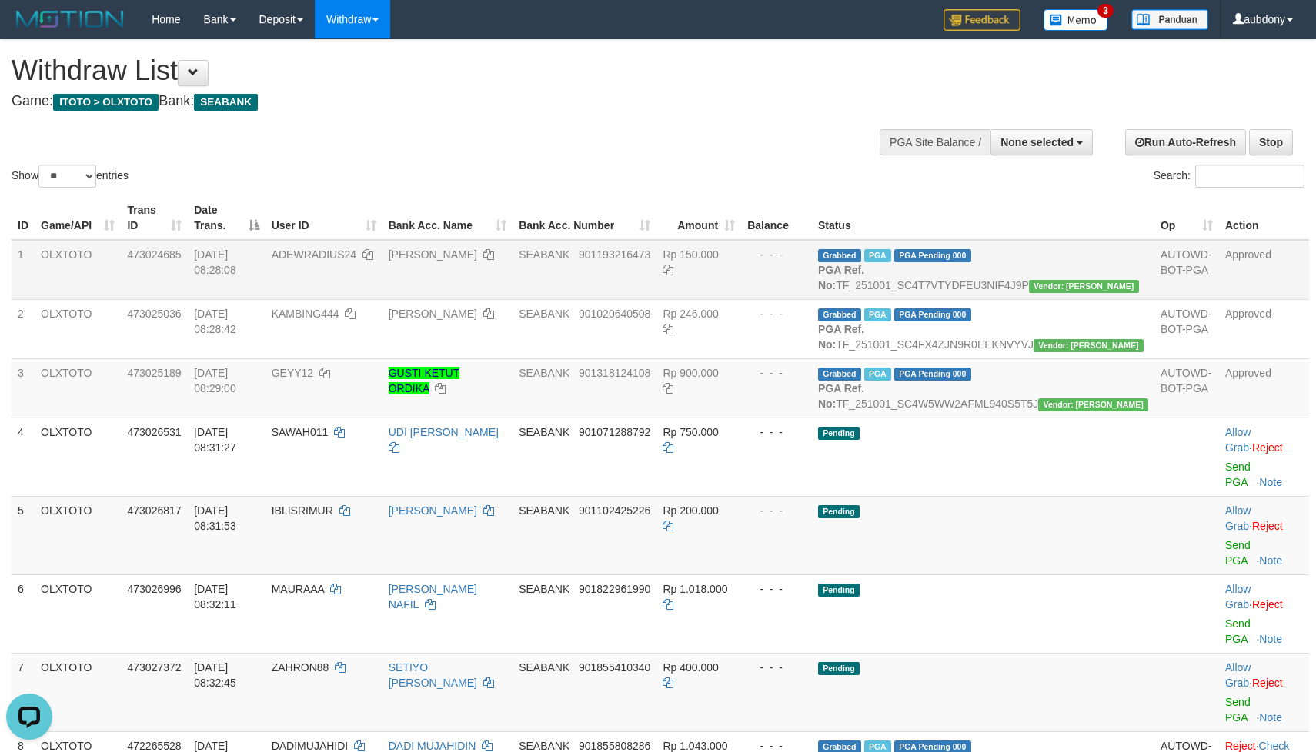
click at [531, 139] on div "Show ** ** ** *** entries Search:" at bounding box center [658, 115] width 1316 height 151
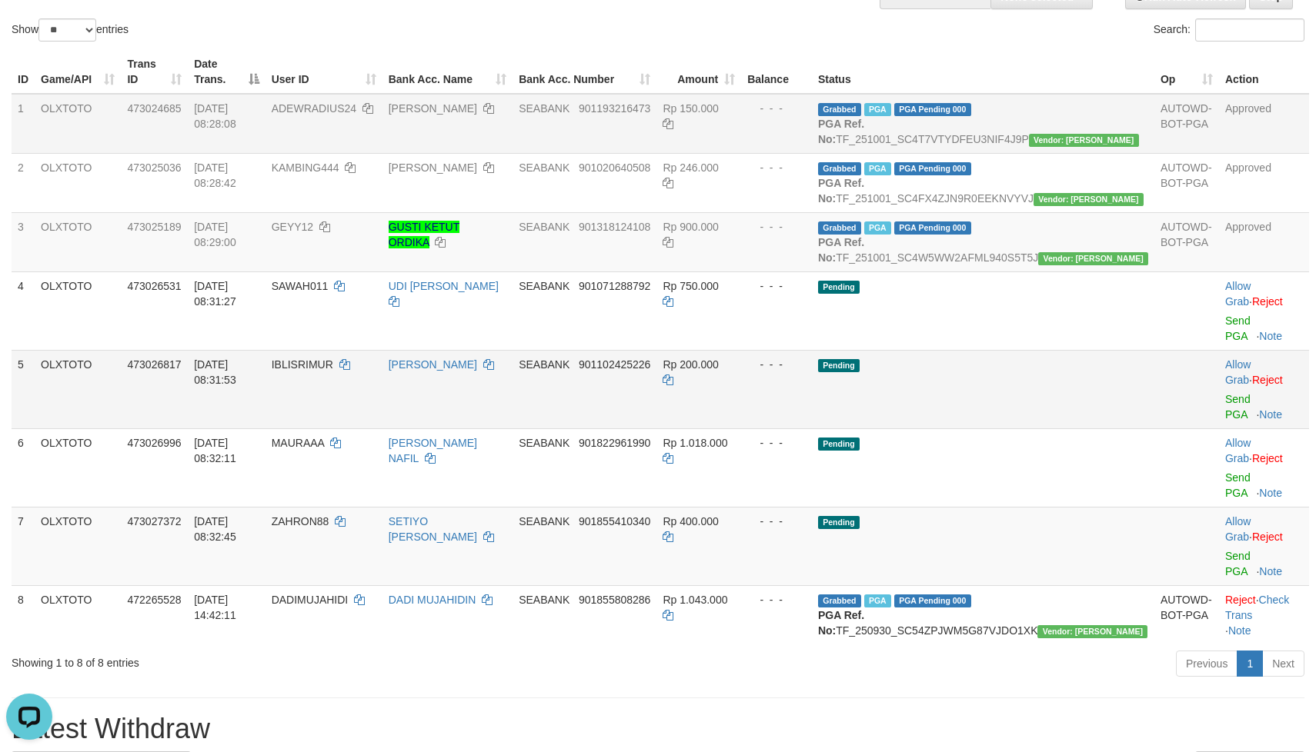
scroll to position [231, 0]
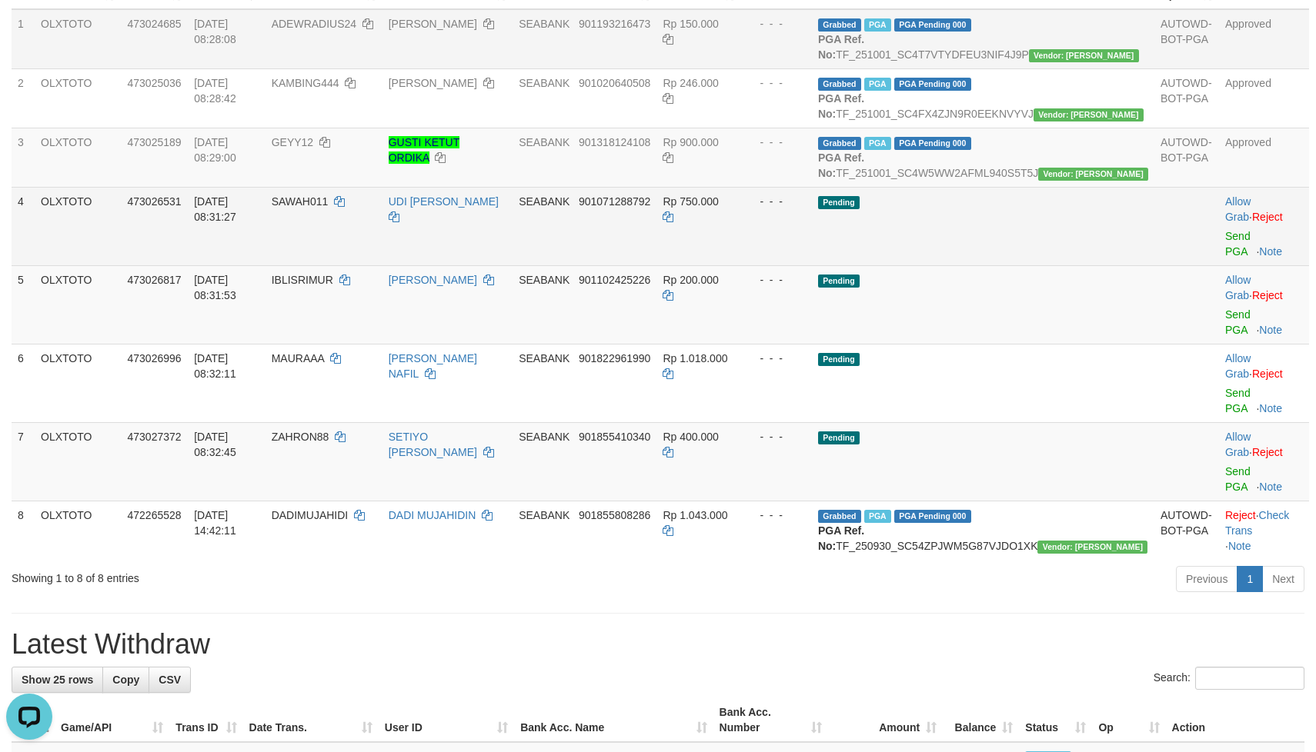
drag, startPoint x: 1006, startPoint y: 294, endPoint x: 1026, endPoint y: 289, distance: 19.8
click at [1009, 265] on td "Pending" at bounding box center [983, 226] width 342 height 78
click at [1029, 265] on td "Pending" at bounding box center [983, 226] width 342 height 78
click at [1030, 265] on td "Pending" at bounding box center [983, 226] width 342 height 78
click at [1032, 265] on td "Pending" at bounding box center [983, 226] width 342 height 78
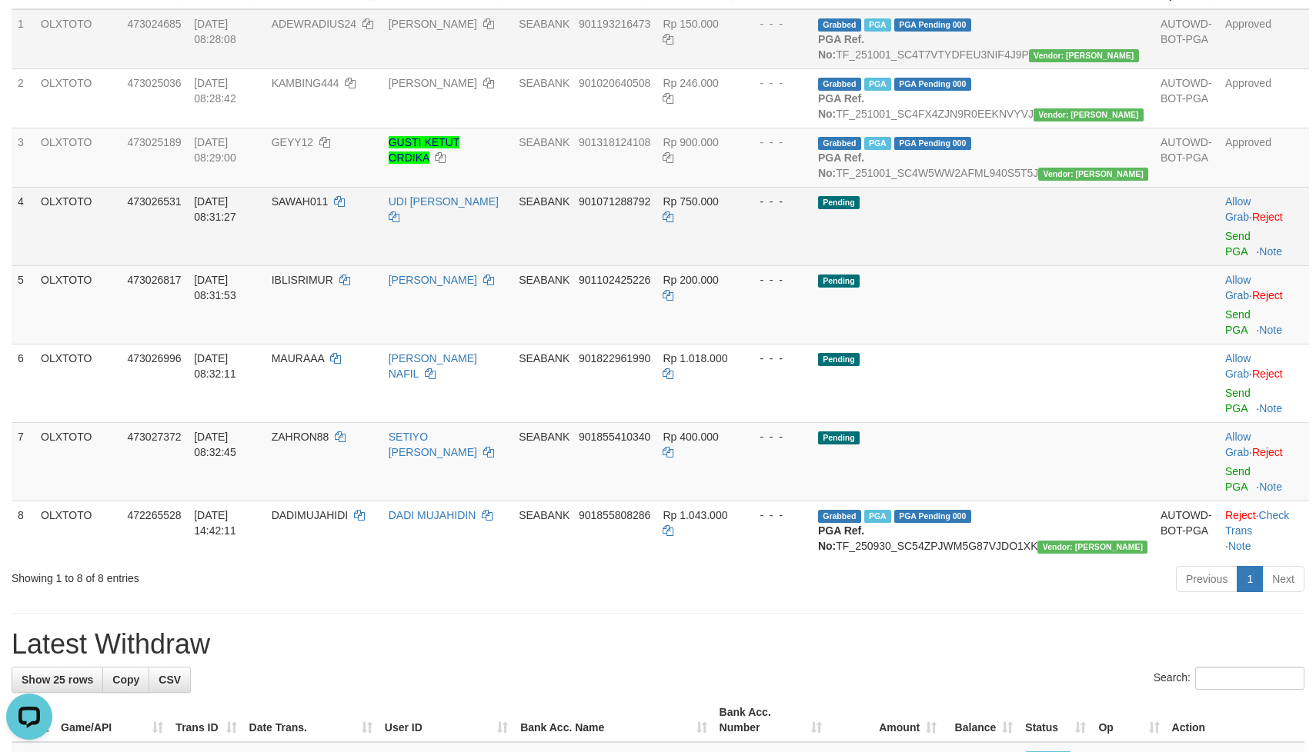
click at [1032, 265] on td "Pending" at bounding box center [983, 226] width 342 height 78
click at [1225, 258] on link "Send PGA" at bounding box center [1237, 244] width 25 height 28
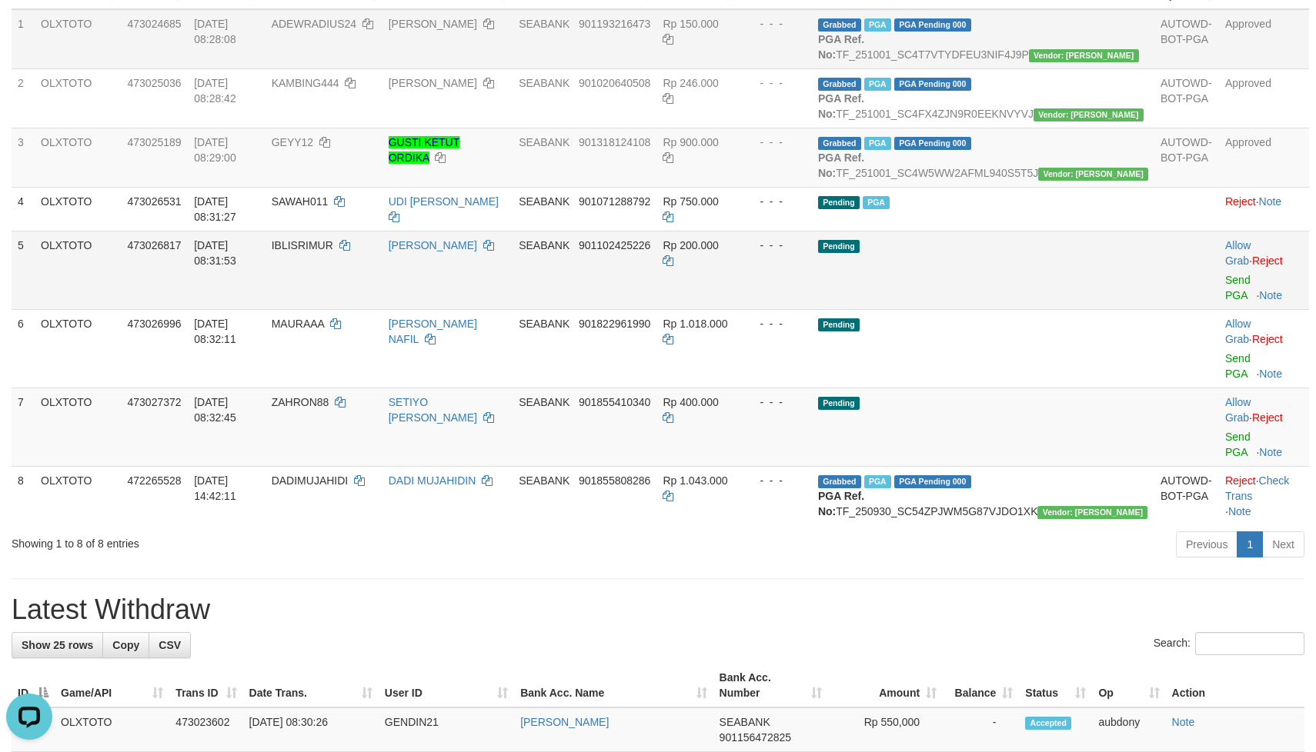
click at [1023, 309] on td "Pending" at bounding box center [983, 270] width 342 height 78
drag, startPoint x: 1028, startPoint y: 317, endPoint x: 1129, endPoint y: 326, distance: 102.0
click at [1030, 309] on td "Pending" at bounding box center [983, 270] width 342 height 78
click at [1225, 302] on link "Send PGA" at bounding box center [1237, 288] width 25 height 28
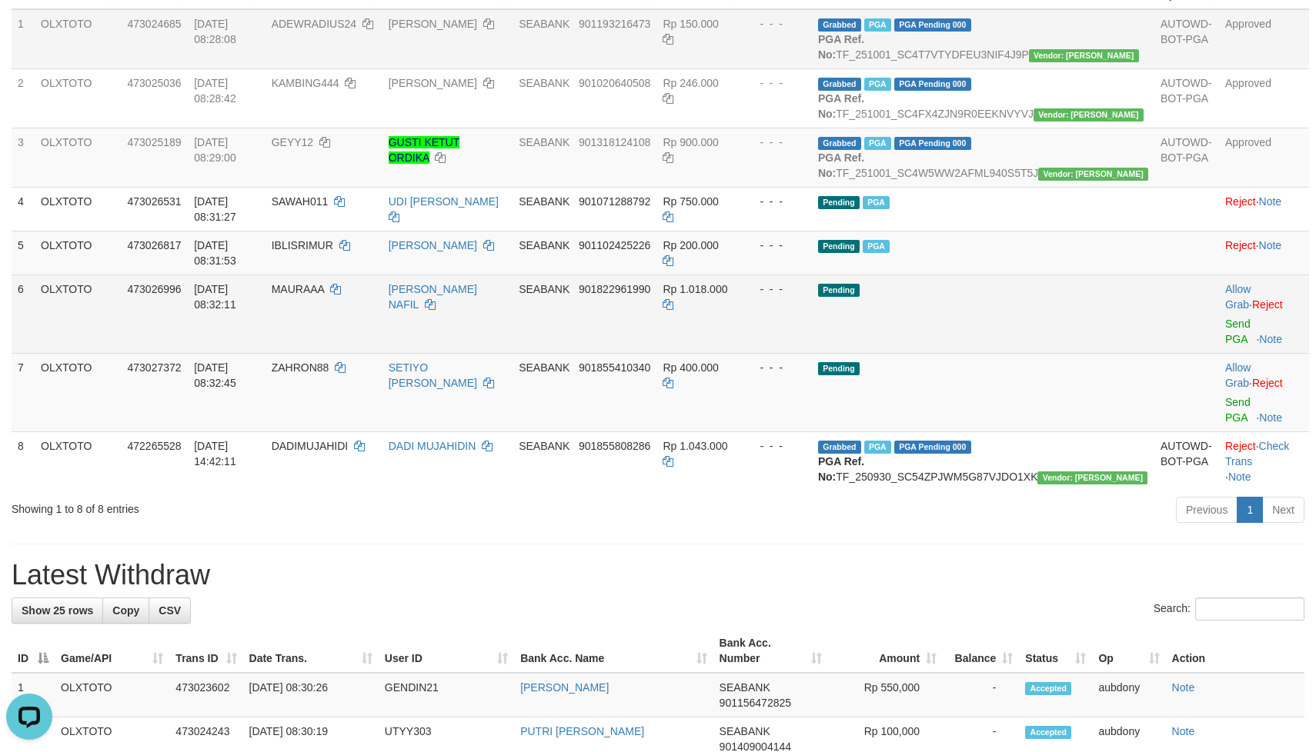
click at [1086, 333] on td "Pending" at bounding box center [983, 314] width 342 height 78
click at [1069, 330] on td "Pending" at bounding box center [983, 314] width 342 height 78
click at [1225, 345] on link "Send PGA" at bounding box center [1237, 332] width 25 height 28
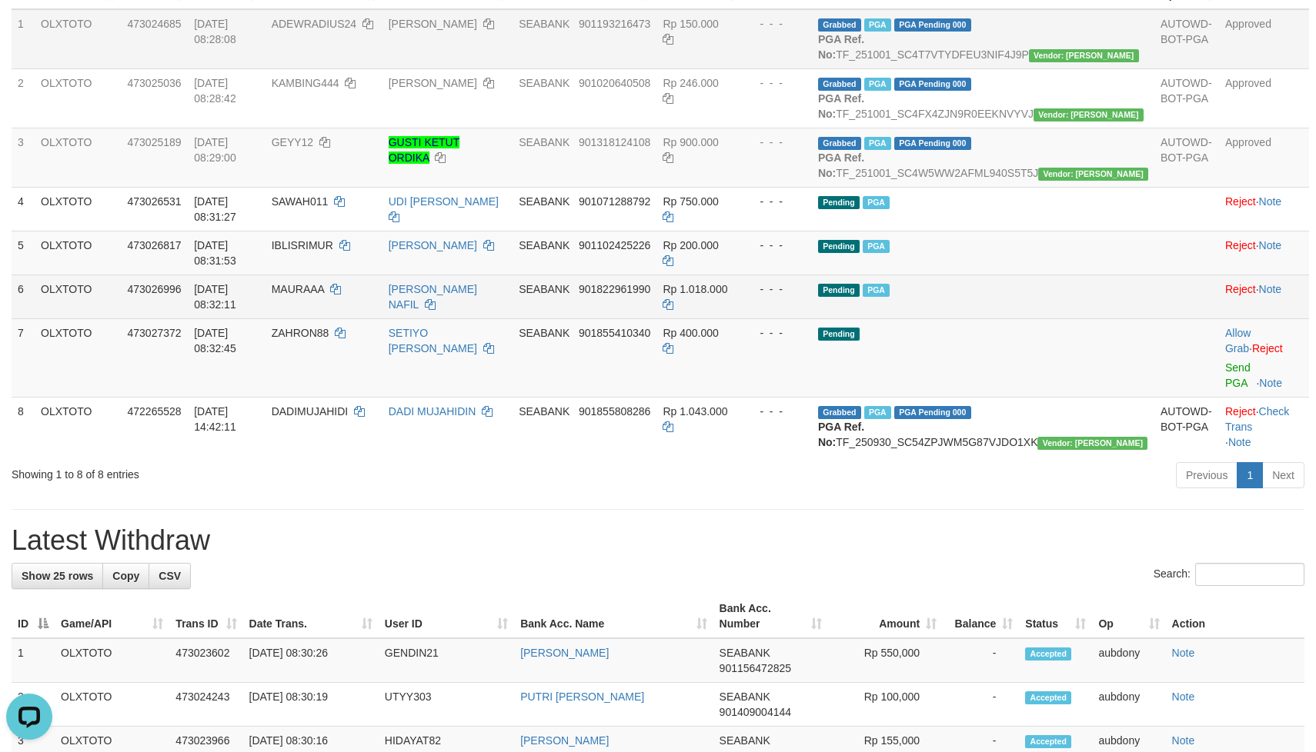
click at [1078, 319] on td "Pending PGA" at bounding box center [983, 297] width 342 height 44
click at [1067, 319] on td "Pending PGA" at bounding box center [983, 297] width 342 height 44
click at [1066, 319] on td "Pending PGA" at bounding box center [983, 297] width 342 height 44
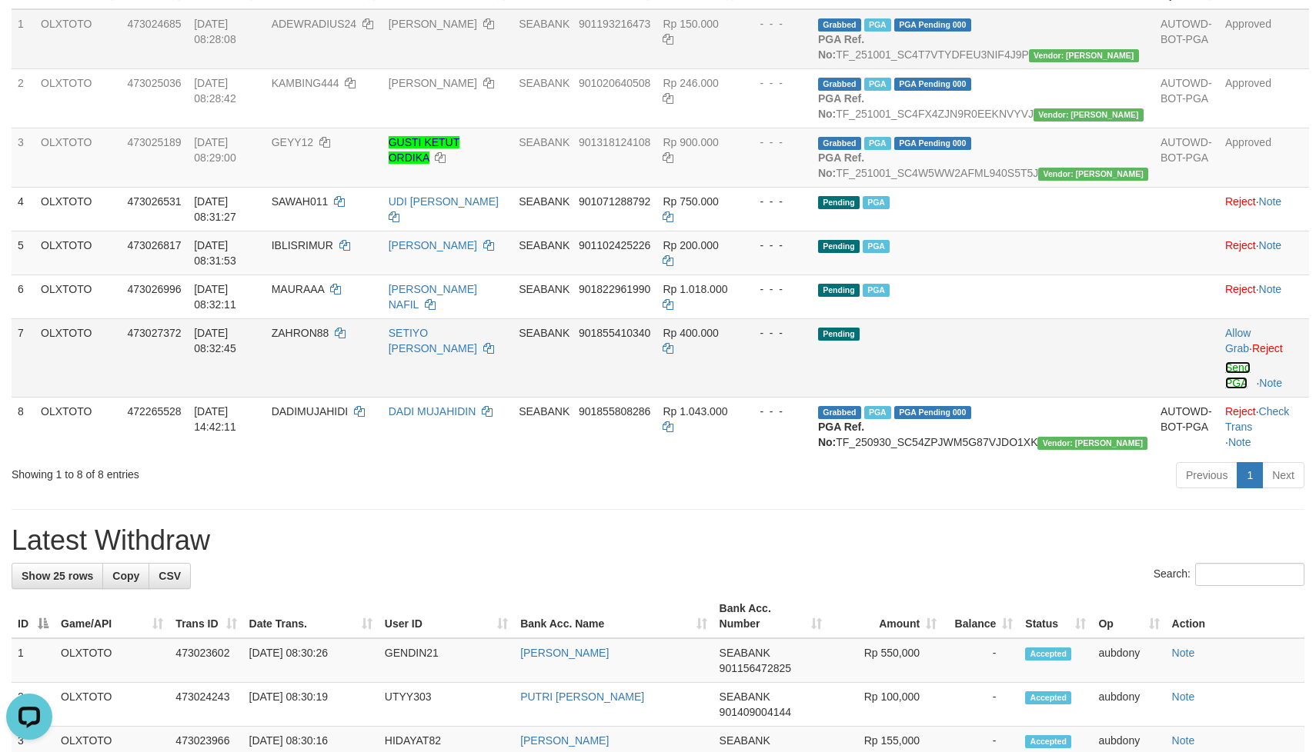
click at [1225, 372] on link "Send PGA" at bounding box center [1237, 376] width 25 height 28
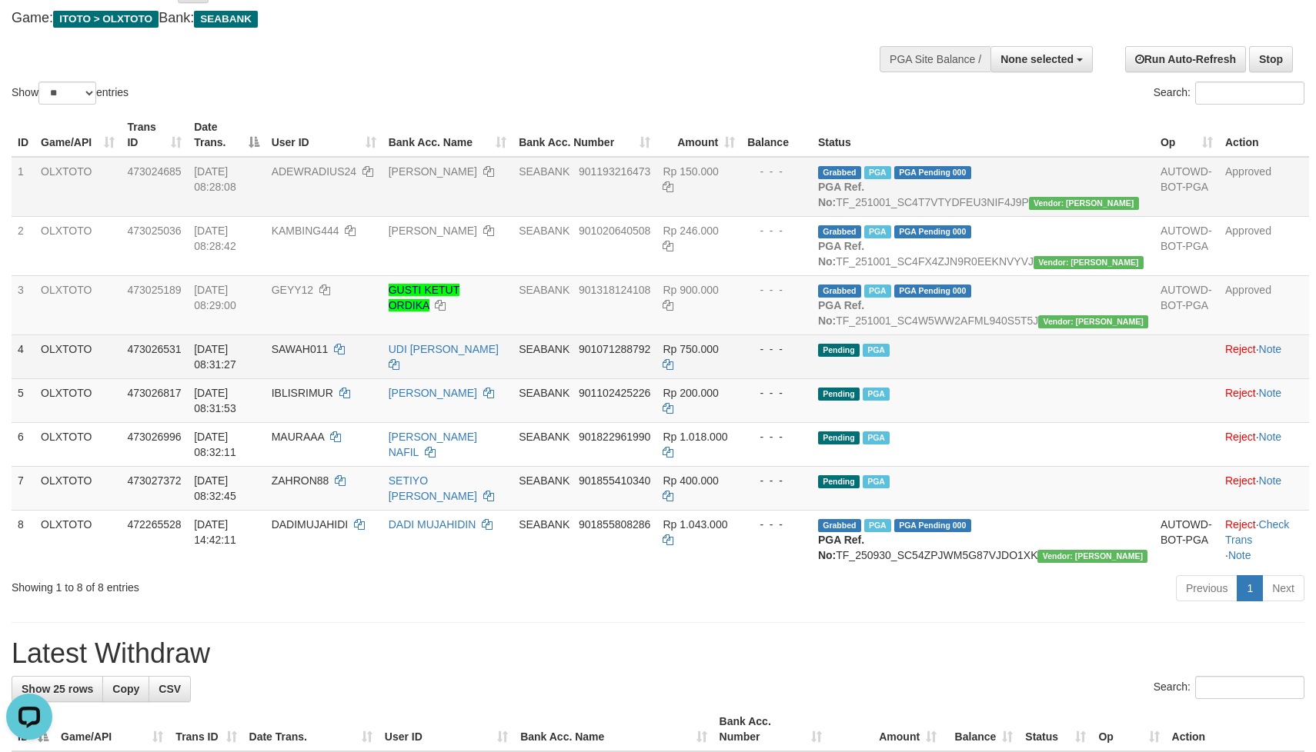
scroll to position [0, 0]
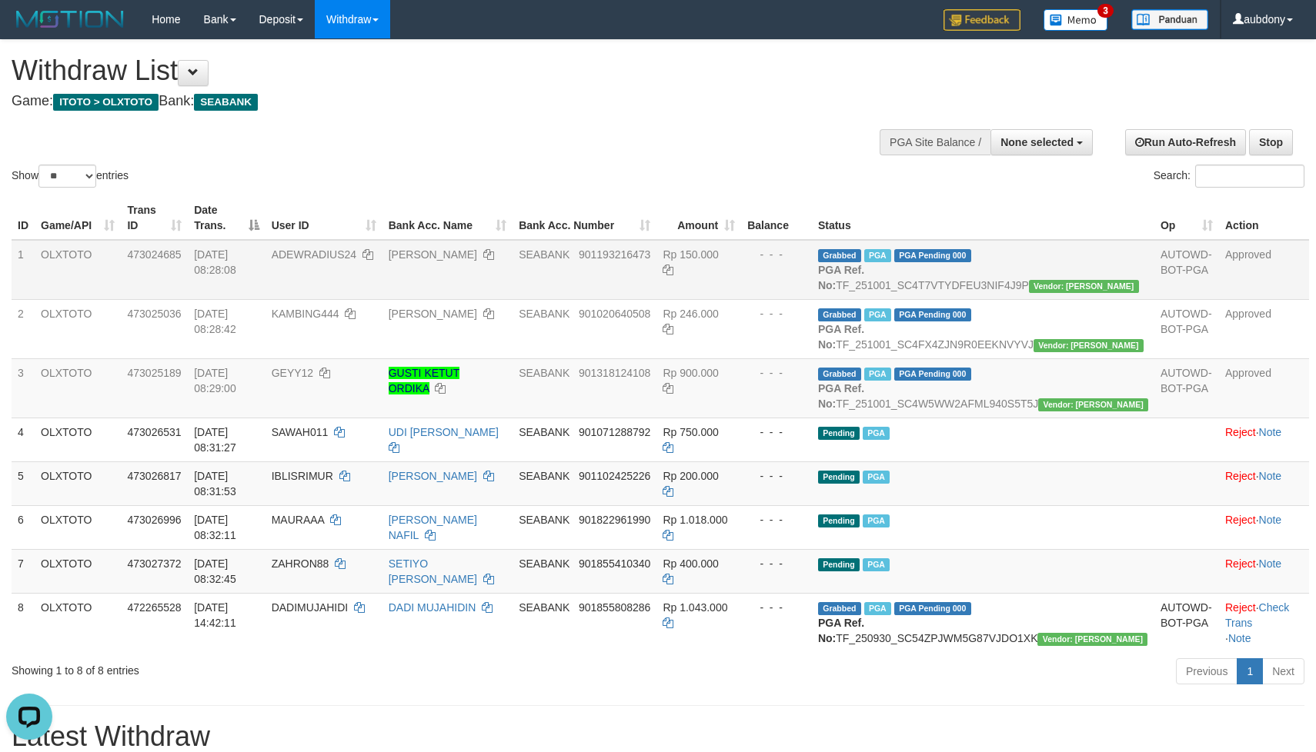
click at [562, 148] on div "Show ** ** ** *** entries Search:" at bounding box center [658, 115] width 1316 height 151
click at [561, 148] on div "Show ** ** ** *** entries Search:" at bounding box center [658, 115] width 1316 height 151
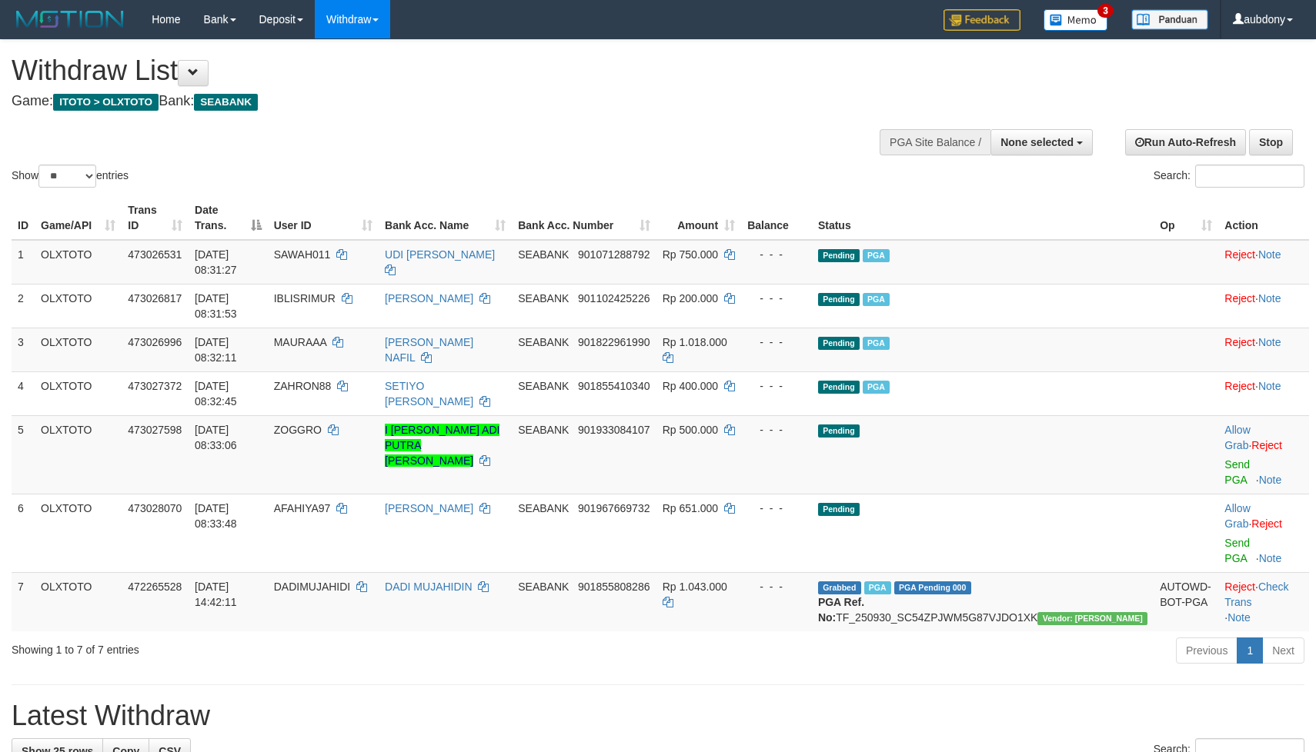
select select
select select "**"
click at [545, 150] on div "Show ** ** ** *** entries Search:" at bounding box center [658, 115] width 1316 height 151
click at [545, 148] on div "Show ** ** ** *** entries Search:" at bounding box center [658, 115] width 1316 height 151
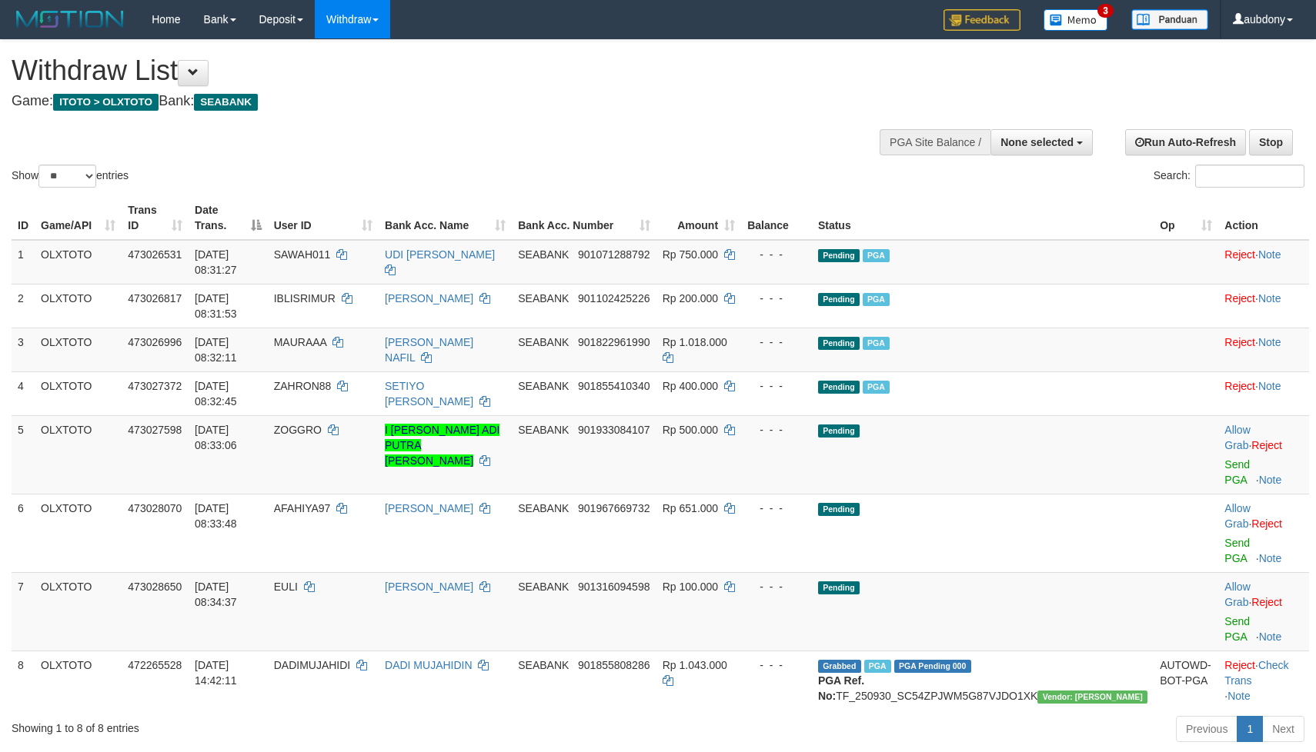
select select
select select "**"
click at [1062, 415] on td "Pending" at bounding box center [983, 454] width 342 height 78
click at [1078, 415] on td "Pending" at bounding box center [983, 454] width 342 height 78
click at [1080, 415] on td "Pending" at bounding box center [983, 454] width 342 height 78
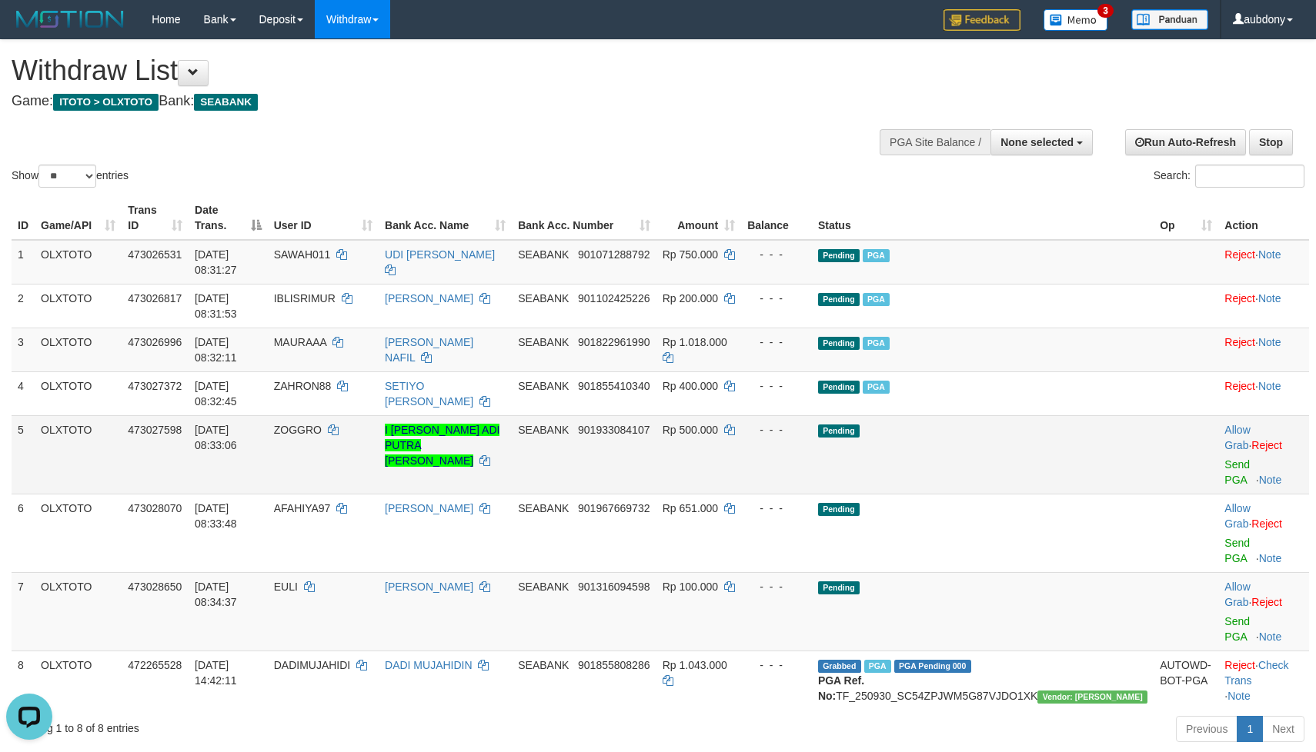
click at [1082, 415] on td "Pending" at bounding box center [983, 454] width 342 height 78
click at [1087, 415] on td "Pending" at bounding box center [983, 454] width 342 height 78
drag, startPoint x: 1088, startPoint y: 404, endPoint x: 1103, endPoint y: 402, distance: 15.6
click at [1097, 415] on td "Pending" at bounding box center [983, 454] width 342 height 78
click at [1224, 459] on link "Send PGA" at bounding box center [1236, 473] width 25 height 28
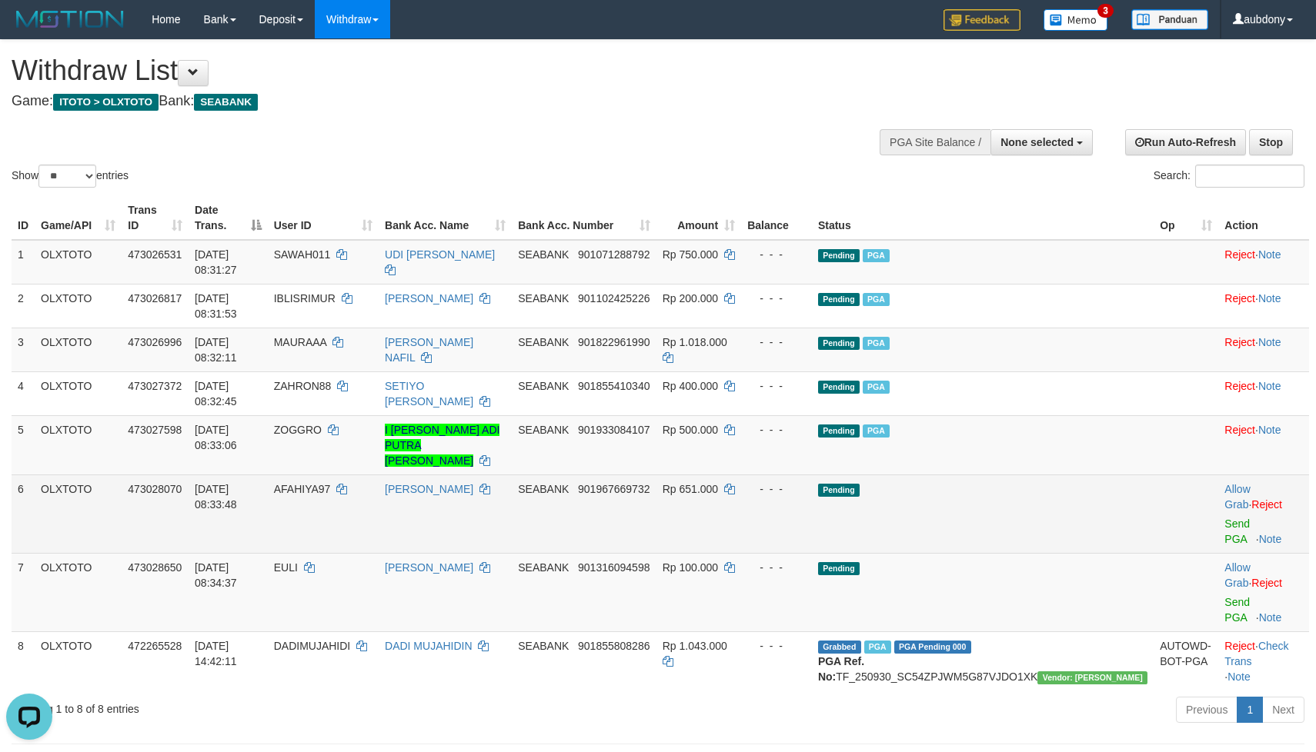
click at [946, 475] on td "Pending" at bounding box center [983, 514] width 342 height 78
click at [1035, 475] on td "Pending" at bounding box center [983, 514] width 342 height 78
click at [1224, 518] on link "Send PGA" at bounding box center [1236, 532] width 25 height 28
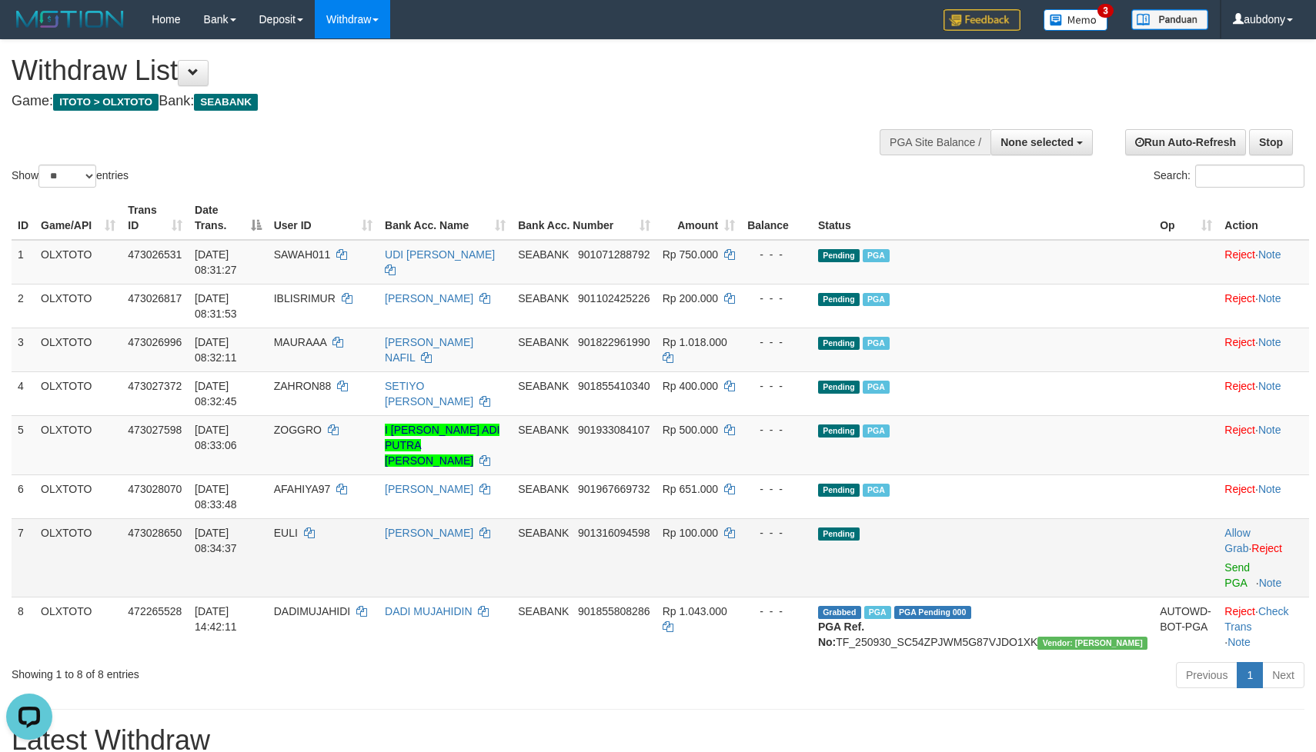
click at [1025, 519] on td "Pending" at bounding box center [983, 558] width 342 height 78
click at [1037, 519] on td "Pending" at bounding box center [983, 558] width 342 height 78
drag, startPoint x: 1042, startPoint y: 472, endPoint x: 1110, endPoint y: 469, distance: 68.5
click at [1043, 519] on td "Pending" at bounding box center [983, 558] width 342 height 78
click at [1224, 562] on link "Send PGA" at bounding box center [1236, 576] width 25 height 28
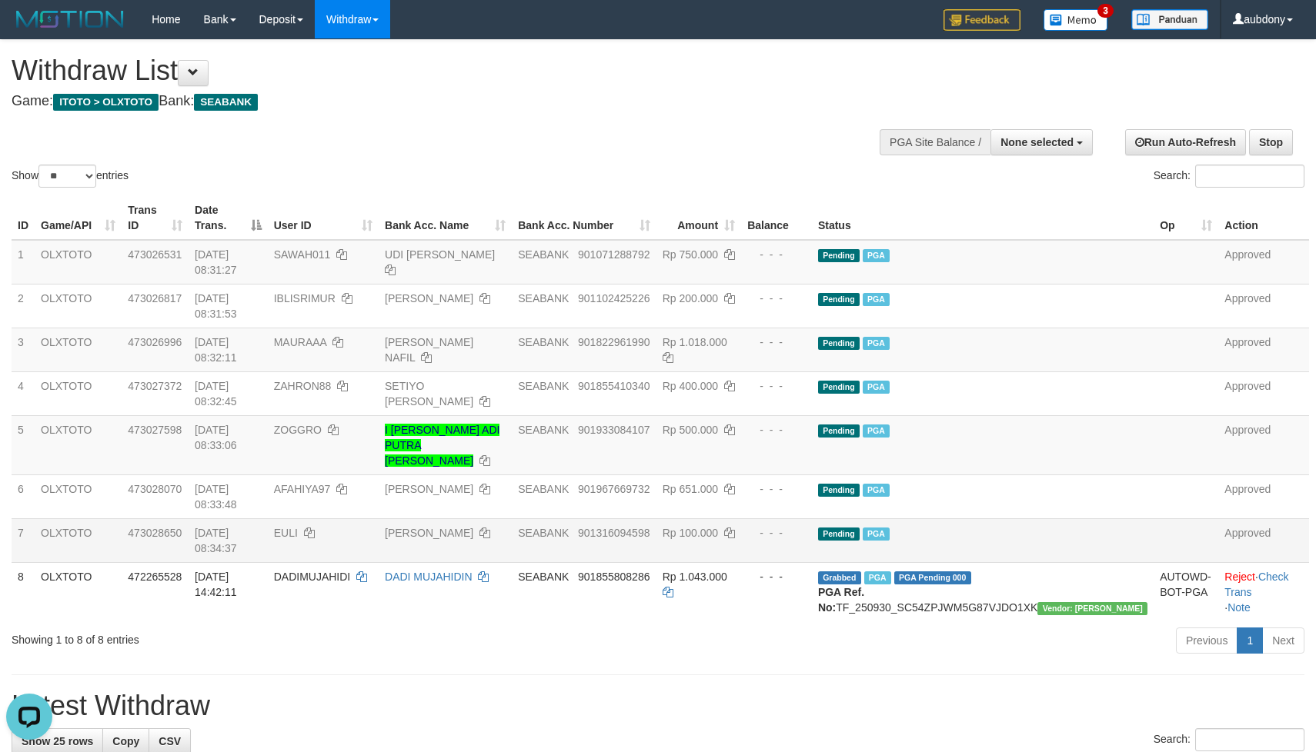
click at [741, 151] on div "Show ** ** ** *** entries Search:" at bounding box center [658, 115] width 1316 height 151
drag, startPoint x: 741, startPoint y: 151, endPoint x: 882, endPoint y: 730, distance: 596.2
click at [746, 151] on div "Show ** ** ** *** entries Search:" at bounding box center [658, 115] width 1316 height 151
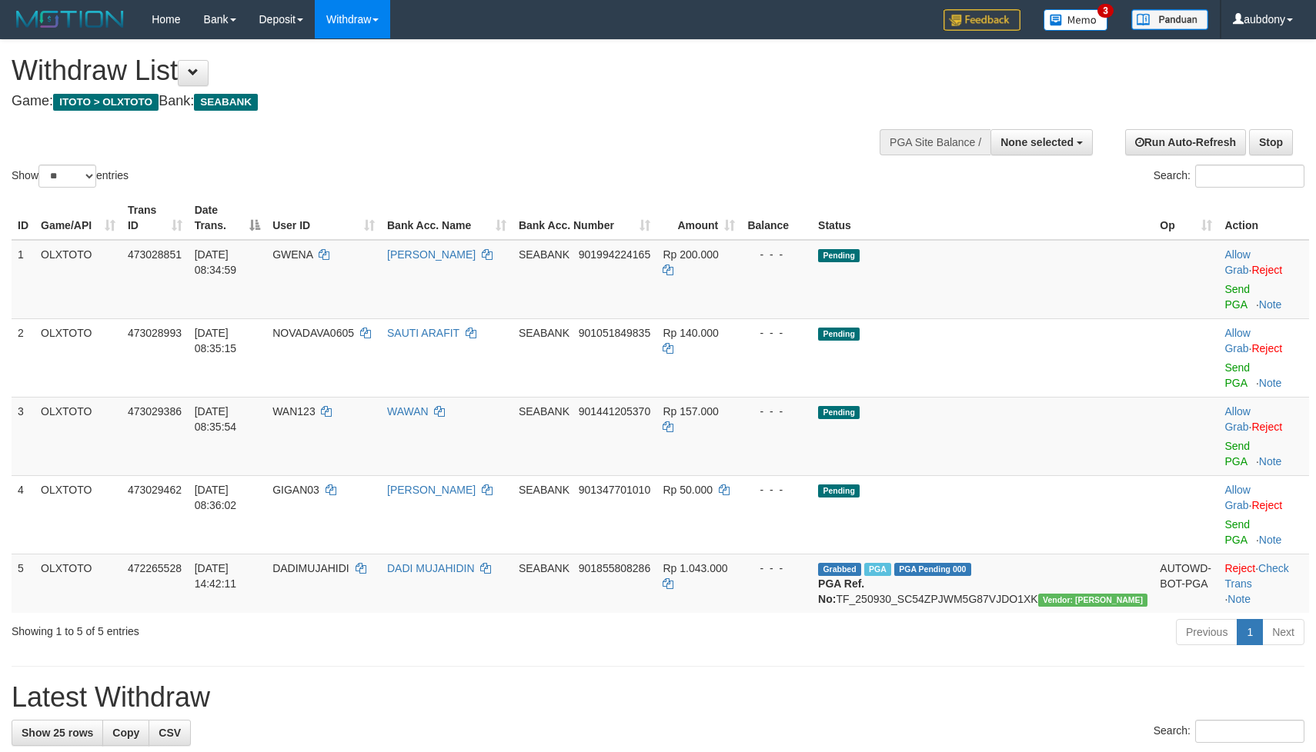
select select
select select "**"
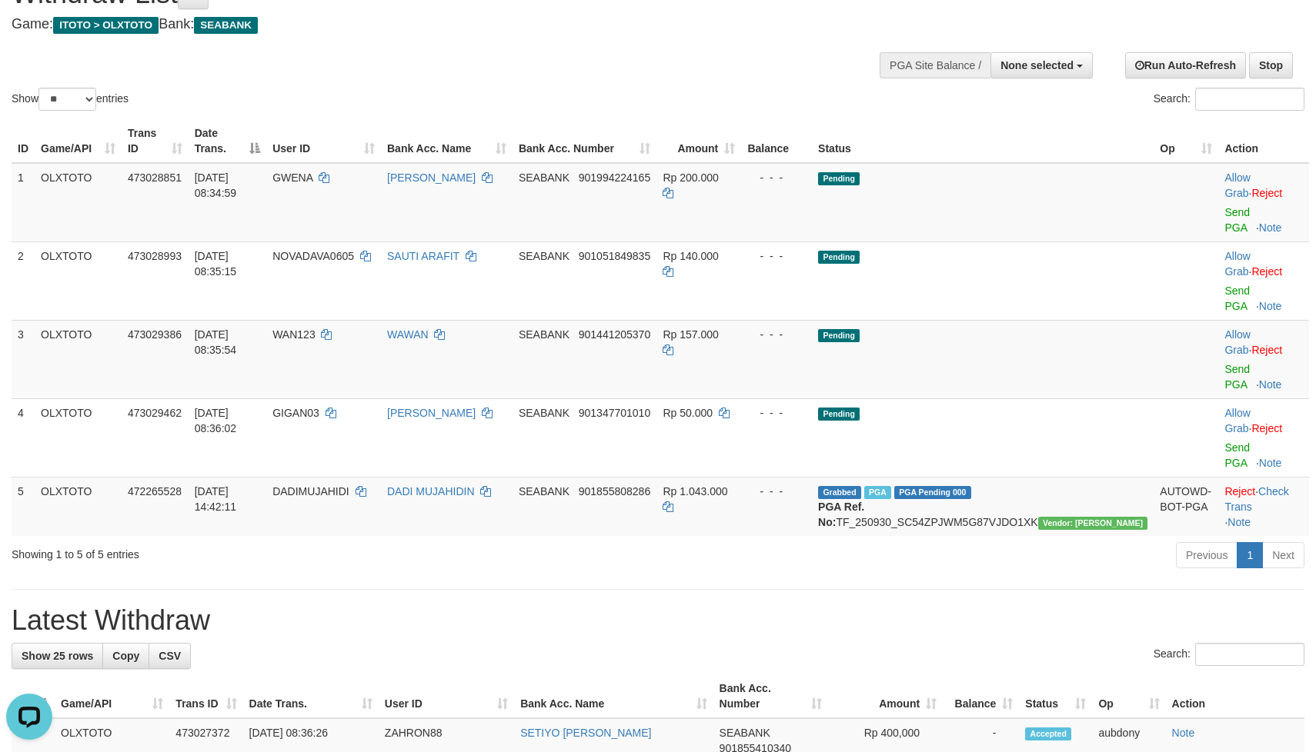
click at [533, 58] on div "Show ** ** ** *** entries Search:" at bounding box center [658, 38] width 1316 height 151
click at [539, 56] on div "Show ** ** ** *** entries Search:" at bounding box center [658, 38] width 1316 height 151
click at [1067, 201] on td "Pending" at bounding box center [983, 202] width 342 height 79
click at [1069, 201] on td "Pending" at bounding box center [983, 202] width 342 height 79
drag, startPoint x: 1069, startPoint y: 201, endPoint x: 1168, endPoint y: 201, distance: 99.2
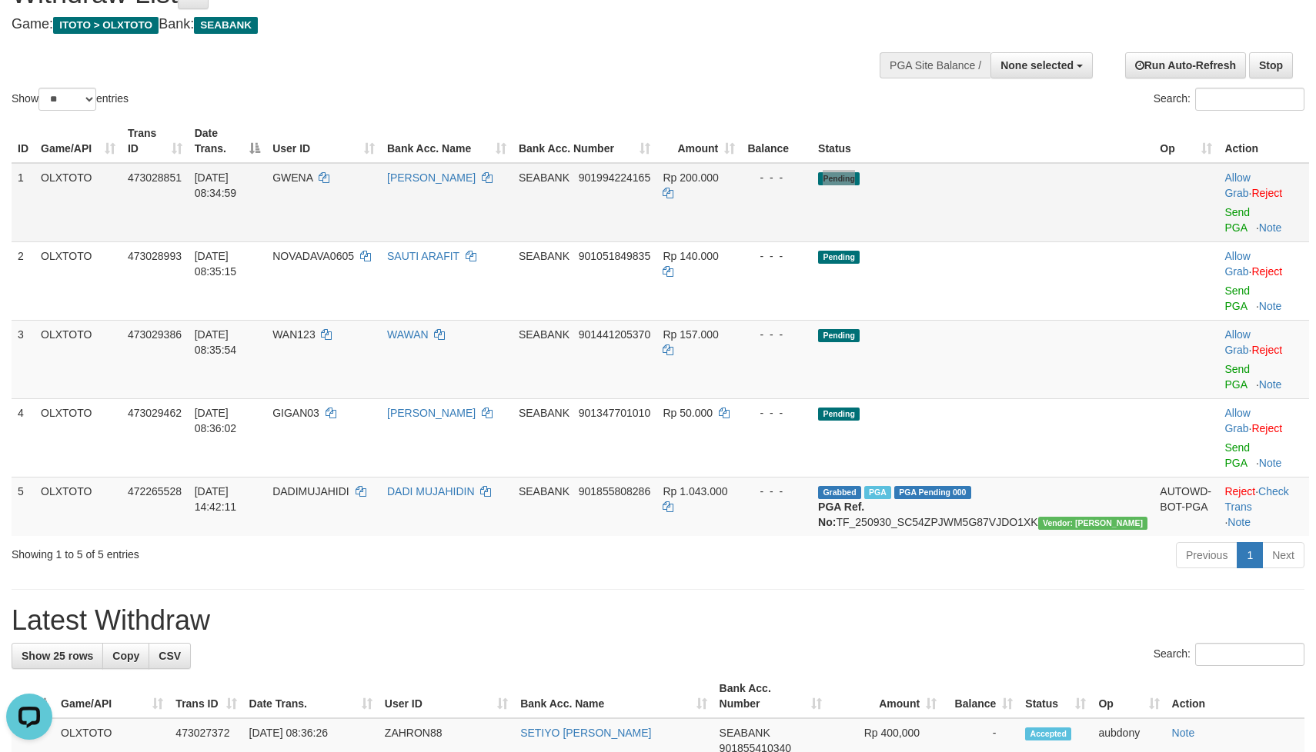
click at [1088, 201] on td "Pending" at bounding box center [983, 202] width 342 height 79
click at [1224, 210] on link "Send PGA" at bounding box center [1236, 220] width 25 height 28
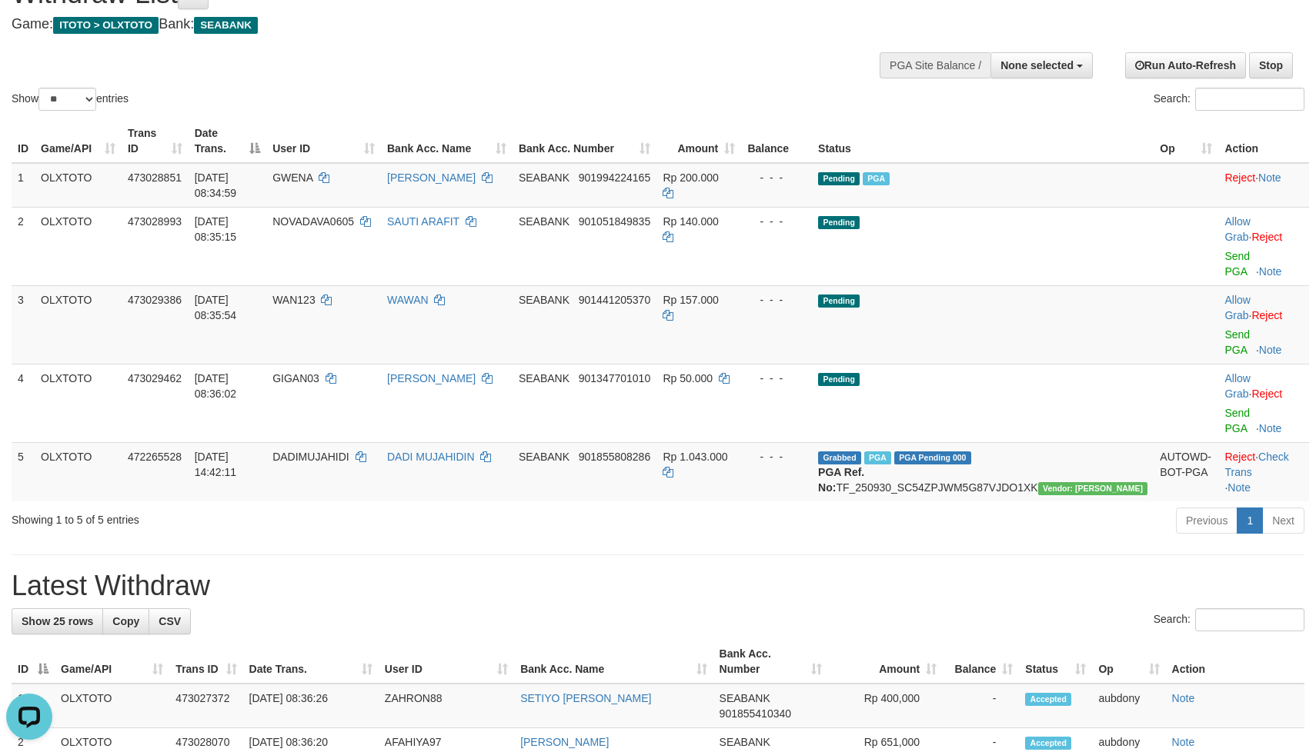
drag, startPoint x: 492, startPoint y: 92, endPoint x: 608, endPoint y: 130, distance: 121.4
click at [499, 92] on div "Show ** ** ** *** entries Search:" at bounding box center [658, 38] width 1316 height 151
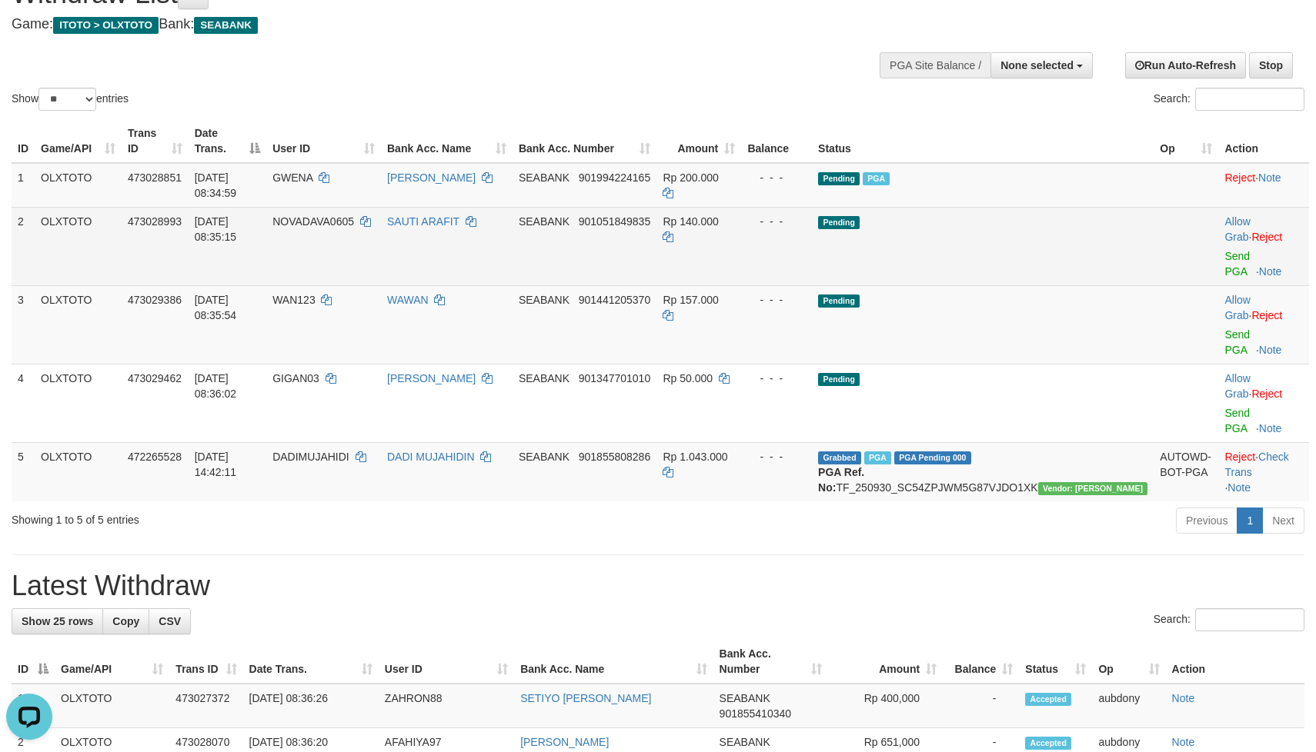
drag, startPoint x: 977, startPoint y: 229, endPoint x: 986, endPoint y: 229, distance: 8.5
click at [979, 229] on td "Pending" at bounding box center [983, 246] width 342 height 78
drag, startPoint x: 986, startPoint y: 229, endPoint x: 1030, endPoint y: 229, distance: 43.9
click at [989, 229] on td "Pending" at bounding box center [983, 246] width 342 height 78
click at [1224, 250] on link "Send PGA" at bounding box center [1236, 264] width 25 height 28
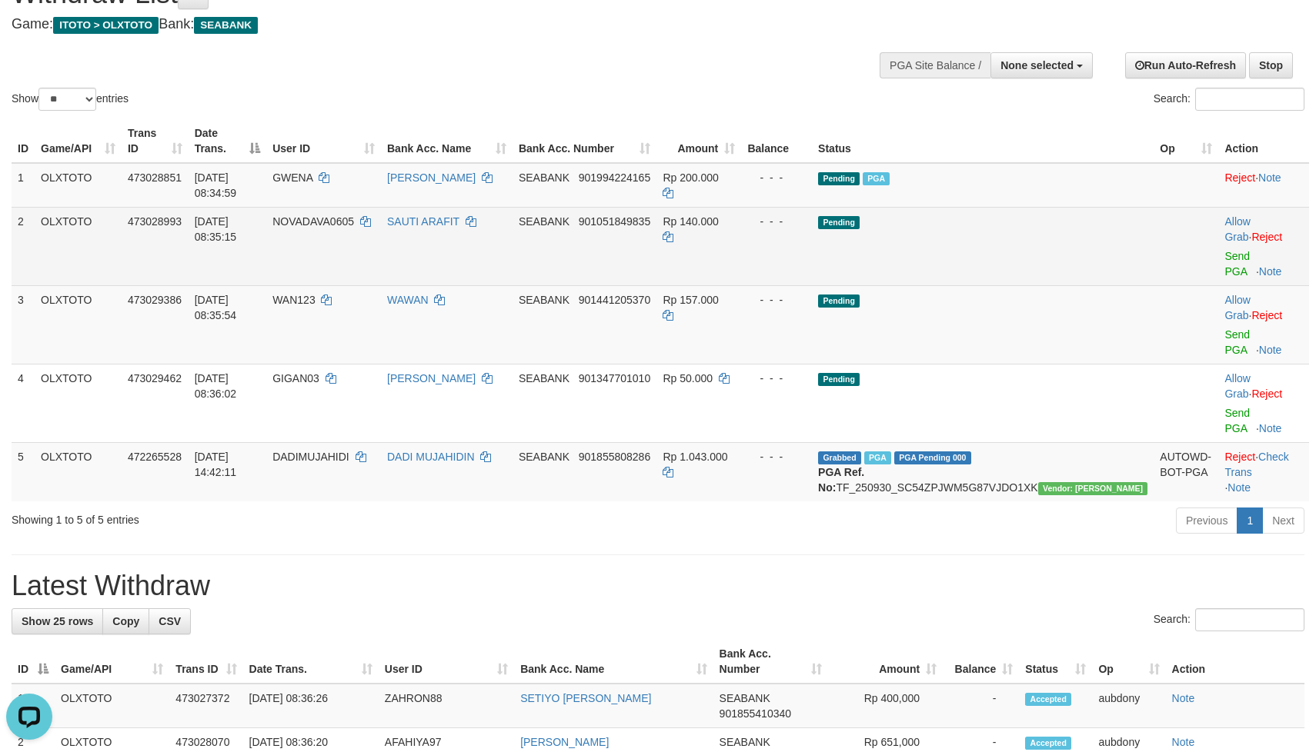
click at [1046, 233] on td "Pending" at bounding box center [983, 246] width 342 height 78
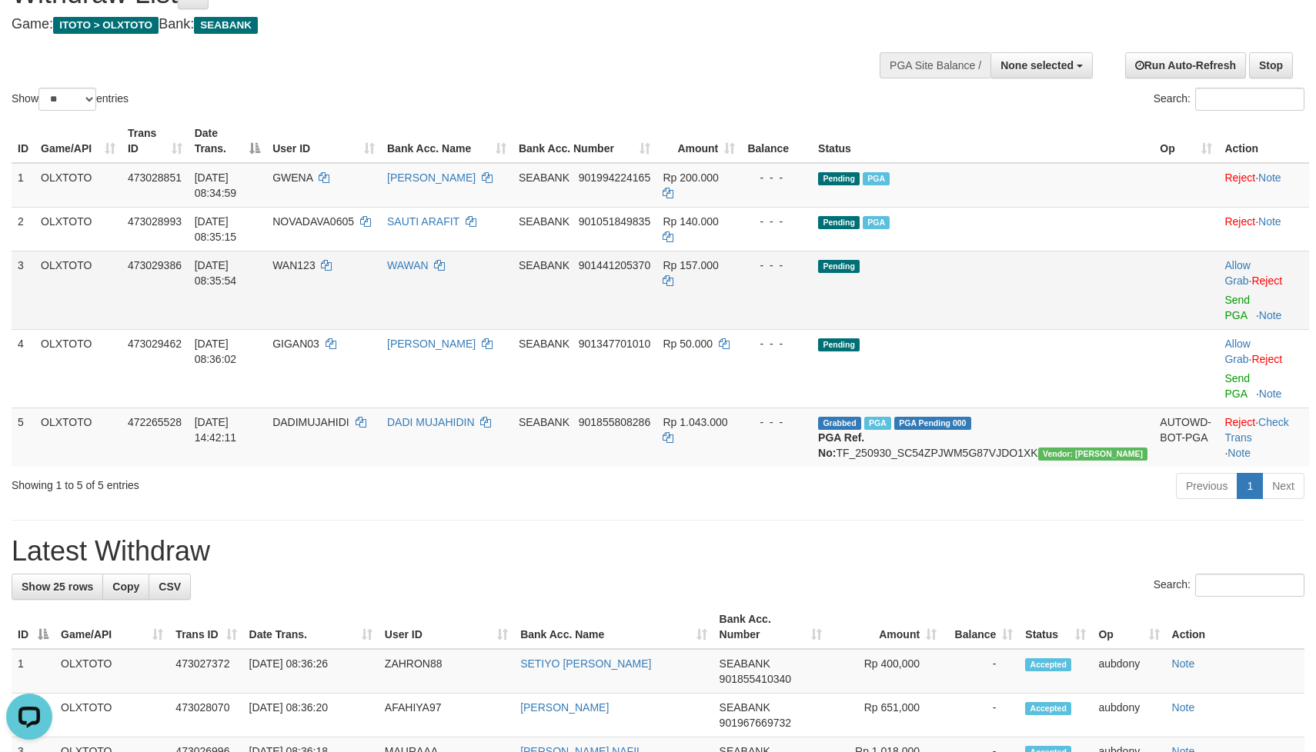
scroll to position [58, 0]
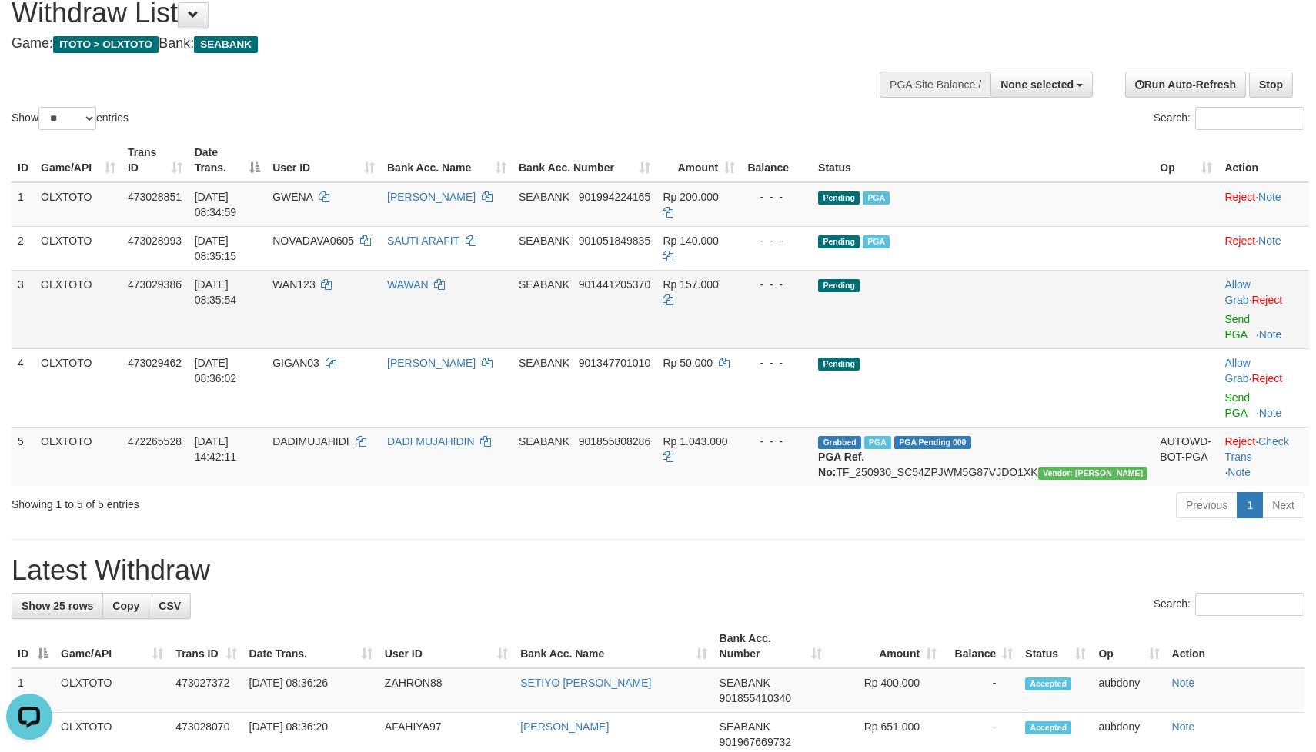
click at [1030, 270] on td "Pending" at bounding box center [983, 309] width 342 height 78
drag, startPoint x: 1034, startPoint y: 264, endPoint x: 1042, endPoint y: 282, distance: 20.0
click at [1035, 270] on td "Pending" at bounding box center [983, 309] width 342 height 78
click at [1042, 282] on td "Pending" at bounding box center [983, 309] width 342 height 78
click at [1224, 313] on link "Send PGA" at bounding box center [1236, 327] width 25 height 28
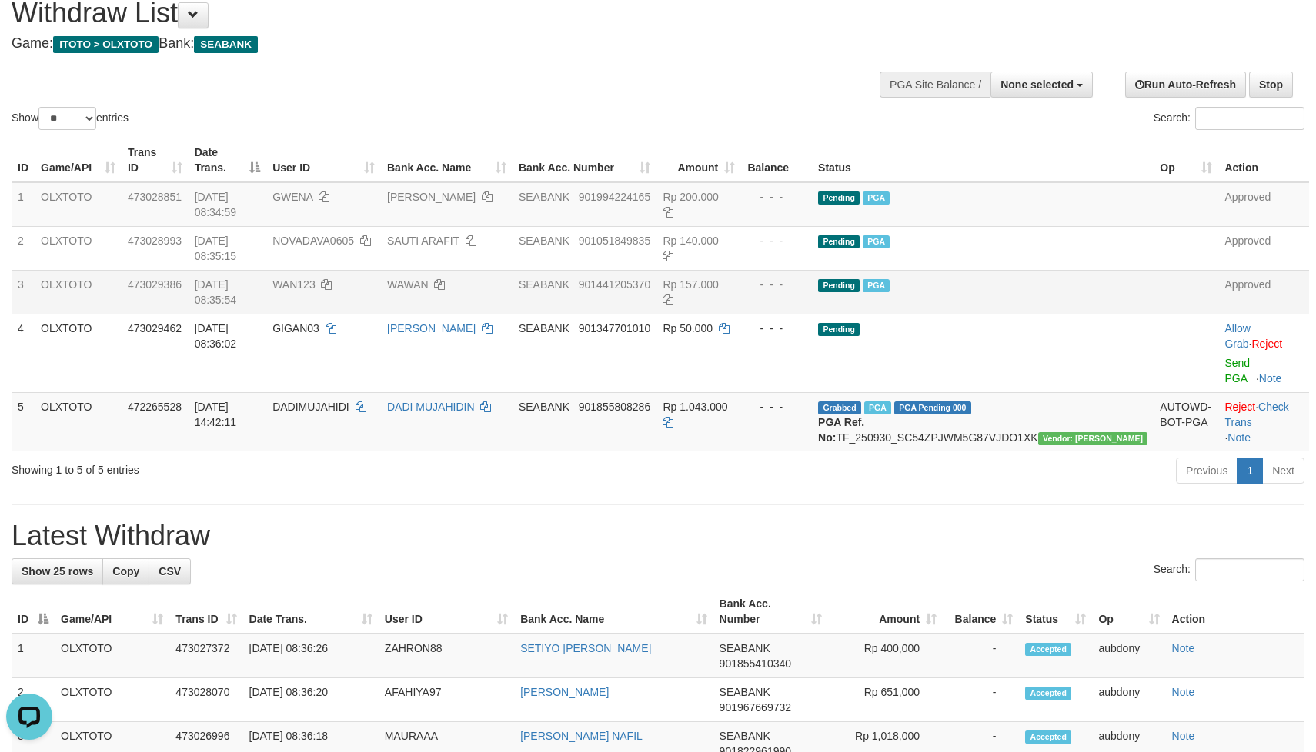
drag, startPoint x: 647, startPoint y: 460, endPoint x: 707, endPoint y: 483, distance: 64.3
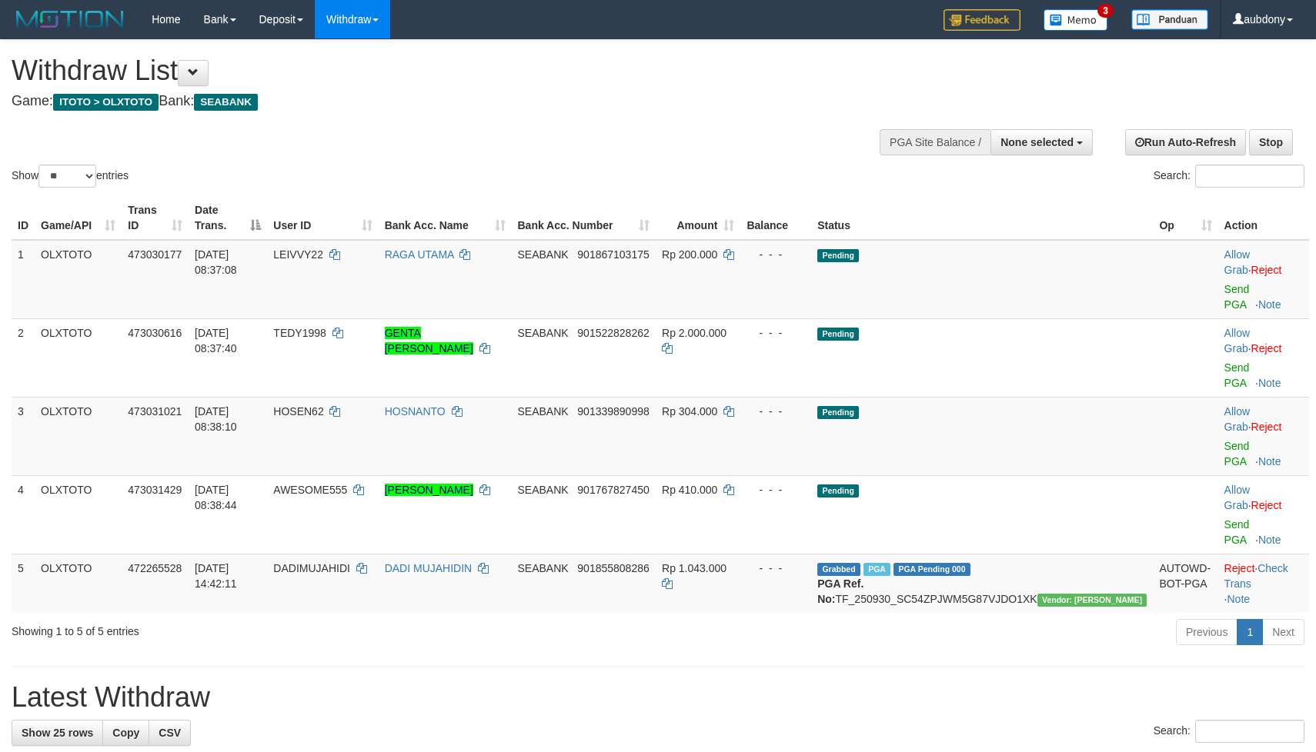
select select
select select "**"
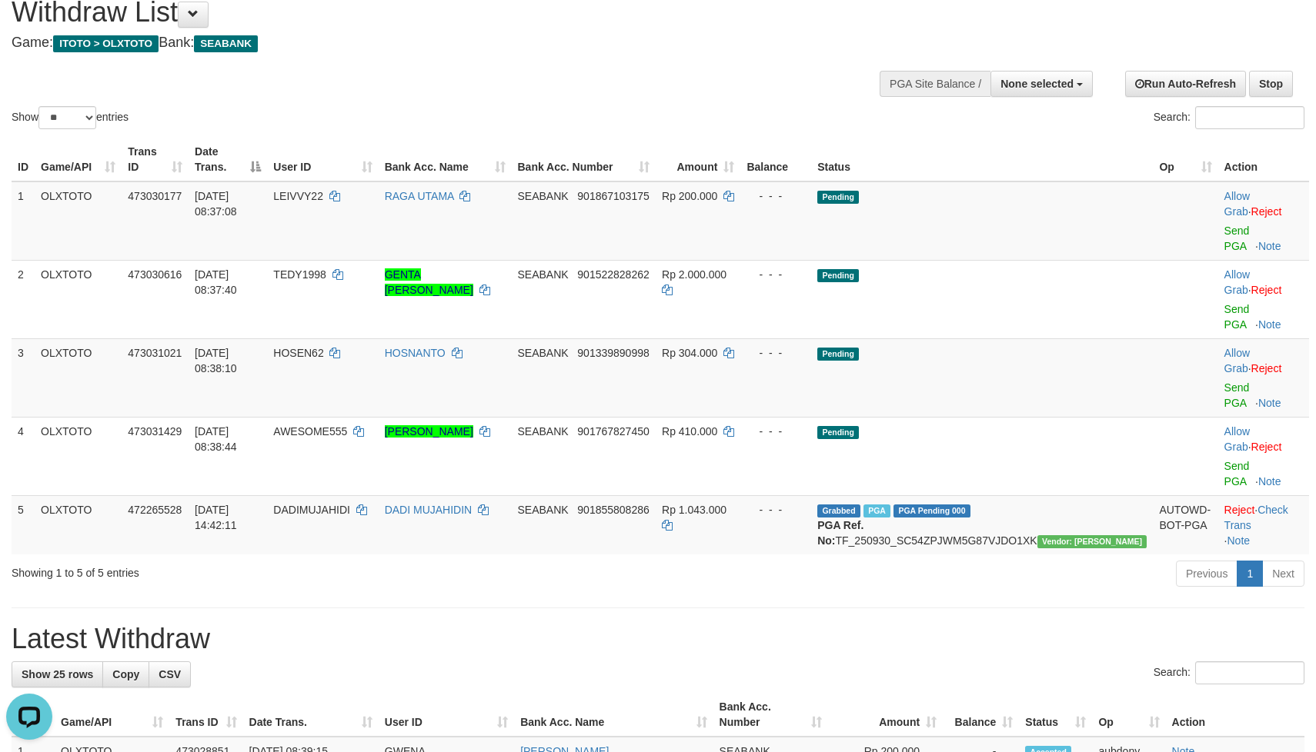
drag, startPoint x: 632, startPoint y: 549, endPoint x: 639, endPoint y: 545, distance: 8.3
click at [635, 624] on h1 "Latest Withdraw" at bounding box center [658, 639] width 1293 height 31
